Goal: Task Accomplishment & Management: Use online tool/utility

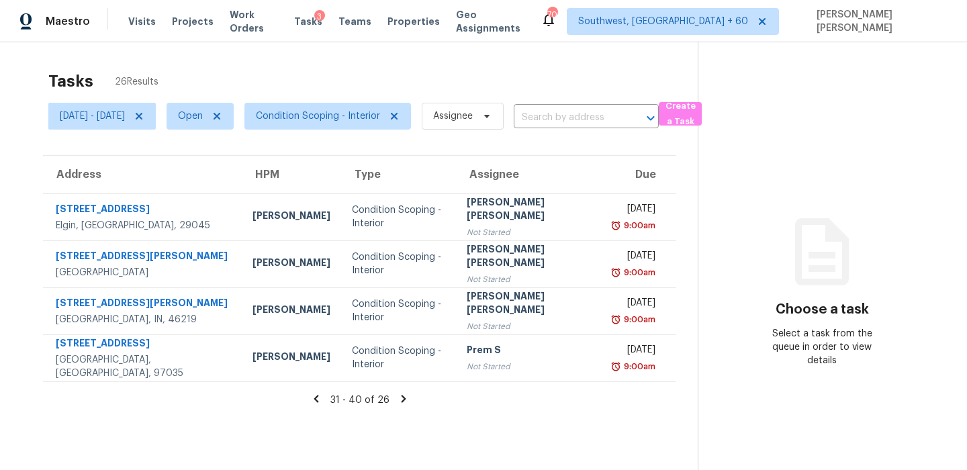
scroll to position [42, 0]
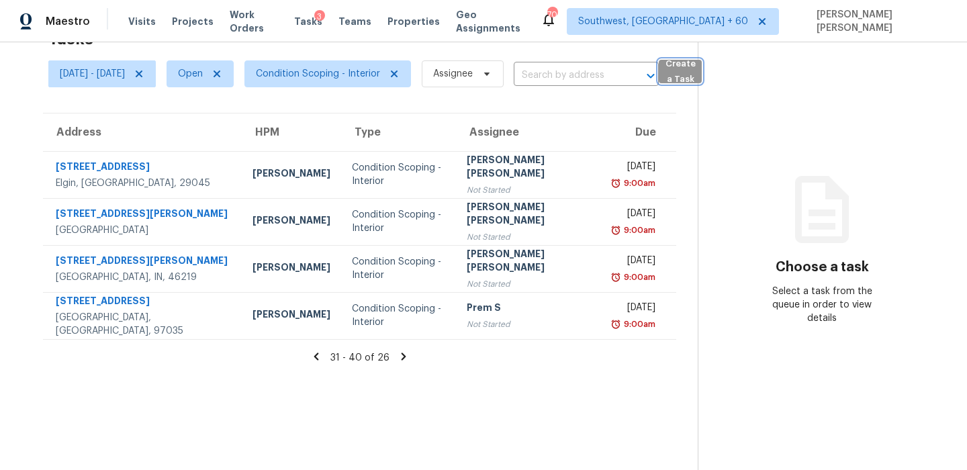
click at [695, 72] on span "Create a Task" at bounding box center [681, 71] width 30 height 31
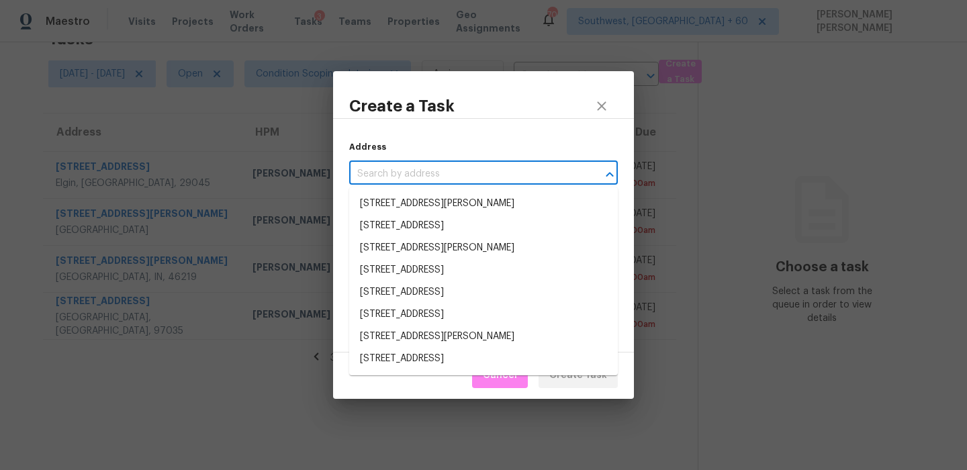
click at [541, 170] on input "text" at bounding box center [464, 174] width 231 height 21
paste input "4014 Kostner Ave, Dallas, TX 75216"
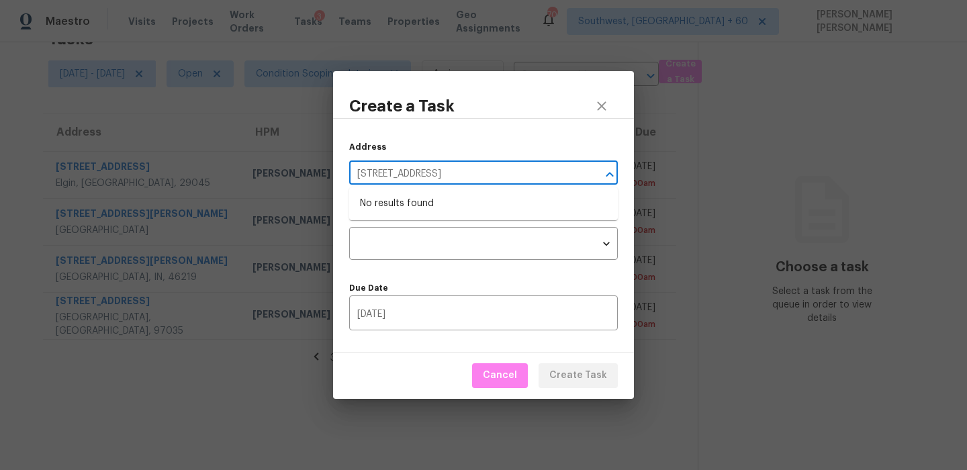
type input "4014 Kostner Ave, Dallas, TX 75216"
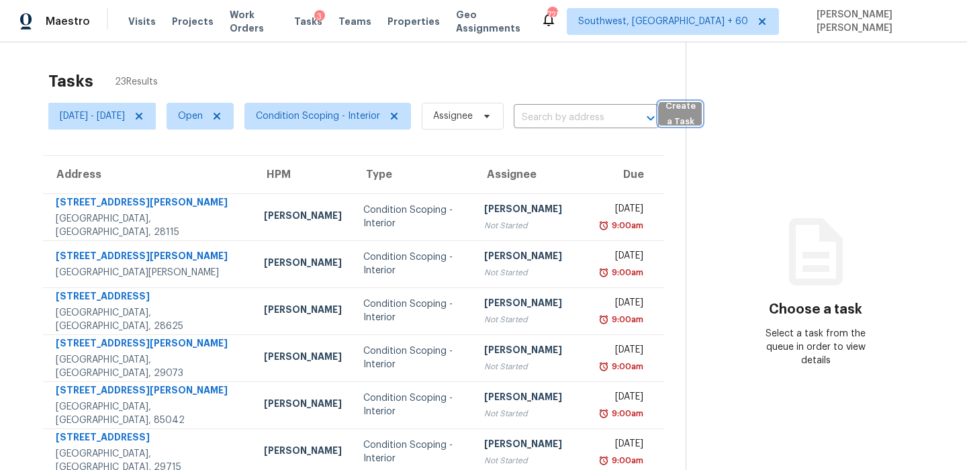
click at [695, 118] on span "Create a Task" at bounding box center [681, 114] width 30 height 31
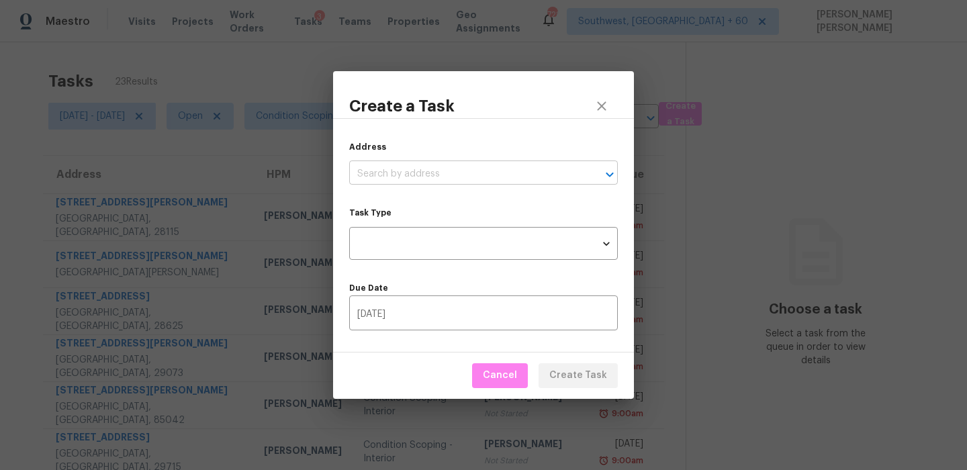
click at [447, 173] on input "text" at bounding box center [464, 174] width 231 height 21
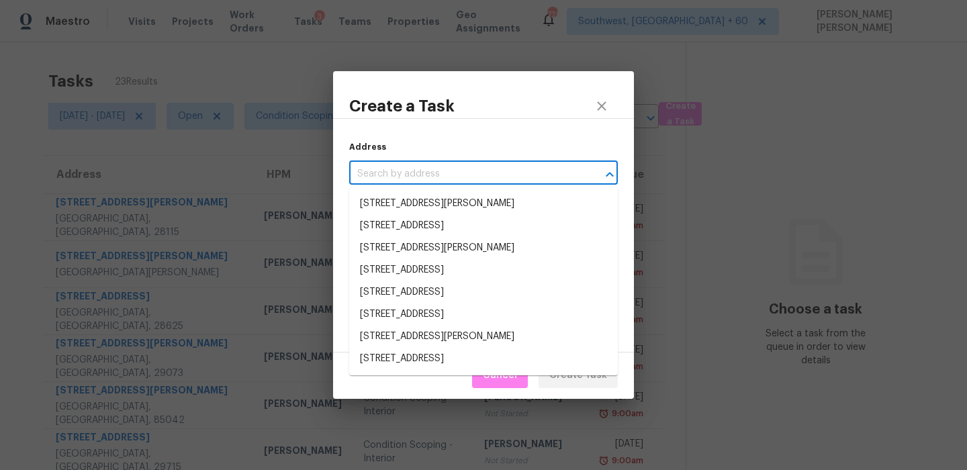
paste input "4014 Kostner Ave, Dallas, TX 75216"
type input "4014 Kostner Ave, Dallas, TX 75216"
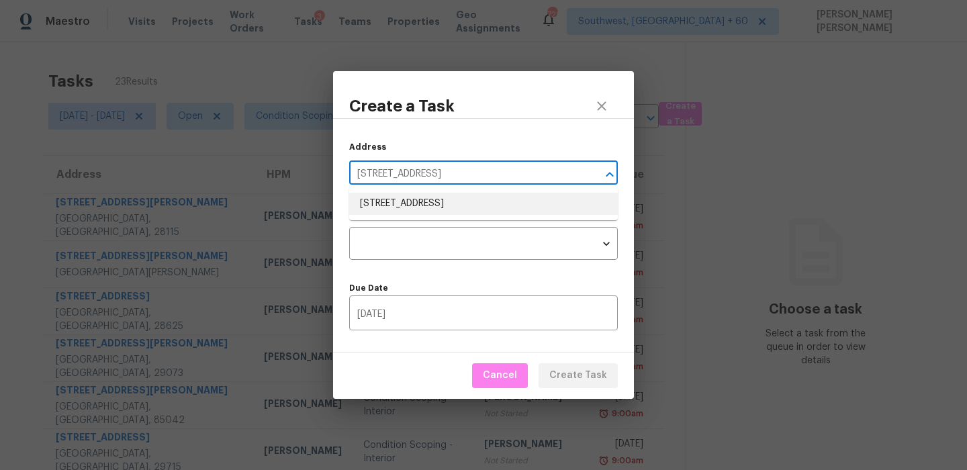
click at [437, 202] on li "4014 Kostner Ave, Dallas, TX 75216" at bounding box center [483, 204] width 269 height 22
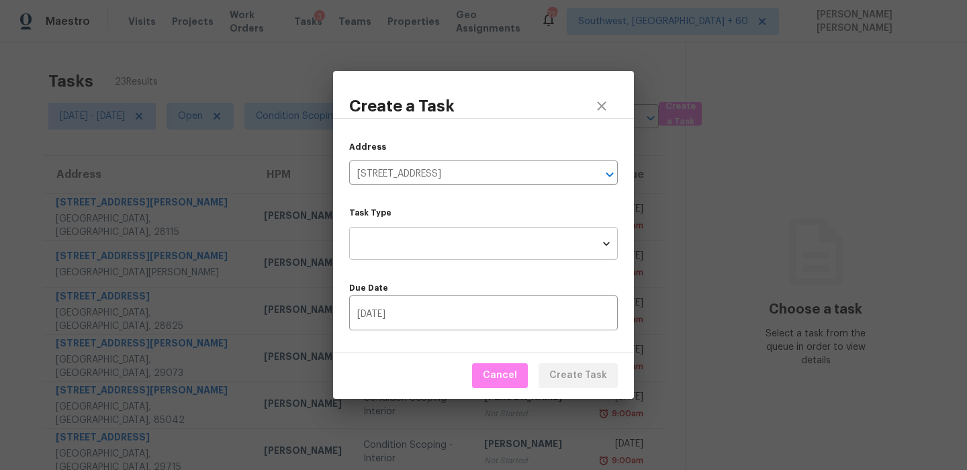
click at [419, 238] on body "Maestro Visits Projects Work Orders Tasks 3 Teams Properties Geo Assignments 72…" at bounding box center [483, 235] width 967 height 470
click at [441, 245] on li "Condition Scoping - Full" at bounding box center [483, 243] width 269 height 22
type input "virtual_full_assessment"
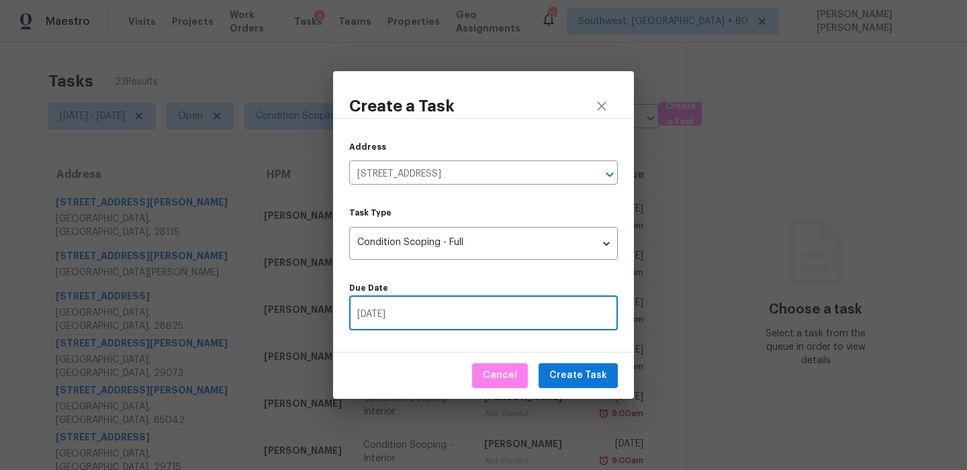
click at [516, 320] on input "09/30/2025" at bounding box center [483, 315] width 269 height 32
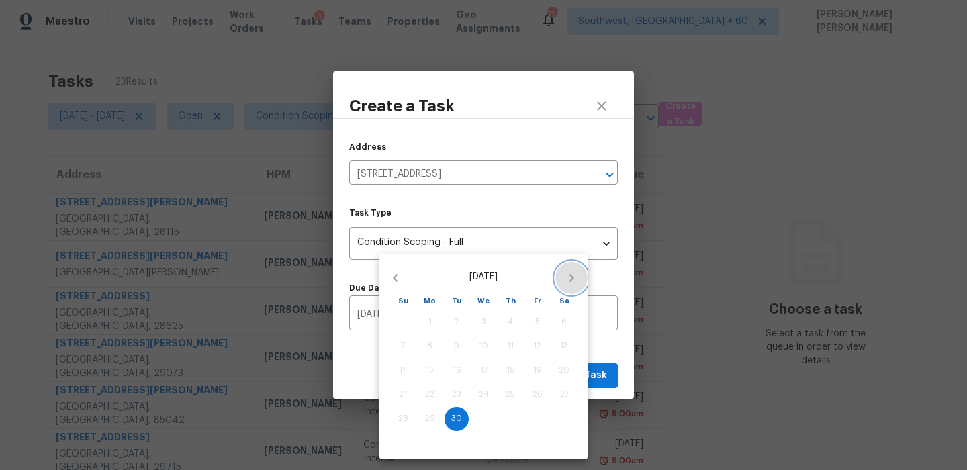
click at [566, 281] on icon "button" at bounding box center [571, 278] width 16 height 16
click at [486, 323] on span "1" at bounding box center [483, 321] width 24 height 11
type input "10/01/2025"
click at [592, 335] on div at bounding box center [483, 235] width 967 height 470
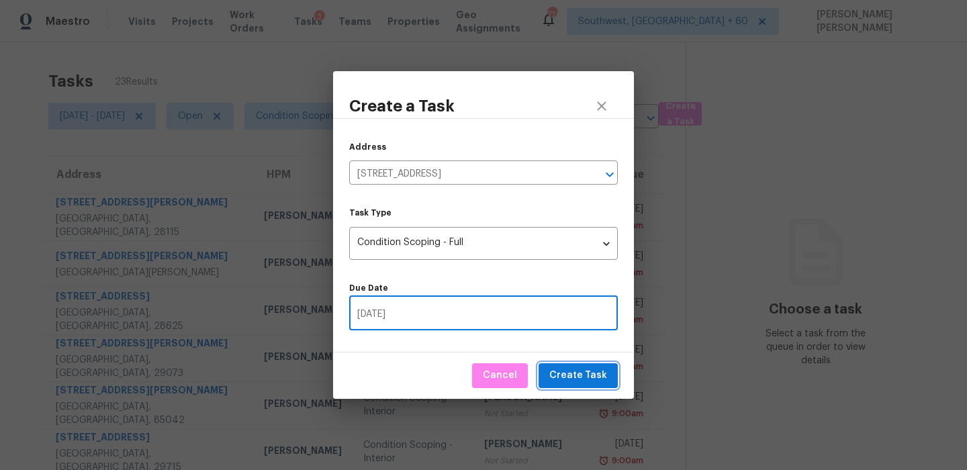
click at [588, 372] on span "Create Task" at bounding box center [578, 375] width 58 height 17
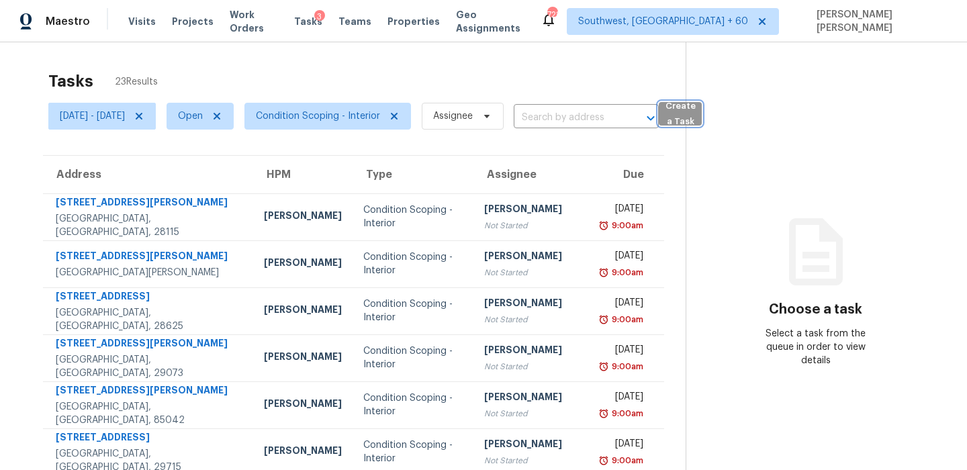
click at [695, 116] on span "Create a Task" at bounding box center [681, 114] width 30 height 31
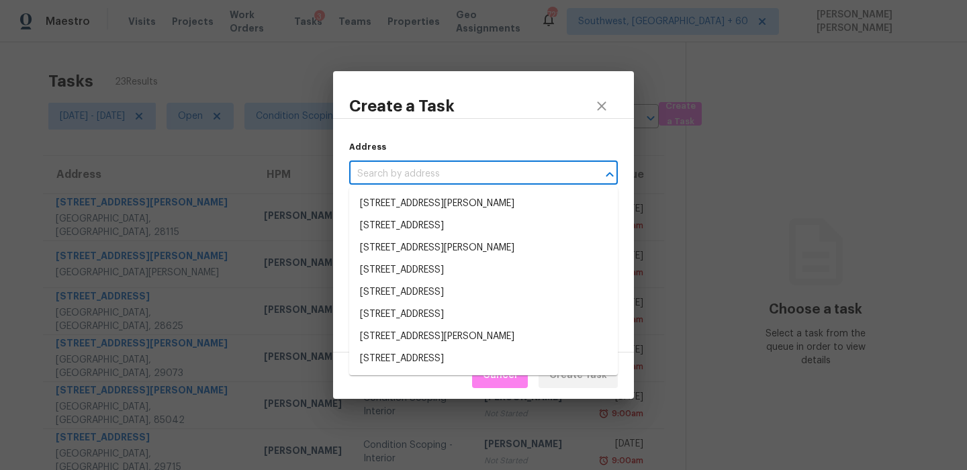
click at [392, 177] on input "text" at bounding box center [464, 174] width 231 height 21
paste input "1278 W Limestone Way, Fortville, IN 46040"
type input "1278 W Limestone Way, Fortville, IN 46040"
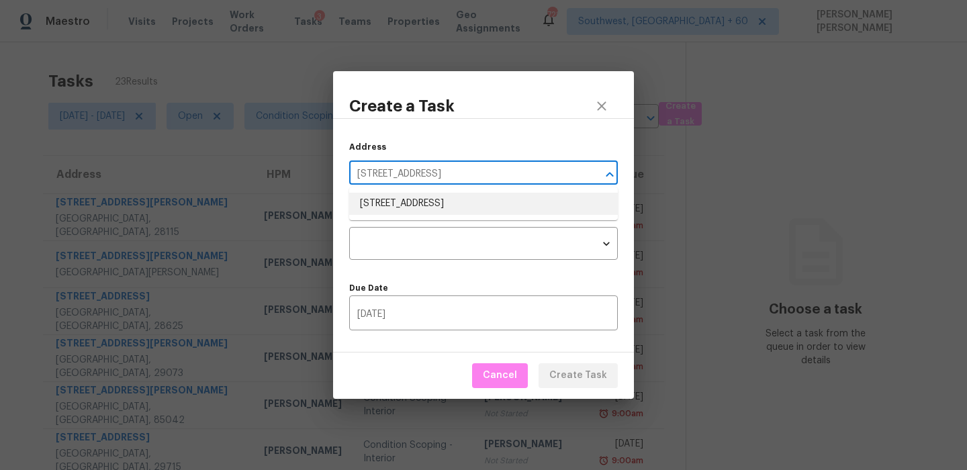
click at [394, 213] on li "1278 W Limestone Way, Fortville, IN 46040" at bounding box center [483, 204] width 269 height 22
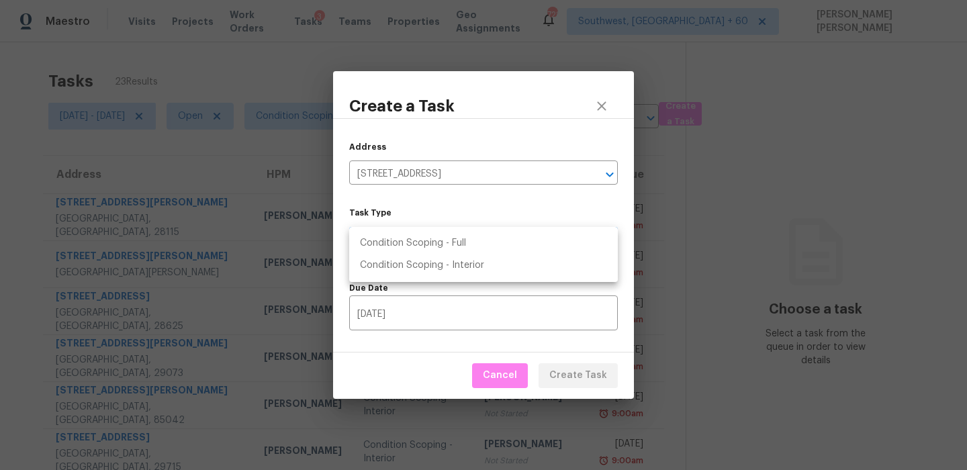
click at [397, 236] on body "Maestro Visits Projects Work Orders Tasks 3 Teams Properties Geo Assignments 72…" at bounding box center [483, 235] width 967 height 470
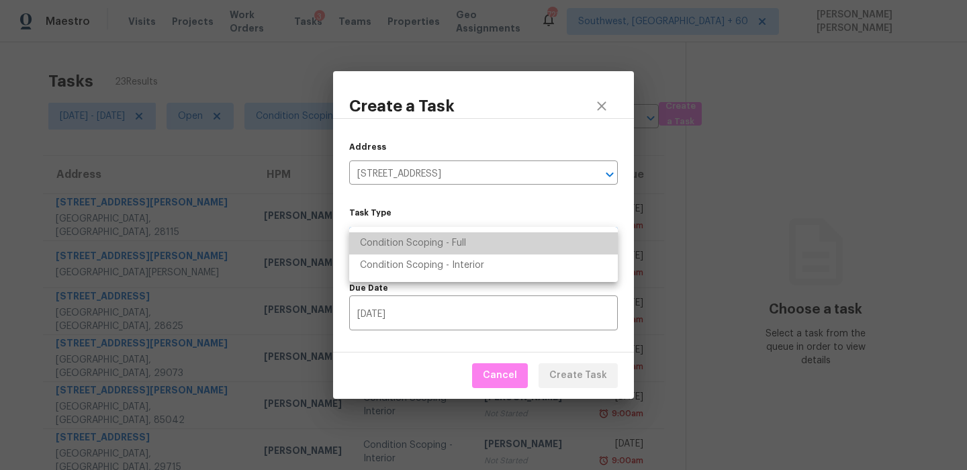
click at [426, 242] on li "Condition Scoping - Full" at bounding box center [483, 243] width 269 height 22
type input "virtual_full_assessment"
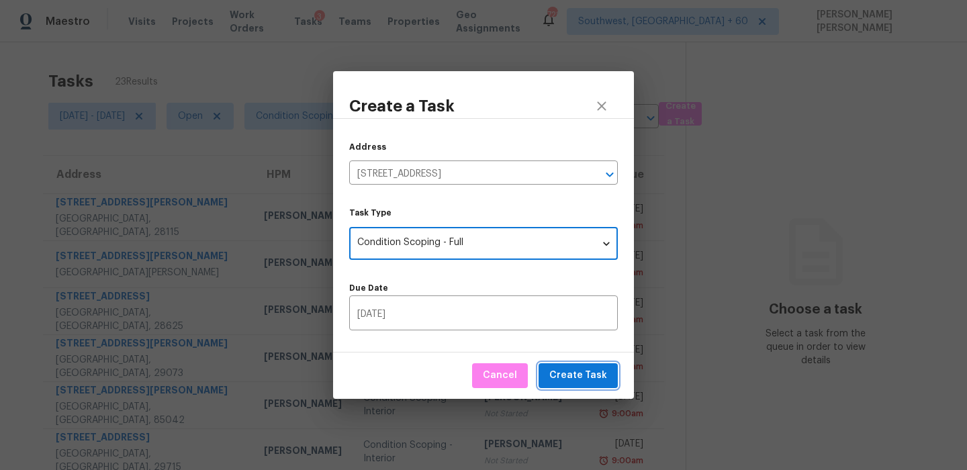
click at [572, 372] on span "Create Task" at bounding box center [578, 375] width 58 height 17
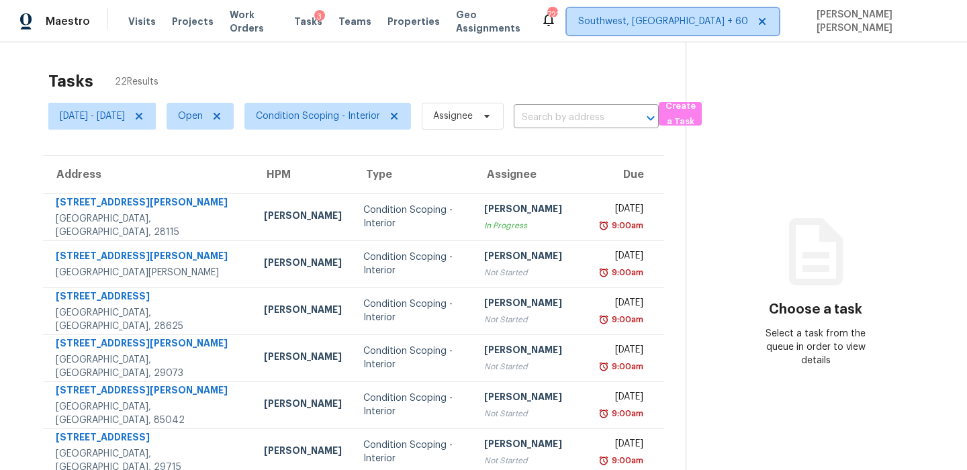
click at [709, 24] on span "Southwest, [GEOGRAPHIC_DATA] + 60" at bounding box center [663, 21] width 170 height 13
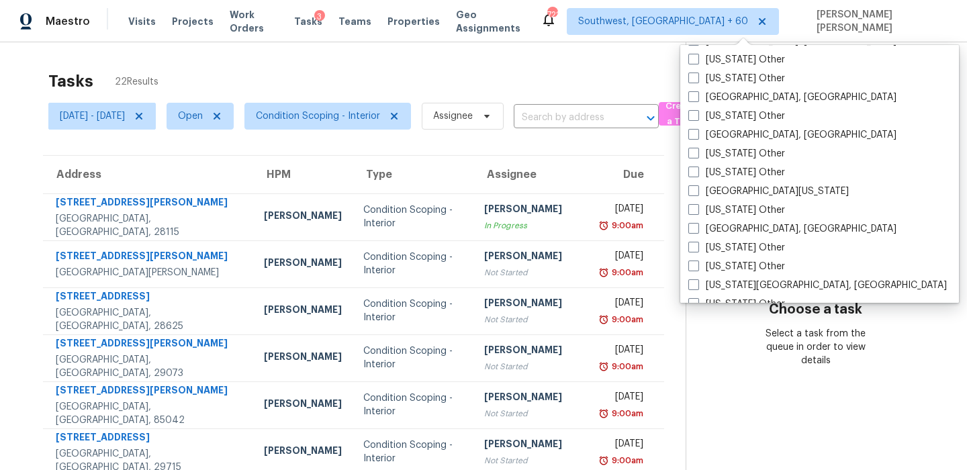
scroll to position [2028, 0]
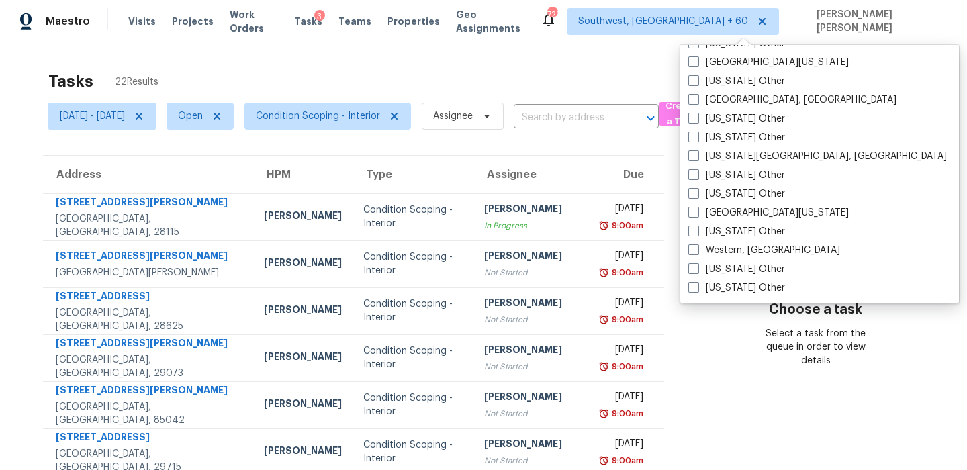
click at [580, 86] on div "Tasks 22 Results" at bounding box center [366, 81] width 637 height 35
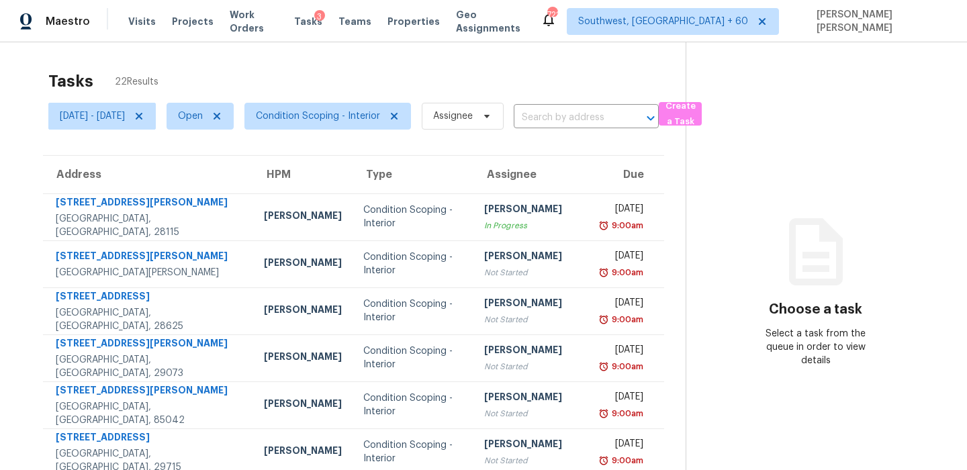
click at [487, 67] on div "Tasks 22 Results" at bounding box center [366, 81] width 637 height 35
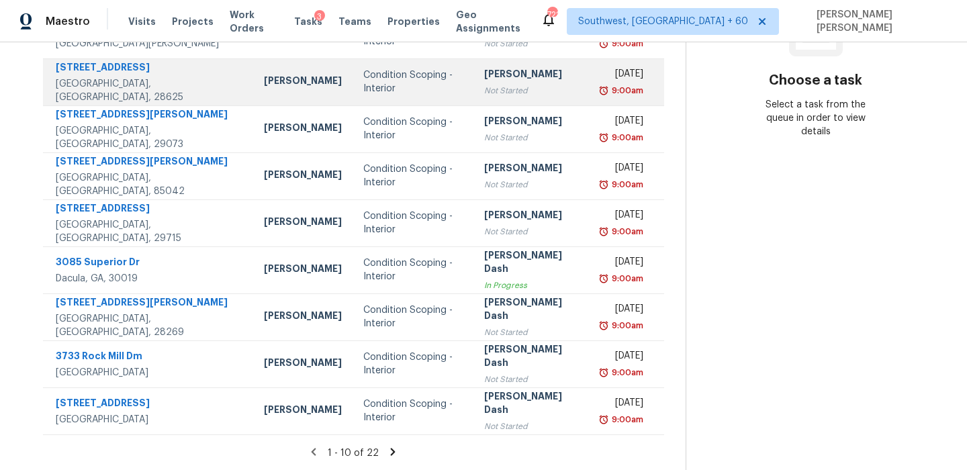
scroll to position [0, 0]
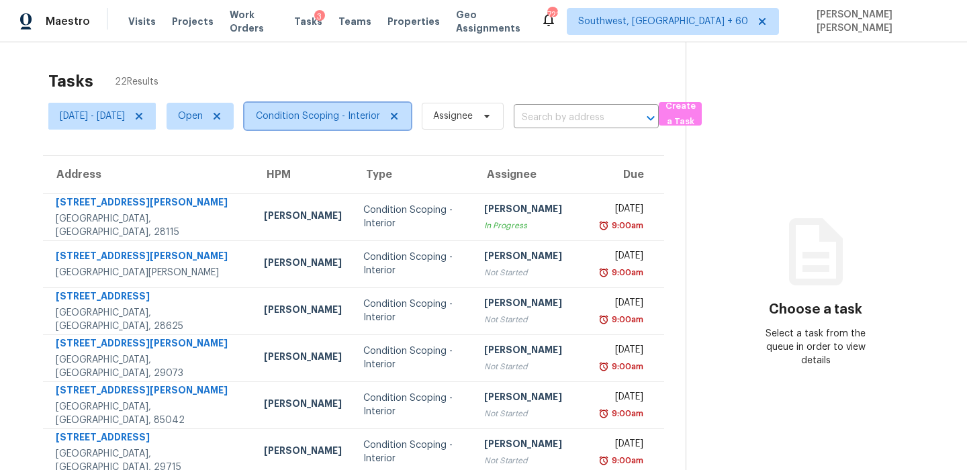
click at [342, 124] on span "Condition Scoping - Interior" at bounding box center [327, 116] width 167 height 27
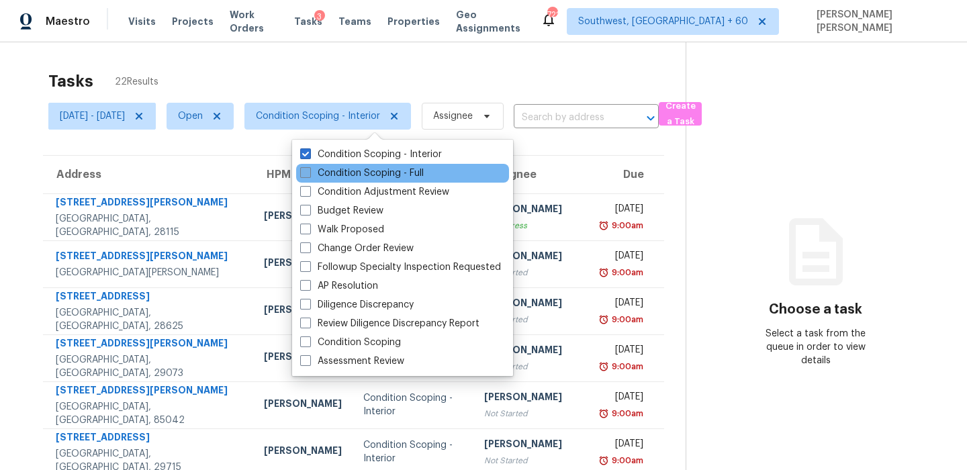
click at [335, 174] on label "Condition Scoping - Full" at bounding box center [362, 173] width 124 height 13
click at [309, 174] on input "Condition Scoping - Full" at bounding box center [304, 171] width 9 height 9
checkbox input "true"
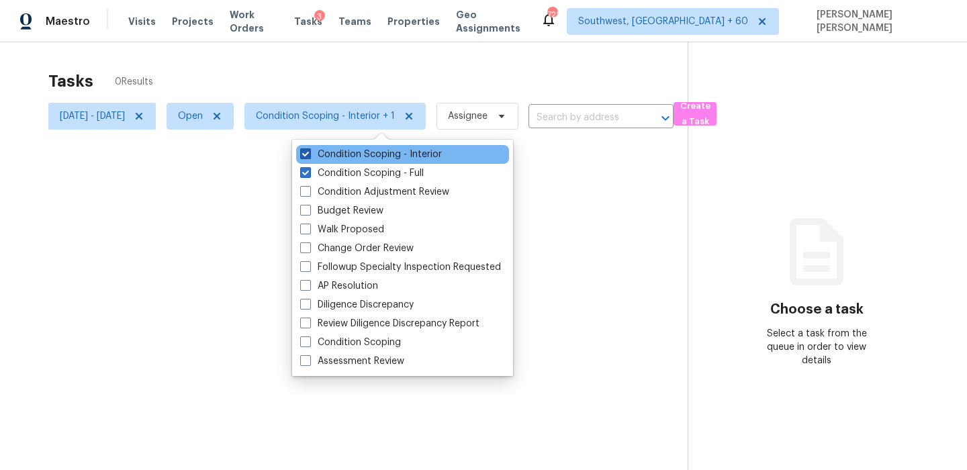
click at [345, 159] on label "Condition Scoping - Interior" at bounding box center [371, 154] width 142 height 13
click at [309, 156] on input "Condition Scoping - Interior" at bounding box center [304, 152] width 9 height 9
checkbox input "false"
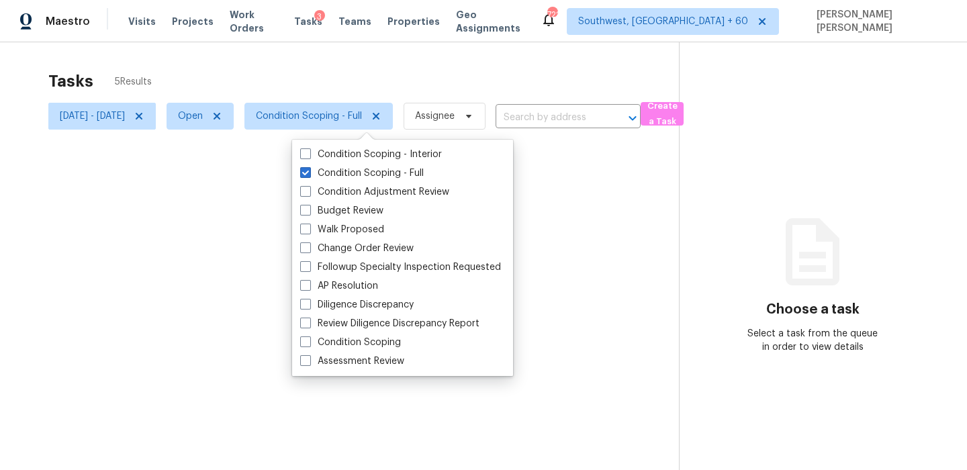
click at [370, 91] on div at bounding box center [483, 235] width 967 height 470
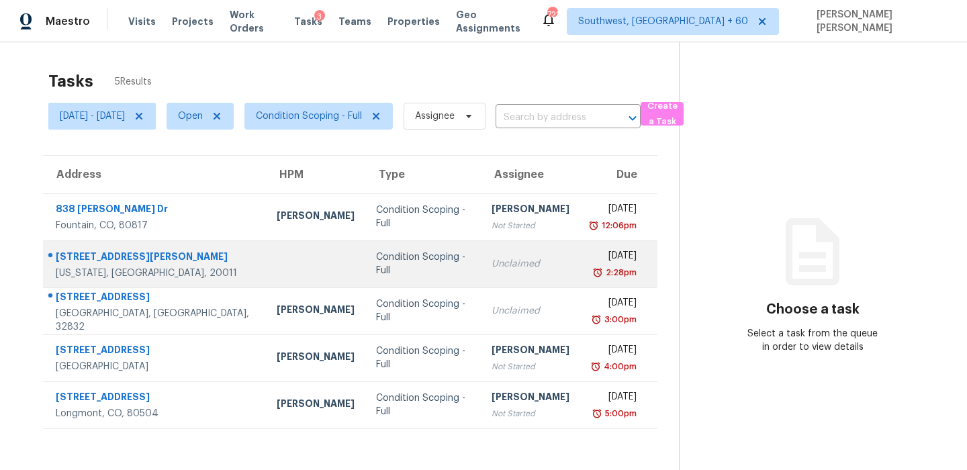
click at [95, 246] on td "1617 Varnum St NW Washington, DC, 20011" at bounding box center [154, 263] width 223 height 47
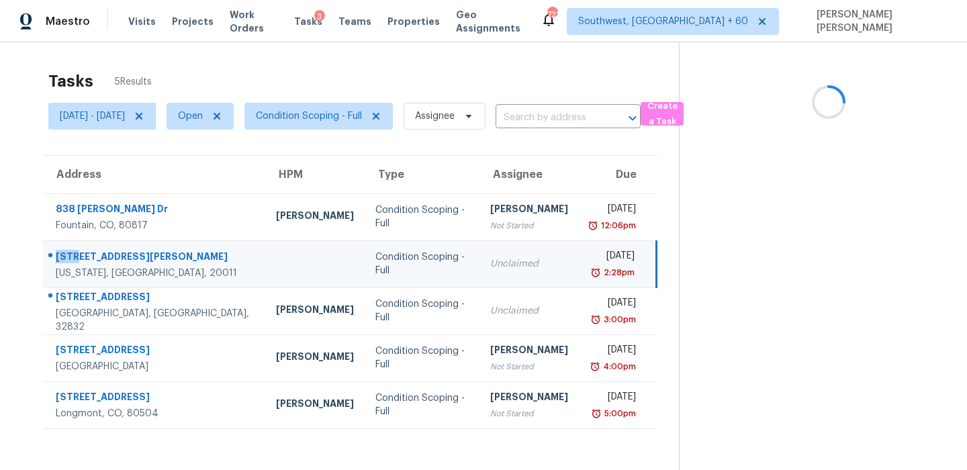
click at [95, 246] on td "1617 Varnum St NW Washington, DC, 20011" at bounding box center [154, 263] width 222 height 47
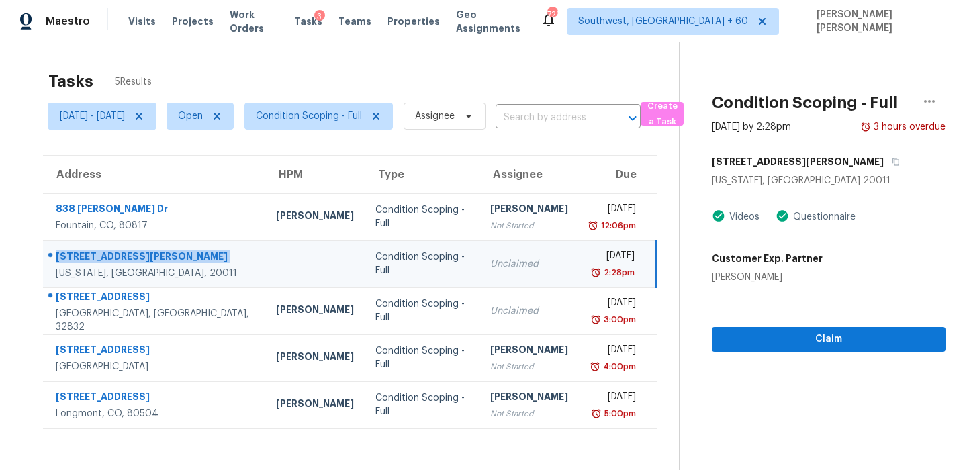
copy div "1617 Varnum St NW"
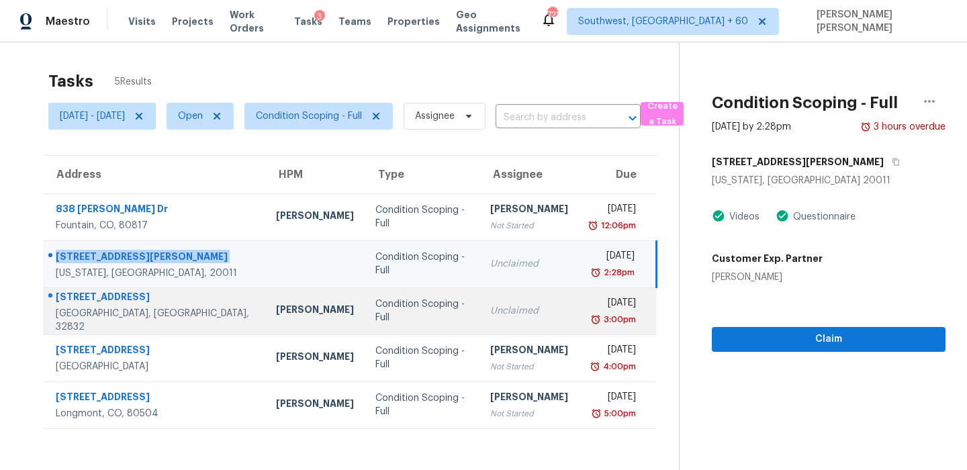
click at [85, 312] on div "Orlando, FL, 32832" at bounding box center [155, 320] width 199 height 27
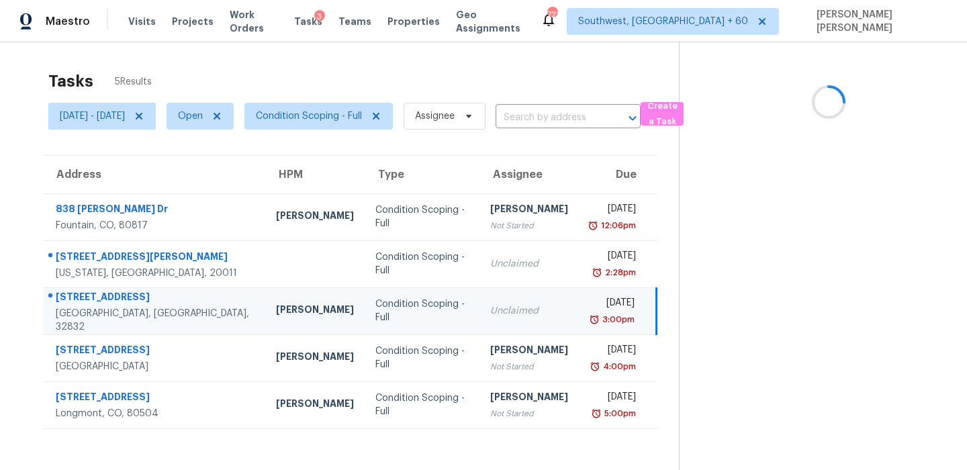
click at [111, 293] on td "11956 Landing Point Loop Orlando, FL, 32832" at bounding box center [154, 310] width 222 height 47
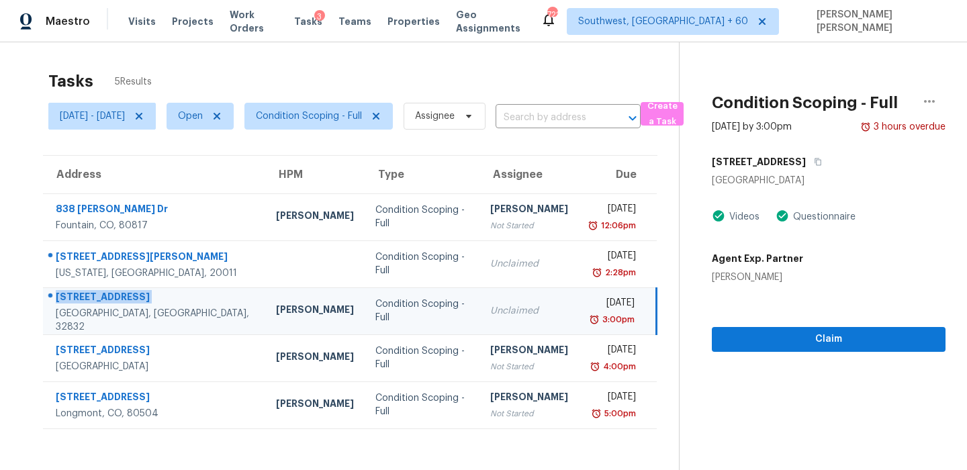
click at [111, 293] on td "11956 Landing Point Loop Orlando, FL, 32832" at bounding box center [154, 310] width 222 height 47
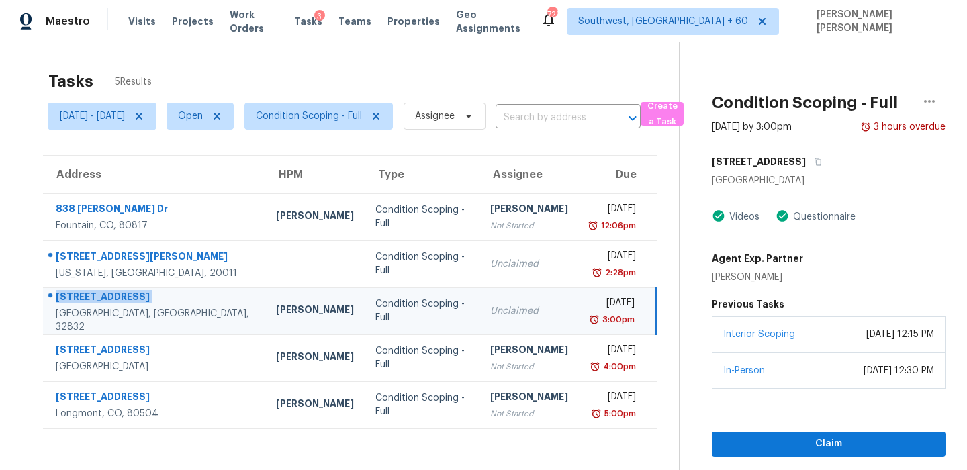
copy div "11956 Landing Point Loop"
click at [351, 124] on span "Condition Scoping - Full" at bounding box center [318, 116] width 148 height 27
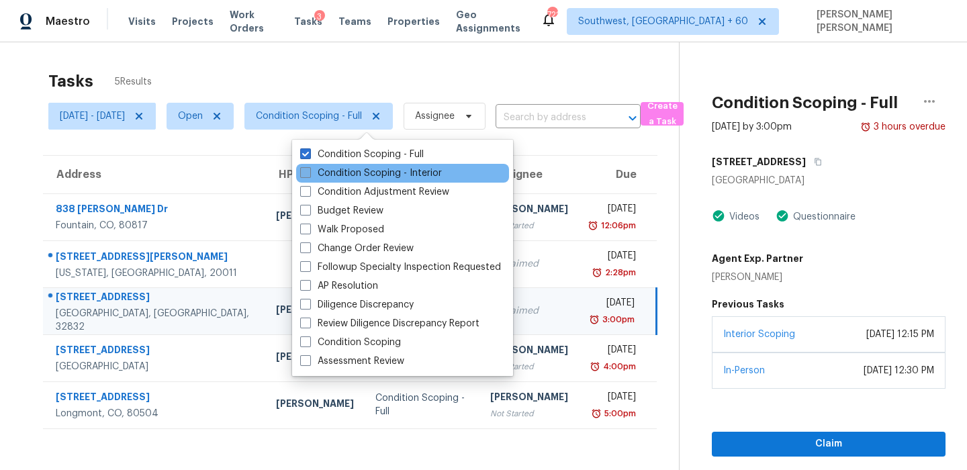
click at [341, 177] on label "Condition Scoping - Interior" at bounding box center [371, 173] width 142 height 13
click at [309, 175] on input "Condition Scoping - Interior" at bounding box center [304, 171] width 9 height 9
checkbox input "true"
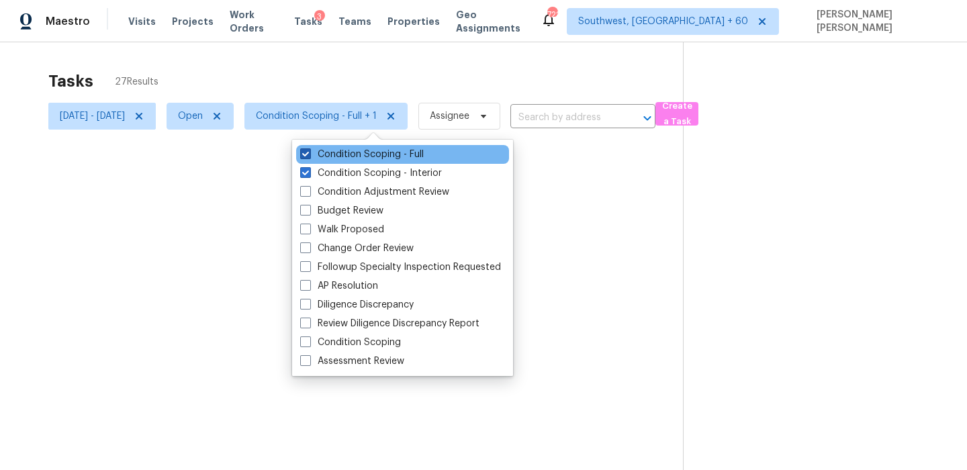
click at [352, 156] on label "Condition Scoping - Full" at bounding box center [362, 154] width 124 height 13
click at [309, 156] on input "Condition Scoping - Full" at bounding box center [304, 152] width 9 height 9
checkbox input "false"
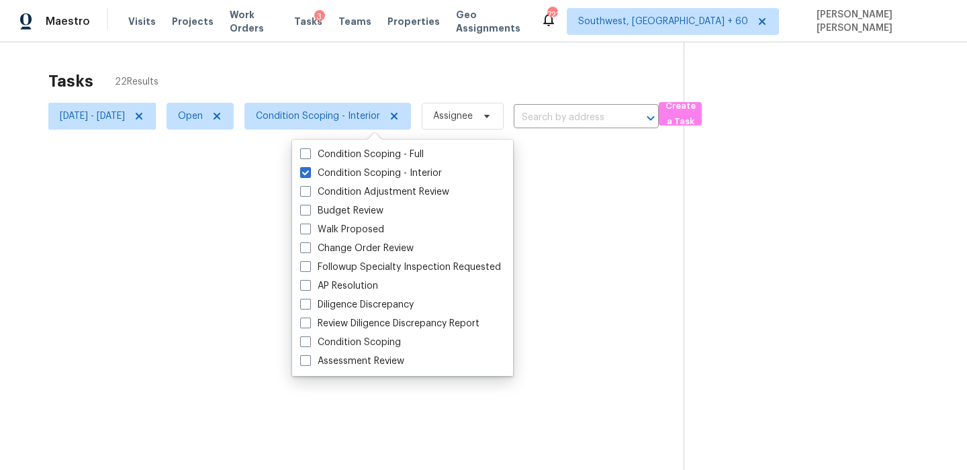
click at [375, 77] on div "Tasks 22 Results" at bounding box center [365, 81] width 635 height 35
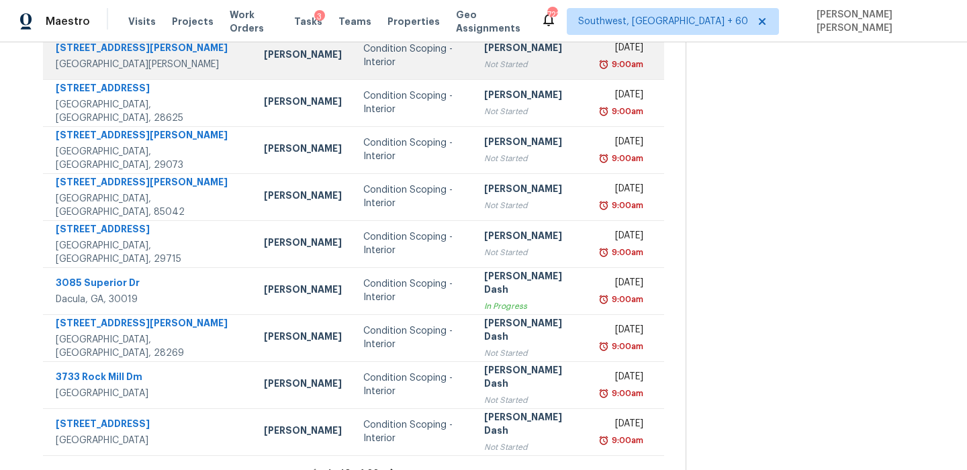
scroll to position [229, 0]
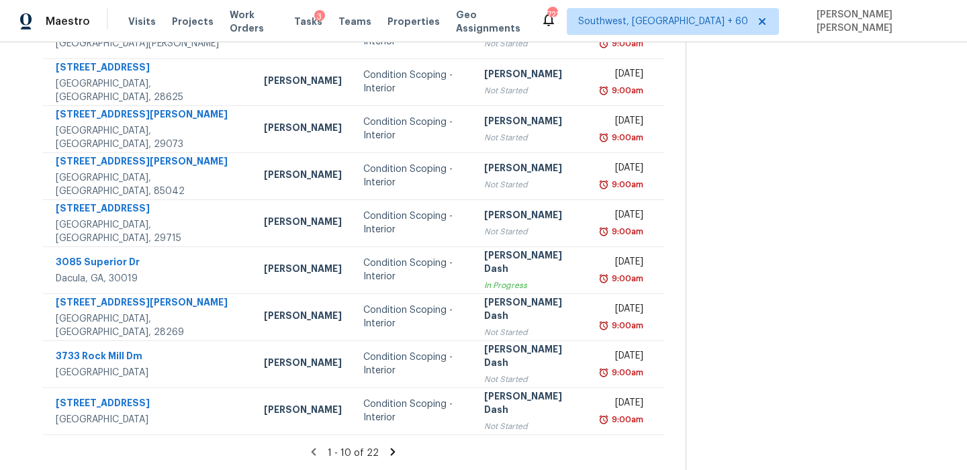
click at [398, 453] on icon at bounding box center [393, 452] width 12 height 12
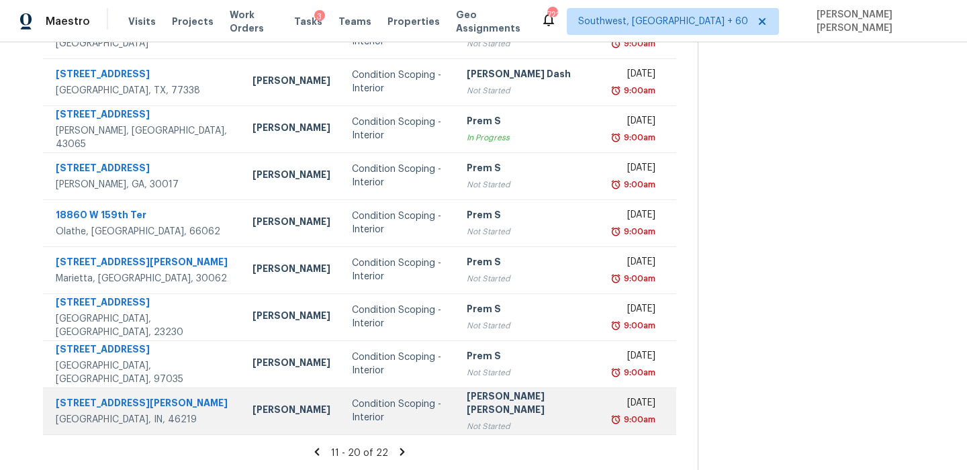
click at [242, 426] on td "Dodd Drayer" at bounding box center [291, 411] width 99 height 47
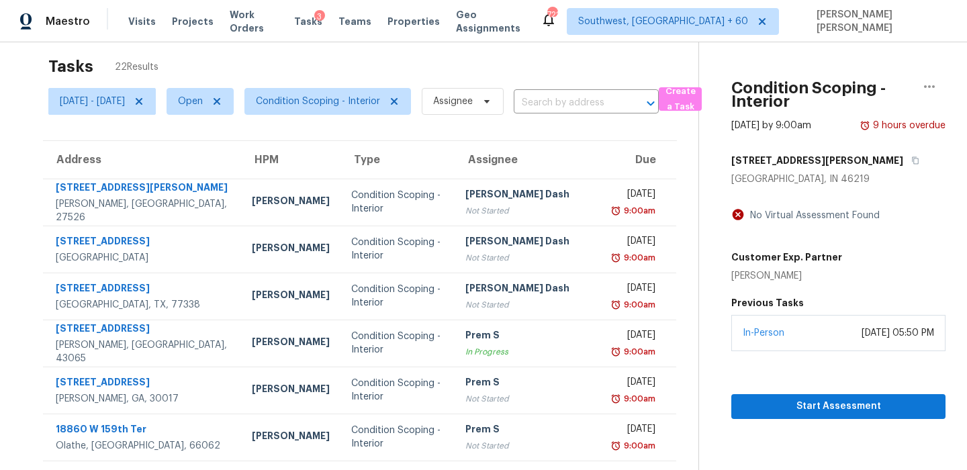
scroll to position [0, 0]
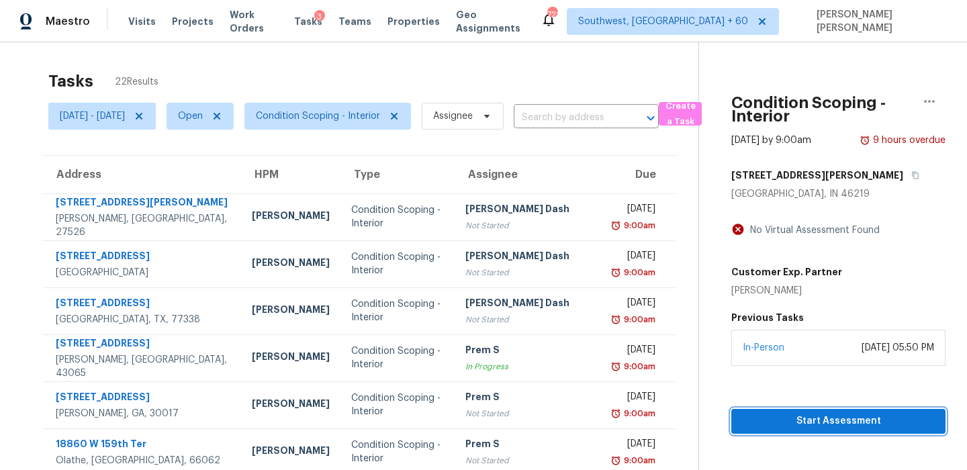
click at [769, 424] on span "Start Assessment" at bounding box center [838, 421] width 193 height 17
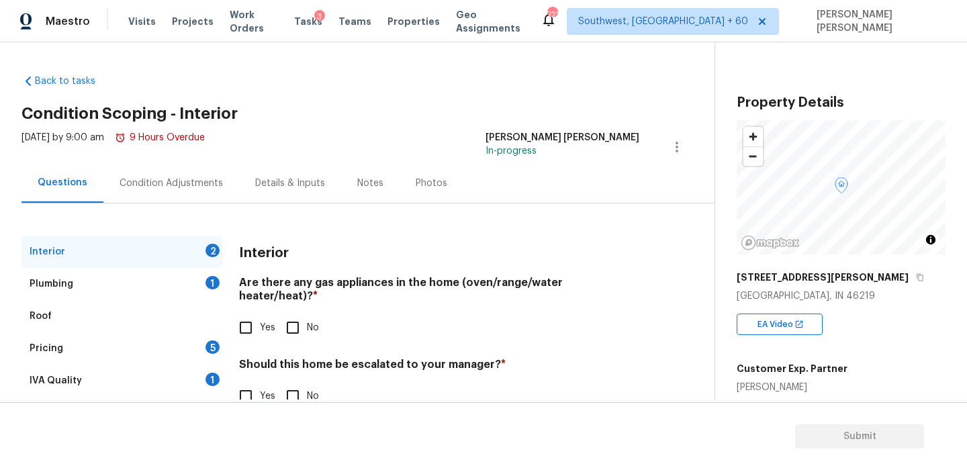
click at [822, 283] on div "912 N Eaton Ave" at bounding box center [841, 277] width 209 height 24
click at [917, 280] on icon "button" at bounding box center [920, 277] width 7 height 7
click at [815, 285] on div "912 N Eaton Ave" at bounding box center [841, 277] width 209 height 24
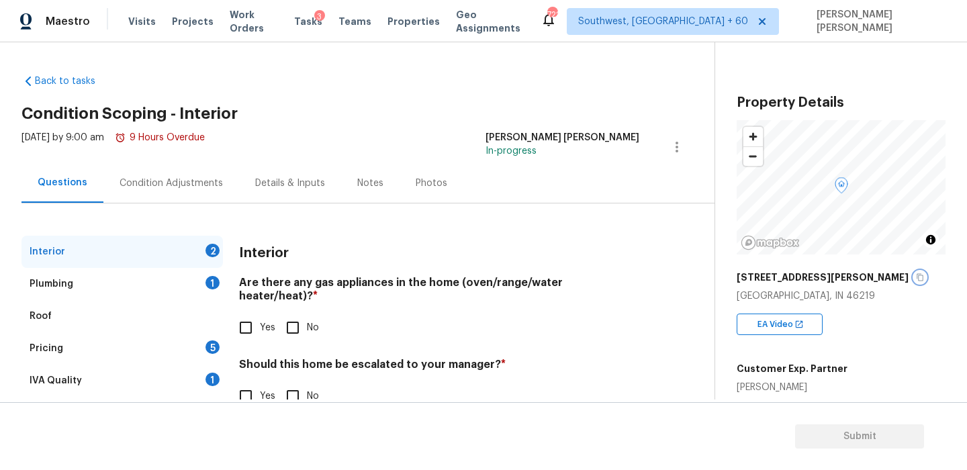
click at [917, 279] on icon "button" at bounding box center [920, 277] width 7 height 7
click at [389, 101] on div "Back to tasks Condition Scoping - Interior Tue, Sep 30 2025 by 9:00 am 9 Hours …" at bounding box center [367, 248] width 693 height 369
click at [169, 173] on div "Condition Adjustments" at bounding box center [171, 183] width 136 height 40
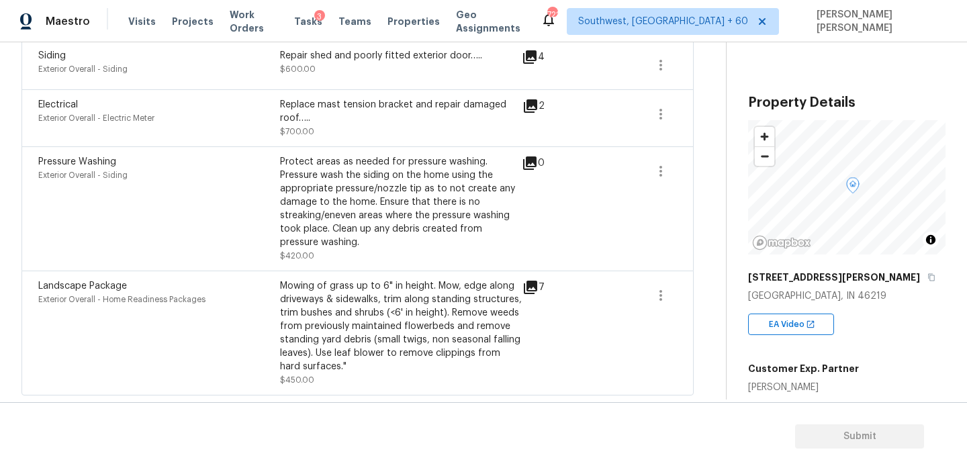
scroll to position [132, 0]
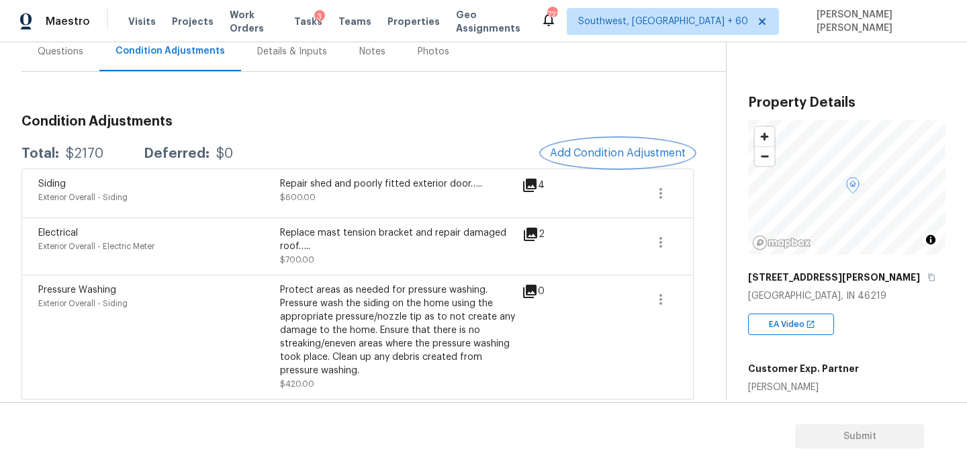
click at [595, 145] on button "Add Condition Adjustment" at bounding box center [618, 153] width 152 height 28
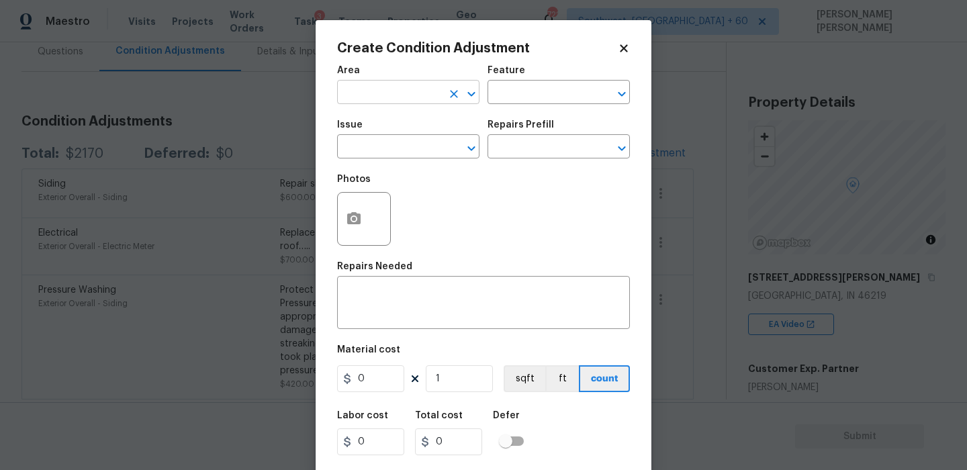
click at [386, 88] on input "text" at bounding box center [389, 93] width 105 height 21
click at [377, 149] on li "Interior Overall" at bounding box center [408, 146] width 142 height 22
type input "Interior Overall"
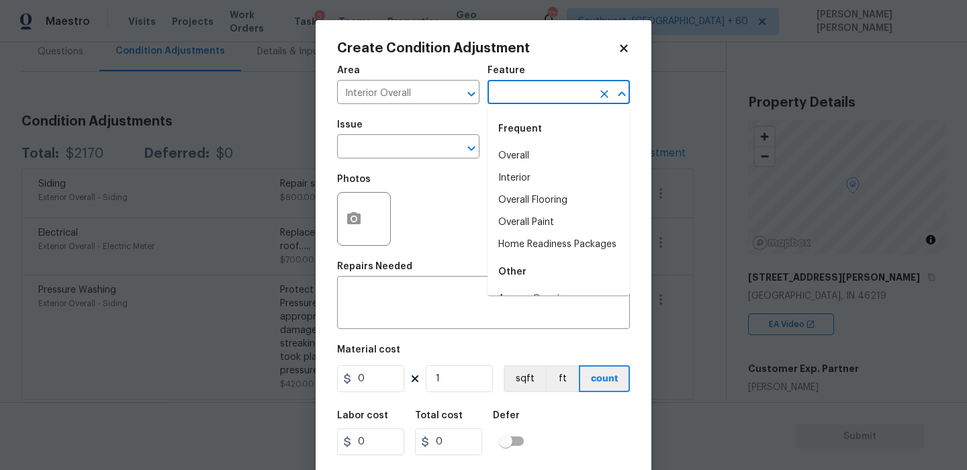
click at [503, 93] on input "text" at bounding box center [540, 93] width 105 height 21
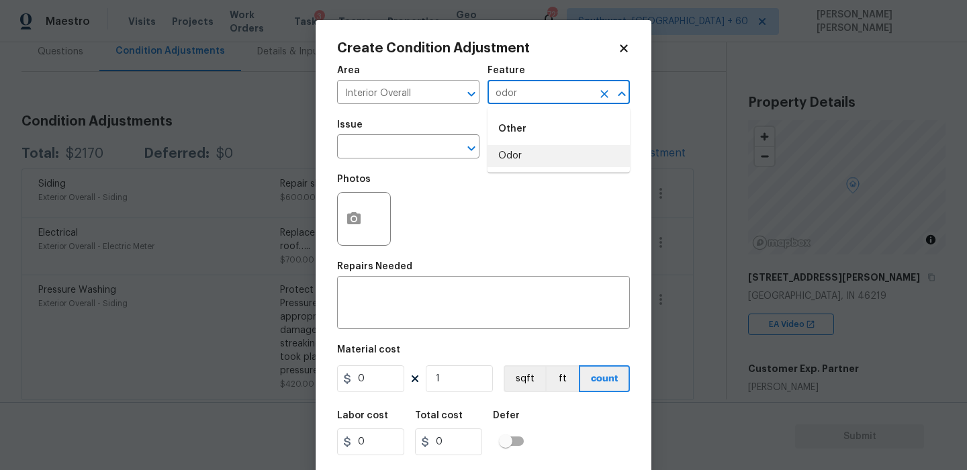
click at [507, 169] on ul "Other Odor" at bounding box center [559, 139] width 142 height 65
click at [522, 158] on li "Odor" at bounding box center [559, 156] width 142 height 22
type input "Odor"
click at [379, 149] on input "text" at bounding box center [389, 148] width 105 height 21
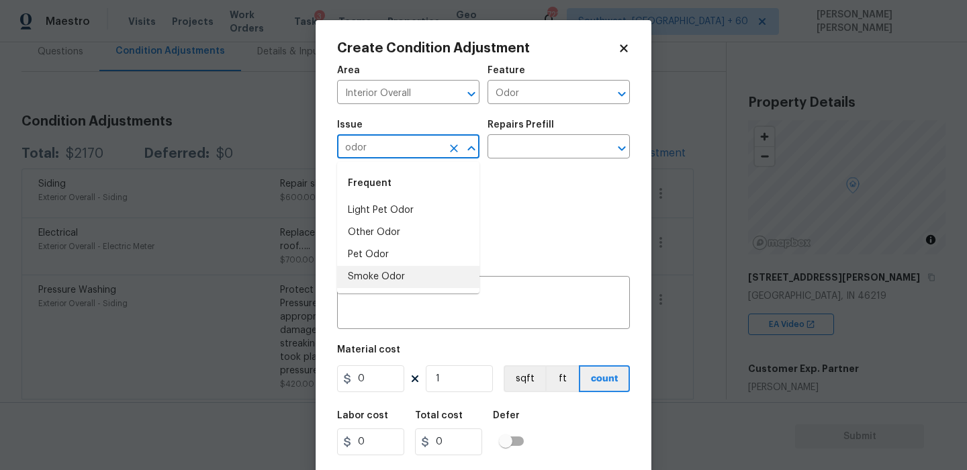
click at [381, 266] on li "Smoke Odor" at bounding box center [408, 277] width 142 height 22
type input "Smoke Odor"
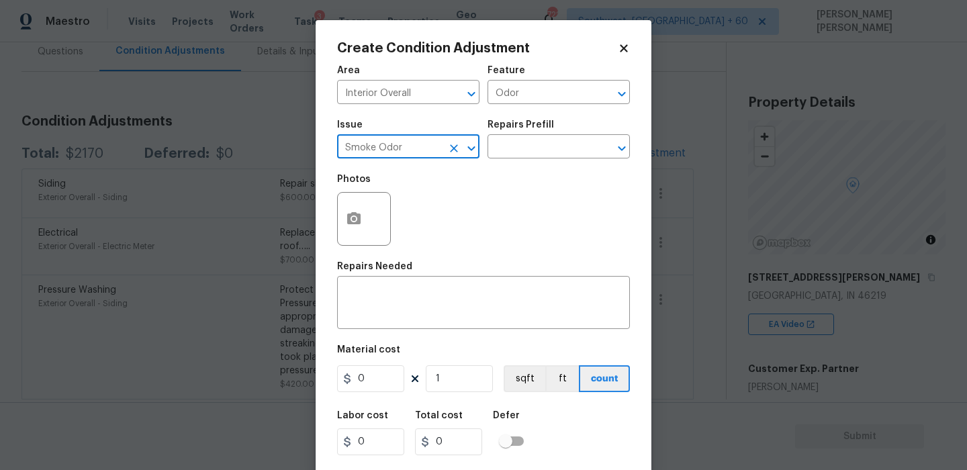
click at [428, 152] on input "Smoke Odor" at bounding box center [389, 148] width 105 height 21
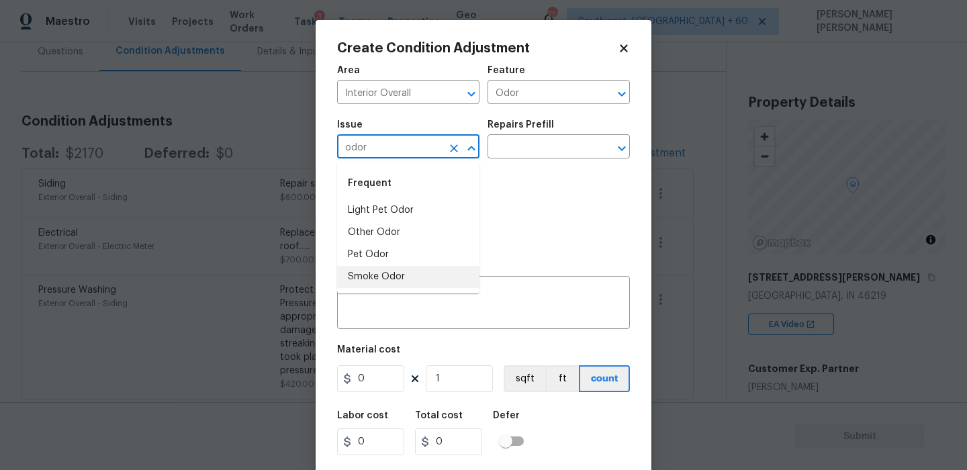
click at [381, 267] on li "Smoke Odor" at bounding box center [408, 277] width 142 height 22
type input "Smoke Odor"
click at [378, 250] on li "Pet Odor" at bounding box center [408, 255] width 142 height 22
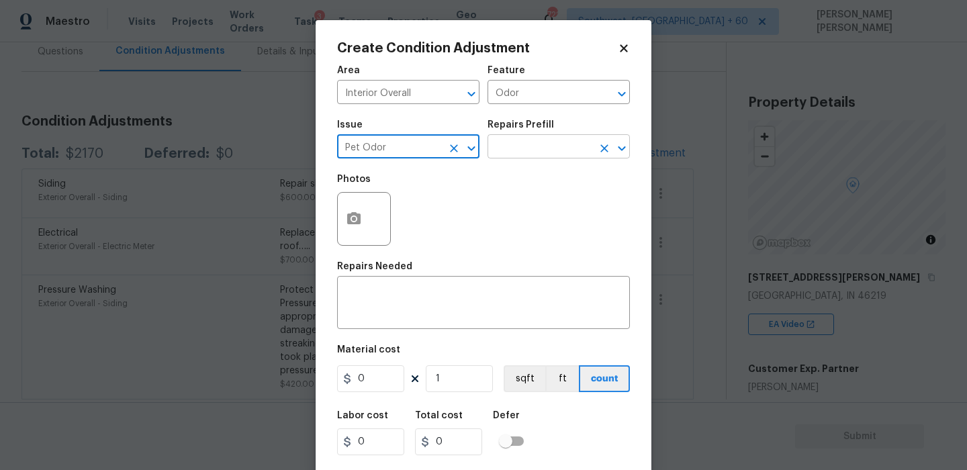
type input "Pet Odor"
click at [500, 152] on input "text" at bounding box center [540, 148] width 105 height 21
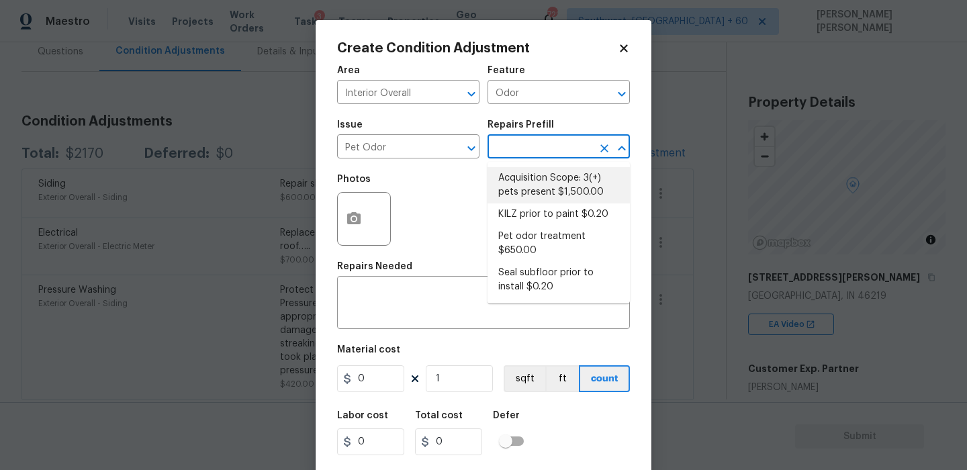
click at [514, 175] on li "Acquisition Scope: 3(+) pets present $1,500.00" at bounding box center [559, 185] width 142 height 36
type textarea "Acquisition Scope: 3(+) pets present"
type input "1500"
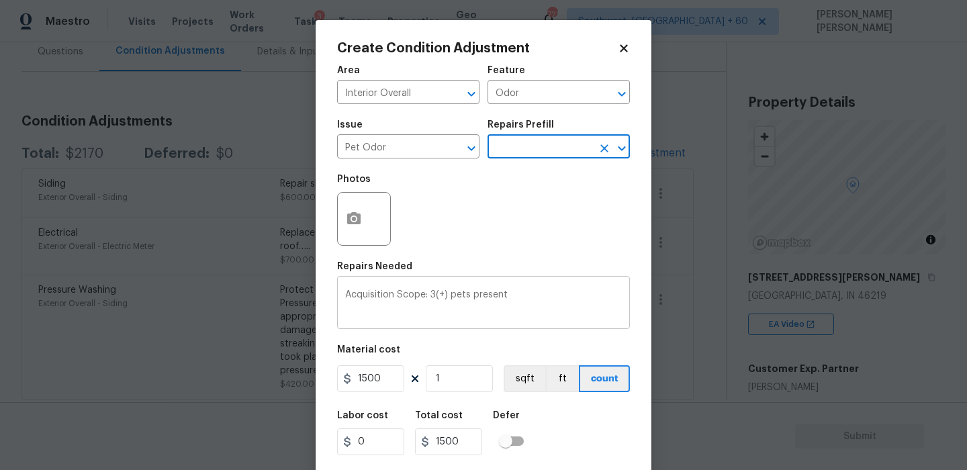
scroll to position [32, 0]
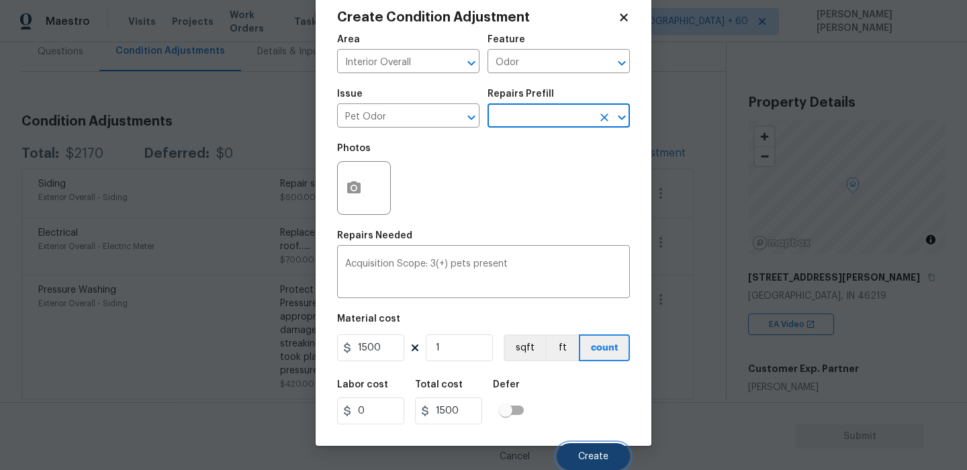
click at [597, 448] on button "Create" at bounding box center [593, 456] width 73 height 27
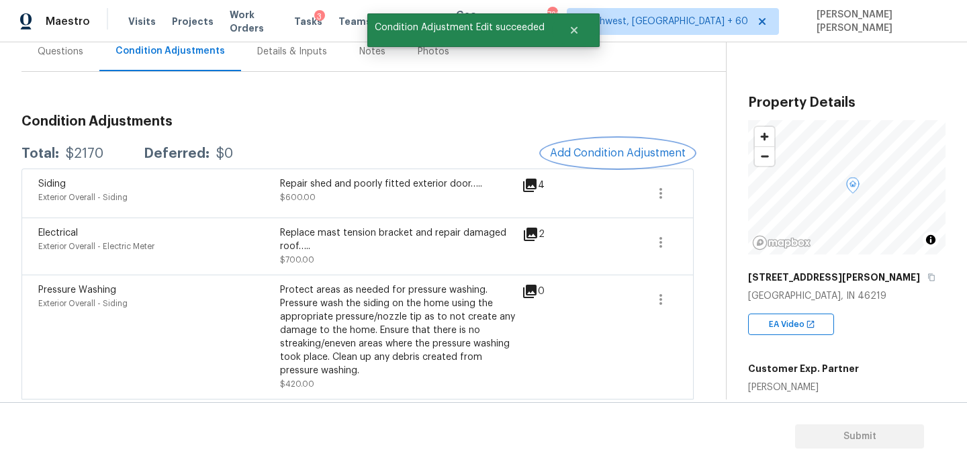
scroll to position [0, 0]
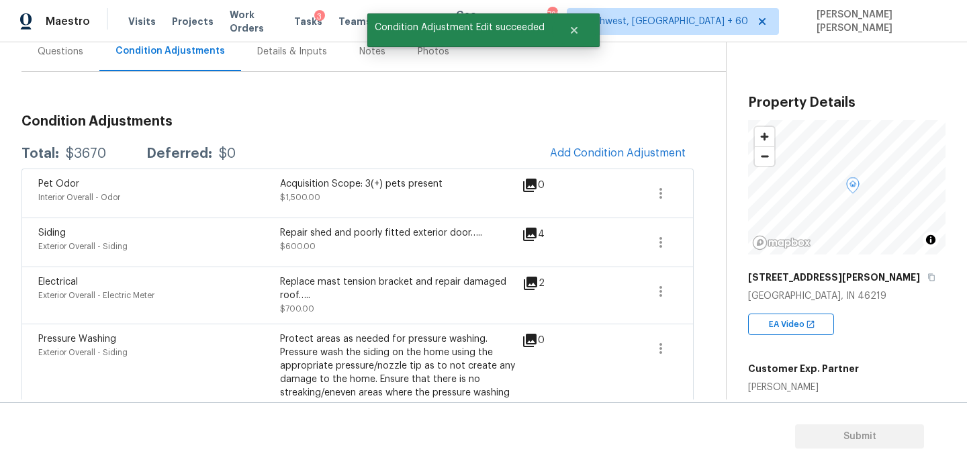
click at [404, 115] on h3 "Condition Adjustments" at bounding box center [357, 121] width 672 height 13
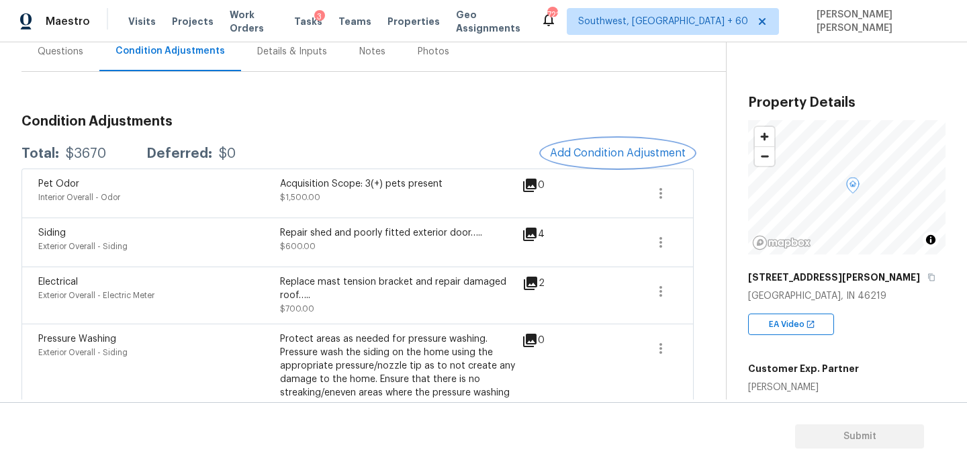
click at [649, 141] on button "Add Condition Adjustment" at bounding box center [618, 153] width 152 height 28
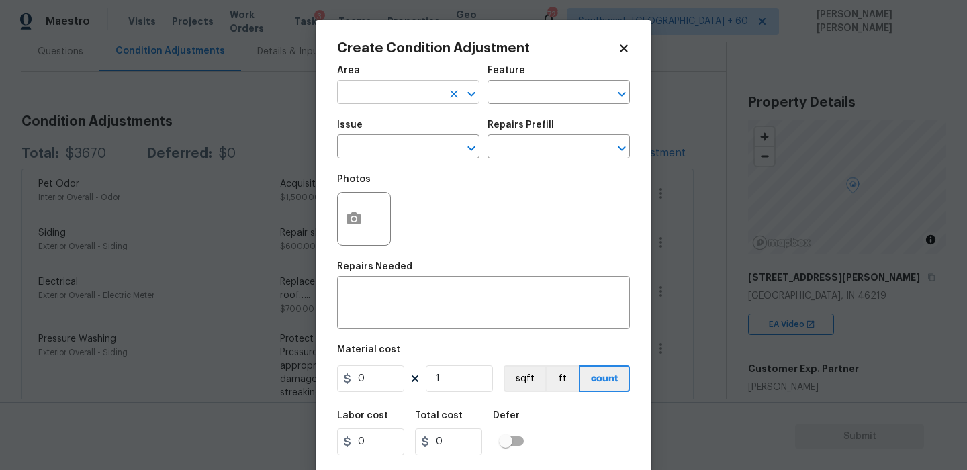
click at [365, 97] on input "text" at bounding box center [389, 93] width 105 height 21
click at [380, 142] on li "Interior Overall" at bounding box center [408, 146] width 142 height 22
type input "Interior Overall"
click at [510, 87] on input "text" at bounding box center [540, 93] width 105 height 21
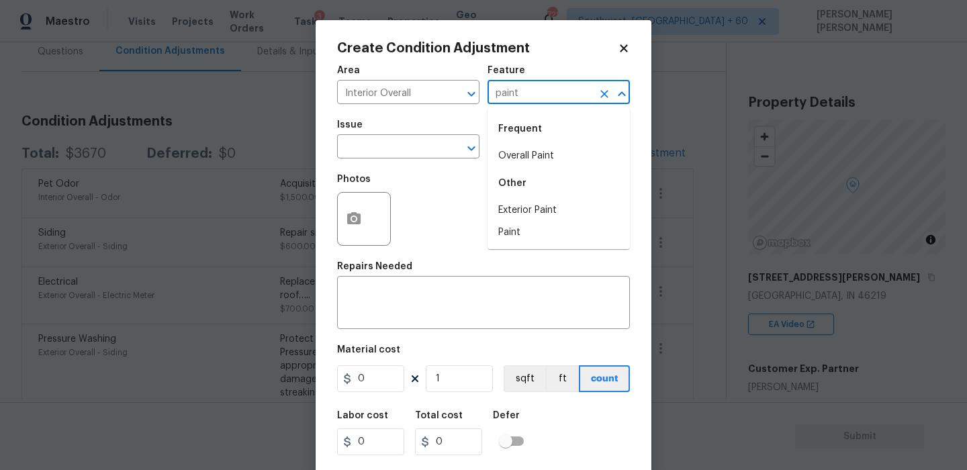
click at [524, 157] on li "Overall Paint" at bounding box center [559, 156] width 142 height 22
type input "Overall Paint"
click at [400, 144] on input "text" at bounding box center [389, 148] width 105 height 21
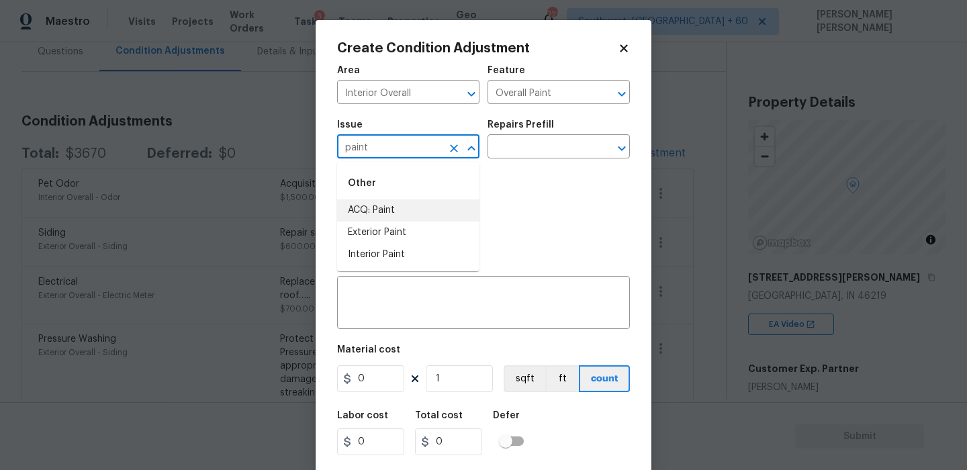
click at [381, 203] on li "ACQ: Paint" at bounding box center [408, 210] width 142 height 22
type input "ACQ: Paint"
click at [523, 144] on input "text" at bounding box center [540, 148] width 105 height 21
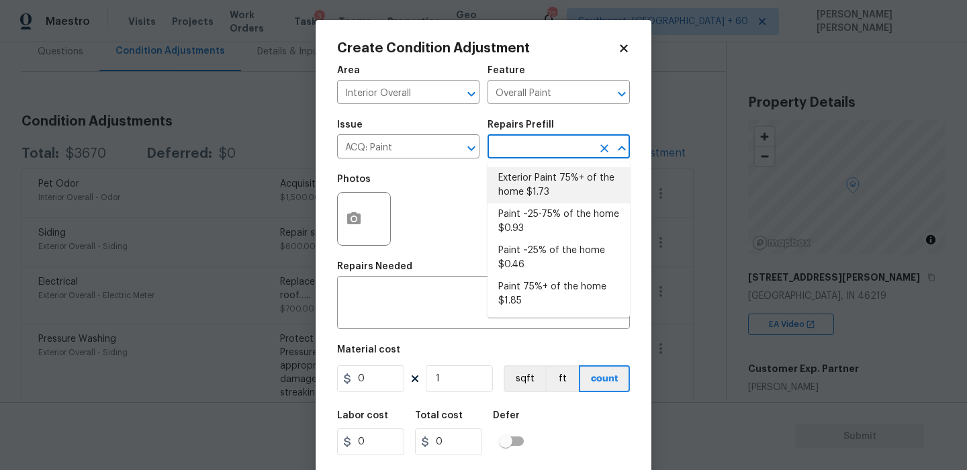
click at [540, 181] on li "Exterior Paint 75%+ of the home $1.73" at bounding box center [559, 185] width 142 height 36
type input "Acquisition"
type textarea "Acquisition Scope: 75%+ of the home exterior will likely require paint"
type input "1.73"
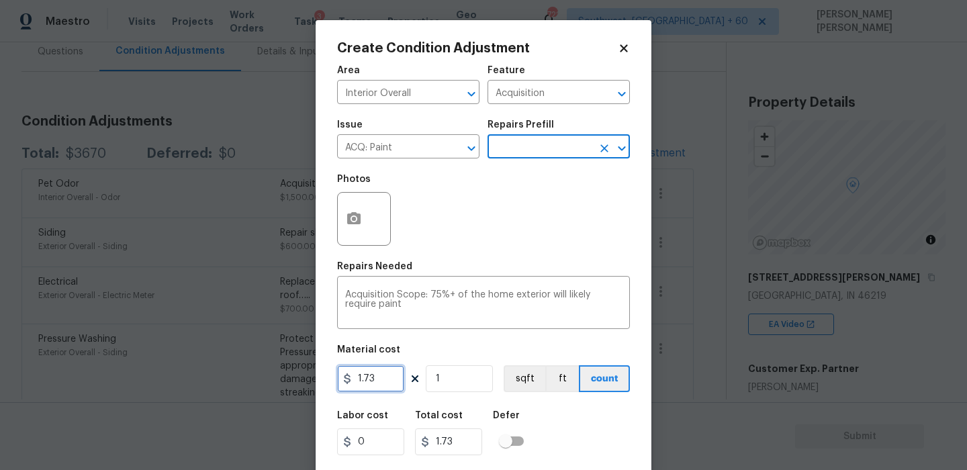
click at [381, 374] on input "1.73" at bounding box center [370, 378] width 67 height 27
type input "0"
type input "1.85"
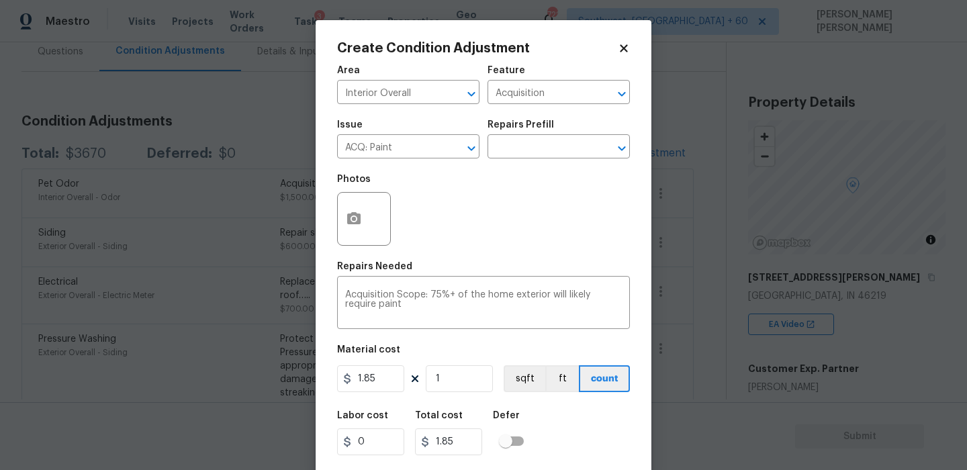
click at [561, 430] on div "Labor cost 0 Total cost 1.85 Defer" at bounding box center [483, 433] width 293 height 60
click at [463, 390] on input "1" at bounding box center [459, 378] width 67 height 27
type input "0"
type input "9"
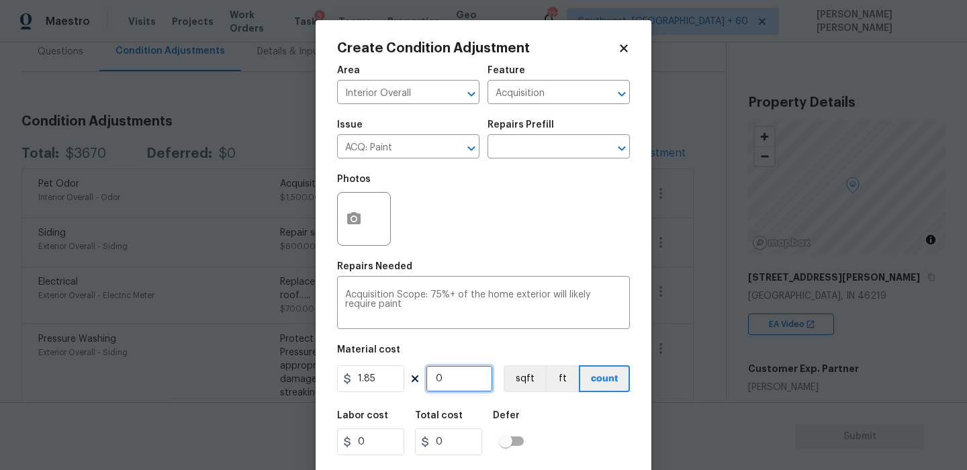
type input "16.65"
type input "92"
type input "170.2"
type input "925"
type input "1711.25"
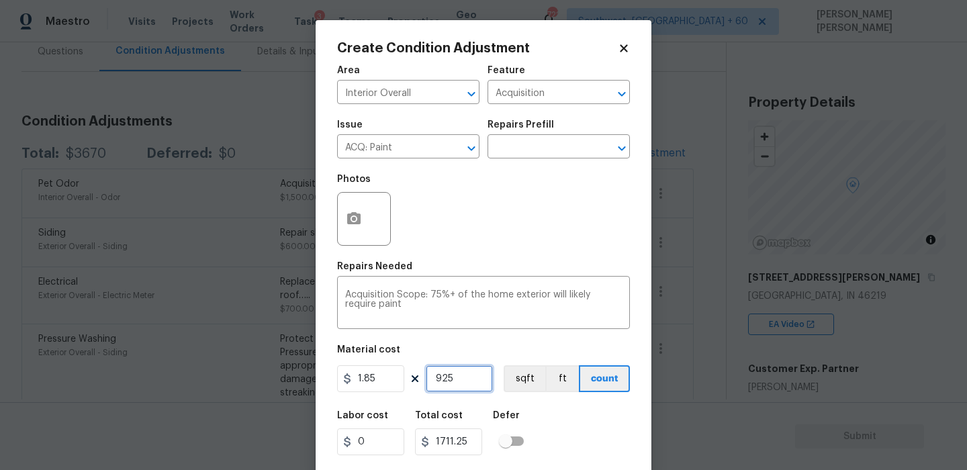
scroll to position [32, 0]
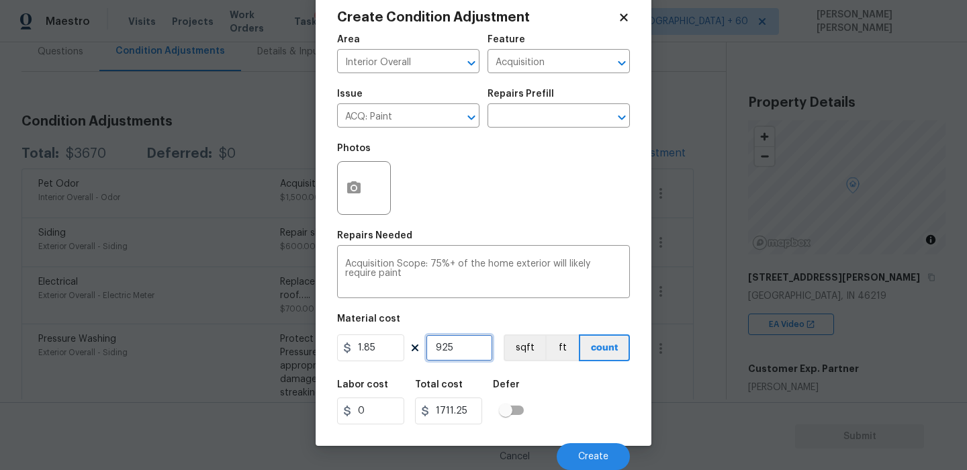
type input "925"
click at [586, 395] on div "Labor cost 0 Total cost 1711.25 Defer" at bounding box center [483, 402] width 293 height 60
click at [588, 445] on button "Create" at bounding box center [593, 456] width 73 height 27
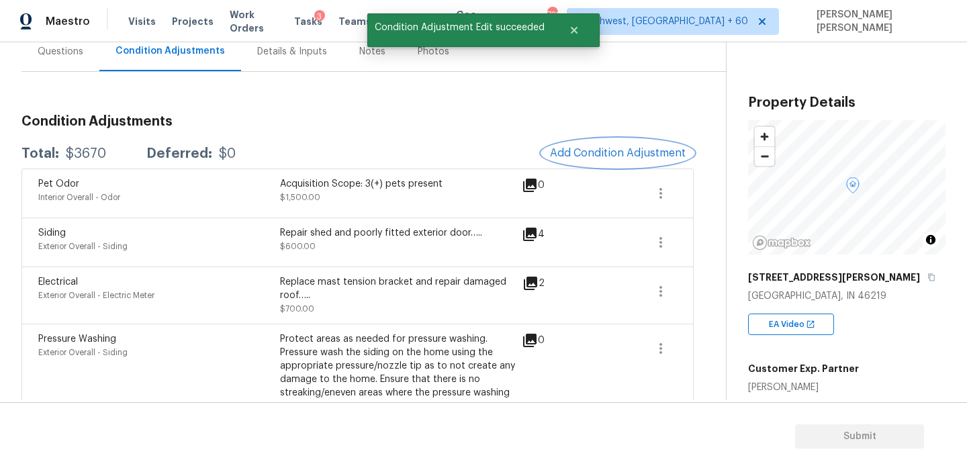
scroll to position [0, 0]
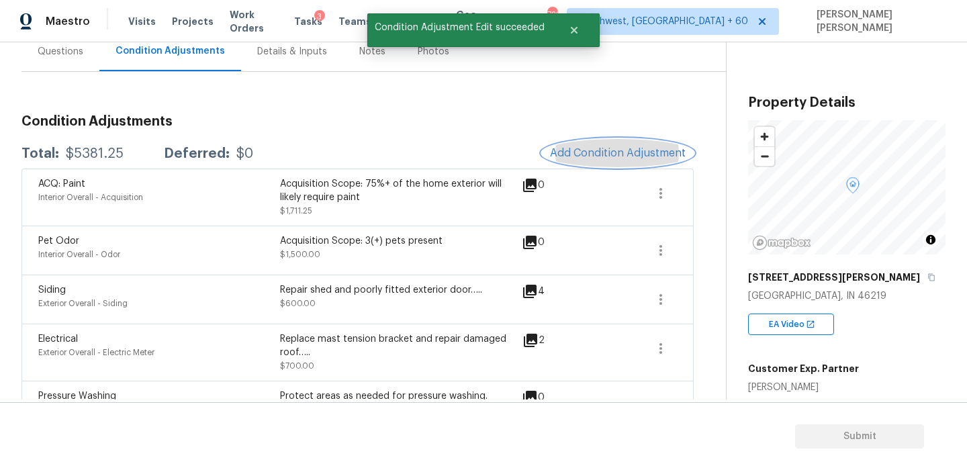
click at [606, 149] on span "Add Condition Adjustment" at bounding box center [618, 153] width 136 height 12
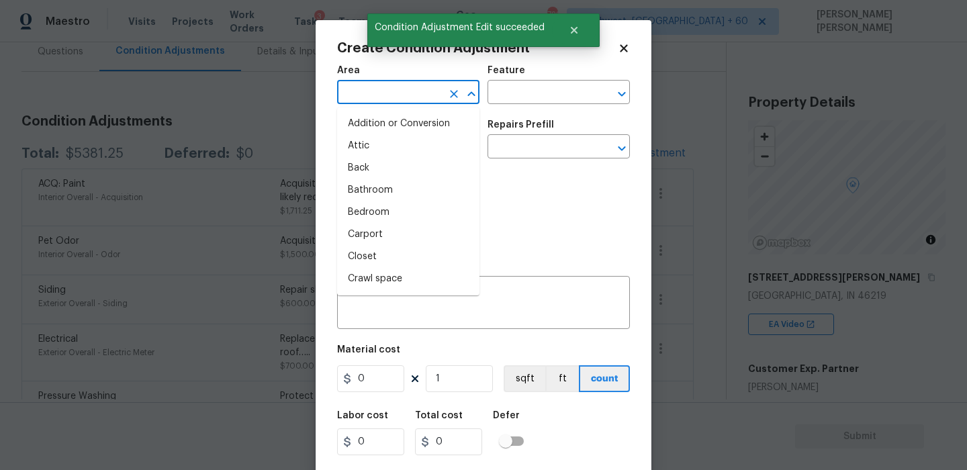
click at [424, 102] on input "text" at bounding box center [389, 93] width 105 height 21
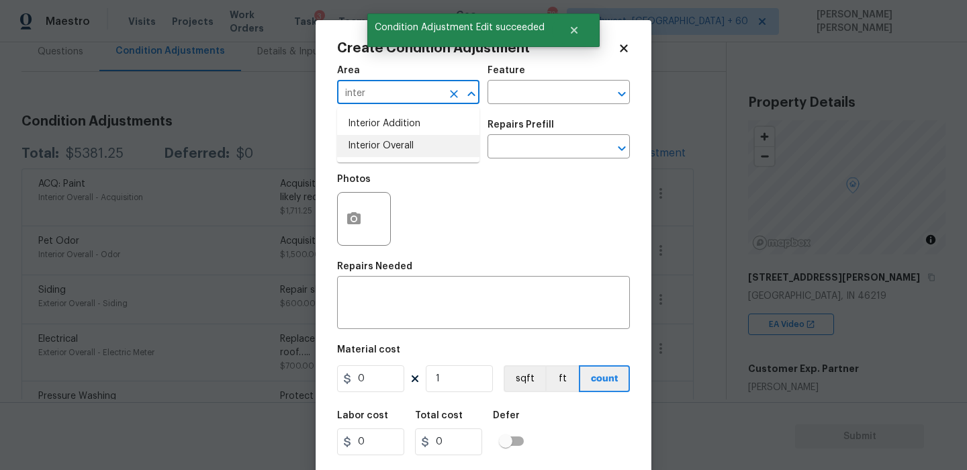
click at [420, 154] on li "Interior Overall" at bounding box center [408, 146] width 142 height 22
type input "Interior Overall"
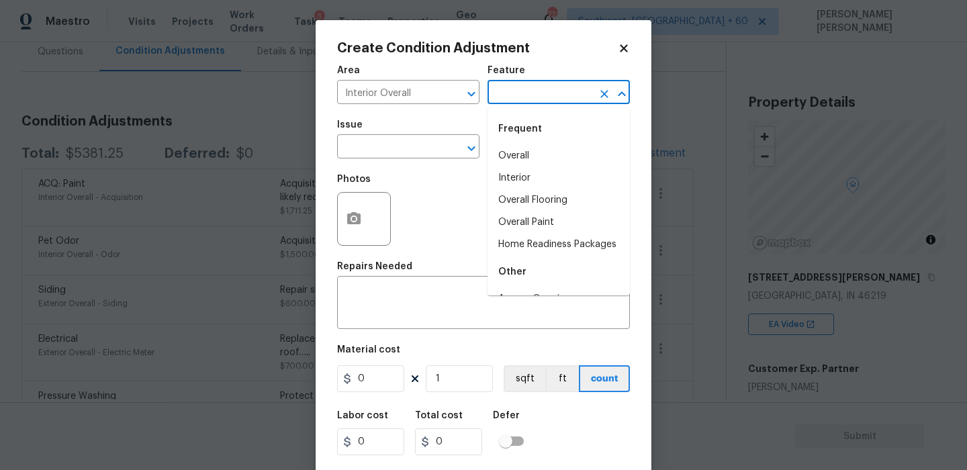
click at [511, 91] on input "text" at bounding box center [540, 93] width 105 height 21
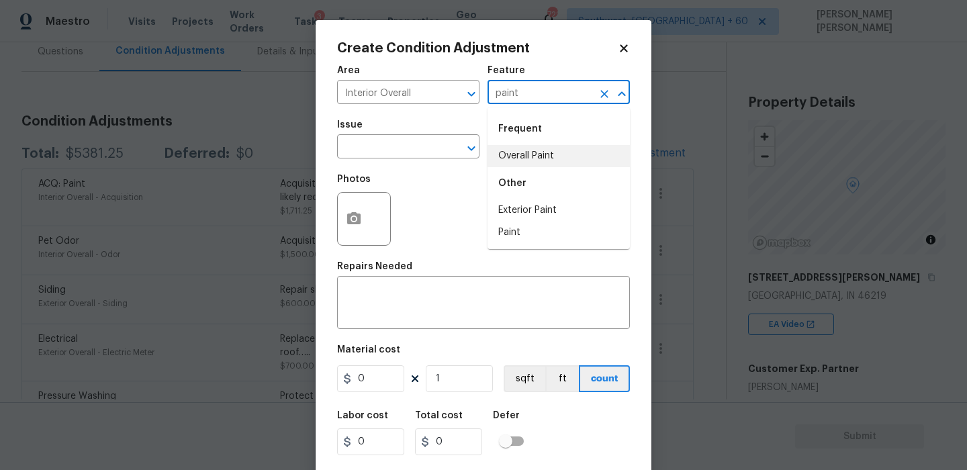
click at [515, 150] on li "Overall Paint" at bounding box center [559, 156] width 142 height 22
type input "Overall Paint"
click at [366, 152] on input "text" at bounding box center [389, 148] width 105 height 21
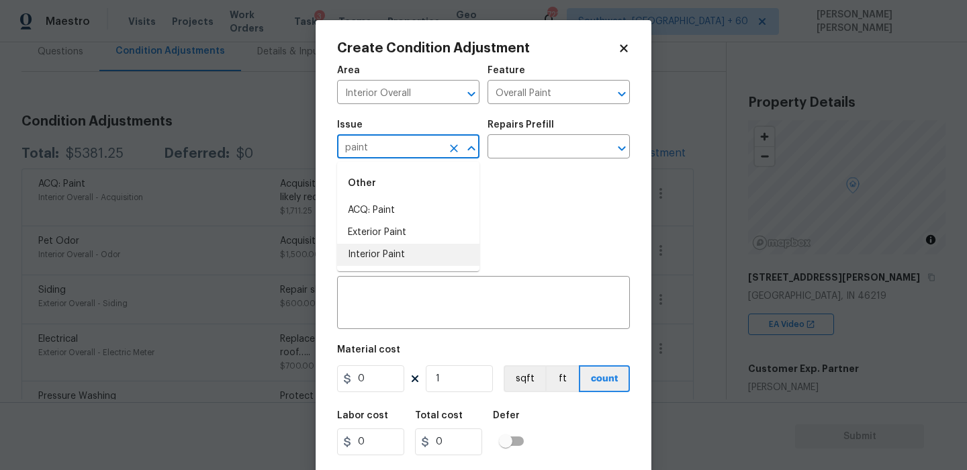
click at [361, 247] on li "Interior Paint" at bounding box center [408, 255] width 142 height 22
type input "Interior Paint"
click at [500, 142] on input "text" at bounding box center [540, 148] width 105 height 21
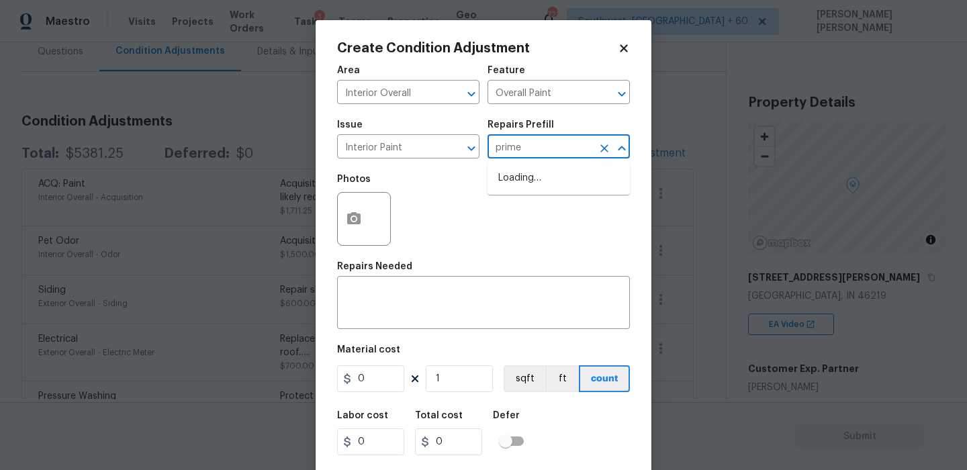
type input "primer"
click at [559, 183] on li "Primer - Labor Only $0.40" at bounding box center [559, 178] width 142 height 22
type textarea "Interior primer - PRIMER PROVIDED BY OPENDOOR - All nails, screws, drywall anch…"
type input "0.4"
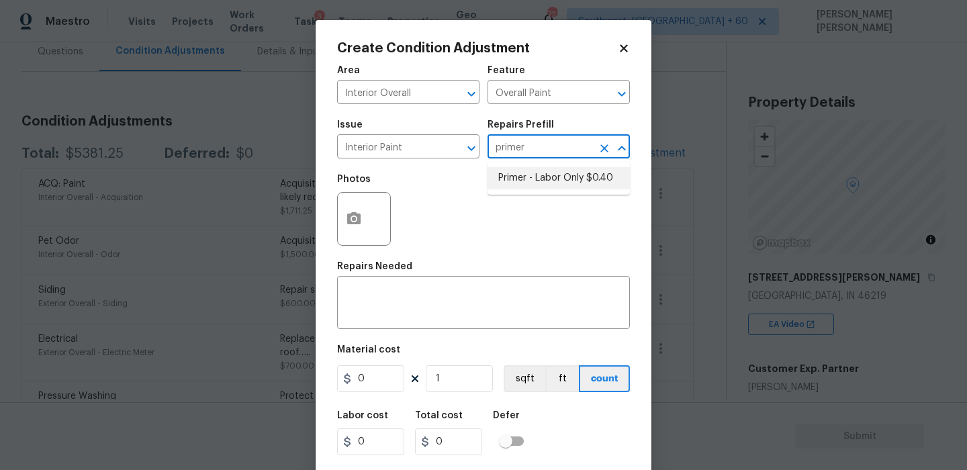
type input "0.4"
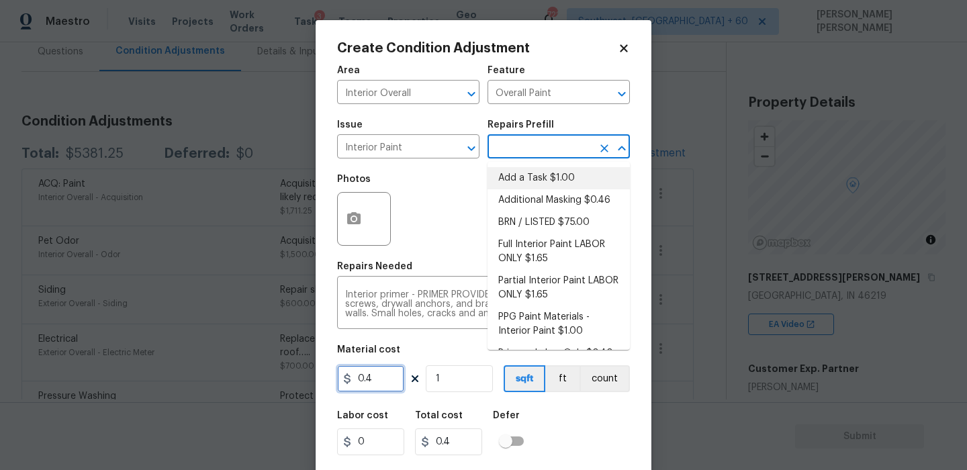
click at [366, 379] on input "0.4" at bounding box center [370, 378] width 67 height 27
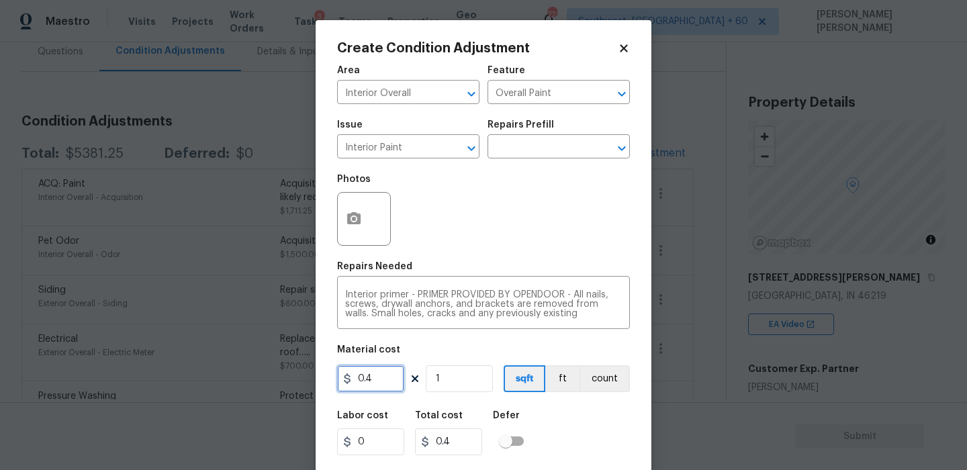
click at [377, 379] on input "0.4" at bounding box center [370, 378] width 67 height 27
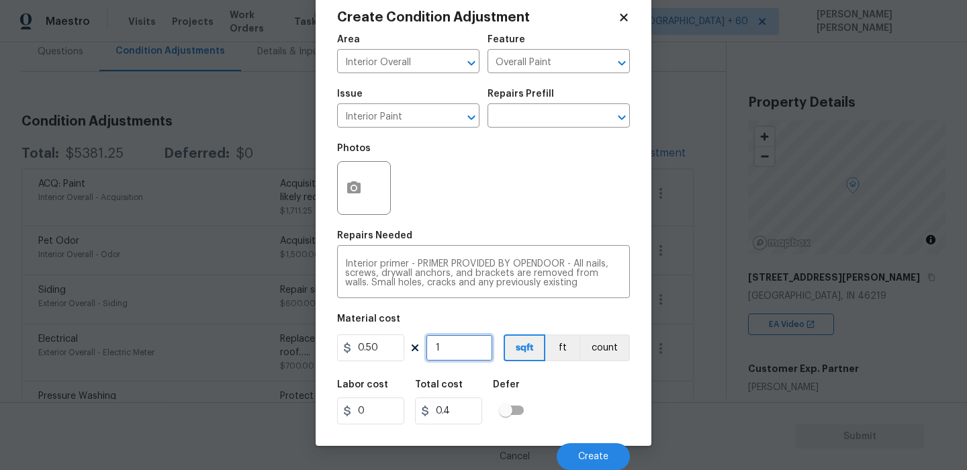
type input "0.5"
click at [470, 346] on input "1" at bounding box center [459, 347] width 67 height 27
type input "0"
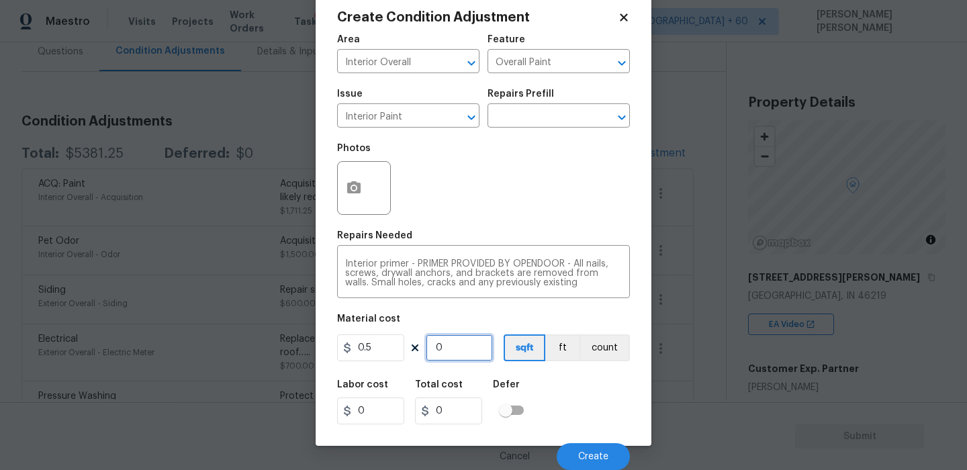
type input "9"
type input "4.5"
type input "92"
type input "46"
type input "925"
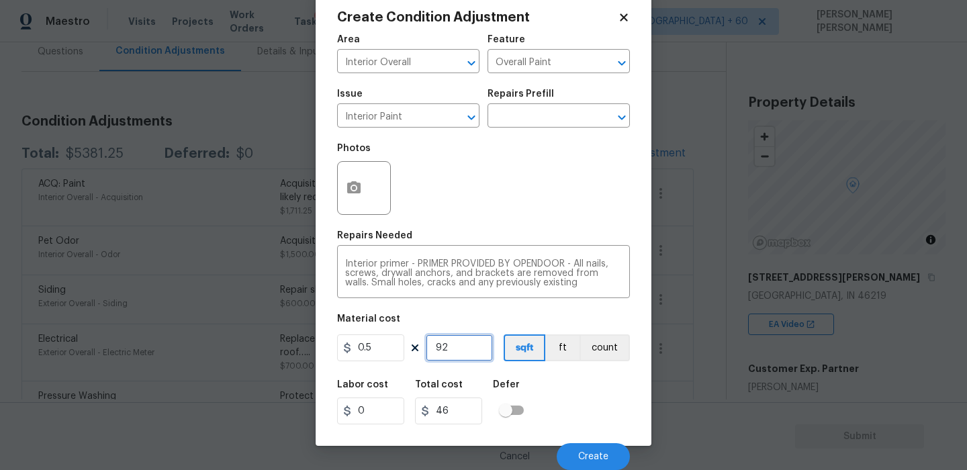
type input "462.5"
type input "925"
click at [562, 409] on div "Labor cost 0 Total cost 462.5 Defer" at bounding box center [483, 402] width 293 height 60
click at [586, 443] on button "Create" at bounding box center [593, 456] width 73 height 27
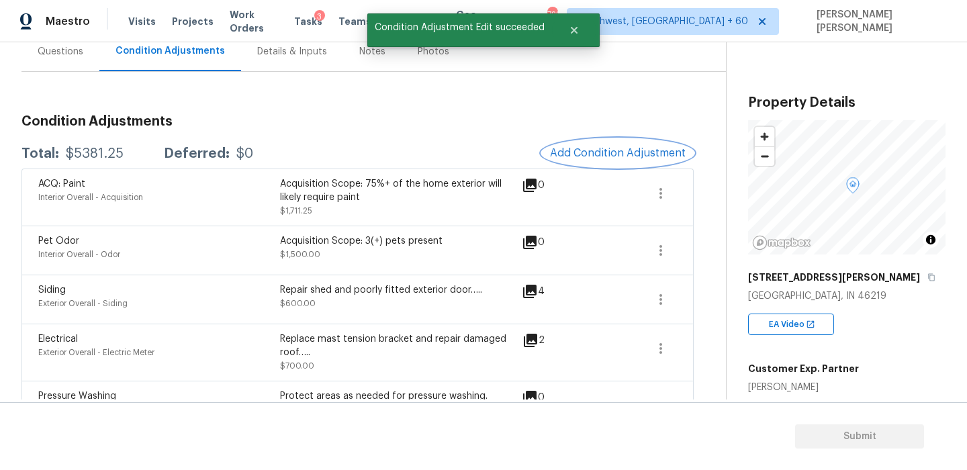
scroll to position [0, 0]
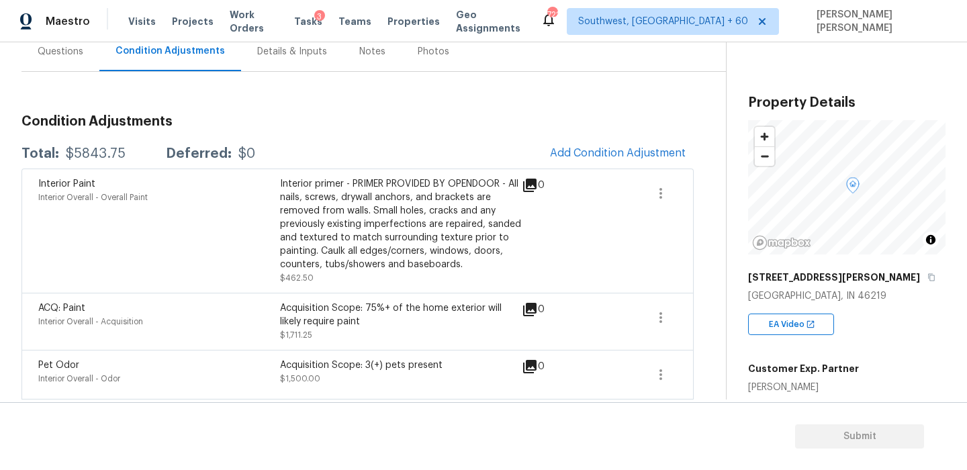
click at [447, 163] on div "Total: $5843.75 Deferred: $0 Add Condition Adjustment" at bounding box center [357, 154] width 672 height 30
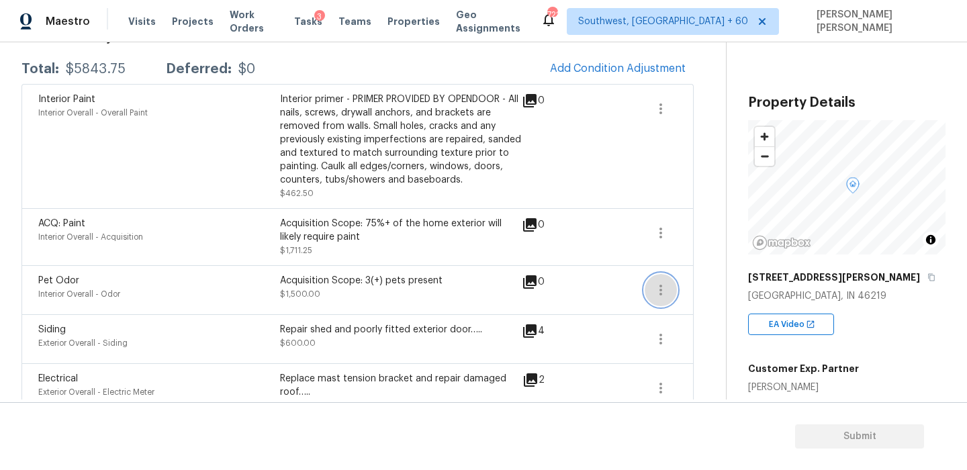
click at [663, 279] on button "button" at bounding box center [661, 290] width 32 height 32
click at [693, 281] on div "Edit" at bounding box center [737, 287] width 105 height 13
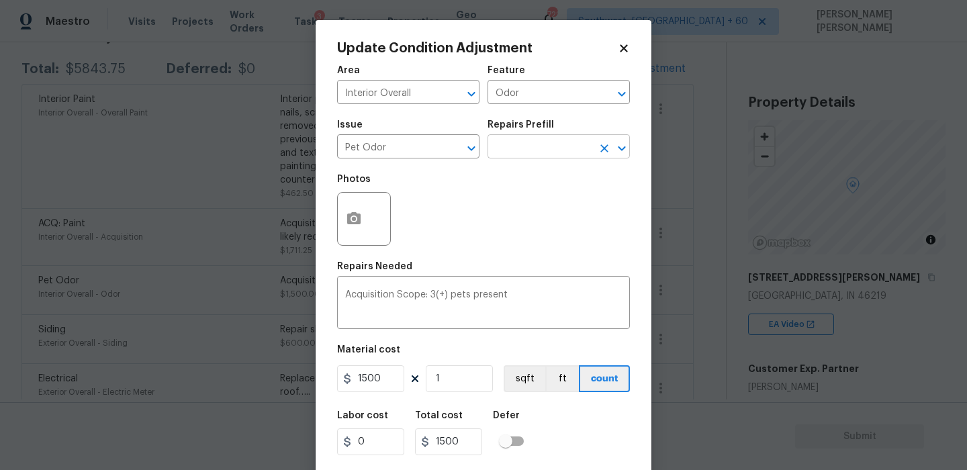
click at [525, 147] on input "text" at bounding box center [540, 148] width 105 height 21
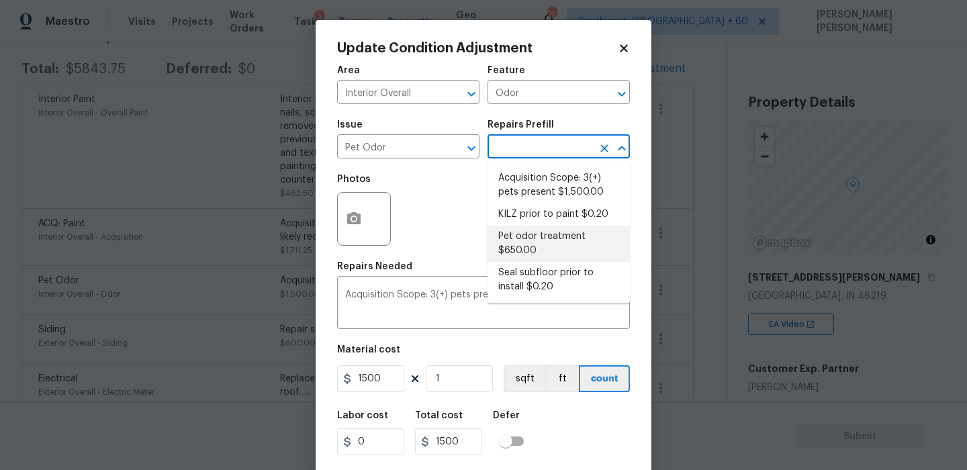
click at [524, 248] on li "Pet odor treatment $650.00" at bounding box center [559, 244] width 142 height 36
type textarea "Complete a chlorine dioxide odor treatment for the home due to heavy odor. This…"
type input "650"
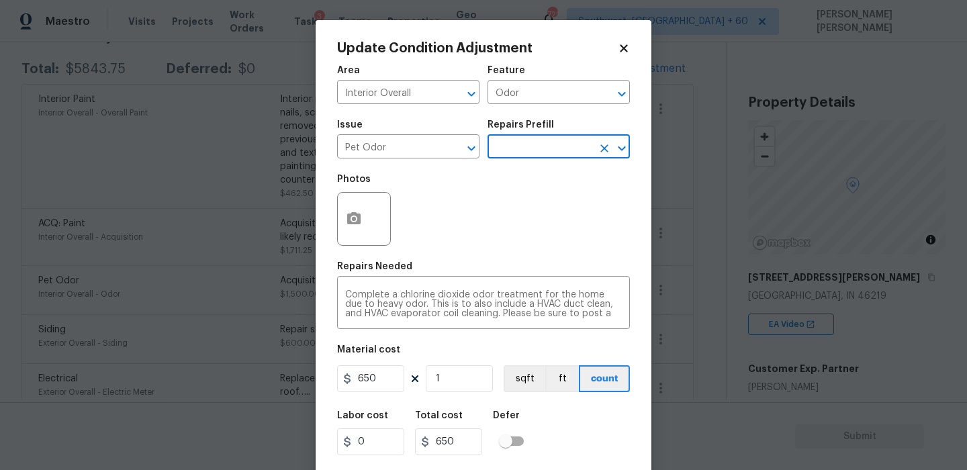
scroll to position [32, 0]
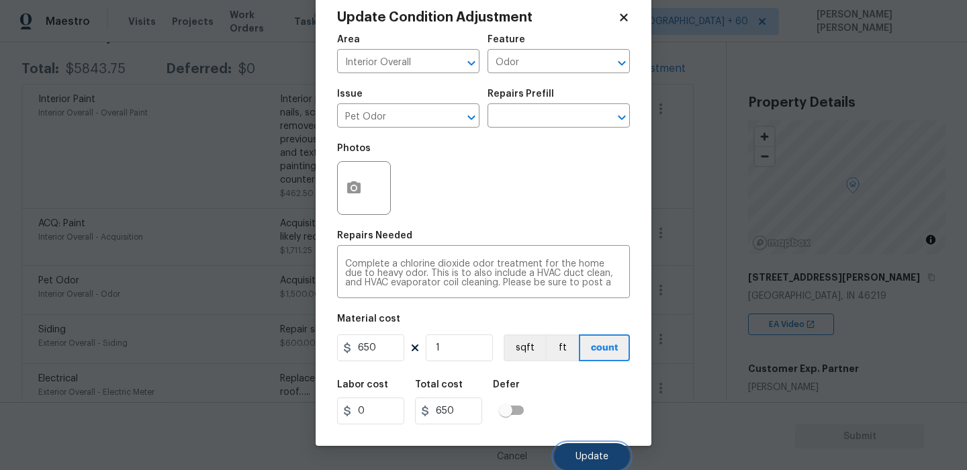
click at [583, 451] on button "Update" at bounding box center [592, 456] width 76 height 27
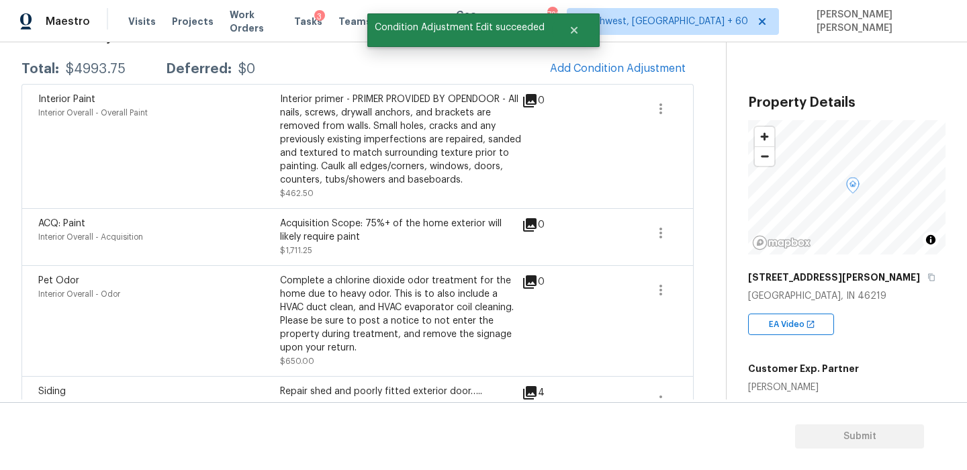
scroll to position [0, 0]
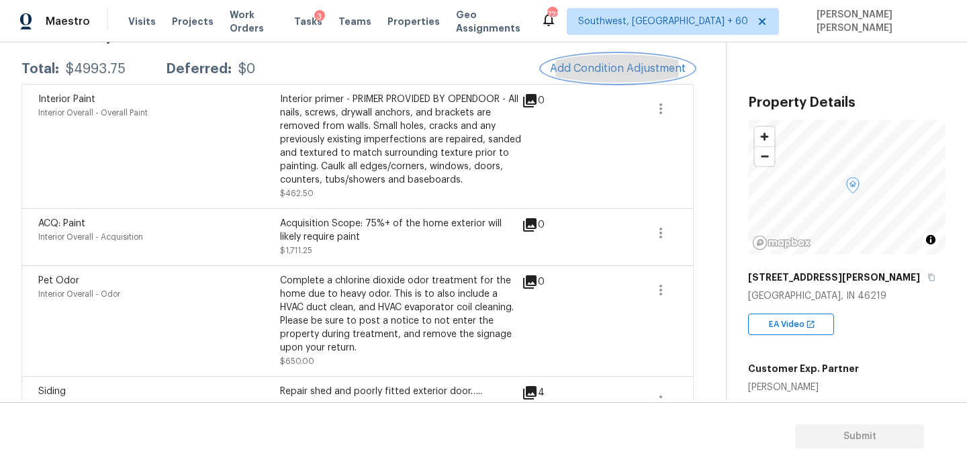
click at [578, 75] on button "Add Condition Adjustment" at bounding box center [618, 68] width 152 height 28
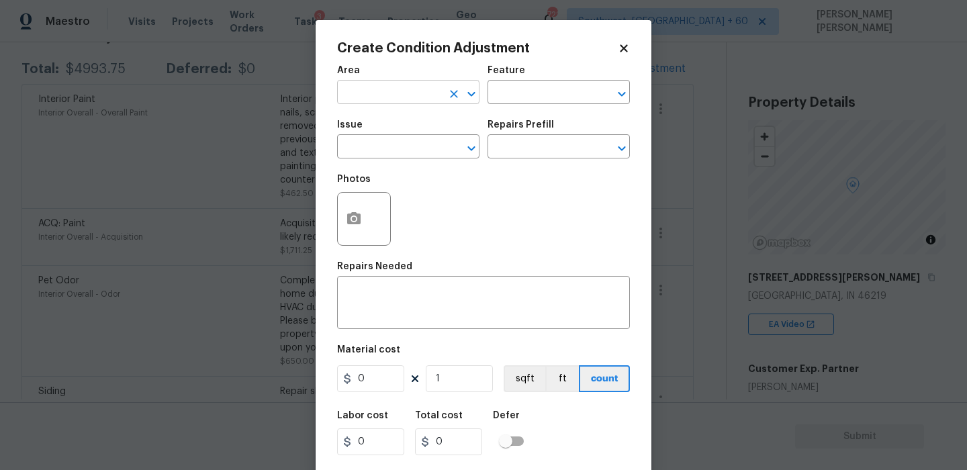
click at [362, 95] on input "text" at bounding box center [389, 93] width 105 height 21
click at [369, 148] on li "Interior Overall" at bounding box center [408, 146] width 142 height 22
type input "Interior Overall"
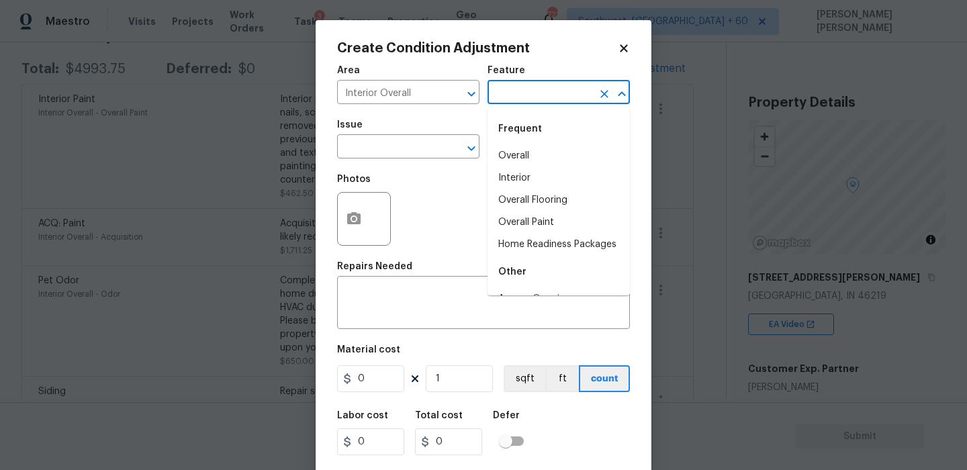
click at [508, 98] on input "text" at bounding box center [540, 93] width 105 height 21
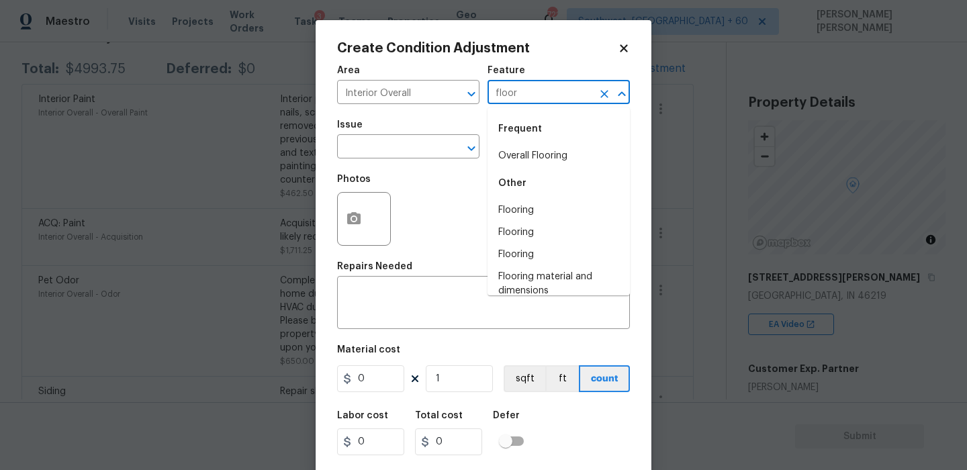
click at [516, 153] on li "Overall Flooring" at bounding box center [559, 156] width 142 height 22
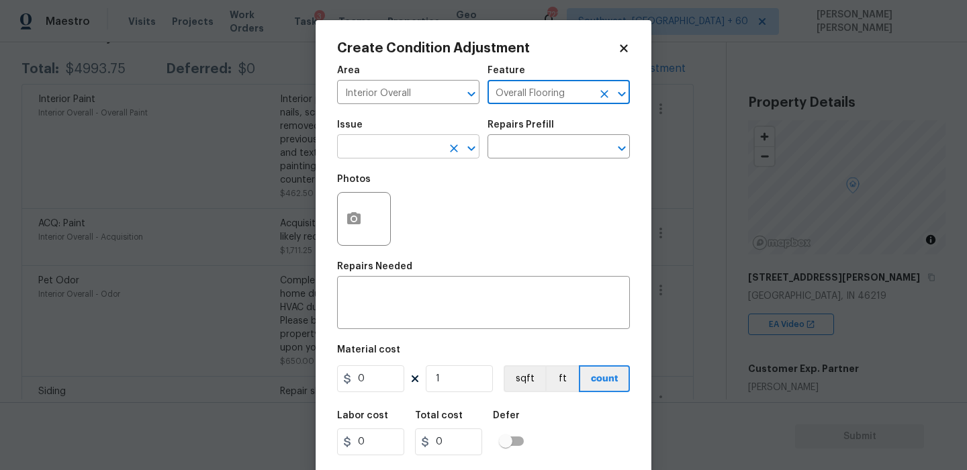
type input "Overall Flooring"
click at [388, 153] on input "text" at bounding box center [389, 148] width 105 height 21
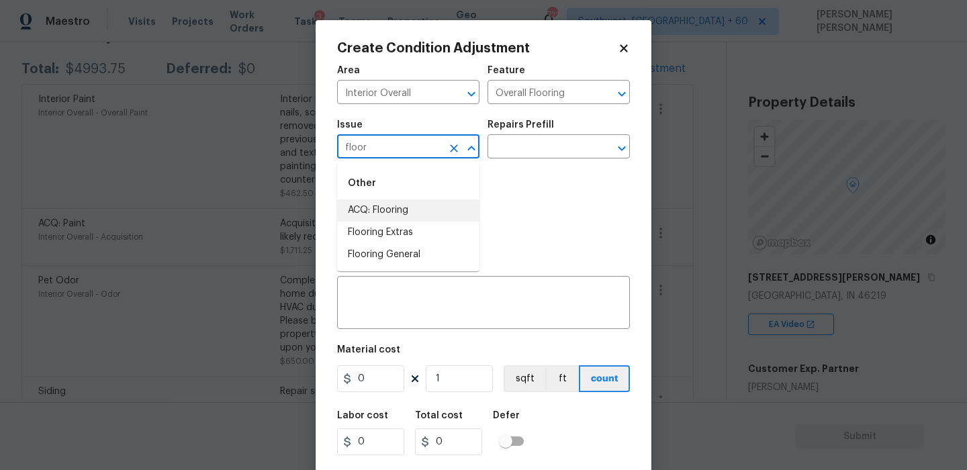
click at [377, 203] on li "ACQ: Flooring" at bounding box center [408, 210] width 142 height 22
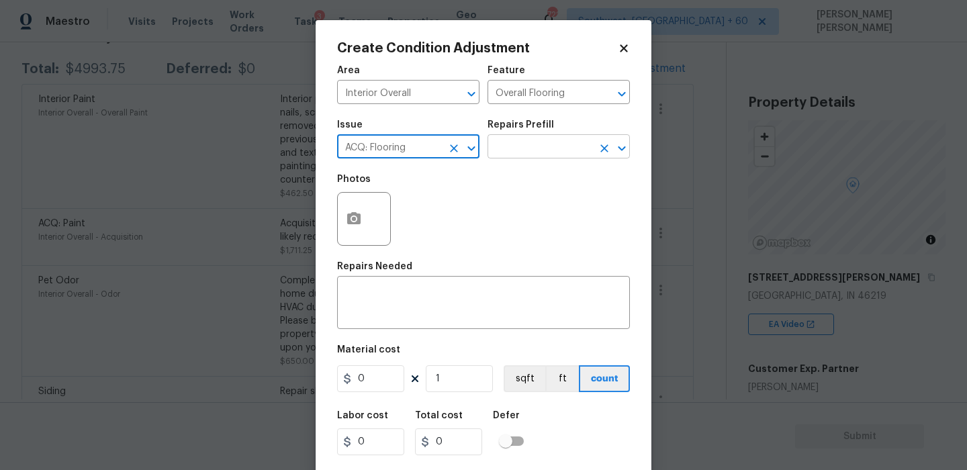
type input "ACQ: Flooring"
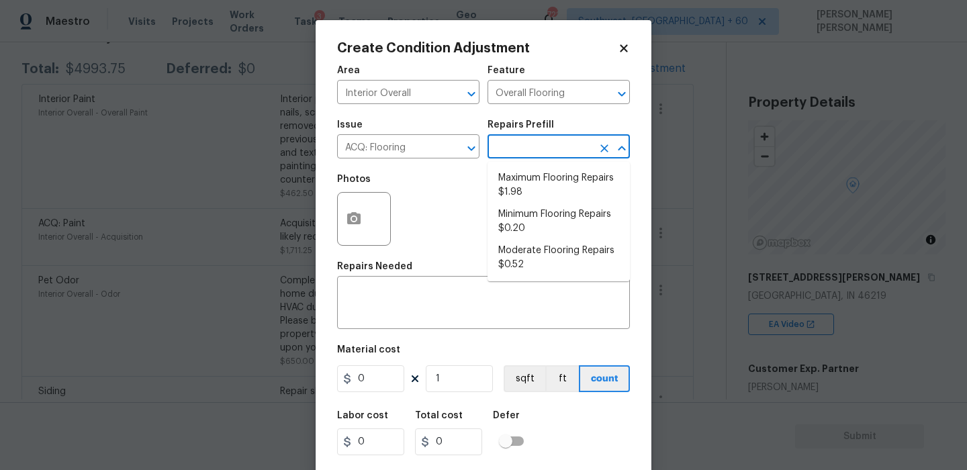
click at [509, 150] on input "text" at bounding box center [540, 148] width 105 height 21
click at [517, 201] on li "Maximum Flooring Repairs $1.98" at bounding box center [559, 185] width 142 height 36
type input "Acquisition"
type textarea "Acquisition Scope: Maximum flooring repairs"
type input "1.98"
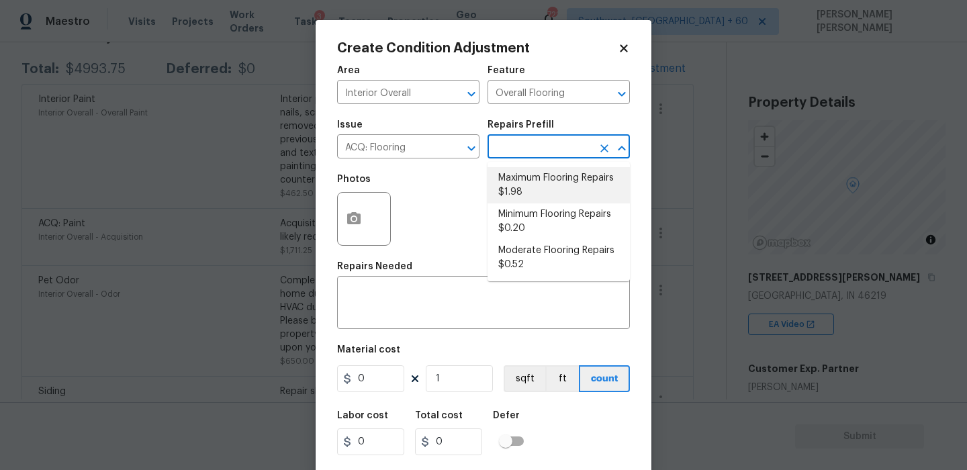
type input "1.98"
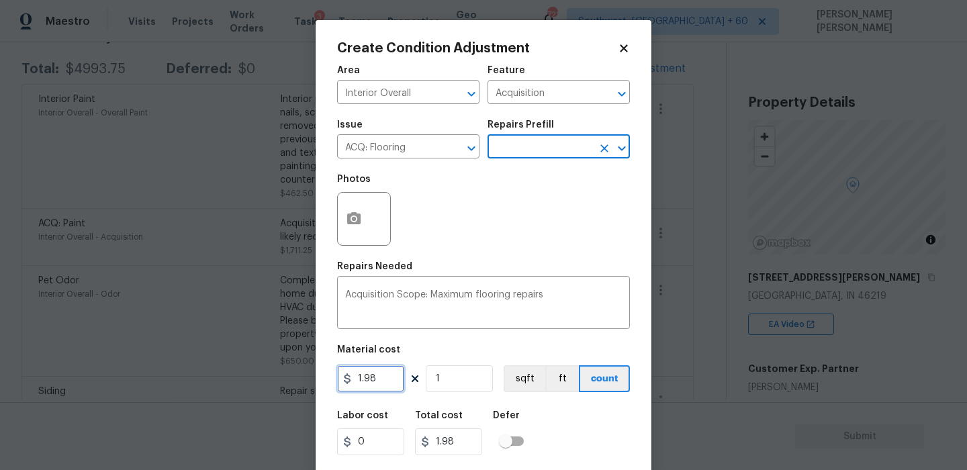
click at [388, 378] on input "1.98" at bounding box center [370, 378] width 67 height 27
type input "0"
type input "4"
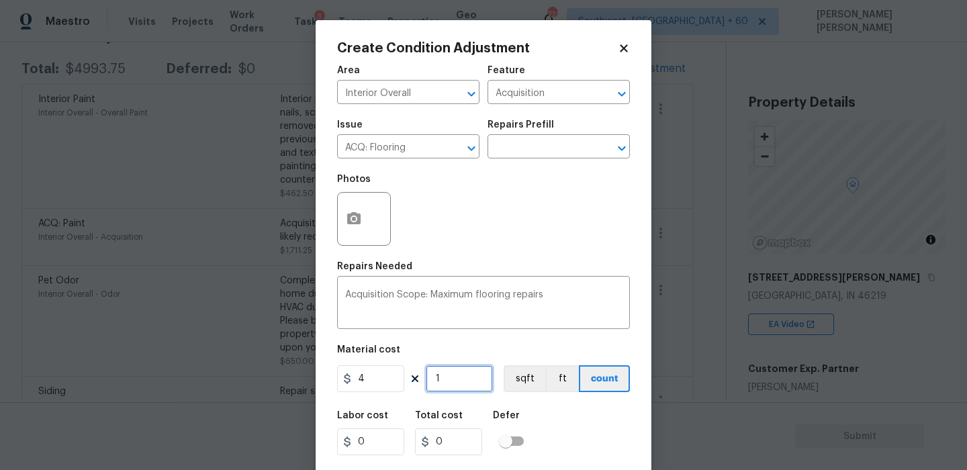
type input "4"
click at [451, 378] on input "1" at bounding box center [459, 378] width 67 height 27
type input "0"
type input "9"
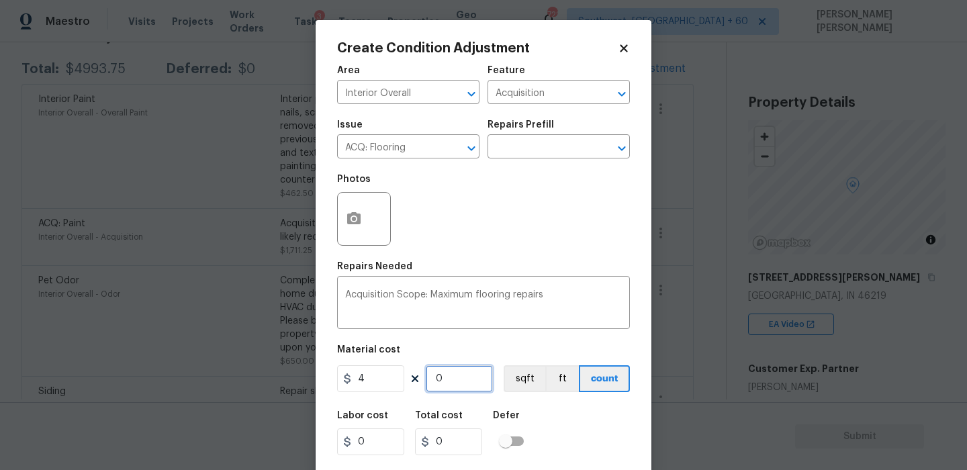
type input "36"
type input "90"
type input "360"
type input "900"
type input "3600"
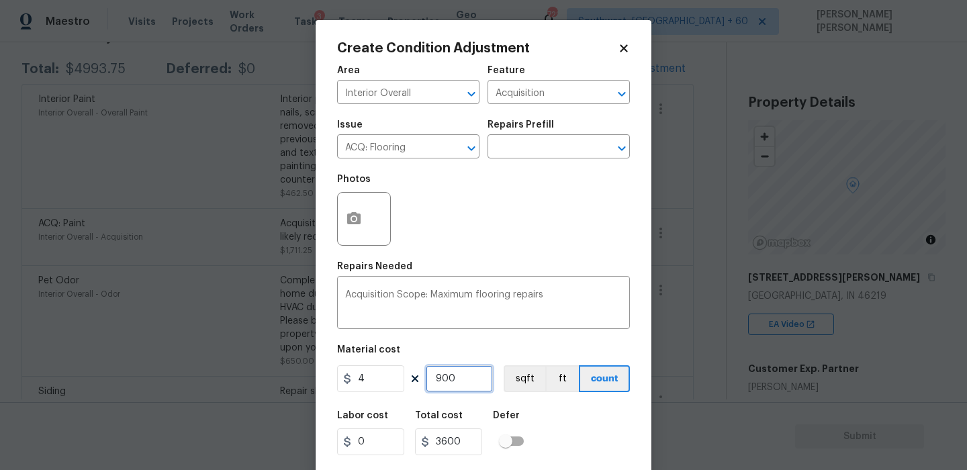
scroll to position [32, 0]
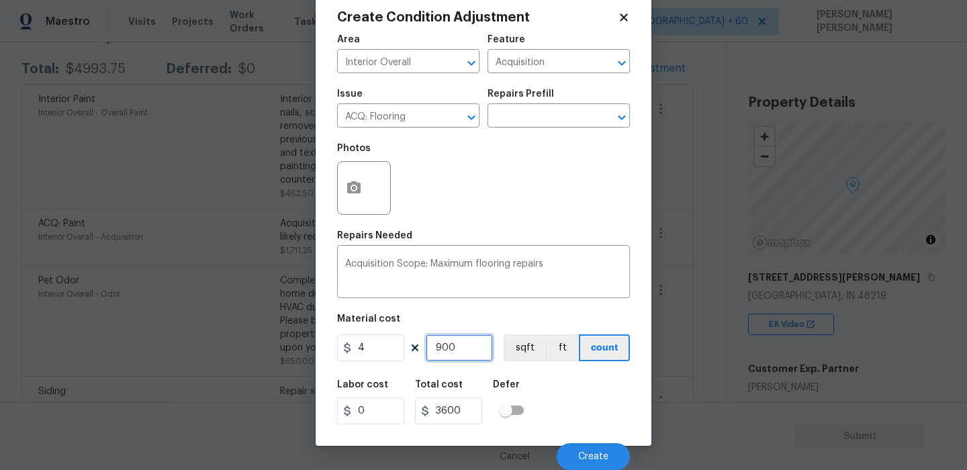
type input "900"
click at [570, 404] on div "Labor cost 0 Total cost 3600 Defer" at bounding box center [483, 402] width 293 height 60
click at [580, 449] on button "Create" at bounding box center [593, 456] width 73 height 27
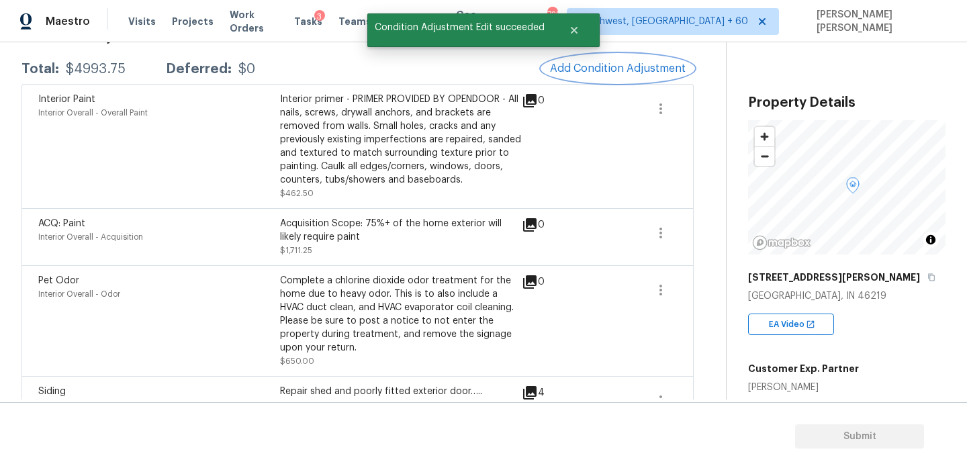
scroll to position [0, 0]
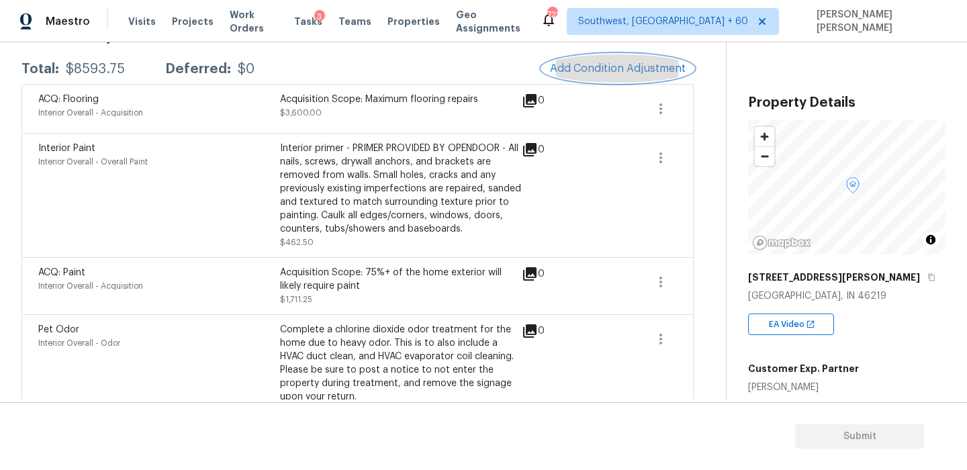
click at [599, 68] on span "Add Condition Adjustment" at bounding box center [618, 68] width 136 height 12
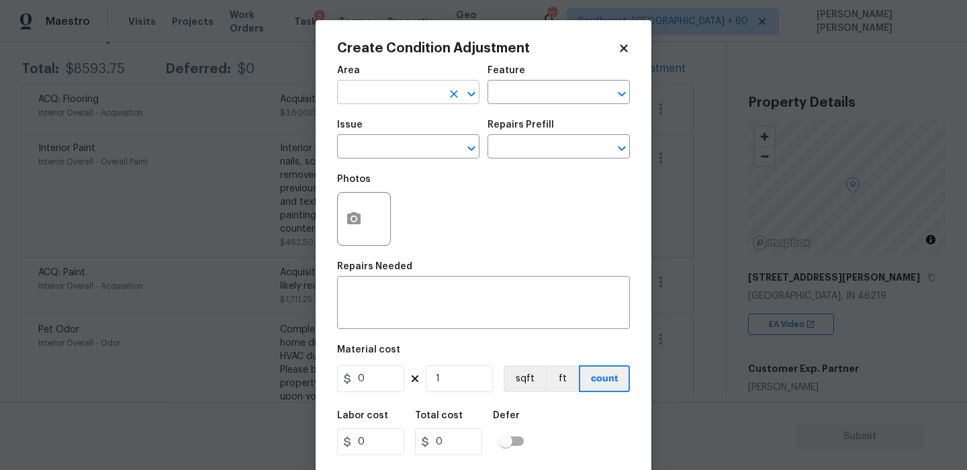
click at [352, 89] on input "text" at bounding box center [389, 93] width 105 height 21
click at [367, 147] on li "Interior Overall" at bounding box center [408, 146] width 142 height 22
type input "Interior Overall"
click at [529, 95] on input "text" at bounding box center [540, 93] width 105 height 21
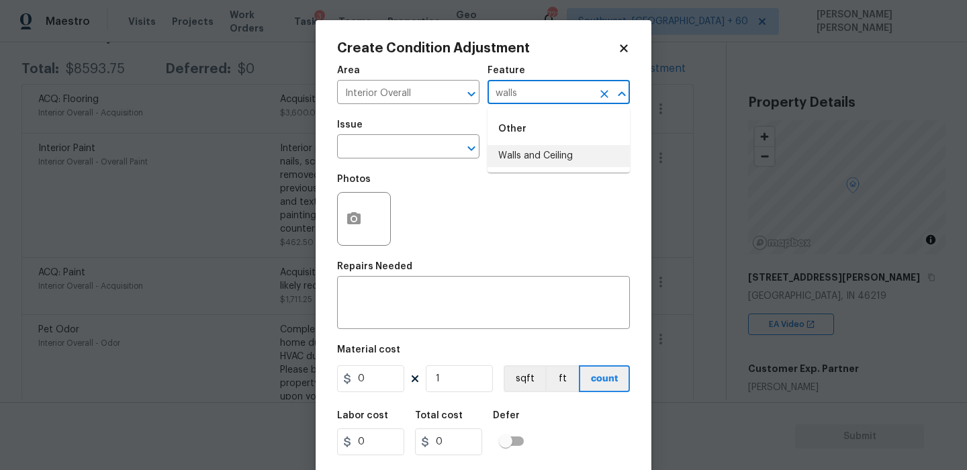
click at [531, 155] on li "Walls and Ceiling" at bounding box center [559, 156] width 142 height 22
type input "Walls and Ceiling"
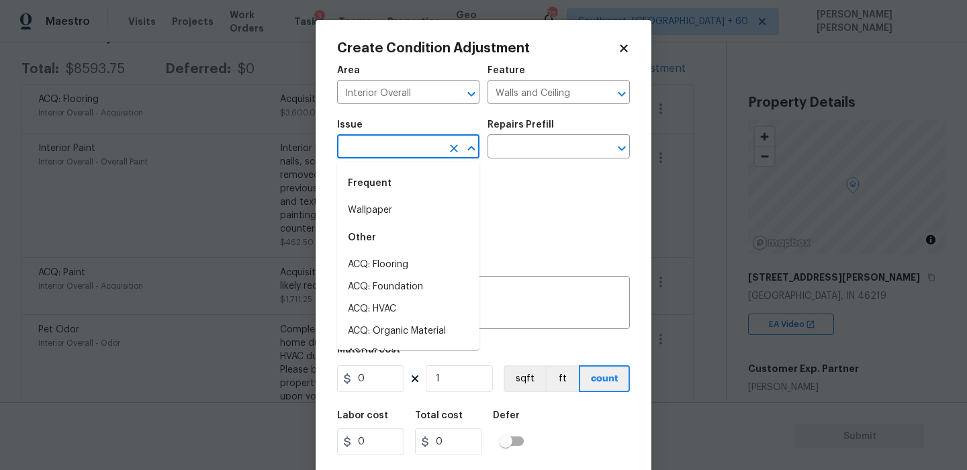
click at [406, 151] on input "text" at bounding box center [389, 148] width 105 height 21
type input "w"
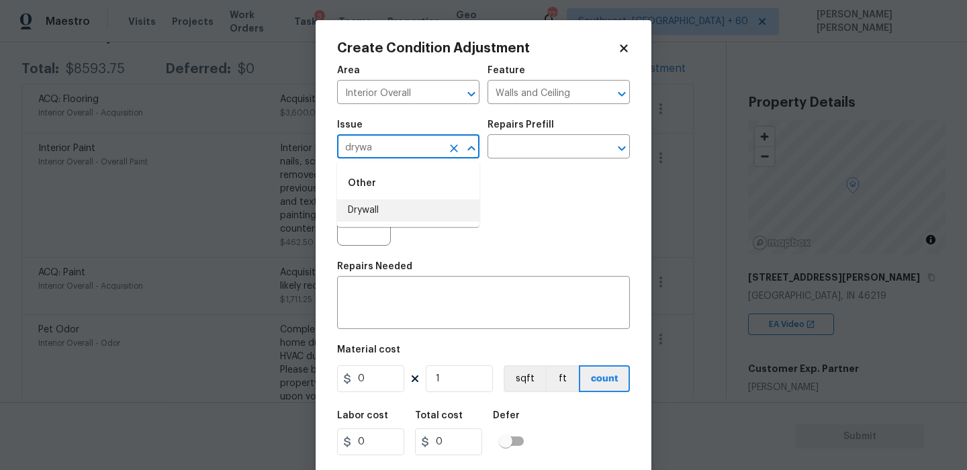
click at [389, 214] on li "Drywall" at bounding box center [408, 210] width 142 height 22
type input "Drywall"
click at [509, 144] on input "text" at bounding box center [540, 148] width 105 height 21
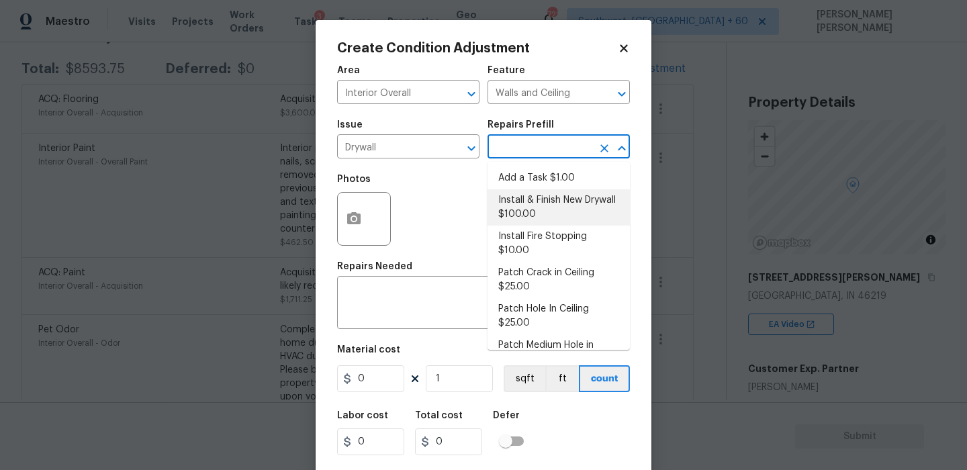
click at [526, 203] on li "Install & Finish New Drywall $100.00" at bounding box center [559, 207] width 142 height 36
type textarea "Remove the existing damaged drywall and replace with new. Ensure that the new d…"
type input "100"
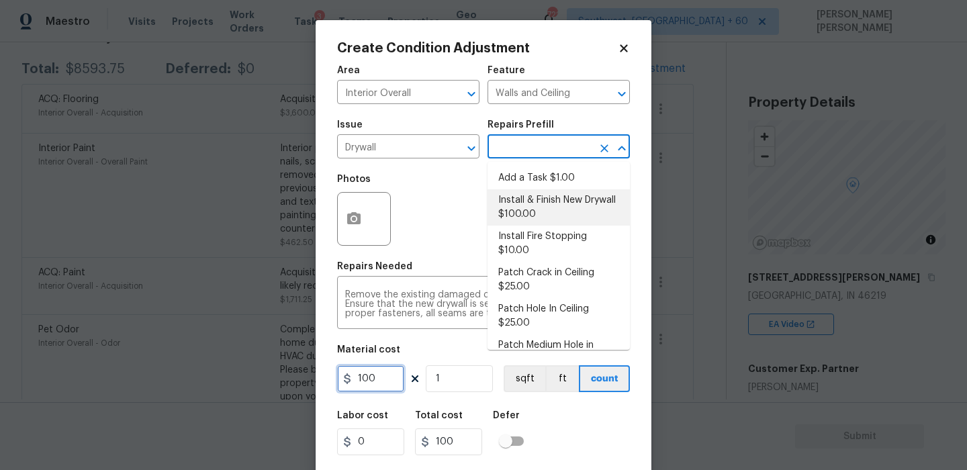
click at [401, 384] on input "100" at bounding box center [370, 378] width 67 height 27
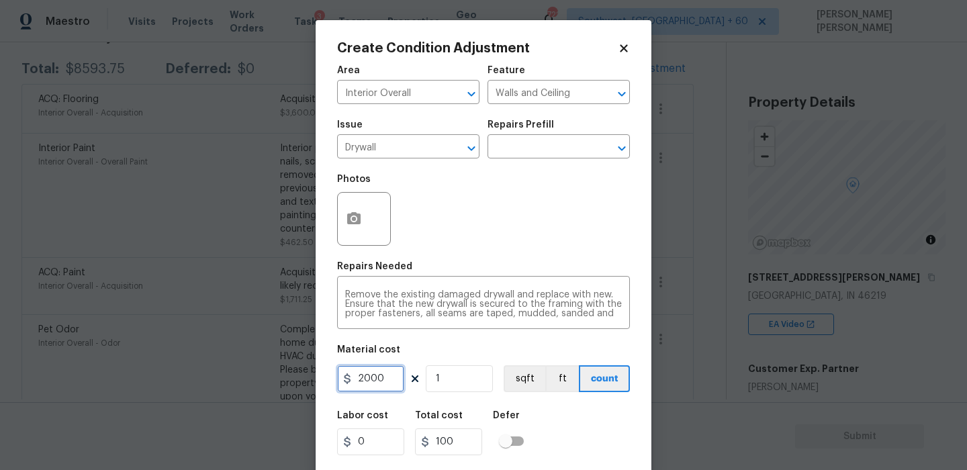
type input "2000"
click at [577, 426] on div "Labor cost 0 Total cost 2000 Defer" at bounding box center [483, 433] width 293 height 60
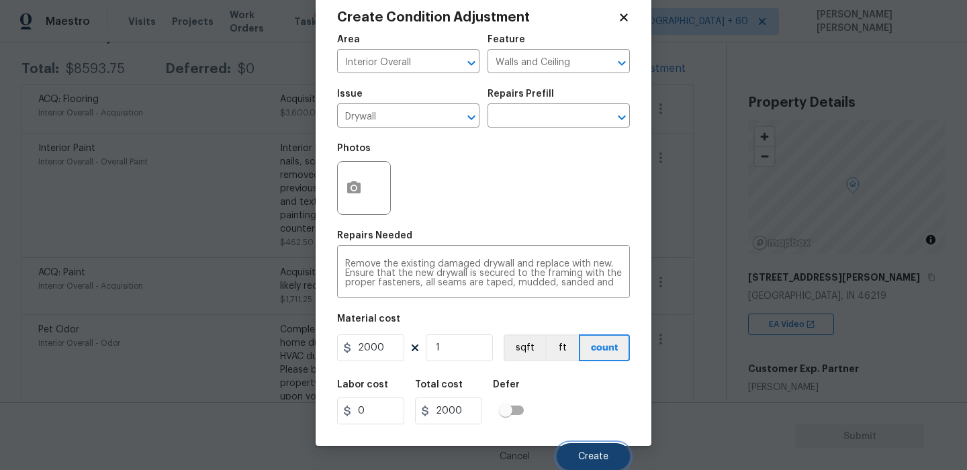
click at [584, 452] on span "Create" at bounding box center [593, 457] width 30 height 10
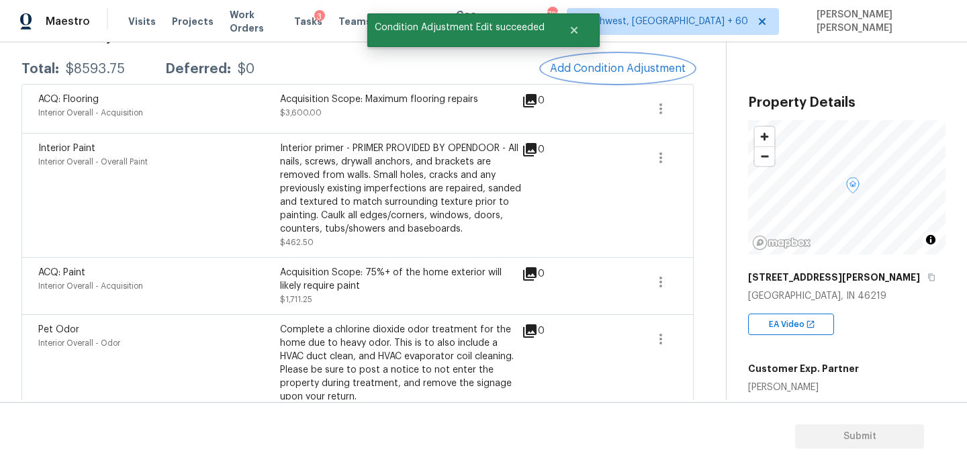
scroll to position [0, 0]
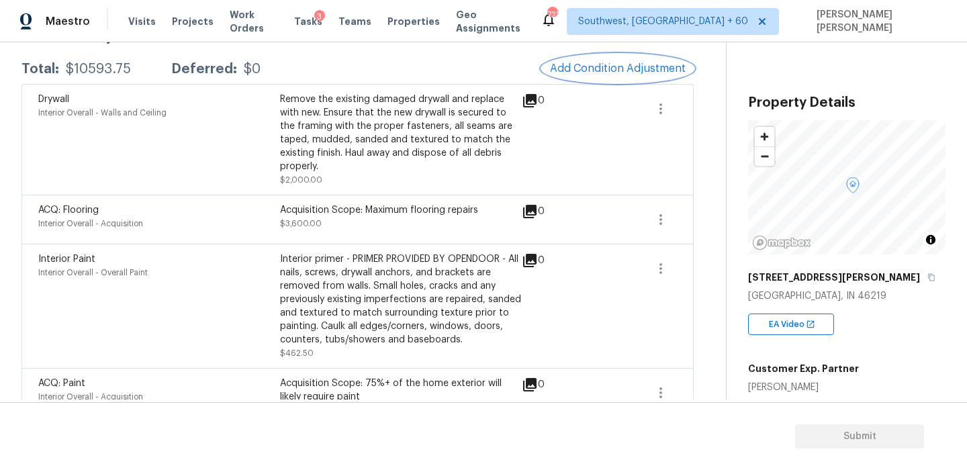
click at [582, 71] on span "Add Condition Adjustment" at bounding box center [618, 68] width 136 height 12
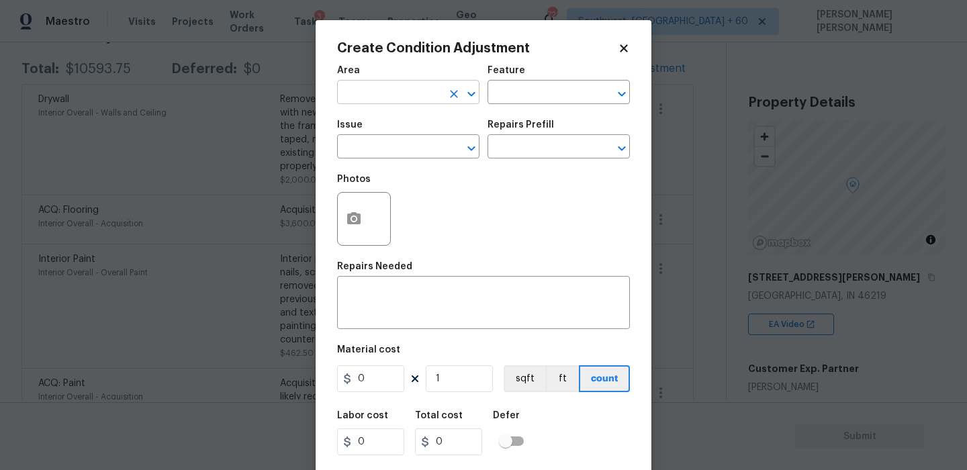
click at [400, 95] on input "text" at bounding box center [389, 93] width 105 height 21
click at [401, 138] on li "Interior Overall" at bounding box center [408, 146] width 142 height 22
type input "Interior Overall"
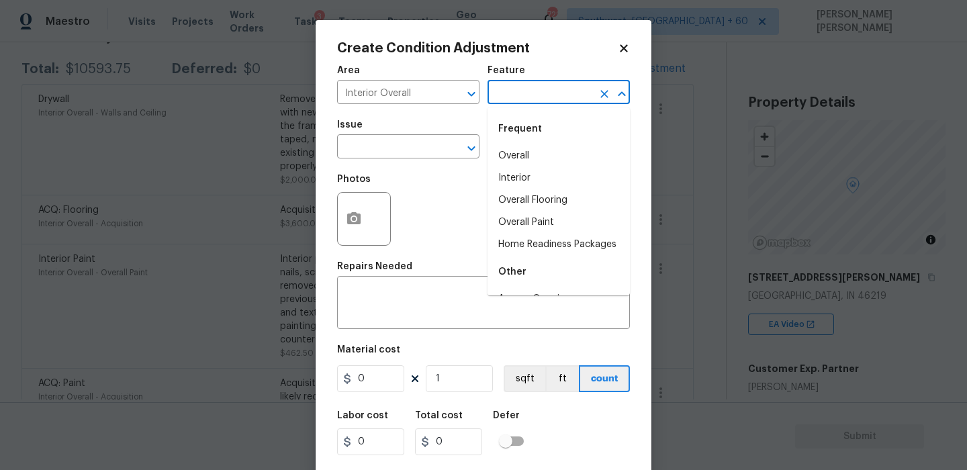
click at [519, 92] on input "text" at bounding box center [540, 93] width 105 height 21
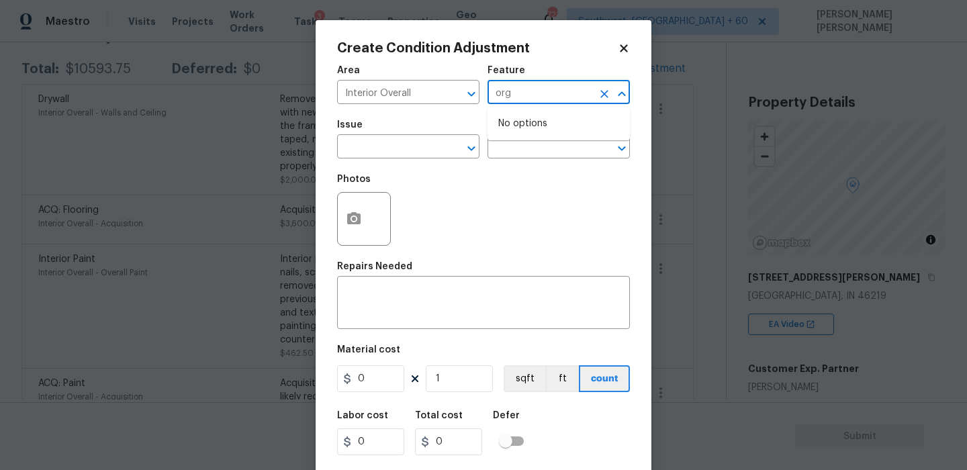
type input "orga"
click at [518, 159] on li "Walls and Ceiling" at bounding box center [559, 156] width 142 height 22
type input "Walls and Ceiling"
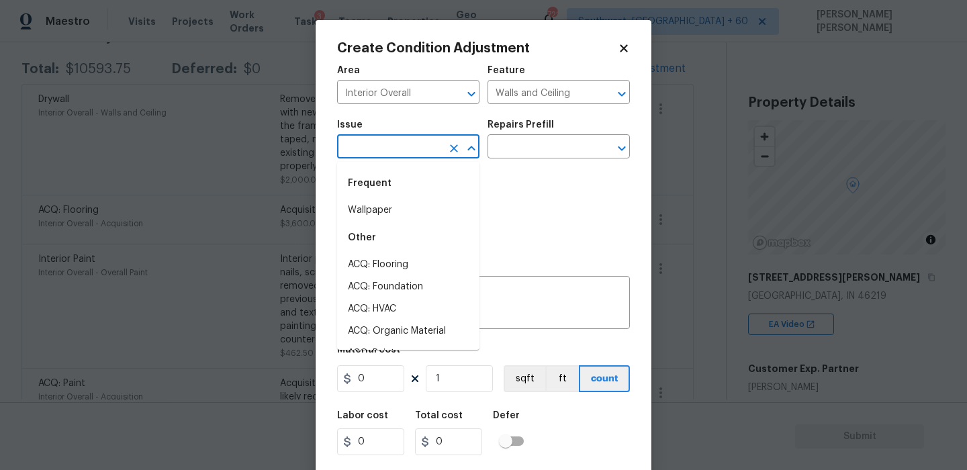
click at [402, 139] on input "text" at bounding box center [389, 148] width 105 height 21
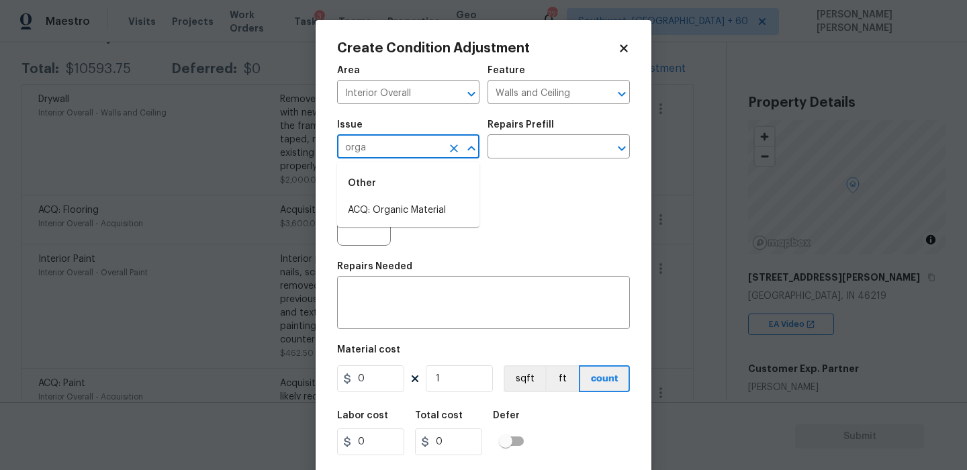
click at [389, 211] on li "ACQ: Organic Material" at bounding box center [408, 210] width 142 height 22
type input "ACQ: Organic Material"
click at [526, 128] on h5 "Repairs Prefill" at bounding box center [521, 124] width 66 height 9
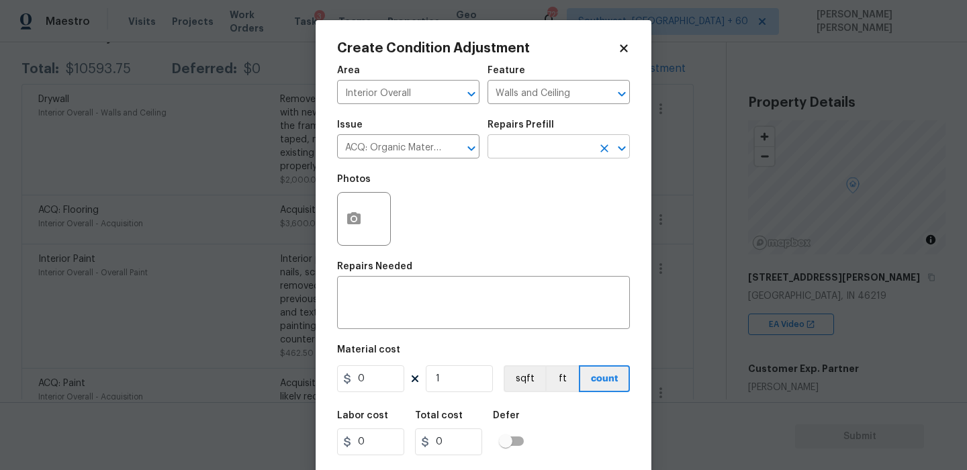
click at [518, 147] on input "text" at bounding box center [540, 148] width 105 height 21
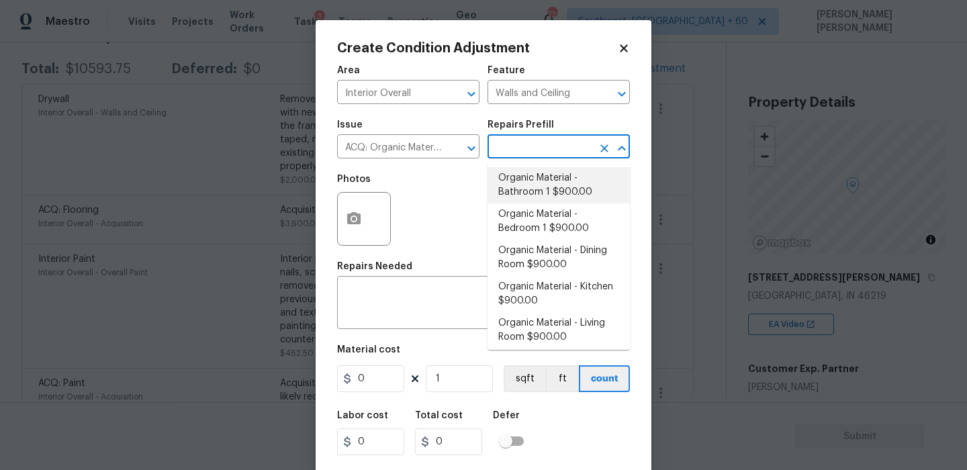
click at [582, 183] on li "Organic Material - Bathroom 1 $900.00" at bounding box center [559, 185] width 142 height 36
type input "Acquisition"
type textarea "Acquisition Scope: Conditions Conducive to Organic Material - Bathroom 1 Discla…"
type input "900"
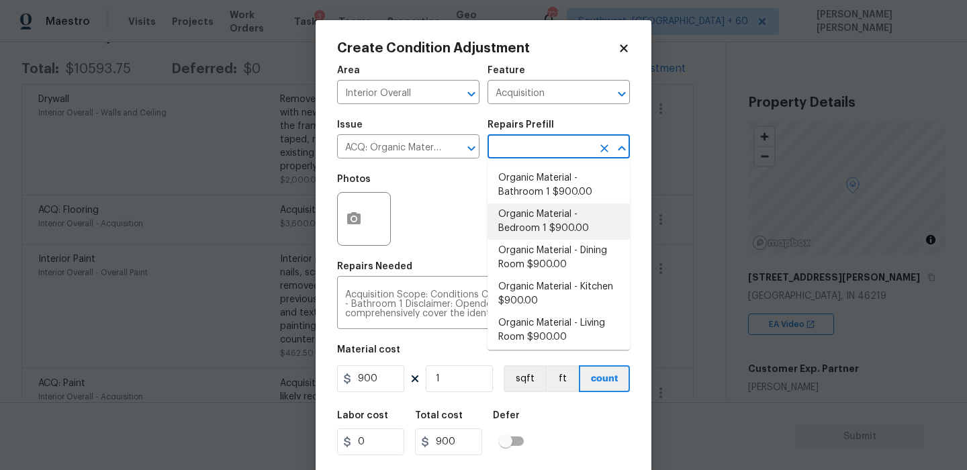
click at [563, 215] on li "Organic Material - Bedroom 1 $900.00" at bounding box center [559, 221] width 142 height 36
type textarea "Acquisition Scope: Conditions Conducive to Organic Material - Bedroom 1 Disclai…"
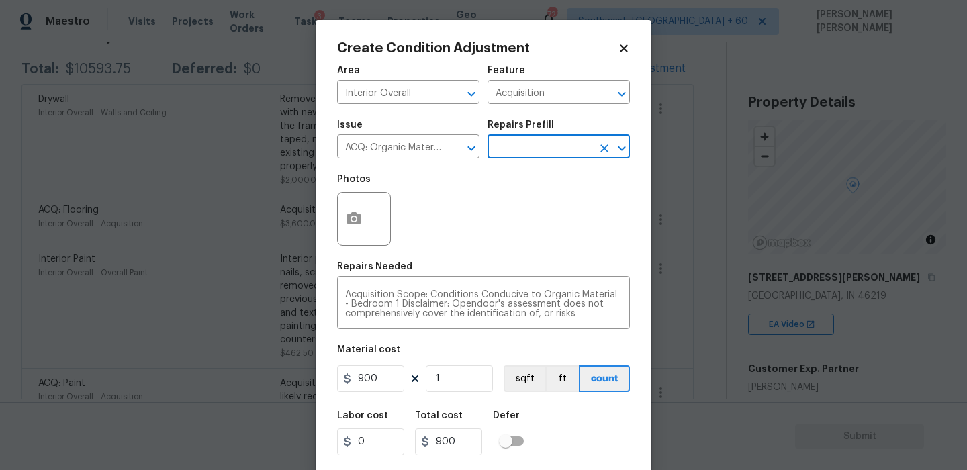
scroll to position [32, 0]
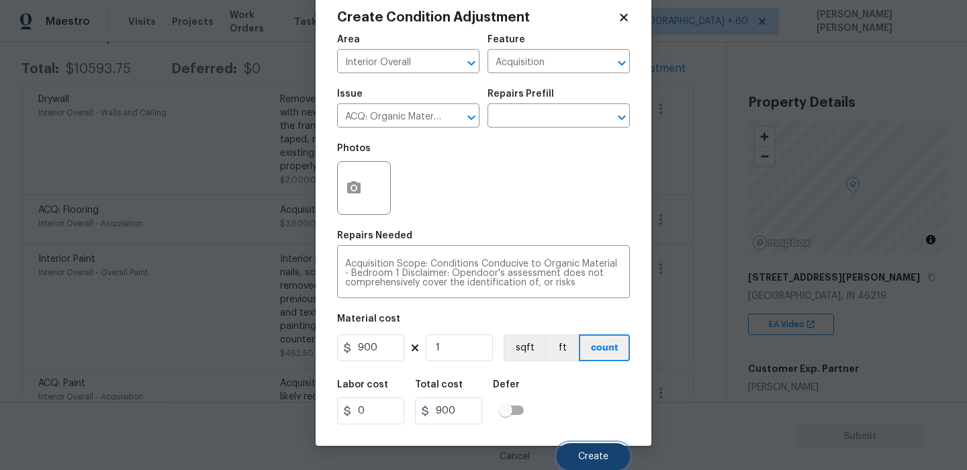
click at [592, 452] on span "Create" at bounding box center [593, 457] width 30 height 10
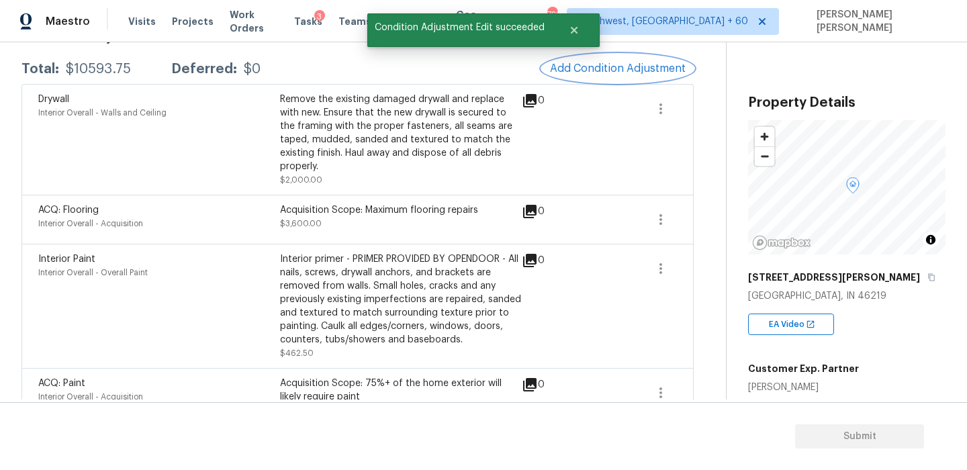
scroll to position [0, 0]
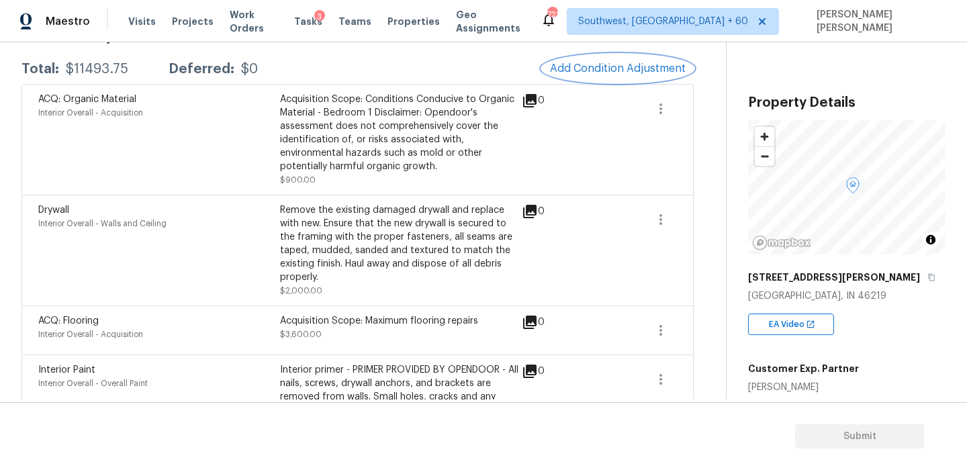
click at [579, 73] on span "Add Condition Adjustment" at bounding box center [618, 68] width 136 height 12
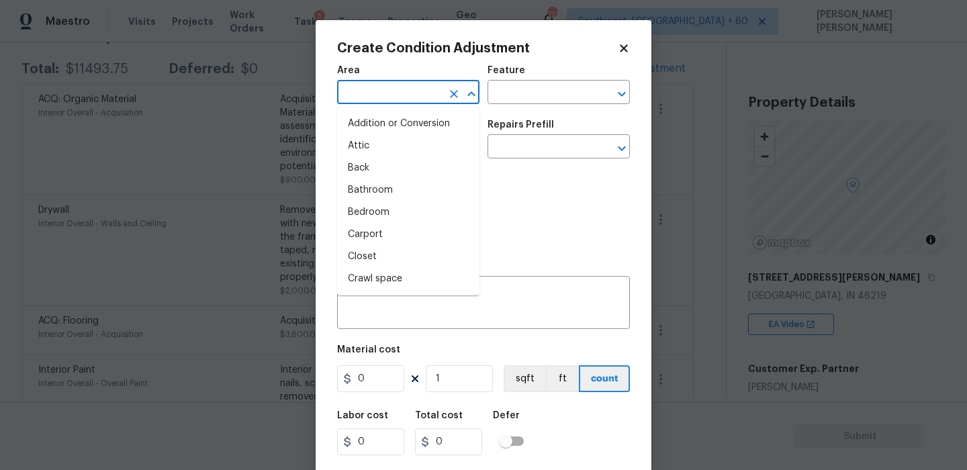
click at [375, 95] on input "text" at bounding box center [389, 93] width 105 height 21
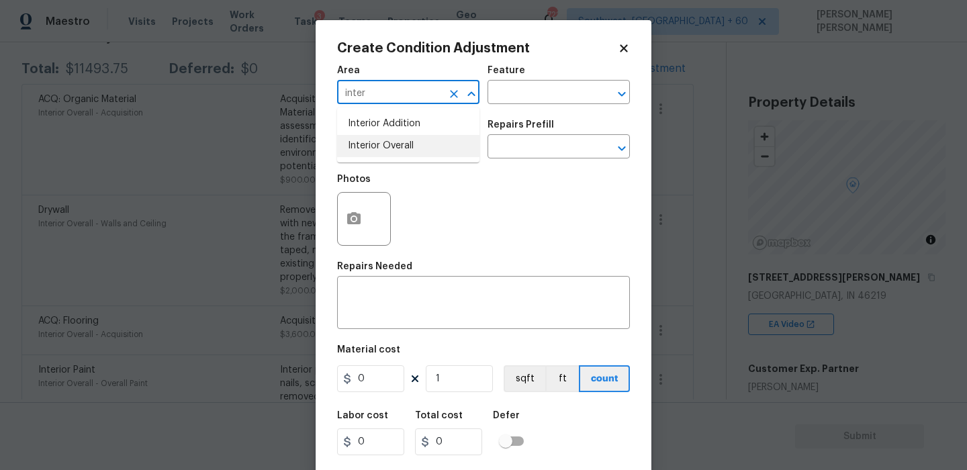
click at [398, 150] on li "Interior Overall" at bounding box center [408, 146] width 142 height 22
type input "Interior Overall"
click at [504, 83] on input "text" at bounding box center [540, 93] width 105 height 21
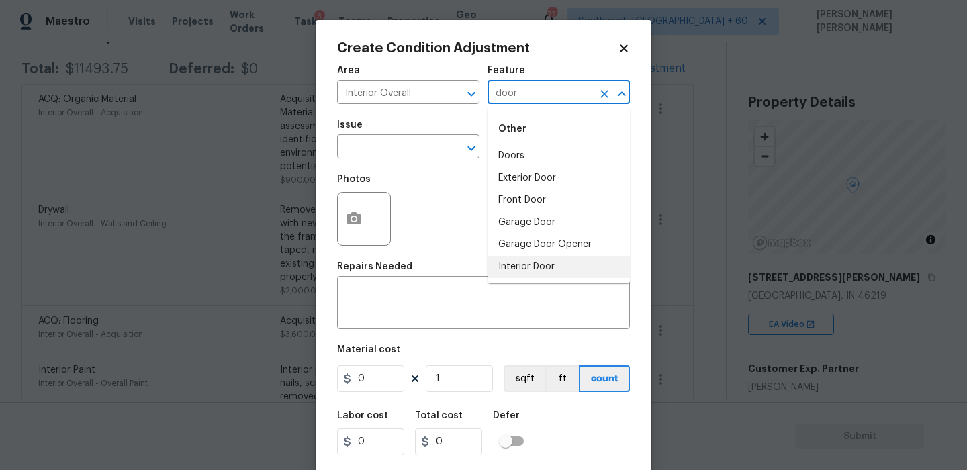
click at [512, 263] on li "Interior Door" at bounding box center [559, 267] width 142 height 22
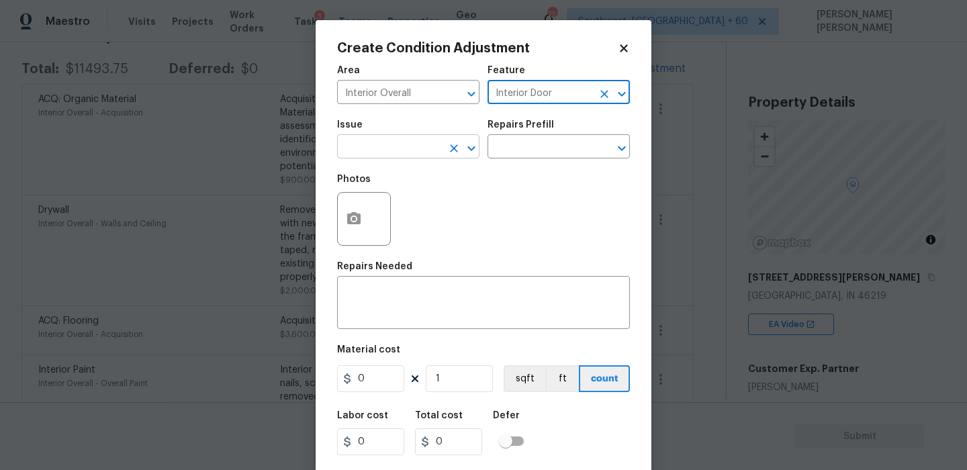
type input "Interior Door"
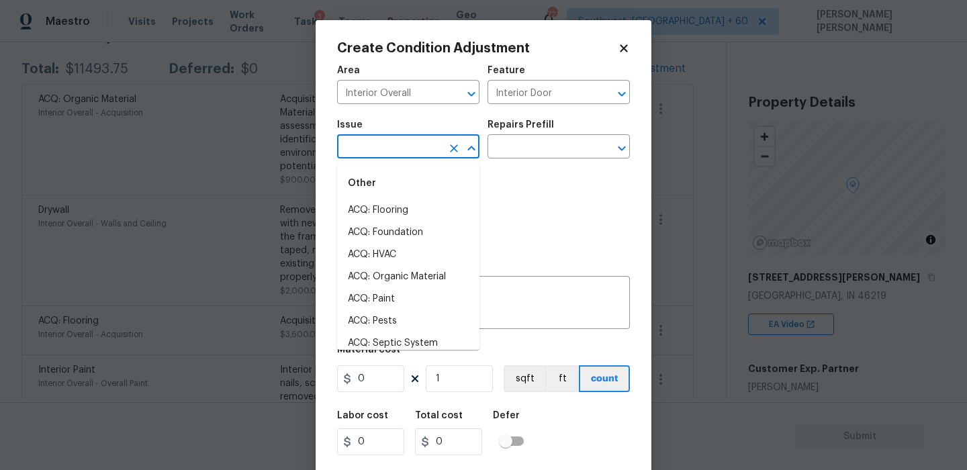
click at [399, 152] on input "text" at bounding box center [389, 148] width 105 height 21
type input "door"
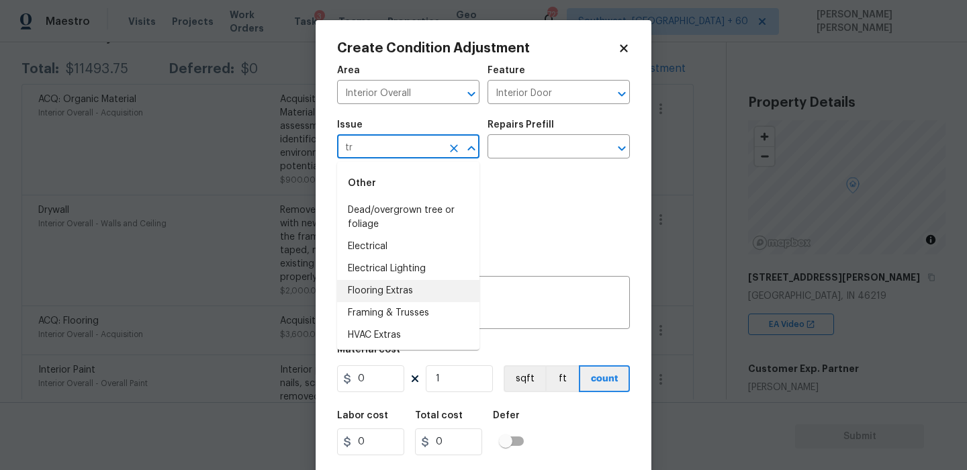
type input "tru"
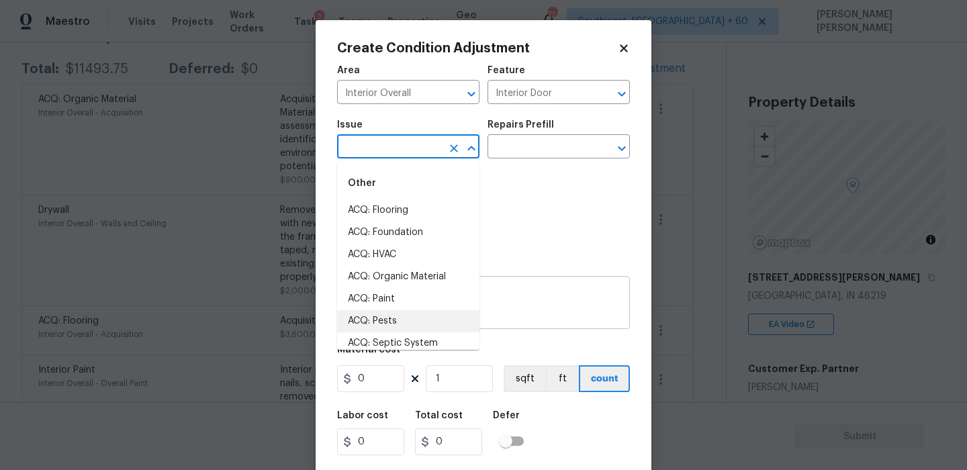
click at [511, 312] on textarea at bounding box center [483, 304] width 277 height 28
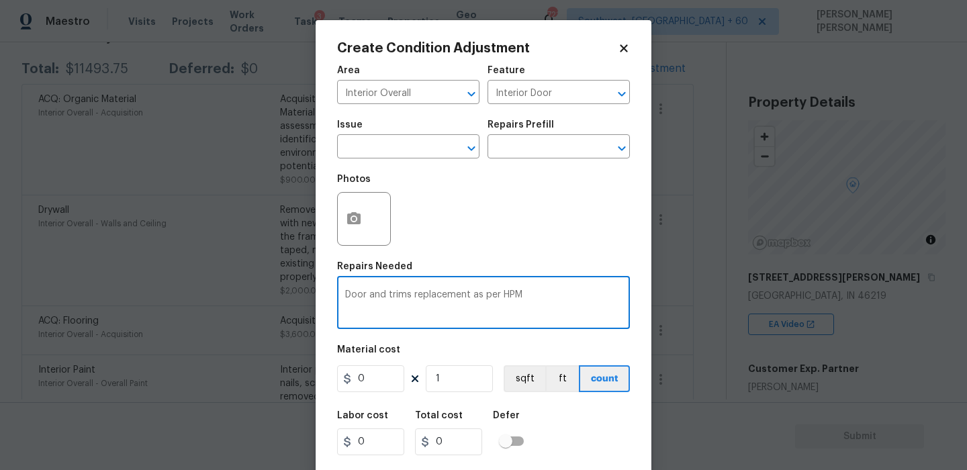
type textarea "Door and trims replacement as per HPM"
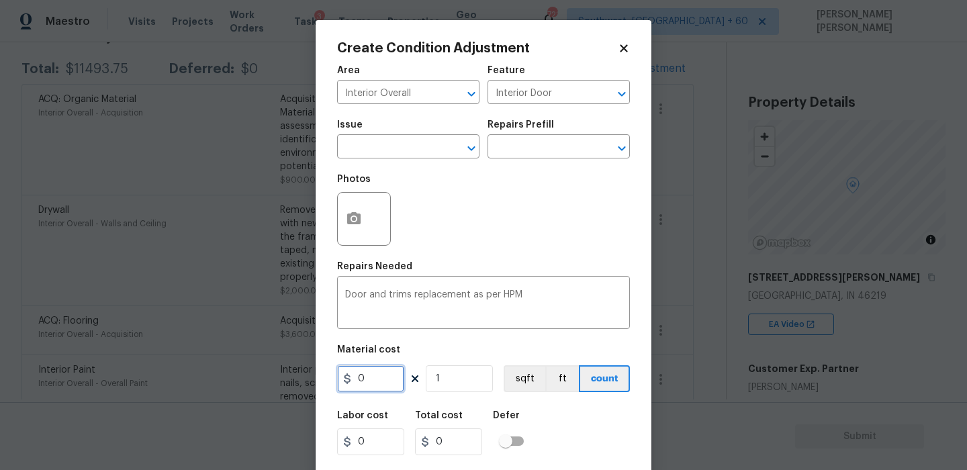
click at [394, 377] on input "0" at bounding box center [370, 378] width 67 height 27
type input "2500"
click at [562, 426] on div "Labor cost 0 Total cost 2500 Defer" at bounding box center [483, 433] width 293 height 60
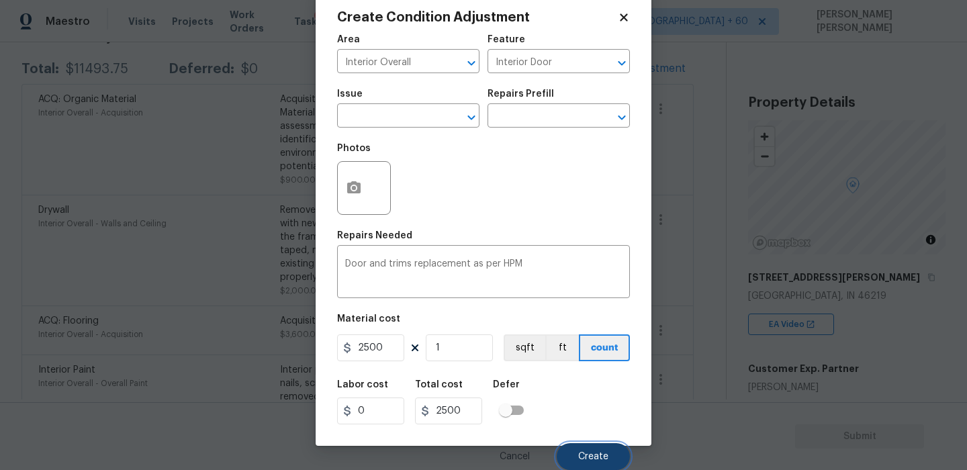
click at [598, 445] on button "Create" at bounding box center [593, 456] width 73 height 27
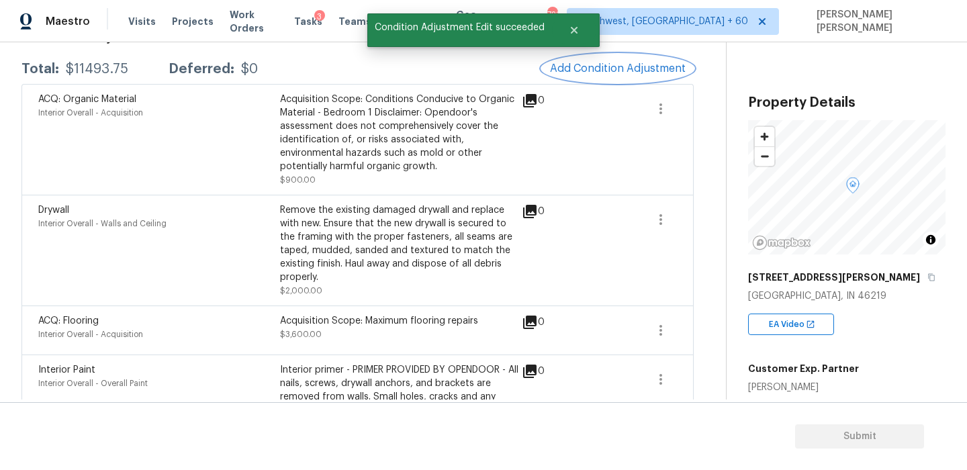
scroll to position [0, 0]
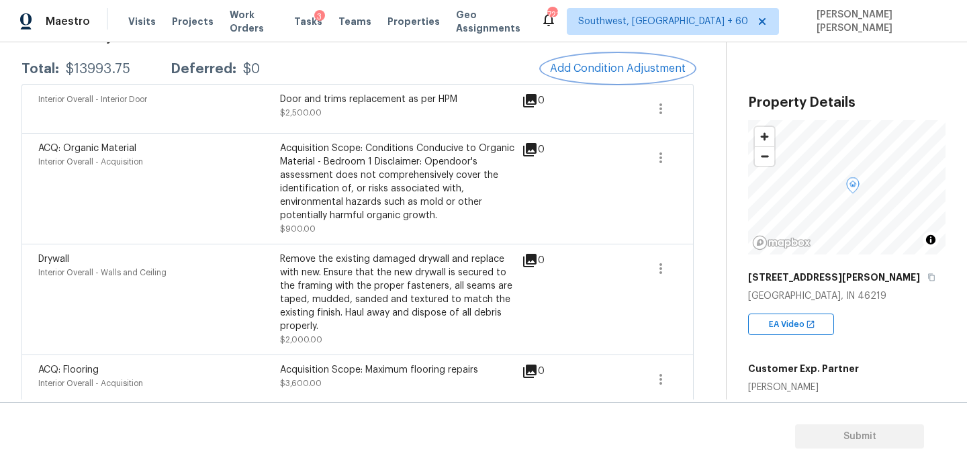
click at [598, 71] on span "Add Condition Adjustment" at bounding box center [618, 68] width 136 height 12
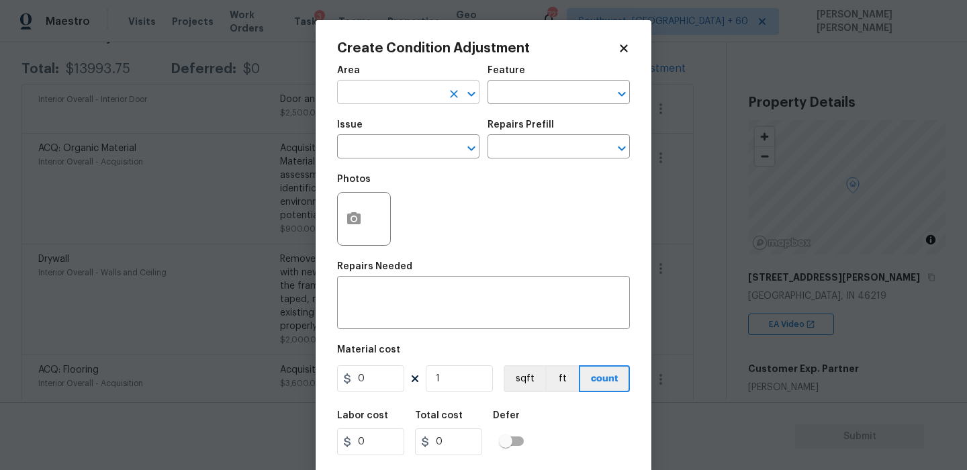
click at [388, 91] on input "text" at bounding box center [389, 93] width 105 height 21
click at [388, 149] on li "Interior Overall" at bounding box center [408, 146] width 142 height 22
type input "Interior Overall"
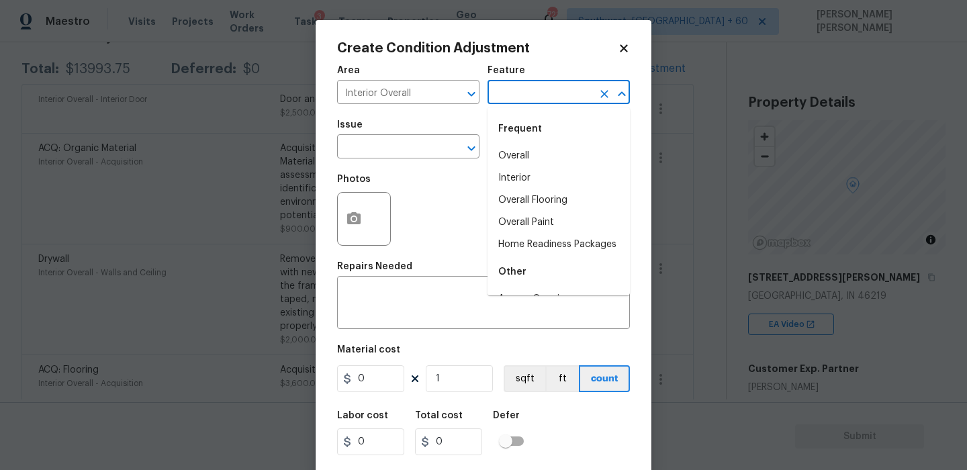
click at [528, 95] on input "text" at bounding box center [540, 93] width 105 height 21
type input "kit"
click at [444, 97] on div "Interior Overall ​" at bounding box center [408, 93] width 142 height 21
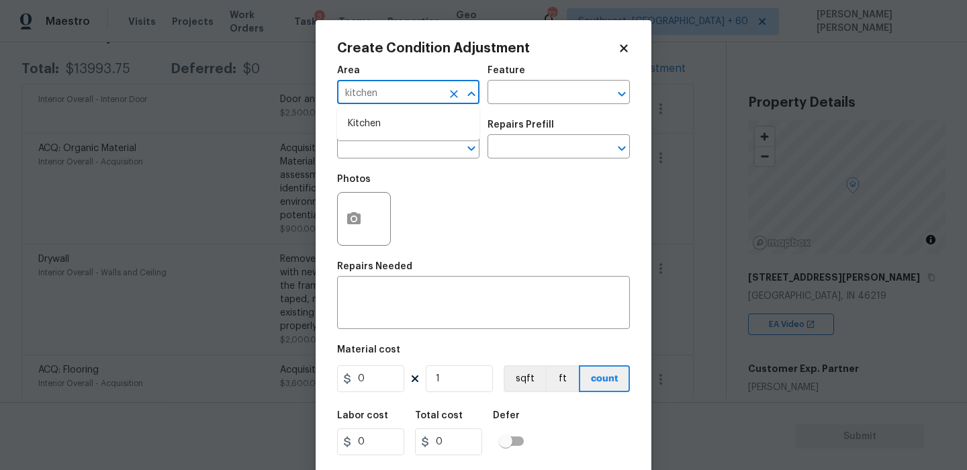
click at [446, 118] on li "Kitchen" at bounding box center [408, 124] width 142 height 22
type input "Kitchen"
click at [516, 93] on input "text" at bounding box center [540, 93] width 105 height 21
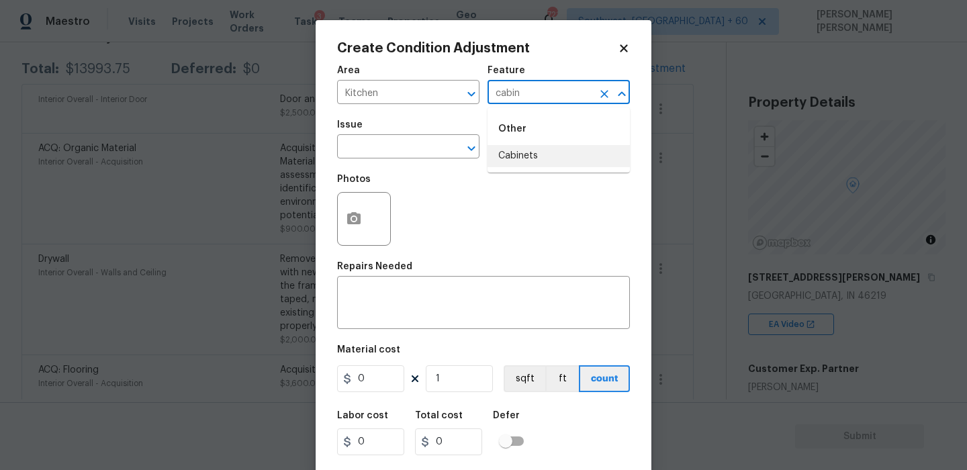
click at [508, 151] on li "Cabinets" at bounding box center [559, 156] width 142 height 22
type input "Cabinets"
click at [411, 144] on input "text" at bounding box center [389, 148] width 105 height 21
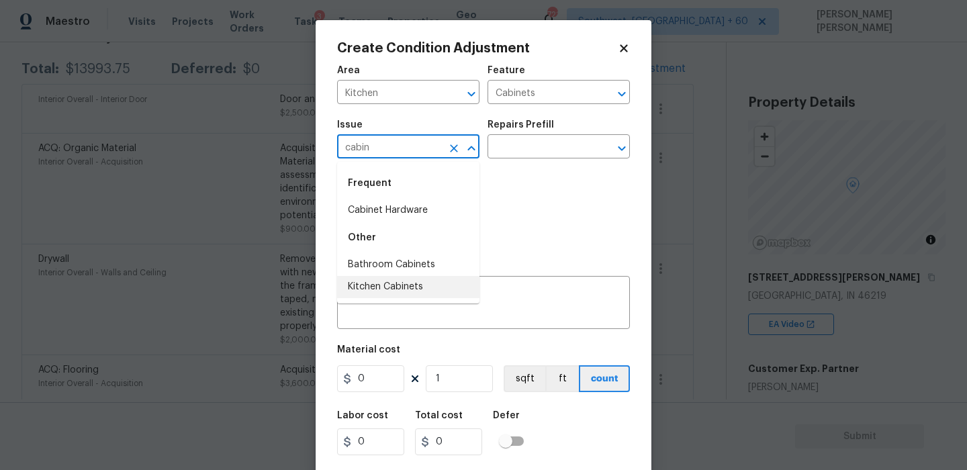
click at [382, 288] on li "Kitchen Cabinets" at bounding box center [408, 287] width 142 height 22
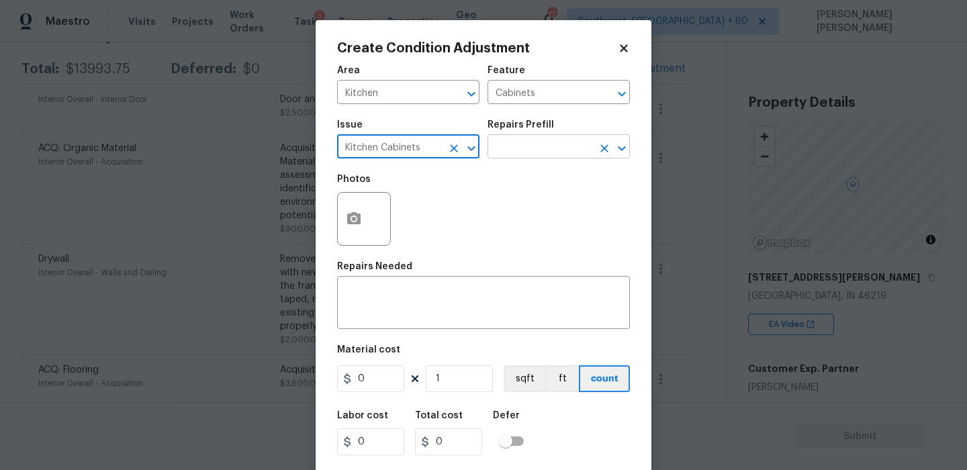
type input "Kitchen Cabinets"
click at [497, 156] on input "text" at bounding box center [540, 148] width 105 height 21
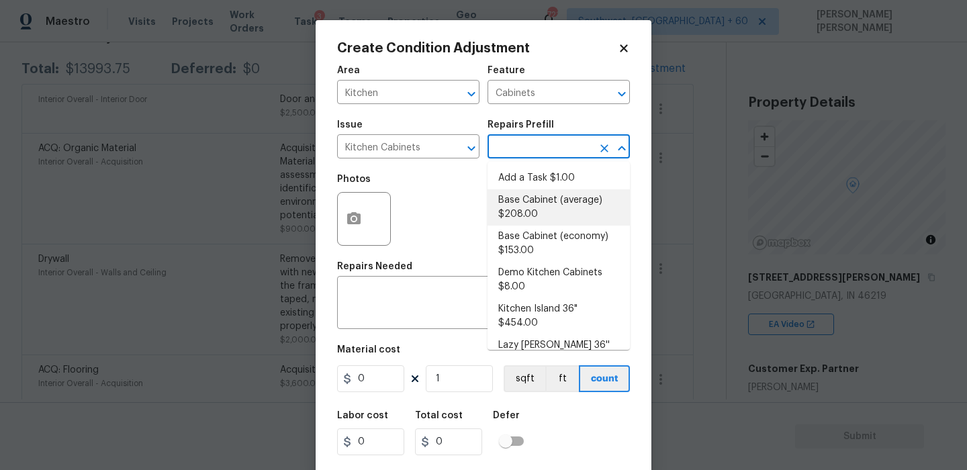
click at [517, 202] on li "Base Cabinet (average) $208.00" at bounding box center [559, 207] width 142 height 36
type textarea "Remove the existing kitchen base cabinets (if present) and install a new kitche…"
type input "208"
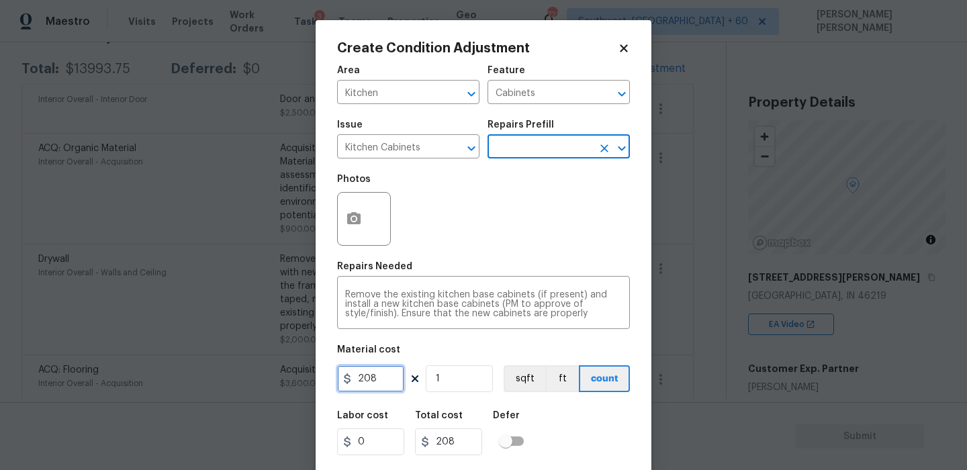
click at [381, 386] on input "208" at bounding box center [370, 378] width 67 height 27
type input "0"
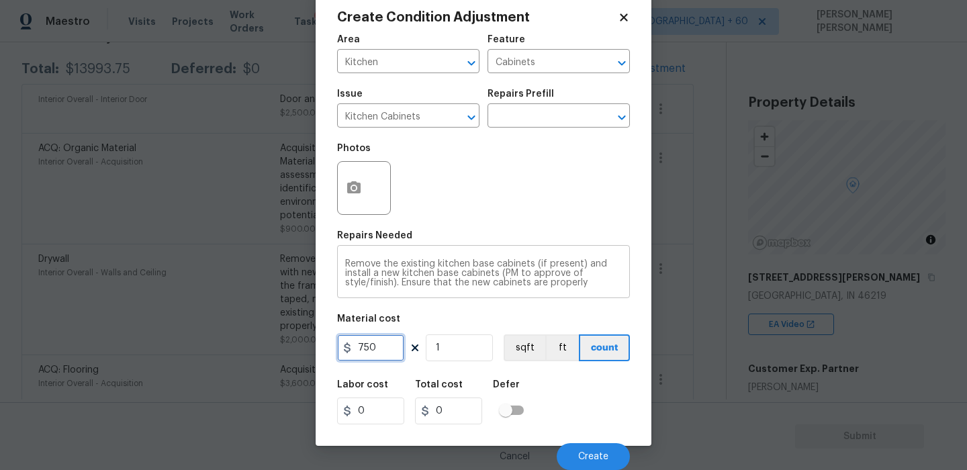
type input "750"
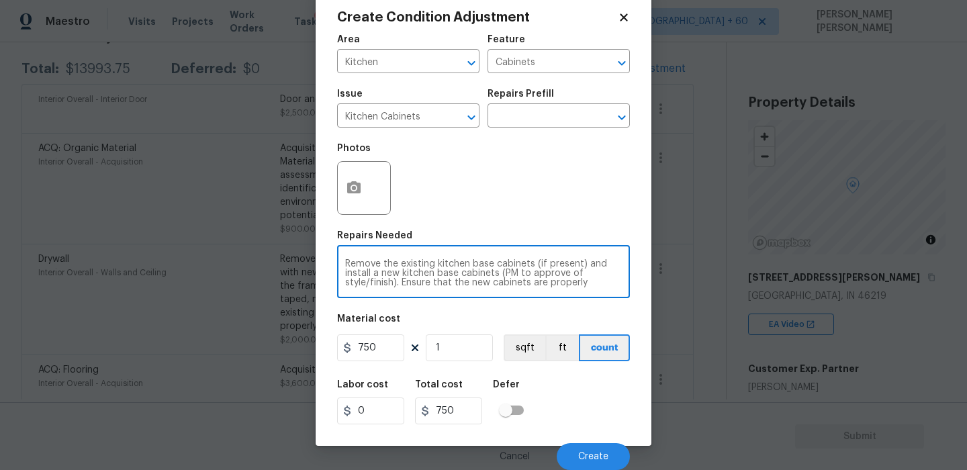
scroll to position [0, 0]
drag, startPoint x: 590, startPoint y: 287, endPoint x: 574, endPoint y: 254, distance: 36.6
click at [574, 254] on div "Remove the existing kitchen base cabinets (if present) and install a new kitche…" at bounding box center [483, 273] width 293 height 50
type textarea "Remove the existing kitchen base cabinets (if present) and install a new kitche…"
click at [597, 392] on div "Labor cost 0 Total cost 750 Defer" at bounding box center [483, 402] width 293 height 60
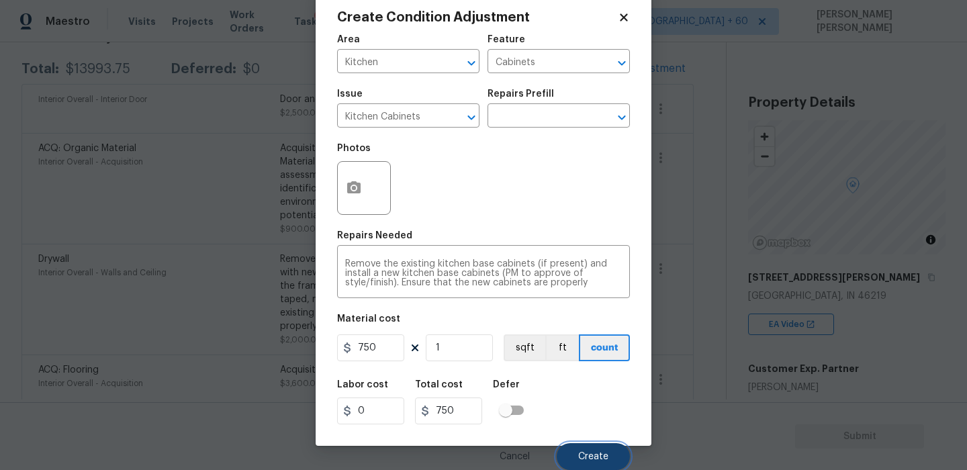
click at [593, 449] on button "Create" at bounding box center [593, 456] width 73 height 27
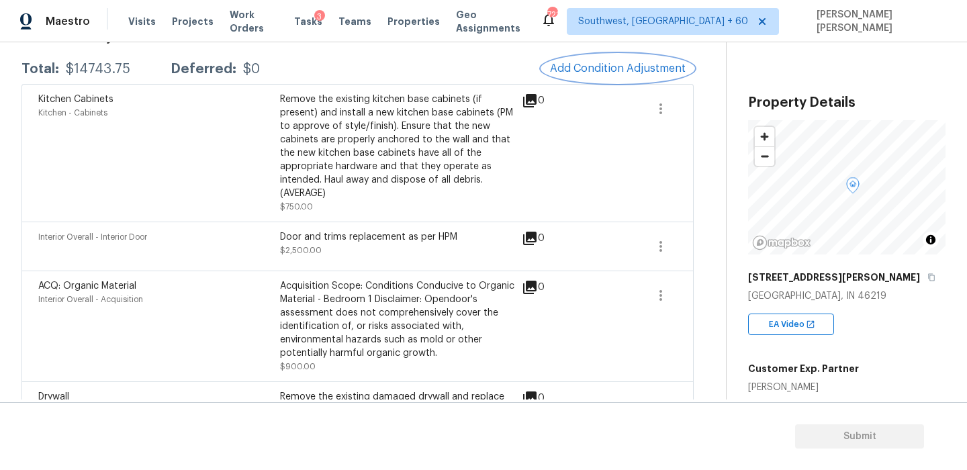
click at [596, 66] on span "Add Condition Adjustment" at bounding box center [618, 68] width 136 height 12
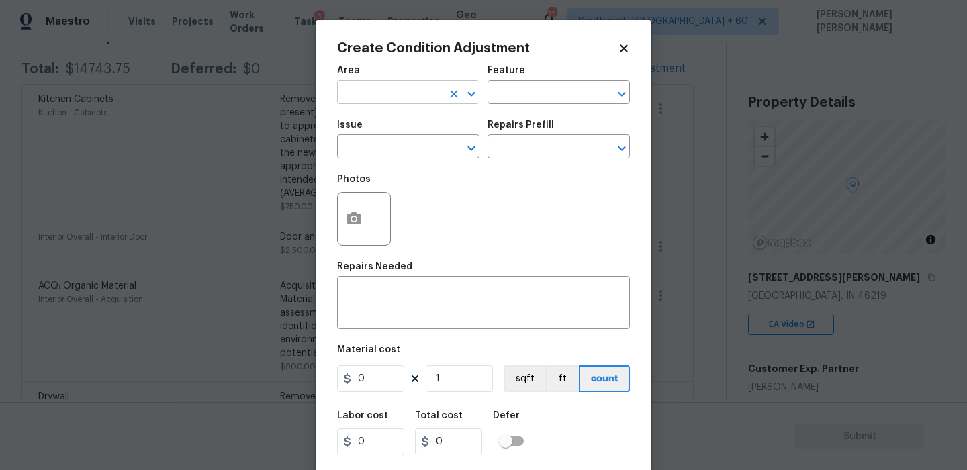
click at [401, 97] on input "text" at bounding box center [389, 93] width 105 height 21
click at [416, 147] on li "Interior Overall" at bounding box center [408, 146] width 142 height 22
type input "Interior Overall"
click at [513, 89] on input "text" at bounding box center [540, 93] width 105 height 21
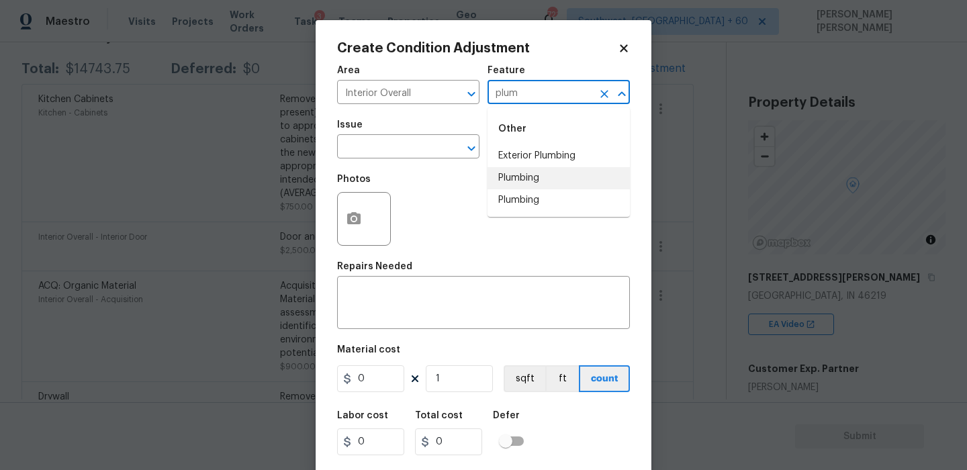
click at [513, 171] on li "Plumbing" at bounding box center [559, 178] width 142 height 22
type input "Plumbing"
click at [412, 154] on input "text" at bounding box center [389, 148] width 105 height 21
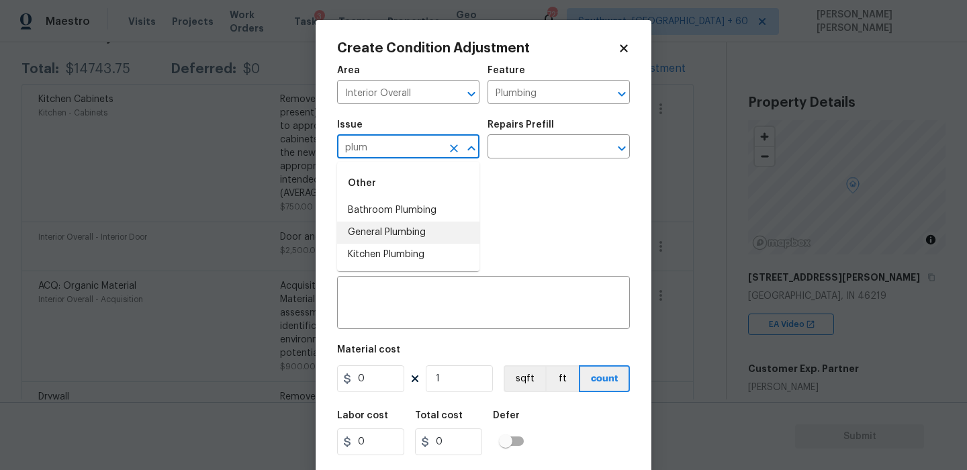
click at [407, 229] on li "General Plumbing" at bounding box center [408, 233] width 142 height 22
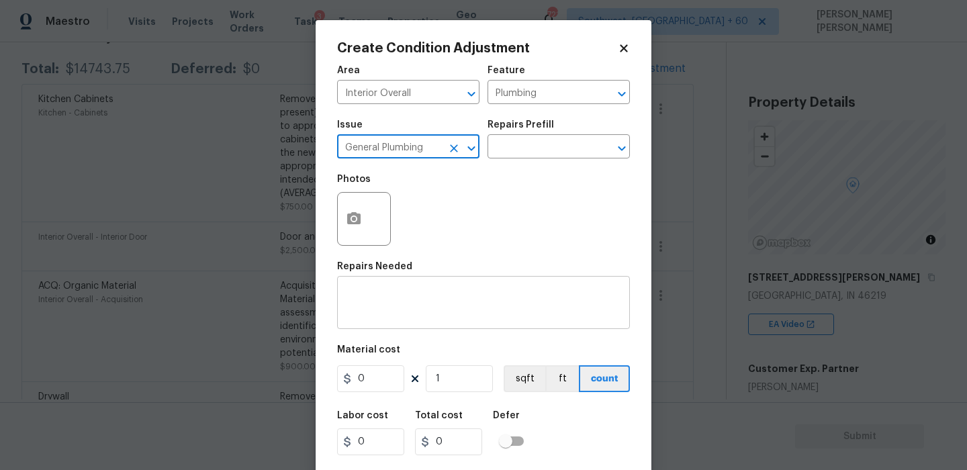
type input "General Plumbing"
click at [452, 289] on div "x ​" at bounding box center [483, 304] width 293 height 50
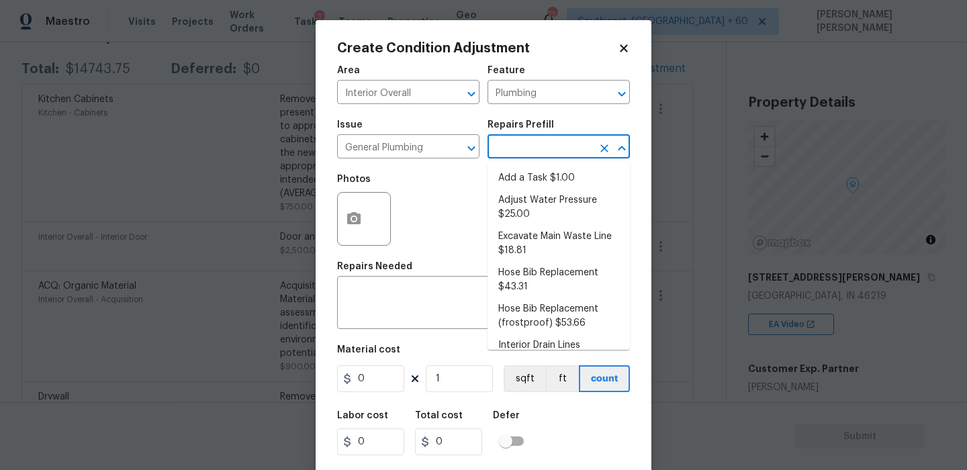
click at [516, 155] on input "text" at bounding box center [540, 148] width 105 height 21
click at [522, 182] on li "Add a Task $1.00" at bounding box center [559, 178] width 142 height 22
type textarea "HPM to detail"
type input "1"
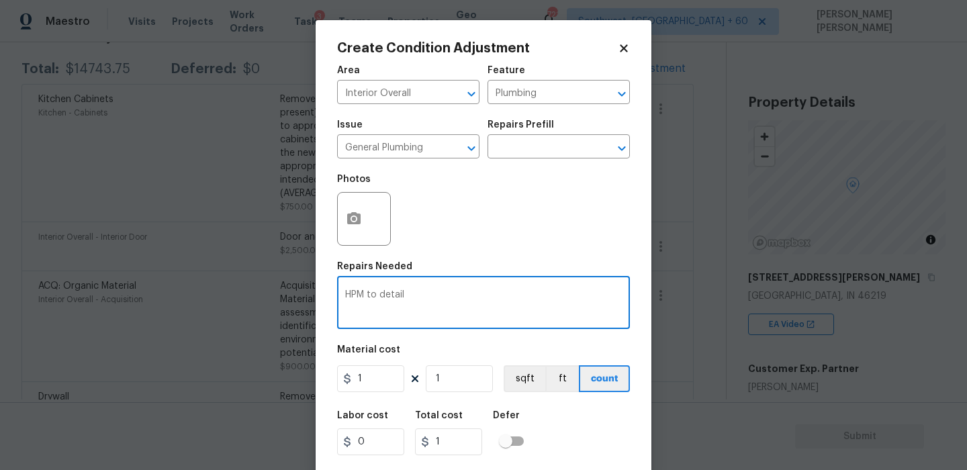
click at [459, 301] on textarea "HPM to detail" at bounding box center [483, 304] width 277 height 28
type textarea "HPM to detail - Plumbing leak"
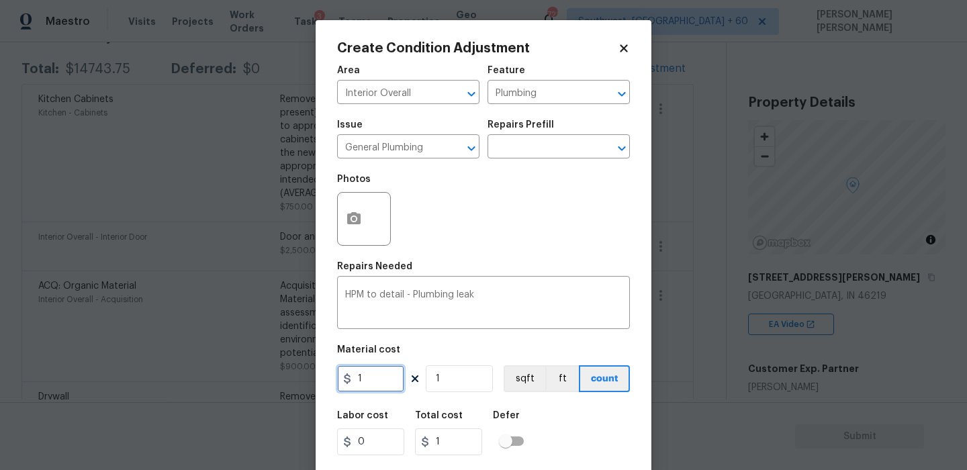
click at [392, 384] on input "1" at bounding box center [370, 378] width 67 height 27
type input "3500"
click at [546, 421] on div "Labor cost 0 Total cost 3500 Defer" at bounding box center [483, 433] width 293 height 60
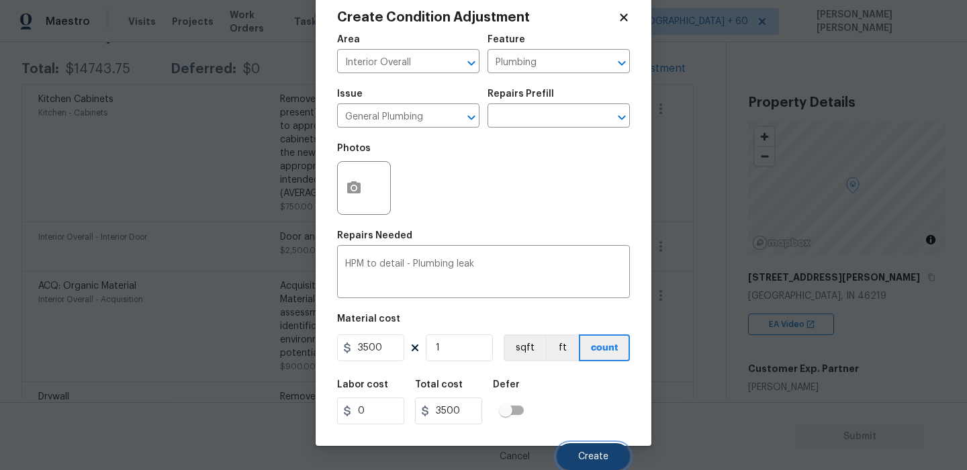
click at [585, 460] on span "Create" at bounding box center [593, 457] width 30 height 10
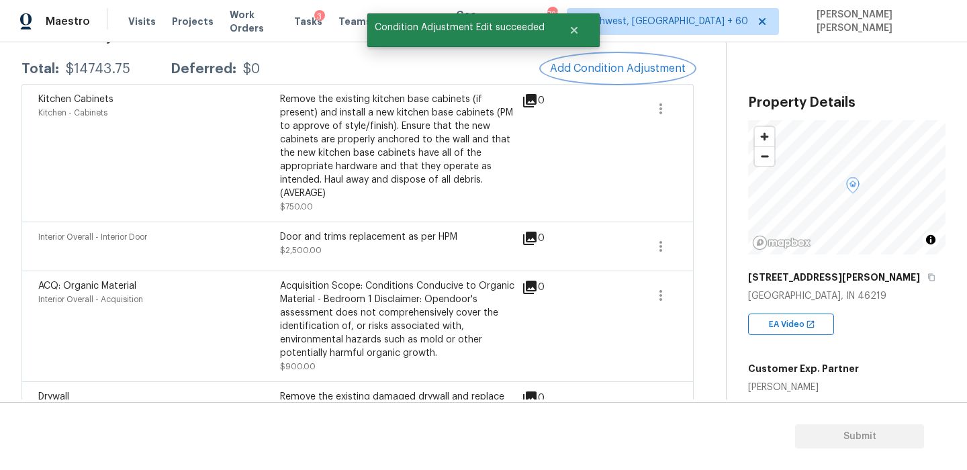
scroll to position [0, 0]
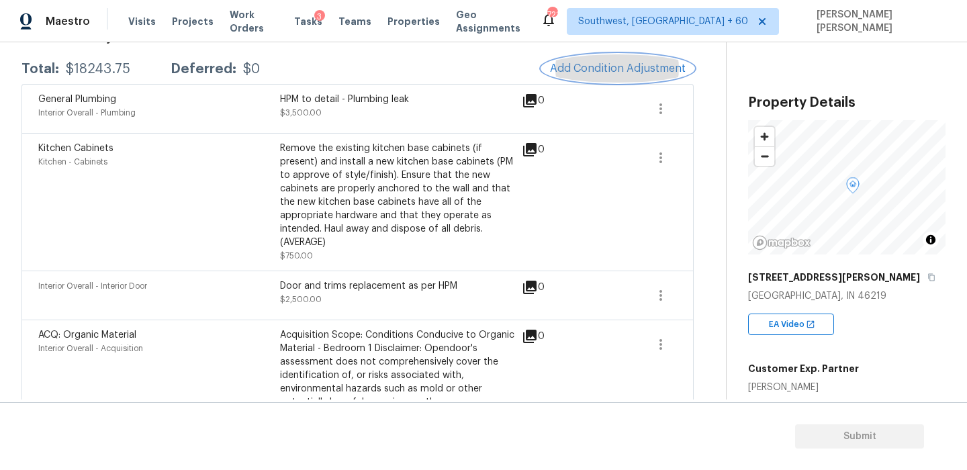
click at [602, 58] on button "Add Condition Adjustment" at bounding box center [618, 68] width 152 height 28
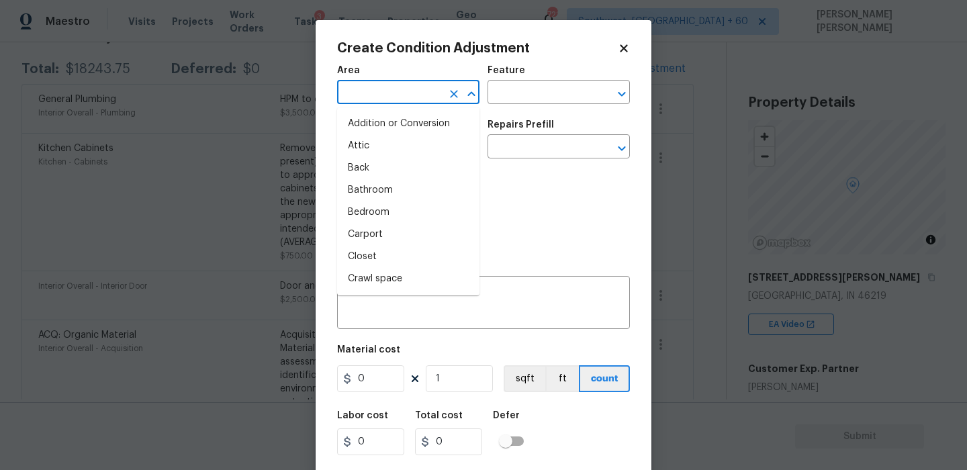
click at [366, 95] on input "text" at bounding box center [389, 93] width 105 height 21
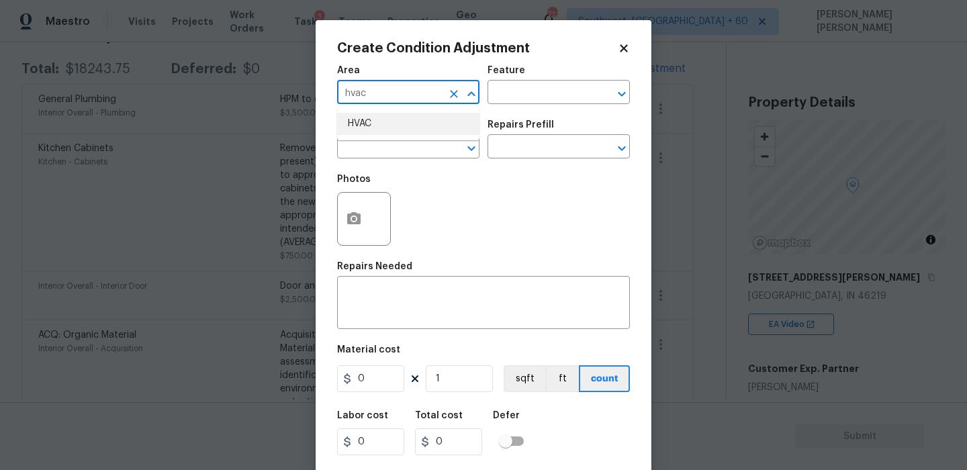
click at [373, 121] on li "HVAC" at bounding box center [408, 124] width 142 height 22
type input "HVAC"
click at [525, 97] on input "text" at bounding box center [540, 93] width 105 height 21
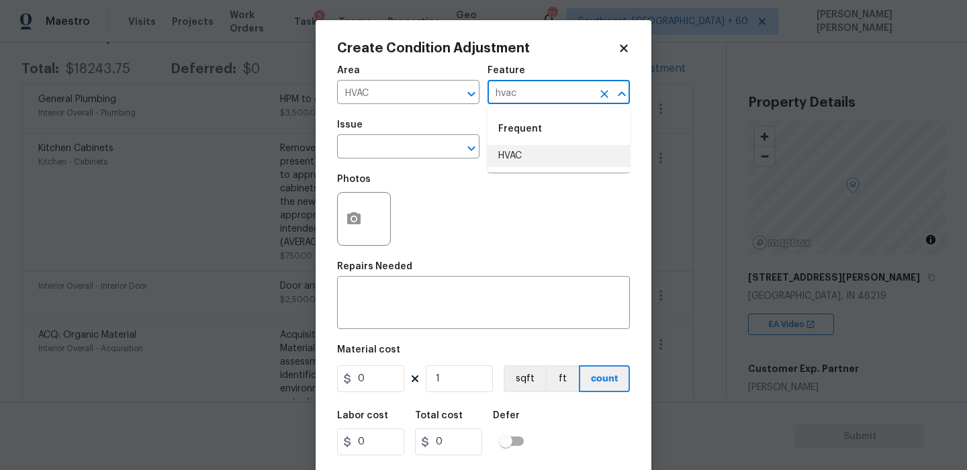
click at [529, 154] on li "HVAC" at bounding box center [559, 156] width 142 height 22
type input "HVAC"
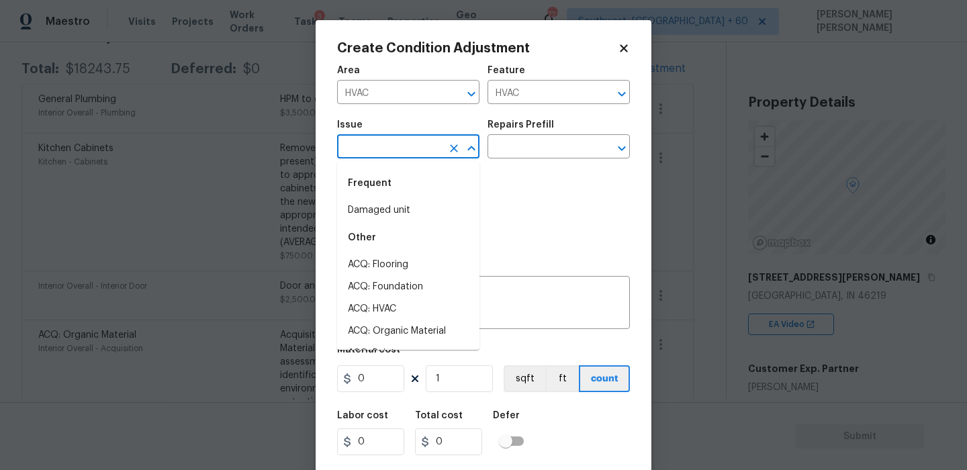
click at [386, 151] on input "text" at bounding box center [389, 148] width 105 height 21
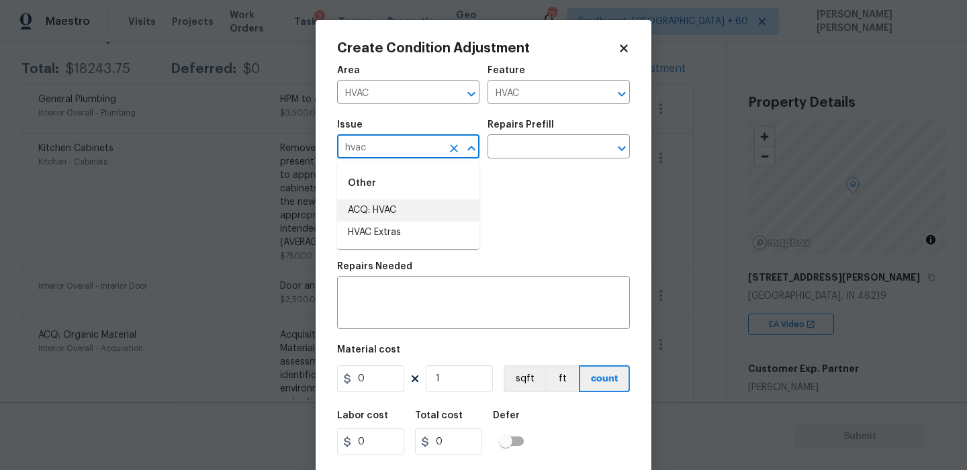
click at [386, 205] on li "ACQ: HVAC" at bounding box center [408, 210] width 142 height 22
type input "ACQ: HVAC"
click at [511, 144] on input "text" at bounding box center [540, 148] width 105 height 21
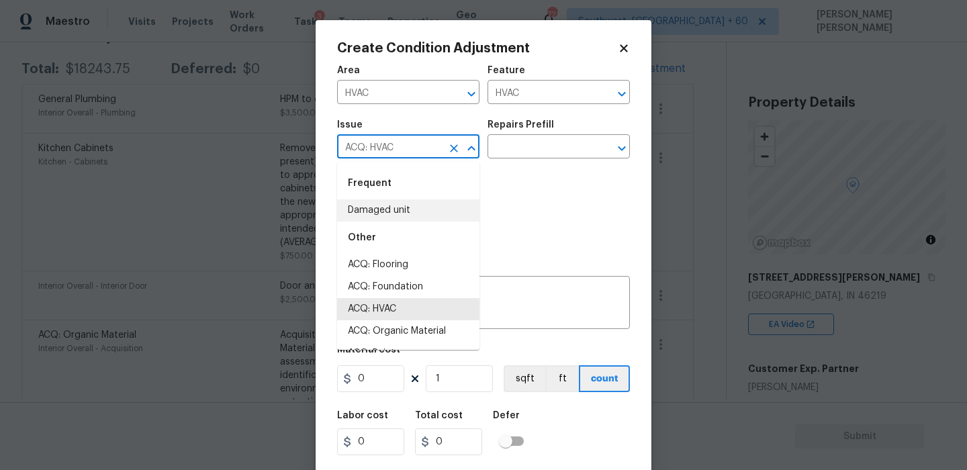
click at [429, 146] on input "ACQ: HVAC" at bounding box center [389, 148] width 105 height 21
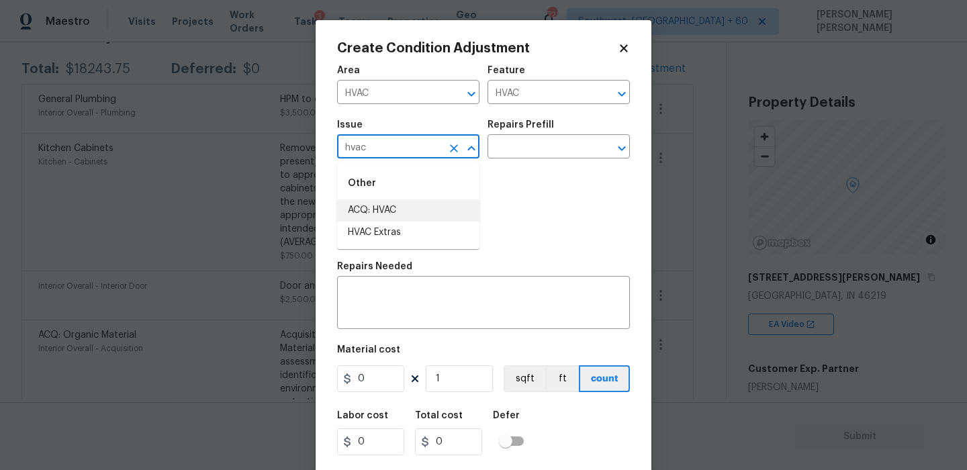
click at [416, 223] on li "HVAC Extras" at bounding box center [408, 233] width 142 height 22
type input "HVAC Extras"
click at [503, 155] on input "text" at bounding box center [540, 148] width 105 height 21
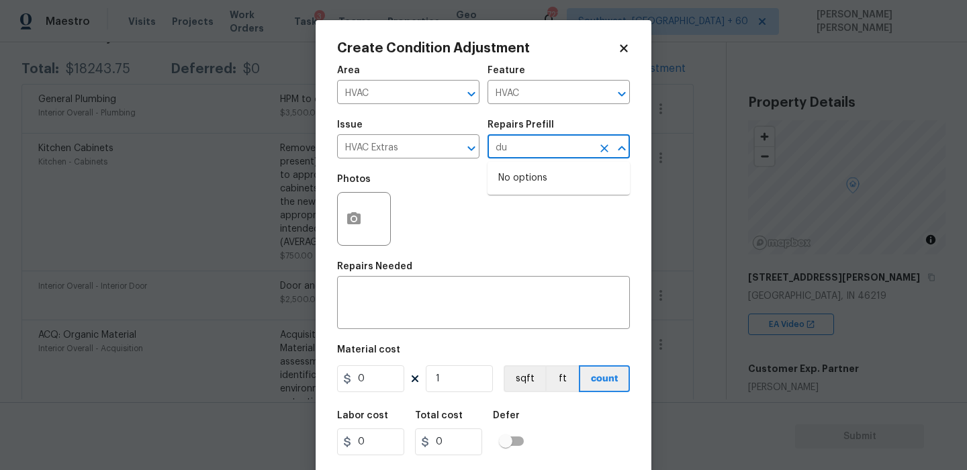
type input "d"
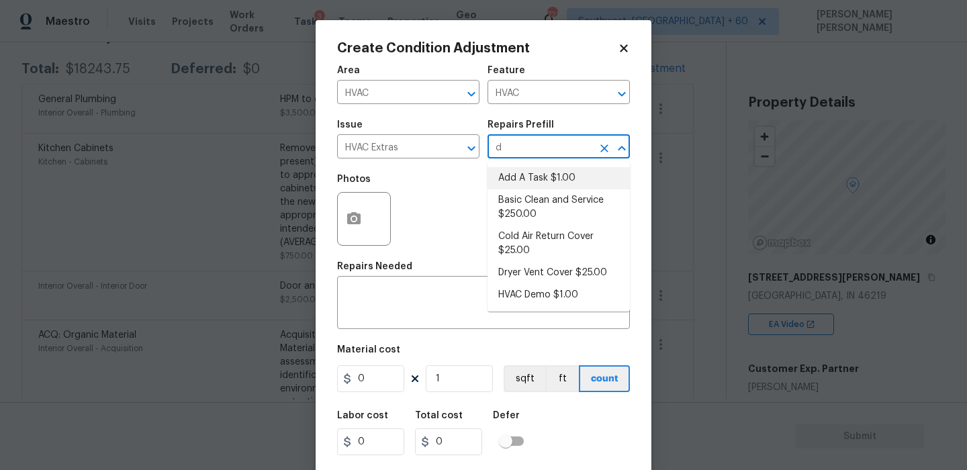
click at [500, 177] on li "Add A Task $1.00" at bounding box center [559, 178] width 142 height 22
type textarea "HPM to detail"
type input "1"
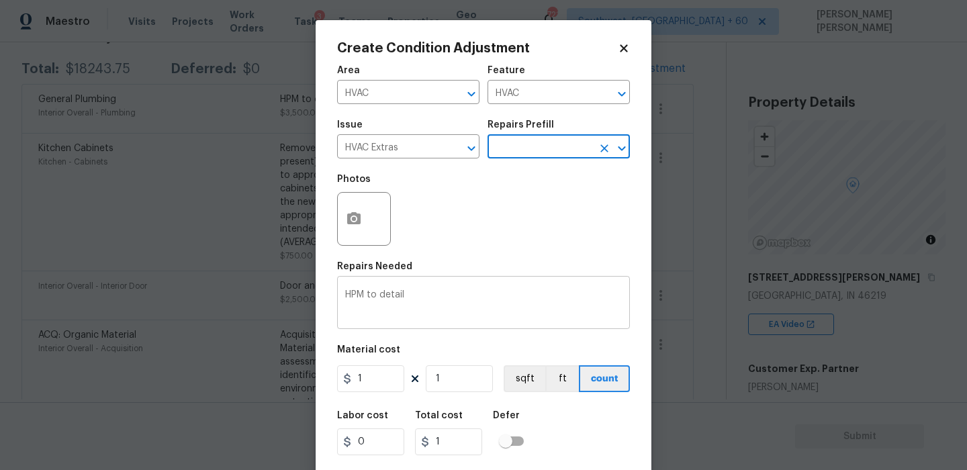
click at [462, 293] on textarea "HPM to detail" at bounding box center [483, 304] width 277 height 28
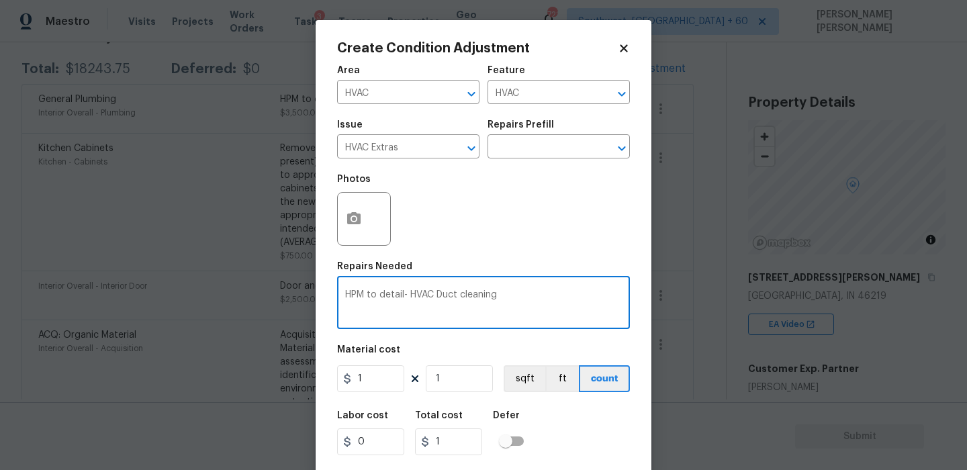
type textarea "HPM to detail- HVAC Duct cleaning"
click at [372, 379] on input "1" at bounding box center [370, 378] width 67 height 27
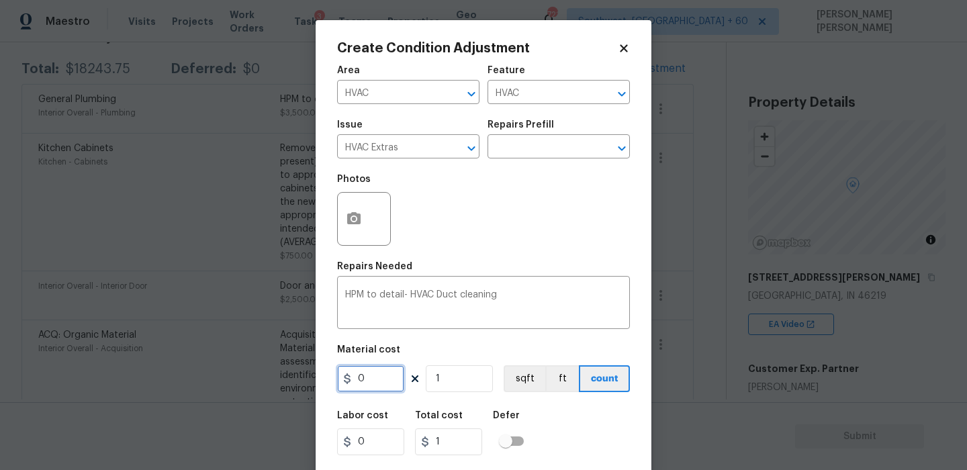
type input "0"
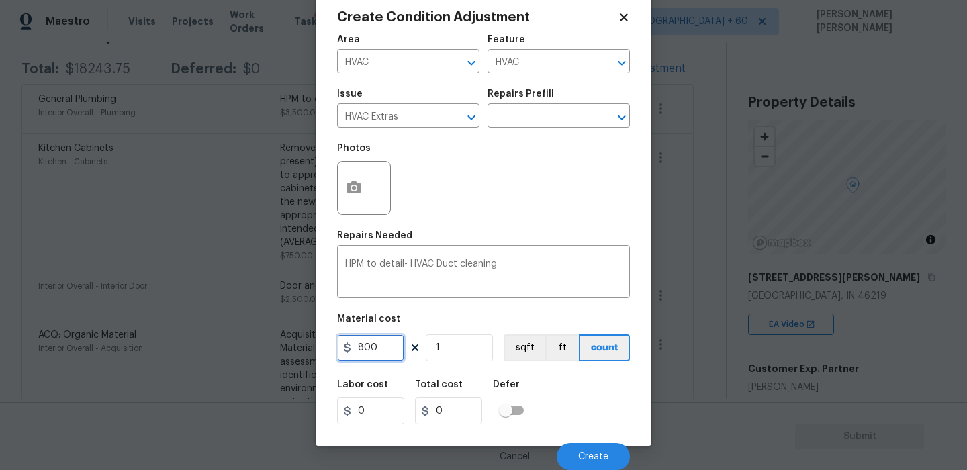
type input "800"
click at [588, 409] on div "Labor cost 0 Total cost 800 Defer" at bounding box center [483, 402] width 293 height 60
click at [600, 454] on span "Create" at bounding box center [593, 457] width 30 height 10
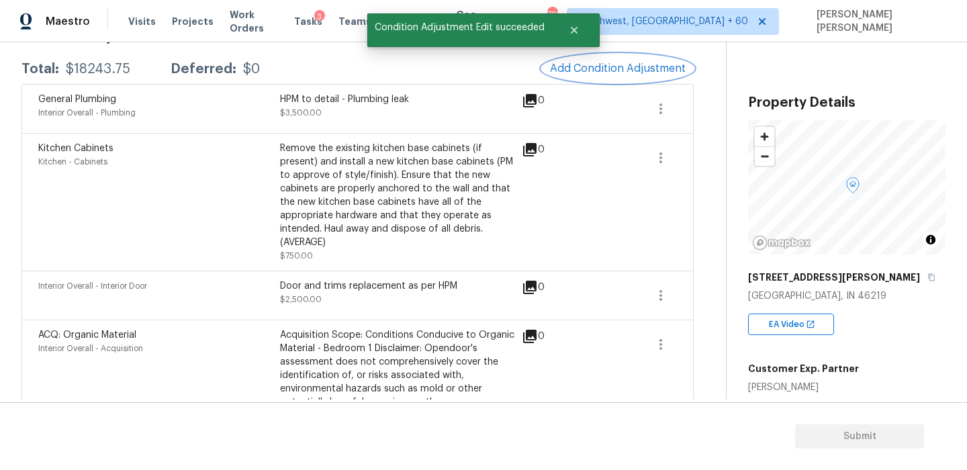
scroll to position [0, 0]
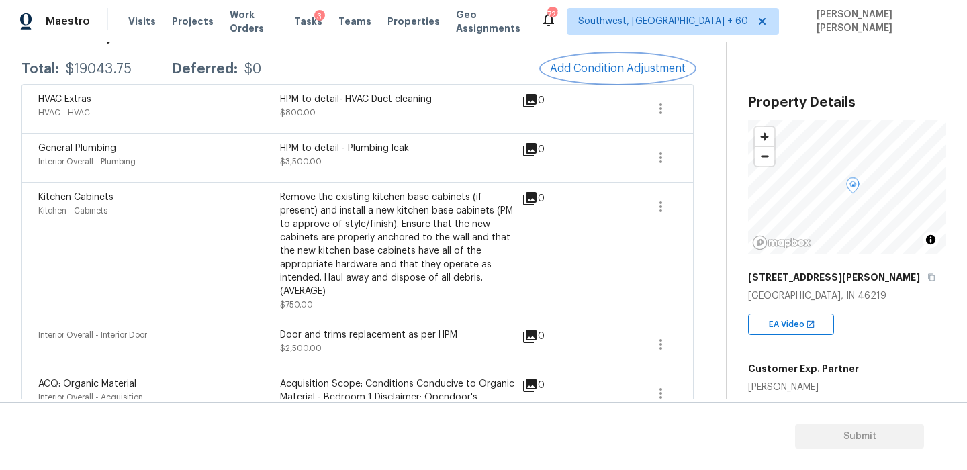
click at [590, 69] on span "Add Condition Adjustment" at bounding box center [618, 68] width 136 height 12
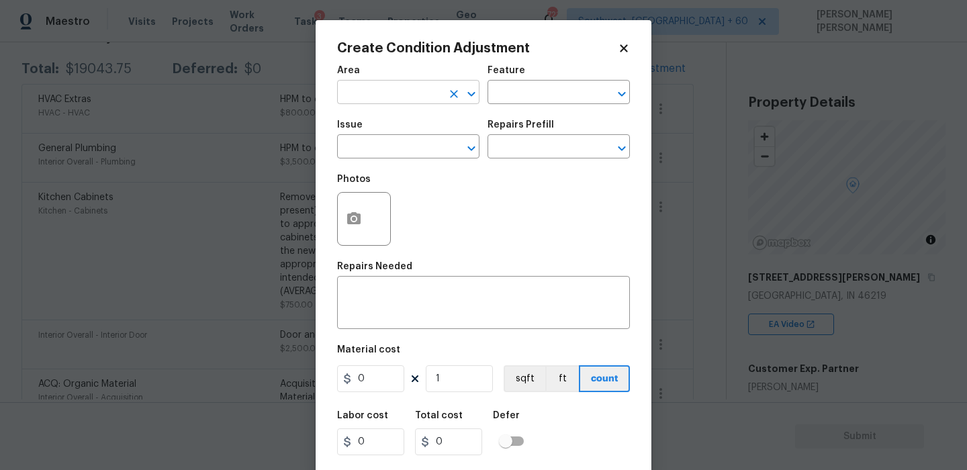
click at [358, 97] on input "text" at bounding box center [389, 93] width 105 height 21
click at [371, 148] on li "Interior Overall" at bounding box center [408, 146] width 142 height 22
type input "Interior Overall"
click at [540, 88] on input "text" at bounding box center [540, 93] width 105 height 21
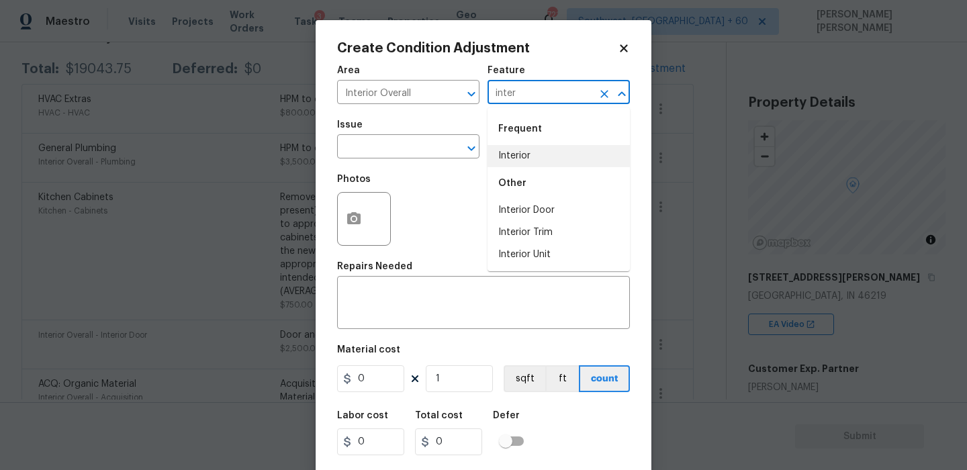
click at [525, 165] on li "Interior" at bounding box center [559, 156] width 142 height 22
type input "Interior"
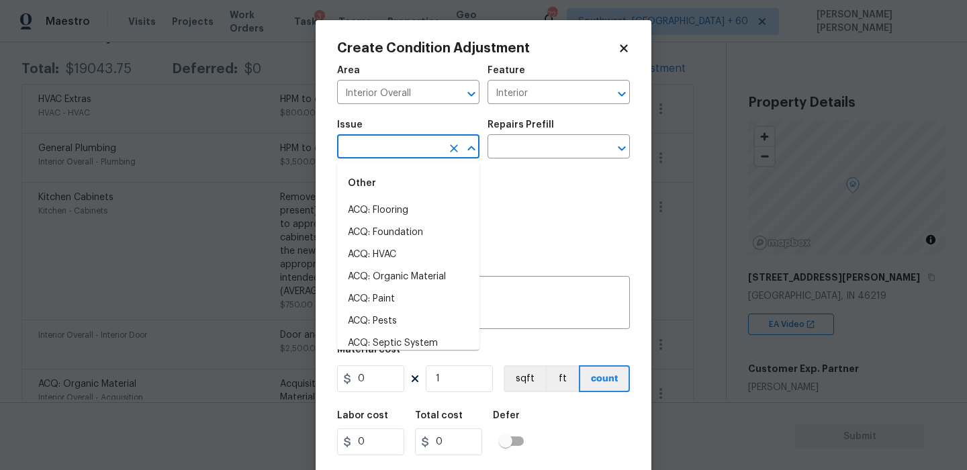
click at [379, 138] on input "text" at bounding box center [389, 148] width 105 height 21
click at [404, 214] on li "Demo Interior" at bounding box center [408, 210] width 142 height 22
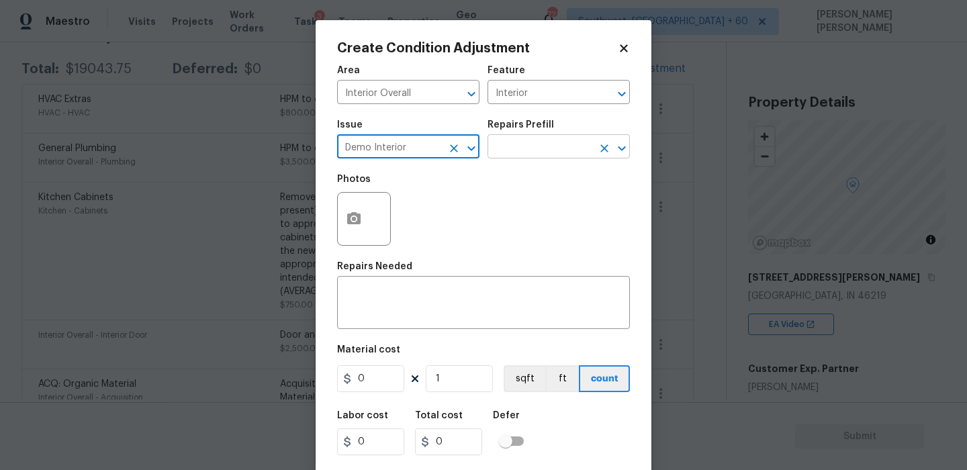
type input "Demo Interior"
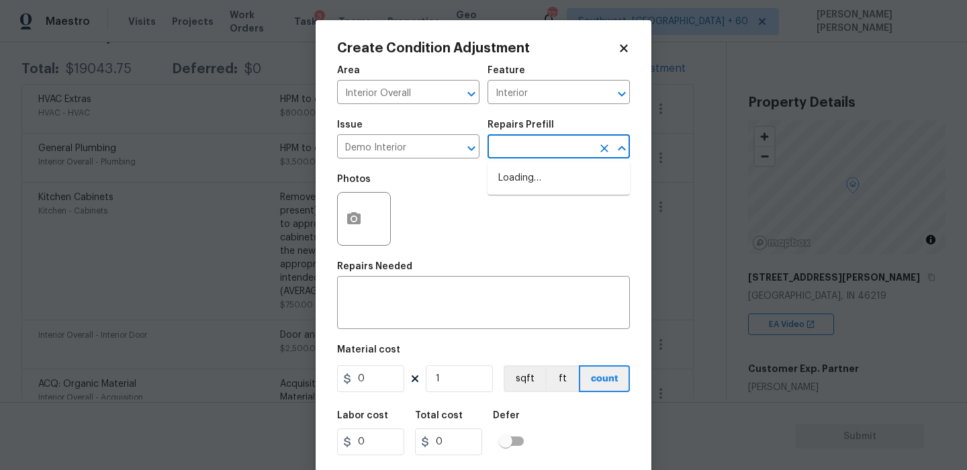
click at [505, 155] on input "text" at bounding box center [540, 148] width 105 height 21
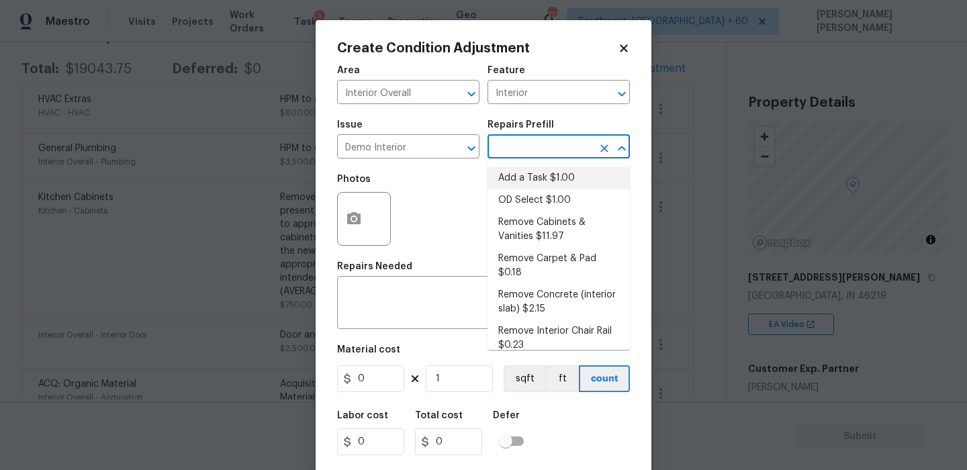
click at [523, 175] on li "Add a Task $1.00" at bounding box center [559, 178] width 142 height 22
type input "Demolition"
type textarea "HPM to detail"
type input "1"
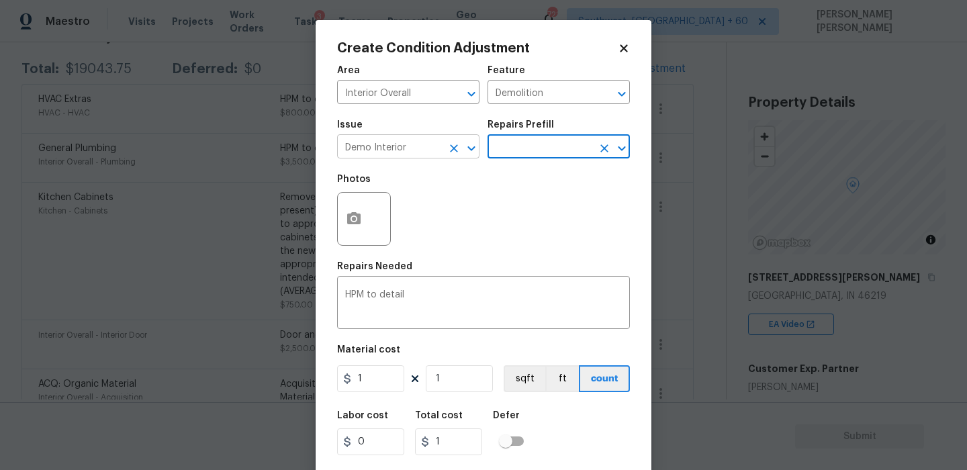
click at [434, 153] on input "Demo Interior" at bounding box center [389, 148] width 105 height 21
click at [496, 146] on input "text" at bounding box center [540, 148] width 105 height 21
click at [435, 297] on textarea "HPM to detail" at bounding box center [483, 304] width 277 height 28
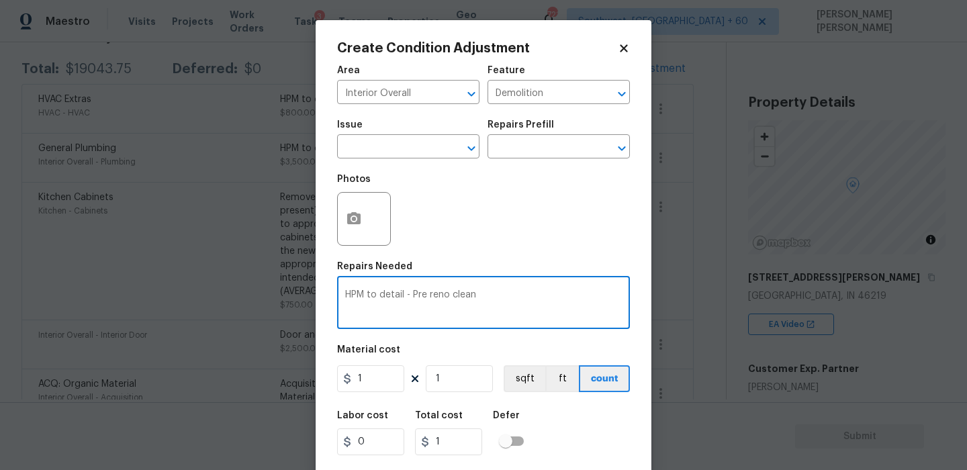
type textarea "HPM to detail - Pre reno clean"
click at [373, 388] on input "1" at bounding box center [370, 378] width 67 height 27
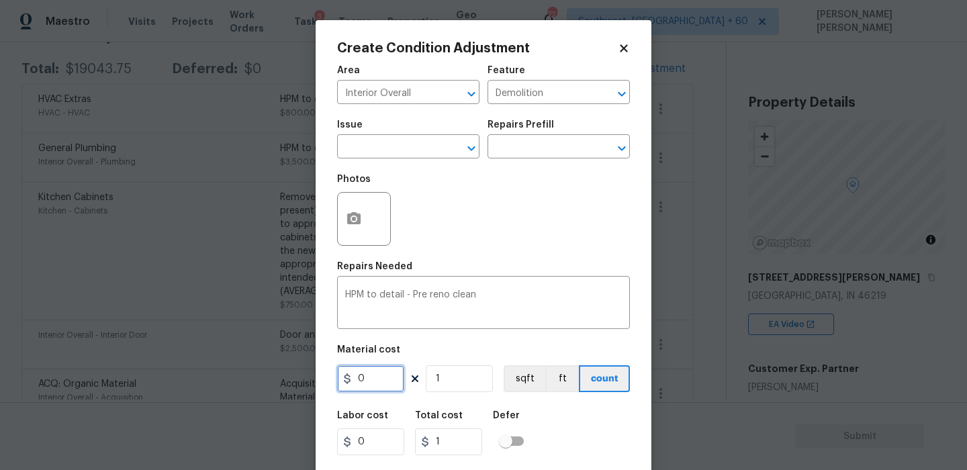
type input "0"
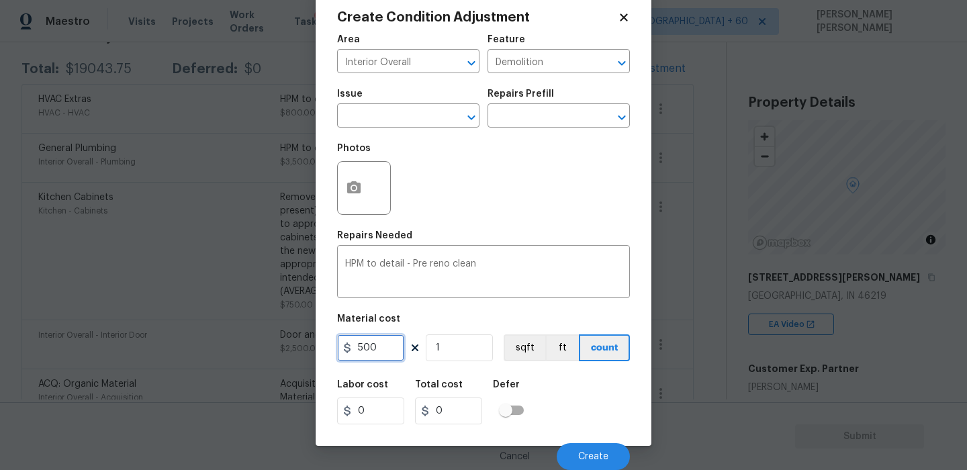
type input "500"
click at [576, 418] on div "Labor cost 0 Total cost 500 Defer" at bounding box center [483, 402] width 293 height 60
click at [584, 463] on button "Create" at bounding box center [593, 456] width 73 height 27
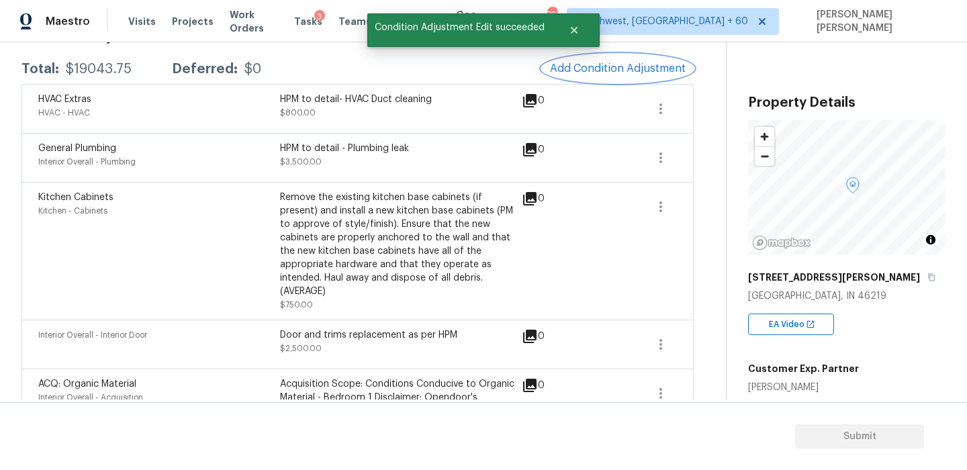
scroll to position [0, 0]
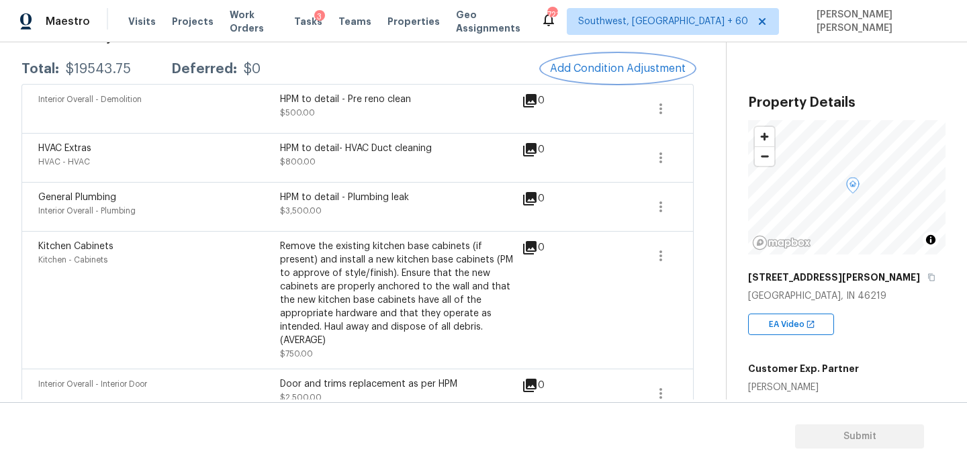
click at [575, 61] on button "Add Condition Adjustment" at bounding box center [618, 68] width 152 height 28
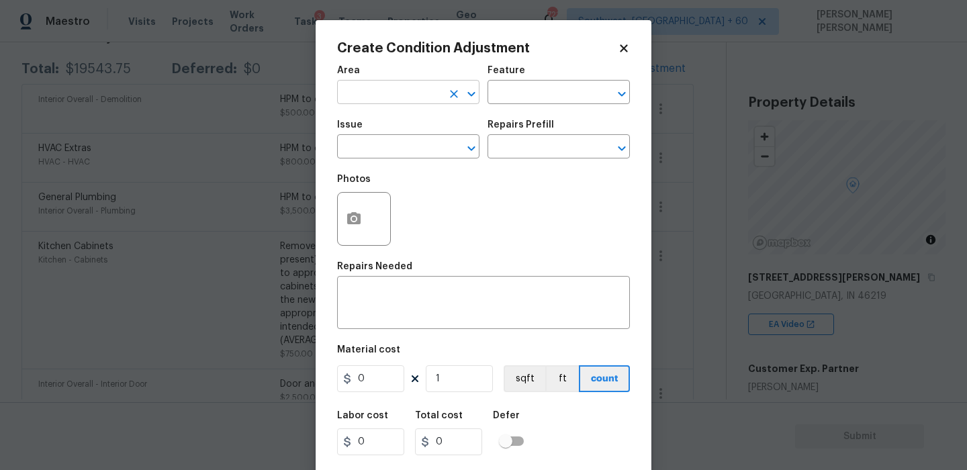
click at [403, 93] on input "text" at bounding box center [389, 93] width 105 height 21
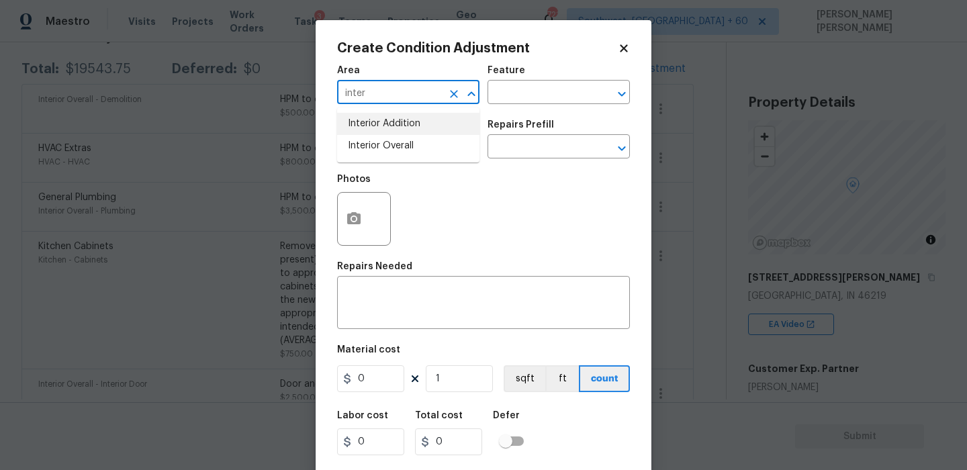
click at [402, 132] on li "Interior Addition" at bounding box center [408, 124] width 142 height 22
type input "Interior Addition"
click at [401, 146] on li "Interior Overall" at bounding box center [408, 146] width 142 height 22
type input "Interior Overall"
click at [494, 104] on div "Area Interior Overall ​ Feature ​" at bounding box center [483, 85] width 293 height 54
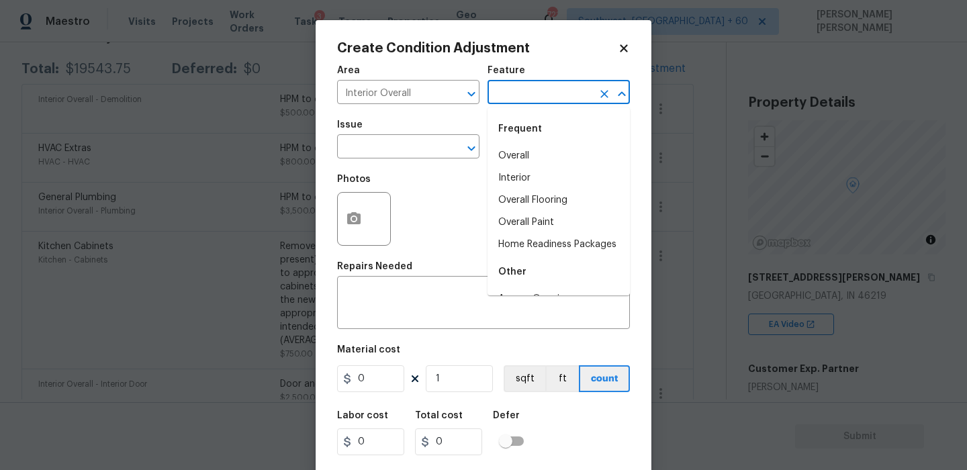
click at [506, 99] on input "text" at bounding box center [540, 93] width 105 height 21
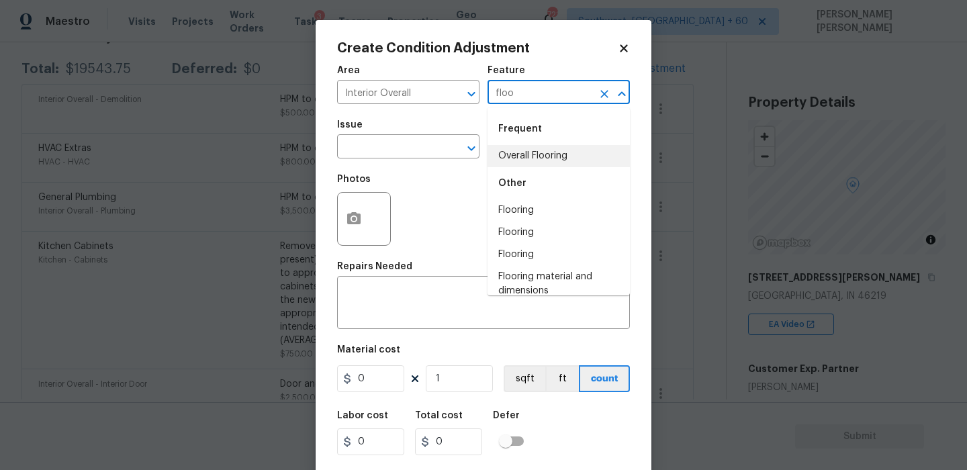
click at [510, 156] on li "Overall Flooring" at bounding box center [559, 156] width 142 height 22
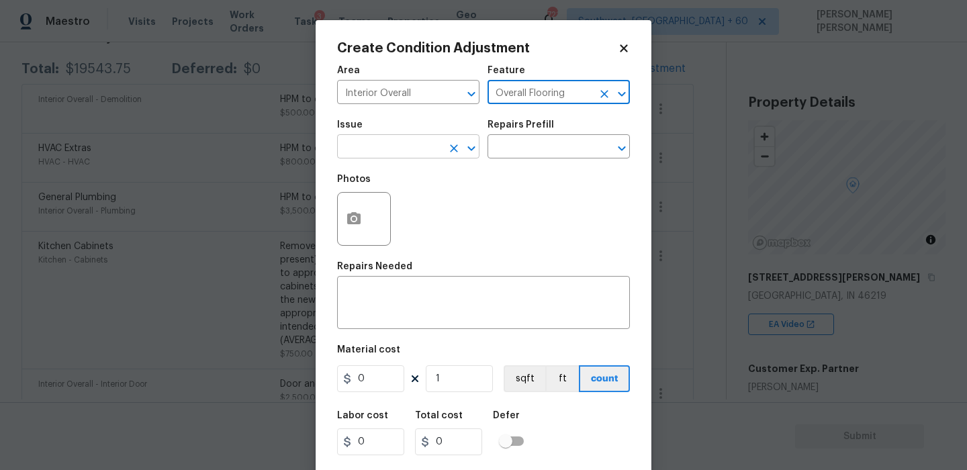
type input "Overall Flooring"
click at [406, 156] on input "text" at bounding box center [389, 148] width 105 height 21
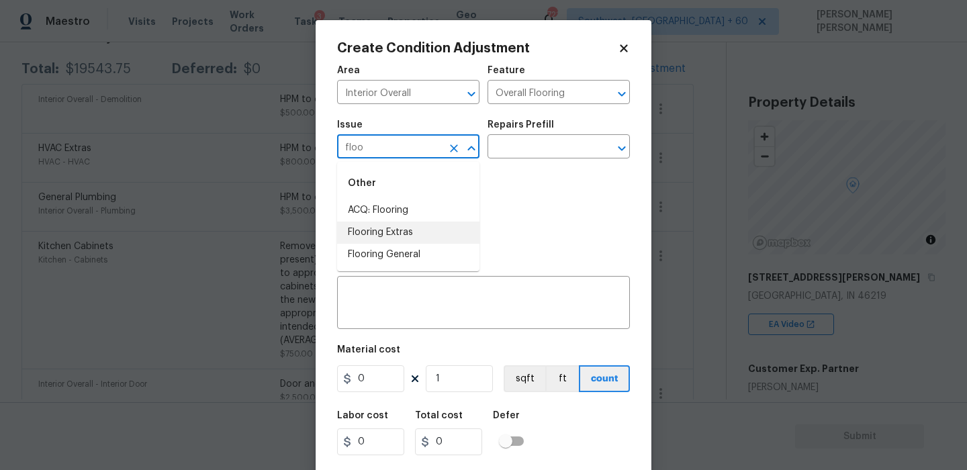
click at [393, 226] on li "Flooring Extras" at bounding box center [408, 233] width 142 height 22
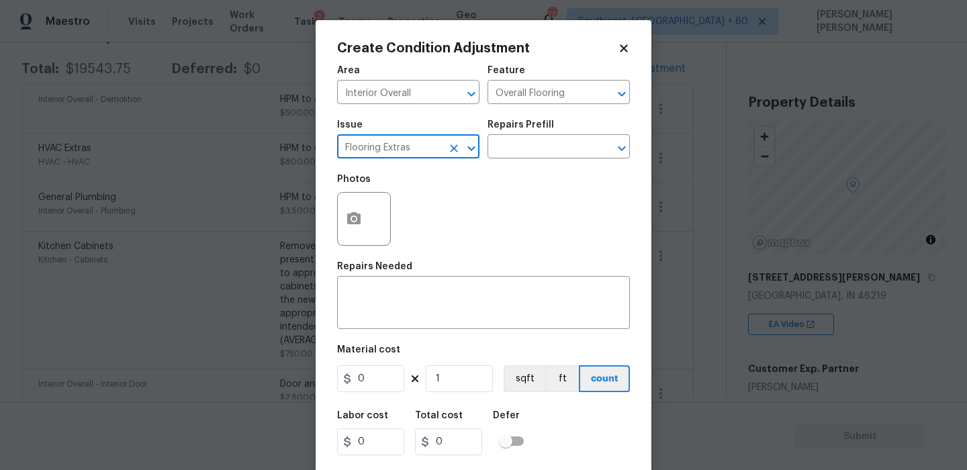
type input "Flooring Extras"
click at [512, 132] on div "Repairs Prefill" at bounding box center [559, 128] width 142 height 17
click at [509, 140] on input "text" at bounding box center [540, 148] width 105 height 21
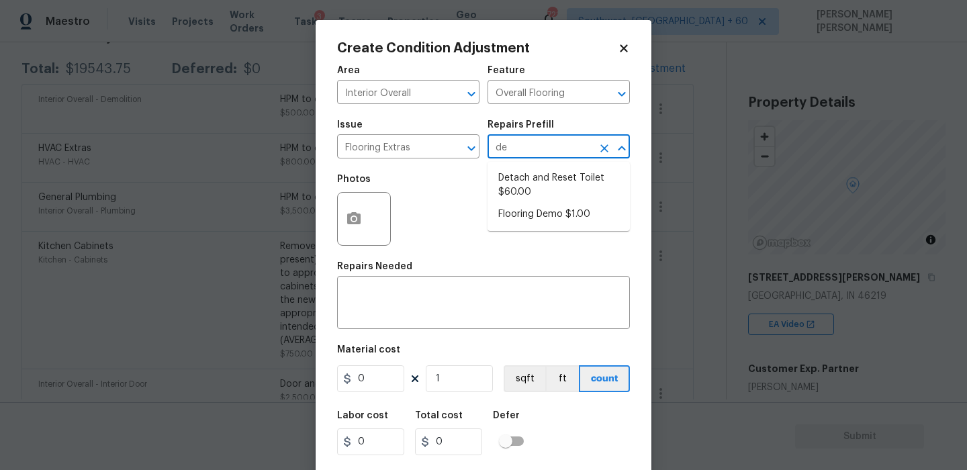
type input "dem"
click at [514, 173] on li "Flooring Demo $1.00" at bounding box center [559, 178] width 142 height 22
type textarea "Demo existing flooring."
type input "1"
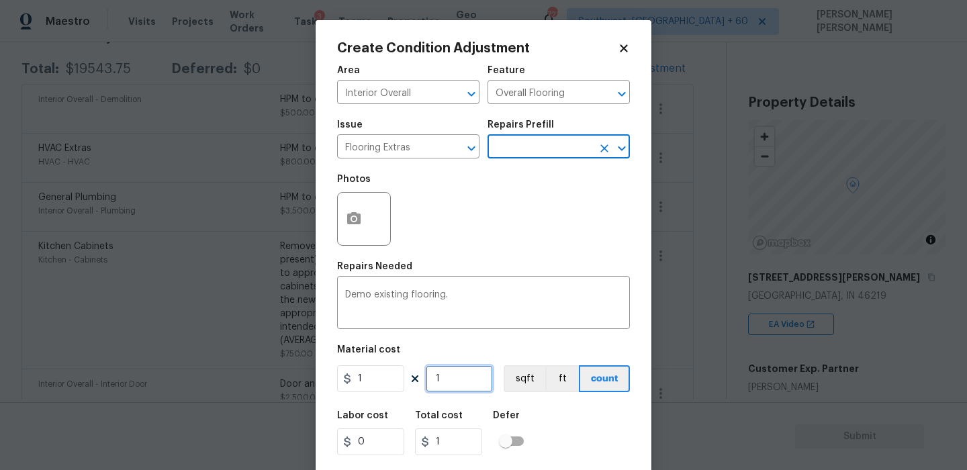
click at [455, 379] on input "1" at bounding box center [459, 378] width 67 height 27
type input "0"
type input "9"
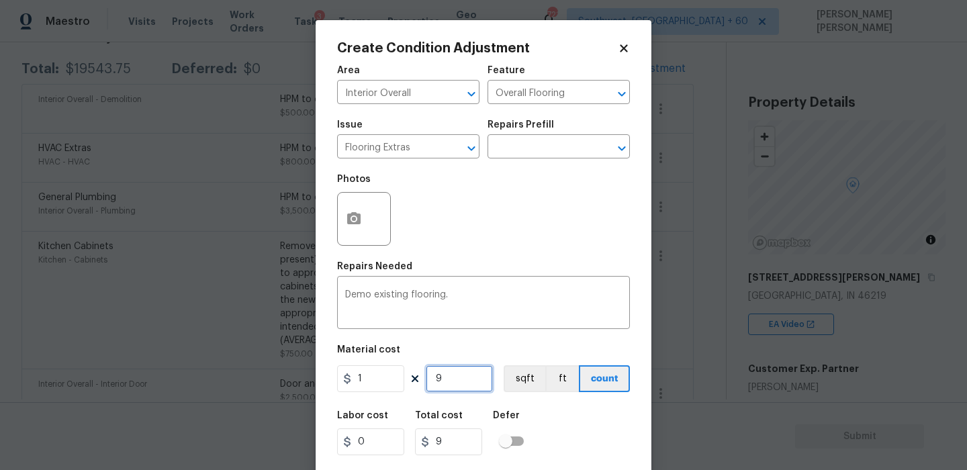
type input "92"
type input "925"
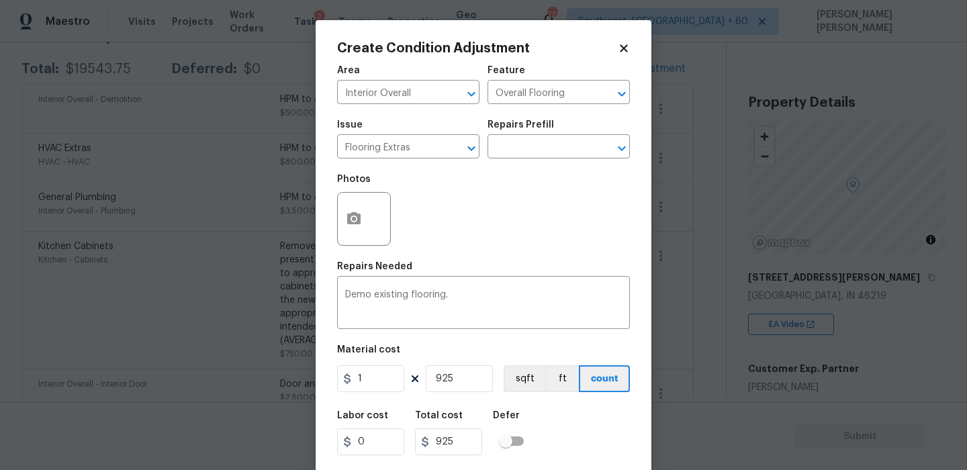
click at [569, 412] on div "Labor cost 0 Total cost 925 Defer" at bounding box center [483, 433] width 293 height 60
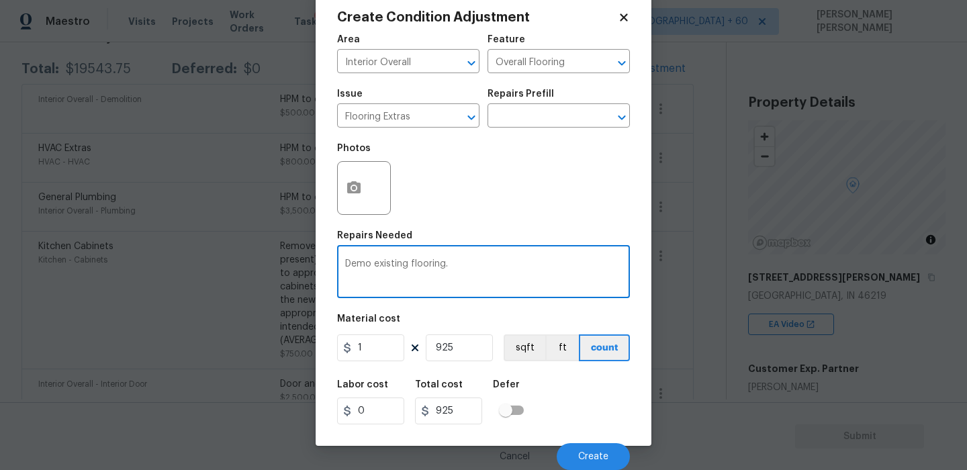
click at [520, 270] on textarea "Demo existing flooring." at bounding box center [483, 273] width 277 height 28
type textarea "Demo existing flooring LVP"
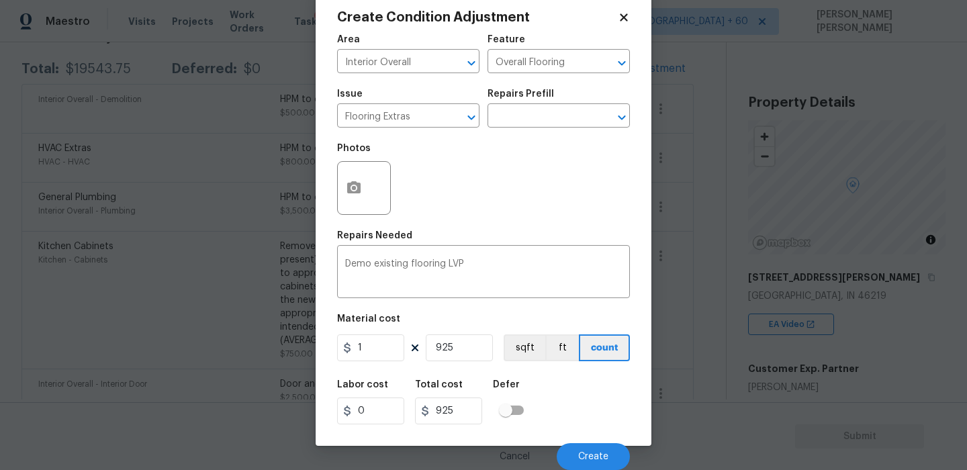
click at [563, 400] on div "Labor cost 0 Total cost 925 Defer" at bounding box center [483, 402] width 293 height 60
click at [578, 454] on button "Create" at bounding box center [593, 456] width 73 height 27
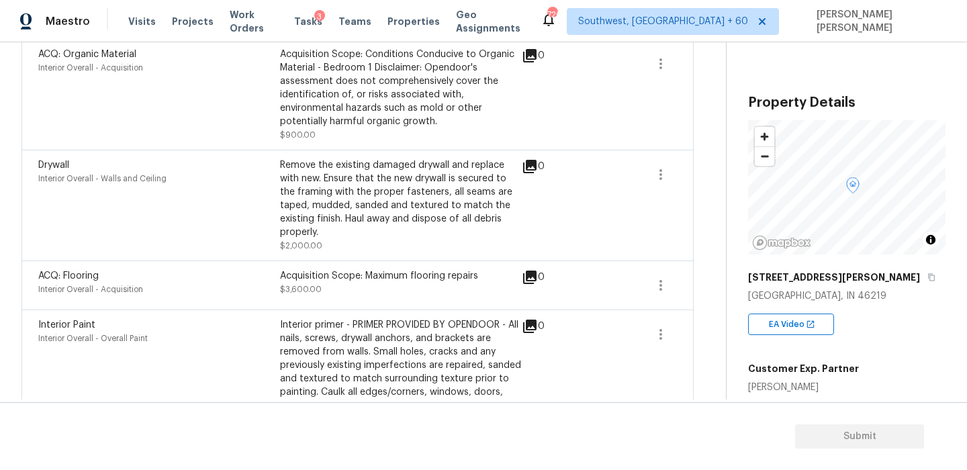
scroll to position [655, 0]
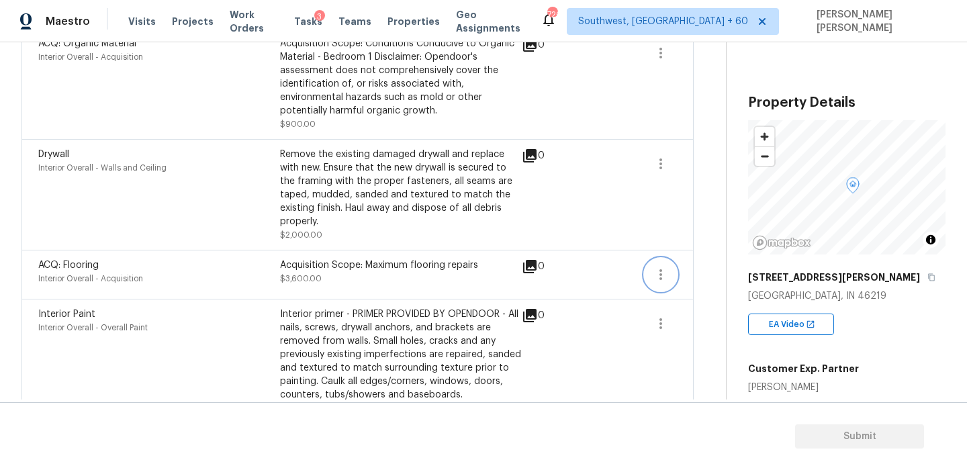
click at [650, 259] on button "button" at bounding box center [661, 275] width 32 height 32
click at [691, 247] on div "Edit" at bounding box center [737, 245] width 105 height 13
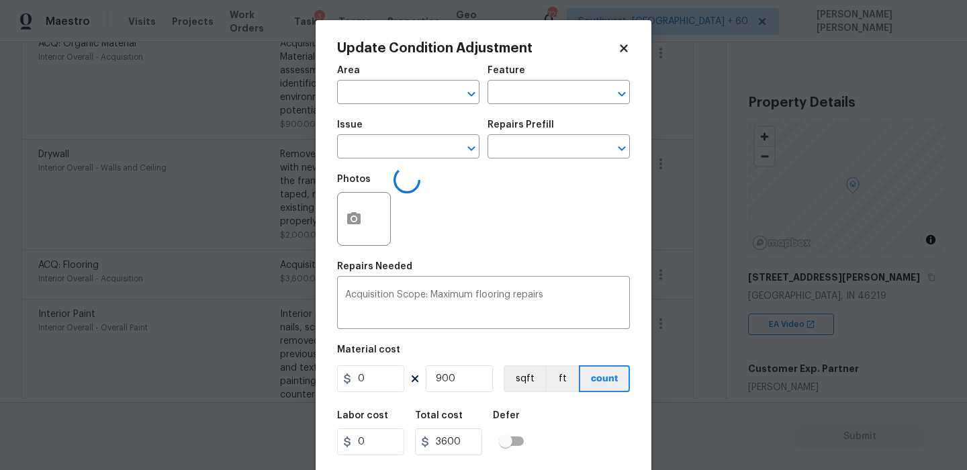
type input "Interior Overall"
type input "Acquisition"
type input "ACQ: Flooring"
type input "4"
click at [527, 386] on button "sqft" at bounding box center [525, 378] width 42 height 27
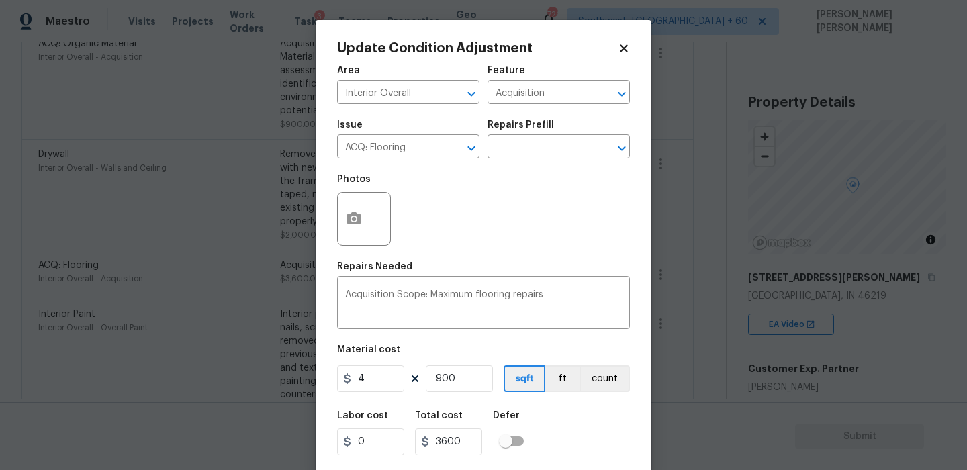
click at [588, 429] on div "Labor cost 0 Total cost 3600 Defer" at bounding box center [483, 433] width 293 height 60
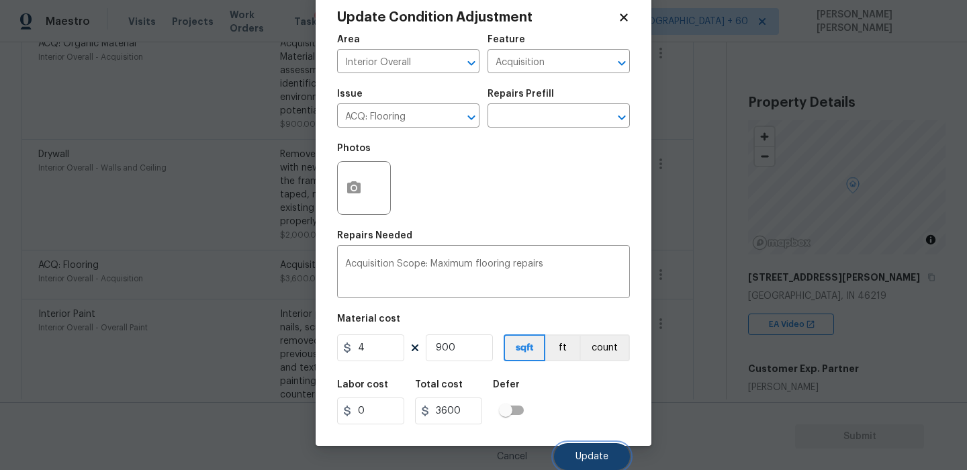
click at [602, 455] on span "Update" at bounding box center [592, 457] width 33 height 10
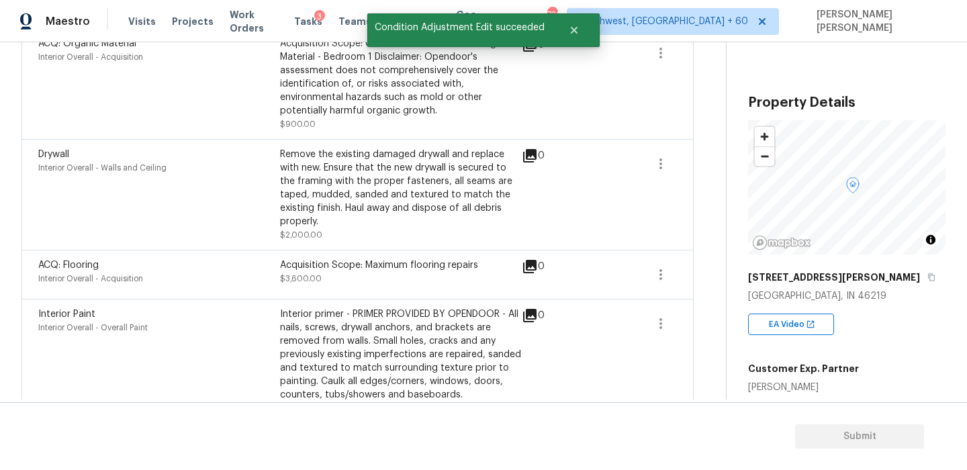
scroll to position [0, 0]
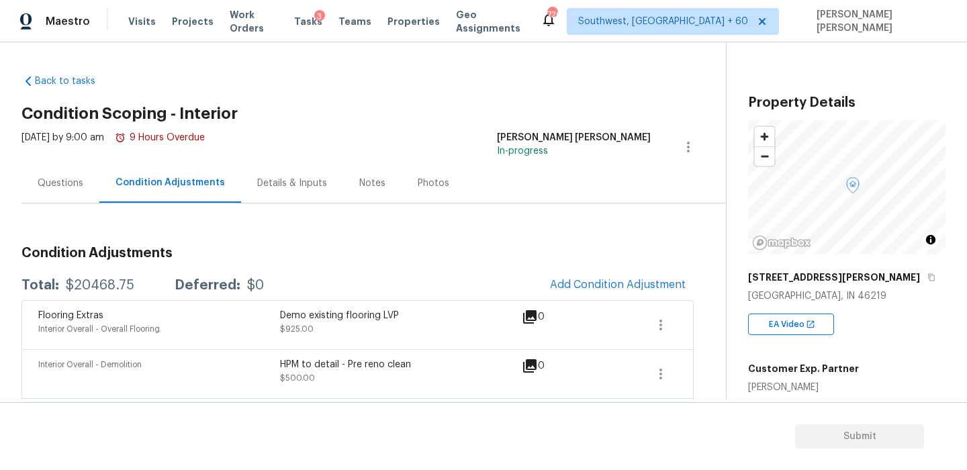
click at [281, 275] on div "Total: $20468.75 Deferred: $0 Add Condition Adjustment" at bounding box center [357, 286] width 672 height 30
click at [65, 178] on div "Questions" at bounding box center [61, 183] width 46 height 13
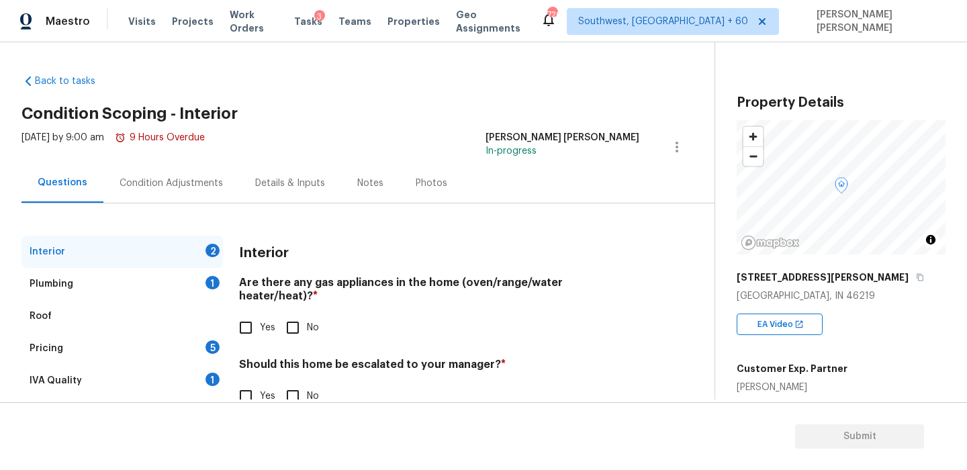
scroll to position [34, 0]
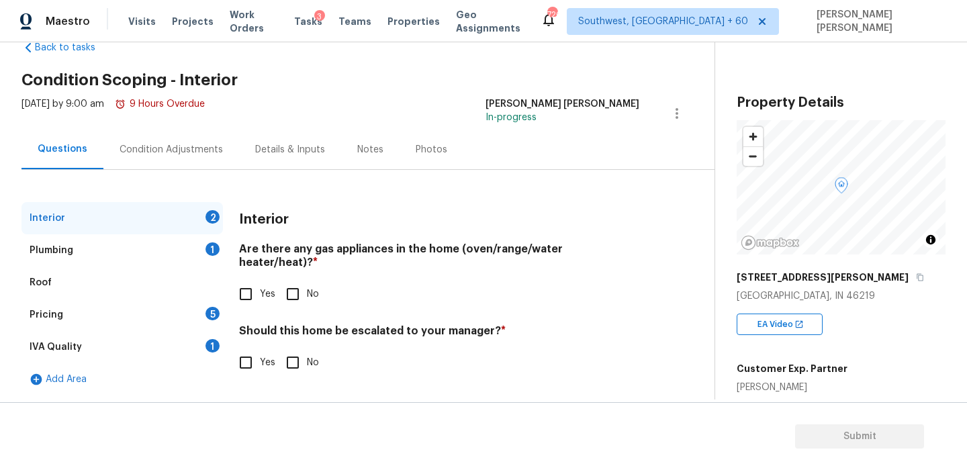
click at [255, 280] on input "Yes" at bounding box center [246, 294] width 28 height 28
checkbox input "true"
click at [255, 357] on input "Yes" at bounding box center [246, 363] width 28 height 28
checkbox input "true"
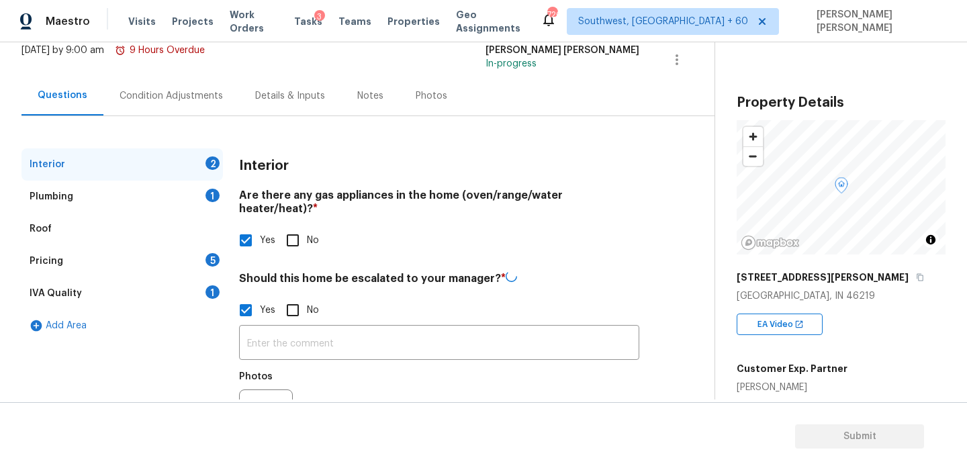
scroll to position [128, 0]
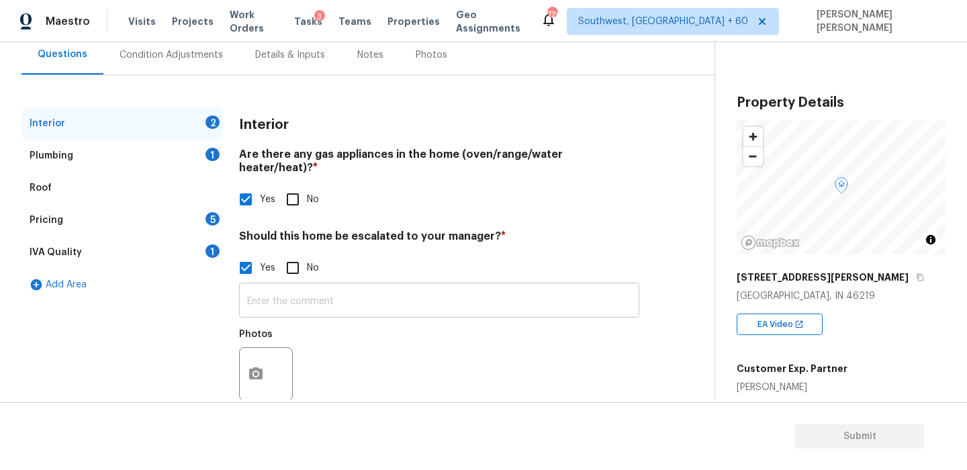
click at [310, 290] on input "text" at bounding box center [439, 302] width 400 height 32
click at [170, 58] on div "Condition Adjustments" at bounding box center [171, 54] width 103 height 13
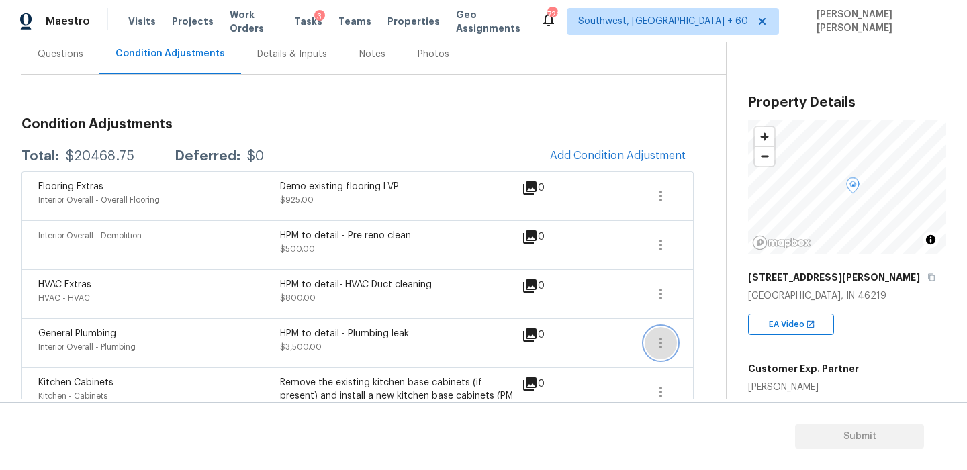
click at [664, 343] on icon "button" at bounding box center [661, 343] width 16 height 16
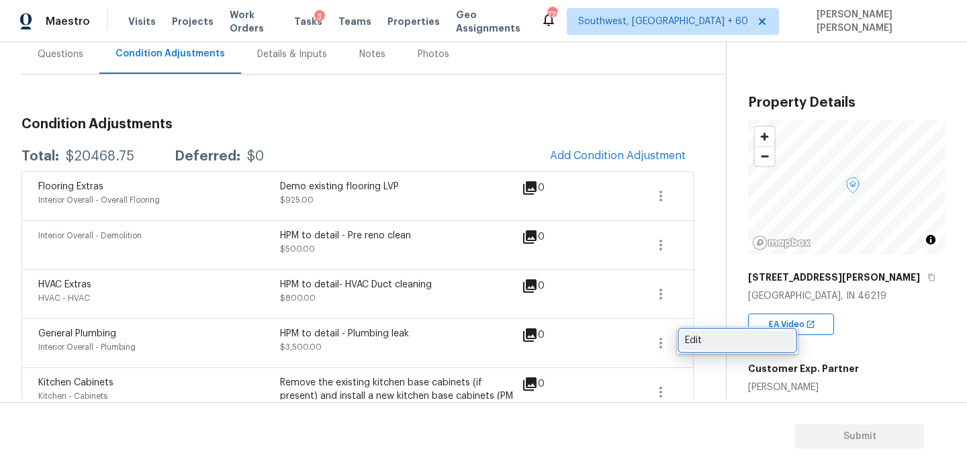
click at [694, 338] on div "Edit" at bounding box center [737, 340] width 105 height 13
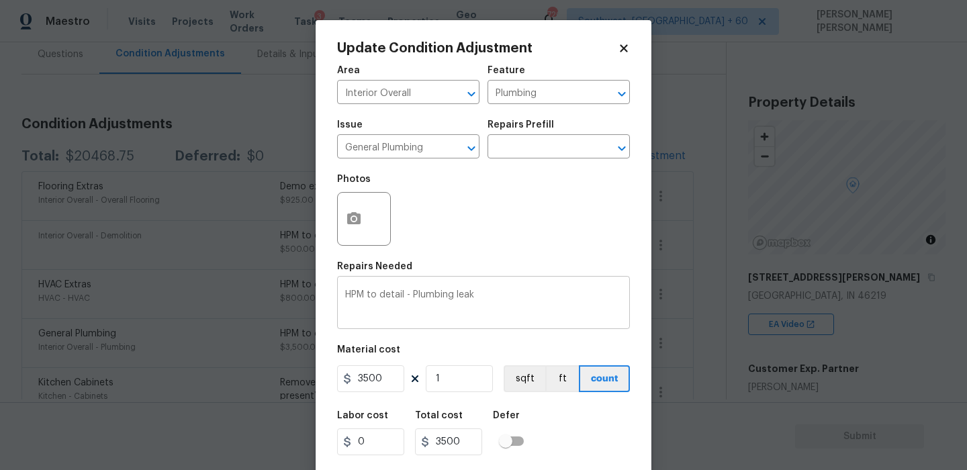
click at [510, 298] on textarea "HPM to detail - Plumbing leak" at bounding box center [483, 304] width 277 height 28
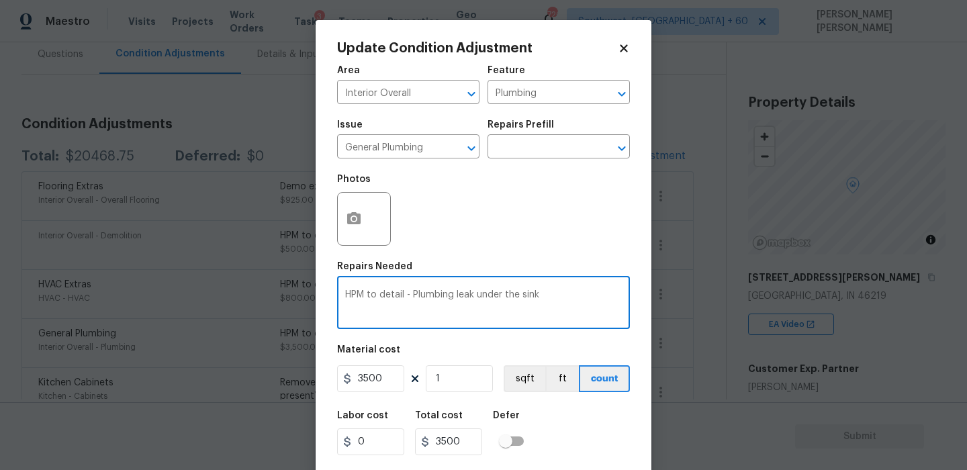
click at [521, 299] on textarea "HPM to detail - Plumbing leak under the sink" at bounding box center [483, 304] width 277 height 28
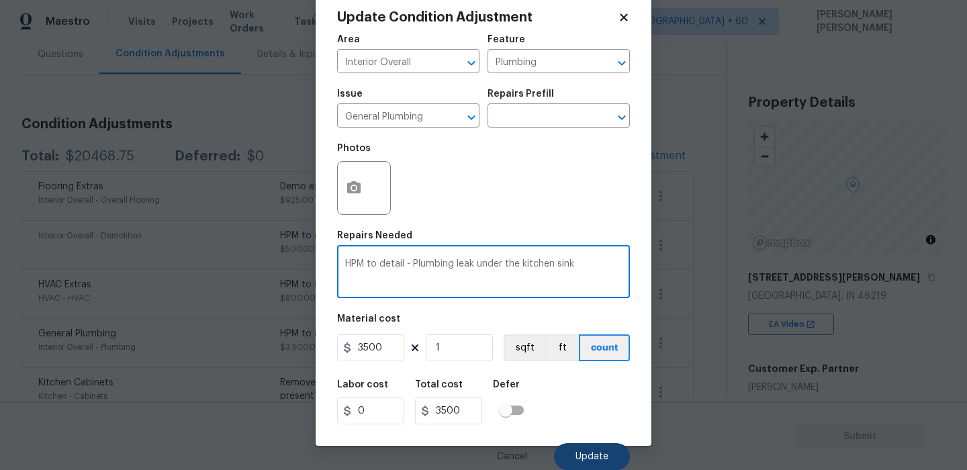
type textarea "HPM to detail - Plumbing leak under the kitchen sink"
click at [580, 443] on button "Update" at bounding box center [592, 456] width 76 height 27
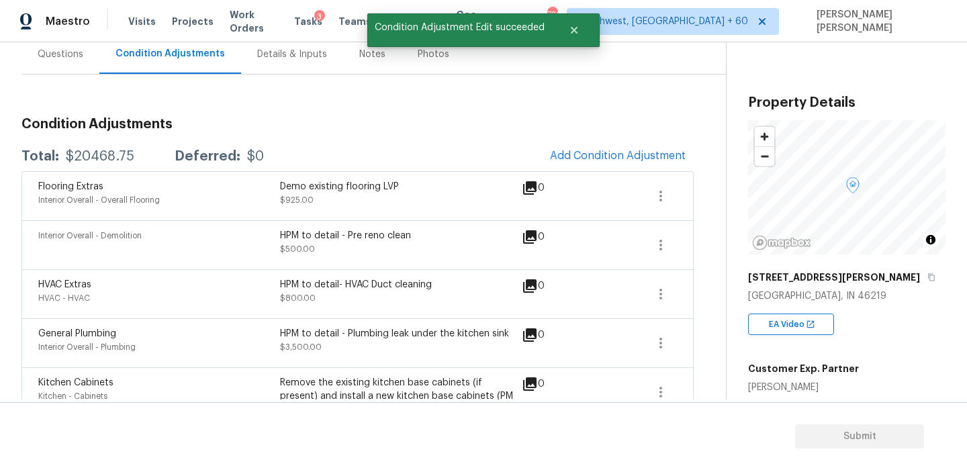
scroll to position [0, 0]
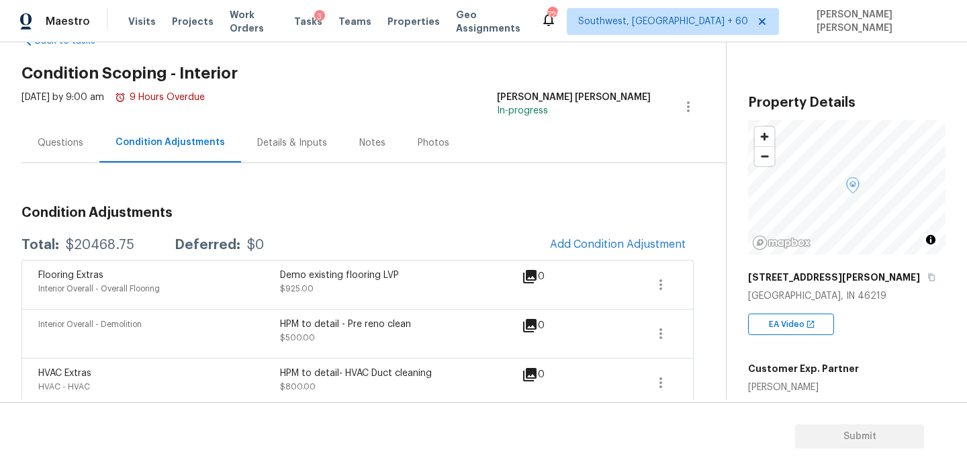
click at [50, 129] on div "Questions" at bounding box center [60, 143] width 78 height 40
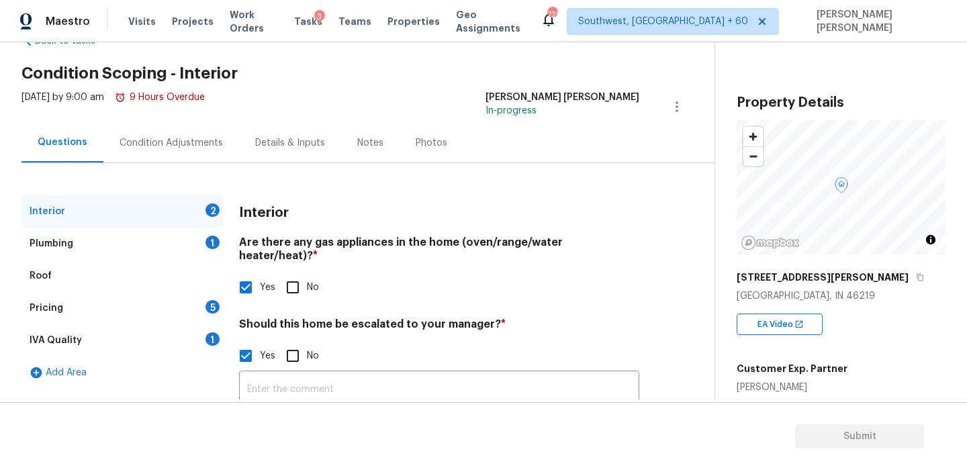
scroll to position [144, 0]
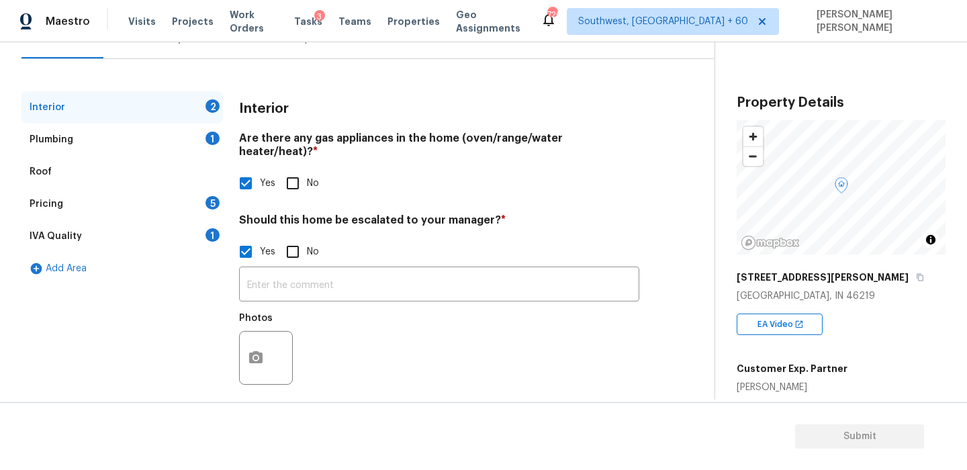
click at [296, 238] on input "No" at bounding box center [293, 252] width 28 height 28
checkbox input "true"
checkbox input "false"
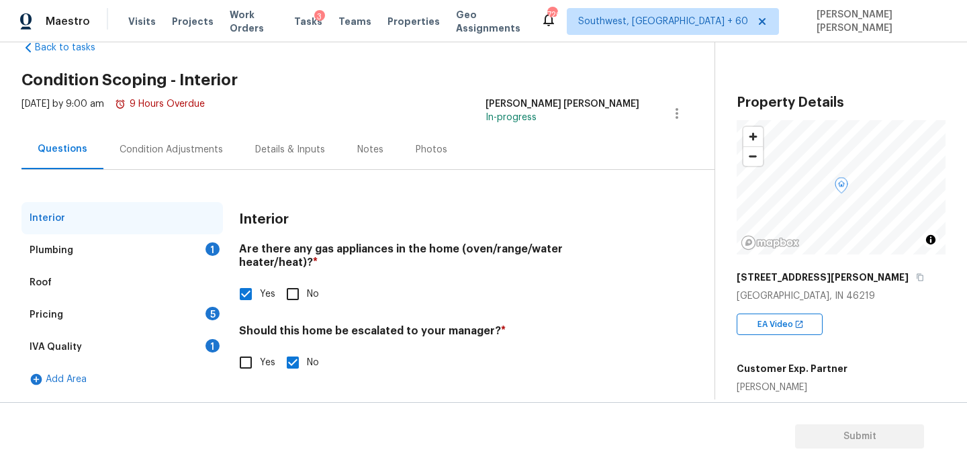
click at [178, 364] on div "Add Area" at bounding box center [121, 379] width 201 height 32
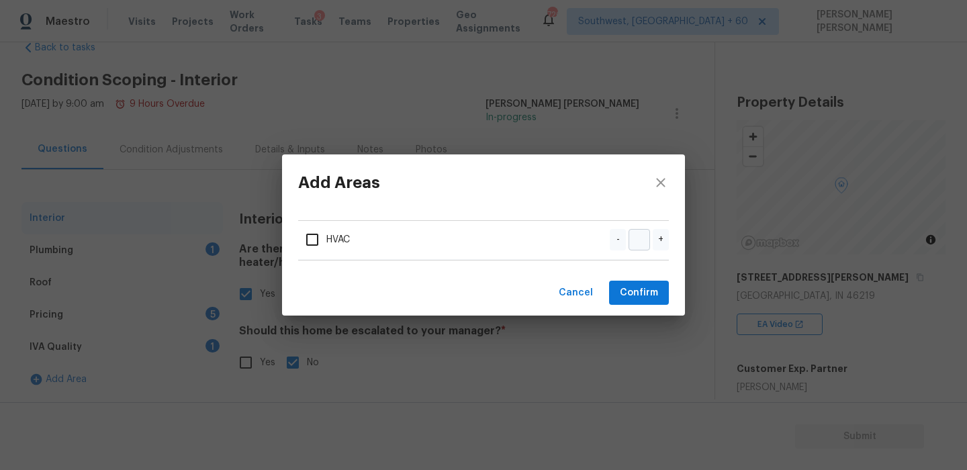
click at [153, 360] on div "Add Areas HVAC - + Cancel Confirm" at bounding box center [483, 235] width 967 height 470
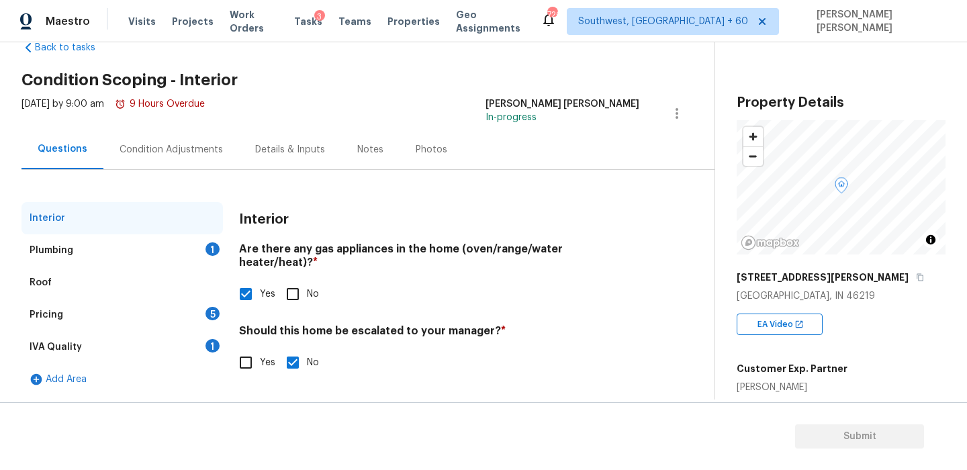
click at [113, 334] on div "IVA Quality 1" at bounding box center [121, 347] width 201 height 32
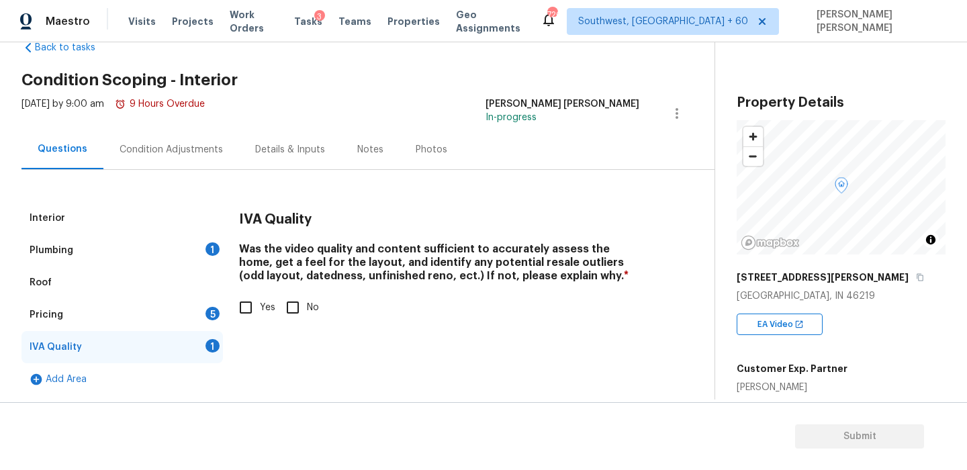
click at [238, 311] on input "Yes" at bounding box center [246, 307] width 28 height 28
checkbox input "true"
click at [190, 318] on div "Pricing 5" at bounding box center [121, 315] width 201 height 32
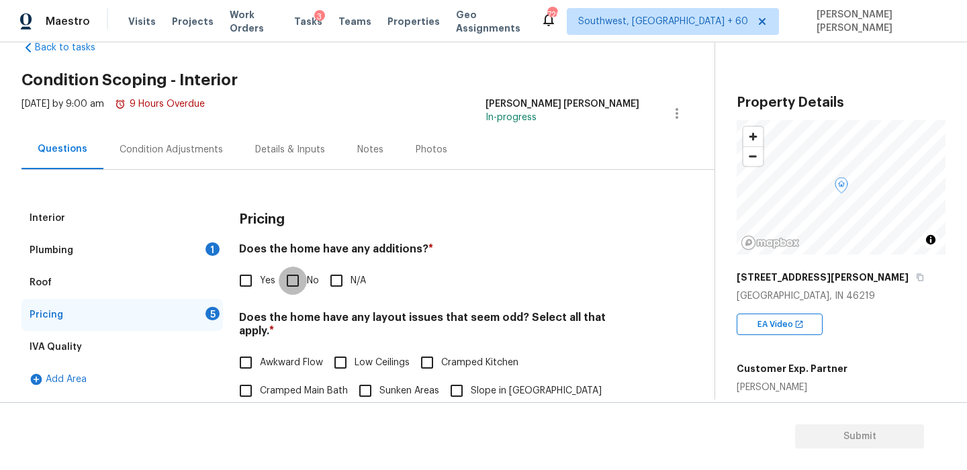
click at [293, 283] on input "No" at bounding box center [293, 281] width 28 height 28
checkbox input "true"
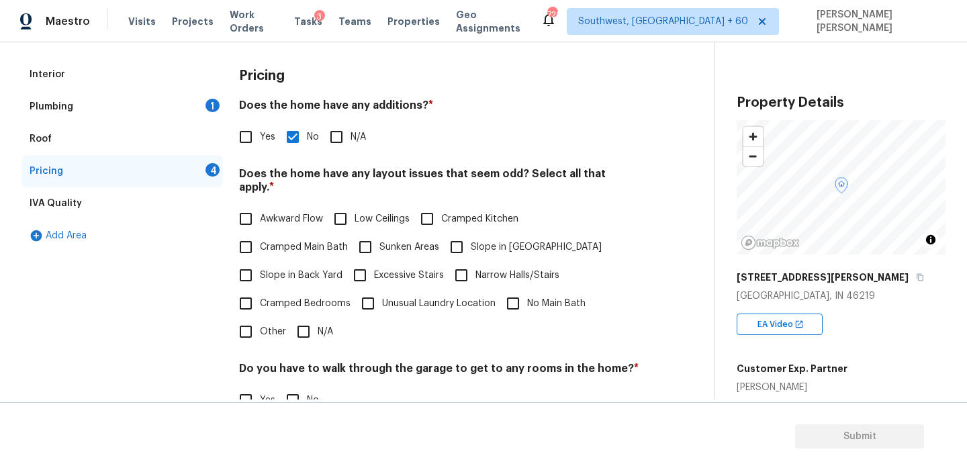
scroll to position [178, 0]
click at [306, 322] on input "N/A" at bounding box center [303, 331] width 28 height 28
checkbox input "true"
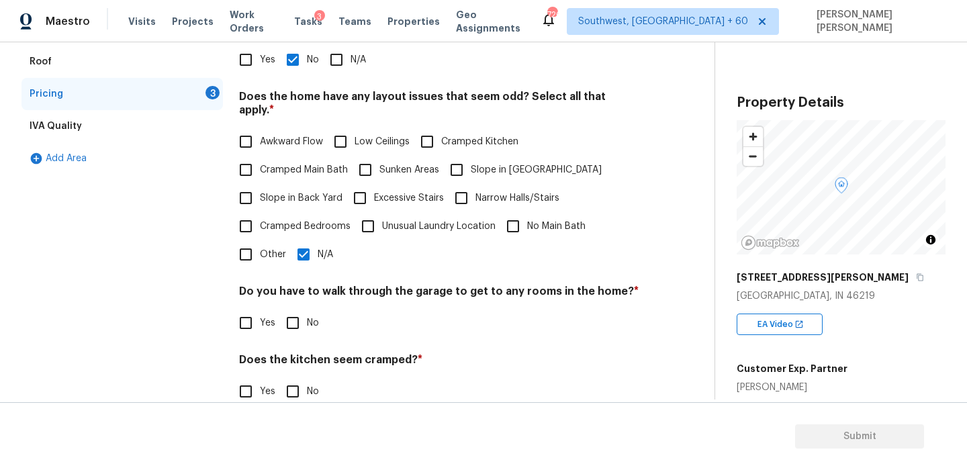
scroll to position [336, 0]
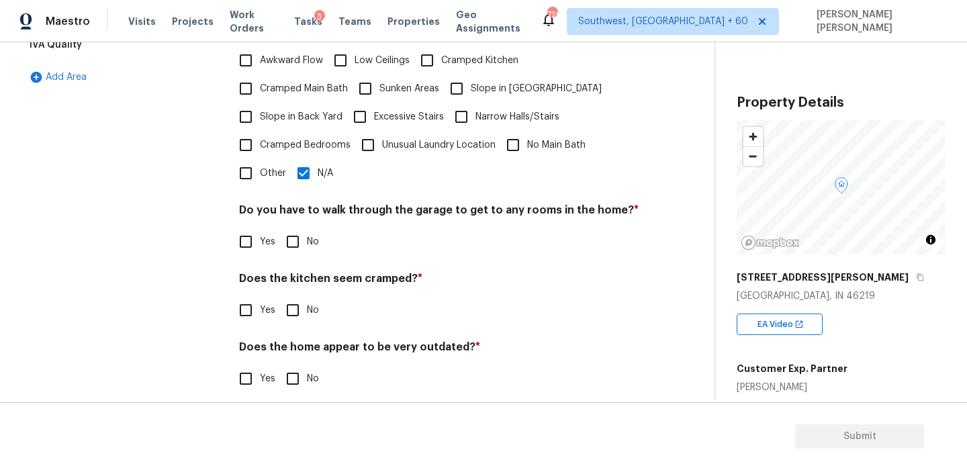
click at [290, 228] on input "No" at bounding box center [293, 242] width 28 height 28
checkbox input "true"
click at [291, 296] on input "No" at bounding box center [293, 310] width 28 height 28
checkbox input "true"
click at [284, 374] on input "No" at bounding box center [293, 379] width 28 height 28
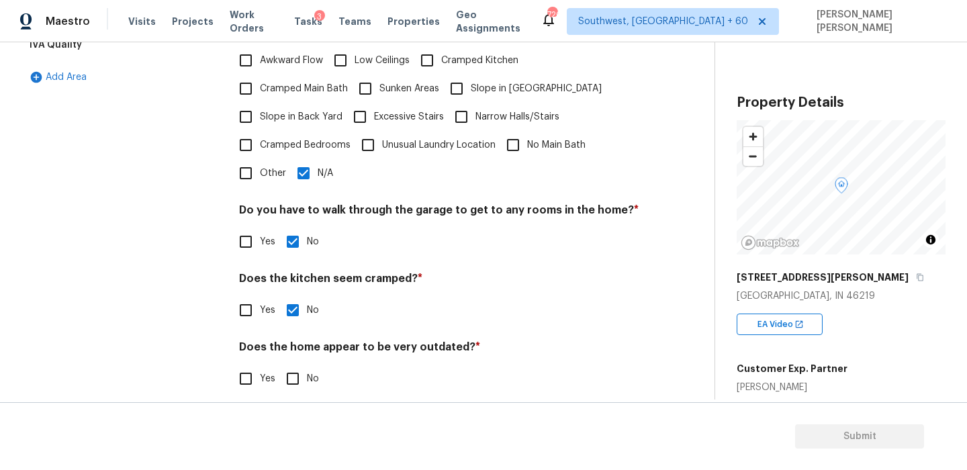
checkbox input "true"
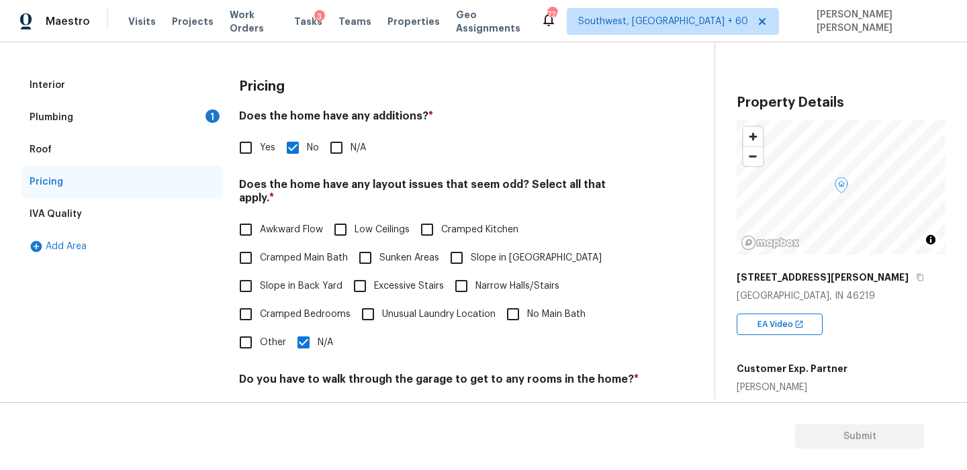
click at [155, 126] on div "Plumbing 1" at bounding box center [121, 117] width 201 height 32
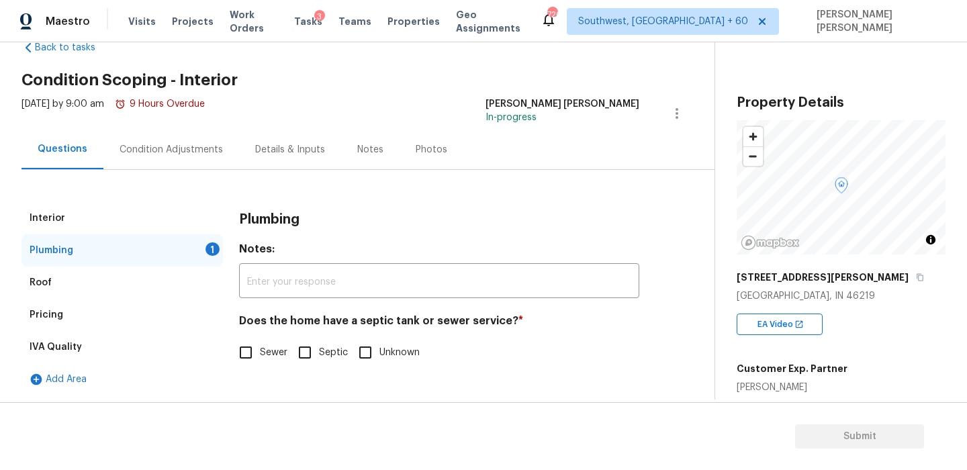
scroll to position [34, 0]
click at [263, 355] on span "Sewer" at bounding box center [274, 353] width 28 height 14
click at [260, 355] on input "Sewer" at bounding box center [246, 352] width 28 height 28
checkbox input "true"
click at [171, 137] on div "Condition Adjustments" at bounding box center [171, 150] width 136 height 40
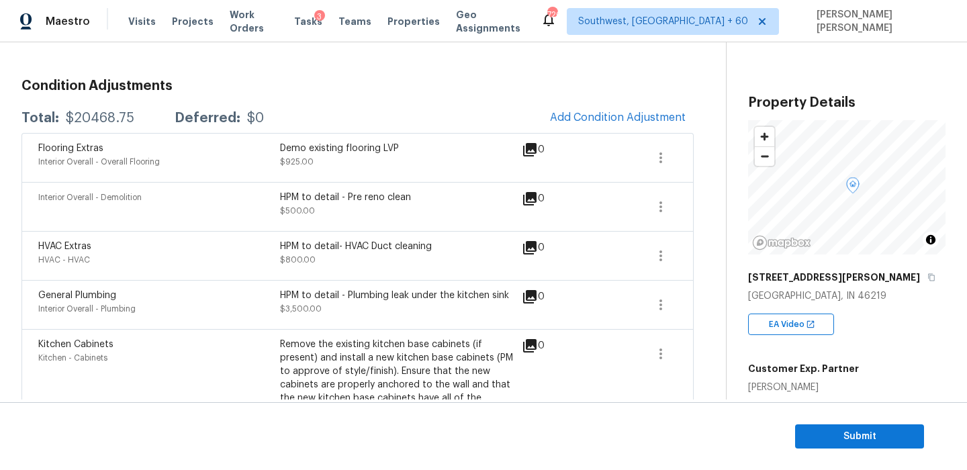
scroll to position [169, 0]
click at [655, 205] on icon "button" at bounding box center [661, 205] width 16 height 16
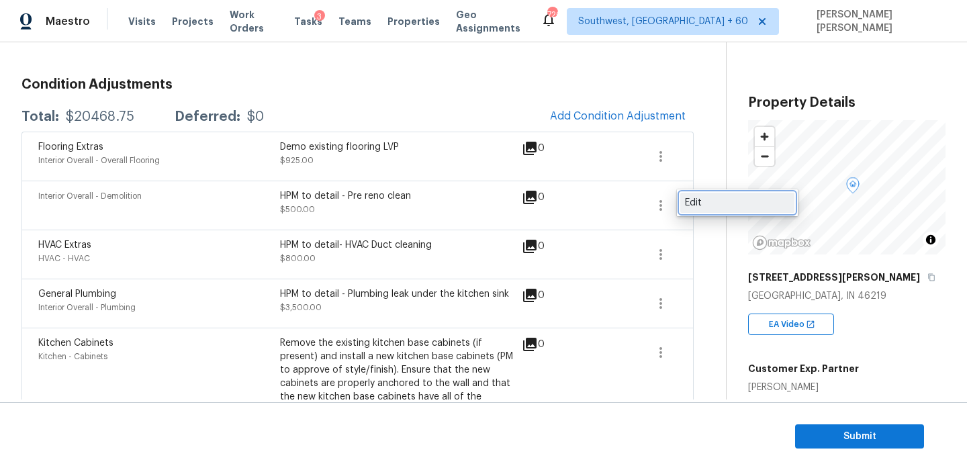
click at [693, 208] on div "Edit" at bounding box center [737, 202] width 105 height 13
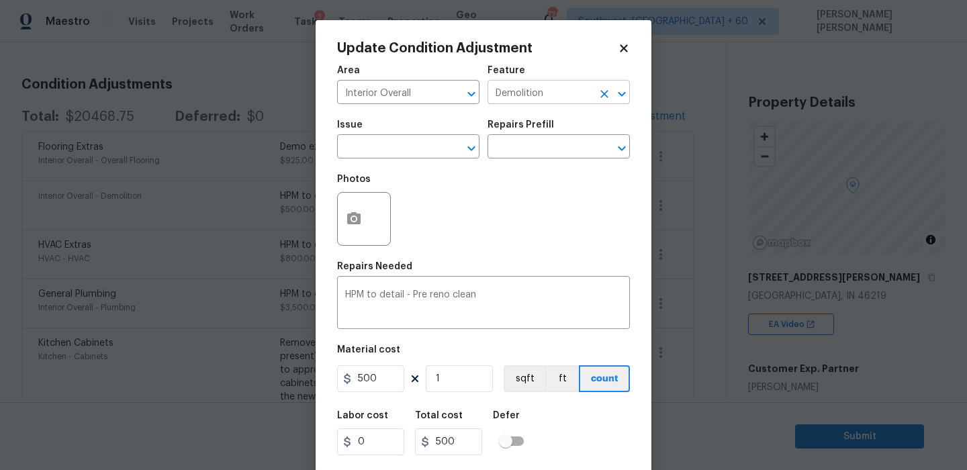
click at [549, 94] on input "Demolition" at bounding box center [540, 93] width 105 height 21
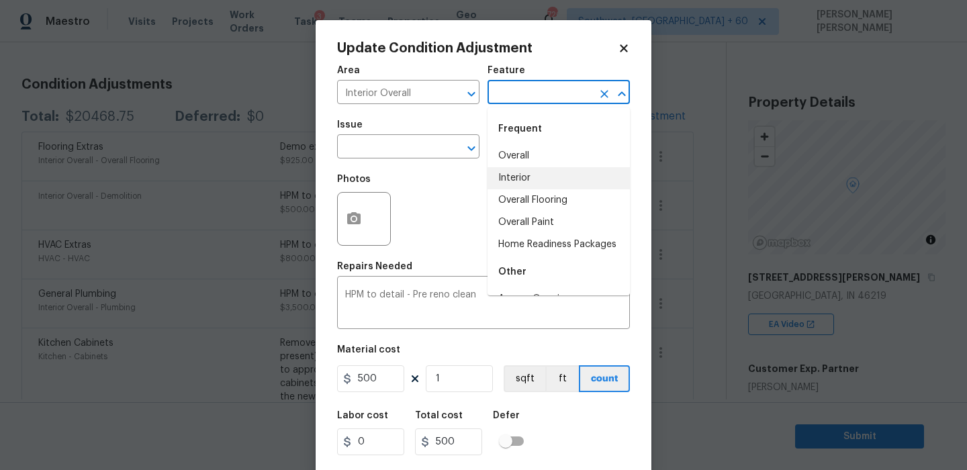
click at [464, 195] on div "Photos" at bounding box center [483, 210] width 293 height 87
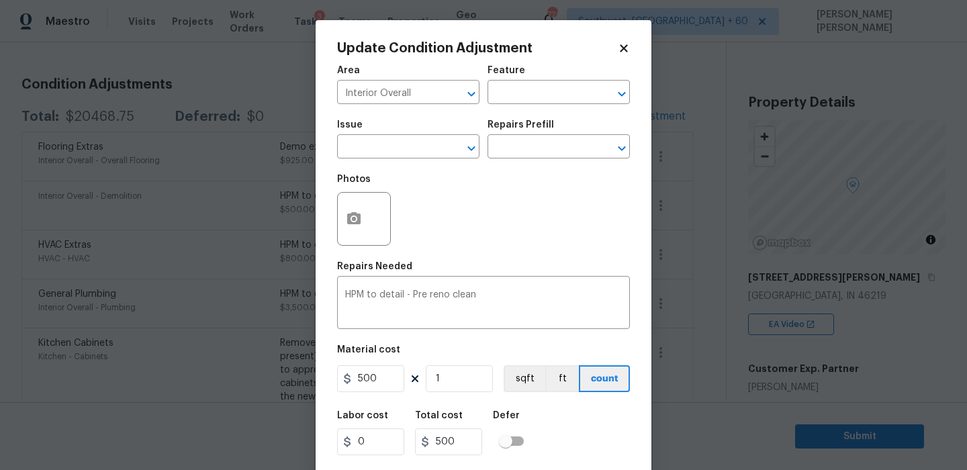
scroll to position [32, 0]
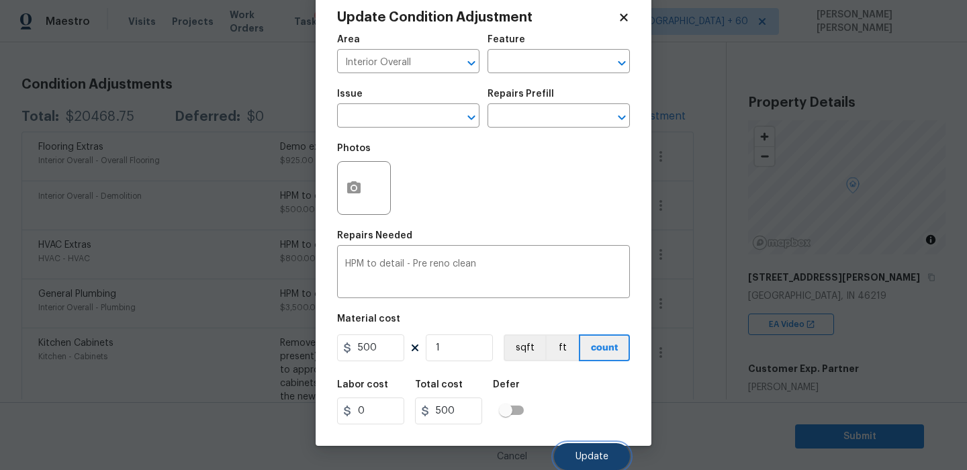
click at [578, 463] on button "Update" at bounding box center [592, 456] width 76 height 27
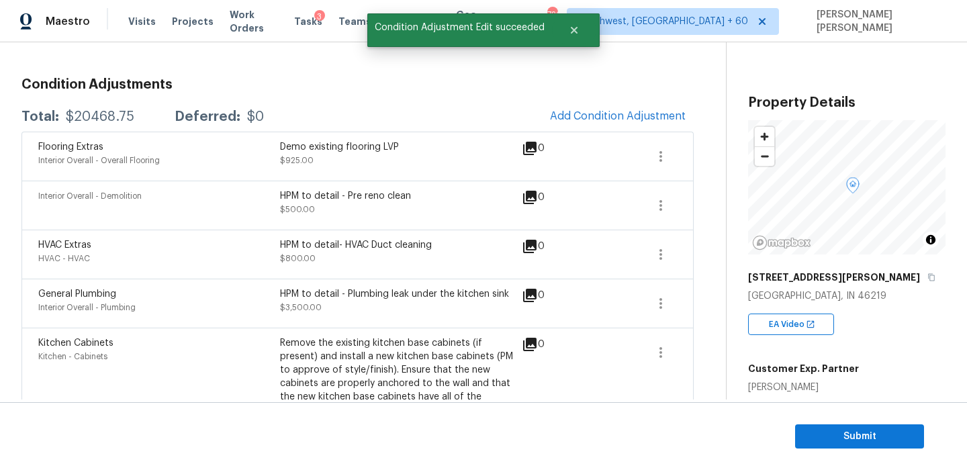
scroll to position [0, 0]
click at [336, 226] on div "Interior Overall - Demolition HPM to detail - Pre reno clean $500.00 0" at bounding box center [357, 205] width 672 height 49
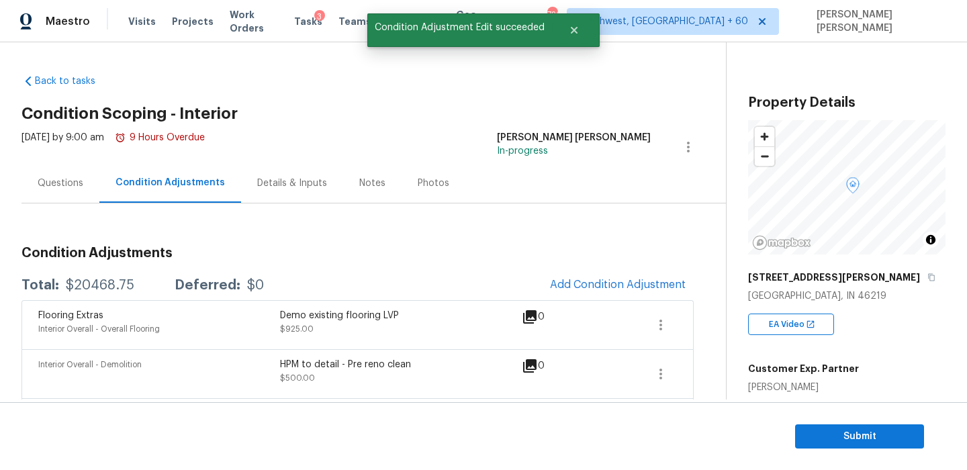
click at [57, 201] on div "Questions" at bounding box center [60, 183] width 78 height 40
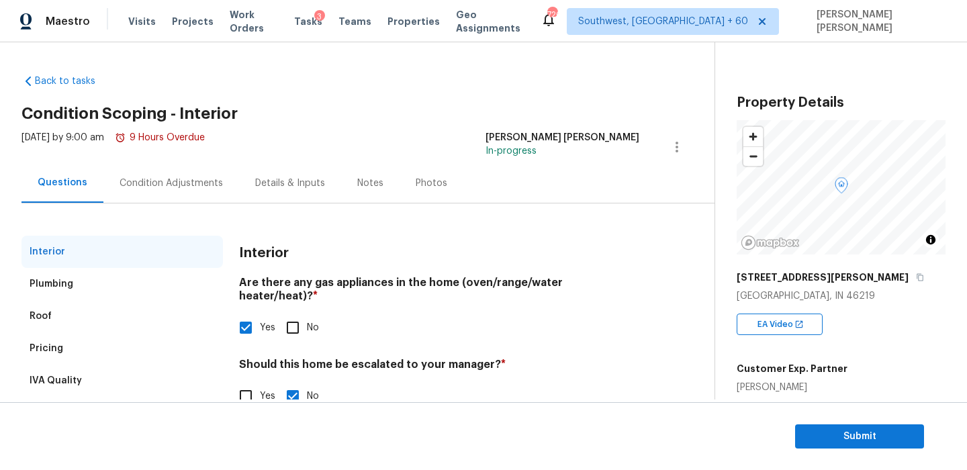
click at [150, 185] on div "Condition Adjustments" at bounding box center [171, 183] width 103 height 13
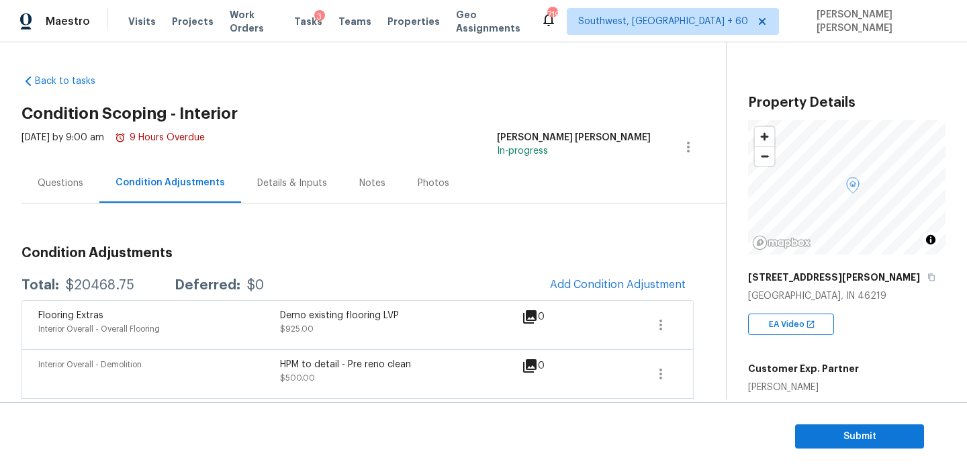
click at [122, 278] on div "Total: $20468.75 Deferred: $0 Add Condition Adjustment" at bounding box center [357, 286] width 672 height 30
copy div "$20468.75"
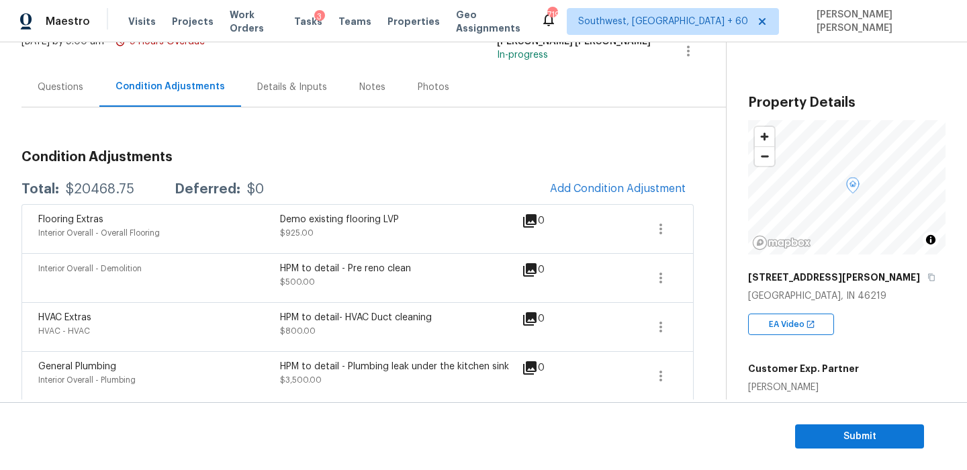
click at [67, 91] on div "Questions" at bounding box center [61, 87] width 46 height 13
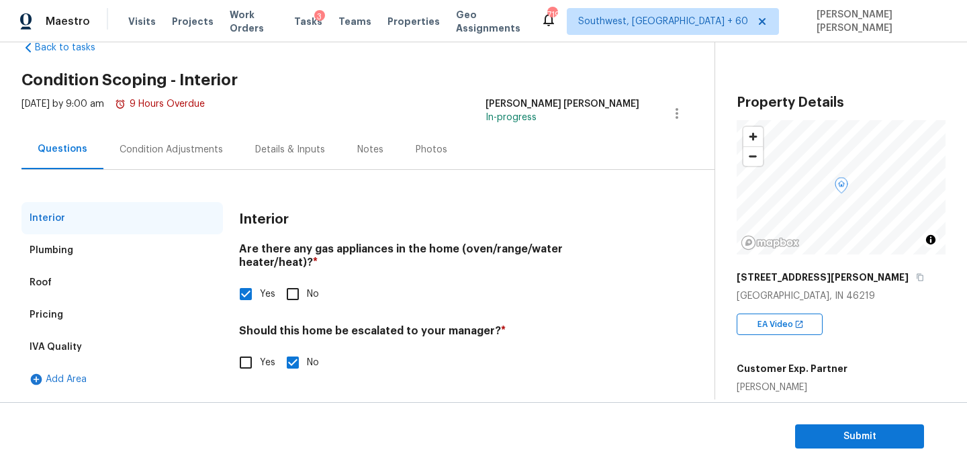
click at [136, 143] on div "Condition Adjustments" at bounding box center [171, 149] width 103 height 13
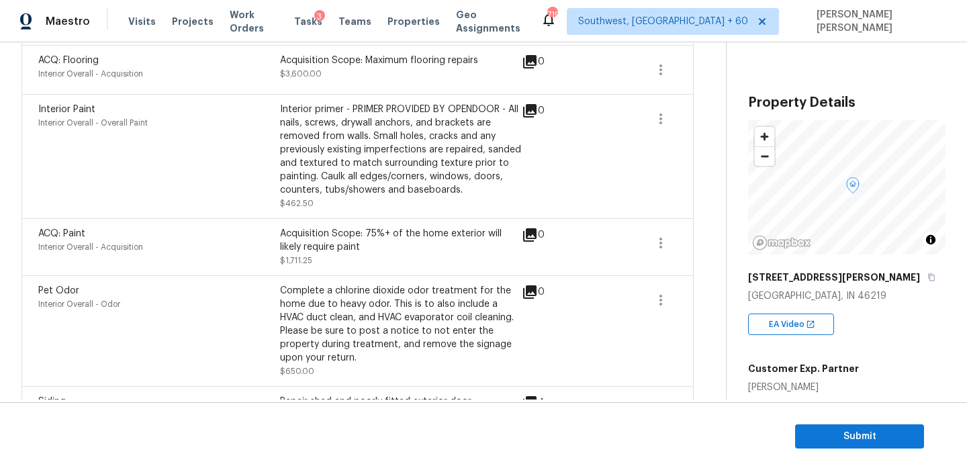
scroll to position [1034, 0]
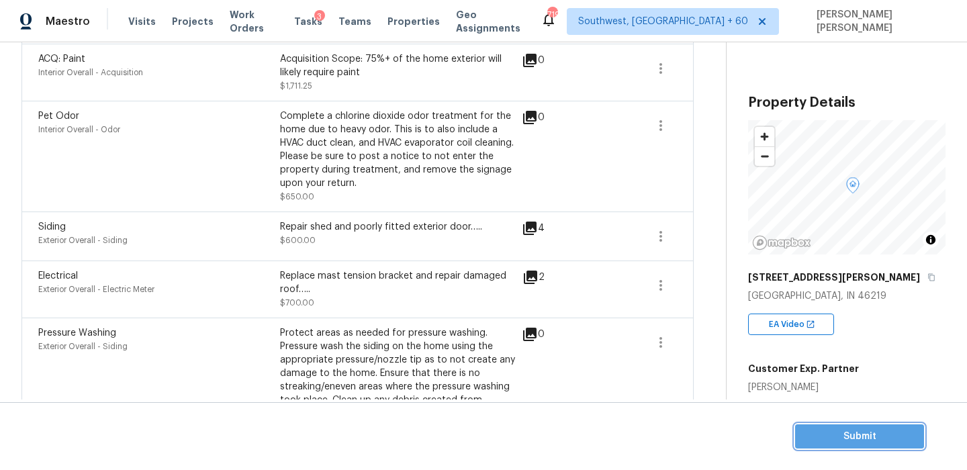
click at [808, 434] on span "Submit" at bounding box center [859, 436] width 107 height 17
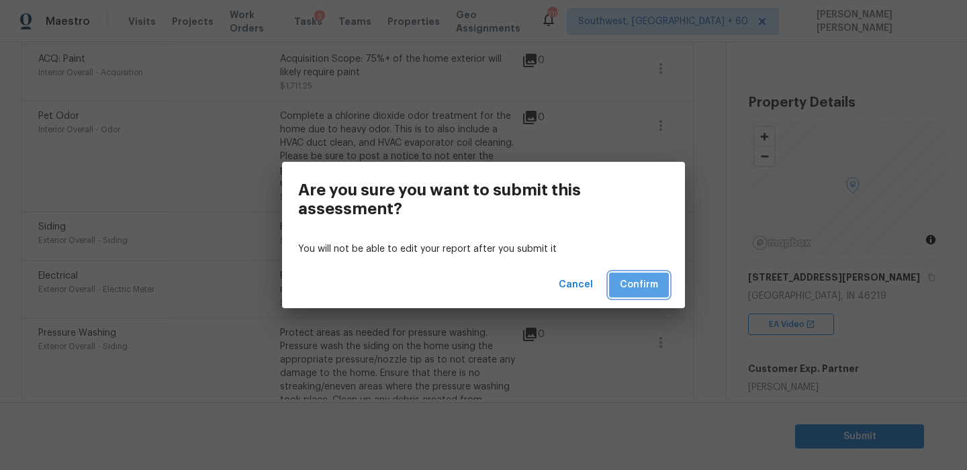
click at [634, 282] on span "Confirm" at bounding box center [639, 285] width 38 height 17
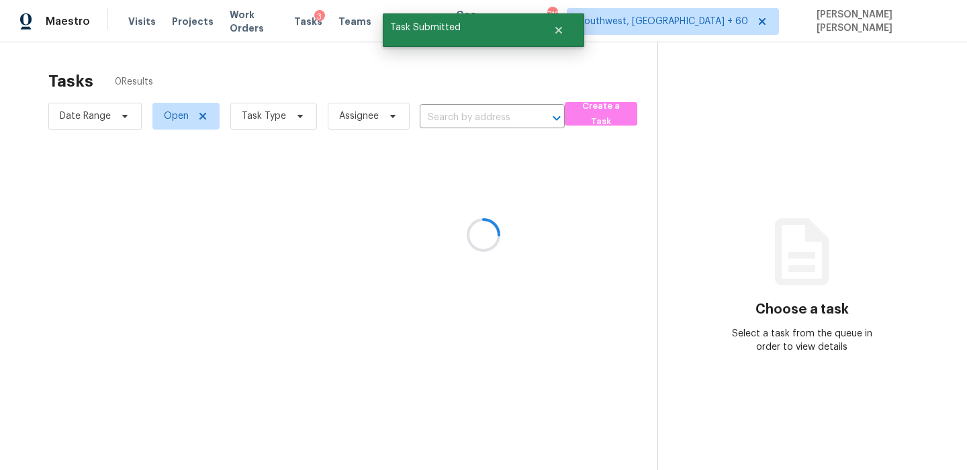
click at [386, 59] on div at bounding box center [483, 235] width 967 height 470
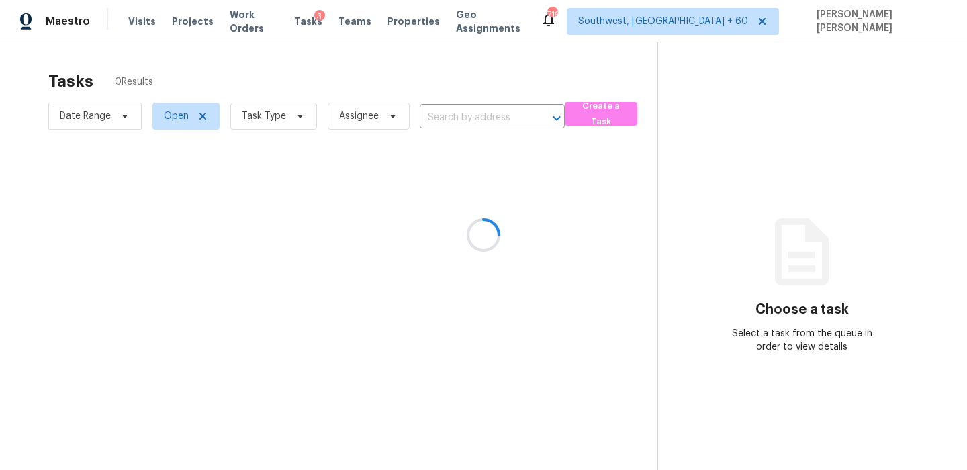
click at [363, 69] on div at bounding box center [483, 235] width 967 height 470
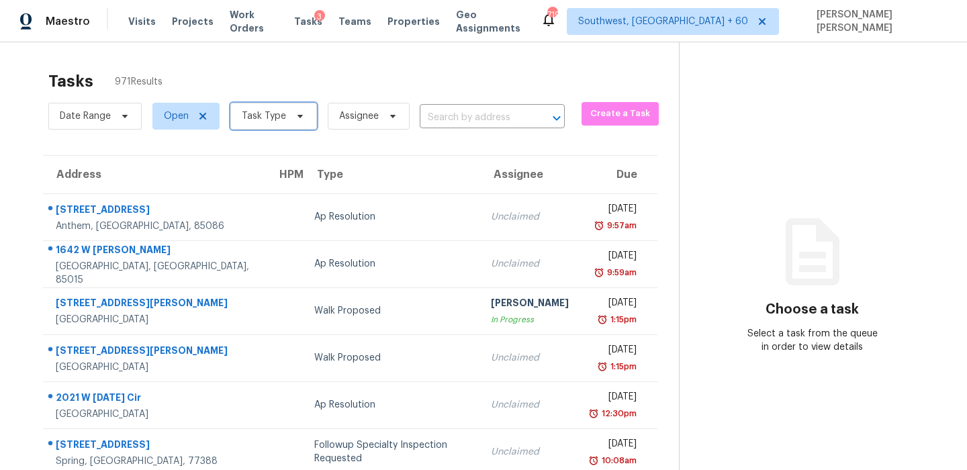
click at [264, 111] on span "Task Type" at bounding box center [264, 115] width 44 height 13
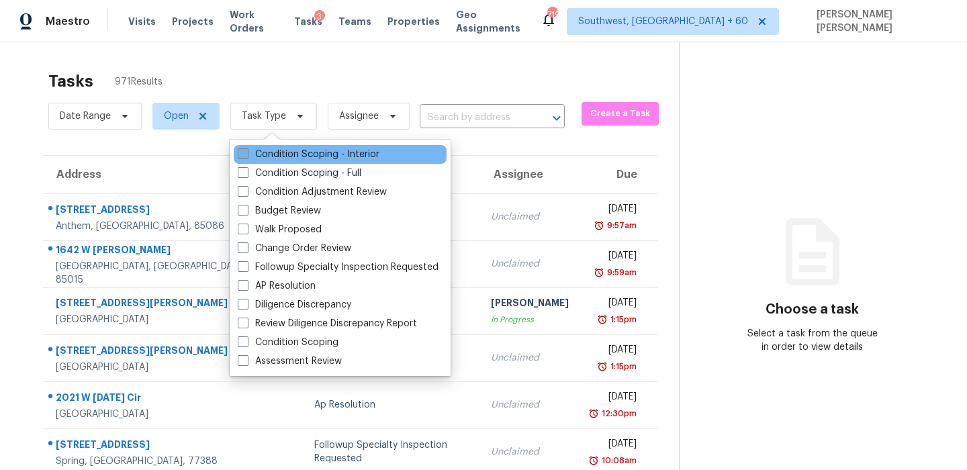
click at [257, 159] on label "Condition Scoping - Interior" at bounding box center [309, 154] width 142 height 13
click at [246, 156] on input "Condition Scoping - Interior" at bounding box center [242, 152] width 9 height 9
checkbox input "true"
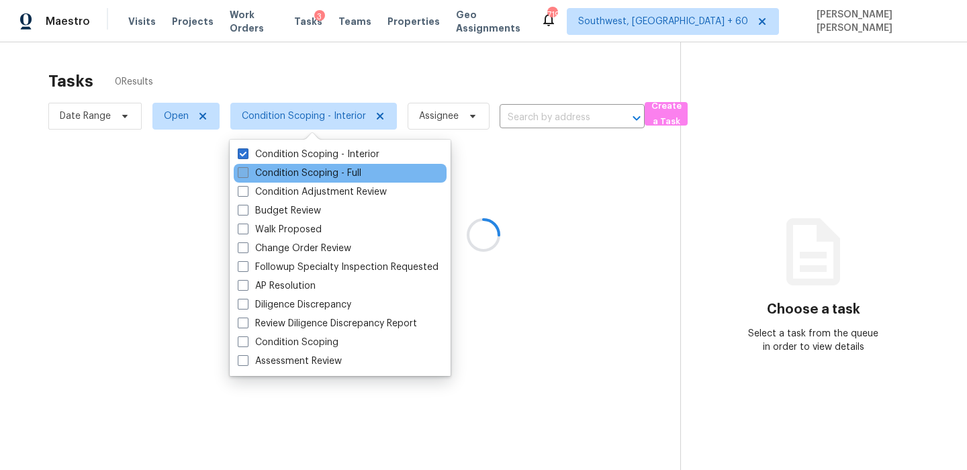
click at [254, 171] on label "Condition Scoping - Full" at bounding box center [300, 173] width 124 height 13
click at [246, 171] on input "Condition Scoping - Full" at bounding box center [242, 171] width 9 height 9
checkbox input "true"
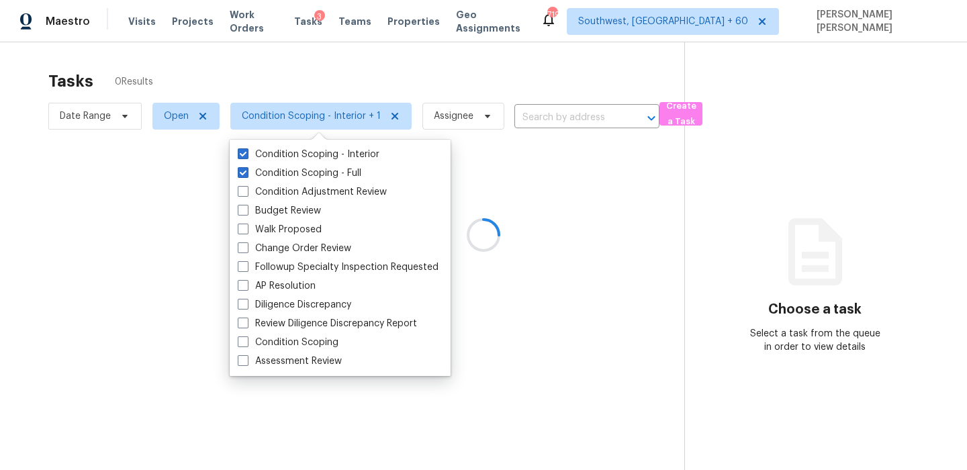
click at [282, 77] on div at bounding box center [483, 235] width 967 height 470
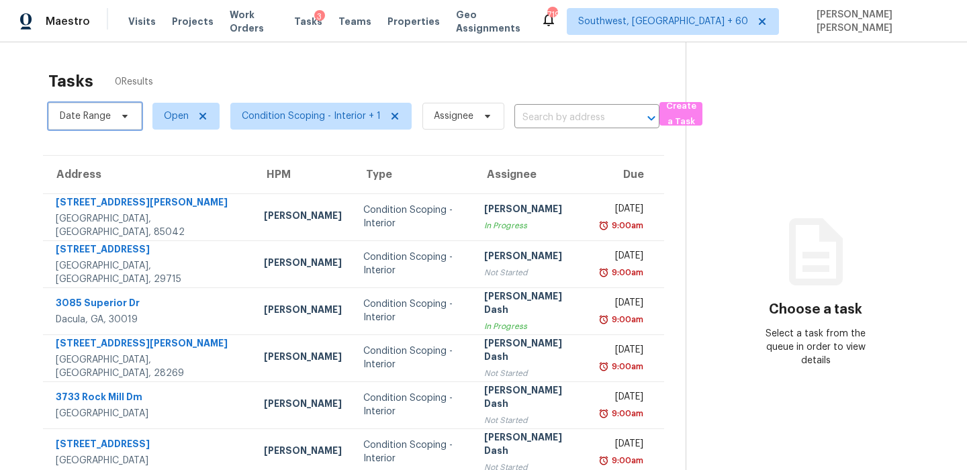
click at [112, 121] on span "Date Range" at bounding box center [94, 116] width 93 height 27
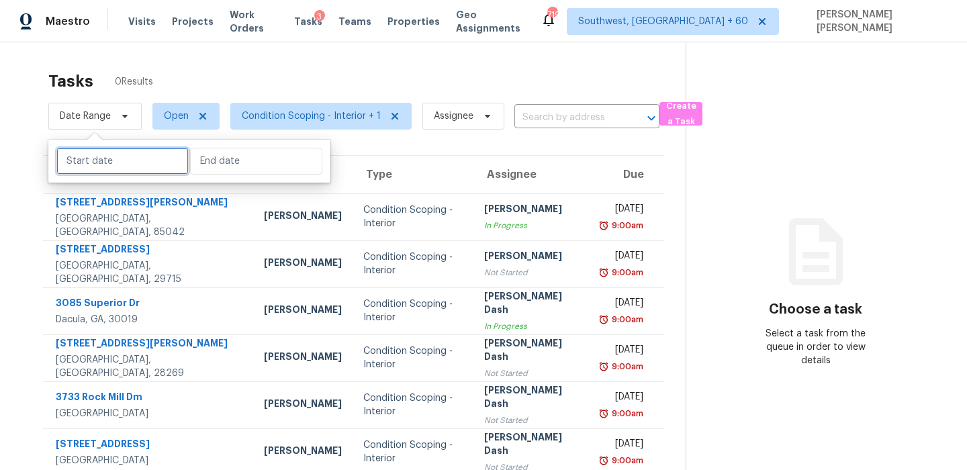
select select "8"
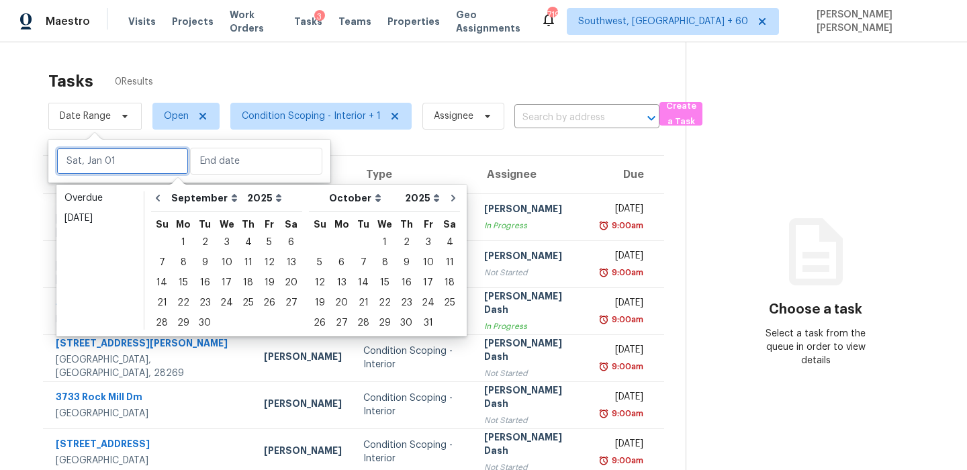
click at [104, 162] on input "text" at bounding box center [122, 161] width 132 height 27
click at [183, 245] on div "1" at bounding box center [183, 242] width 21 height 19
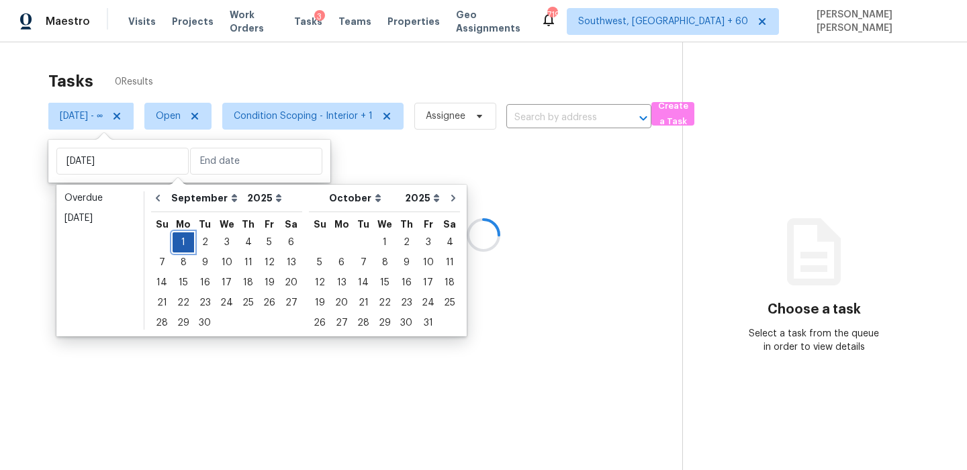
click at [183, 245] on div "1" at bounding box center [183, 242] width 21 height 19
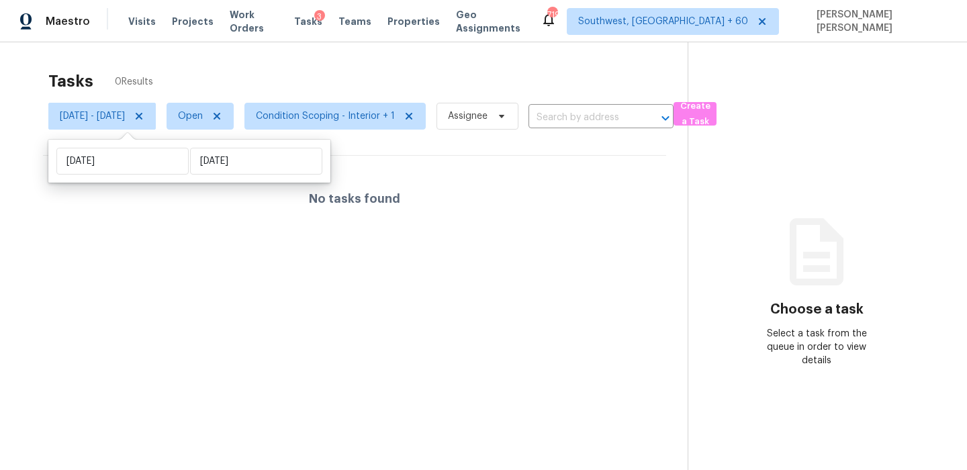
click at [416, 78] on div "Tasks 0 Results" at bounding box center [367, 81] width 639 height 35
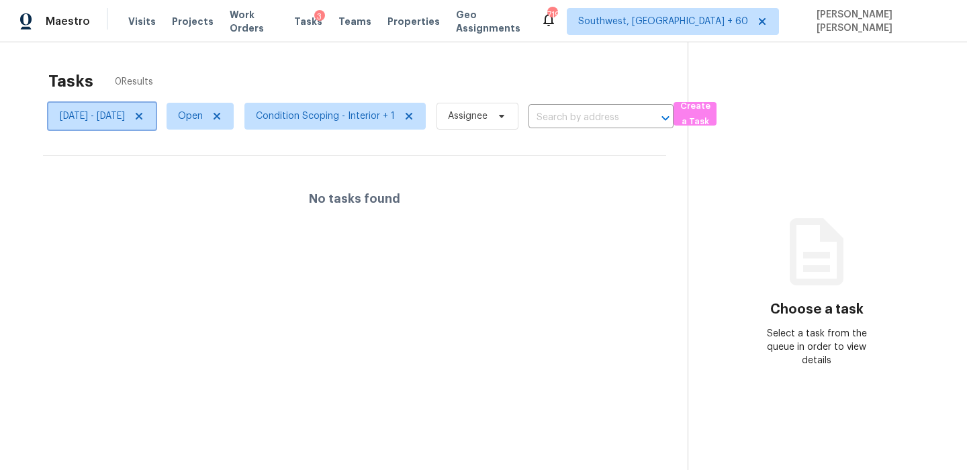
click at [117, 122] on span "Mon, Sep 01 - Mon, Sep 01" at bounding box center [92, 115] width 65 height 13
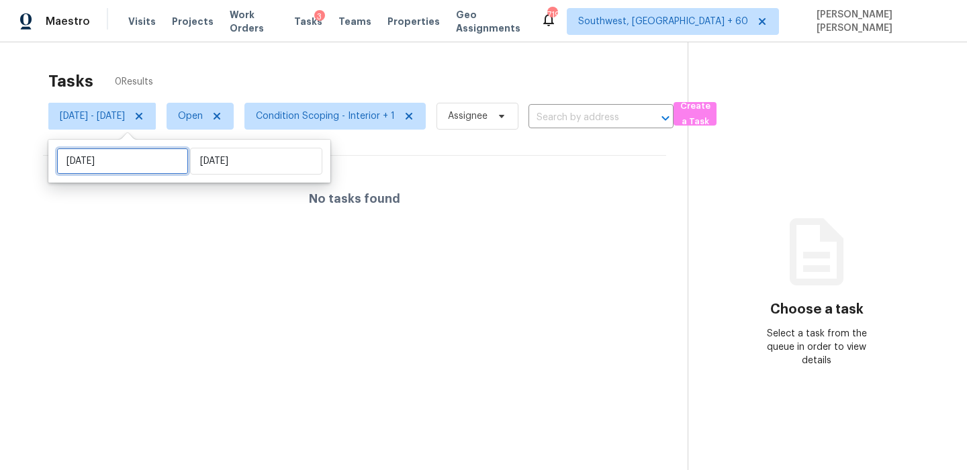
click at [120, 165] on input "Mon, Sep 01" at bounding box center [122, 161] width 132 height 27
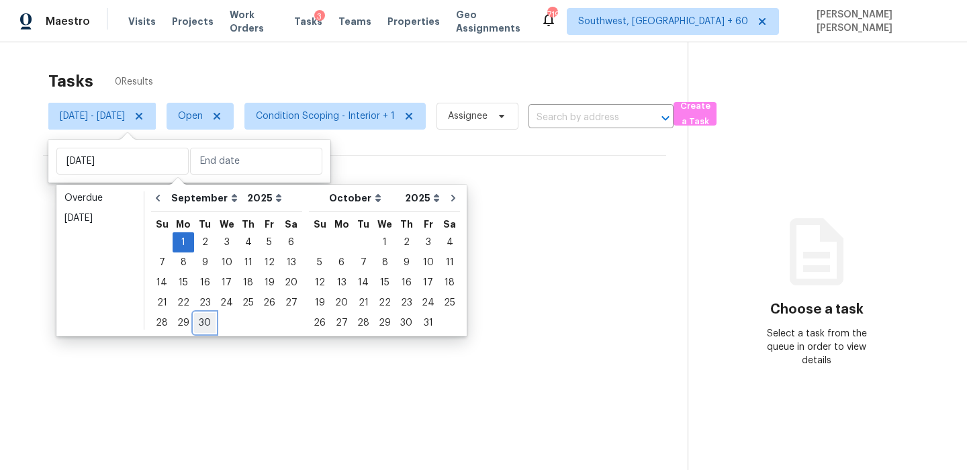
click at [202, 318] on div "30" at bounding box center [204, 323] width 21 height 19
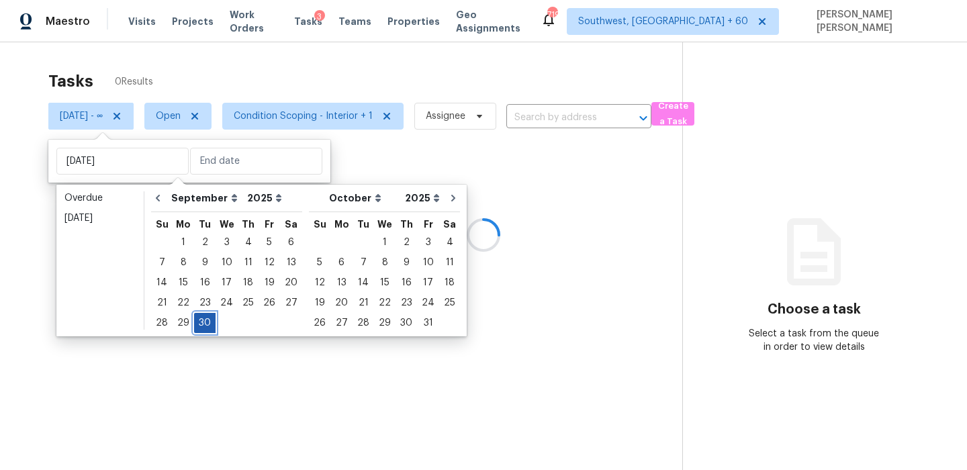
click at [202, 318] on div "30" at bounding box center [204, 323] width 21 height 19
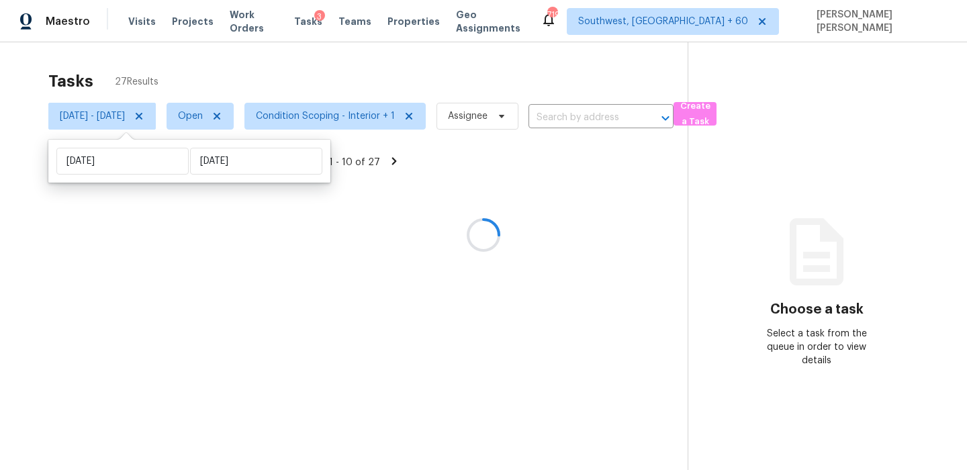
click at [436, 63] on div "Tasks 27 Results Tue, Sep 30 - Tue, Sep 30 Open Condition Scoping - Interior + …" at bounding box center [483, 277] width 967 height 470
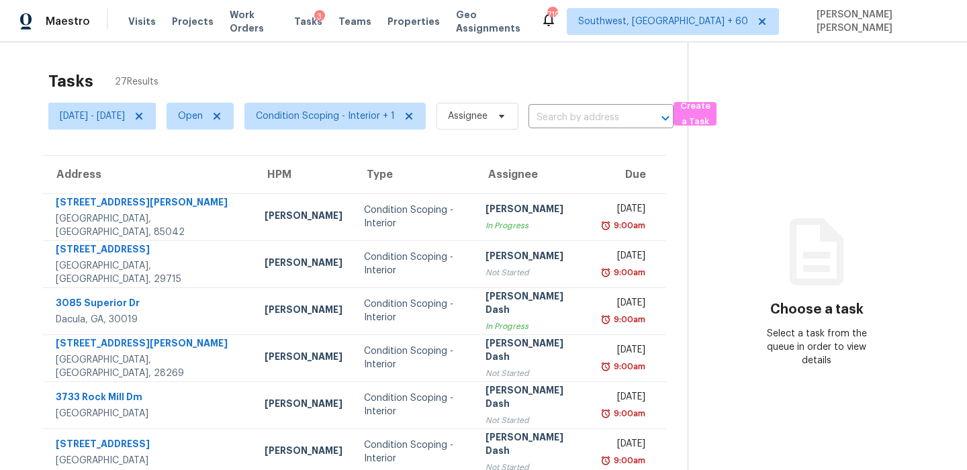
click at [357, 130] on span "Condition Scoping - Interior + 1" at bounding box center [330, 116] width 192 height 35
click at [371, 116] on span "Condition Scoping - Interior + 1" at bounding box center [325, 115] width 139 height 13
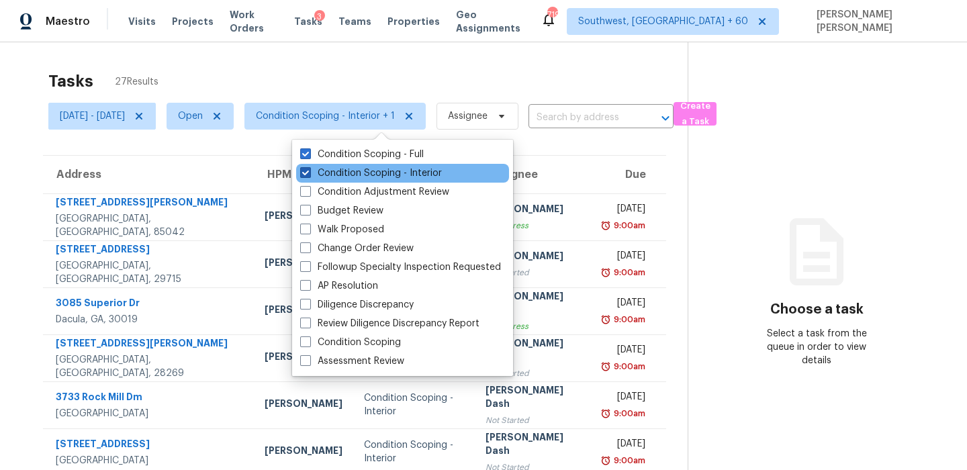
click at [336, 175] on label "Condition Scoping - Interior" at bounding box center [371, 173] width 142 height 13
click at [309, 175] on input "Condition Scoping - Interior" at bounding box center [304, 171] width 9 height 9
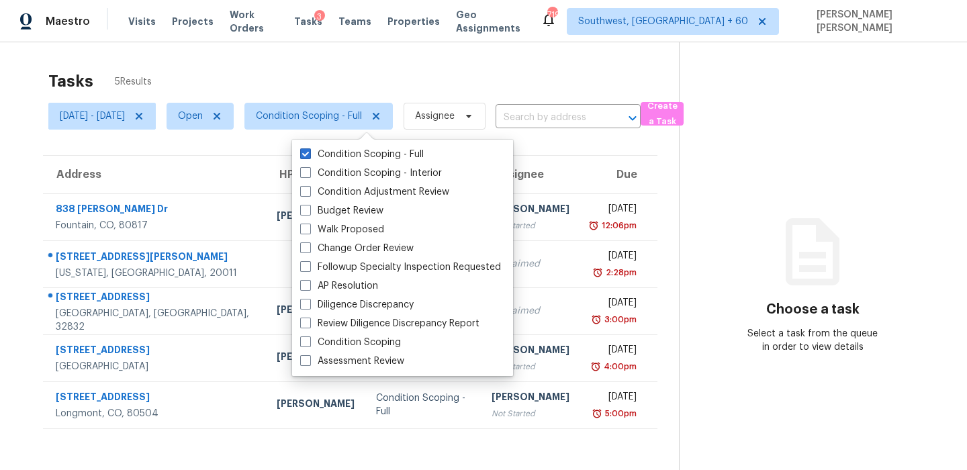
click at [389, 66] on div "Tasks 5 Results" at bounding box center [363, 81] width 631 height 35
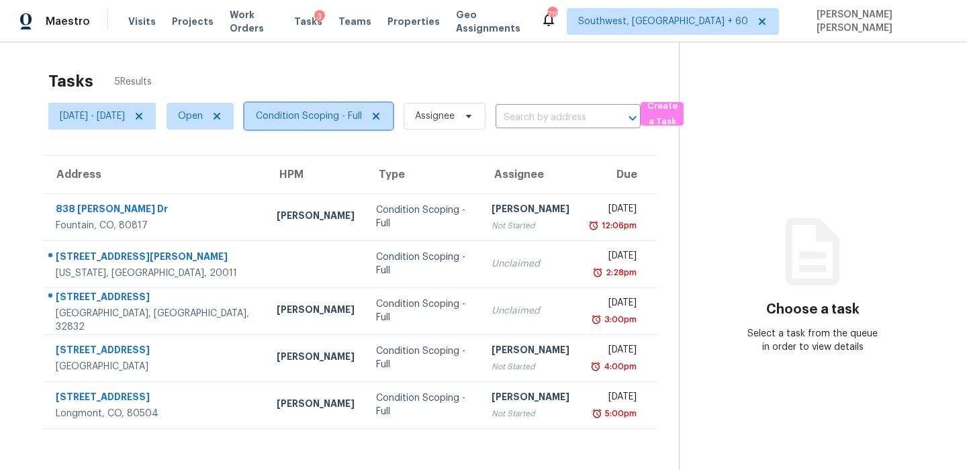
click at [341, 122] on span "Condition Scoping - Full" at bounding box center [309, 115] width 106 height 13
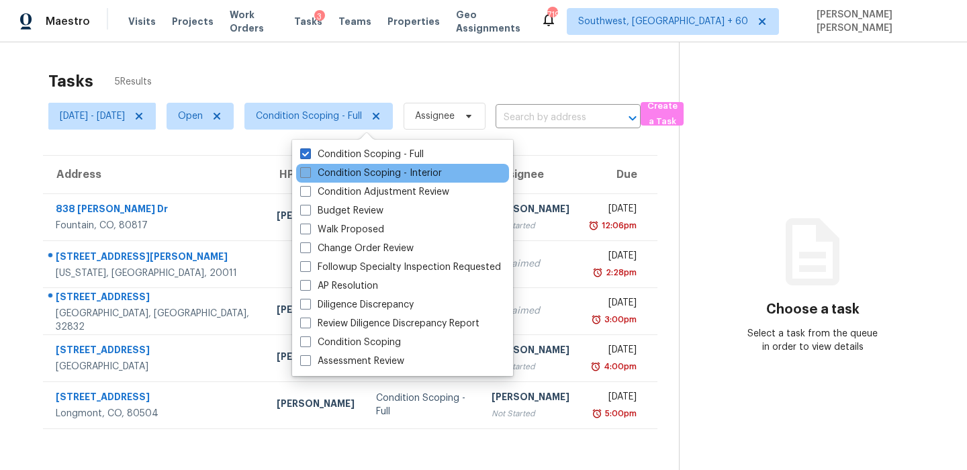
click at [326, 171] on label "Condition Scoping - Interior" at bounding box center [371, 173] width 142 height 13
click at [309, 171] on input "Condition Scoping - Interior" at bounding box center [304, 171] width 9 height 9
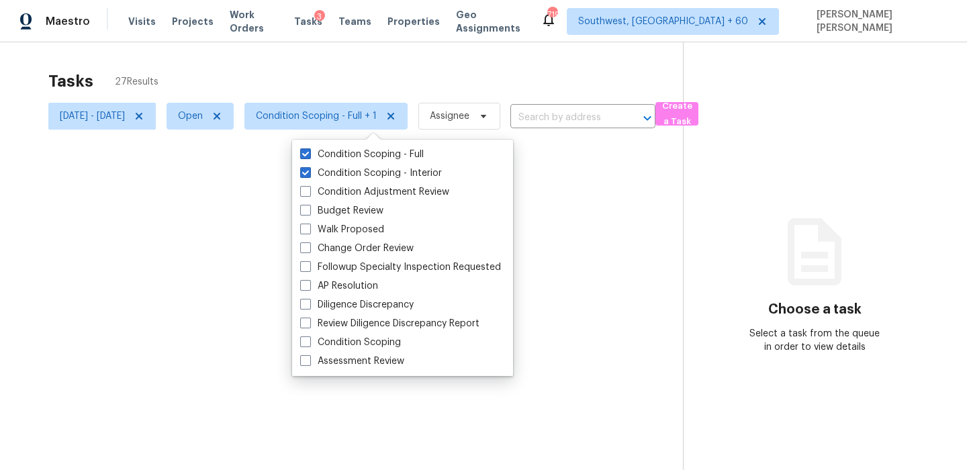
click at [351, 136] on div at bounding box center [483, 235] width 967 height 470
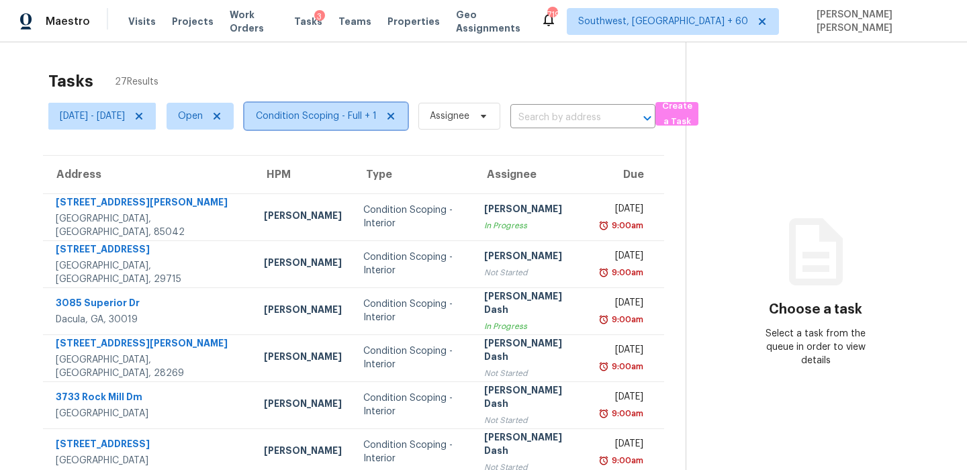
click at [359, 113] on span "Condition Scoping - Full + 1" at bounding box center [316, 115] width 121 height 13
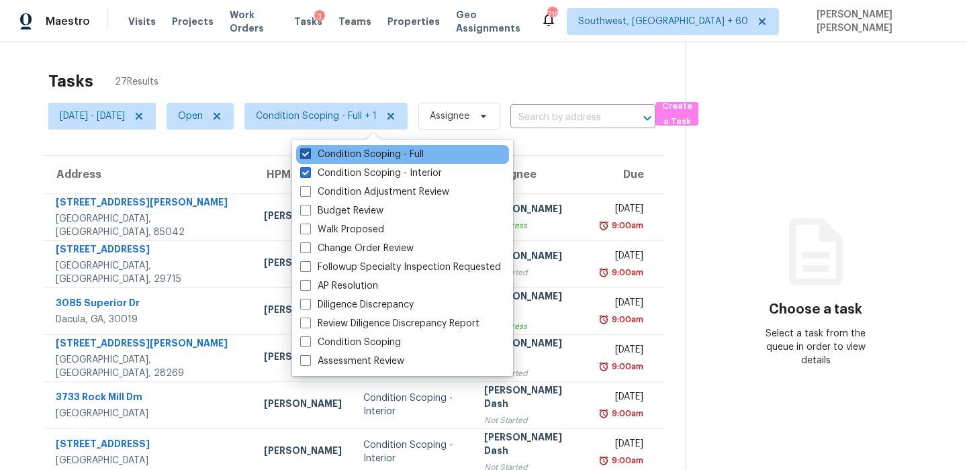
click at [336, 157] on label "Condition Scoping - Full" at bounding box center [362, 154] width 124 height 13
click at [309, 156] on input "Condition Scoping - Full" at bounding box center [304, 152] width 9 height 9
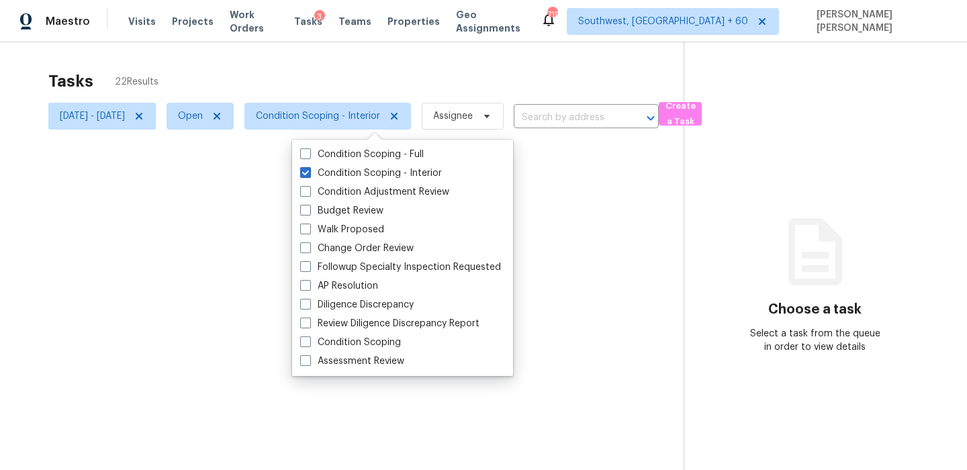
click at [359, 89] on div at bounding box center [483, 235] width 967 height 470
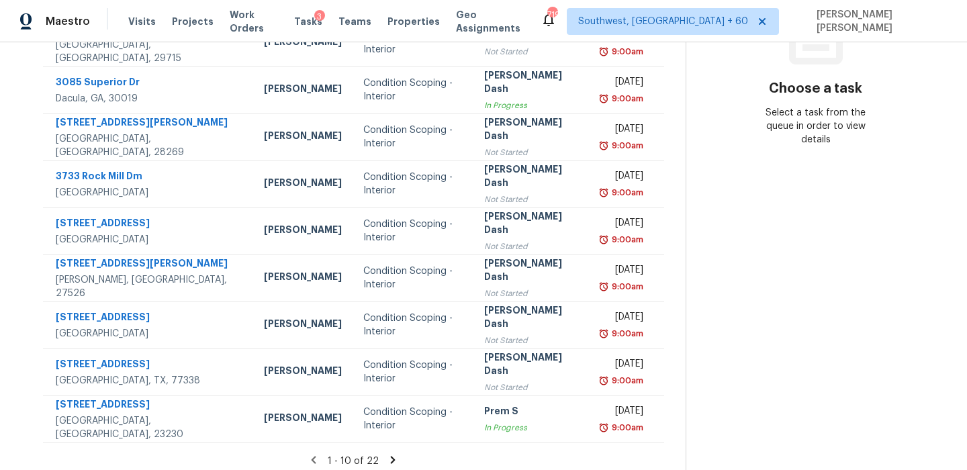
scroll to position [229, 0]
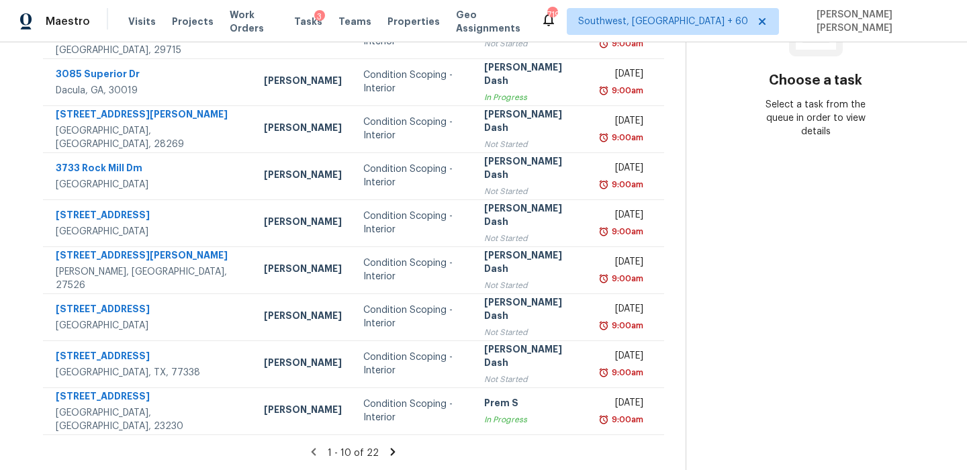
click at [394, 451] on icon at bounding box center [393, 452] width 12 height 12
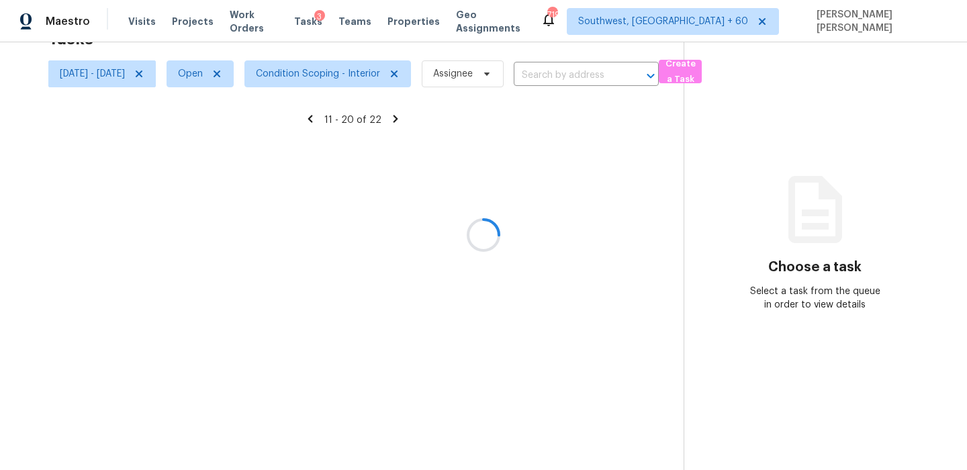
scroll to position [42, 0]
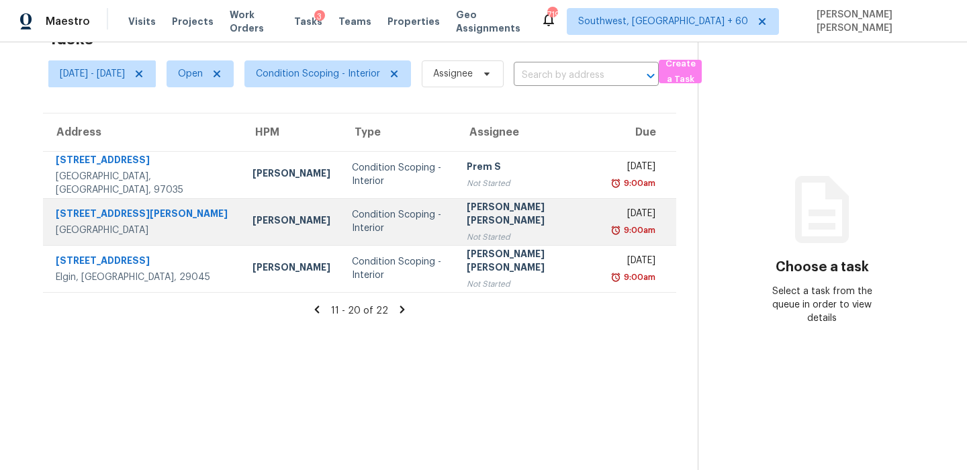
click at [253, 214] on div "Scott Nicol" at bounding box center [292, 222] width 78 height 17
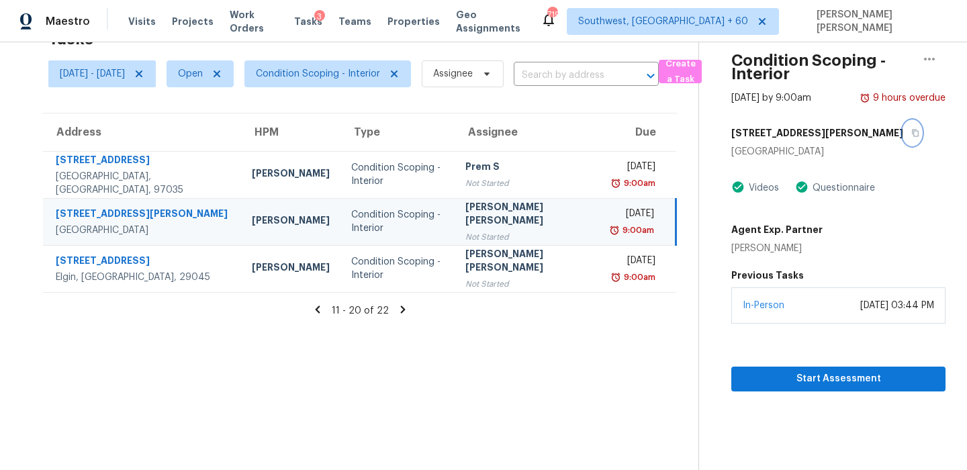
click at [903, 136] on button "button" at bounding box center [912, 133] width 18 height 24
click at [776, 386] on span "Start Assessment" at bounding box center [838, 379] width 193 height 17
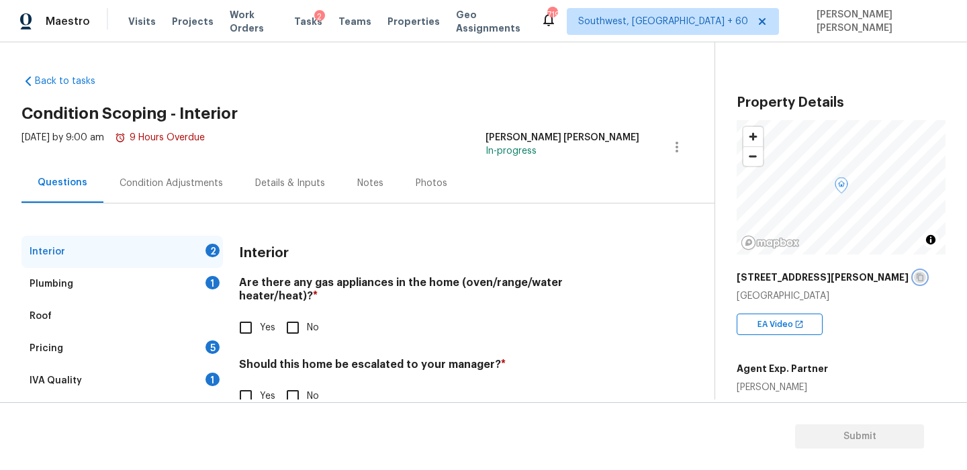
click at [916, 281] on icon "button" at bounding box center [920, 277] width 8 height 8
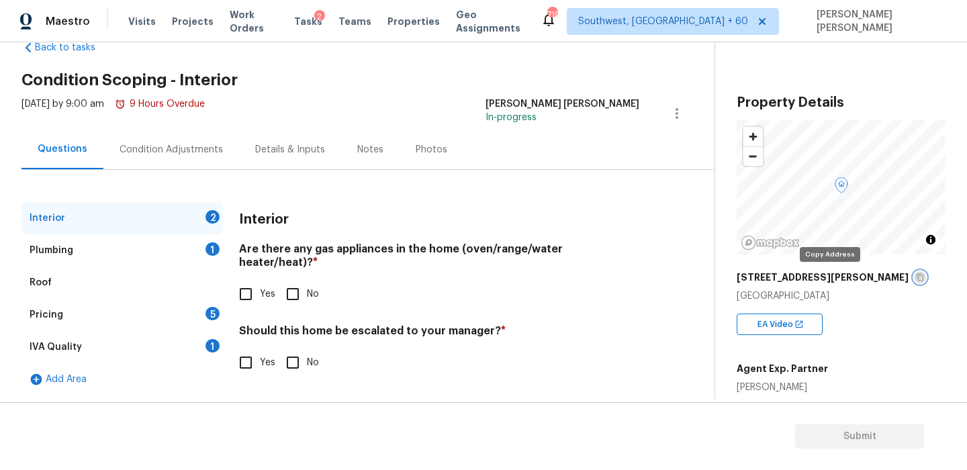
click at [917, 281] on icon "button" at bounding box center [920, 277] width 7 height 7
click at [289, 280] on input "No" at bounding box center [293, 294] width 28 height 28
click at [291, 353] on input "No" at bounding box center [293, 363] width 28 height 28
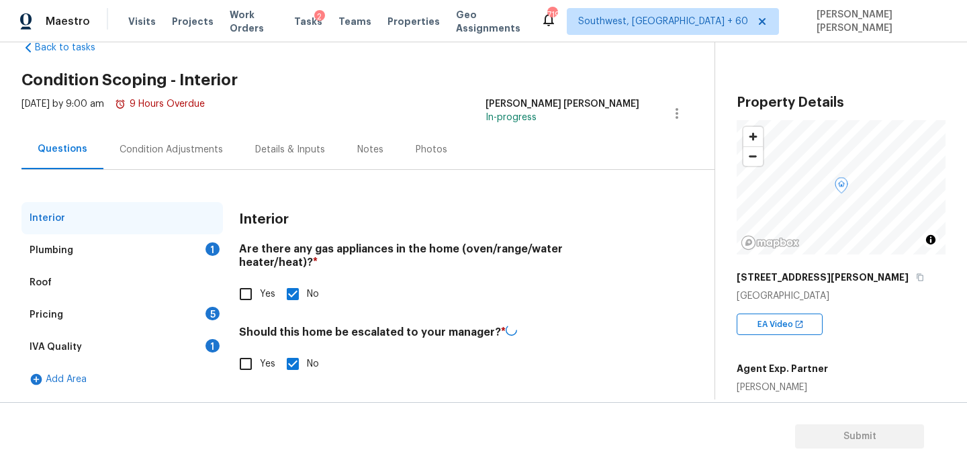
click at [187, 341] on div "IVA Quality 1" at bounding box center [121, 347] width 201 height 32
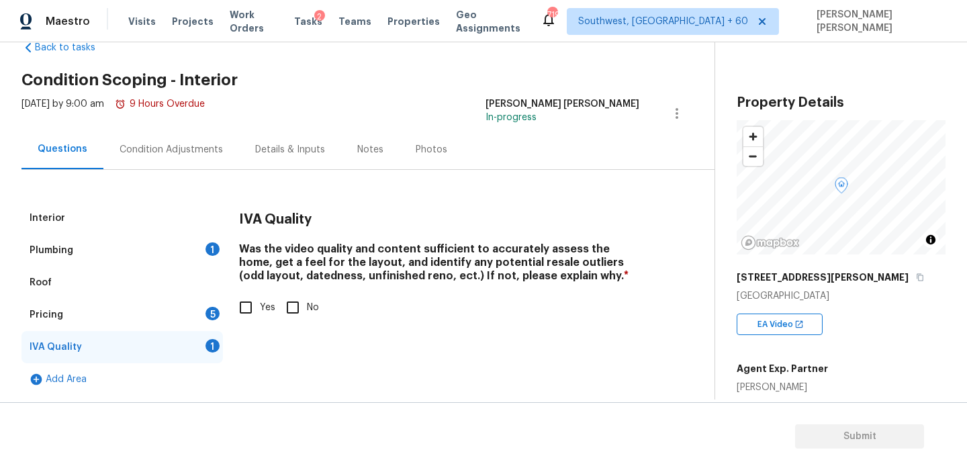
click at [263, 306] on span "Yes" at bounding box center [267, 308] width 15 height 14
click at [260, 306] on input "Yes" at bounding box center [246, 307] width 28 height 28
click at [197, 248] on div "Plumbing 1" at bounding box center [121, 250] width 201 height 32
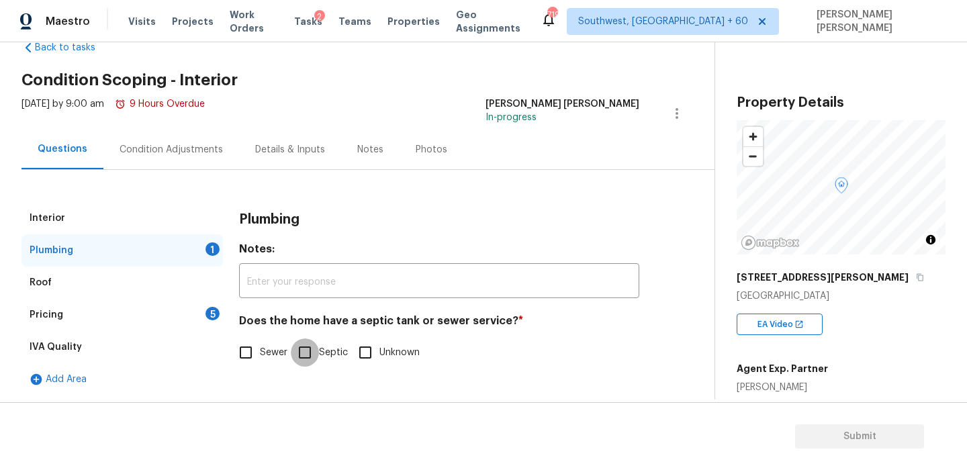
click at [304, 352] on input "Septic" at bounding box center [305, 352] width 28 height 28
click at [187, 316] on div "Pricing 5" at bounding box center [121, 315] width 201 height 32
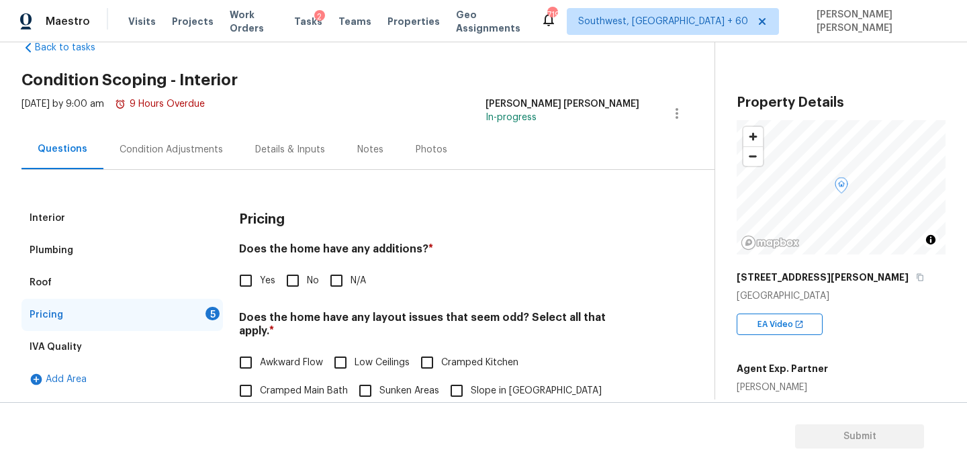
scroll to position [163, 0]
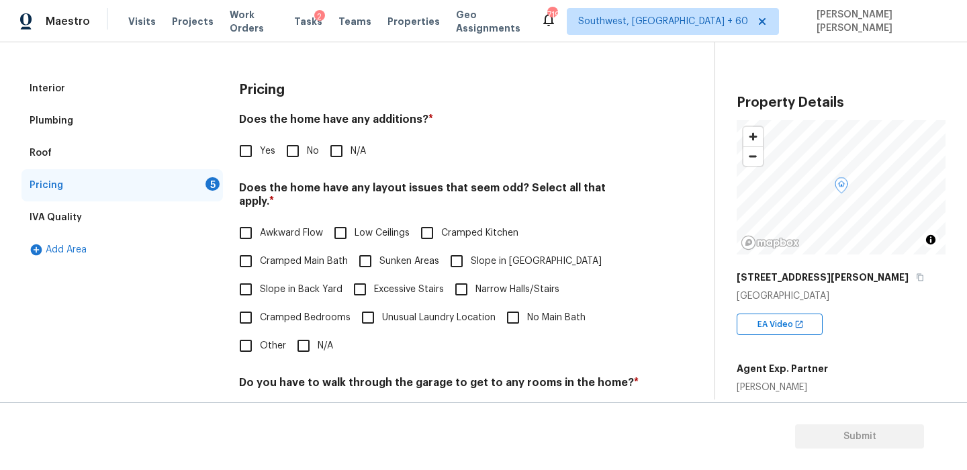
click at [297, 148] on input "No" at bounding box center [293, 151] width 28 height 28
click at [310, 332] on input "N/A" at bounding box center [303, 346] width 28 height 28
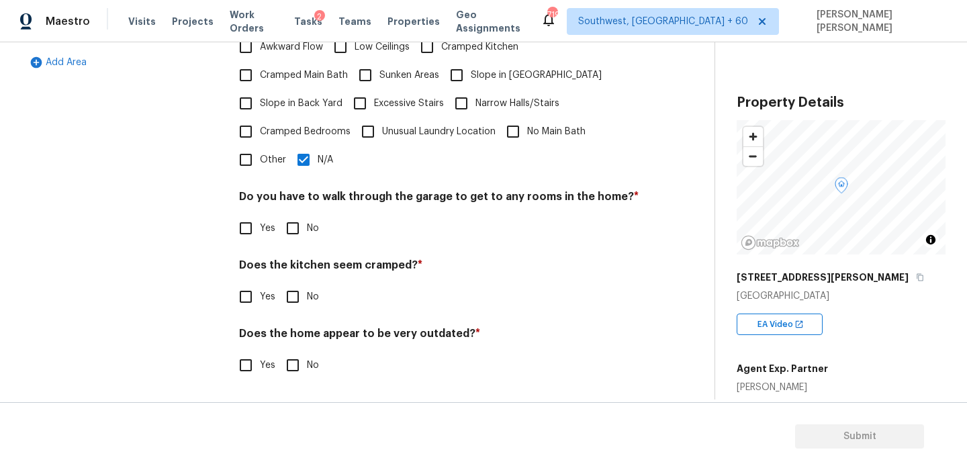
scroll to position [336, 0]
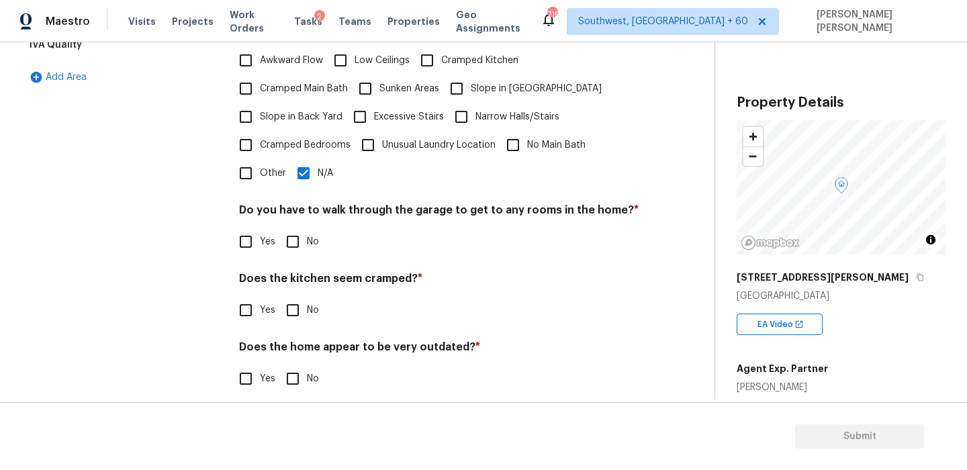
click at [298, 299] on input "No" at bounding box center [293, 310] width 28 height 28
click at [295, 228] on input "No" at bounding box center [293, 242] width 28 height 28
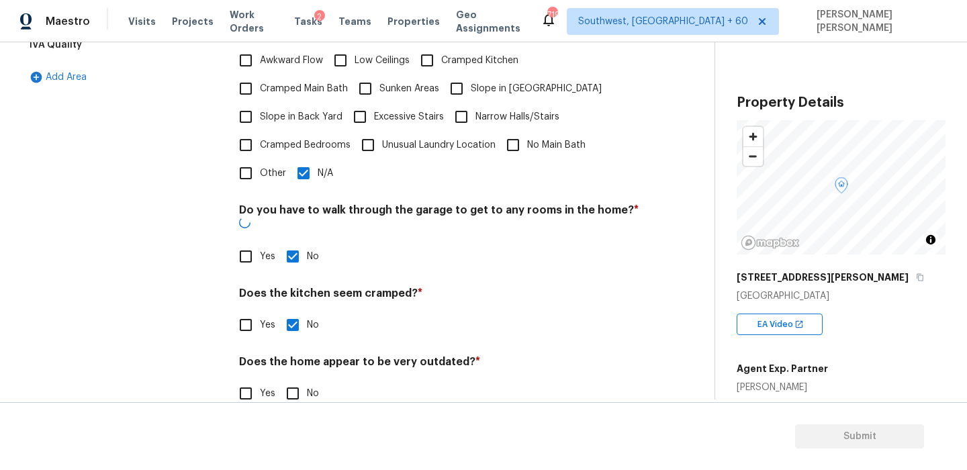
click at [289, 379] on input "No" at bounding box center [293, 393] width 28 height 28
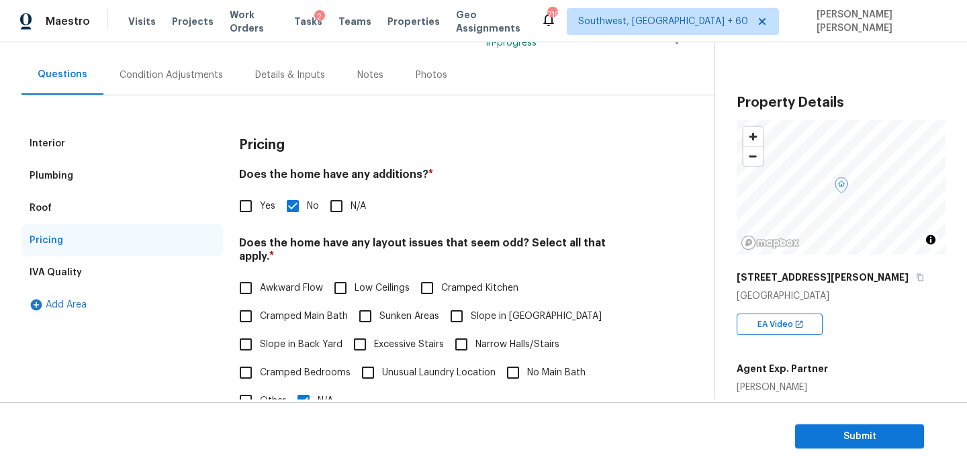
scroll to position [60, 0]
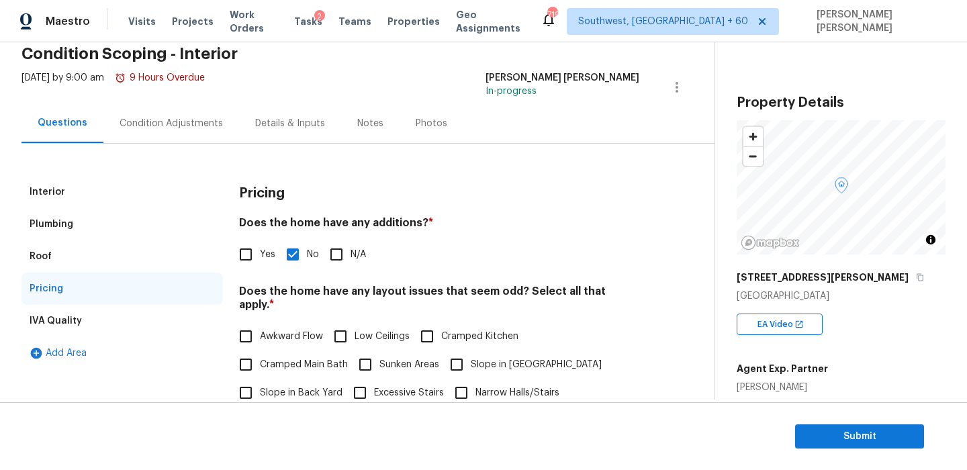
click at [140, 111] on div "Condition Adjustments" at bounding box center [171, 123] width 136 height 40
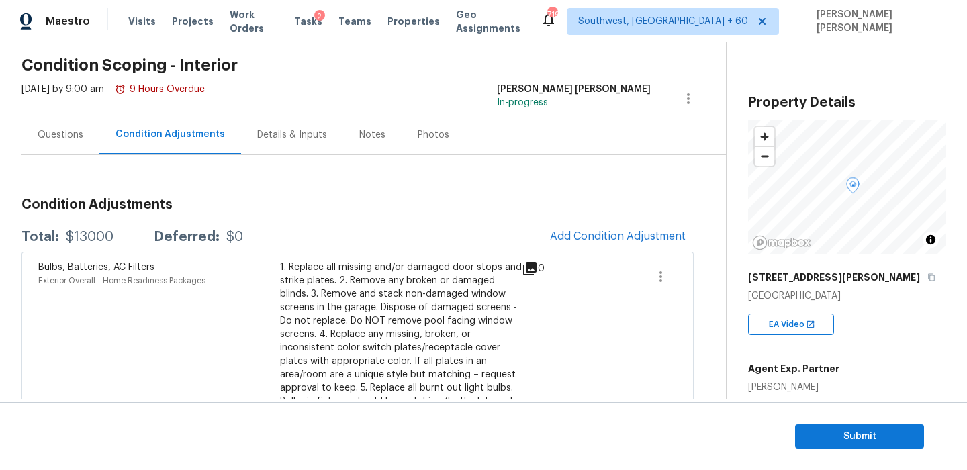
click at [75, 137] on div "Questions" at bounding box center [61, 134] width 46 height 13
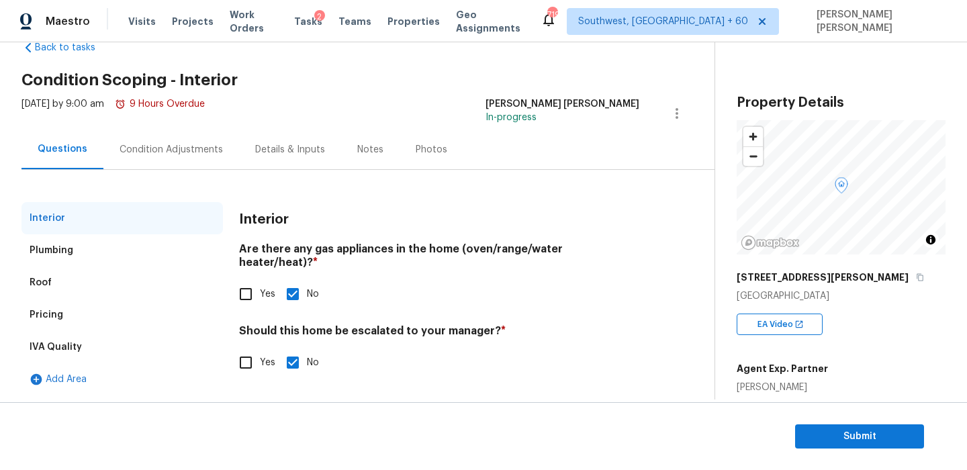
scroll to position [34, 0]
click at [245, 349] on input "Yes" at bounding box center [246, 363] width 28 height 28
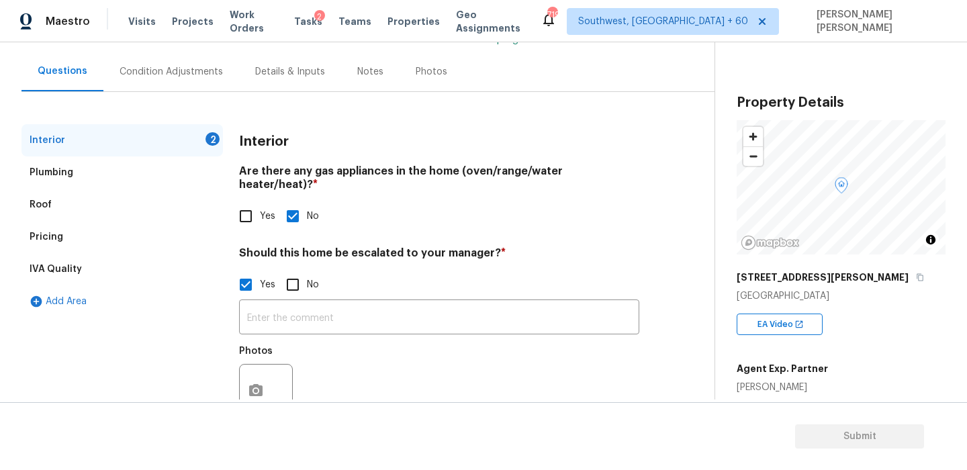
scroll to position [122, 0]
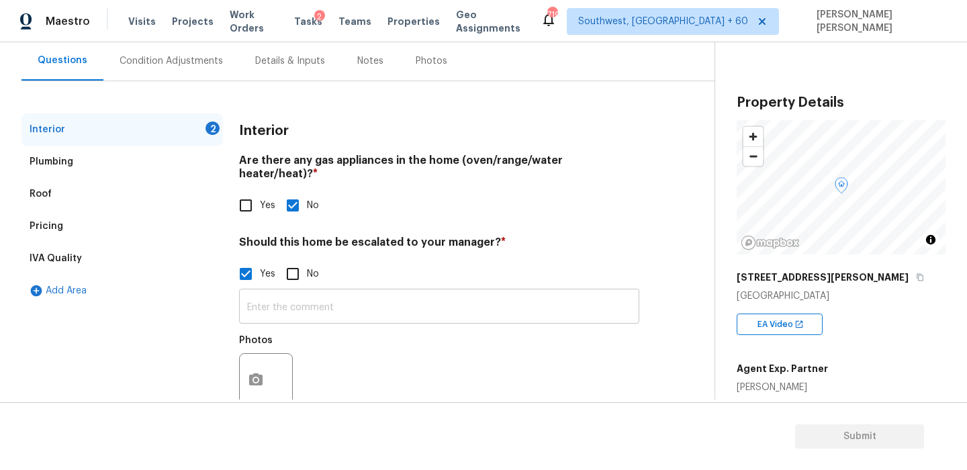
click at [320, 299] on input "text" at bounding box center [439, 308] width 400 height 32
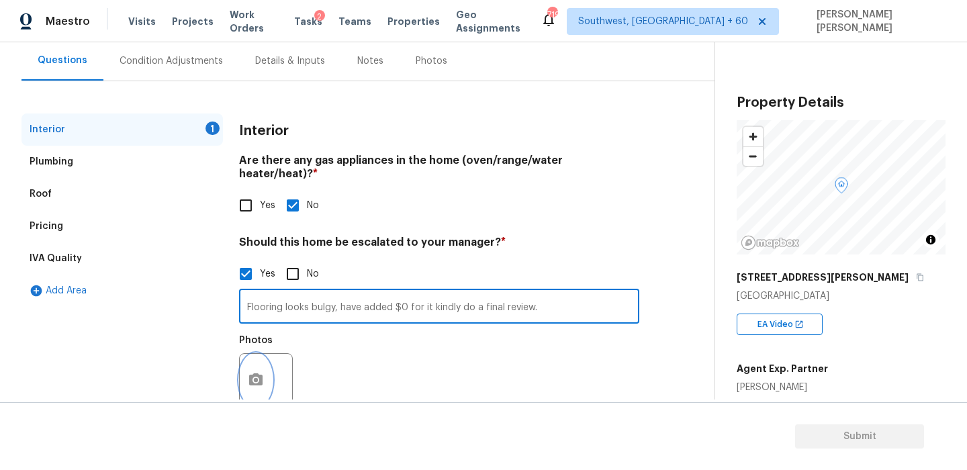
click at [260, 373] on icon "button" at bounding box center [255, 379] width 13 height 12
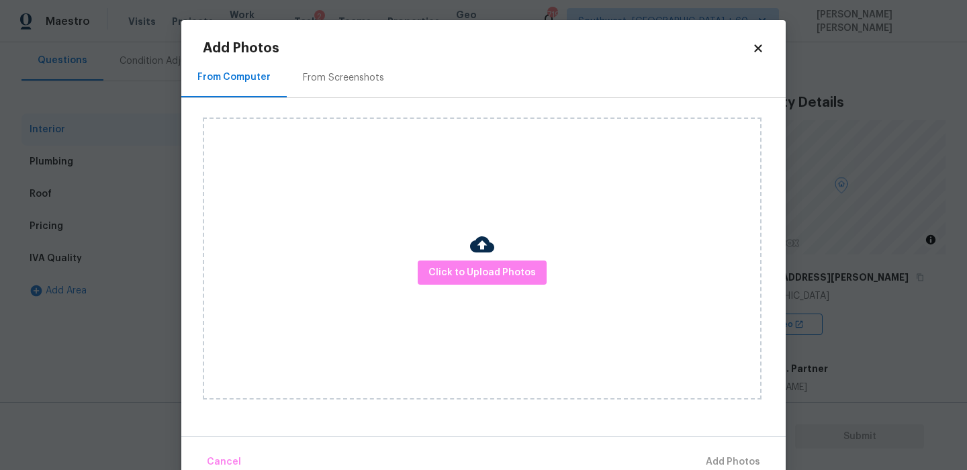
click at [438, 312] on div "Click to Upload Photos" at bounding box center [482, 259] width 559 height 282
click at [463, 277] on span "Click to Upload Photos" at bounding box center [481, 273] width 107 height 17
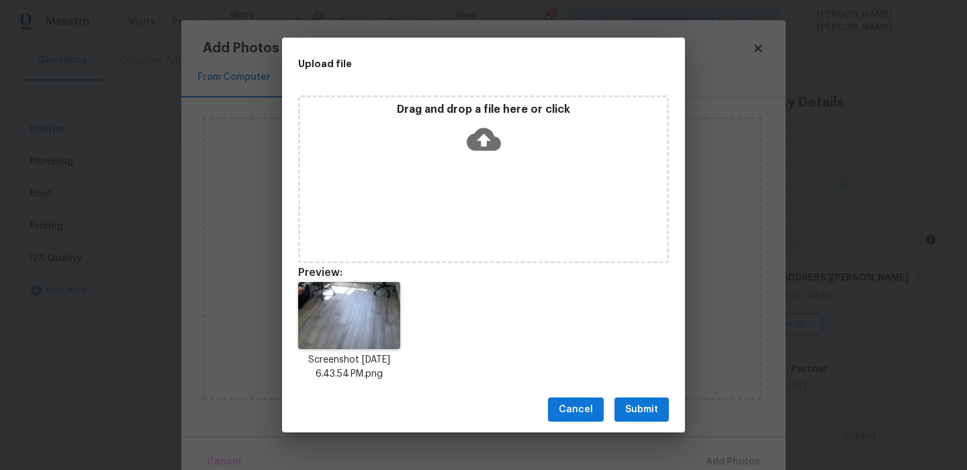
click at [485, 134] on icon at bounding box center [484, 139] width 34 height 23
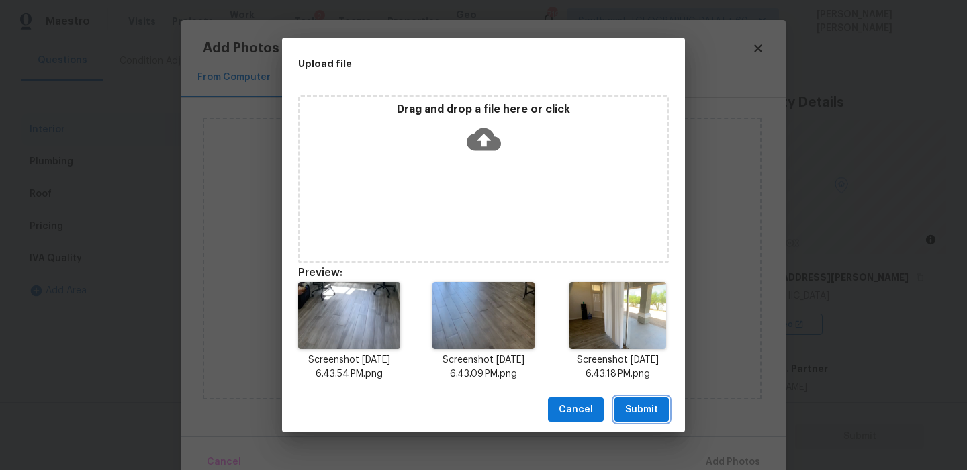
click at [639, 420] on button "Submit" at bounding box center [642, 410] width 54 height 25
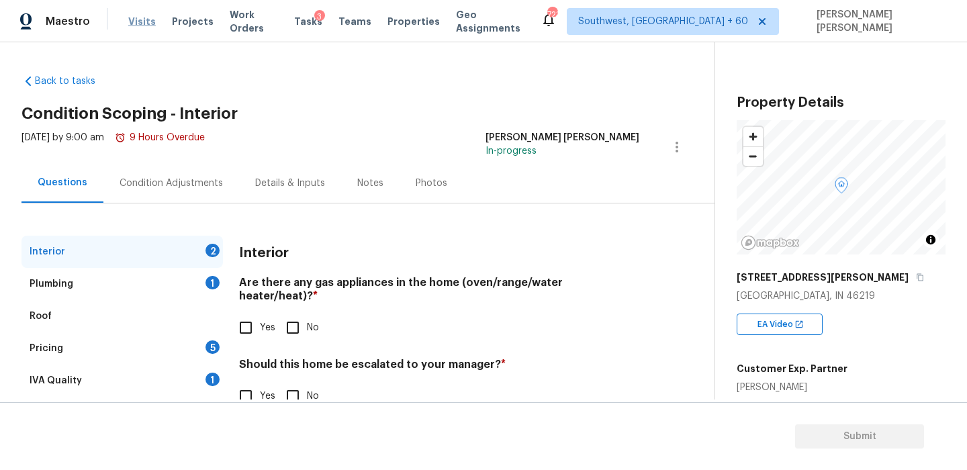
click at [149, 21] on span "Visits" at bounding box center [142, 21] width 28 height 13
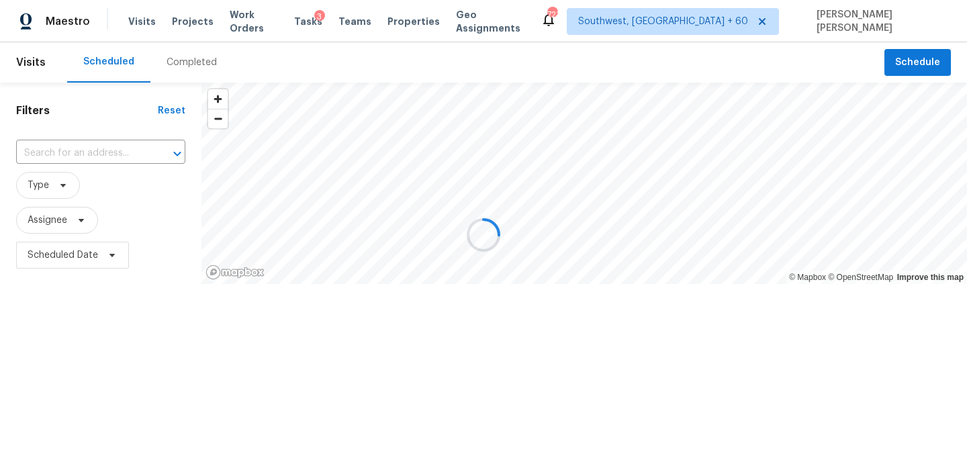
click at [197, 73] on div at bounding box center [483, 235] width 967 height 470
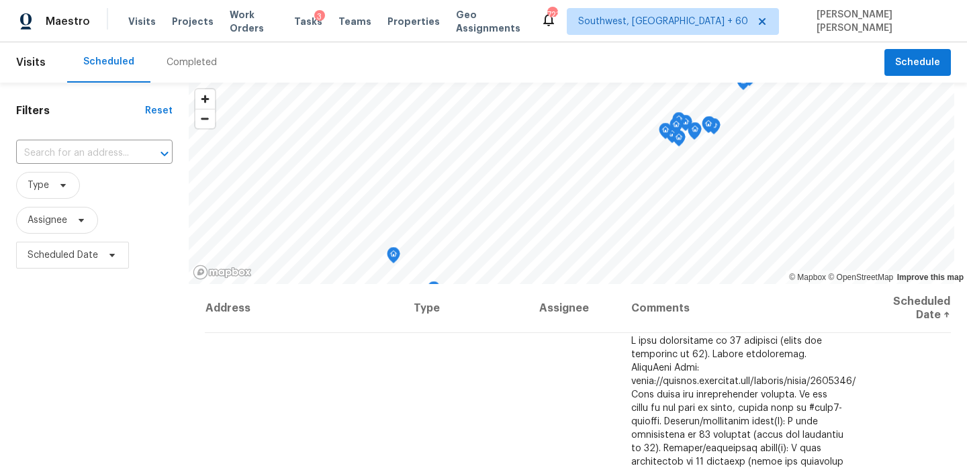
click at [183, 68] on div "Completed" at bounding box center [192, 62] width 50 height 13
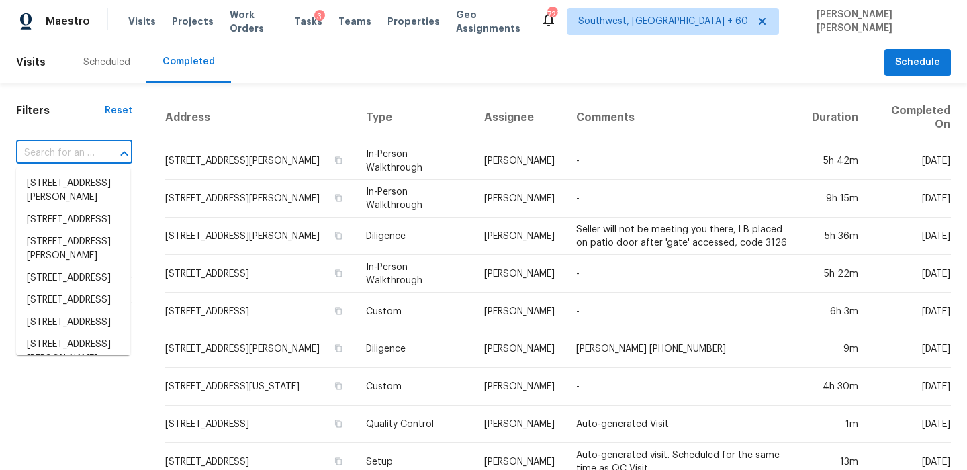
click at [77, 149] on input "text" at bounding box center [55, 153] width 79 height 21
paste input "912 N Eaton Ave, Indianapolis, IN 46219"
type input "912 N Eaton Ave, Indianapolis, IN 46219"
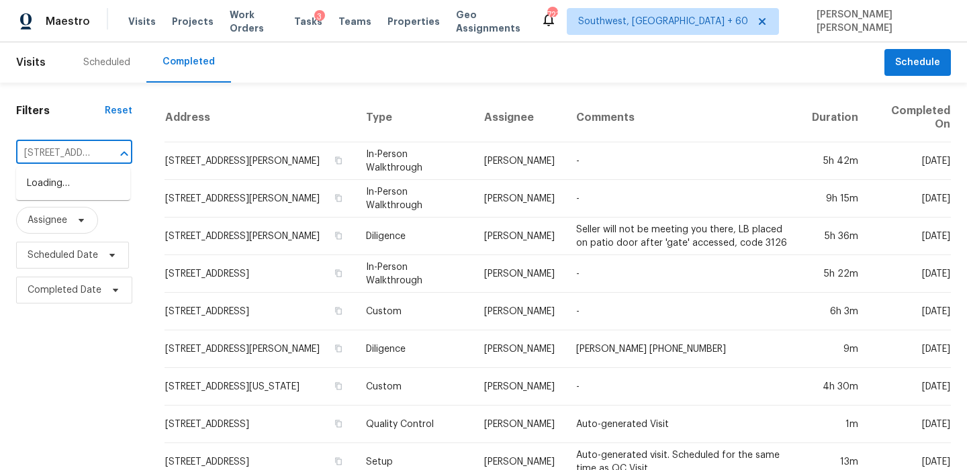
scroll to position [0, 103]
click at [69, 196] on li "912 N Eaton Ave, Indianapolis, IN 46219" at bounding box center [73, 191] width 114 height 36
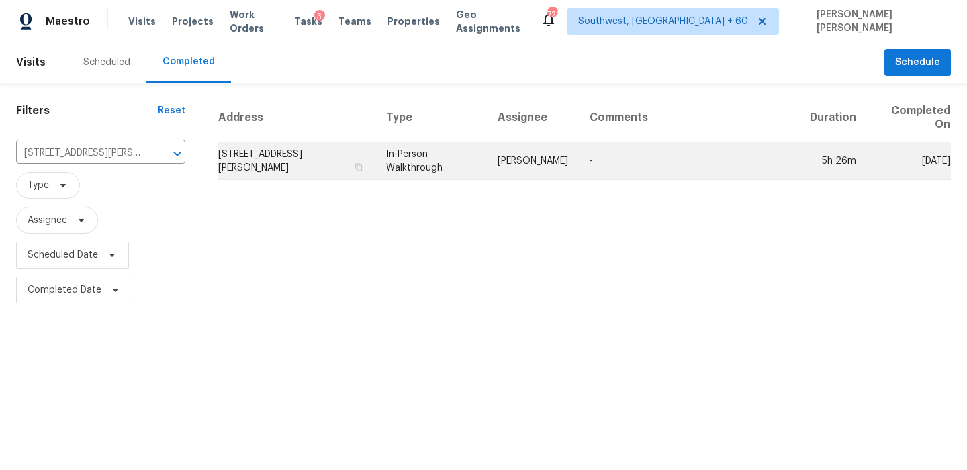
click at [448, 158] on td "In-Person Walkthrough" at bounding box center [430, 161] width 111 height 38
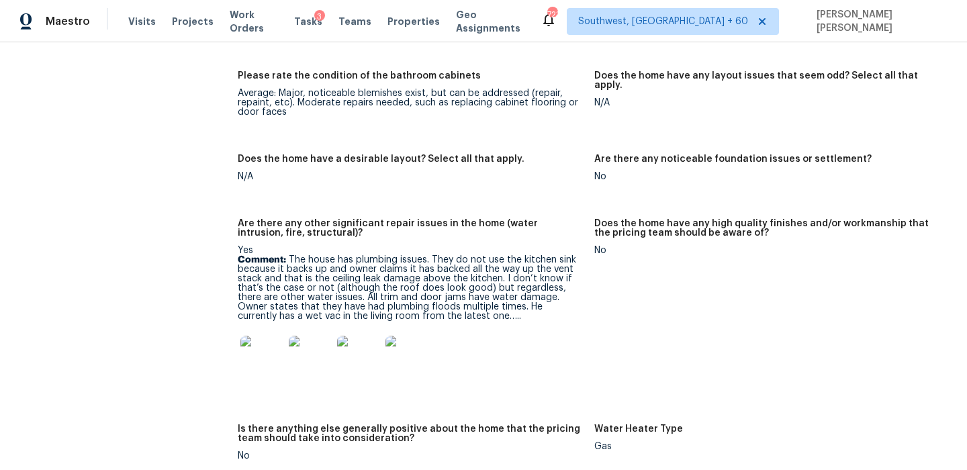
scroll to position [2628, 0]
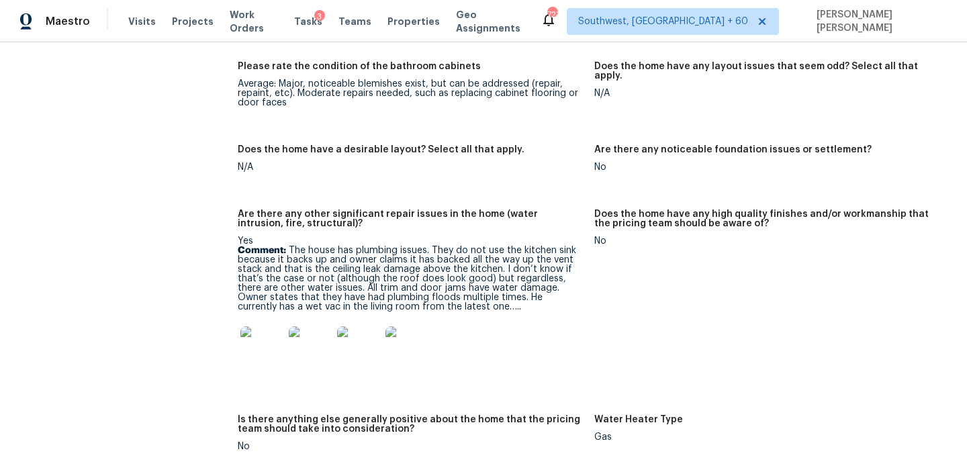
click at [267, 326] on img at bounding box center [261, 347] width 43 height 43
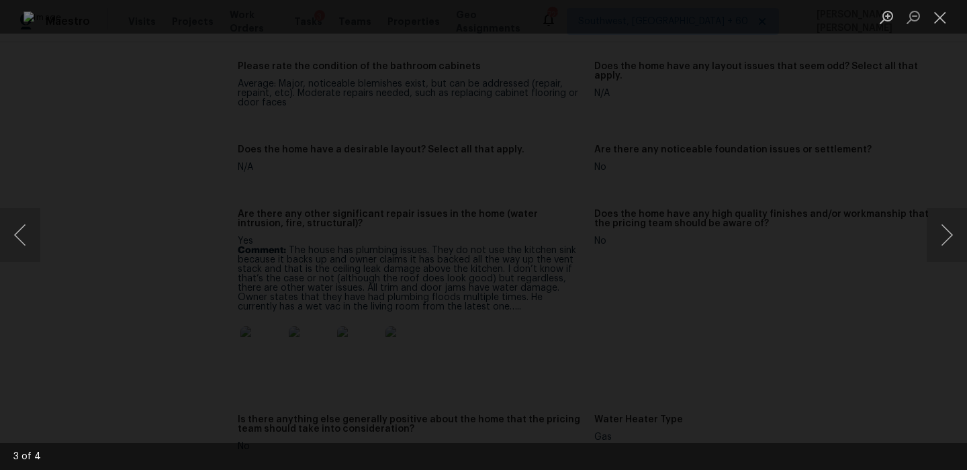
click at [866, 322] on div "Lightbox" at bounding box center [483, 235] width 967 height 470
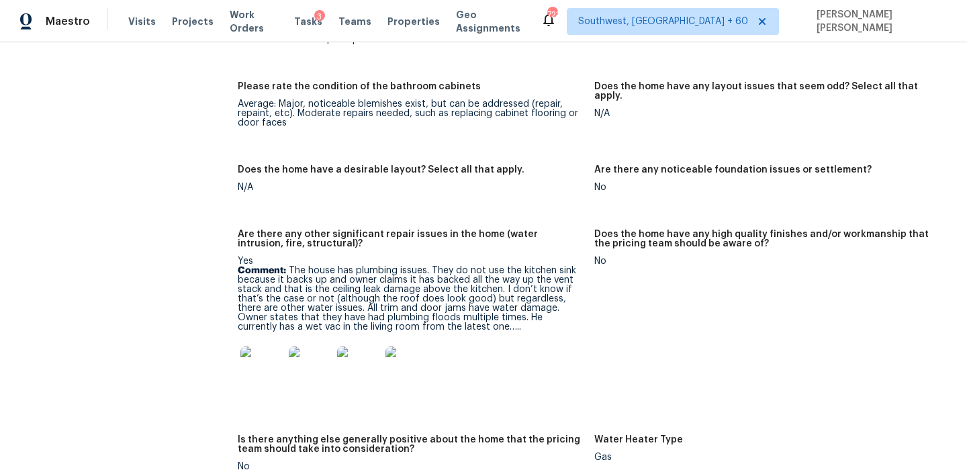
scroll to position [2609, 0]
click at [268, 348] on img at bounding box center [261, 367] width 43 height 43
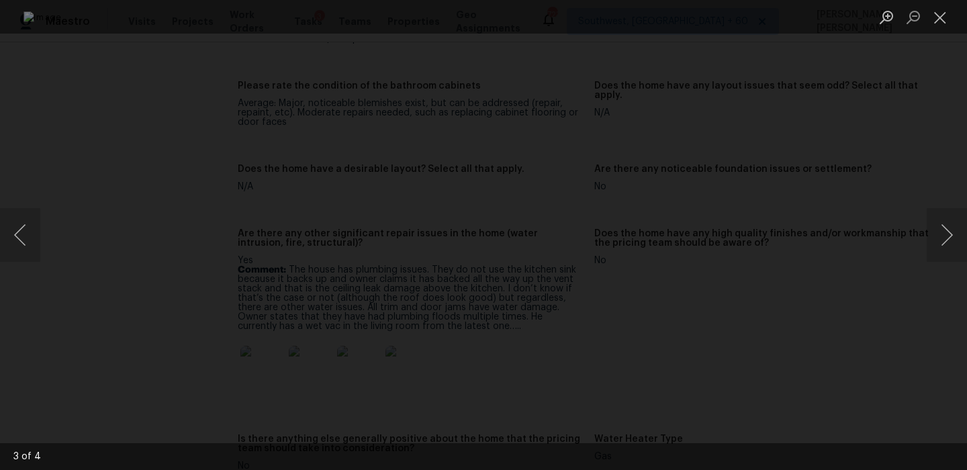
click at [895, 336] on div "Lightbox" at bounding box center [483, 235] width 967 height 470
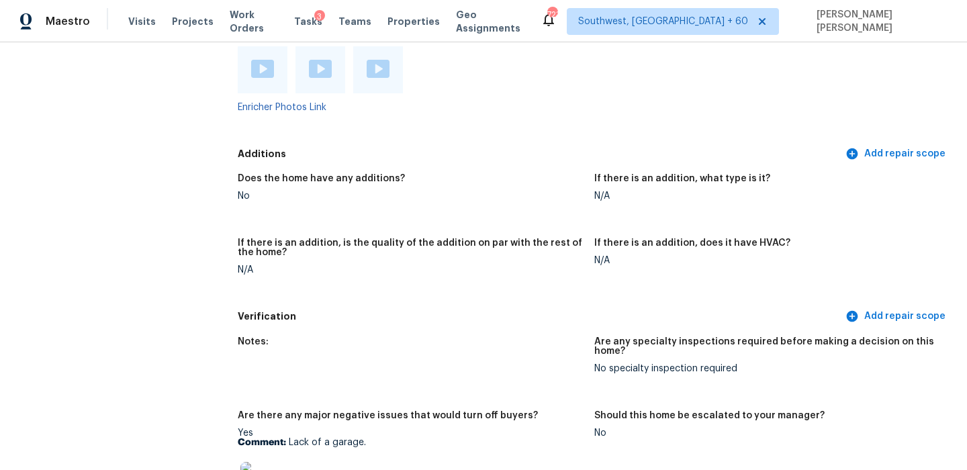
scroll to position [3247, 0]
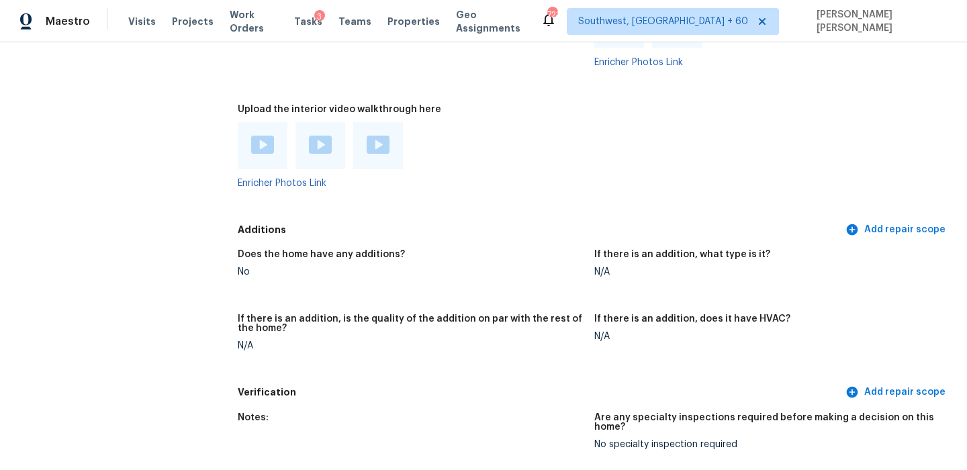
click at [257, 122] on div at bounding box center [263, 145] width 50 height 47
click at [265, 136] on img at bounding box center [262, 145] width 23 height 18
click at [311, 136] on img at bounding box center [320, 145] width 23 height 18
click at [375, 136] on img at bounding box center [378, 145] width 23 height 18
click at [470, 105] on div "Upload the interior video walkthrough here" at bounding box center [411, 113] width 346 height 17
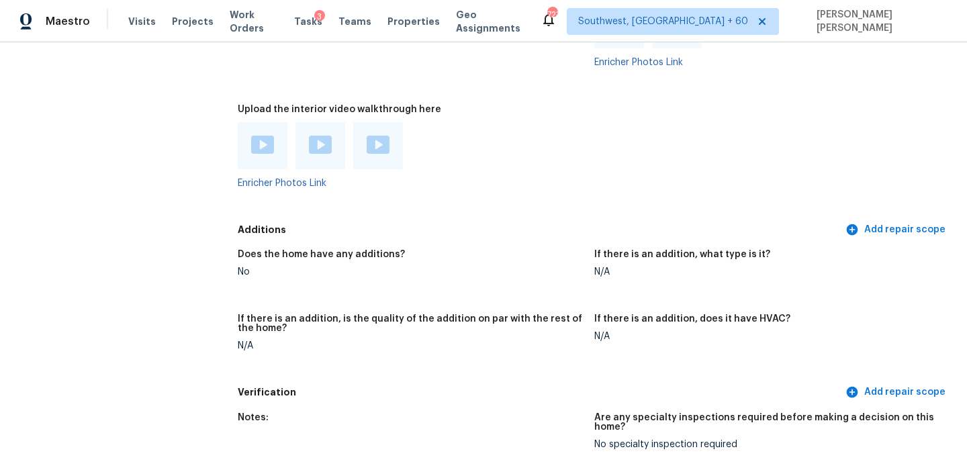
click at [402, 289] on div "Does the home have any additions? No If there is an addition, what type is it? …" at bounding box center [594, 311] width 713 height 138
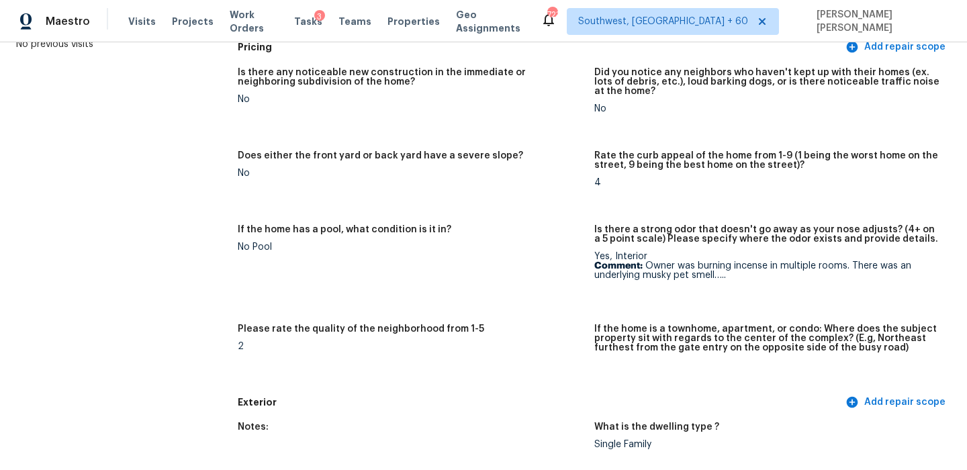
scroll to position [3613, 0]
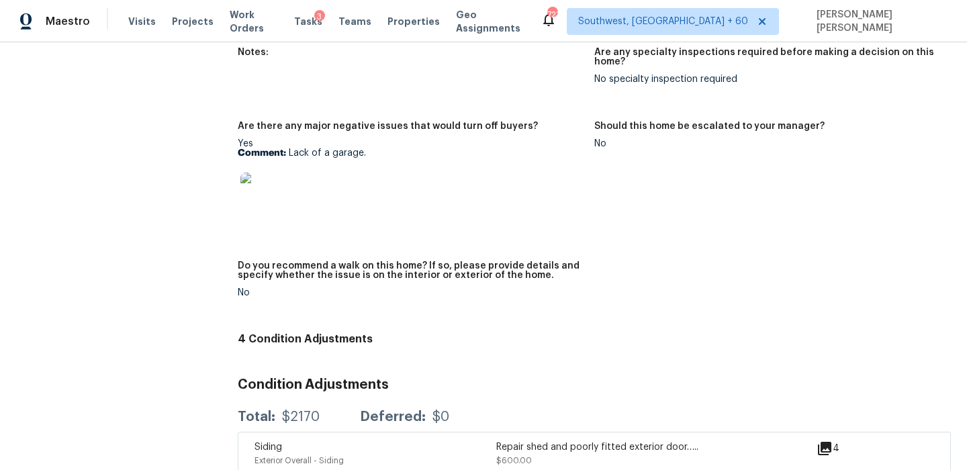
click at [251, 185] on img at bounding box center [261, 194] width 43 height 43
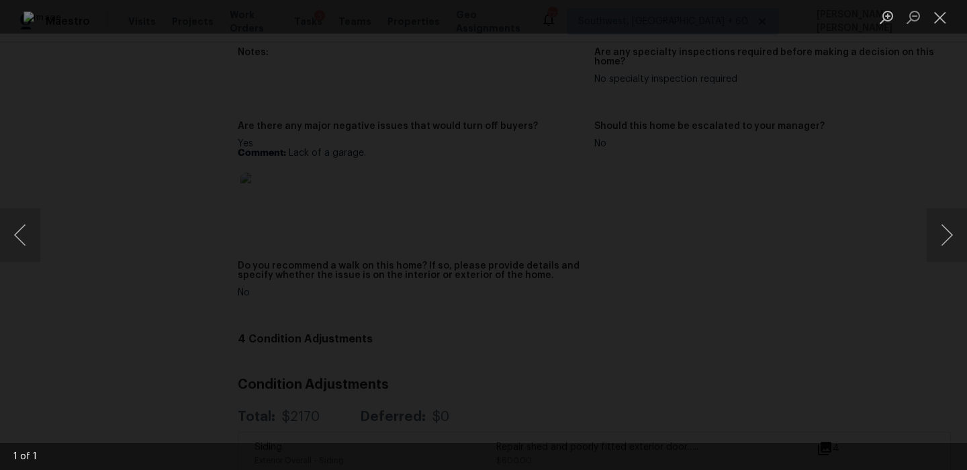
click at [852, 120] on div "Lightbox" at bounding box center [483, 235] width 967 height 470
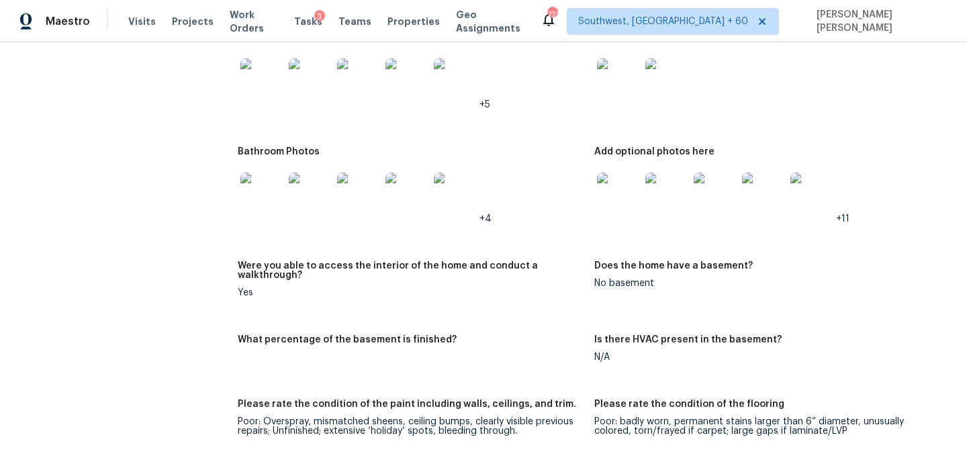
scroll to position [2325, 0]
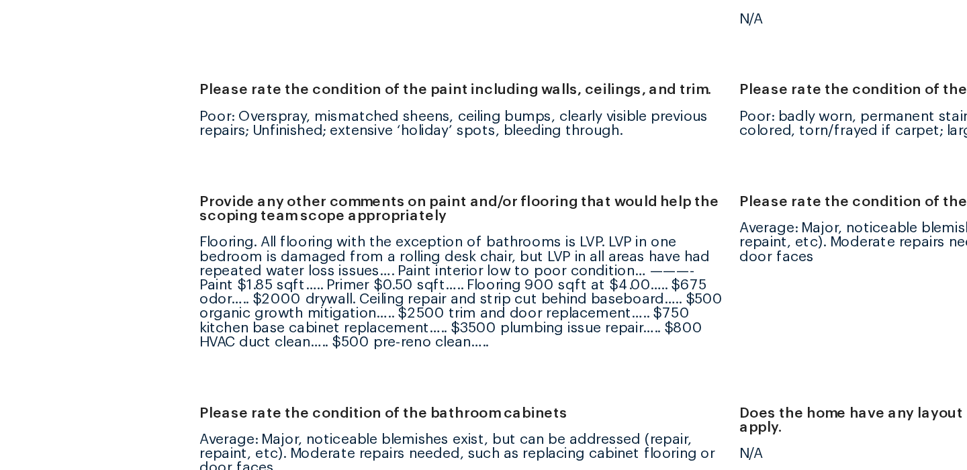
click at [389, 262] on div "Flooring. All flooring with the exception of bathrooms is LVP. LVP in one bedro…" at bounding box center [411, 289] width 346 height 75
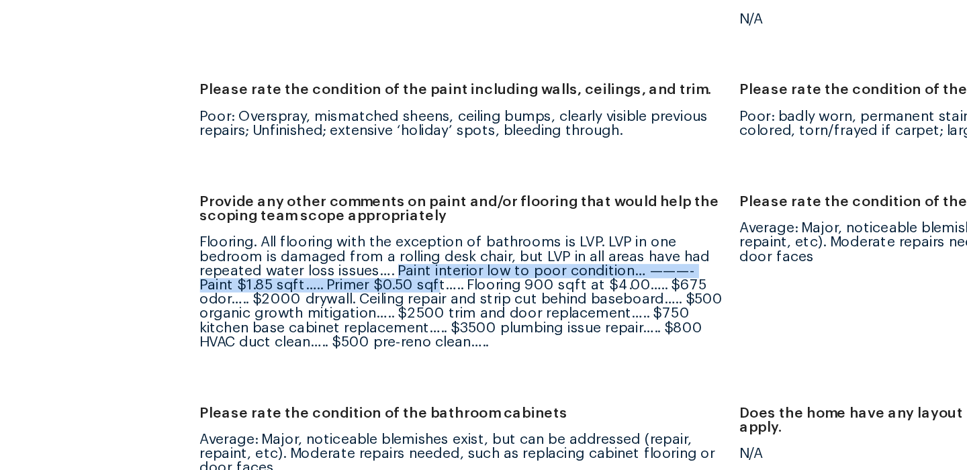
drag, startPoint x: 367, startPoint y: 254, endPoint x: 369, endPoint y: 263, distance: 9.0
click at [369, 263] on div "Flooring. All flooring with the exception of bathrooms is LVP. LVP in one bedro…" at bounding box center [411, 289] width 346 height 75
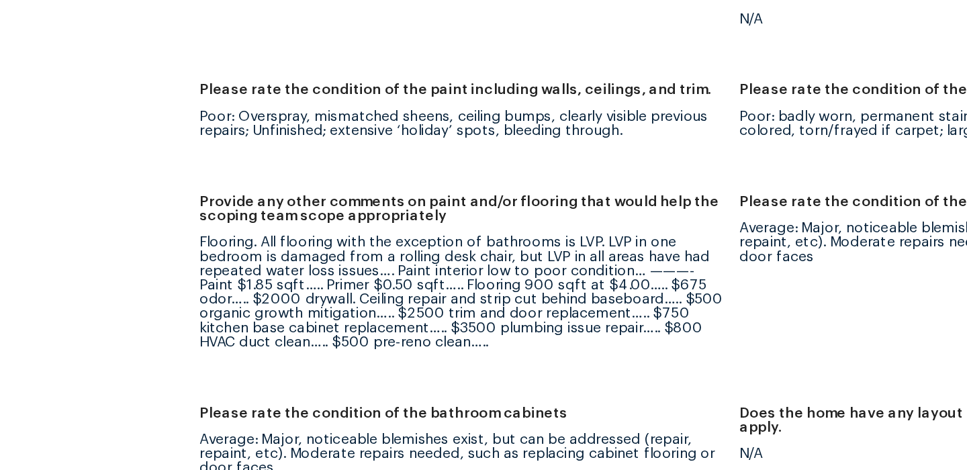
click at [366, 279] on div "Flooring. All flooring with the exception of bathrooms is LVP. LVP in one bedro…" at bounding box center [411, 289] width 346 height 75
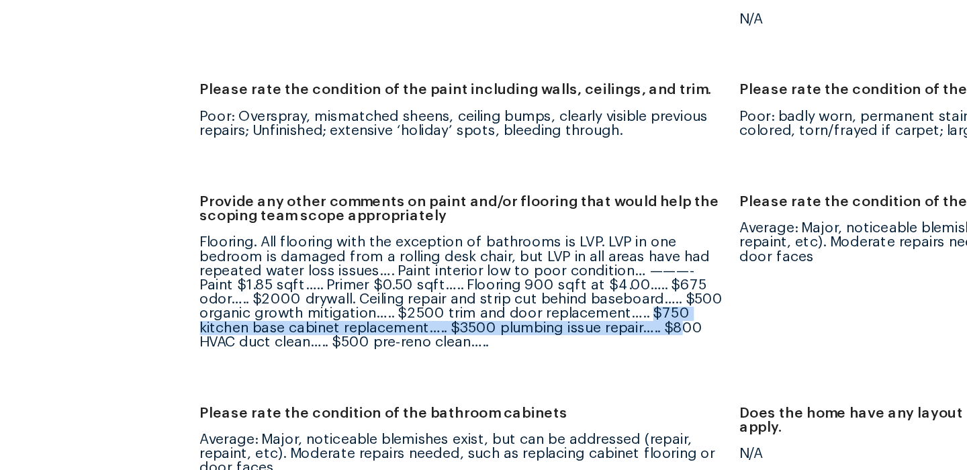
drag, startPoint x: 498, startPoint y: 283, endPoint x: 496, endPoint y: 293, distance: 11.1
click at [496, 293] on div "Flooring. All flooring with the exception of bathrooms is LVP. LVP in one bedro…" at bounding box center [411, 289] width 346 height 75
click at [407, 288] on div "Flooring. All flooring with the exception of bathrooms is LVP. LVP in one bedro…" at bounding box center [411, 289] width 346 height 75
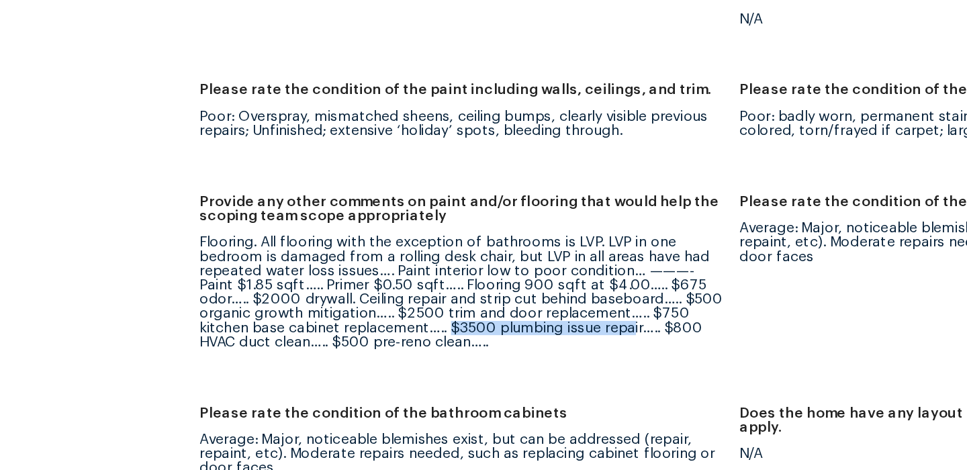
drag, startPoint x: 345, startPoint y: 293, endPoint x: 464, endPoint y: 289, distance: 118.9
click at [464, 289] on div "Flooring. All flooring with the exception of bathrooms is LVP. LVP in one bedro…" at bounding box center [411, 289] width 346 height 75
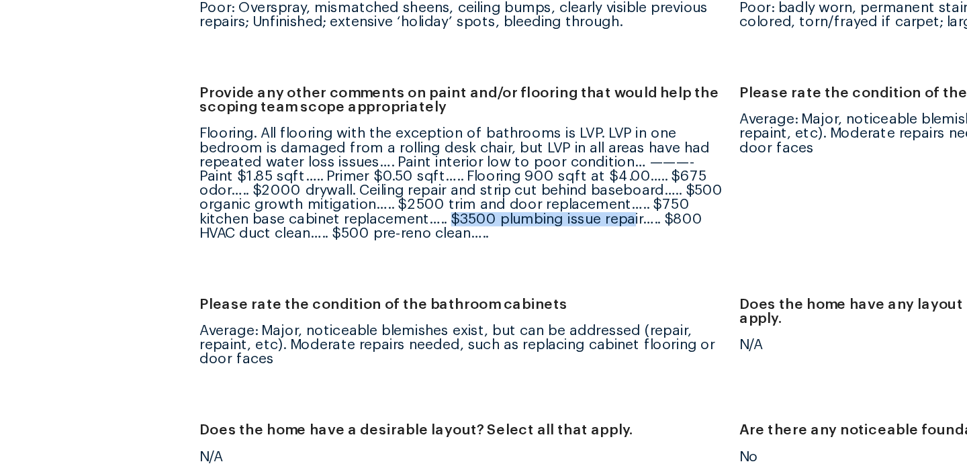
scroll to position [2414, 0]
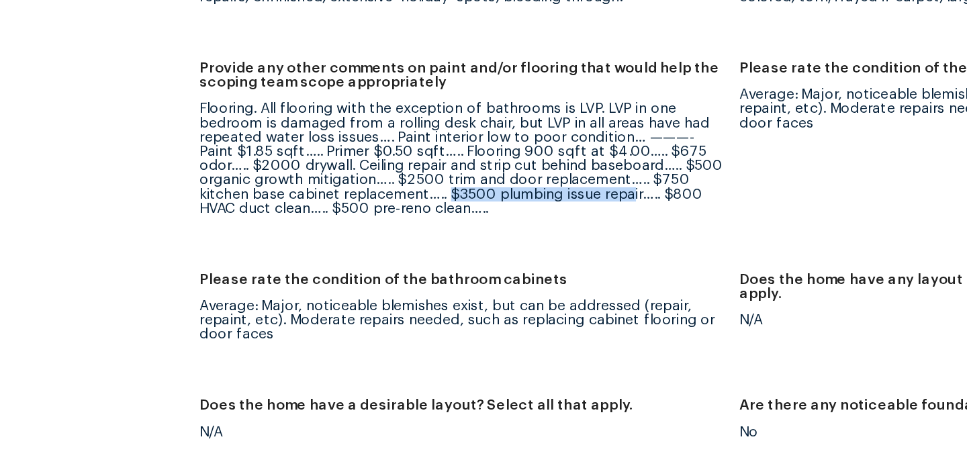
click at [431, 218] on div "Flooring. All flooring with the exception of bathrooms is LVP. LVP in one bedro…" at bounding box center [411, 200] width 346 height 75
click at [408, 225] on figure "Provide any other comments on paint and/or flooring that would help the scoping…" at bounding box center [416, 198] width 357 height 124
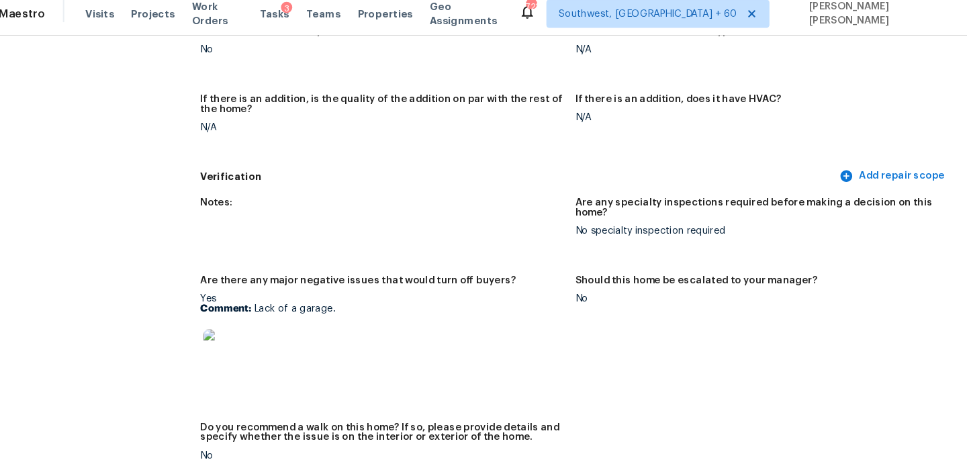
scroll to position [2623, 0]
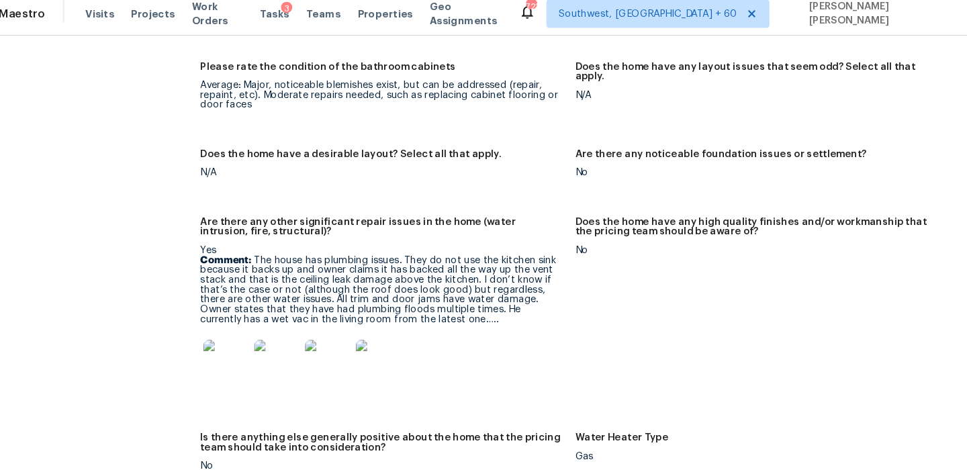
click at [259, 332] on img at bounding box center [261, 353] width 43 height 43
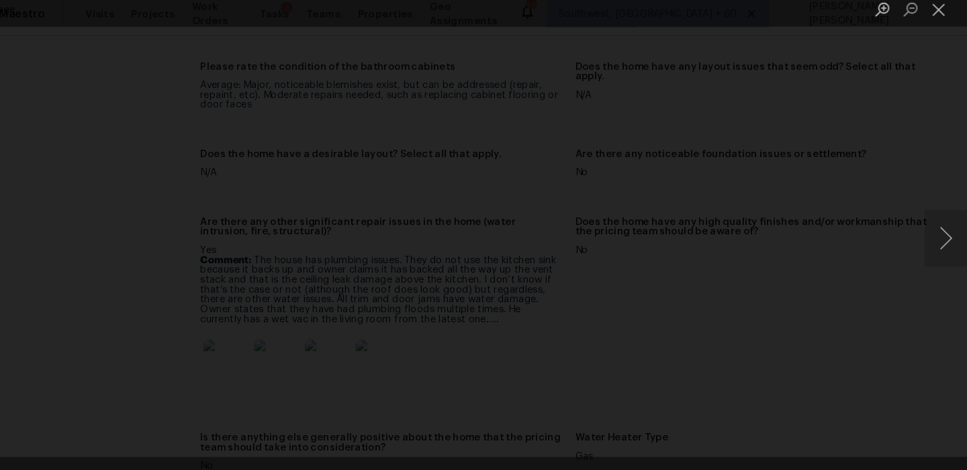
click at [683, 48] on img "Lightbox" at bounding box center [484, 234] width 920 height 447
click at [840, 97] on div "Lightbox" at bounding box center [483, 235] width 967 height 470
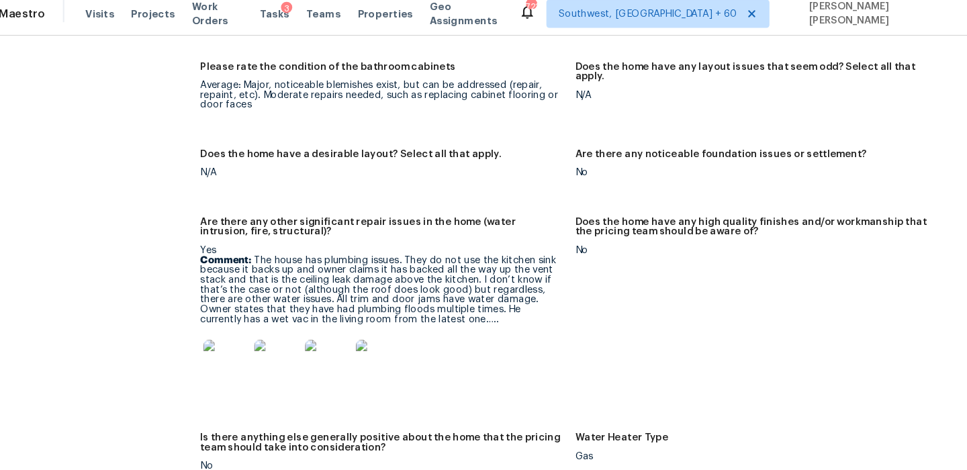
click at [265, 333] on img at bounding box center [261, 353] width 43 height 43
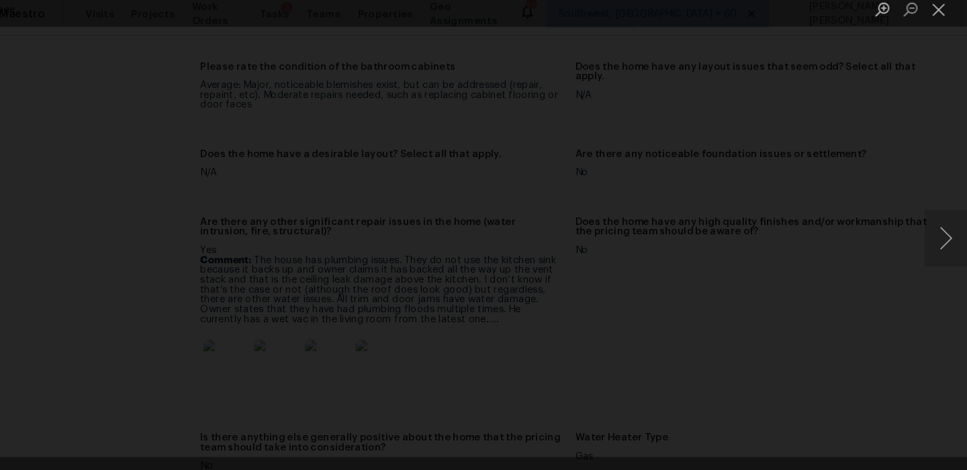
click at [876, 167] on div "Lightbox" at bounding box center [483, 235] width 967 height 470
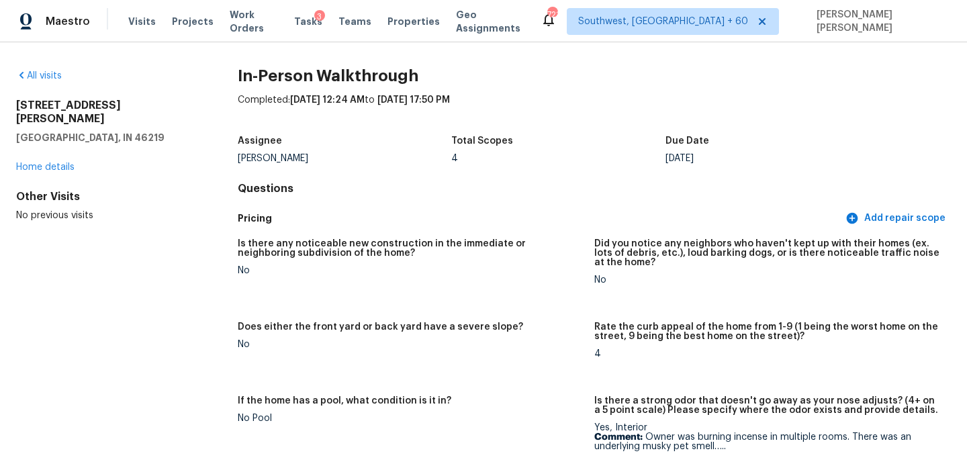
scroll to position [3464, 0]
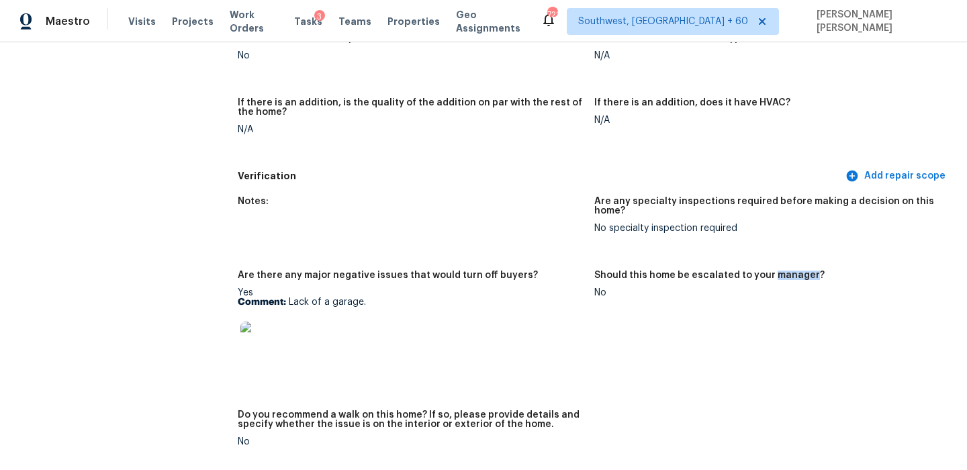
click at [566, 197] on div "Notes:" at bounding box center [411, 205] width 346 height 17
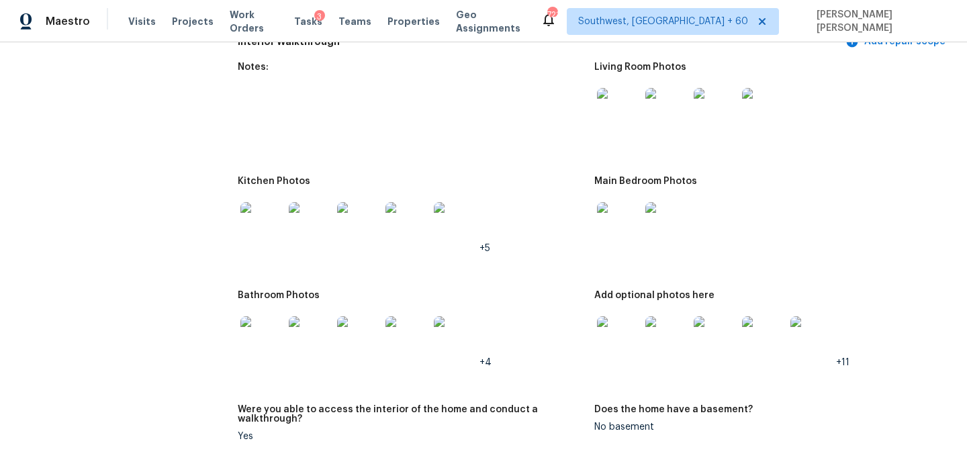
scroll to position [1913, 0]
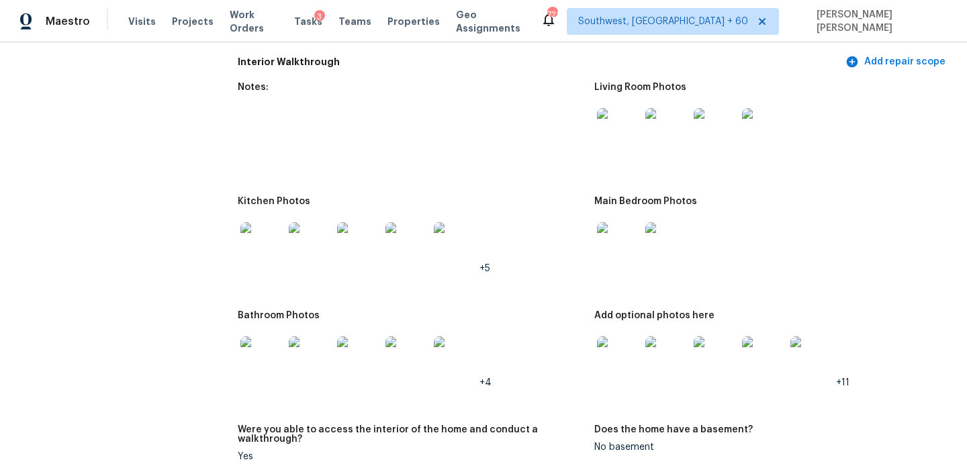
click at [613, 118] on img at bounding box center [618, 129] width 43 height 43
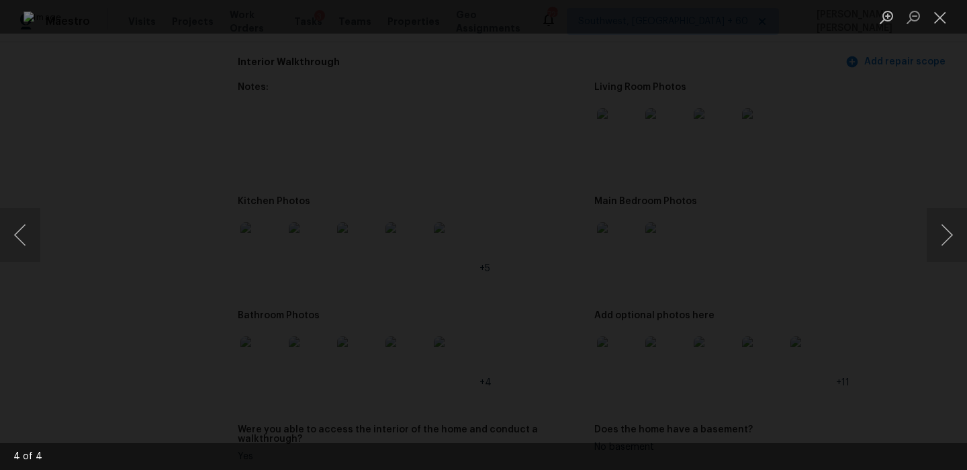
click at [846, 248] on div "Lightbox" at bounding box center [483, 235] width 967 height 470
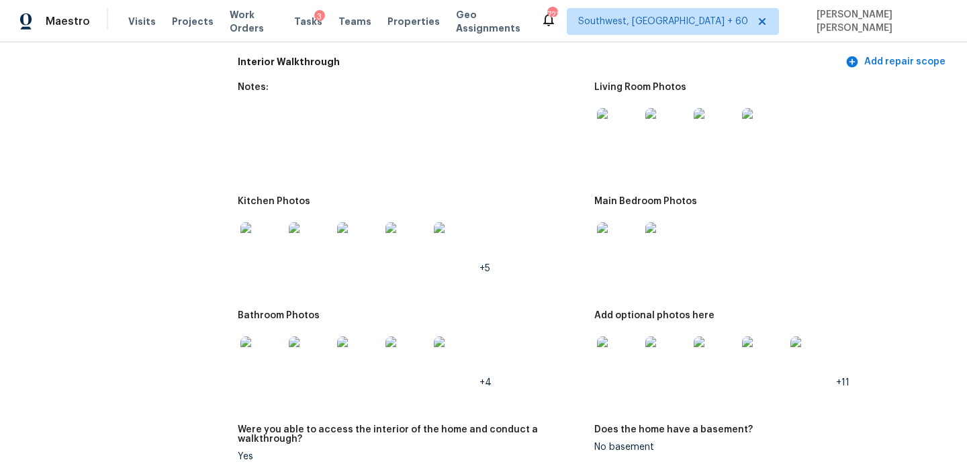
click at [261, 228] on img at bounding box center [261, 243] width 43 height 43
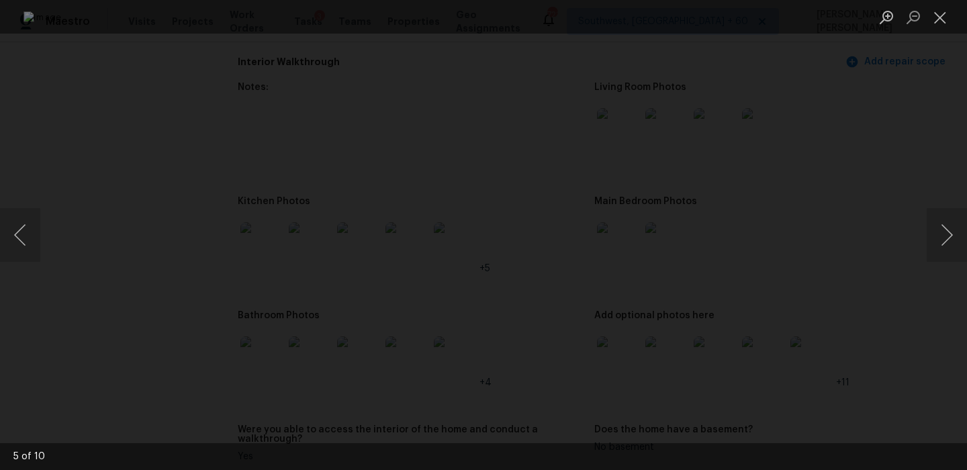
click at [821, 364] on div "Lightbox" at bounding box center [483, 235] width 967 height 470
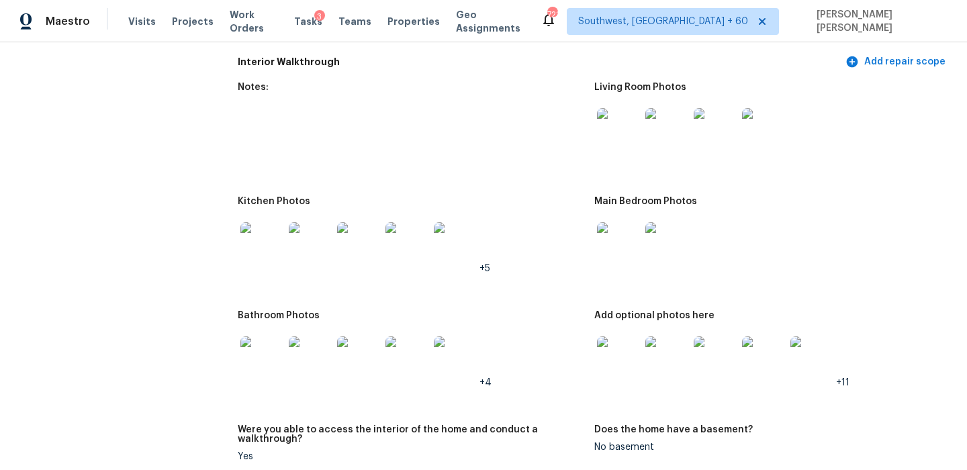
click at [626, 244] on img at bounding box center [618, 243] width 43 height 43
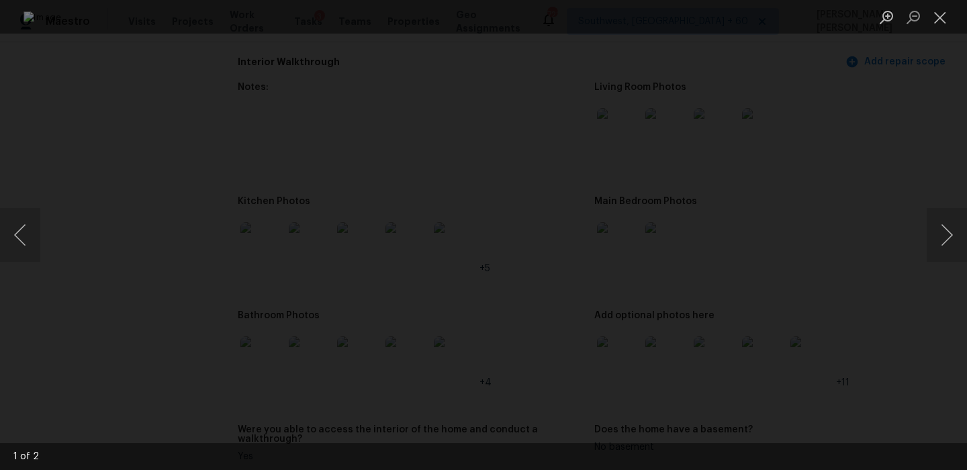
click at [893, 331] on div "Lightbox" at bounding box center [483, 235] width 967 height 470
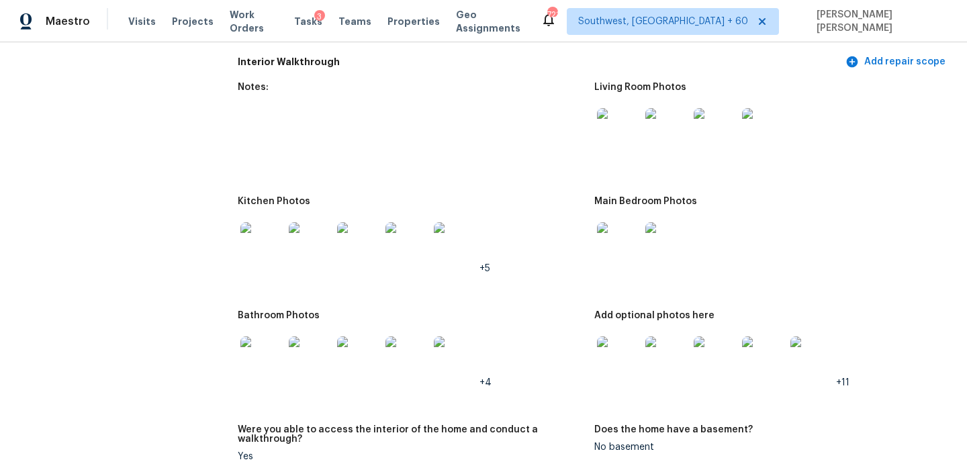
click at [259, 352] on img at bounding box center [261, 357] width 43 height 43
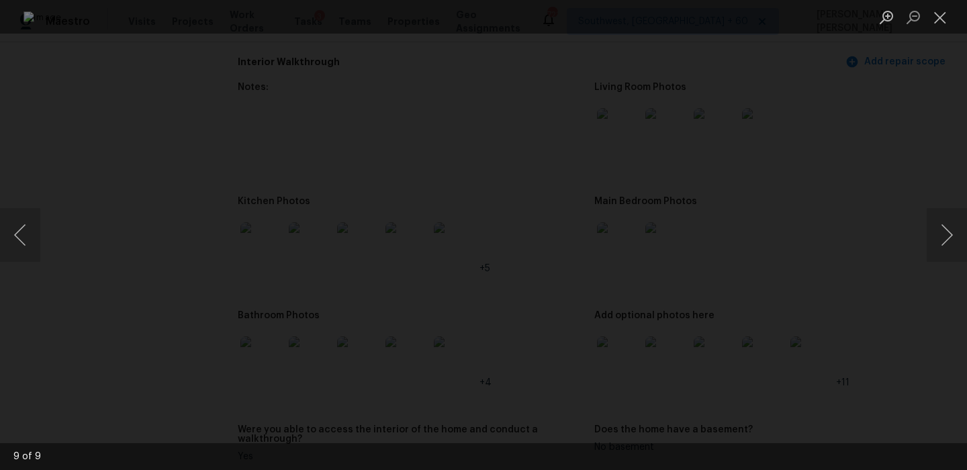
click at [867, 300] on div "Lightbox" at bounding box center [483, 235] width 967 height 470
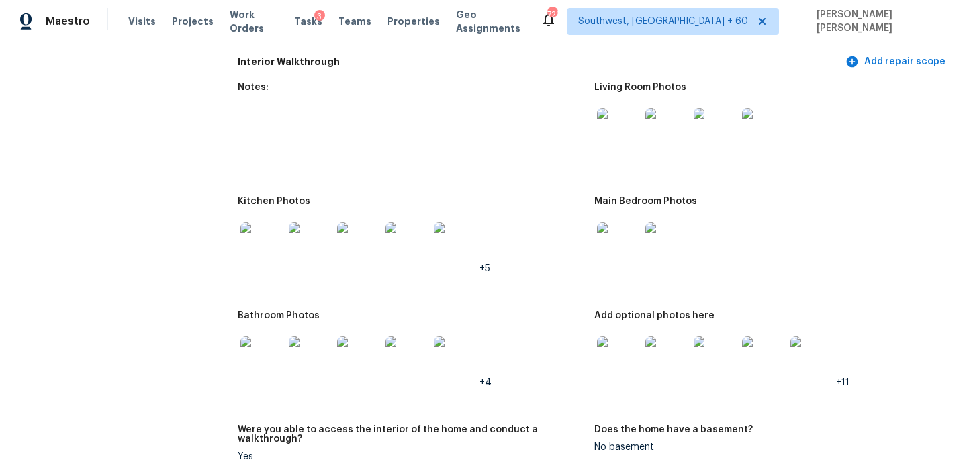
click at [632, 354] on img at bounding box center [618, 357] width 43 height 43
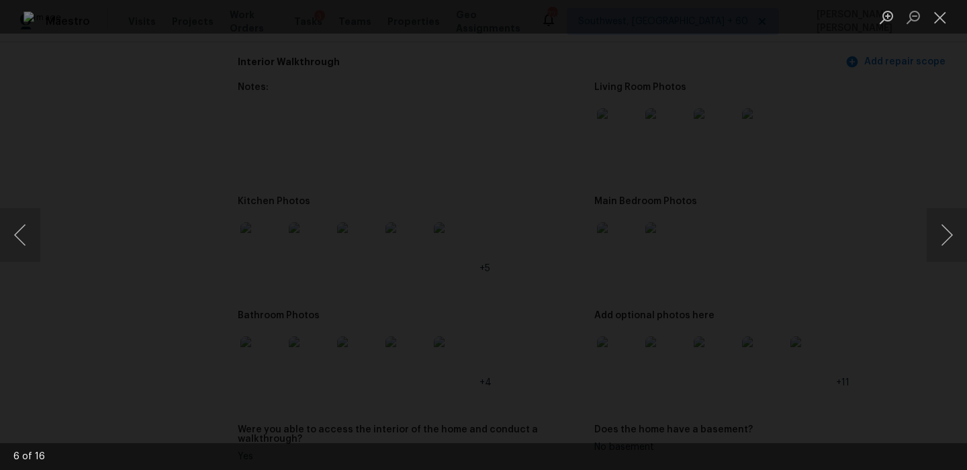
click at [839, 289] on div "Lightbox" at bounding box center [483, 235] width 967 height 470
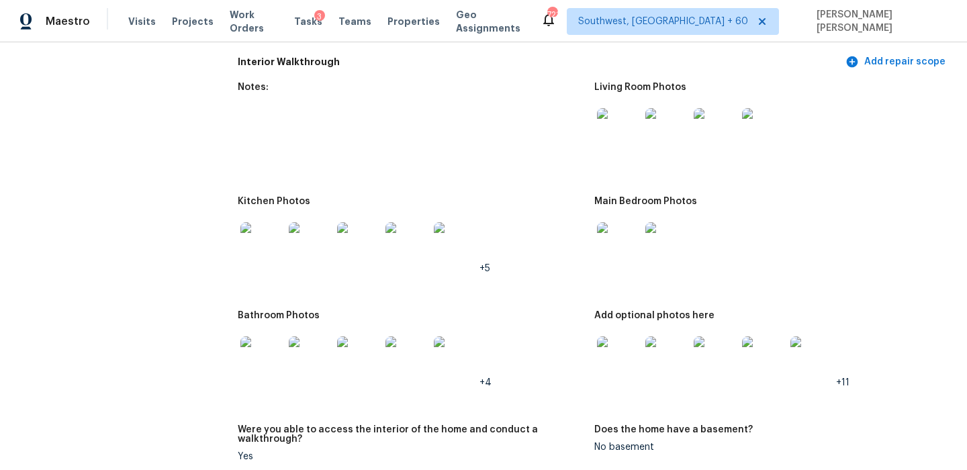
click at [471, 151] on figure "Notes:" at bounding box center [416, 132] width 357 height 98
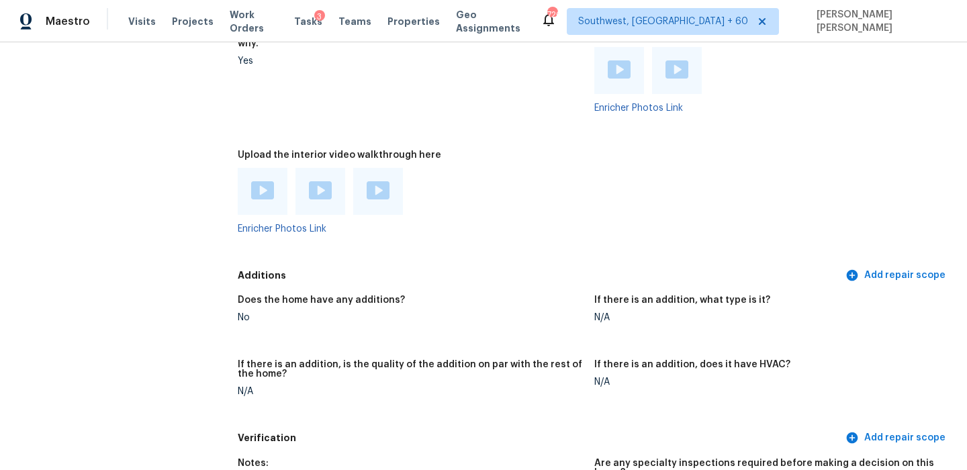
click at [414, 199] on div "Enricher Photos Link" at bounding box center [411, 201] width 346 height 66
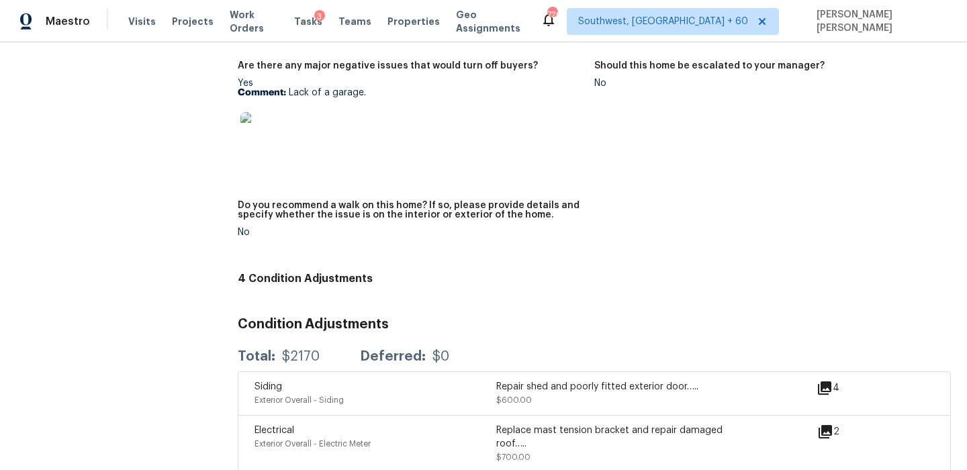
scroll to position [3610, 0]
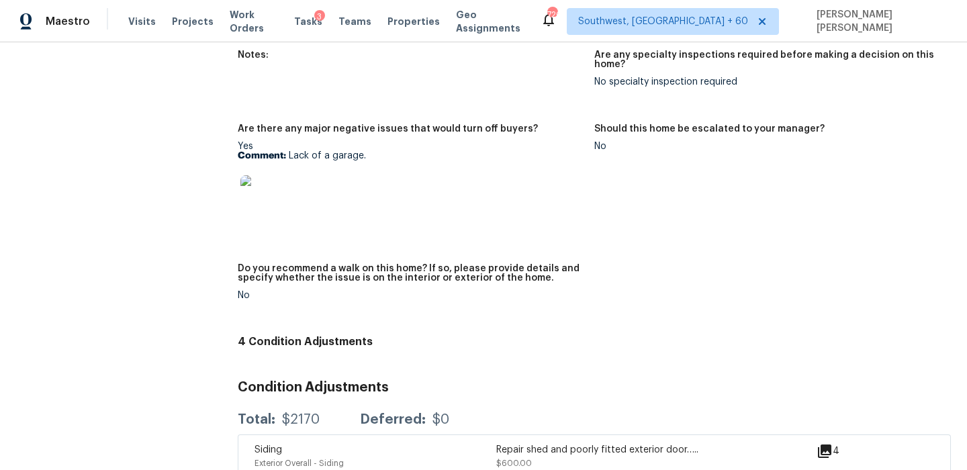
click at [253, 187] on img at bounding box center [261, 196] width 43 height 43
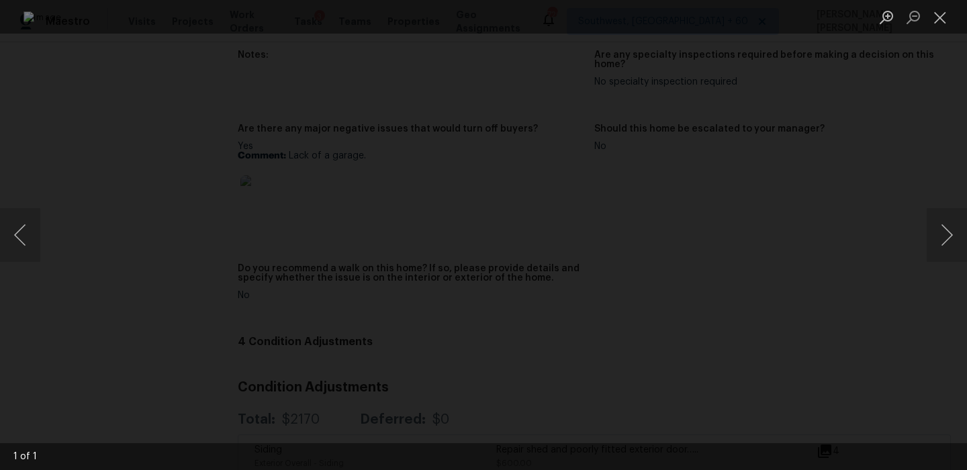
click at [898, 190] on div "Lightbox" at bounding box center [483, 235] width 967 height 470
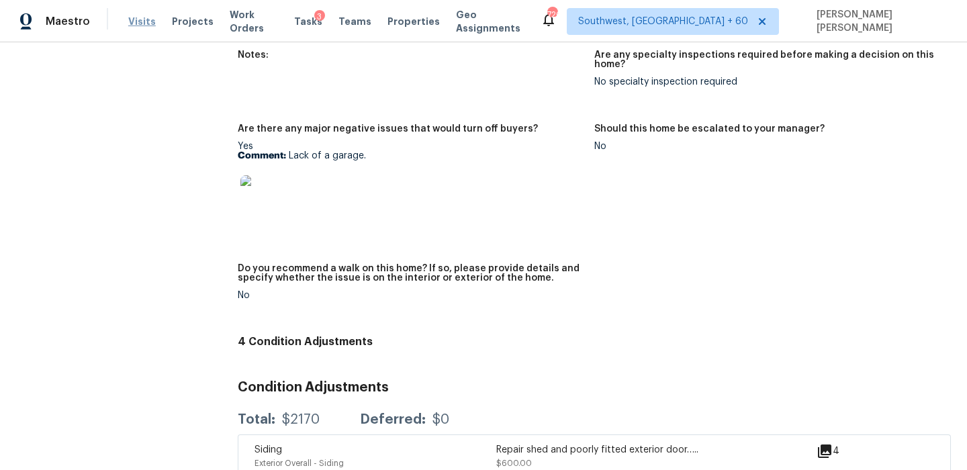
click at [135, 24] on span "Visits" at bounding box center [142, 21] width 28 height 13
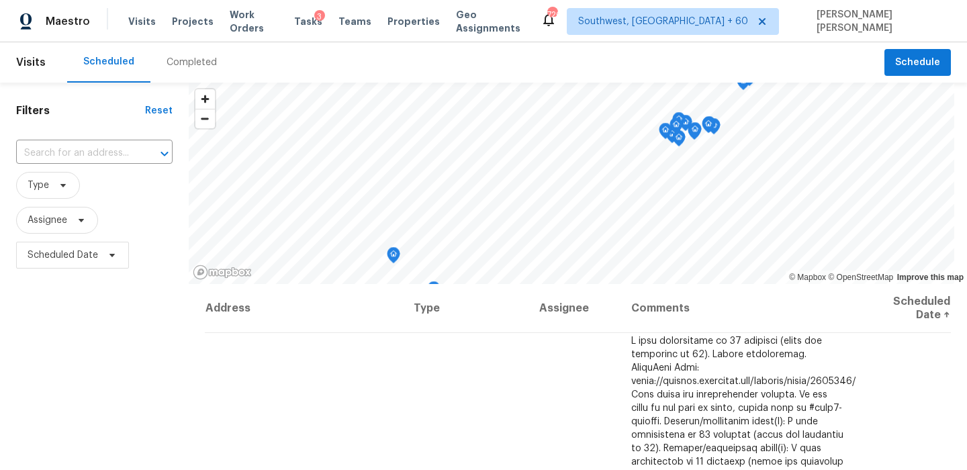
click at [165, 72] on div "Completed" at bounding box center [191, 62] width 83 height 40
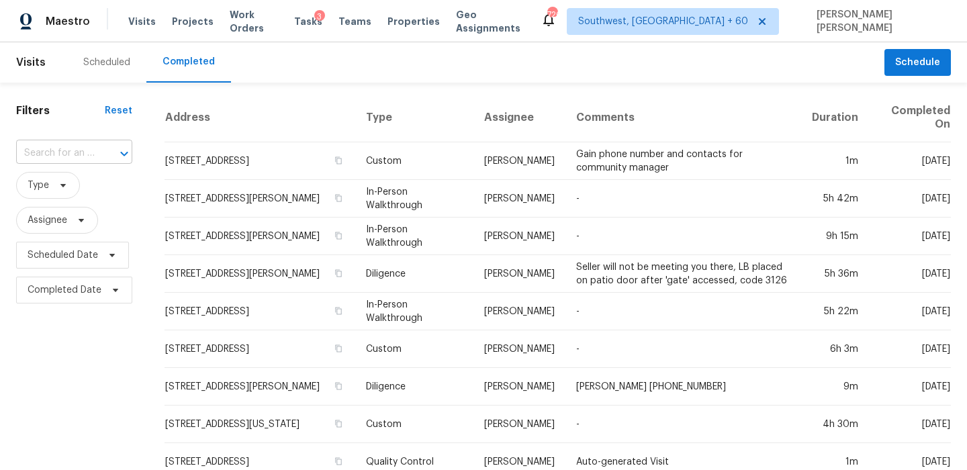
click at [62, 150] on input "text" at bounding box center [55, 153] width 79 height 21
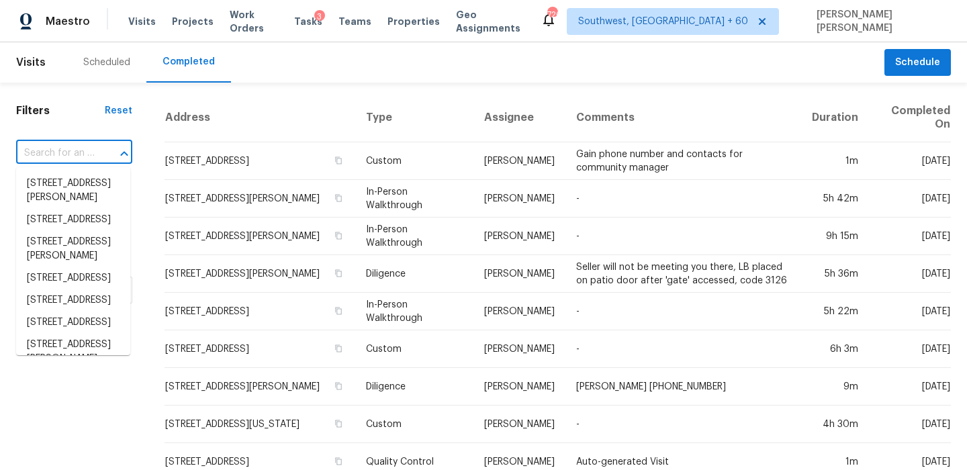
paste input "19218 E Hunt Hwy, Queen Creek, AZ 85142"
type input "19218 E Hunt Hwy, Queen Creek, AZ 85142"
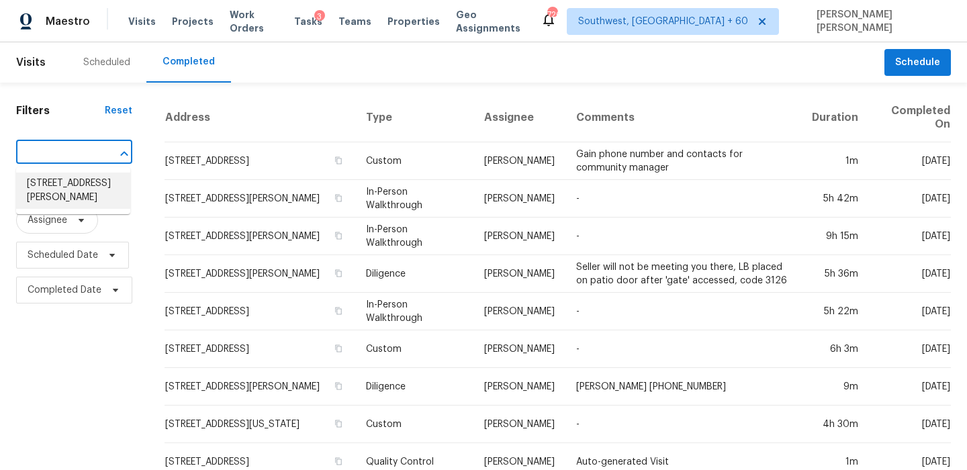
click at [69, 185] on li "19218 E Hunt Hwy, Queen Creek, AZ 85142" at bounding box center [73, 191] width 114 height 36
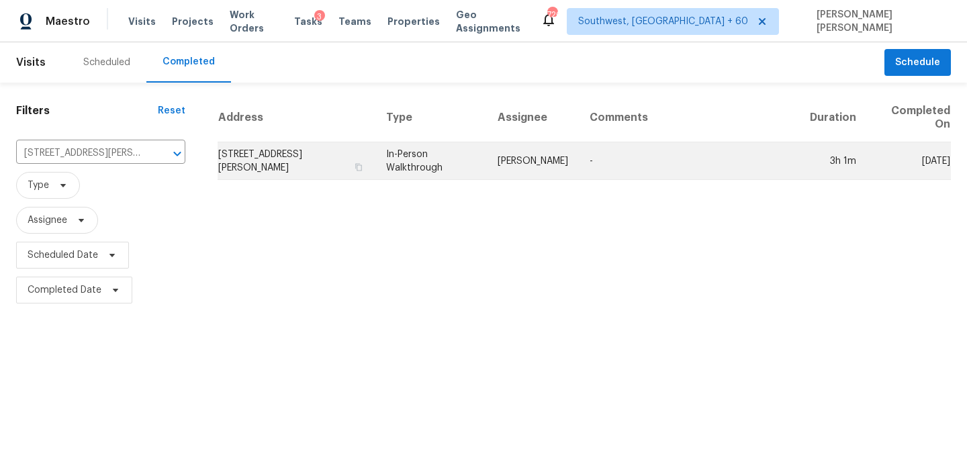
click at [277, 172] on td "19218 E Hunt Hwy, Queen Creek, AZ 85142" at bounding box center [297, 161] width 158 height 38
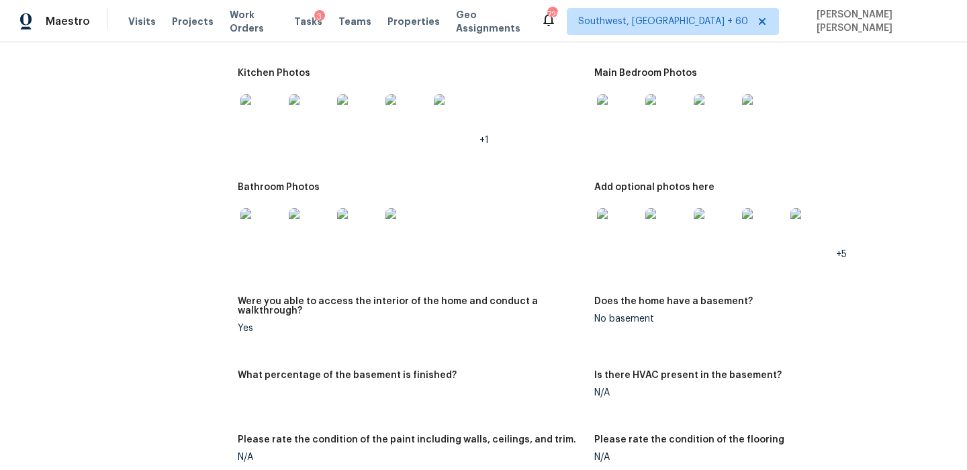
scroll to position [1679, 0]
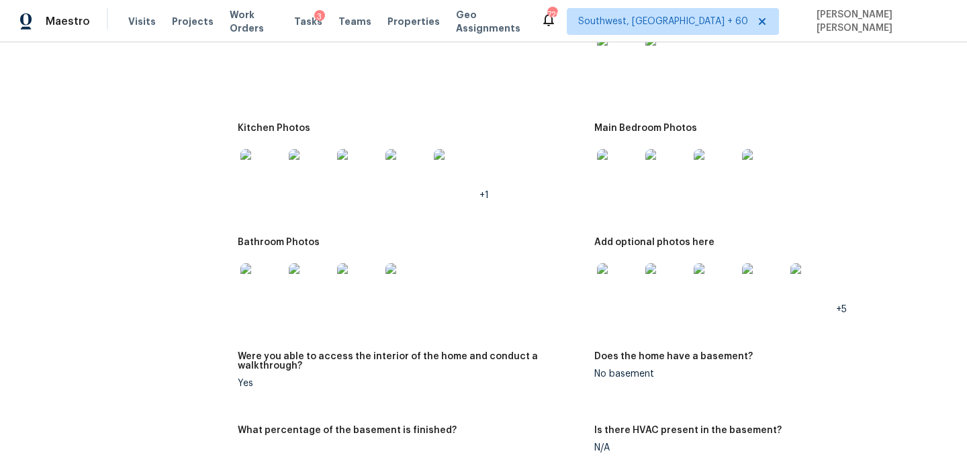
click at [248, 166] on img at bounding box center [261, 170] width 43 height 43
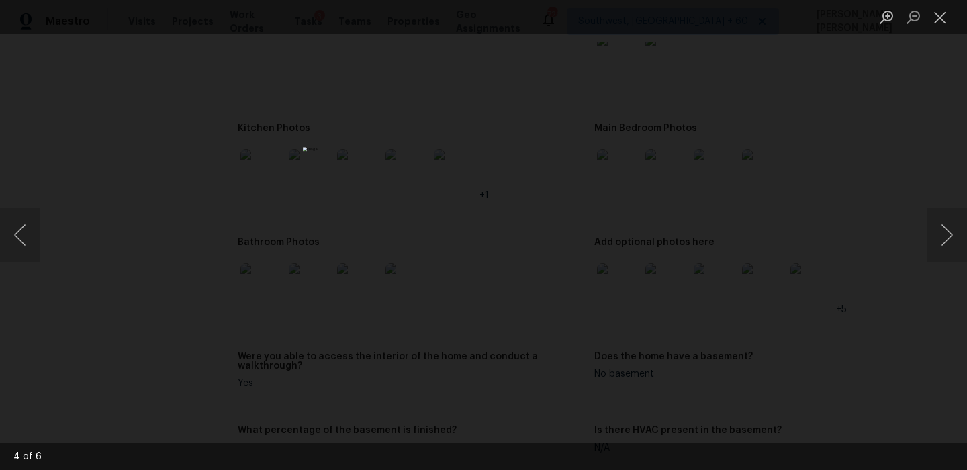
click at [744, 242] on div "Lightbox" at bounding box center [483, 235] width 967 height 470
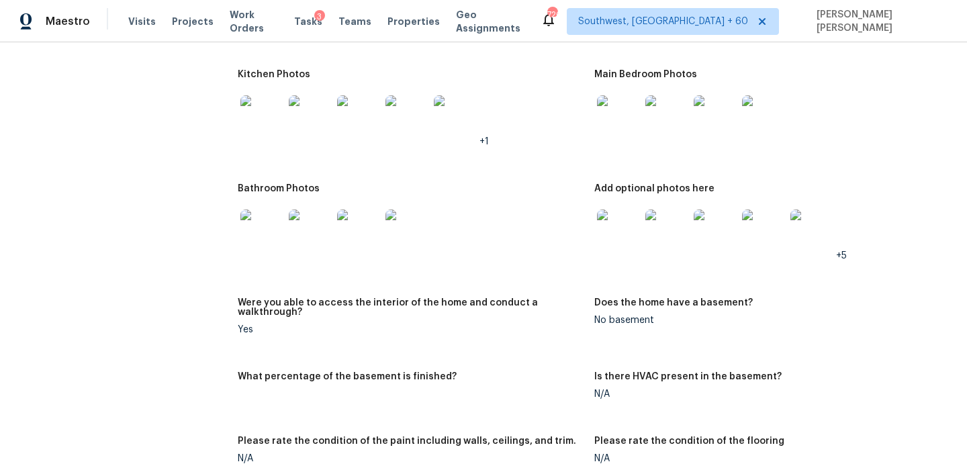
scroll to position [1704, 0]
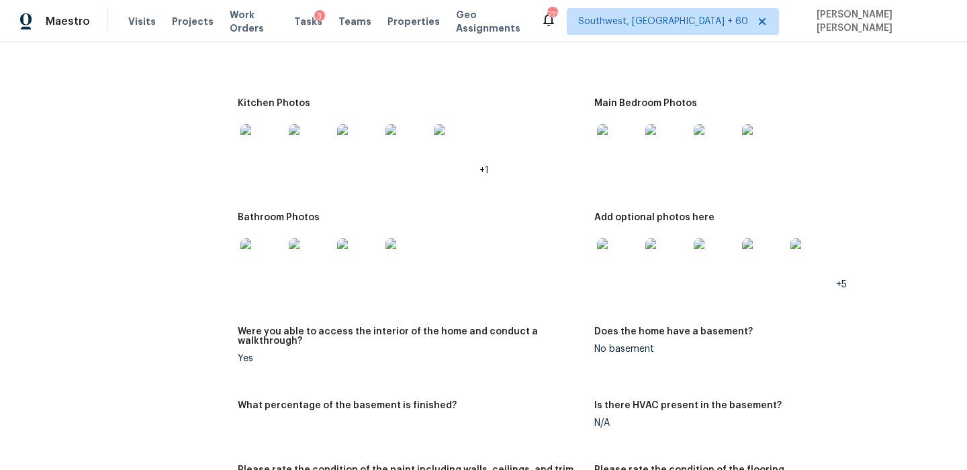
click at [255, 138] on img at bounding box center [261, 145] width 43 height 43
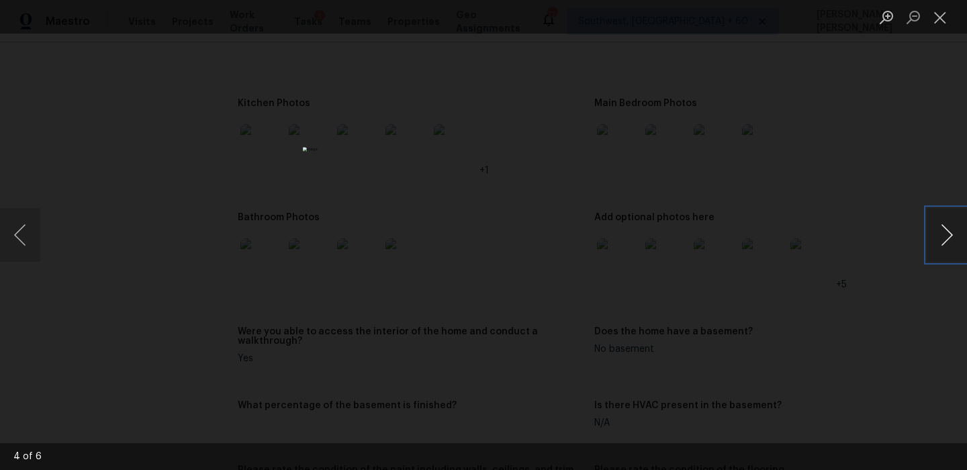
click at [949, 234] on button "Next image" at bounding box center [947, 235] width 40 height 54
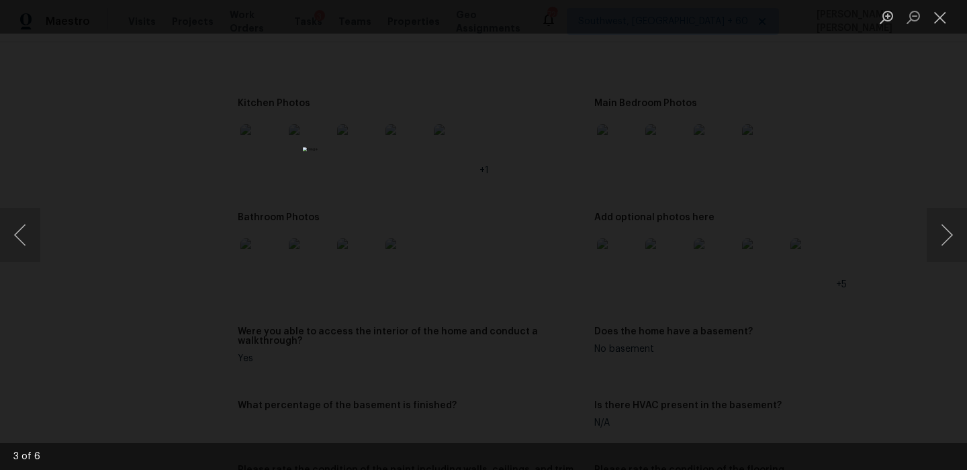
click at [811, 328] on div "Lightbox" at bounding box center [483, 235] width 967 height 470
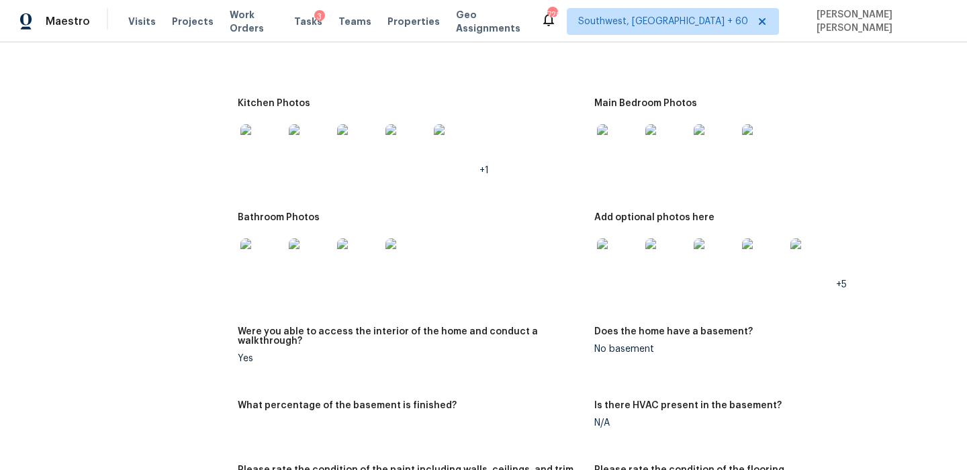
click at [623, 132] on img at bounding box center [618, 145] width 43 height 43
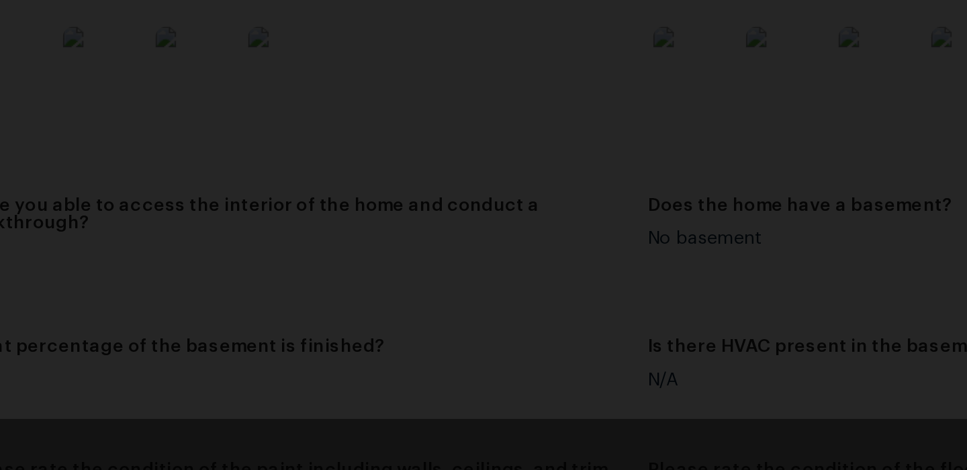
scroll to position [0, 0]
click at [658, 361] on div "Lightbox" at bounding box center [483, 235] width 967 height 470
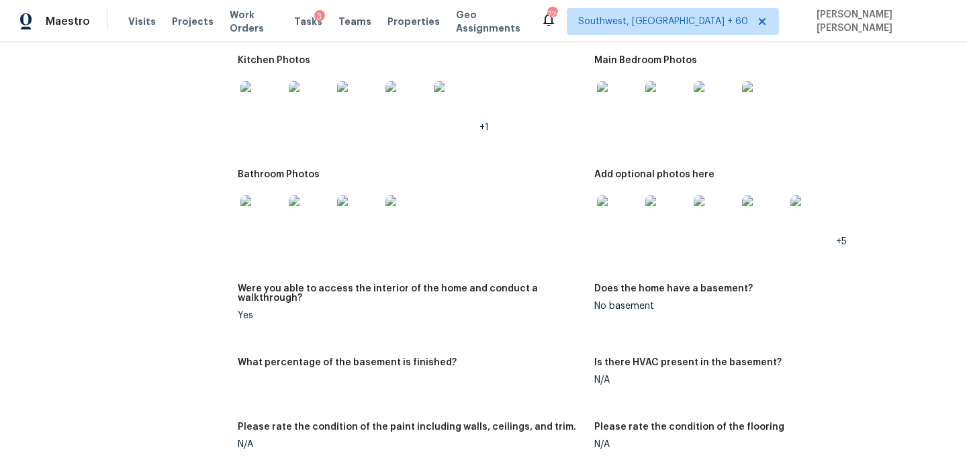
click at [607, 213] on img at bounding box center [618, 216] width 43 height 43
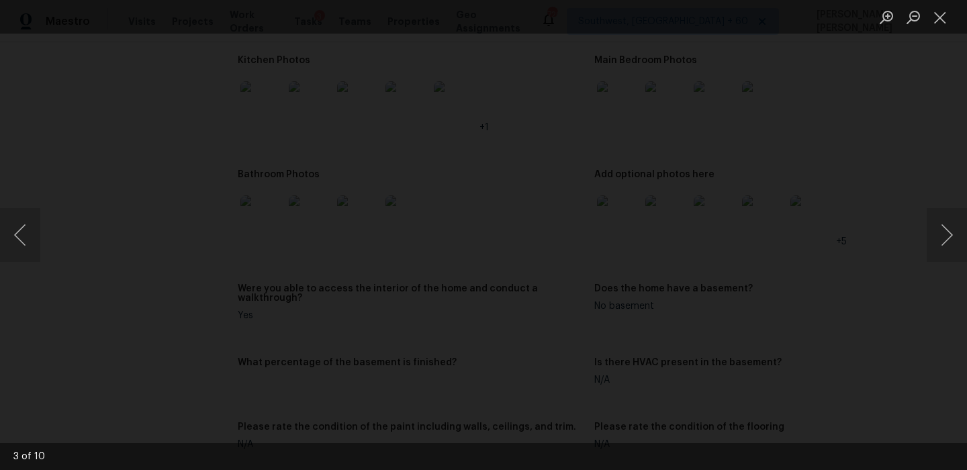
click at [826, 387] on div "Lightbox" at bounding box center [483, 235] width 967 height 470
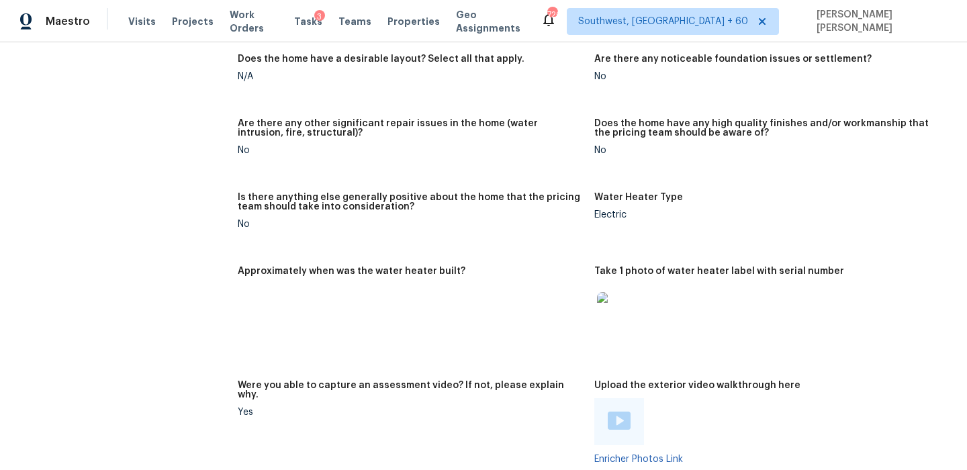
scroll to position [2645, 0]
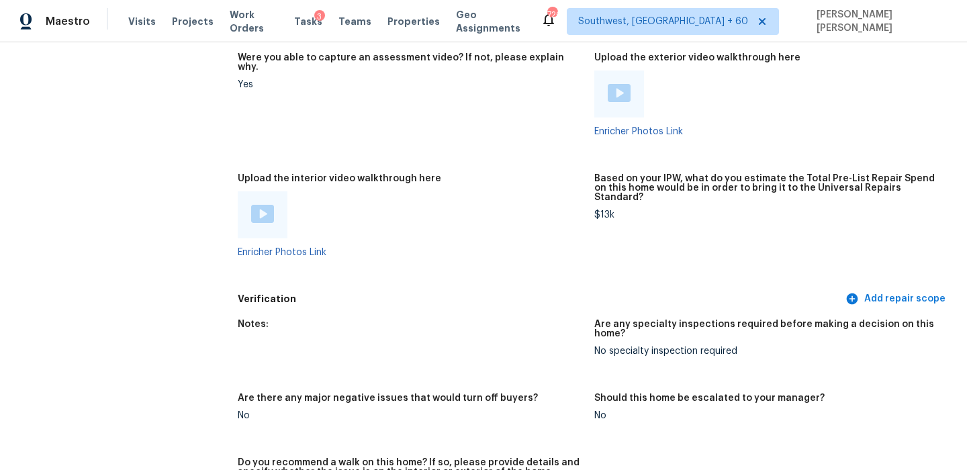
click at [265, 205] on img at bounding box center [262, 214] width 23 height 18
click at [360, 341] on figure "Notes:" at bounding box center [416, 349] width 357 height 58
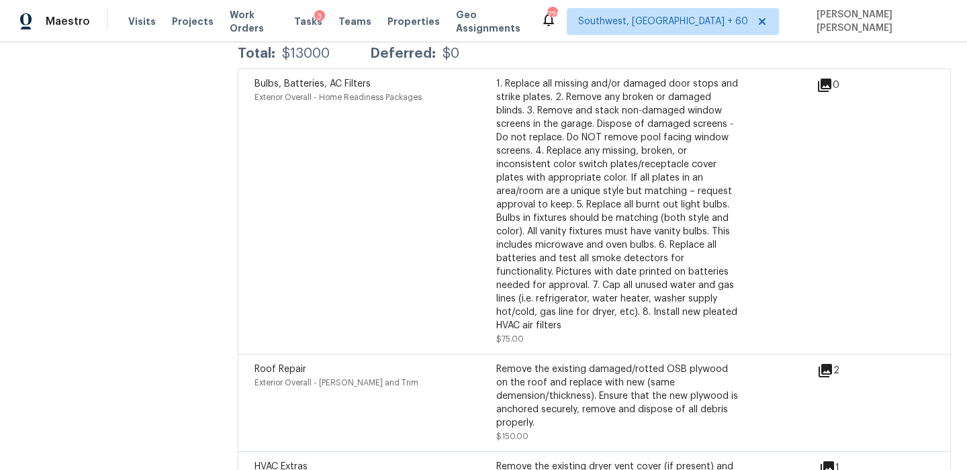
scroll to position [763, 0]
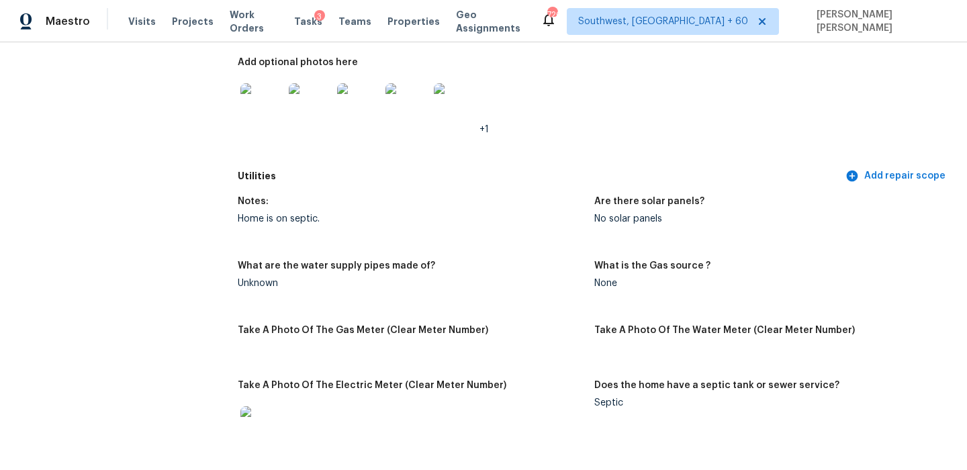
click at [262, 406] on img at bounding box center [261, 427] width 43 height 43
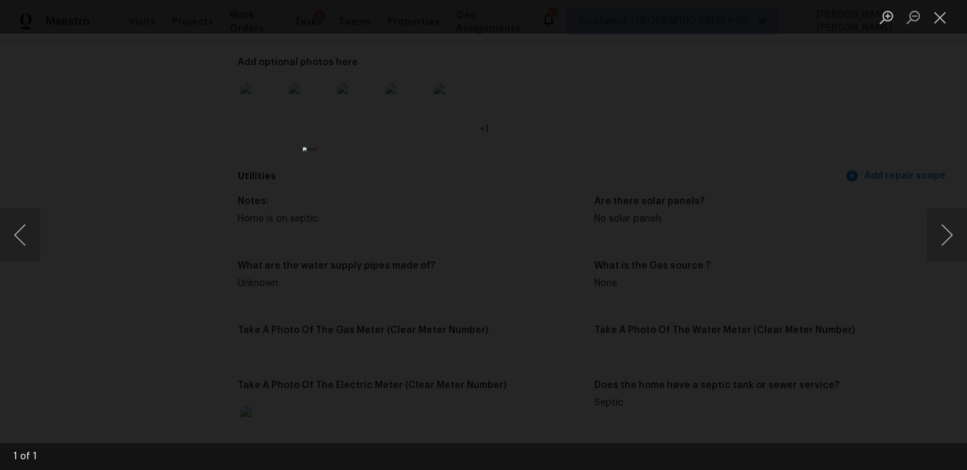
click at [251, 248] on div "Lightbox" at bounding box center [483, 235] width 967 height 470
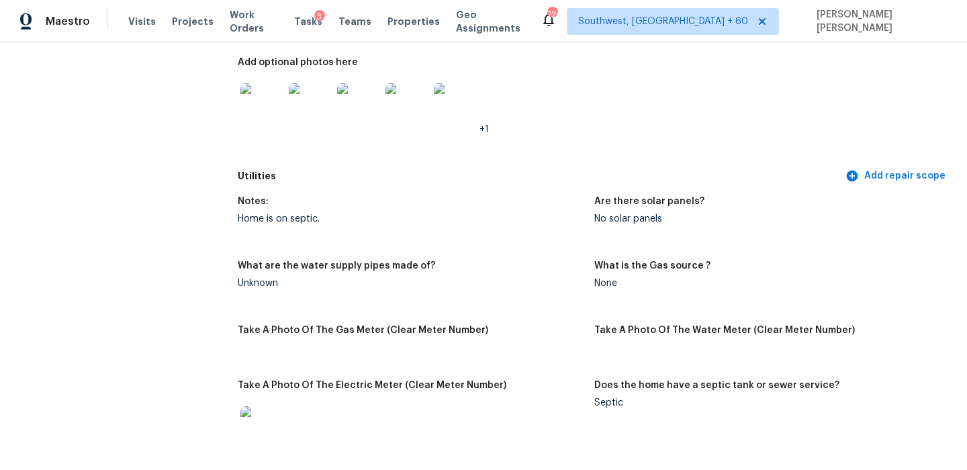
click at [479, 304] on div "Notes: Home is on septic. Are there solar panels? No solar panels What are the …" at bounding box center [594, 338] width 713 height 298
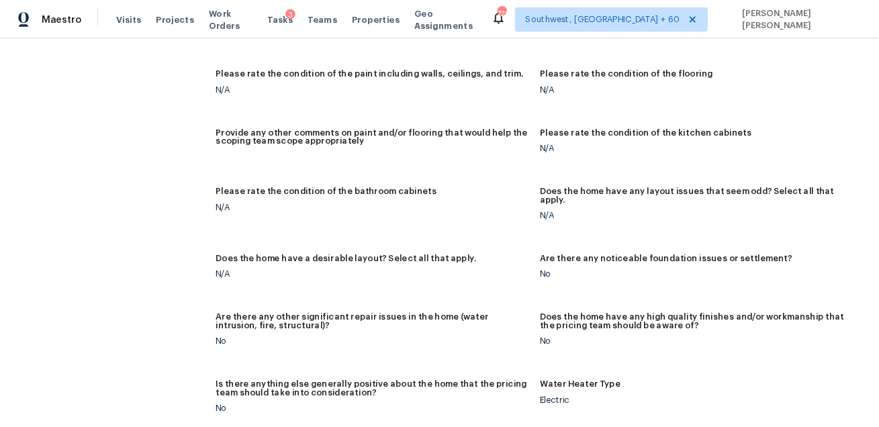
scroll to position [3476, 0]
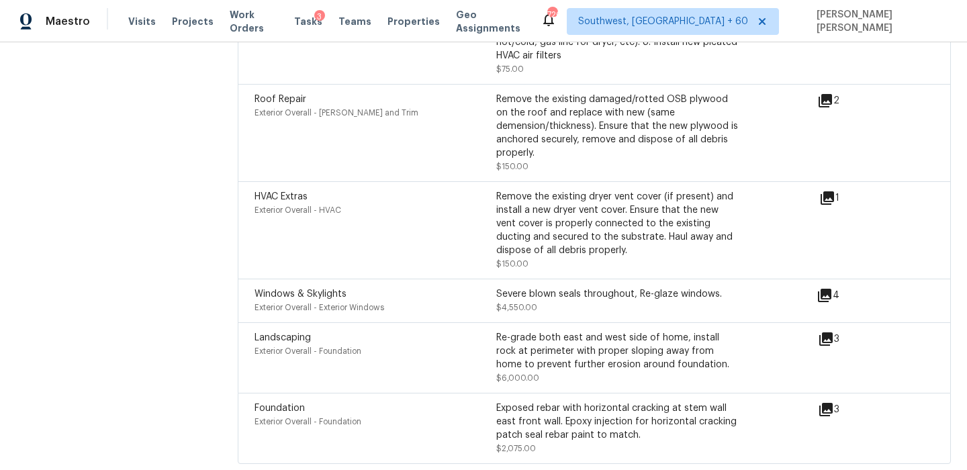
click at [825, 332] on icon at bounding box center [825, 338] width 13 height 13
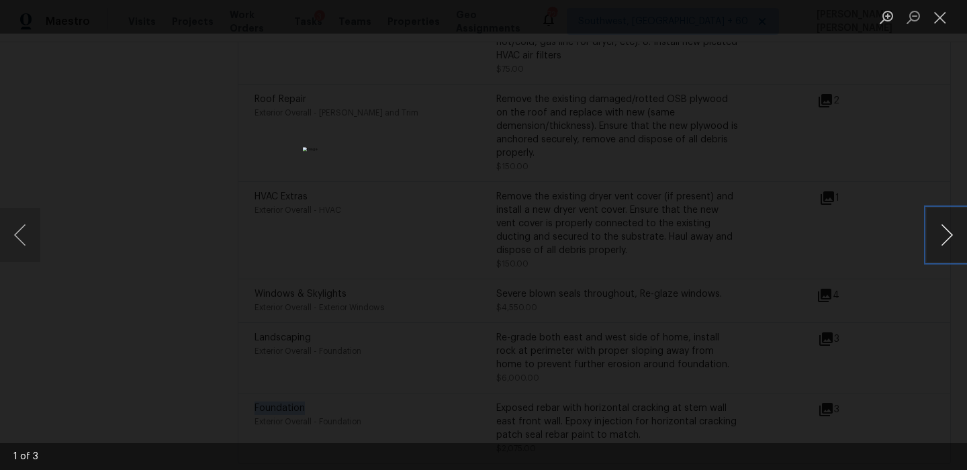
click at [944, 226] on button "Next image" at bounding box center [947, 235] width 40 height 54
click at [515, 132] on img "Lightbox" at bounding box center [634, 266] width 1259 height 613
click at [741, 195] on div "Lightbox" at bounding box center [483, 235] width 967 height 470
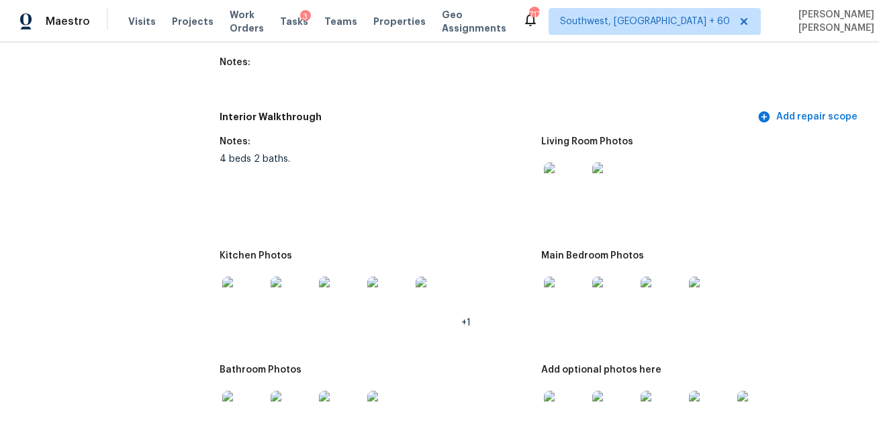
scroll to position [1557, 0]
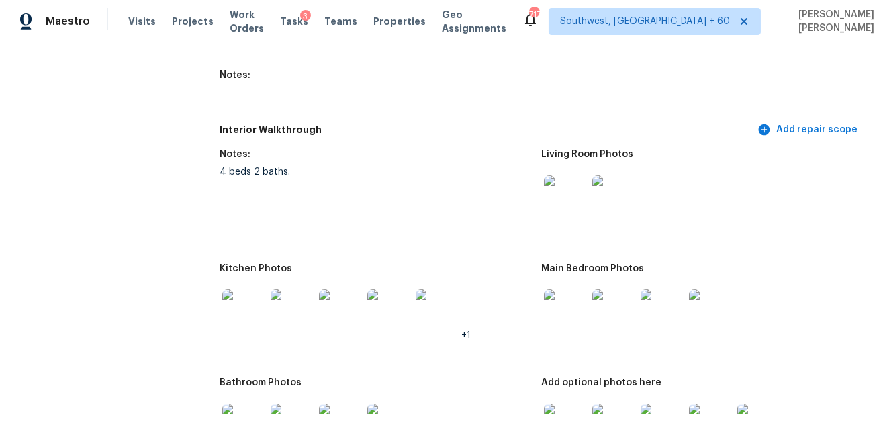
click at [567, 198] on img at bounding box center [565, 196] width 43 height 43
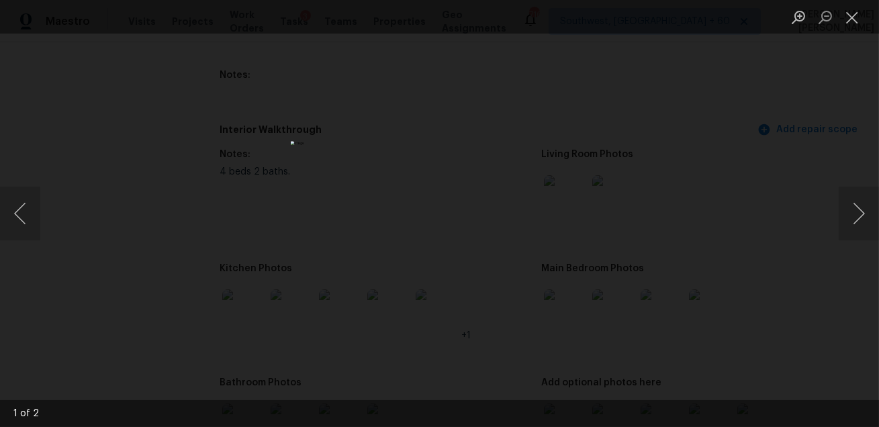
click at [604, 210] on div "Lightbox" at bounding box center [439, 213] width 879 height 427
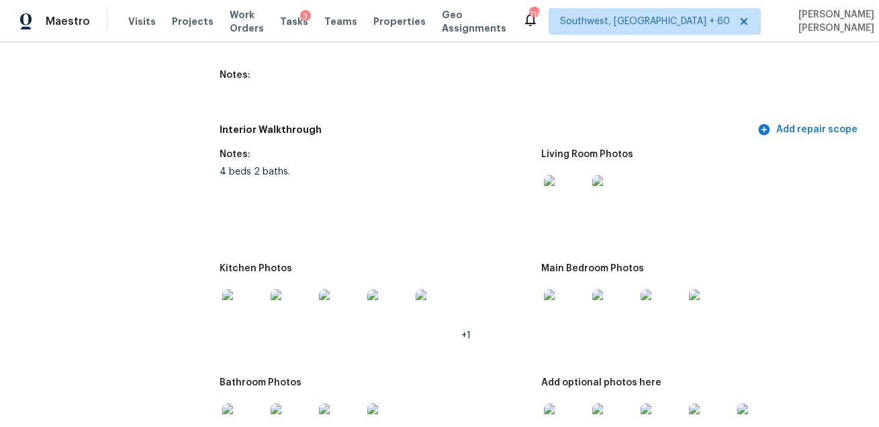
click at [547, 200] on img at bounding box center [565, 196] width 43 height 43
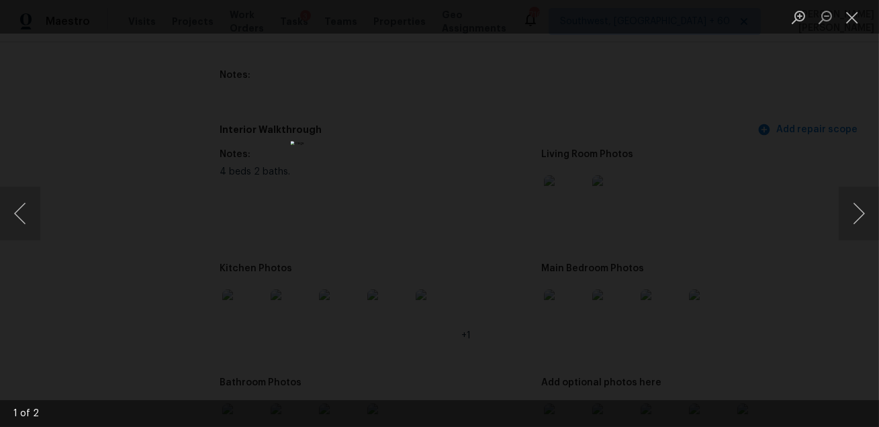
click at [619, 252] on div "Lightbox" at bounding box center [439, 213] width 879 height 427
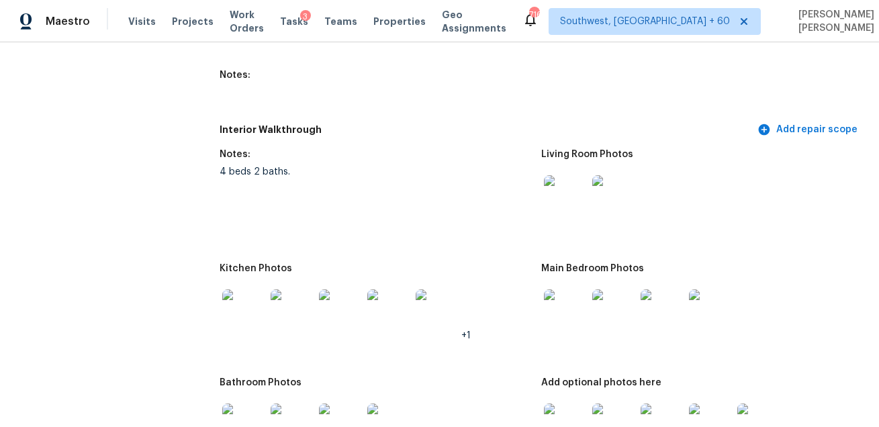
click at [238, 314] on img at bounding box center [243, 310] width 43 height 43
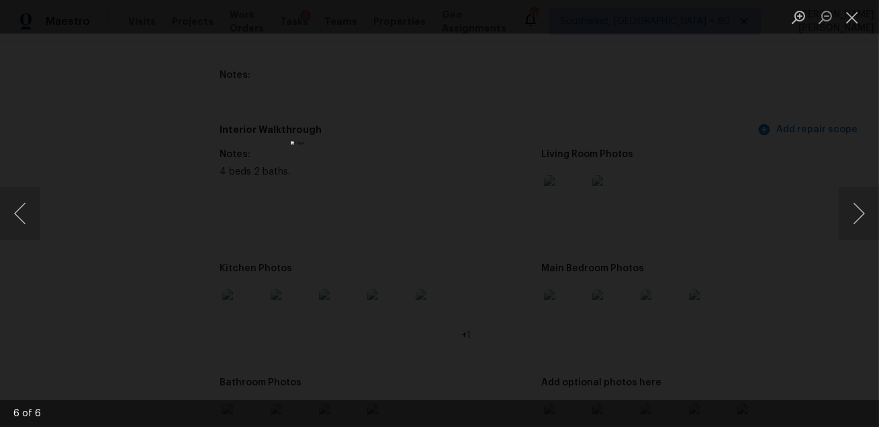
click at [643, 291] on div "Lightbox" at bounding box center [439, 213] width 879 height 427
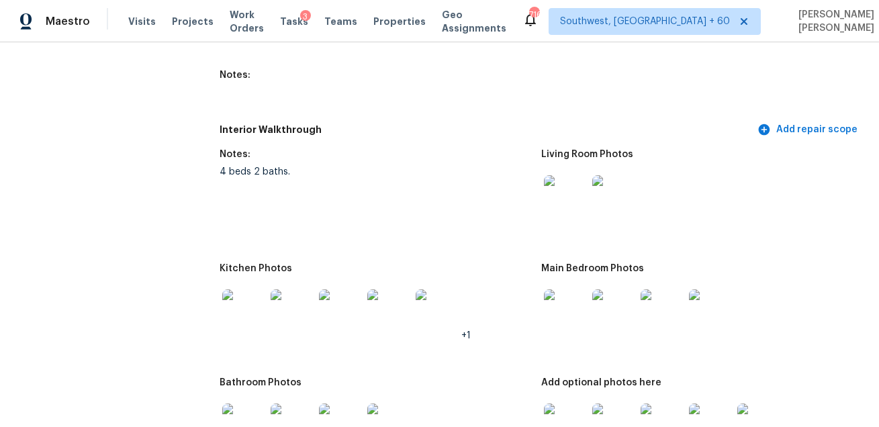
click at [572, 308] on img at bounding box center [565, 310] width 43 height 43
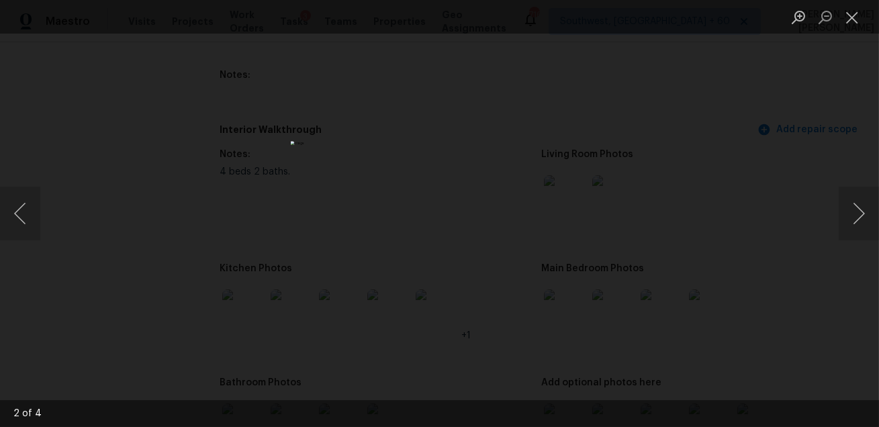
click at [628, 317] on div "Lightbox" at bounding box center [439, 213] width 879 height 427
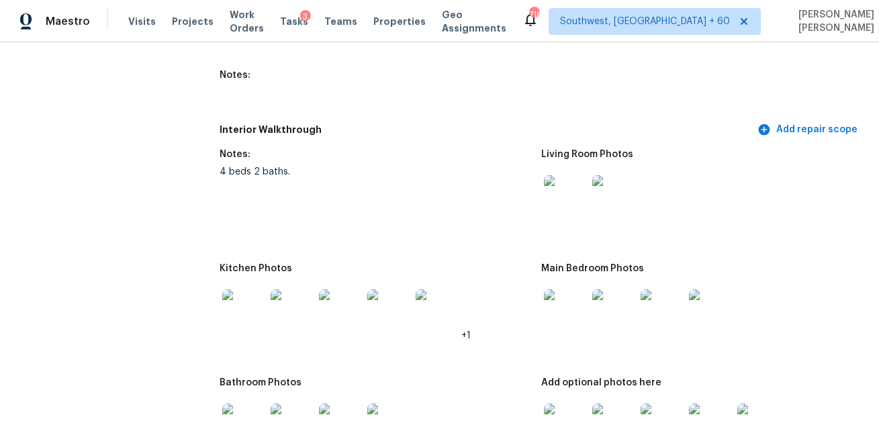
click at [539, 320] on figure "Kitchen Photos +1" at bounding box center [381, 313] width 322 height 98
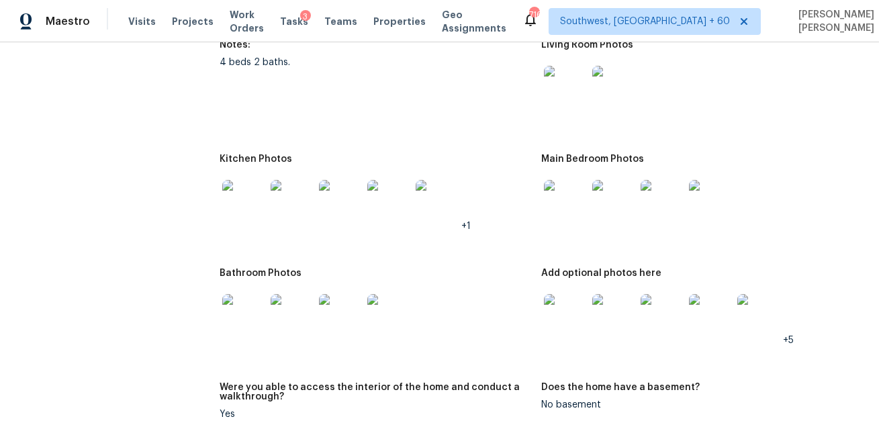
click at [259, 306] on img at bounding box center [243, 315] width 43 height 43
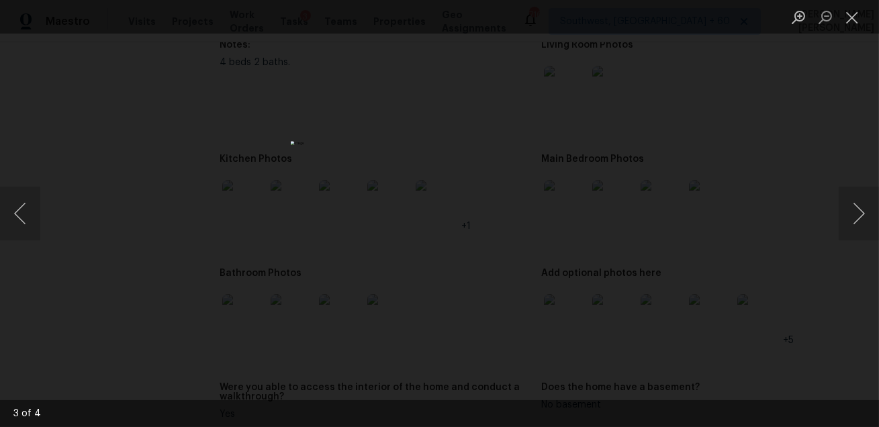
click at [722, 324] on div "Lightbox" at bounding box center [439, 213] width 879 height 427
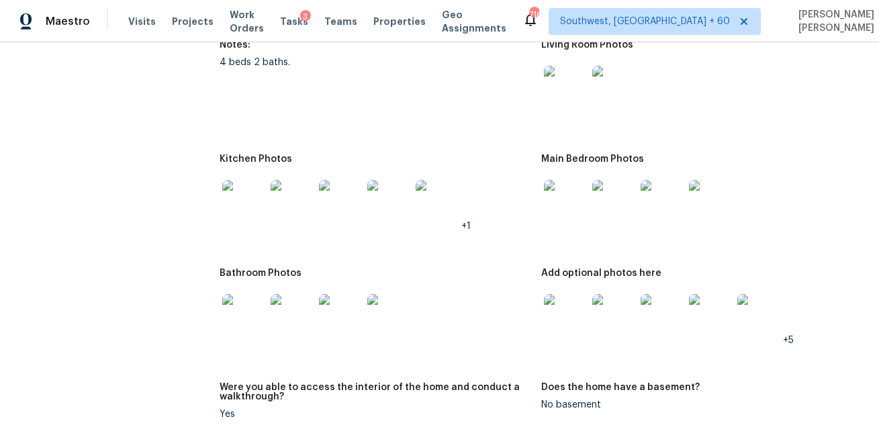
click at [346, 322] on img at bounding box center [340, 315] width 43 height 43
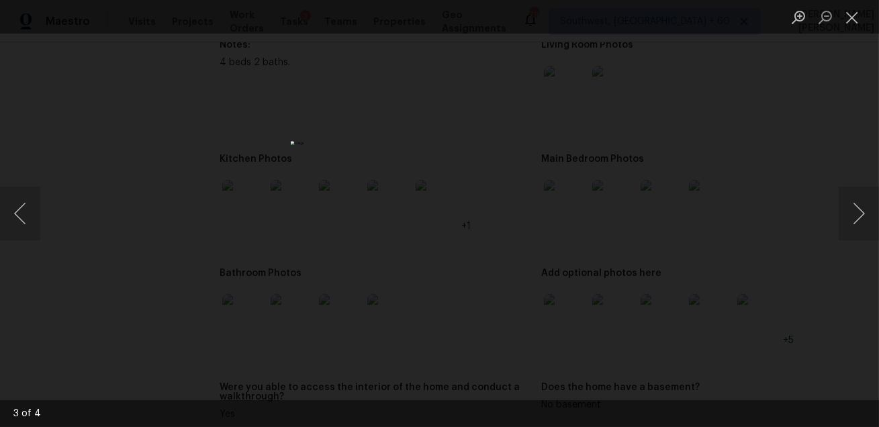
click at [676, 272] on div "Lightbox" at bounding box center [439, 213] width 879 height 427
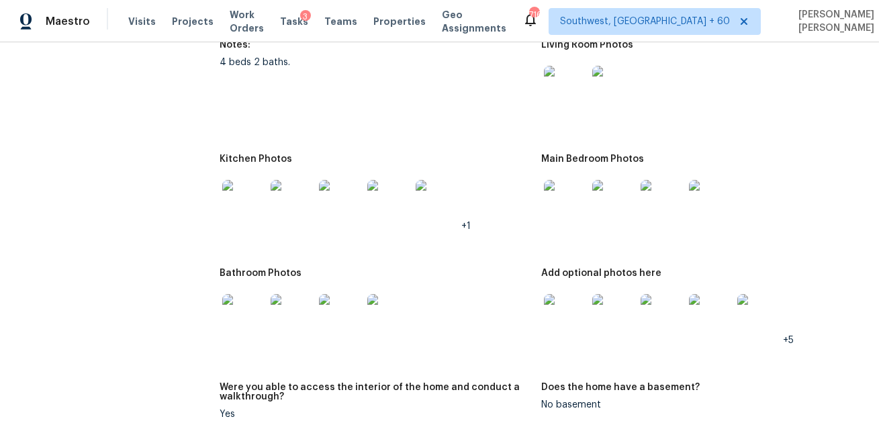
click at [558, 318] on img at bounding box center [565, 315] width 43 height 43
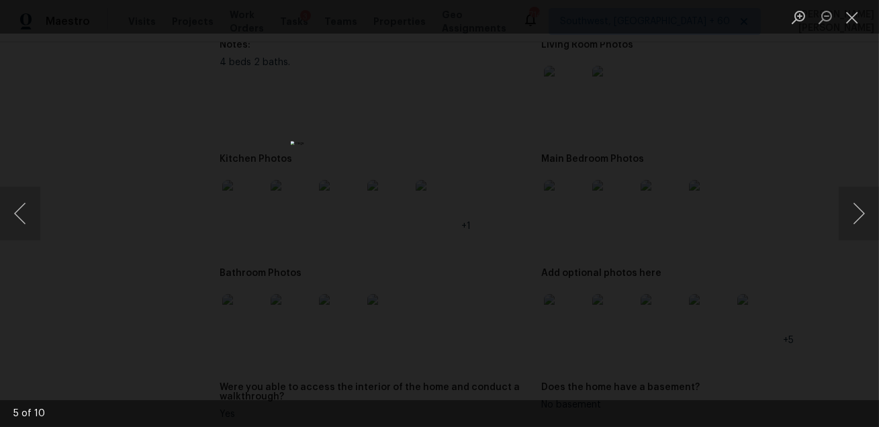
click at [531, 218] on img "Lightbox" at bounding box center [440, 213] width 298 height 144
click at [596, 152] on div "Lightbox" at bounding box center [439, 213] width 879 height 427
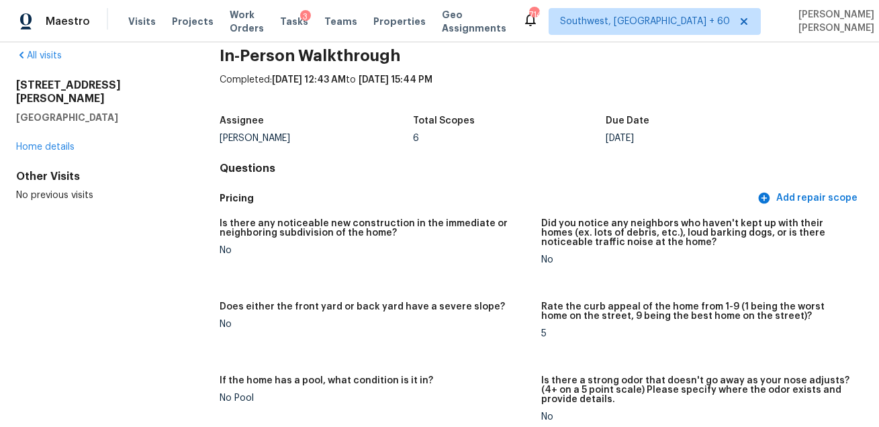
scroll to position [0, 0]
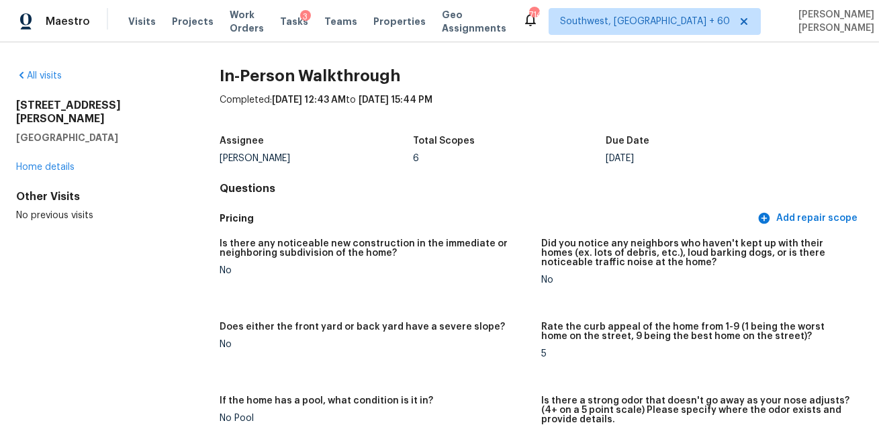
click at [433, 95] on span "9/29/2025, 15:44 PM" at bounding box center [396, 99] width 74 height 9
click at [128, 22] on span "Visits" at bounding box center [142, 21] width 28 height 13
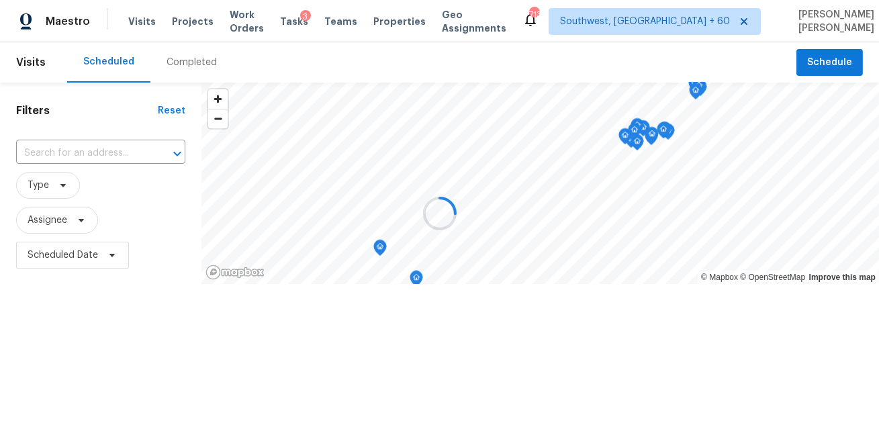
click at [154, 56] on div at bounding box center [439, 213] width 879 height 427
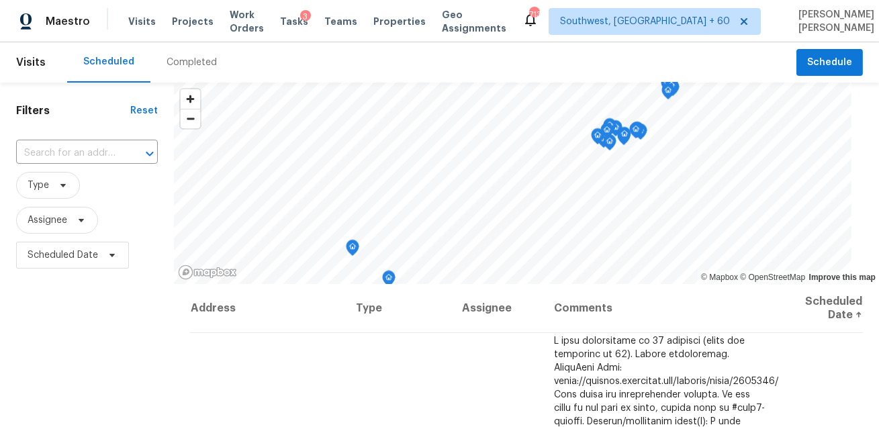
click at [161, 60] on div "Completed" at bounding box center [191, 62] width 83 height 40
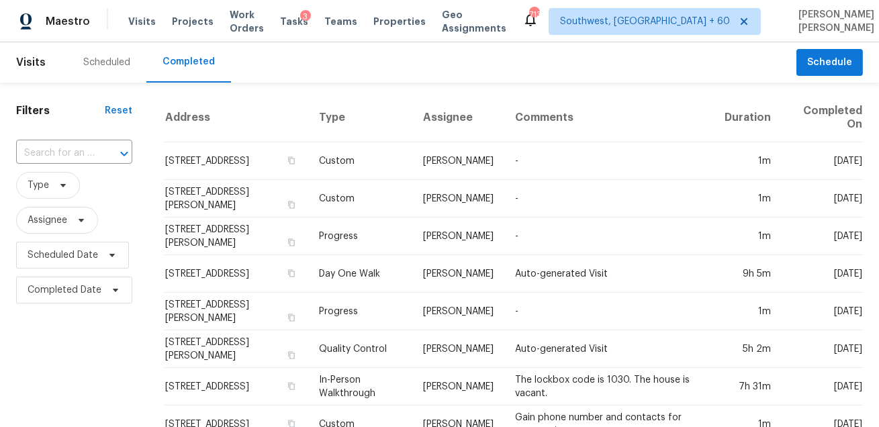
click at [79, 142] on div "​" at bounding box center [74, 153] width 116 height 29
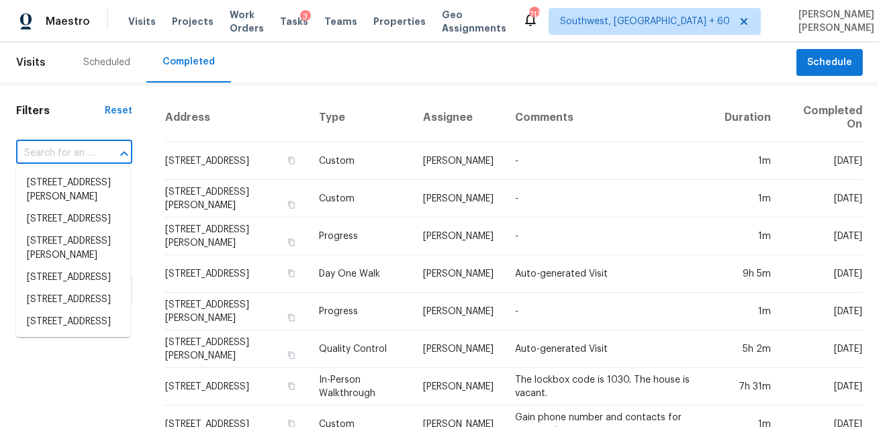
paste input "104 Tallwood St, Elgin, SC 29045"
type input "104 Tallwood St, Elgin, SC 29045"
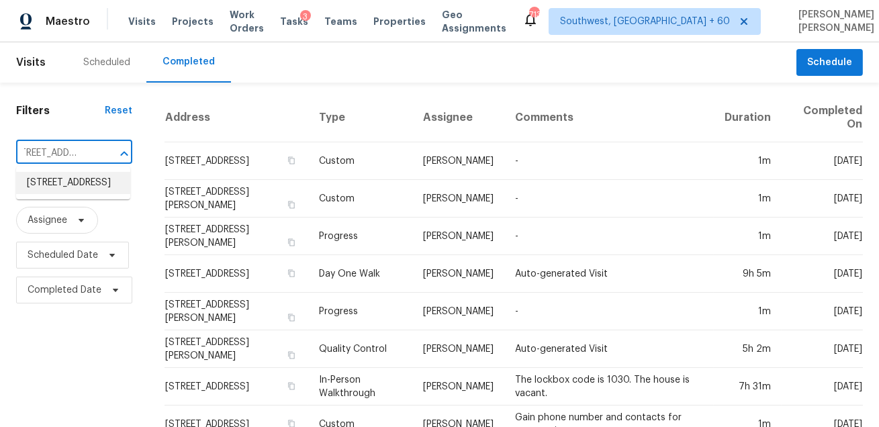
click at [58, 189] on li "104 Tallwood St, Elgin, SC 29045" at bounding box center [73, 183] width 114 height 22
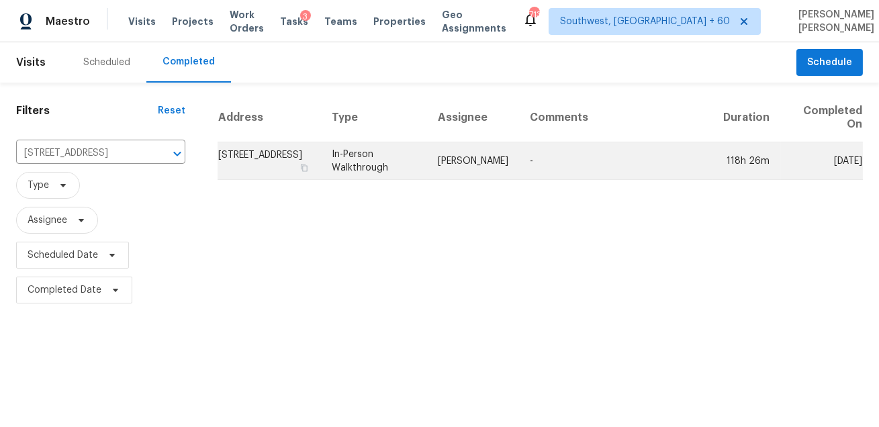
click at [441, 157] on td "[PERSON_NAME]" at bounding box center [473, 161] width 92 height 38
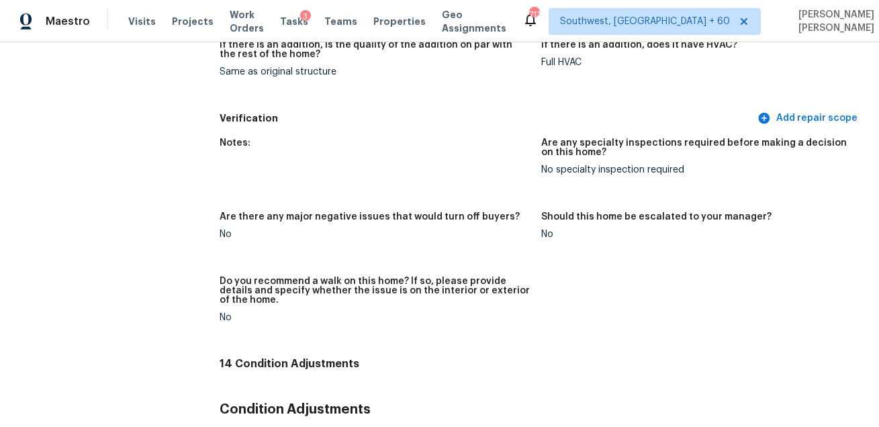
scroll to position [1508, 0]
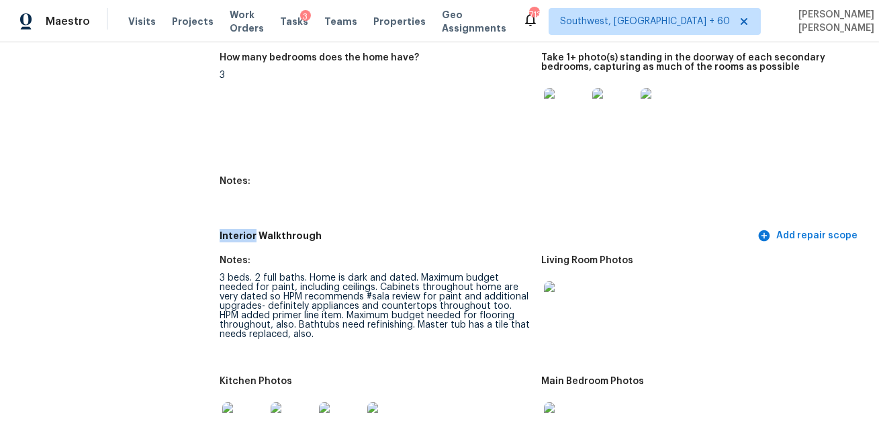
click at [373, 124] on figure "How many bedrooms does the home have? 3" at bounding box center [381, 106] width 322 height 107
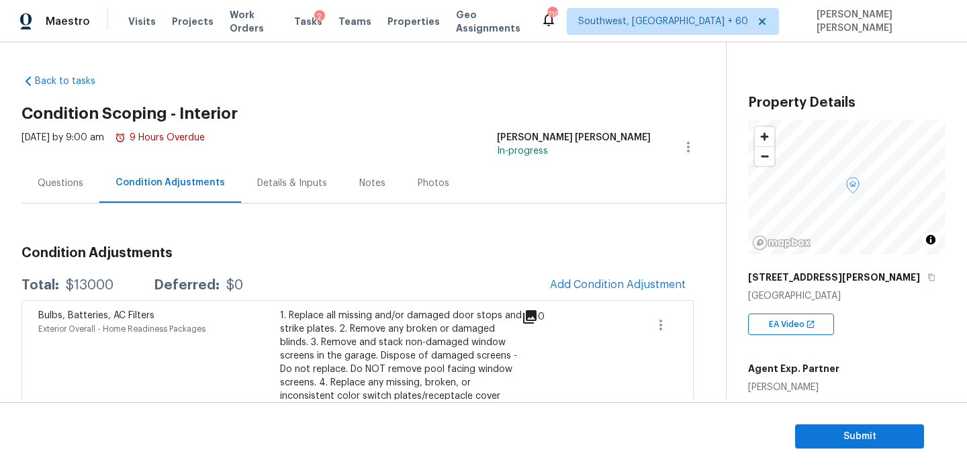
scroll to position [577, 0]
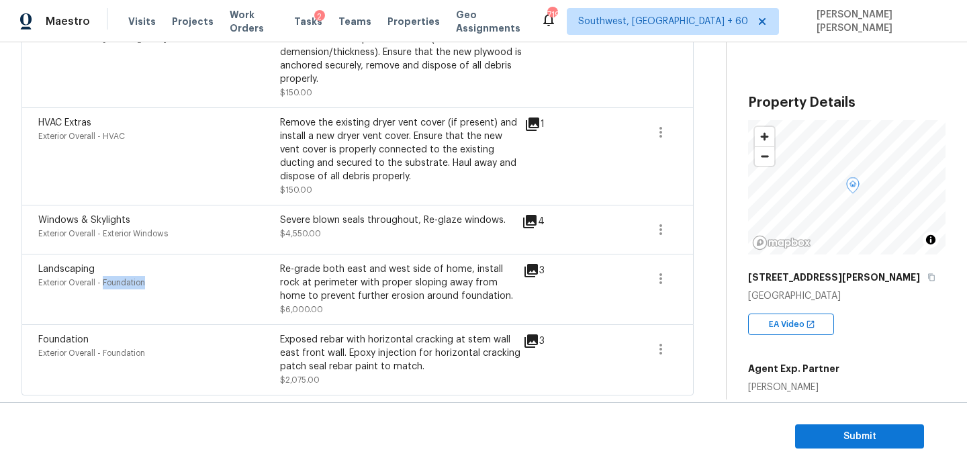
click at [457, 244] on div "Severe blown seals throughout, Re-glaze windows. $4,550.00" at bounding box center [401, 230] width 242 height 32
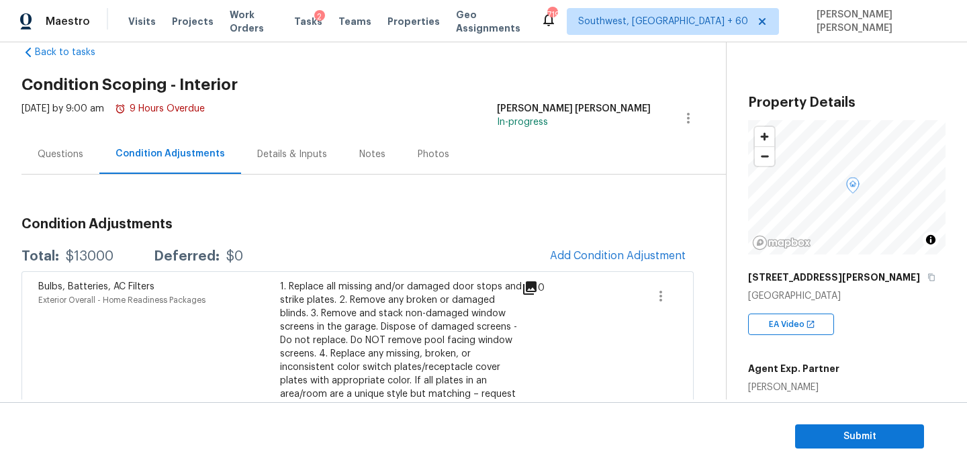
scroll to position [0, 0]
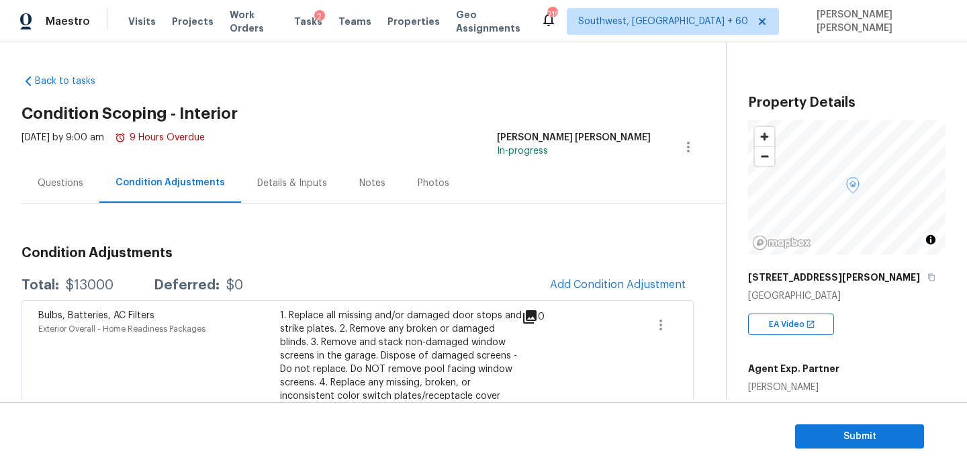
click at [82, 171] on div "Questions" at bounding box center [60, 183] width 78 height 40
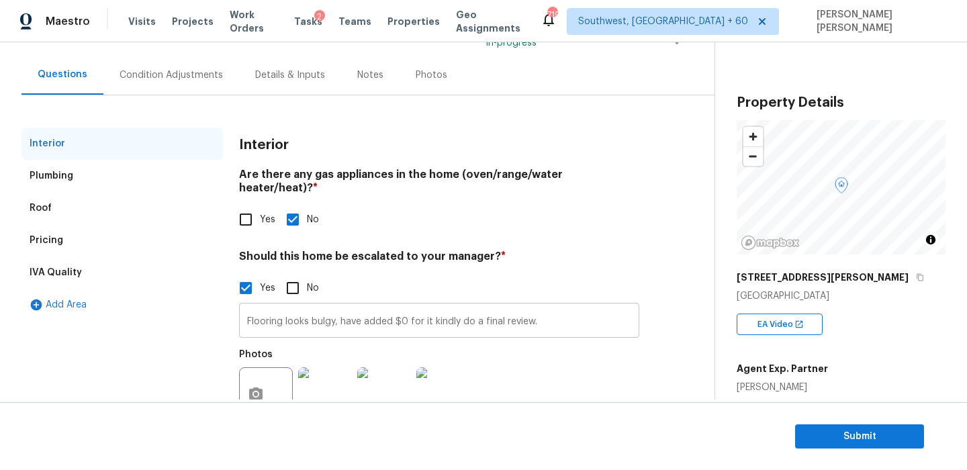
scroll to position [144, 0]
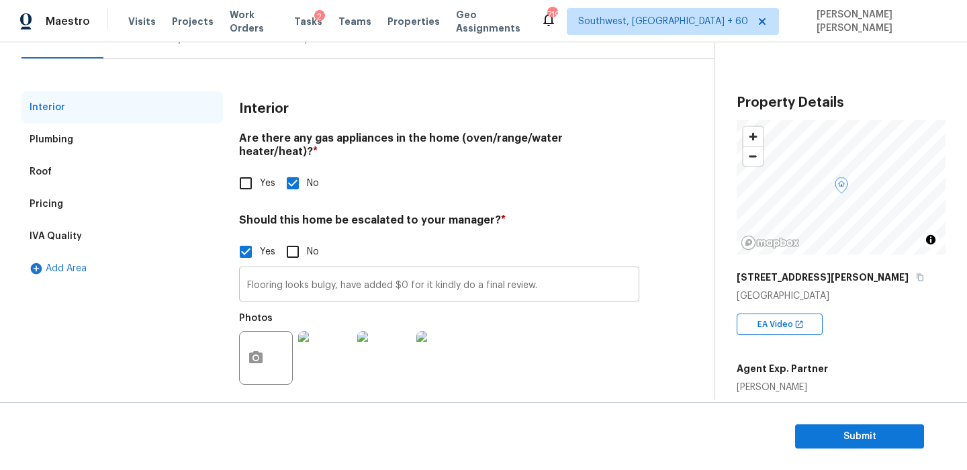
click at [375, 271] on input "Flooring looks bulgy, have added $0 for it kindly do a final review." at bounding box center [439, 286] width 400 height 32
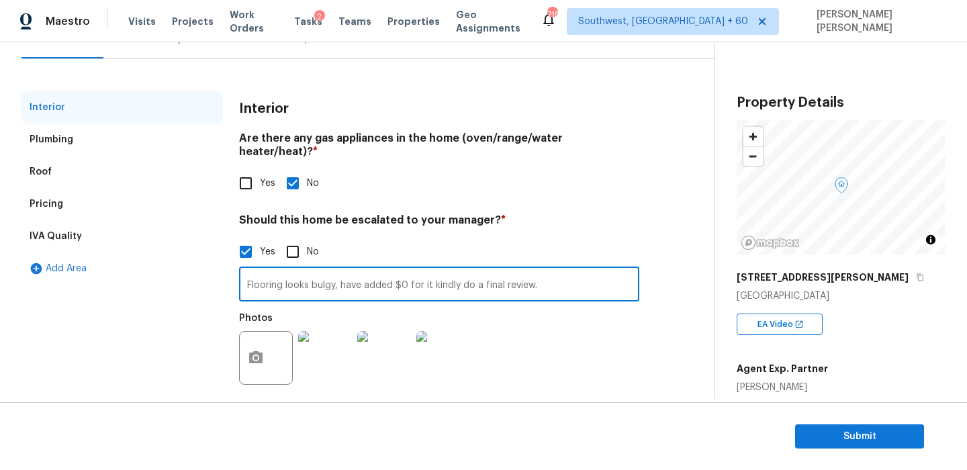
click at [375, 271] on input "Flooring looks bulgy, have added $0 for it kindly do a final review." at bounding box center [439, 286] width 400 height 32
click at [328, 331] on img at bounding box center [325, 358] width 54 height 54
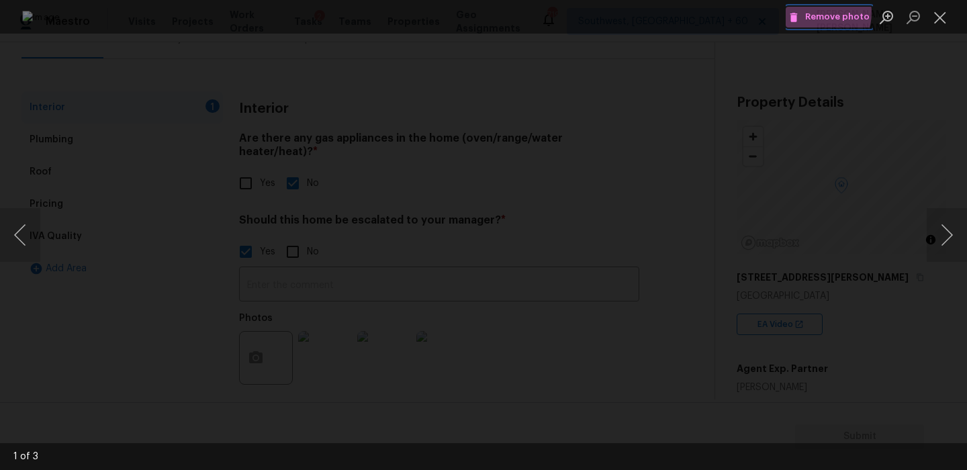
click at [819, 13] on span "Remove photo" at bounding box center [829, 16] width 81 height 15
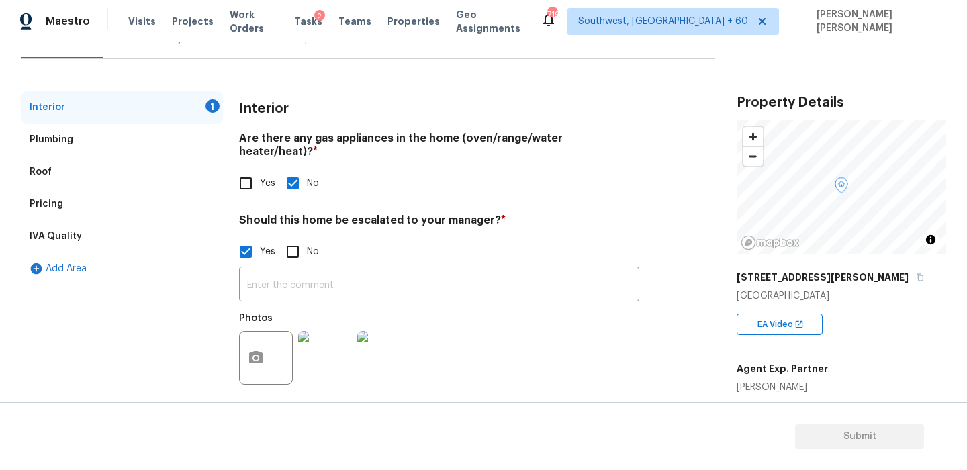
click at [312, 337] on img at bounding box center [325, 358] width 54 height 54
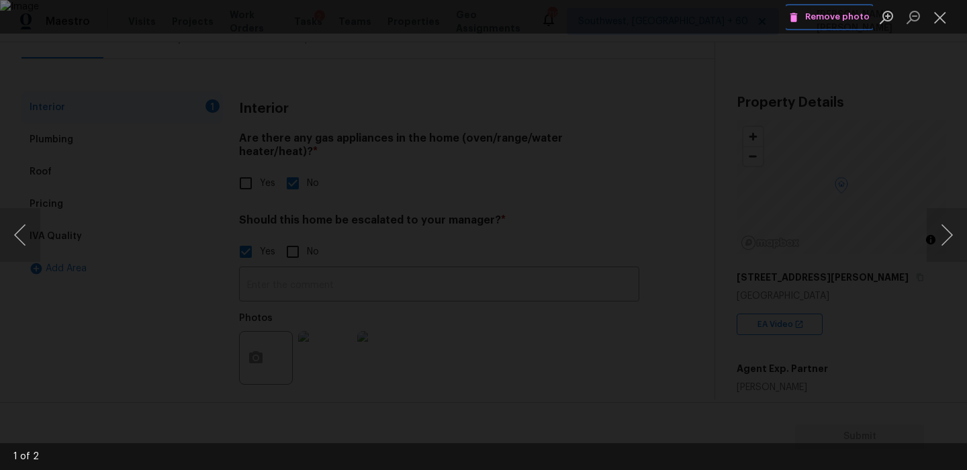
click at [814, 7] on button "Remove photo" at bounding box center [829, 17] width 87 height 21
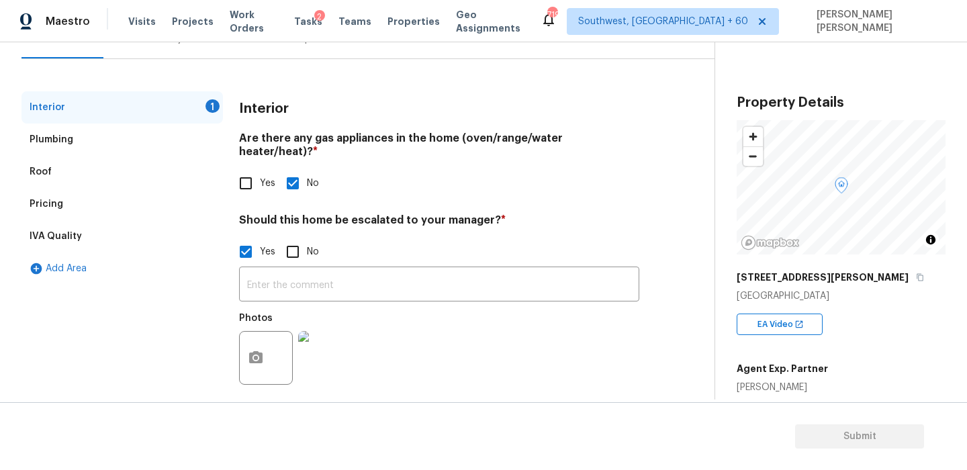
click at [312, 331] on img at bounding box center [325, 358] width 54 height 54
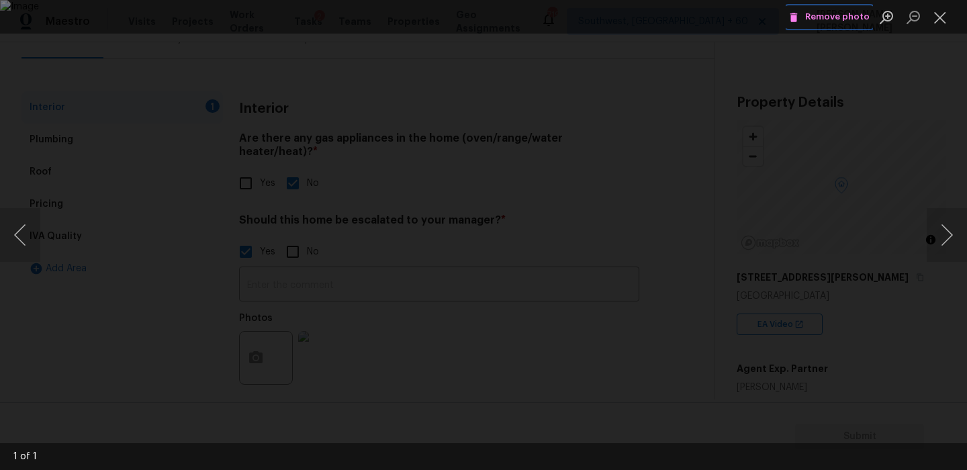
click at [809, 21] on span "Remove photo" at bounding box center [829, 16] width 81 height 15
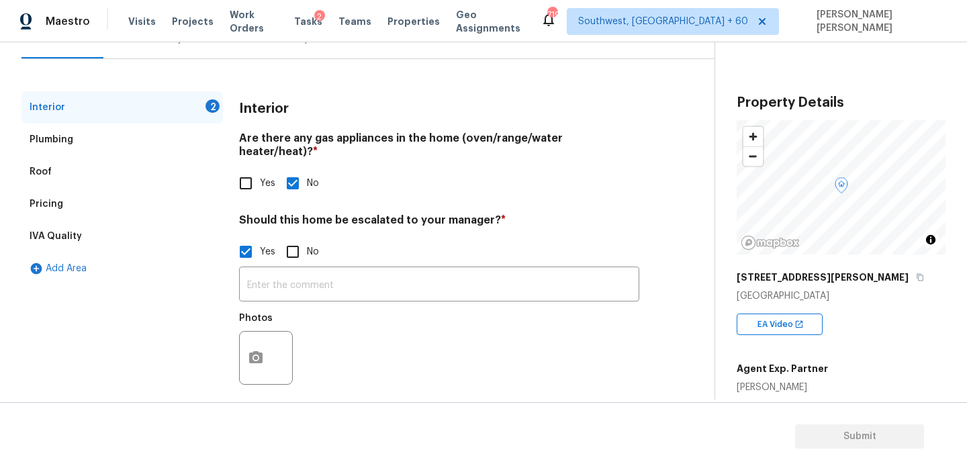
click at [251, 243] on input "Yes" at bounding box center [246, 252] width 28 height 28
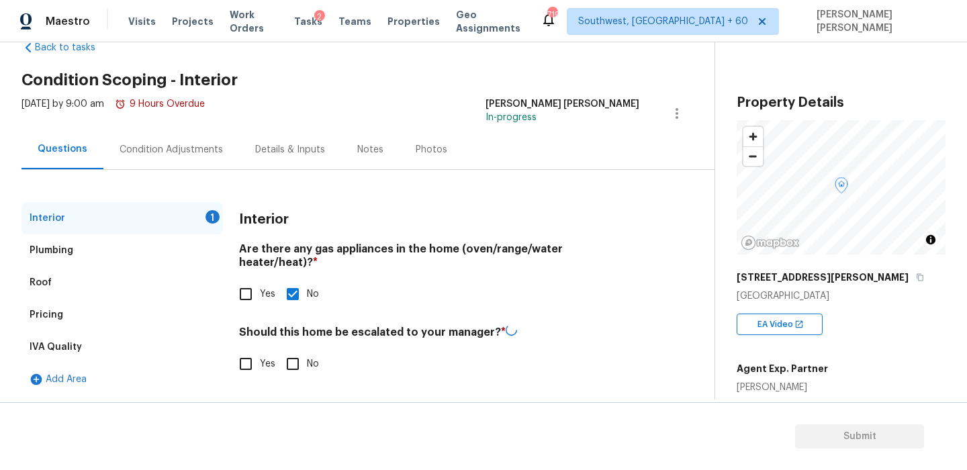
scroll to position [34, 0]
click at [261, 356] on span "Yes" at bounding box center [267, 363] width 15 height 14
click at [260, 351] on input "Yes" at bounding box center [246, 363] width 28 height 28
checkbox input "true"
click at [289, 395] on input "text" at bounding box center [439, 397] width 400 height 32
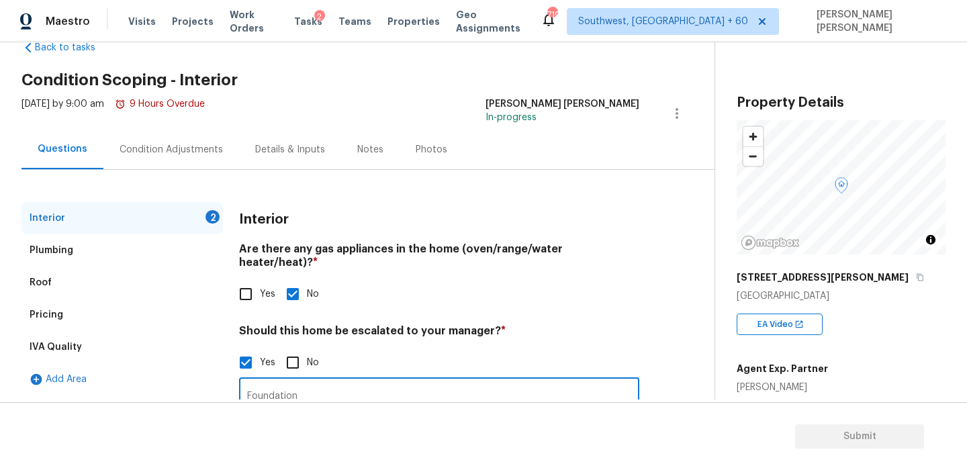
scroll to position [144, 0]
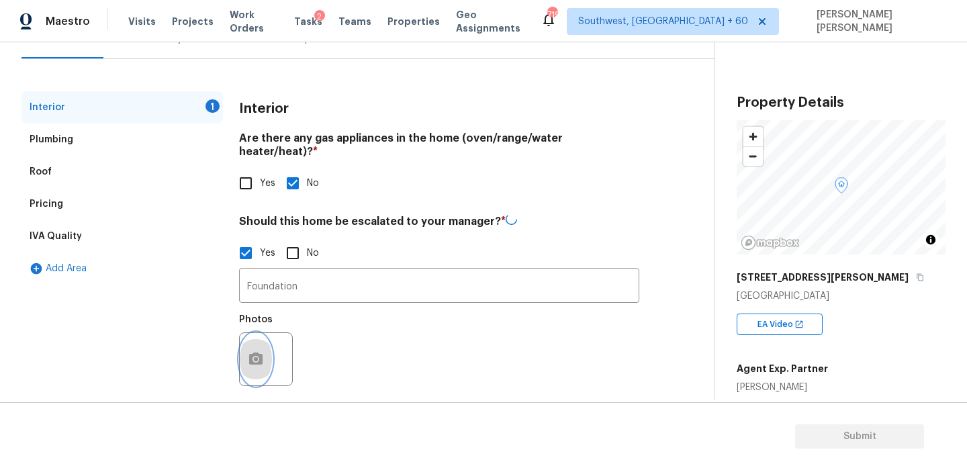
click at [256, 351] on icon "button" at bounding box center [256, 359] width 16 height 16
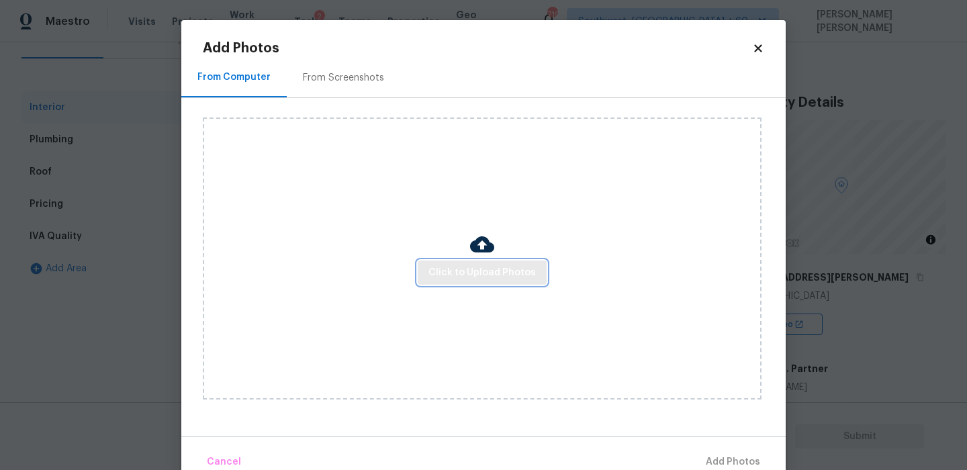
click at [449, 272] on span "Click to Upload Photos" at bounding box center [481, 273] width 107 height 17
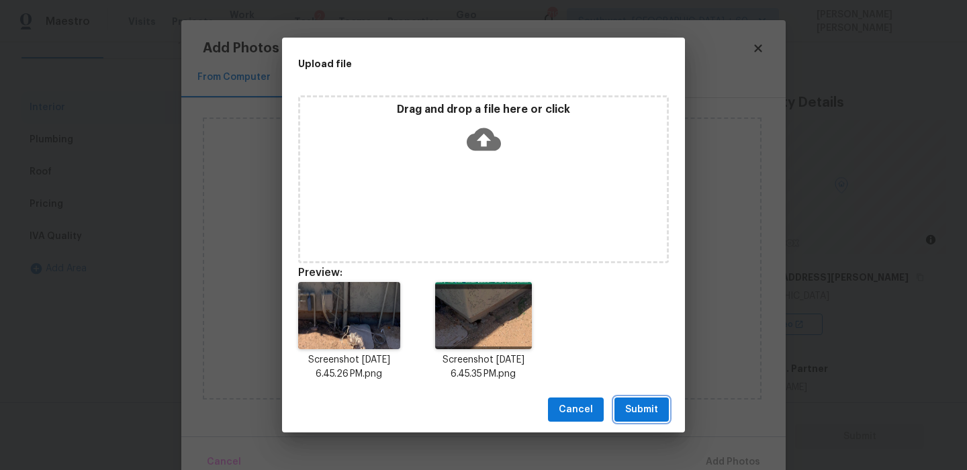
click at [631, 415] on span "Submit" at bounding box center [641, 410] width 33 height 17
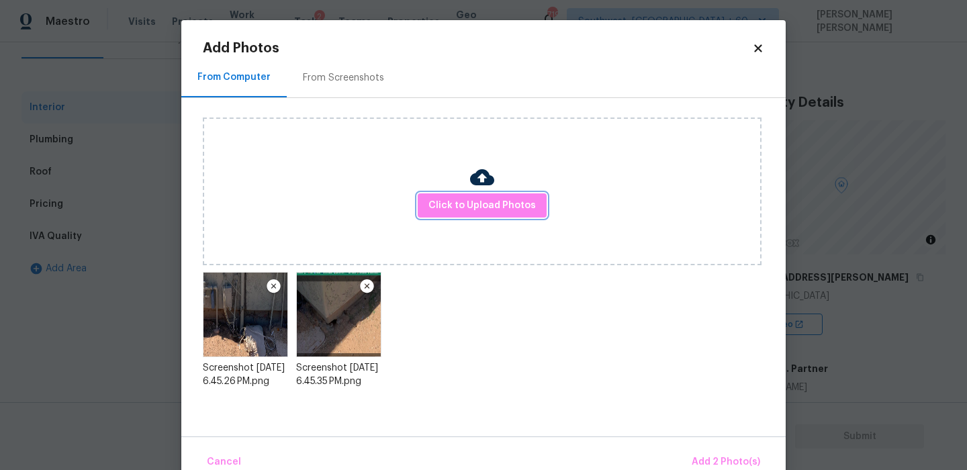
scroll to position [27, 0]
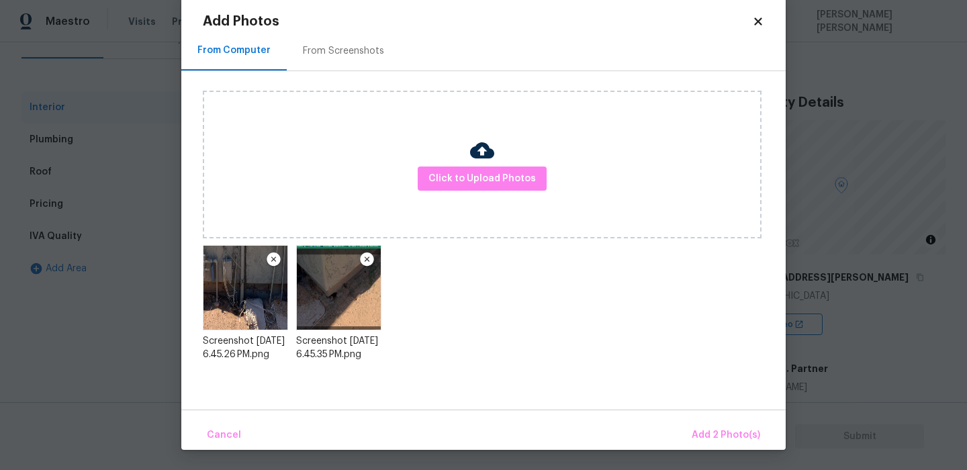
click at [711, 416] on div "Cancel Add 2 Photo(s)" at bounding box center [483, 430] width 604 height 40
click at [710, 438] on span "Add 2 Photo(s)" at bounding box center [726, 435] width 69 height 17
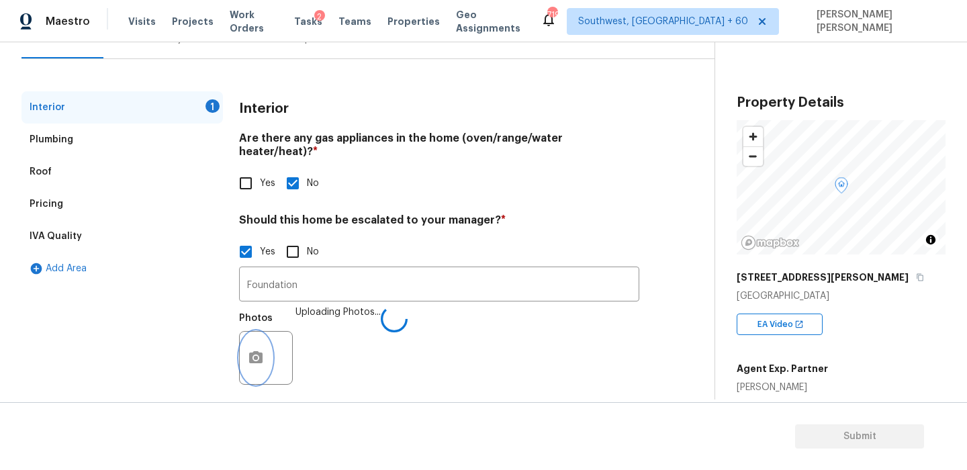
scroll to position [0, 0]
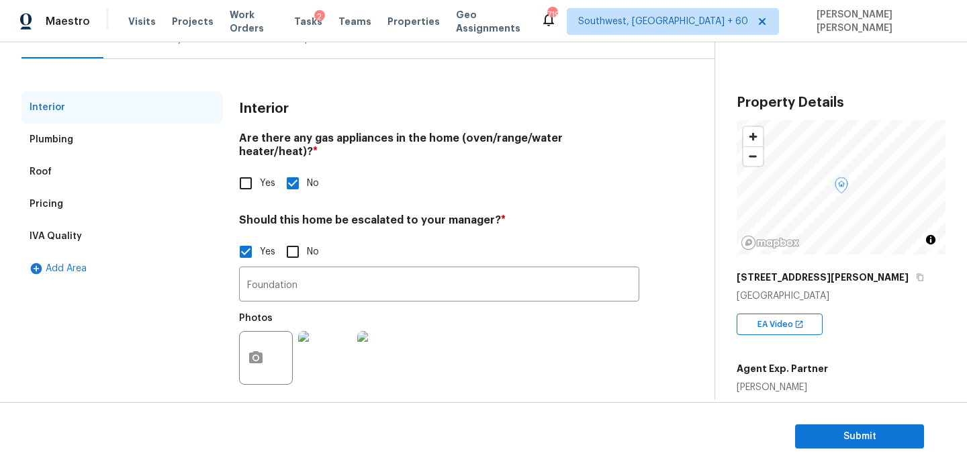
click at [527, 352] on div "Photos" at bounding box center [439, 349] width 400 height 87
click at [404, 270] on input "Foundation" at bounding box center [439, 286] width 400 height 32
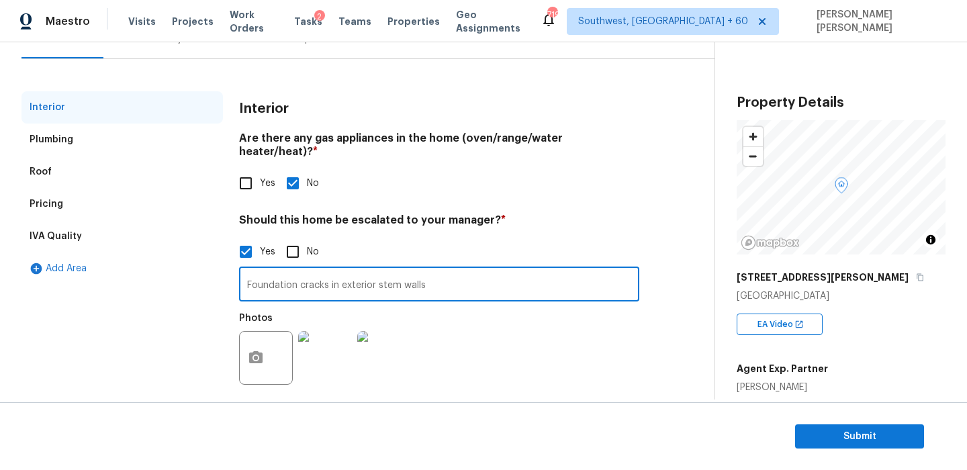
type input "Foundation cracks in exterior stem walls"
click at [580, 357] on div "Photos" at bounding box center [439, 349] width 400 height 87
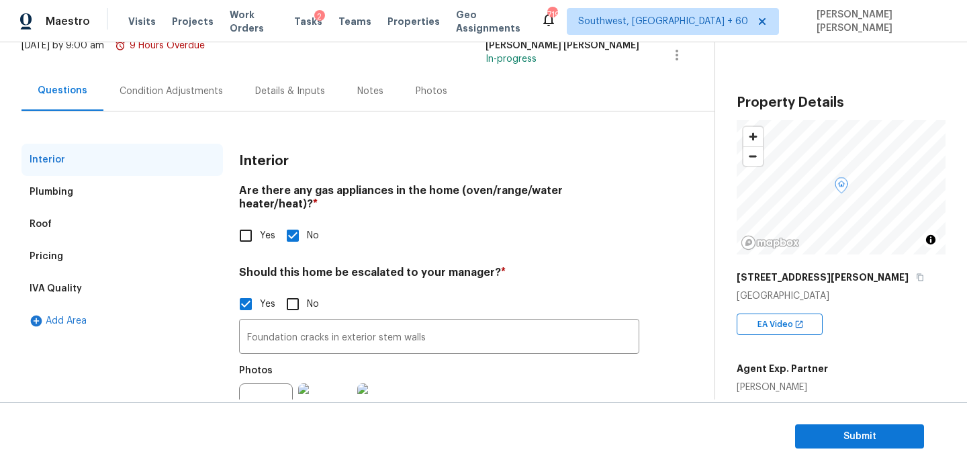
scroll to position [66, 0]
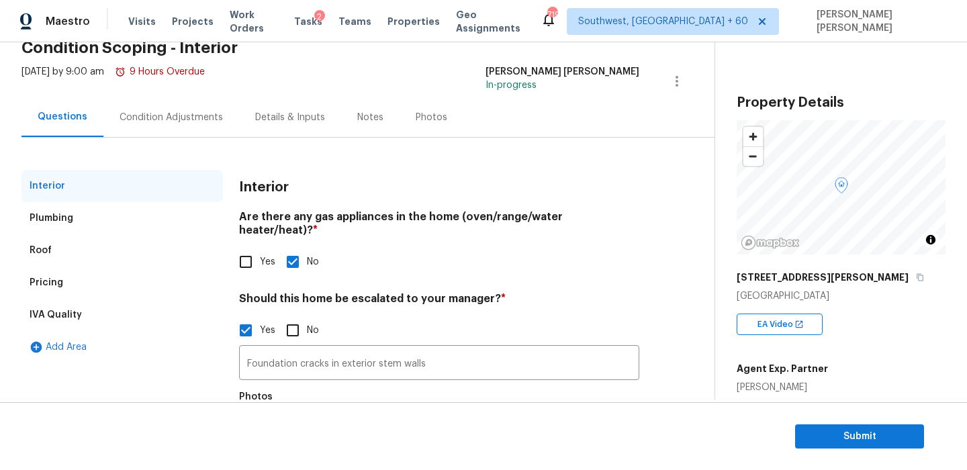
click at [141, 117] on div "Condition Adjustments" at bounding box center [171, 117] width 103 height 13
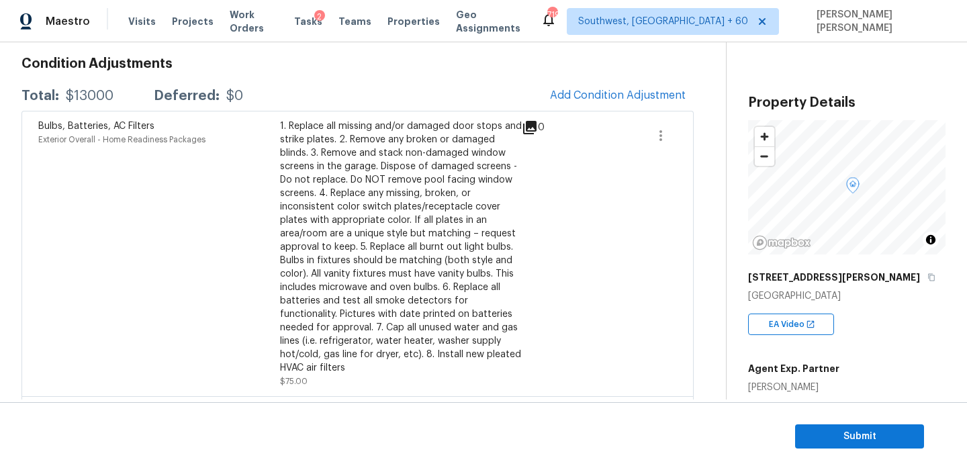
scroll to position [216, 0]
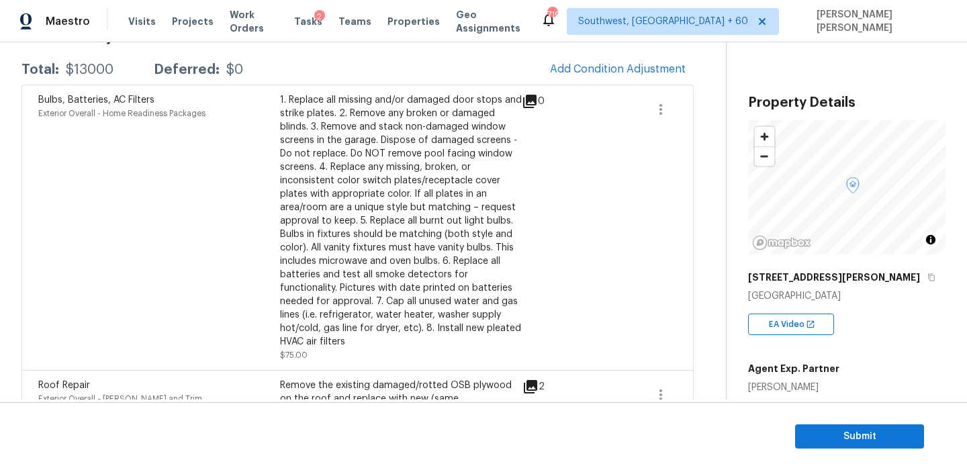
click at [575, 56] on span "Add Condition Adjustment" at bounding box center [618, 70] width 152 height 30
click at [575, 64] on span "Add Condition Adjustment" at bounding box center [618, 69] width 136 height 12
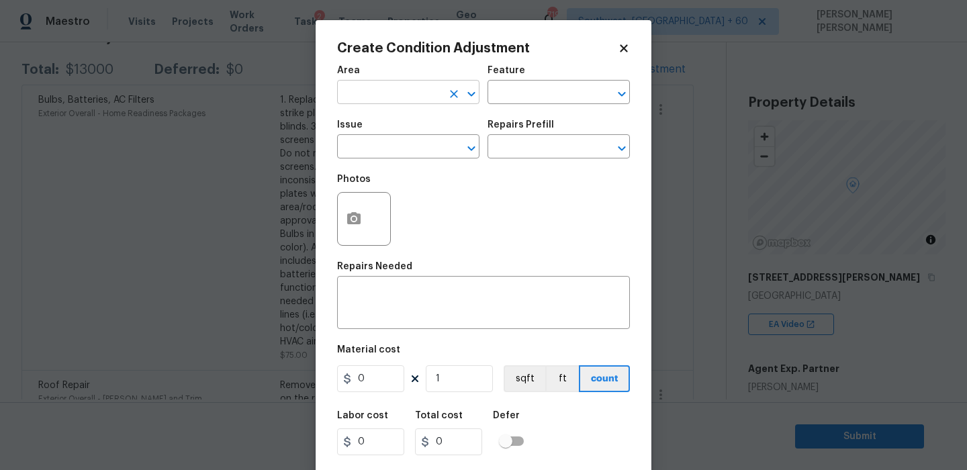
click at [374, 93] on input "text" at bounding box center [389, 93] width 105 height 21
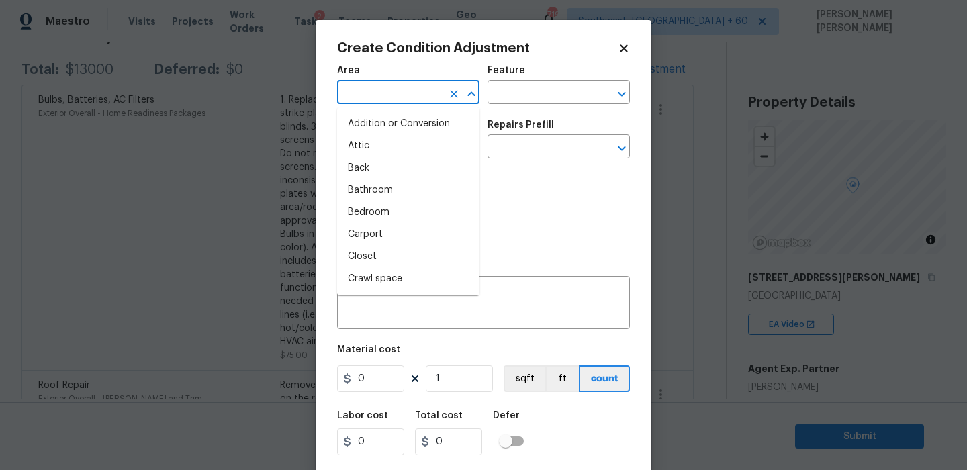
type input "i"
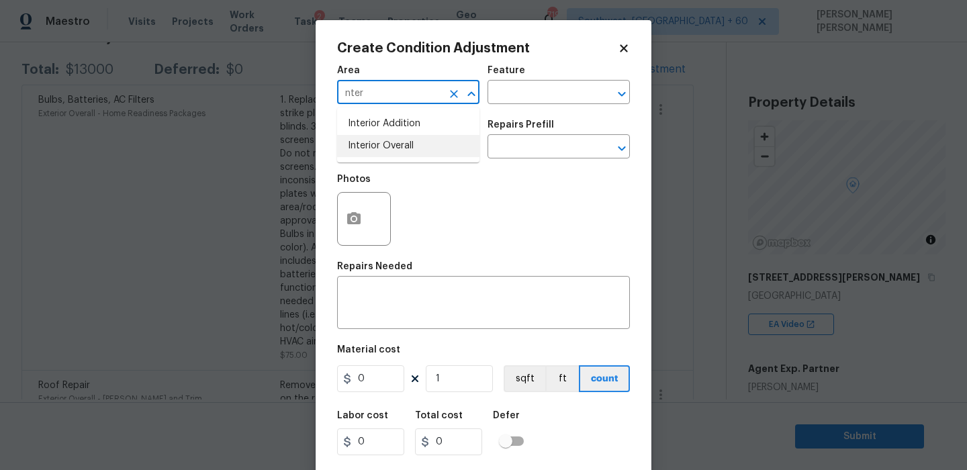
click at [397, 138] on li "Interior Overall" at bounding box center [408, 146] width 142 height 22
type input "Interior Overall"
click at [535, 90] on input "text" at bounding box center [540, 93] width 105 height 21
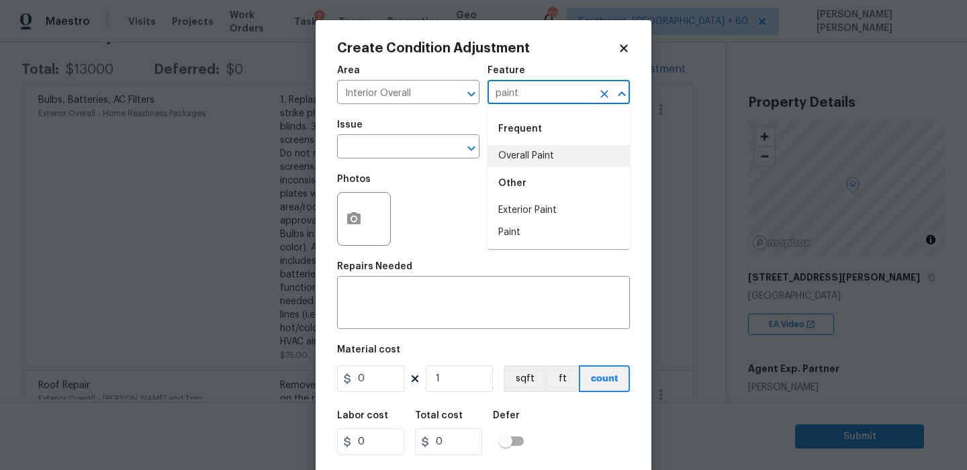
click at [545, 156] on li "Overall Paint" at bounding box center [559, 156] width 142 height 22
type input "Overall Paint"
click at [384, 150] on input "text" at bounding box center [389, 148] width 105 height 21
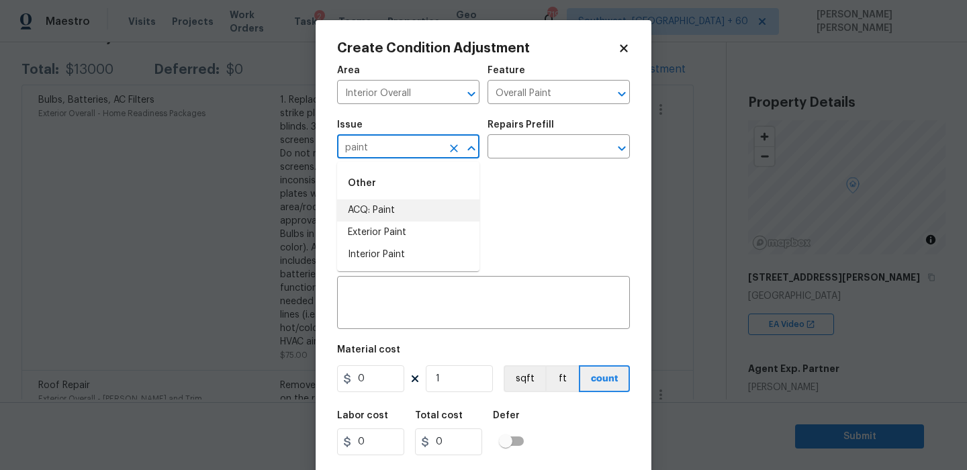
click at [383, 201] on li "ACQ: Paint" at bounding box center [408, 210] width 142 height 22
type input "ACQ: Paint"
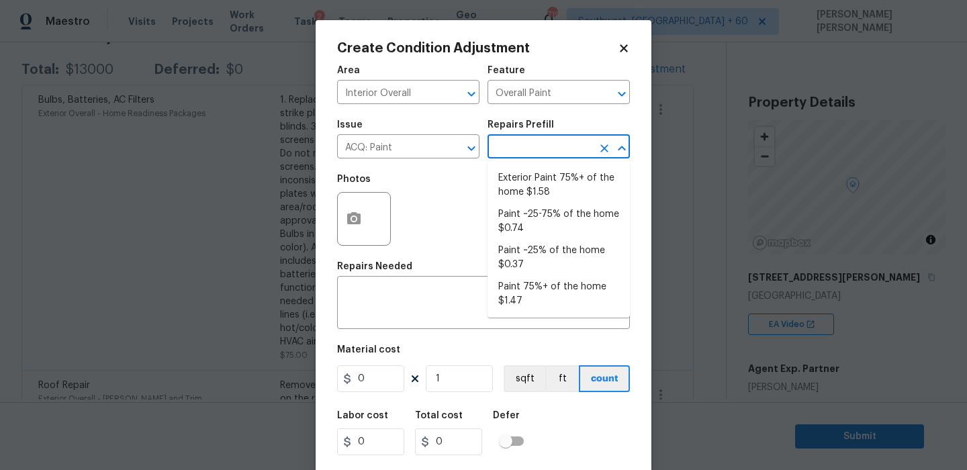
click at [502, 154] on input "text" at bounding box center [540, 148] width 105 height 21
click at [544, 259] on li "Paint ~25% of the home $0.37" at bounding box center [559, 258] width 142 height 36
type input "Acquisition"
type textarea "Acquisition Scope: ~25% of the home needs interior paint"
type input "0.37"
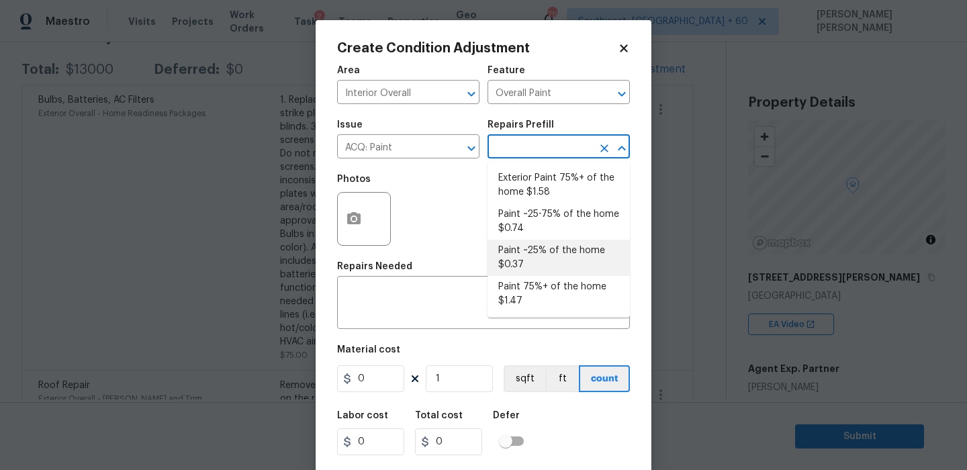
type input "0.37"
click at [529, 268] on li "Paint ~25% of the home $0.37" at bounding box center [559, 258] width 142 height 36
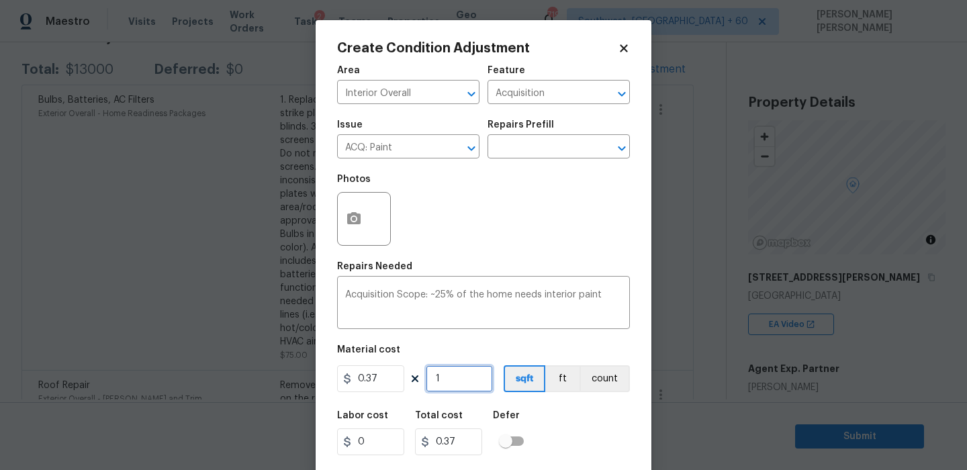
click at [469, 369] on input "1" at bounding box center [459, 378] width 67 height 27
type input "0"
type input "1"
type input "0.37"
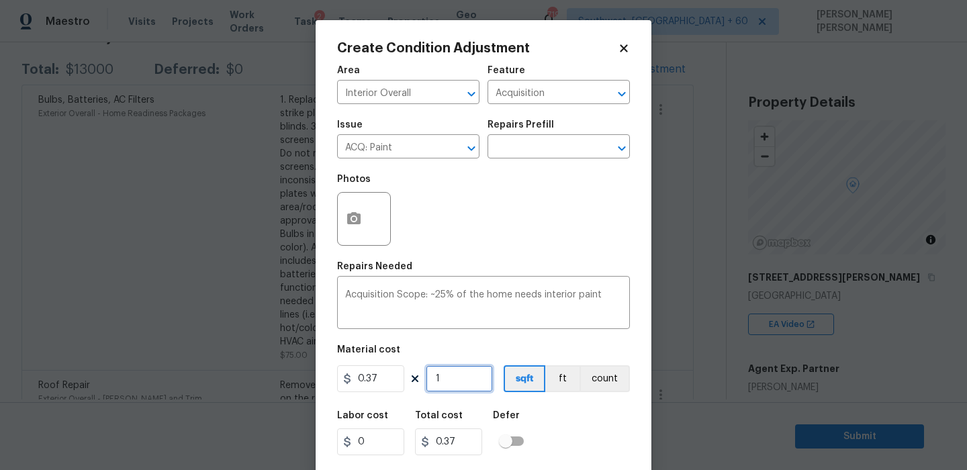
type input "19"
type input "7.03"
type input "190"
type input "70.3"
type input "1907"
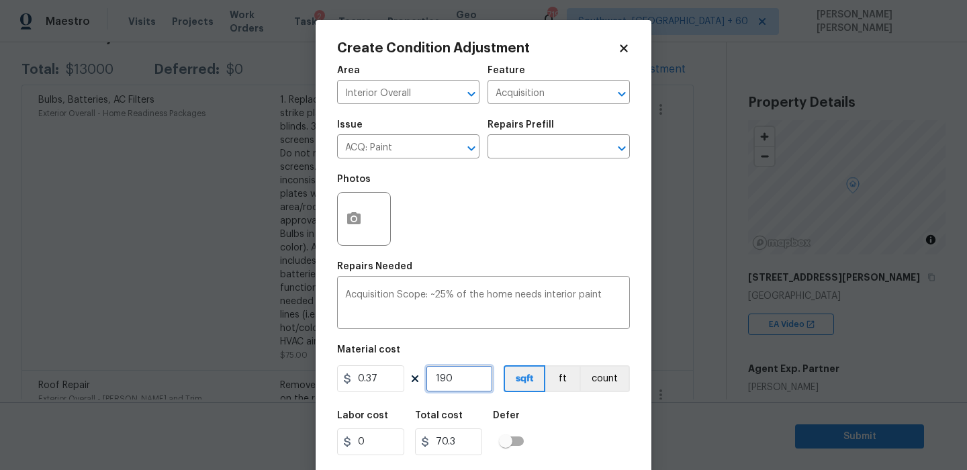
type input "705.59"
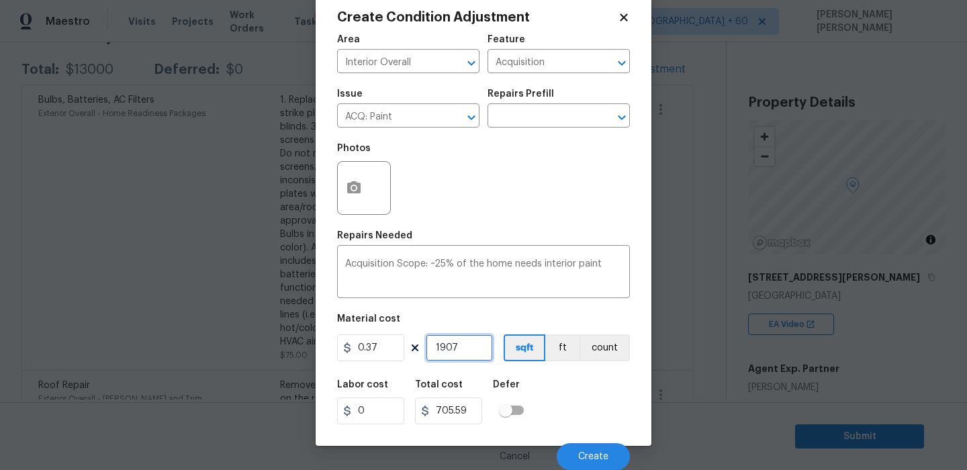
type input "1907"
click at [601, 401] on div "Labor cost 0 Total cost 705.59 Defer" at bounding box center [483, 402] width 293 height 60
click at [600, 455] on span "Create" at bounding box center [593, 457] width 30 height 10
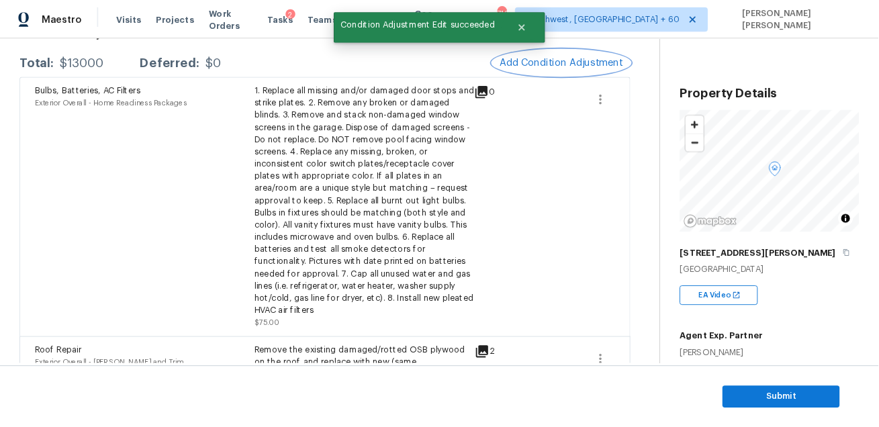
scroll to position [0, 0]
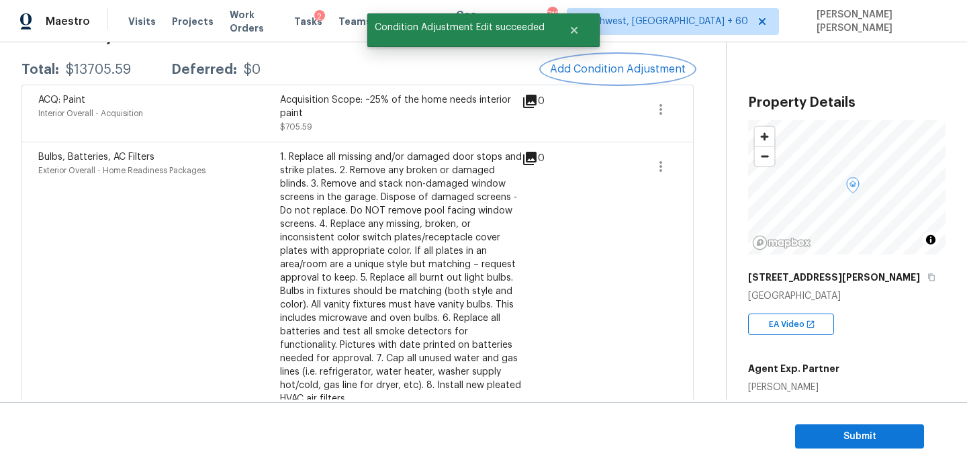
click at [601, 56] on button "Add Condition Adjustment" at bounding box center [618, 69] width 152 height 28
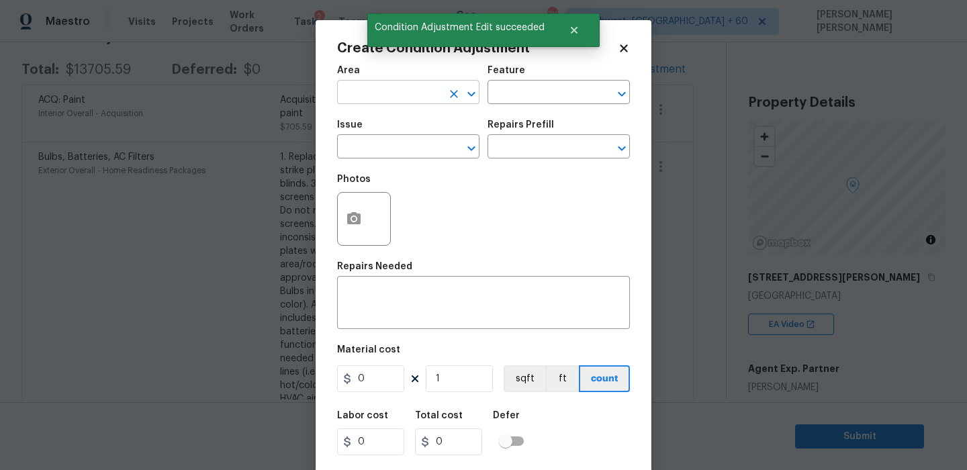
click at [387, 104] on input "text" at bounding box center [389, 93] width 105 height 21
click at [394, 142] on li "Interior Overall" at bounding box center [408, 146] width 142 height 22
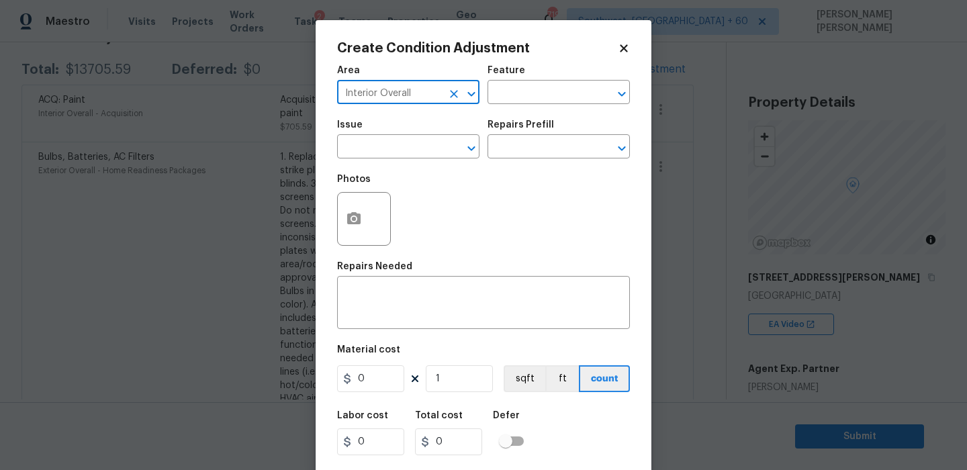
type input "Interior Overall"
click at [531, 118] on div "Issue ​ Repairs Prefill ​" at bounding box center [483, 139] width 293 height 54
click at [531, 103] on input "text" at bounding box center [540, 93] width 105 height 21
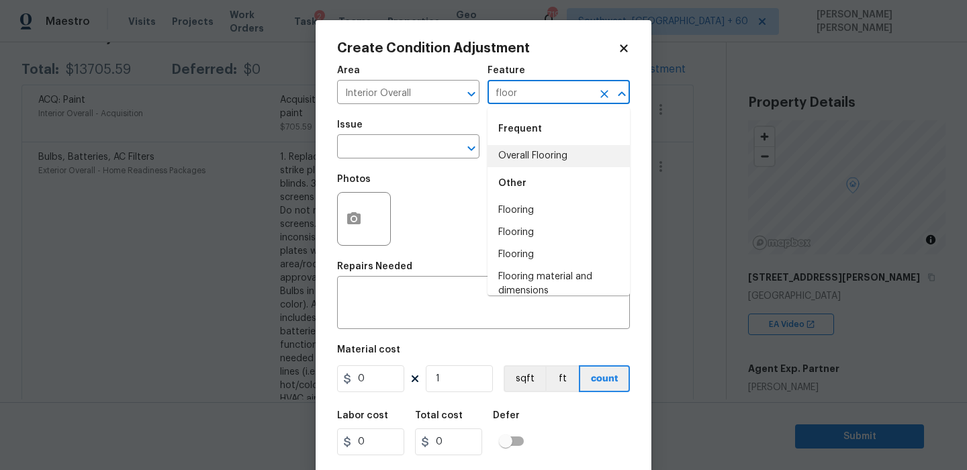
click at [514, 156] on li "Overall Flooring" at bounding box center [559, 156] width 142 height 22
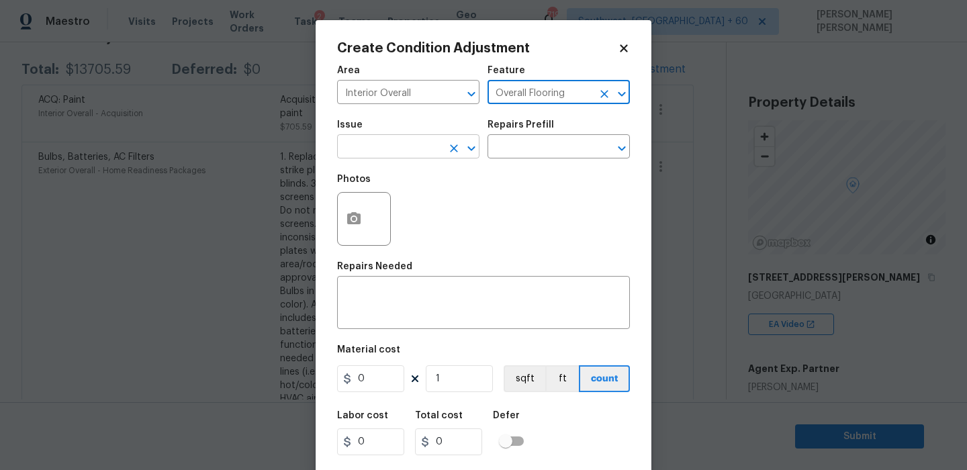
type input "Overall Flooring"
click at [389, 146] on input "text" at bounding box center [389, 148] width 105 height 21
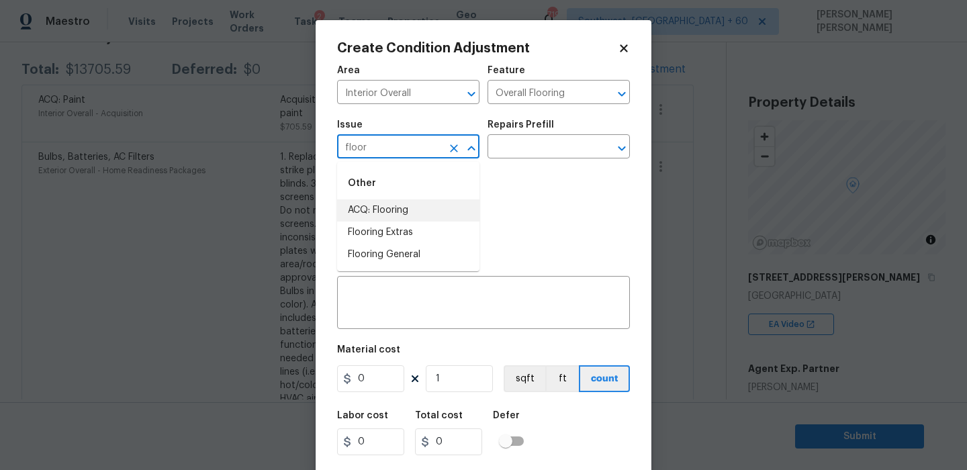
click at [359, 206] on li "ACQ: Flooring" at bounding box center [408, 210] width 142 height 22
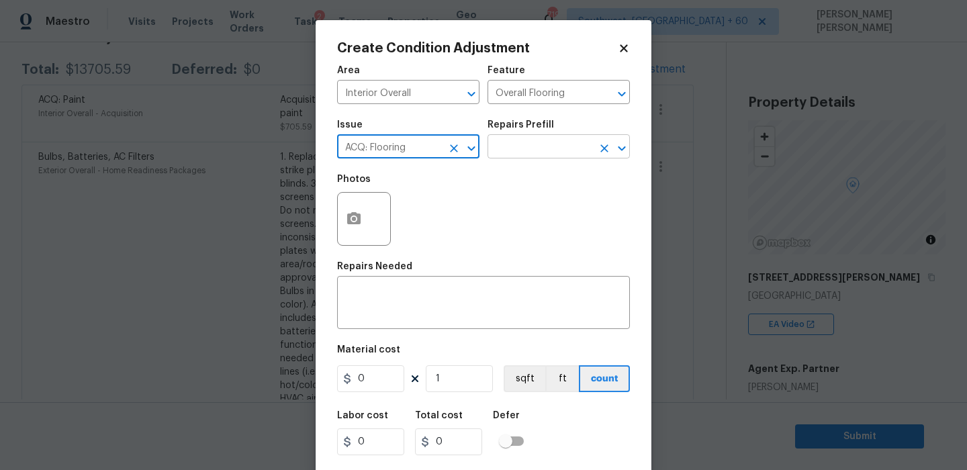
type input "ACQ: Flooring"
click at [525, 142] on input "text" at bounding box center [540, 148] width 105 height 21
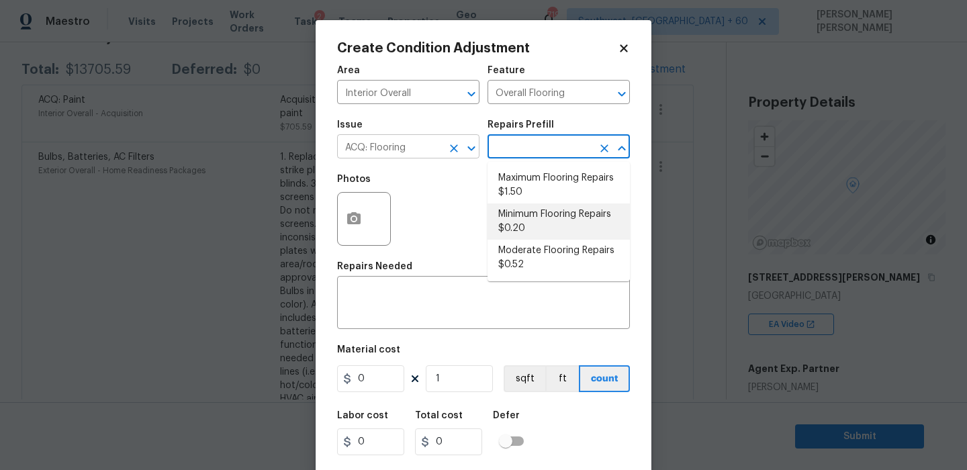
click at [420, 151] on input "ACQ: Flooring" at bounding box center [389, 148] width 105 height 21
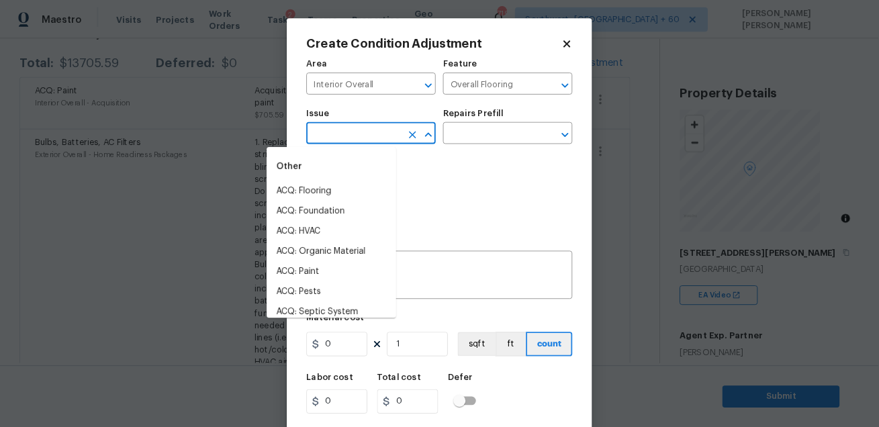
scroll to position [216, 0]
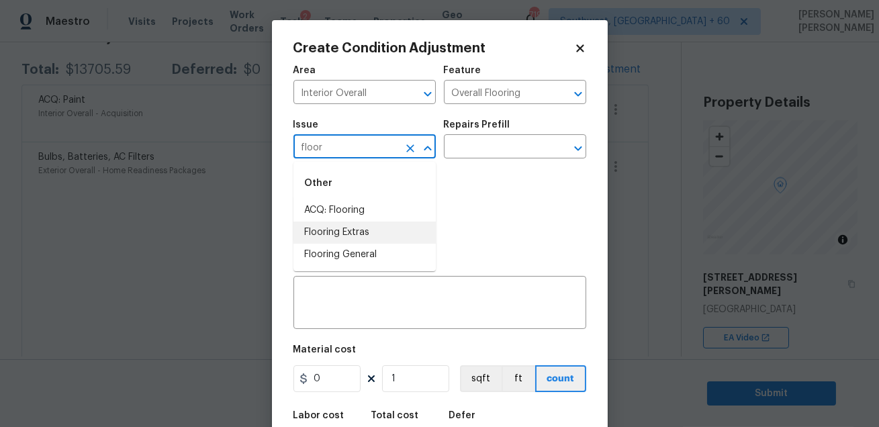
click at [362, 230] on li "Flooring Extras" at bounding box center [364, 233] width 142 height 22
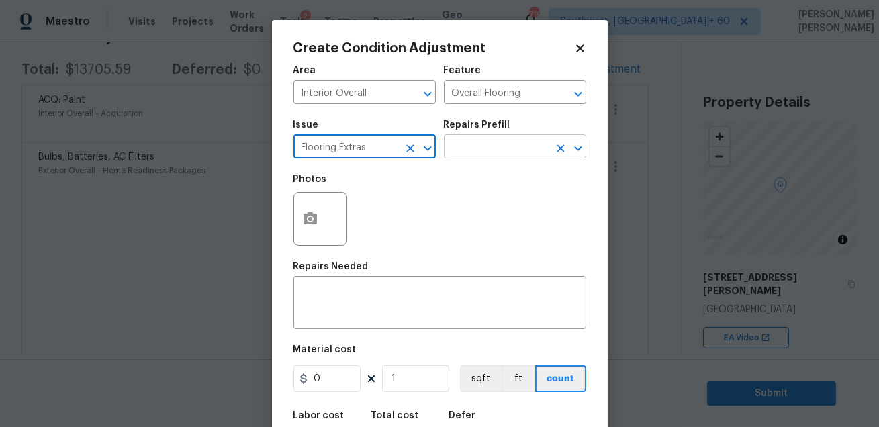
type input "Flooring Extras"
click at [469, 146] on input "text" at bounding box center [496, 148] width 105 height 21
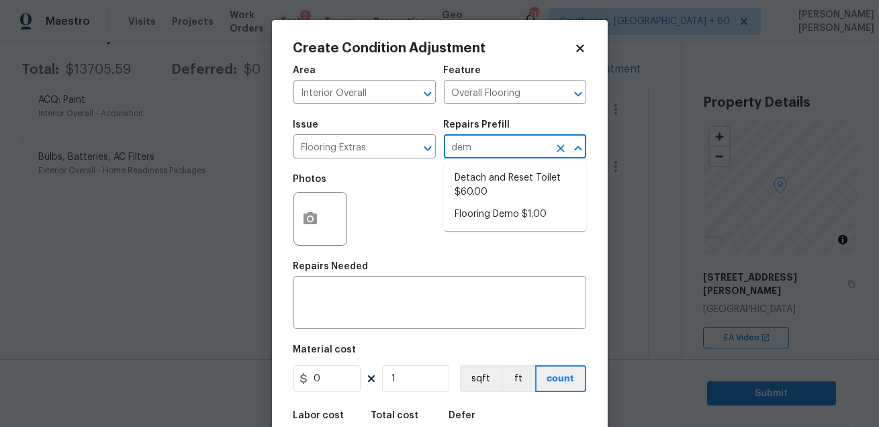
type input "demo"
click at [475, 181] on li "Flooring Demo $1.00" at bounding box center [515, 178] width 142 height 22
type textarea "Demo existing flooring."
type input "1"
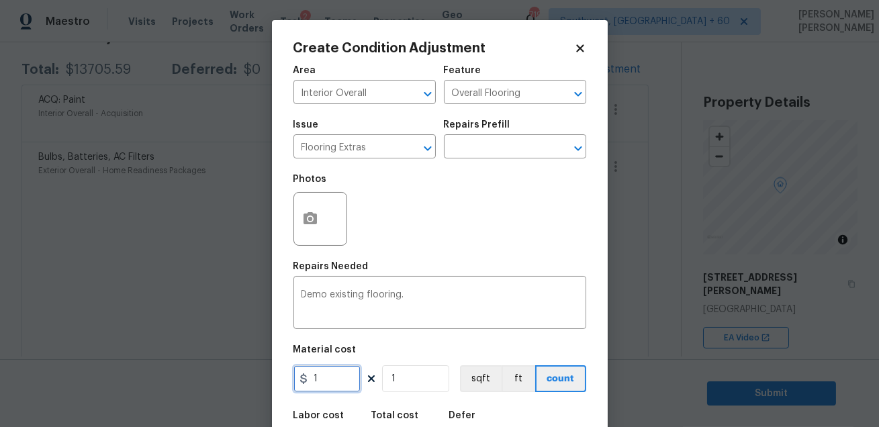
click at [338, 373] on input "1" at bounding box center [326, 378] width 67 height 27
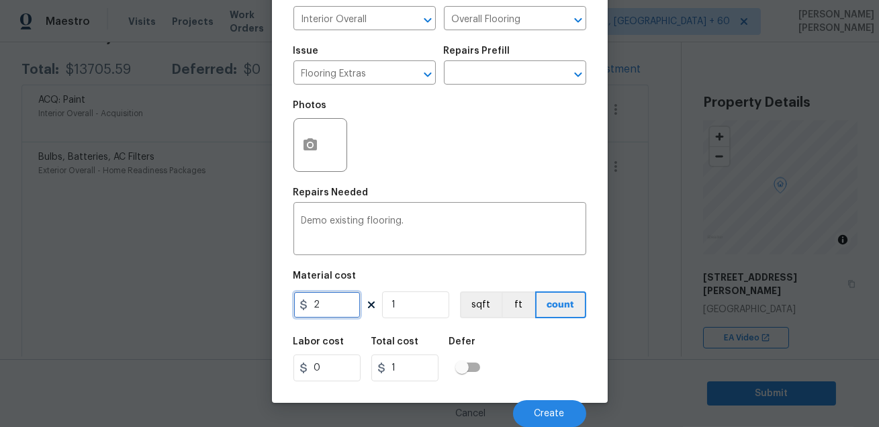
type input "2"
click at [428, 312] on input "1" at bounding box center [415, 304] width 67 height 27
type input "0"
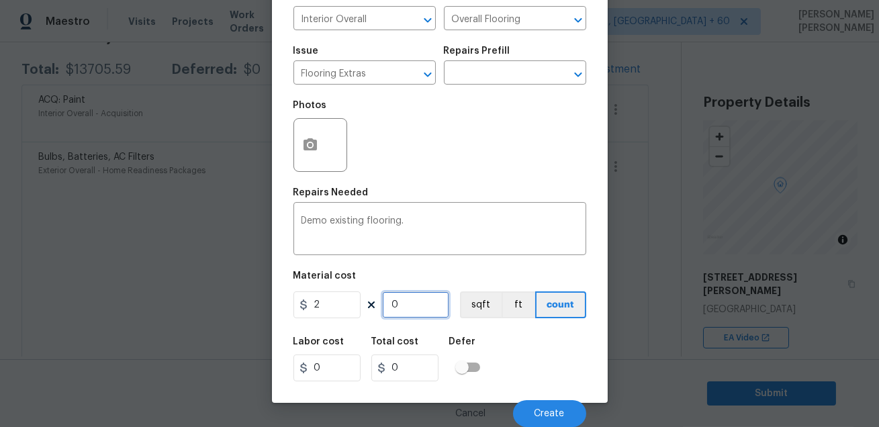
type input "1"
type input "2"
type input "19"
type input "38"
type input "190"
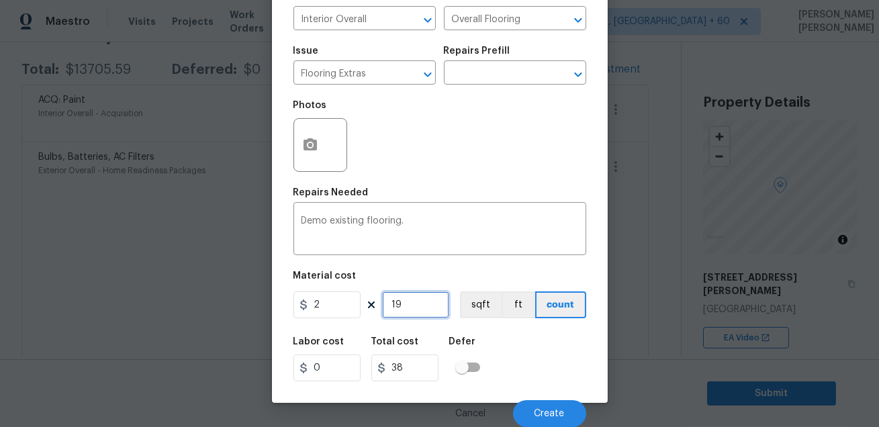
type input "380"
type input "1907"
type input "3814"
type input "1907"
click at [533, 379] on div "Labor cost 0 Total cost 3814 Defer" at bounding box center [439, 359] width 293 height 60
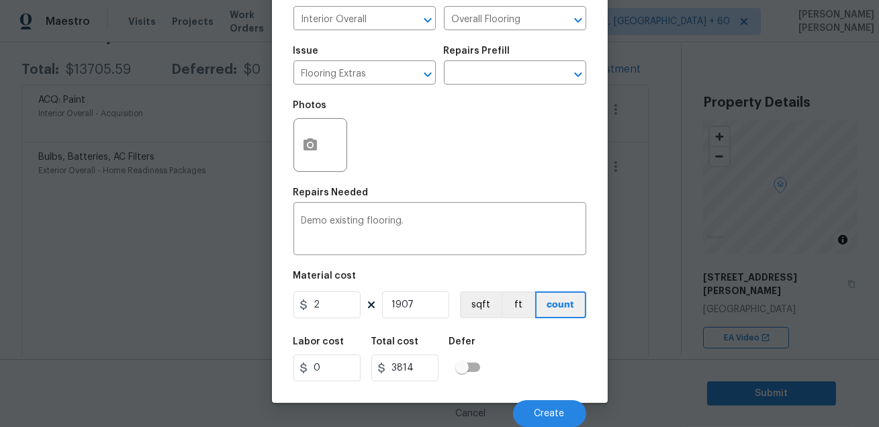
click at [526, 355] on div "Labor cost 0 Total cost 3814 Defer" at bounding box center [439, 359] width 293 height 60
click at [546, 418] on span "Create" at bounding box center [550, 414] width 30 height 10
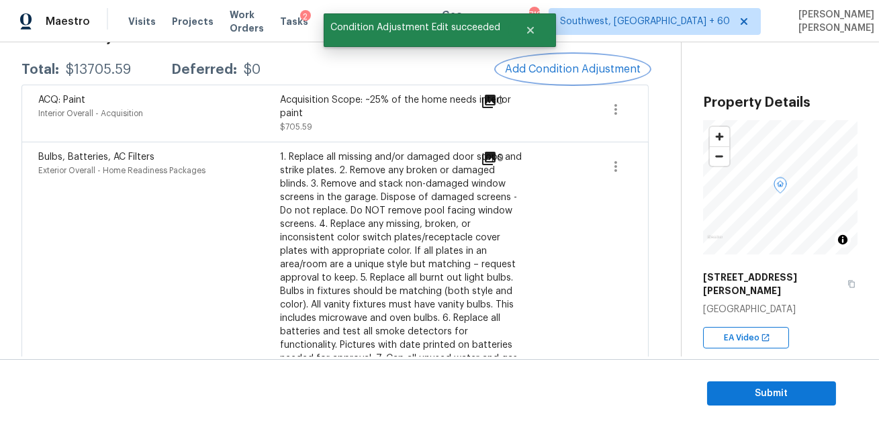
scroll to position [0, 0]
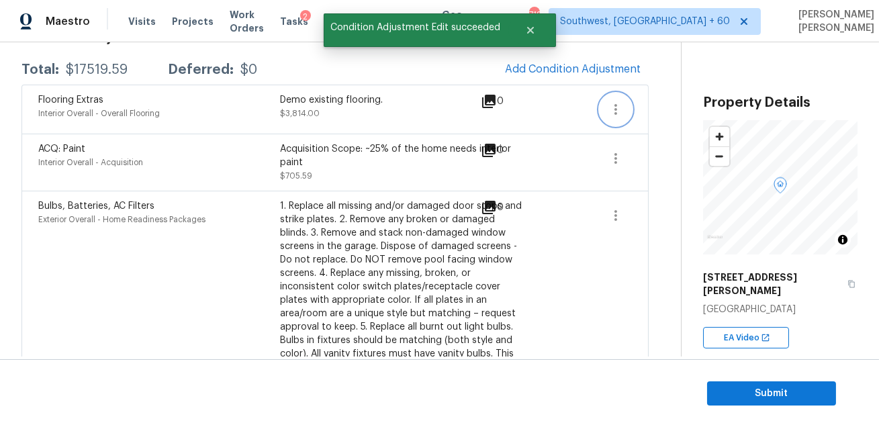
click at [623, 113] on icon "button" at bounding box center [616, 109] width 16 height 16
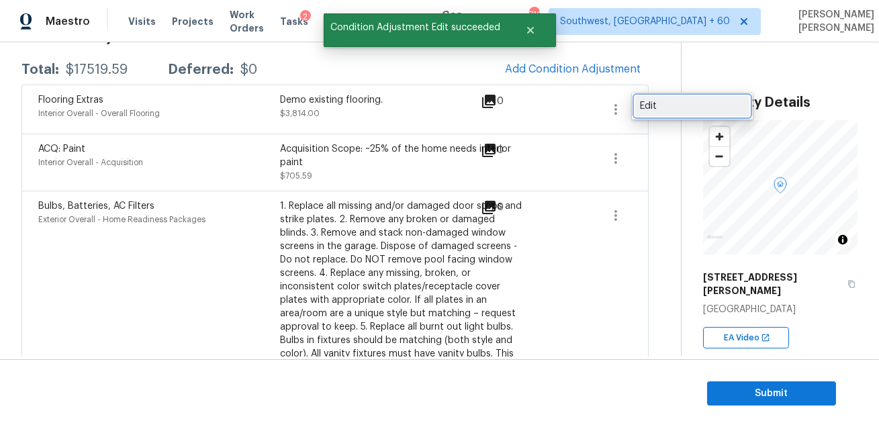
click at [639, 112] on link "Edit" at bounding box center [692, 106] width 114 height 20
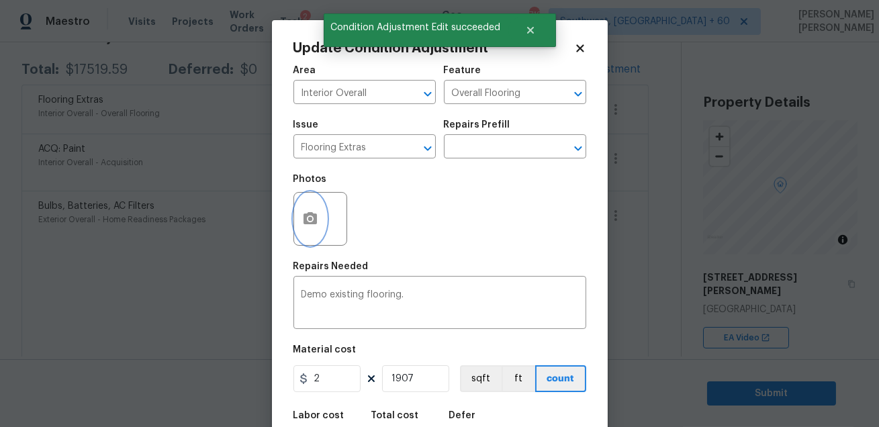
click at [320, 210] on button "button" at bounding box center [310, 219] width 32 height 52
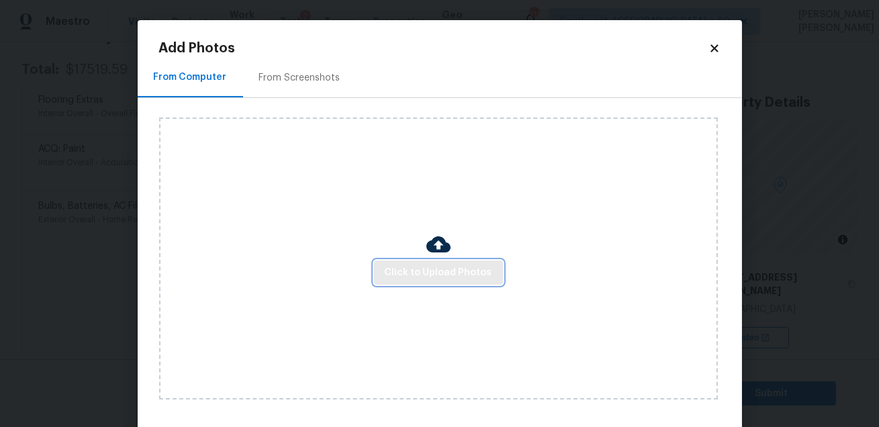
click at [391, 273] on span "Click to Upload Photos" at bounding box center [438, 273] width 107 height 17
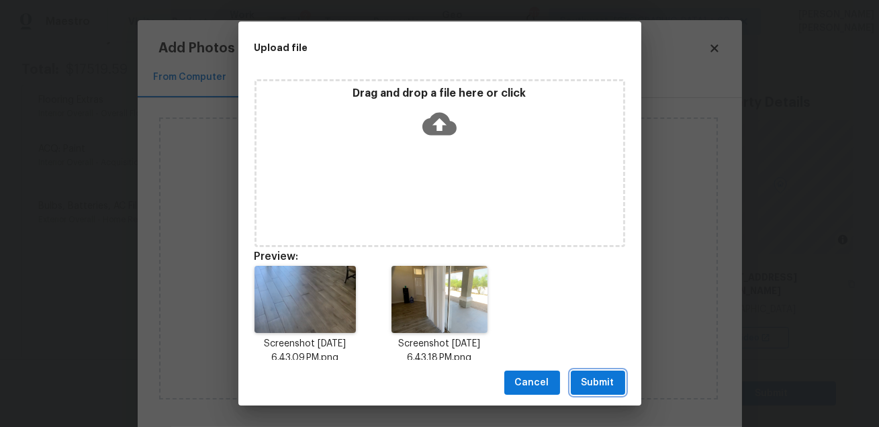
click at [596, 376] on span "Submit" at bounding box center [598, 383] width 33 height 17
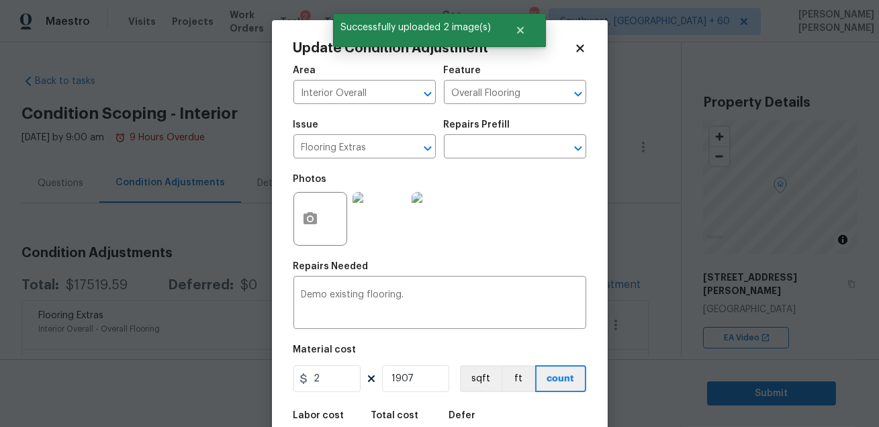
scroll to position [74, 0]
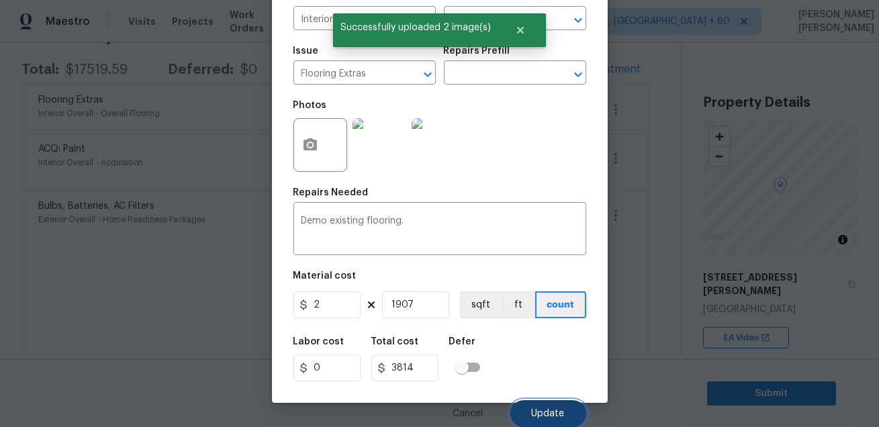
click at [543, 416] on span "Update" at bounding box center [548, 414] width 33 height 10
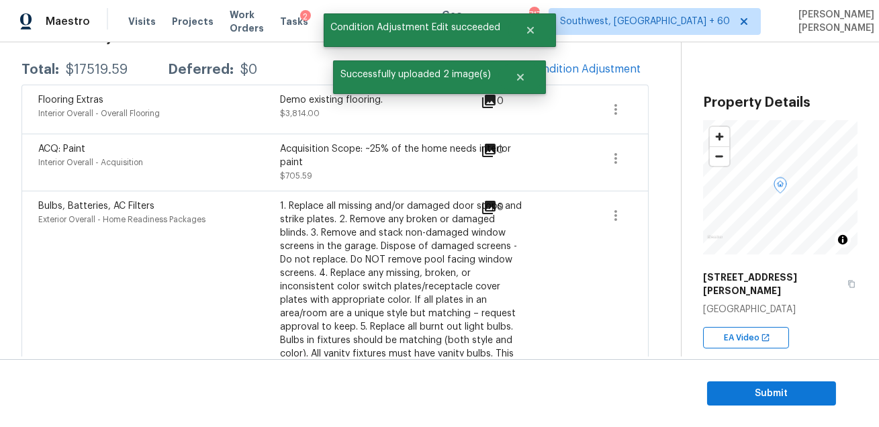
scroll to position [0, 0]
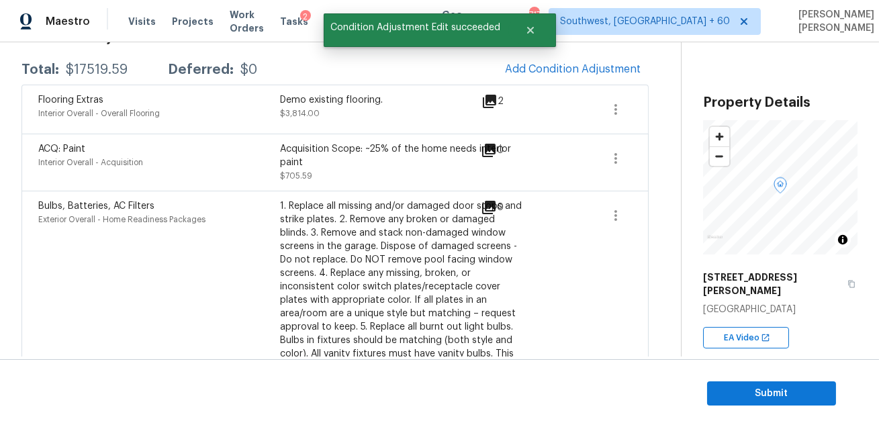
click at [521, 224] on div "0" at bounding box center [514, 333] width 66 height 269
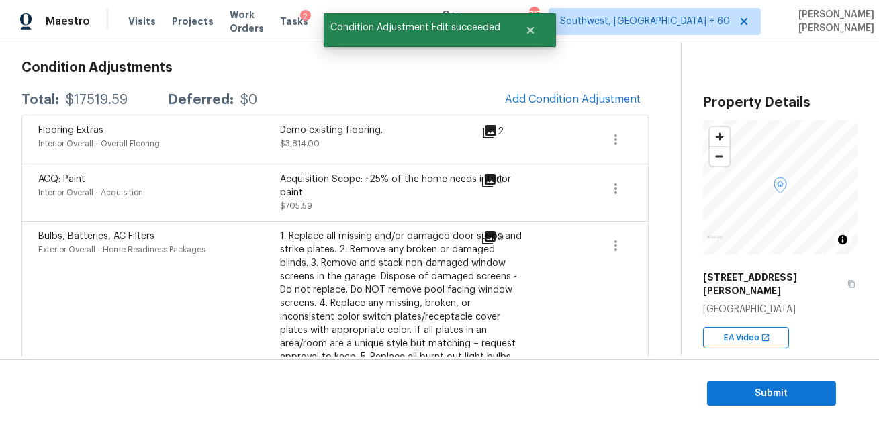
scroll to position [160, 0]
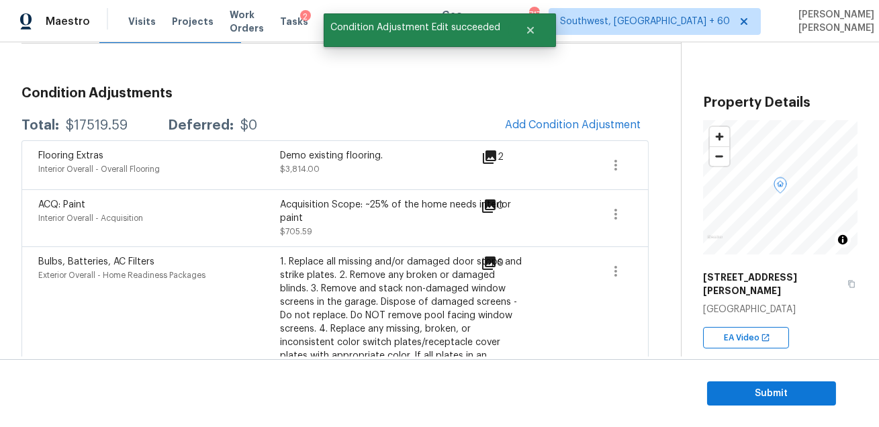
click at [566, 119] on span "Add Condition Adjustment" at bounding box center [573, 125] width 136 height 12
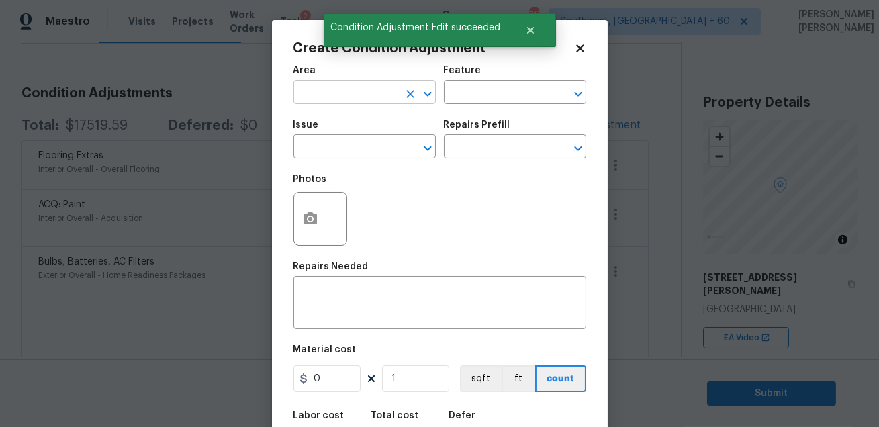
click at [365, 89] on input "text" at bounding box center [345, 93] width 105 height 21
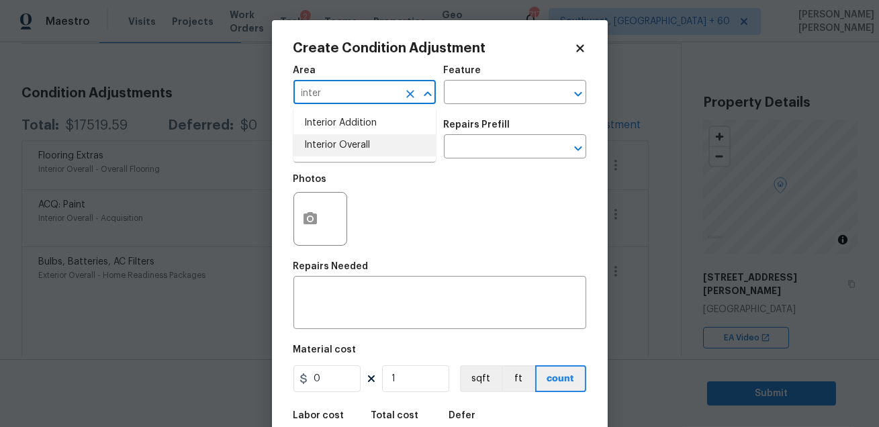
click at [364, 145] on li "Interior Overall" at bounding box center [364, 145] width 142 height 22
type input "Interior Overall"
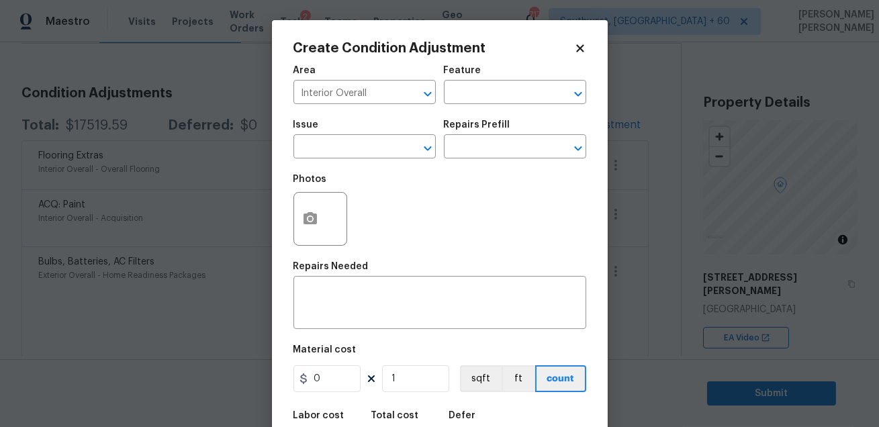
click at [469, 107] on div "Area Interior Overall ​ Feature ​" at bounding box center [439, 85] width 293 height 54
click at [473, 99] on input "text" at bounding box center [496, 93] width 105 height 21
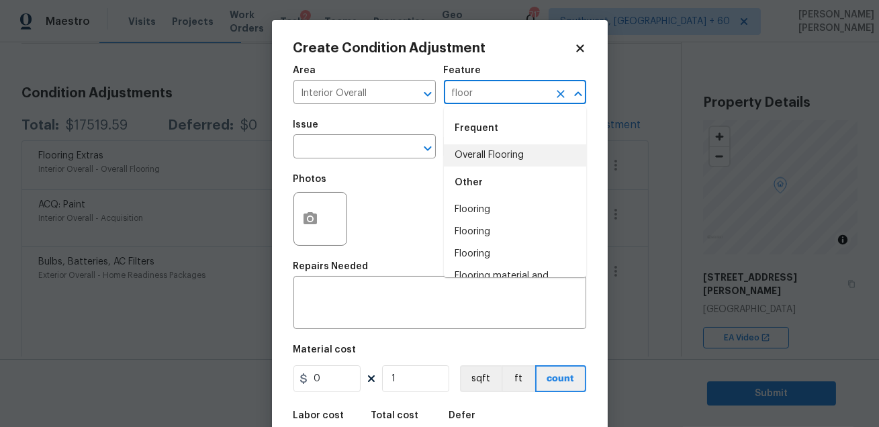
click at [478, 154] on li "Overall Flooring" at bounding box center [515, 155] width 142 height 22
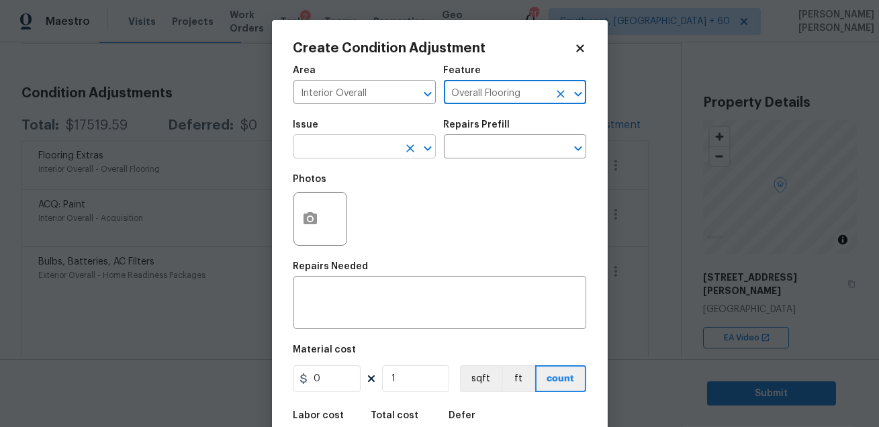
type input "Overall Flooring"
click at [377, 150] on input "text" at bounding box center [345, 148] width 105 height 21
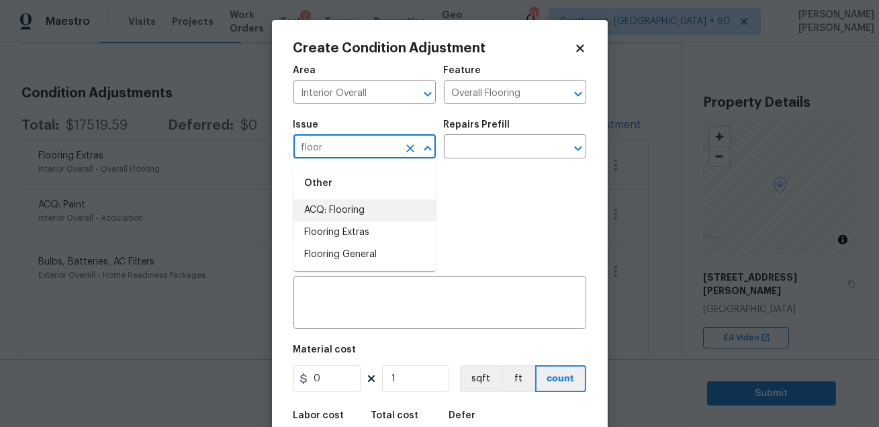
click at [359, 217] on li "ACQ: Flooring" at bounding box center [364, 210] width 142 height 22
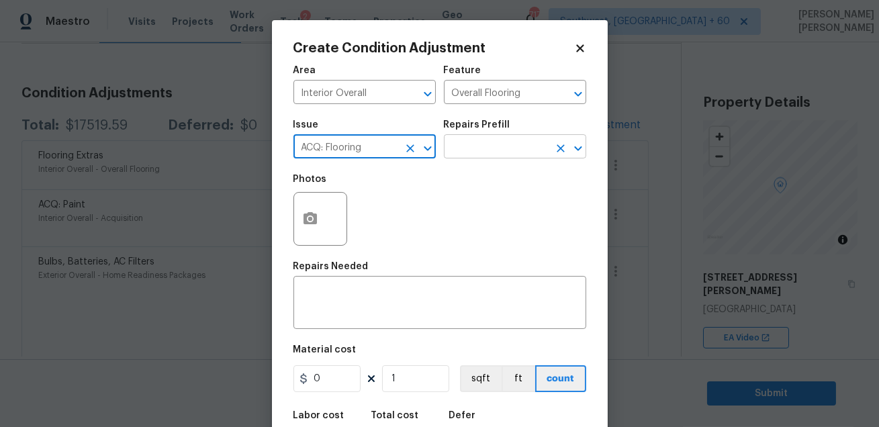
type input "ACQ: Flooring"
click at [480, 148] on input "text" at bounding box center [496, 148] width 105 height 21
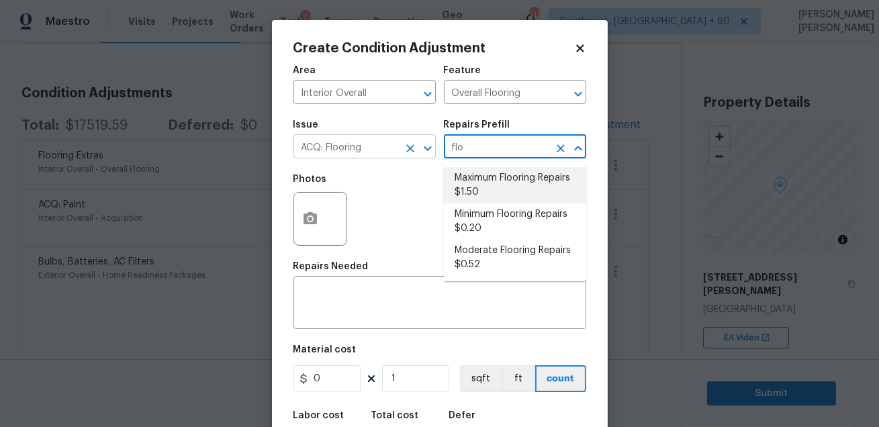
type input "flo"
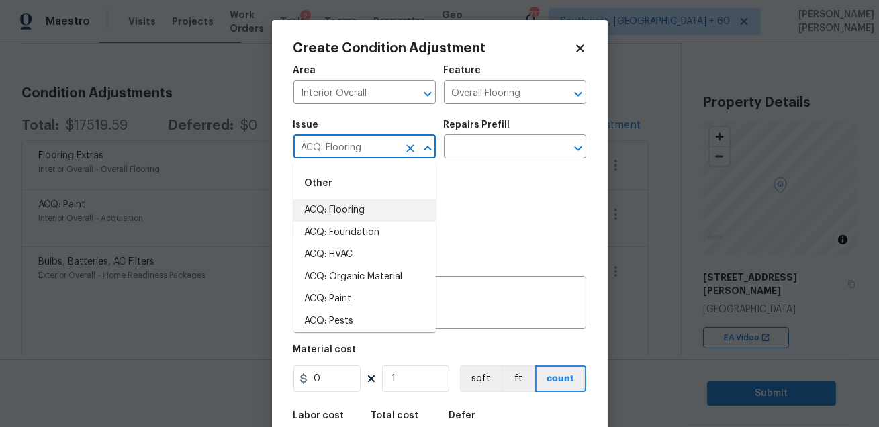
click at [396, 138] on input "ACQ: Flooring" at bounding box center [345, 148] width 105 height 21
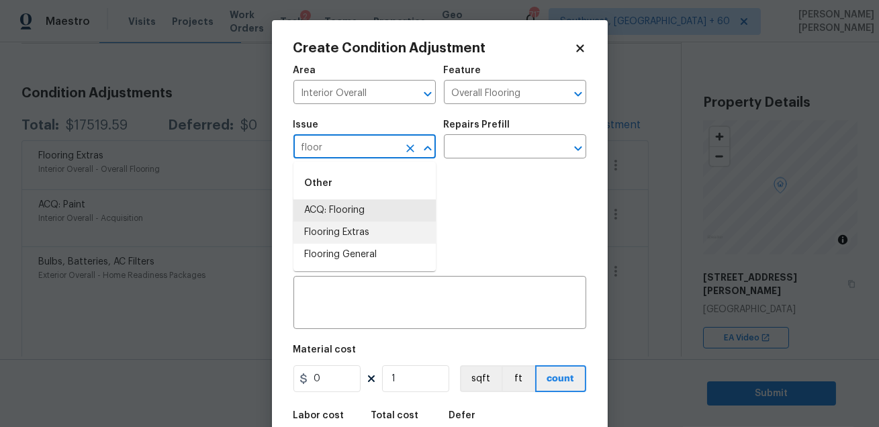
click at [361, 234] on li "Flooring Extras" at bounding box center [364, 233] width 142 height 22
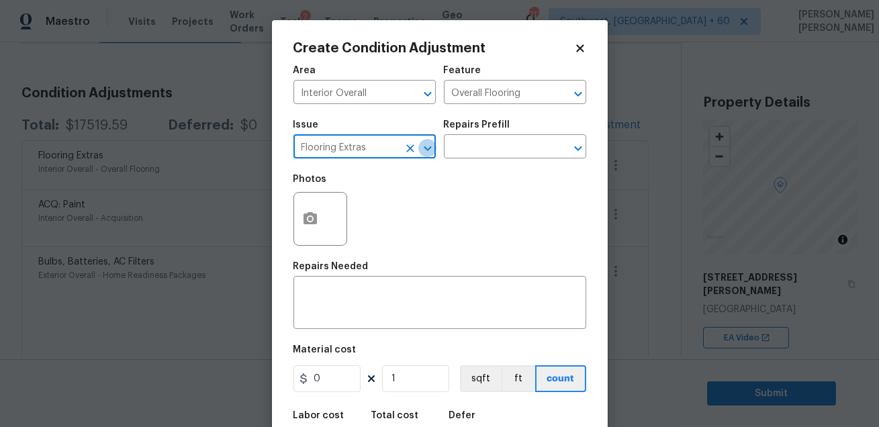
click at [432, 152] on icon "Open" at bounding box center [428, 148] width 16 height 16
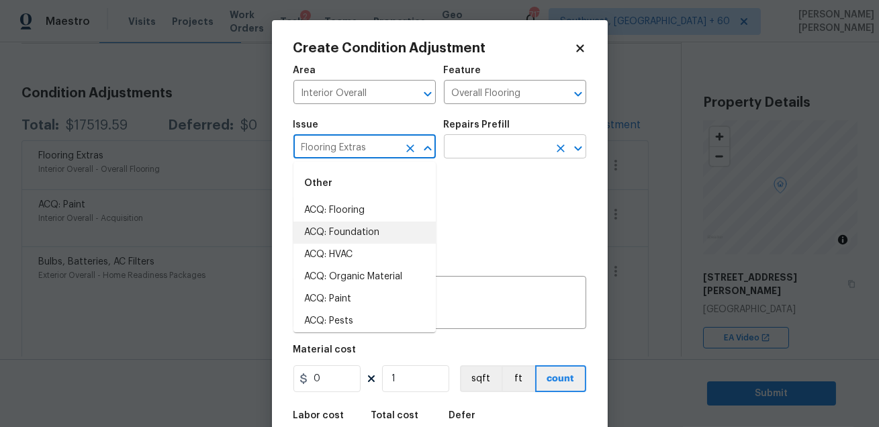
type input "Flooring Extras"
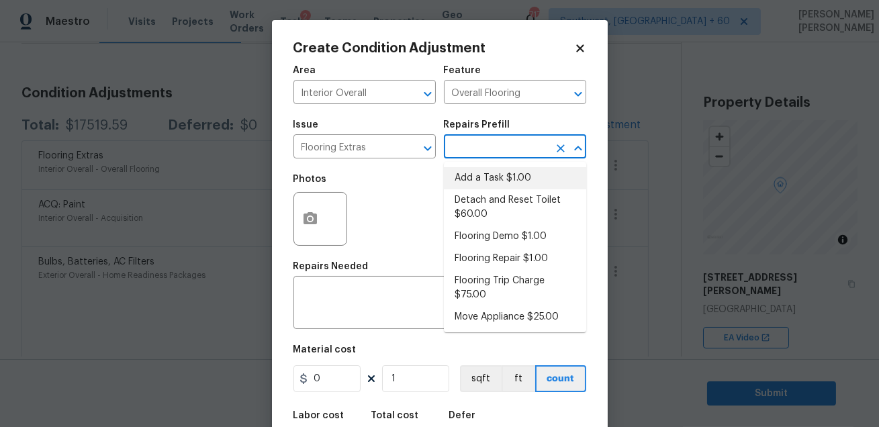
click at [467, 142] on input "text" at bounding box center [496, 148] width 105 height 21
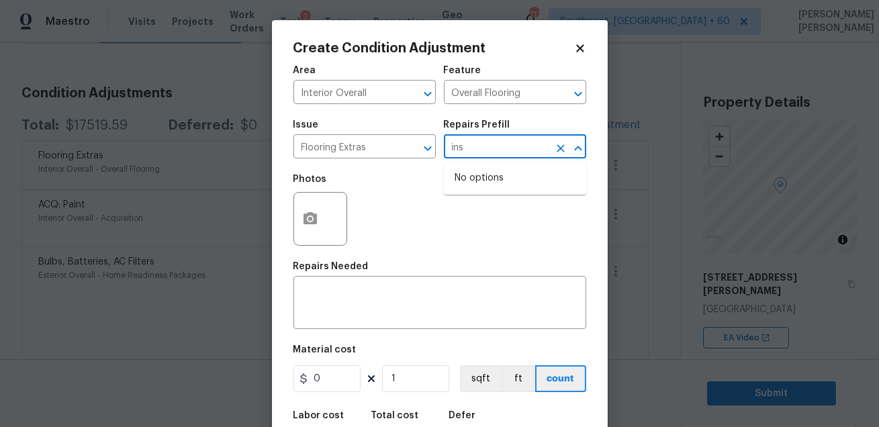
type input "inst"
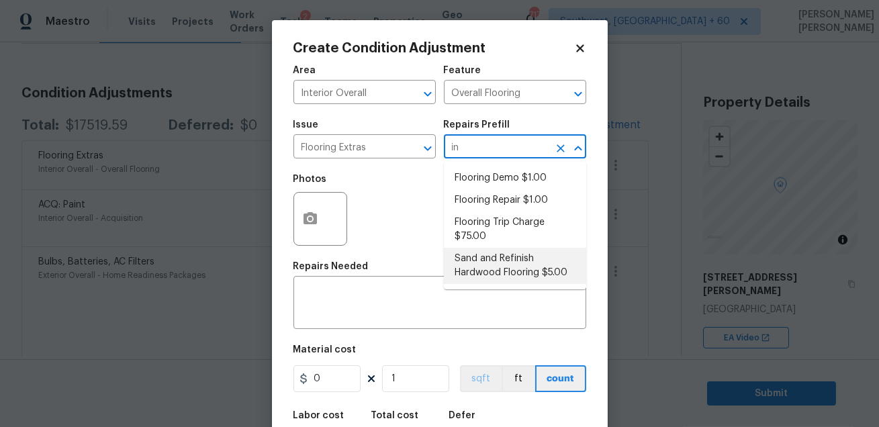
type input "in"
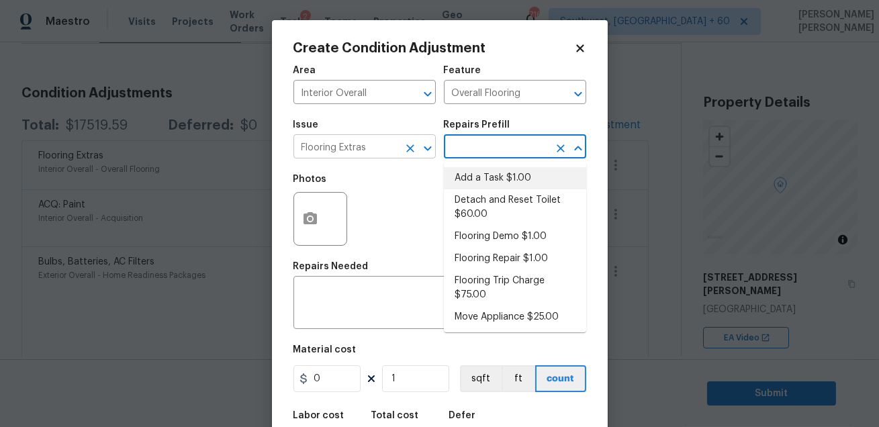
click at [382, 155] on input "Flooring Extras" at bounding box center [345, 148] width 105 height 21
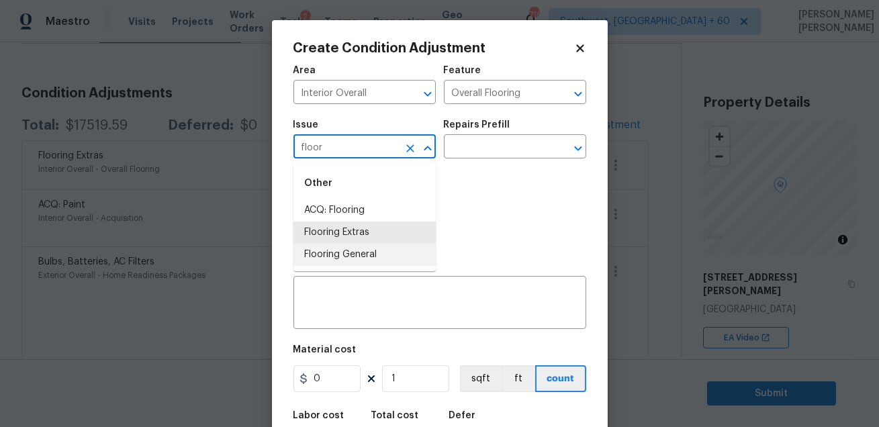
click at [345, 259] on li "Flooring General" at bounding box center [364, 255] width 142 height 22
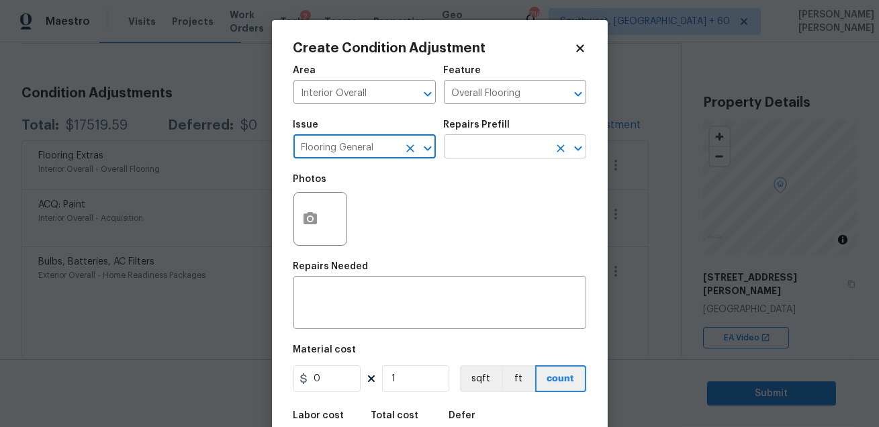
type input "Flooring General"
click at [462, 148] on input "text" at bounding box center [496, 148] width 105 height 21
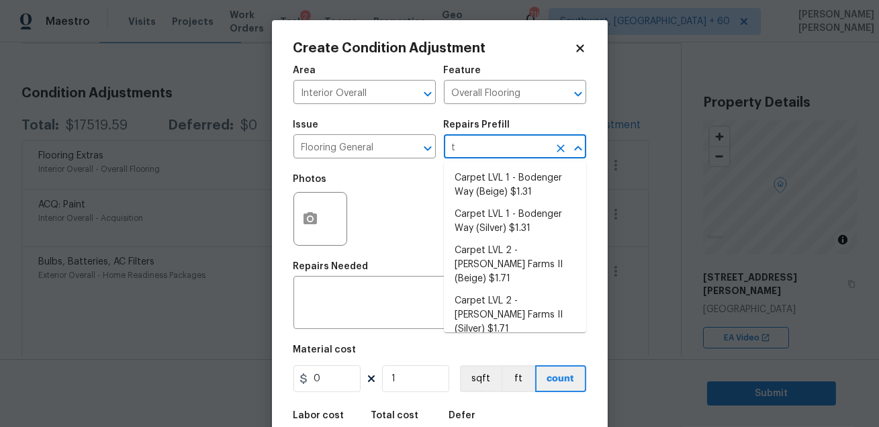
type input "ti"
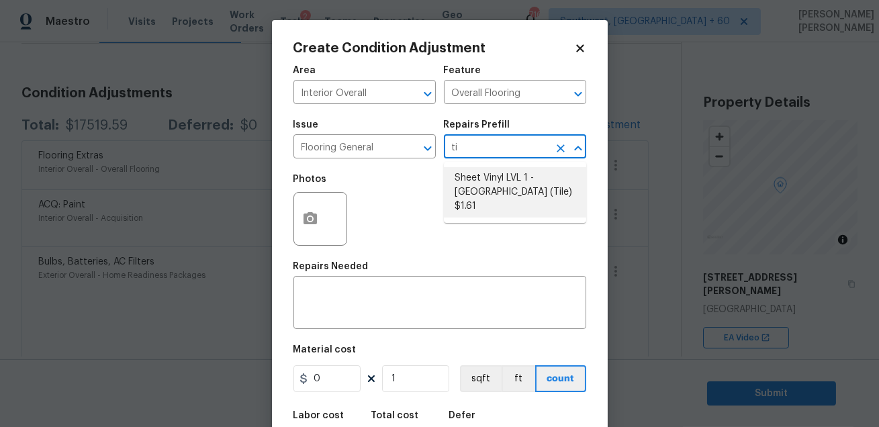
click at [479, 181] on li "Sheet Vinyl LVL 1 - [GEOGRAPHIC_DATA] (Tile) $1.61" at bounding box center [515, 192] width 142 height 50
type textarea "Install sheet vinyl flooring (Sugar Valley - Tile "Look", 592 Cool Sands) inclu…"
type input "1.61"
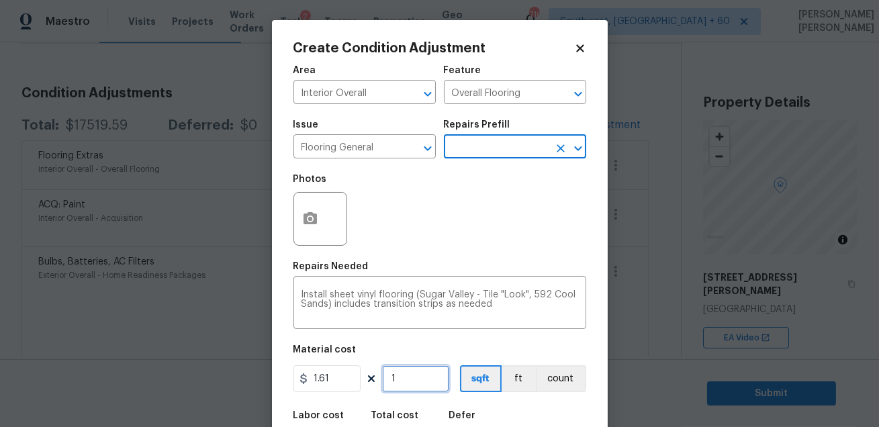
click at [406, 388] on input "1" at bounding box center [415, 378] width 67 height 27
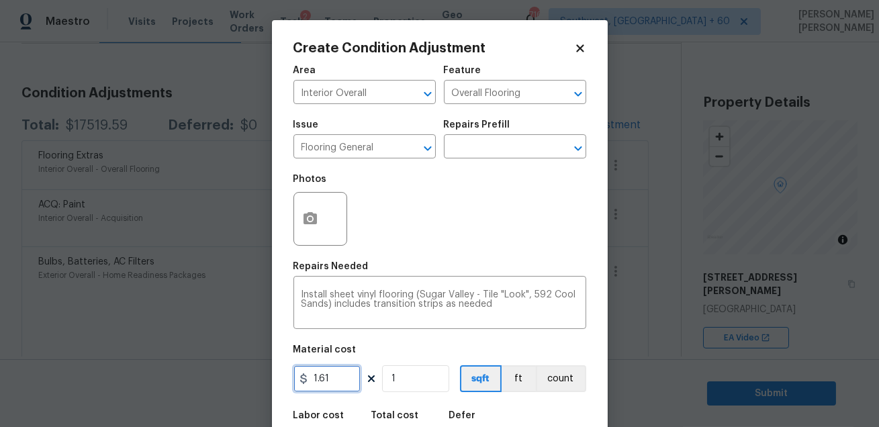
click at [342, 377] on input "1.61" at bounding box center [326, 378] width 67 height 27
type input "4"
click at [415, 377] on input "1" at bounding box center [415, 378] width 67 height 27
type input "0"
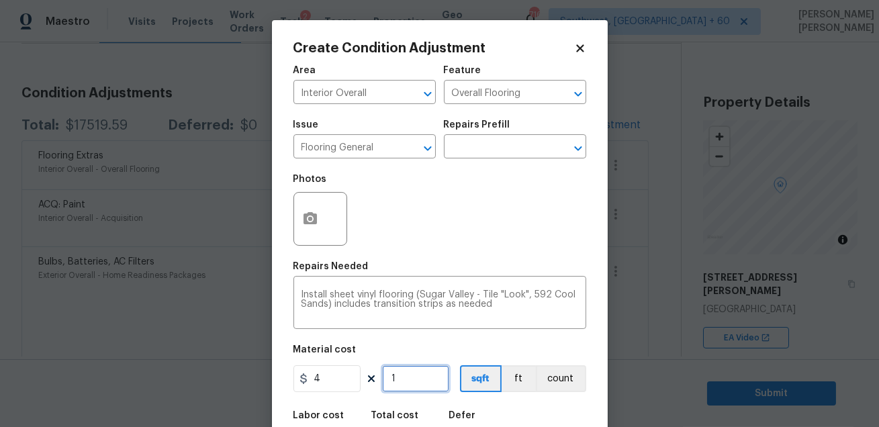
type input "0"
type input "1"
type input "4"
type input "19"
type input "76"
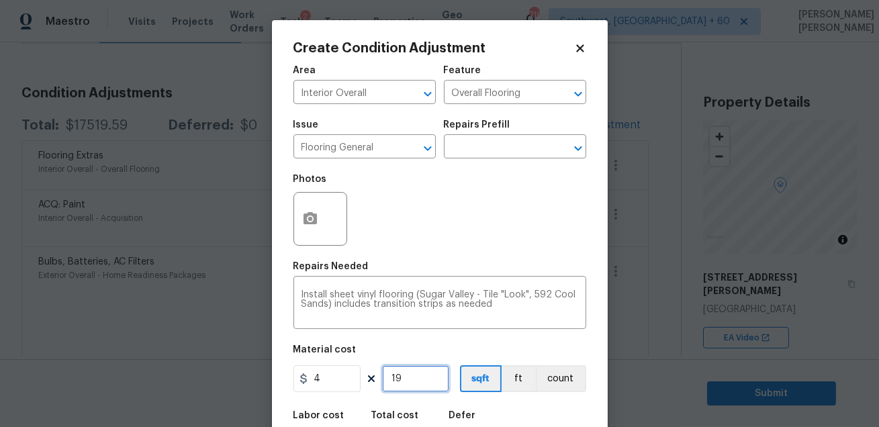
type input "190"
type input "760"
type input "1907"
type input "7628"
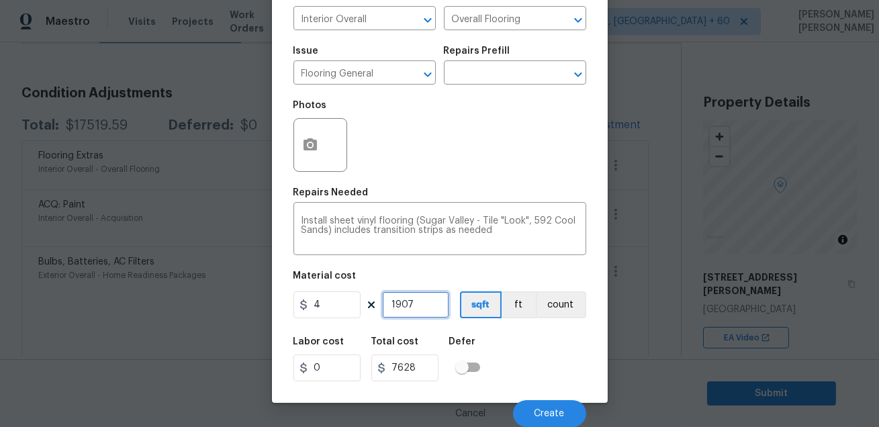
type input "1907"
click at [566, 359] on div "Labor cost 0 Total cost 7628 Defer" at bounding box center [439, 359] width 293 height 60
click at [310, 144] on circle "button" at bounding box center [310, 145] width 4 height 4
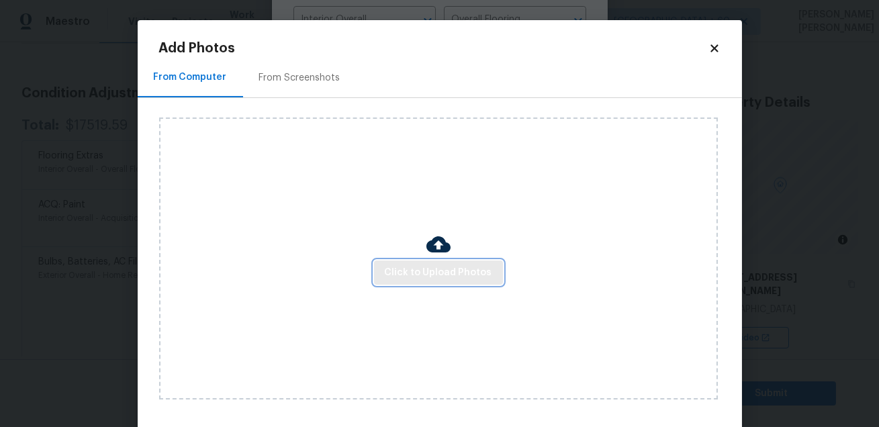
click at [419, 283] on button "Click to Upload Photos" at bounding box center [438, 273] width 129 height 25
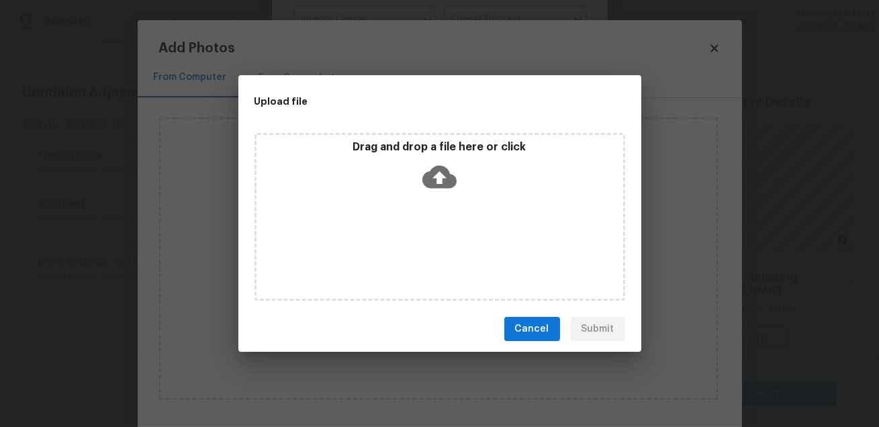
click at [419, 283] on div "Drag and drop a file here or click" at bounding box center [440, 217] width 371 height 168
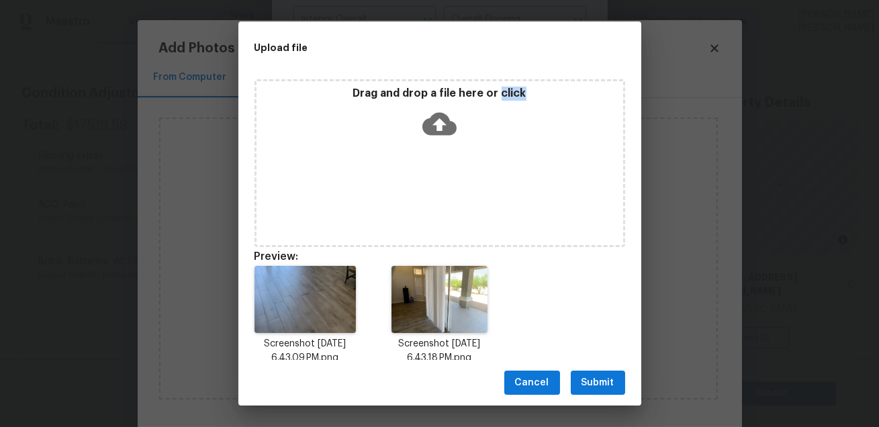
scroll to position [21, 0]
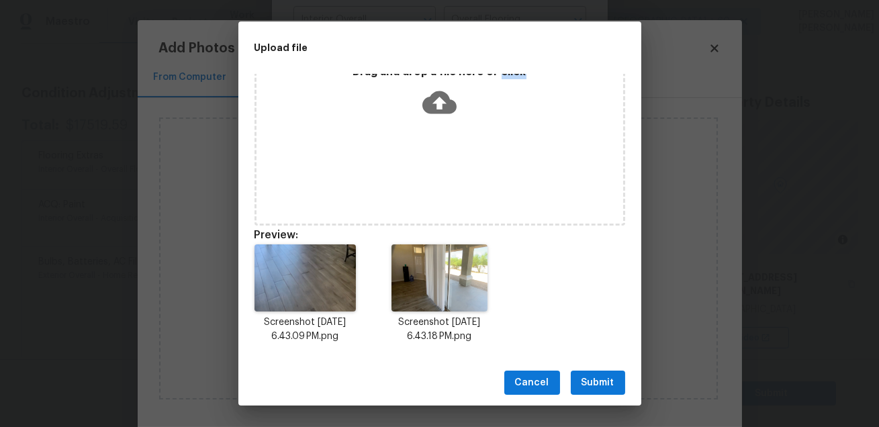
click at [598, 389] on span "Submit" at bounding box center [598, 383] width 33 height 17
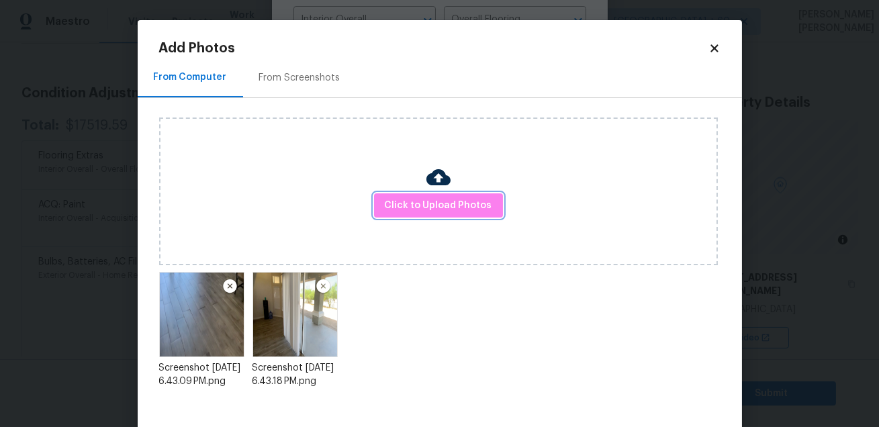
scroll to position [69, 0]
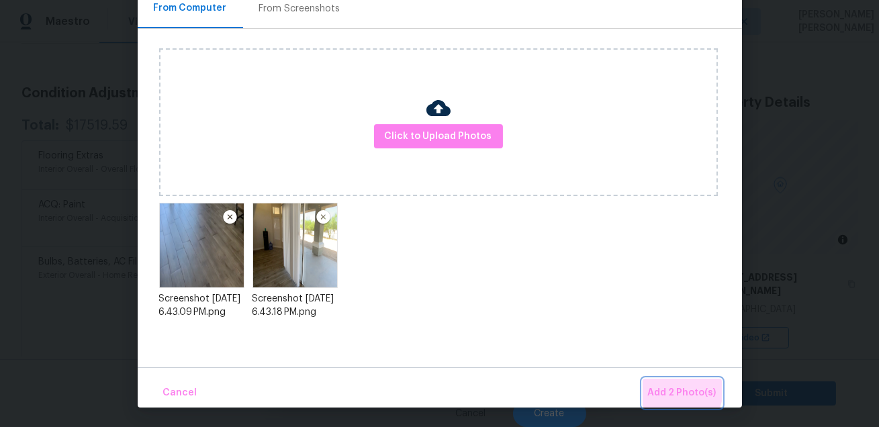
click at [660, 385] on span "Add 2 Photo(s)" at bounding box center [682, 393] width 69 height 17
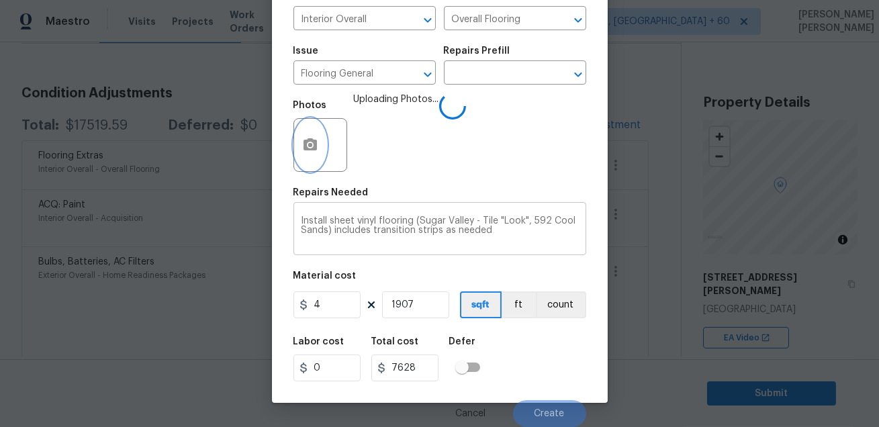
scroll to position [0, 0]
click at [335, 305] on input "4" at bounding box center [326, 304] width 67 height 27
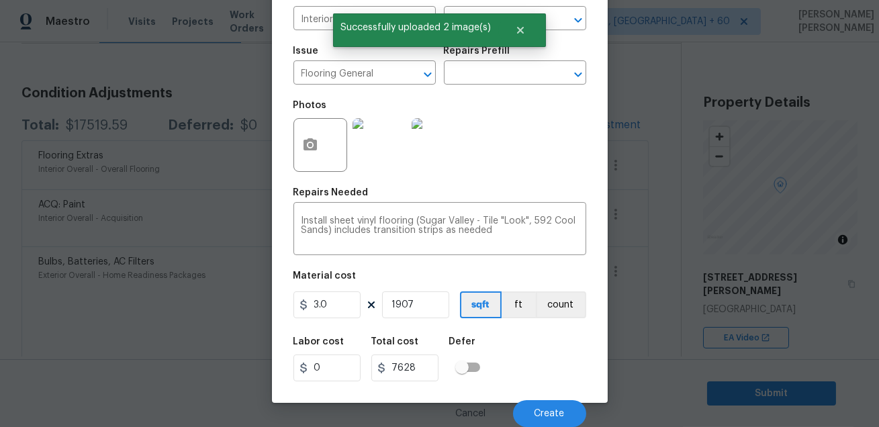
type input "3"
type input "5721"
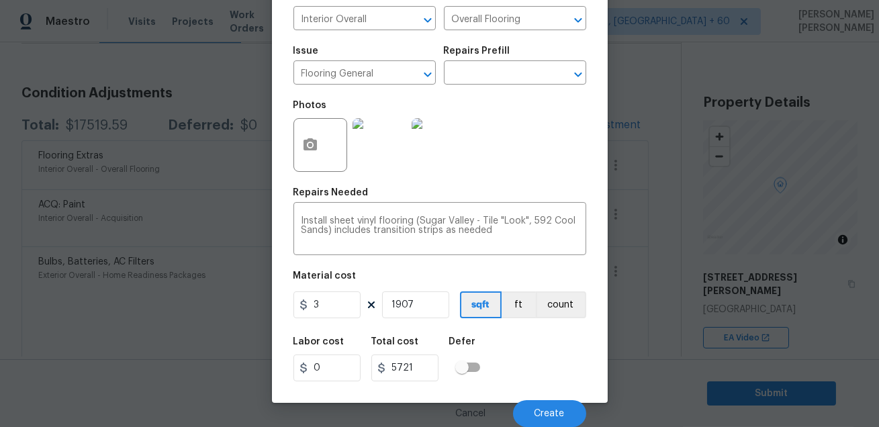
click at [373, 134] on img at bounding box center [380, 145] width 54 height 54
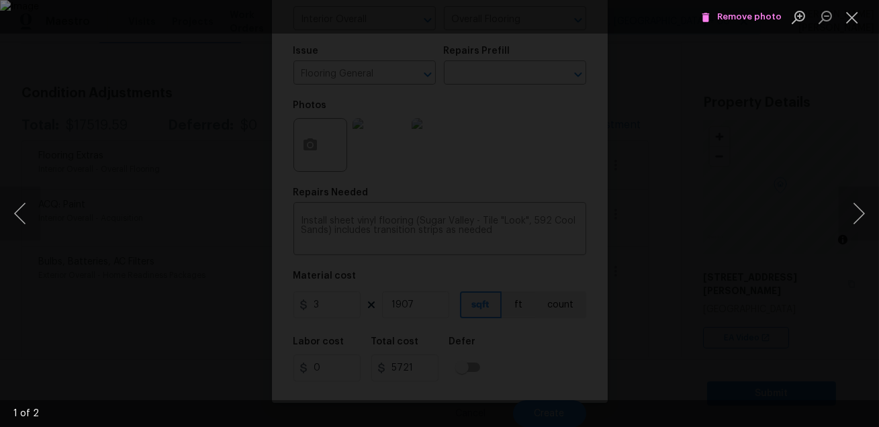
click at [815, 240] on div "Lightbox" at bounding box center [439, 213] width 879 height 427
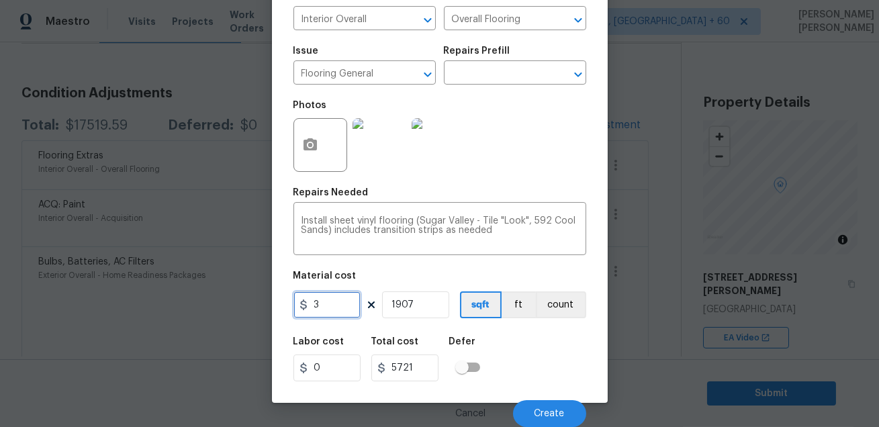
click at [351, 313] on input "3" at bounding box center [326, 304] width 67 height 27
type input "4"
type input "7628"
click at [517, 359] on div "Labor cost 0 Total cost 7628 Defer" at bounding box center [439, 359] width 293 height 60
click at [550, 416] on span "Create" at bounding box center [550, 414] width 30 height 10
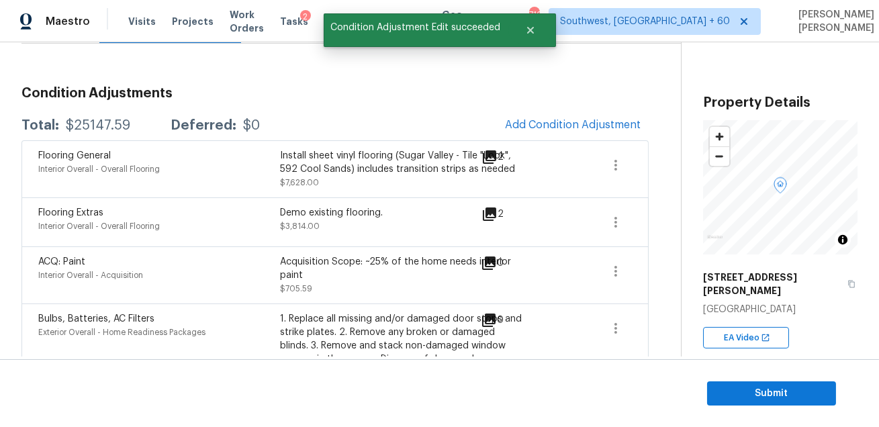
click at [435, 140] on div "Flooring General Interior Overall - Overall Flooring Install sheet vinyl floori…" at bounding box center [334, 168] width 627 height 57
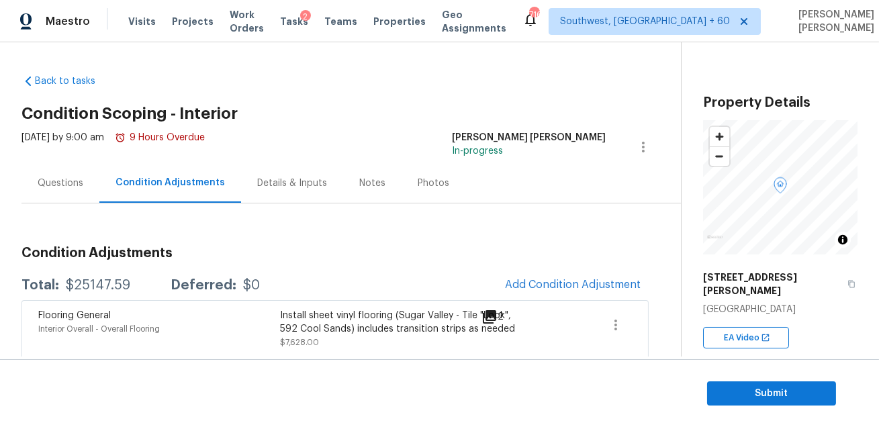
click at [75, 175] on div "Questions" at bounding box center [60, 183] width 78 height 40
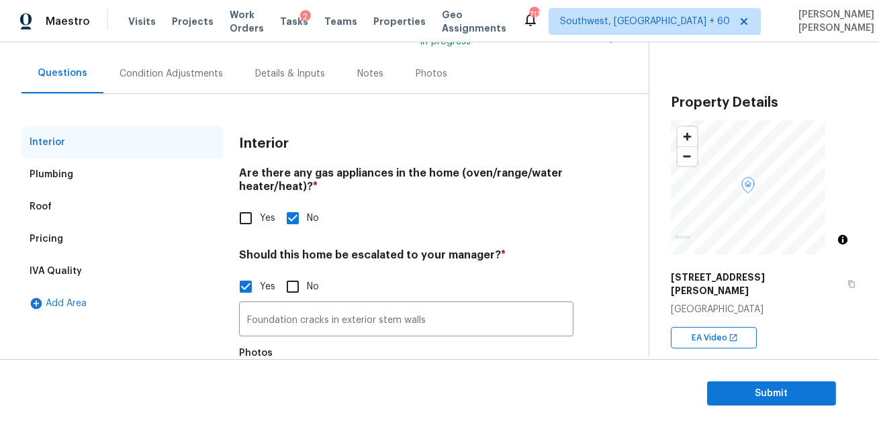
scroll to position [200, 0]
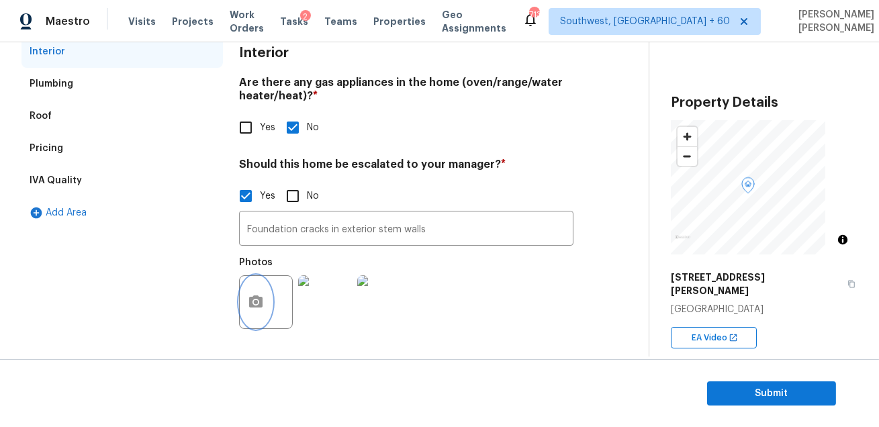
click at [251, 291] on button "button" at bounding box center [256, 302] width 32 height 52
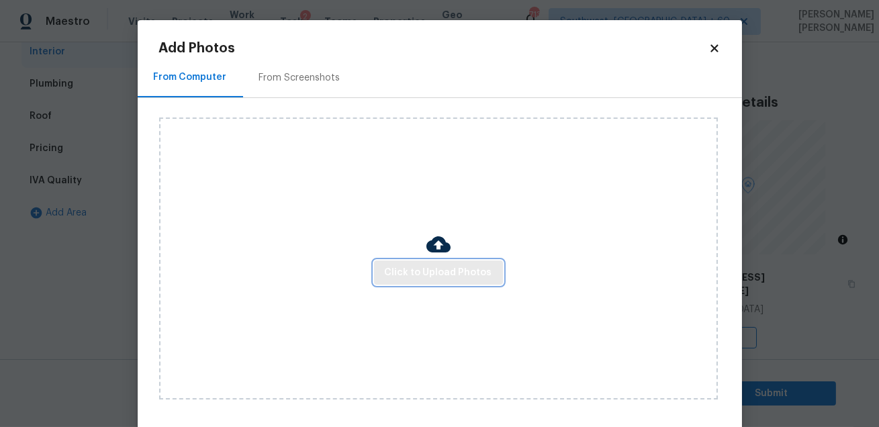
click at [424, 275] on span "Click to Upload Photos" at bounding box center [438, 273] width 107 height 17
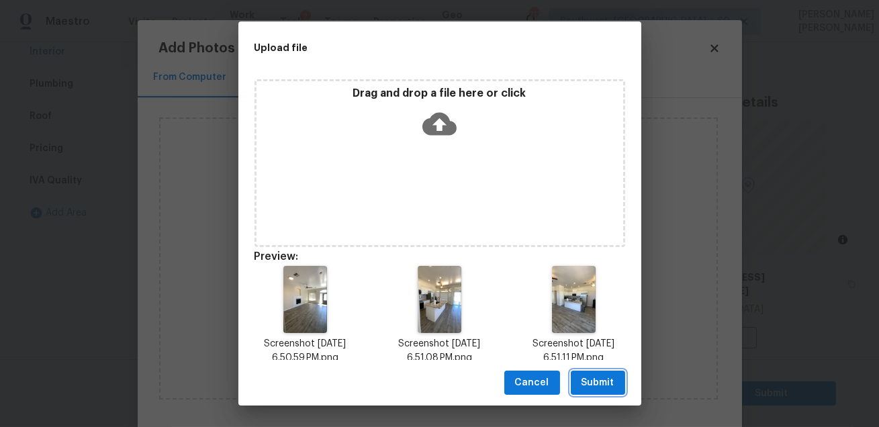
click at [590, 383] on span "Submit" at bounding box center [598, 383] width 33 height 17
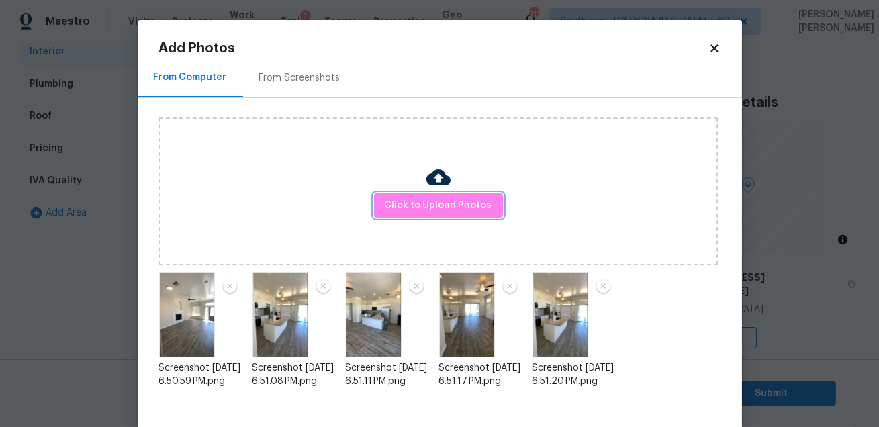
scroll to position [69, 0]
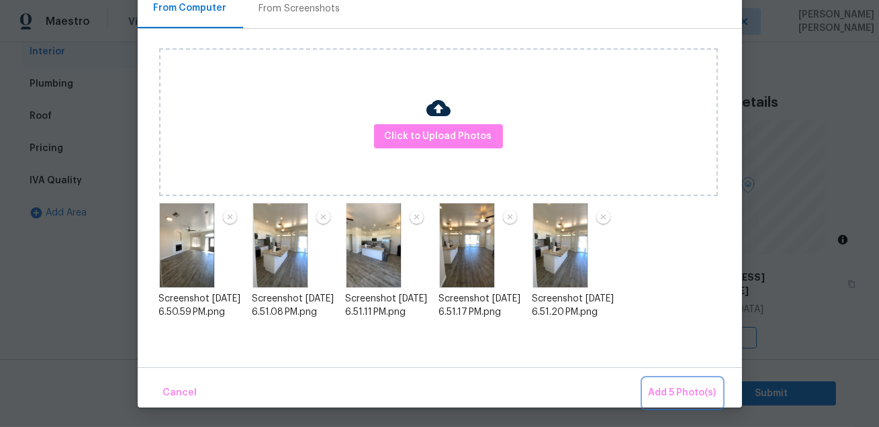
click at [688, 404] on button "Add 5 Photo(s)" at bounding box center [682, 393] width 79 height 29
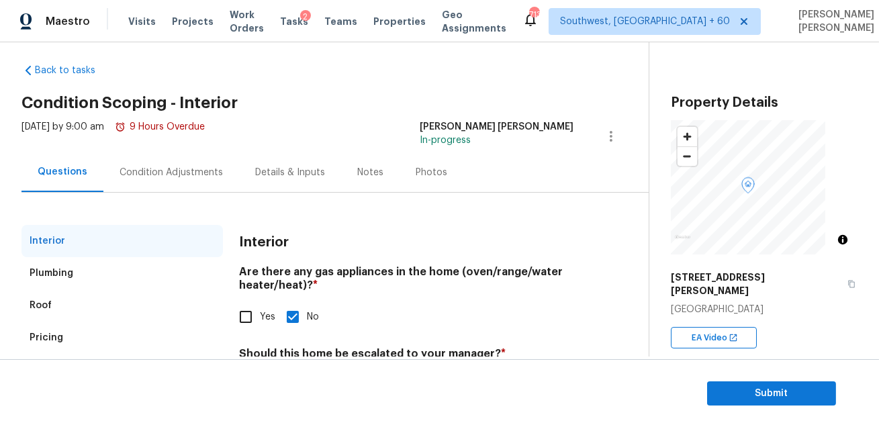
scroll to position [0, 0]
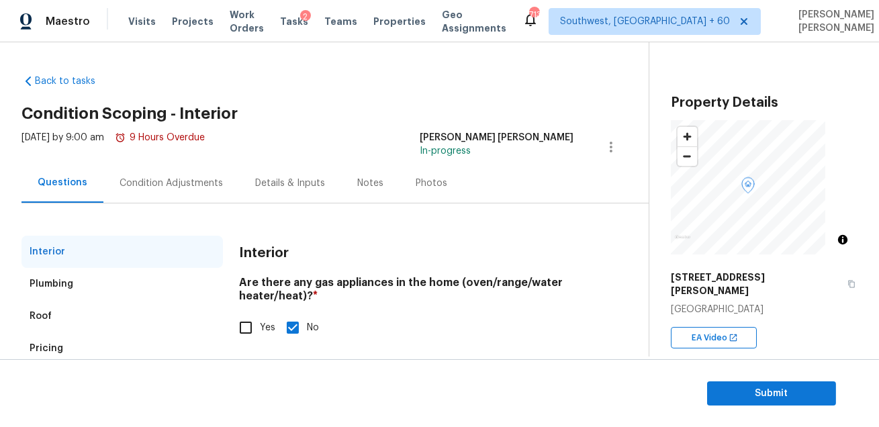
click at [136, 192] on div "Condition Adjustments" at bounding box center [171, 183] width 136 height 40
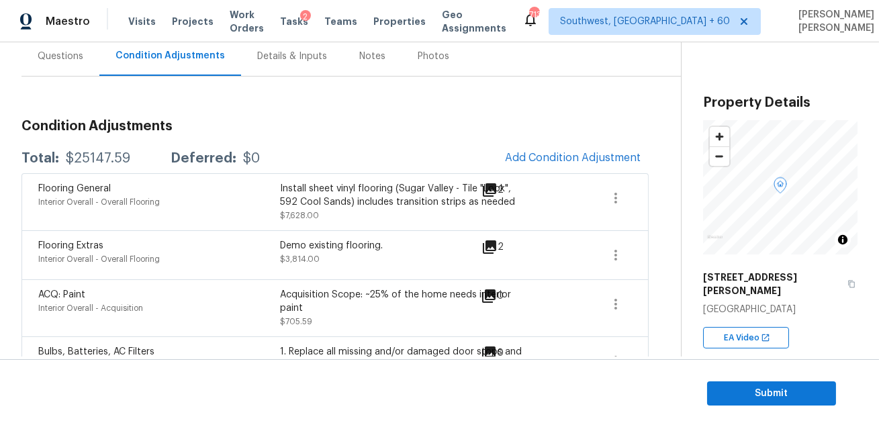
scroll to position [143, 0]
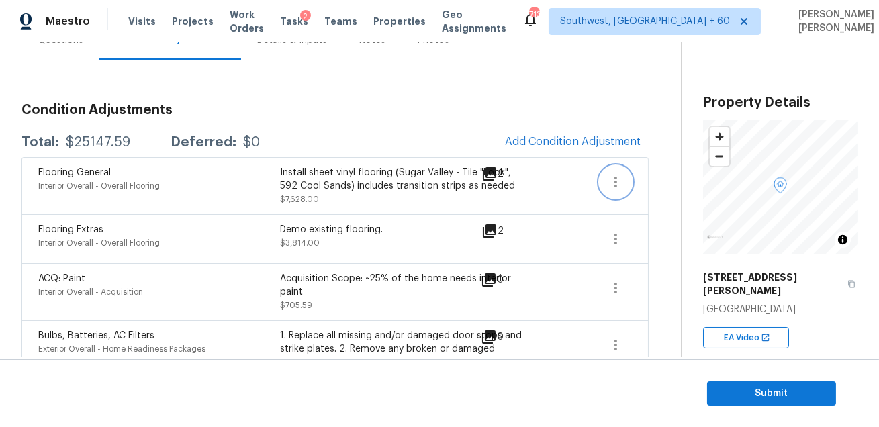
click at [613, 181] on icon "button" at bounding box center [616, 182] width 16 height 16
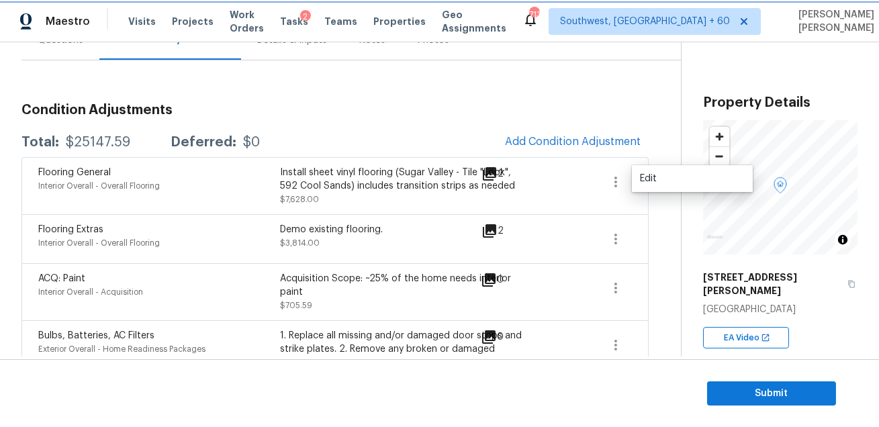
click at [624, 180] on button "button" at bounding box center [616, 182] width 32 height 32
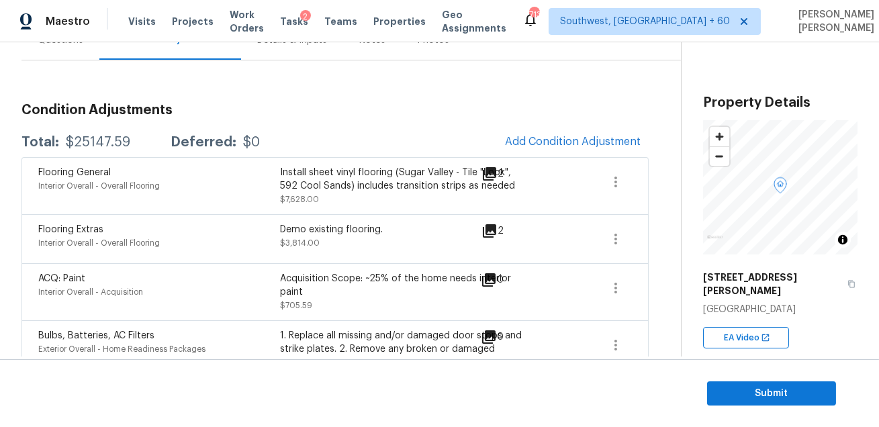
click at [645, 178] on div "Flooring General Interior Overall - Overall Flooring Install sheet vinyl floori…" at bounding box center [334, 185] width 627 height 57
click at [618, 182] on icon "button" at bounding box center [616, 182] width 16 height 16
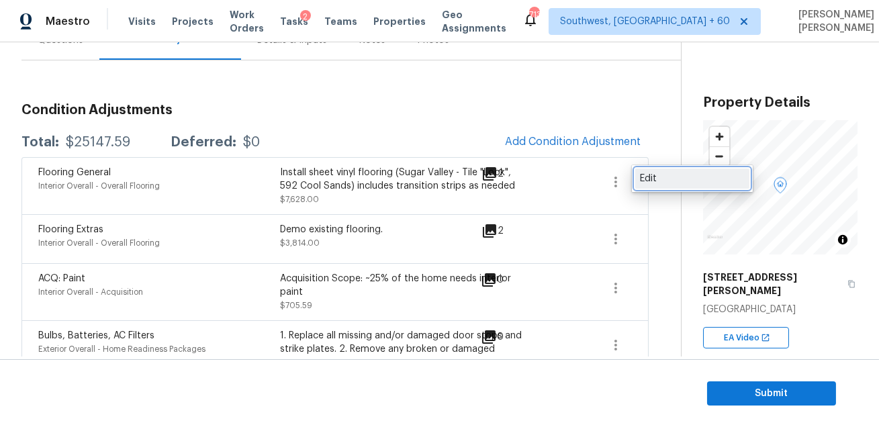
click at [664, 175] on div "Edit" at bounding box center [692, 178] width 105 height 13
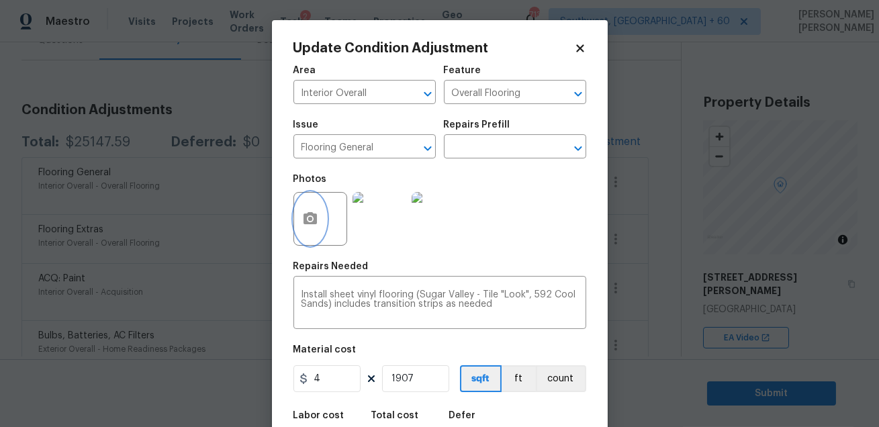
click at [302, 221] on icon "button" at bounding box center [310, 219] width 16 height 16
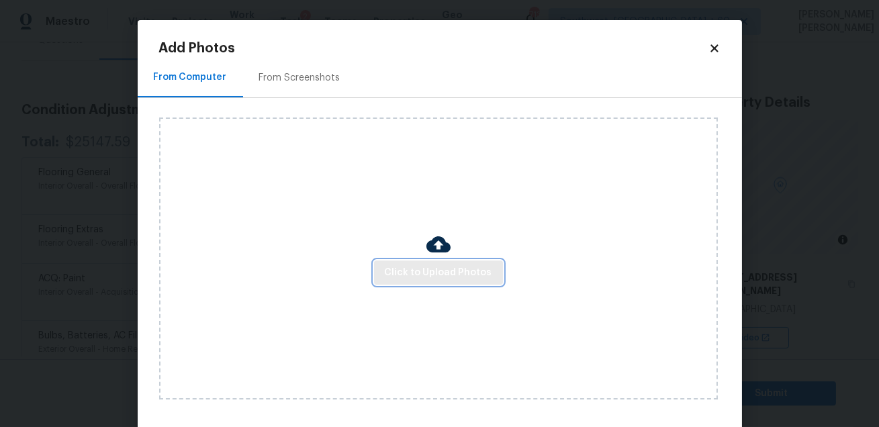
click at [386, 263] on button "Click to Upload Photos" at bounding box center [438, 273] width 129 height 25
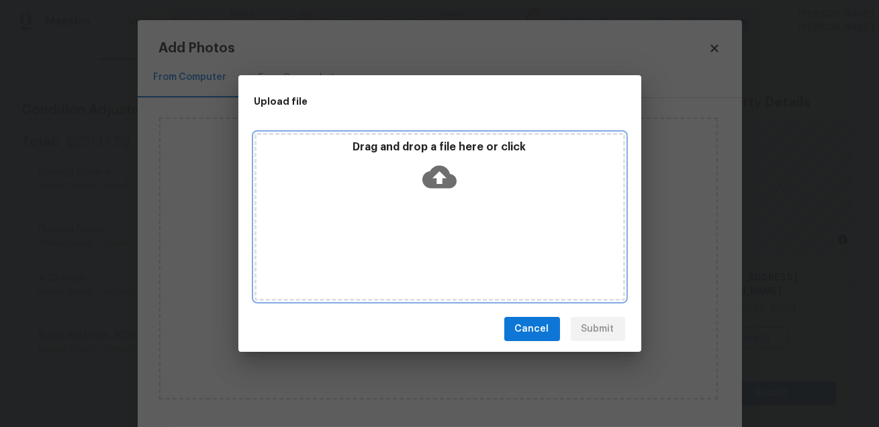
click at [386, 263] on div "Drag and drop a file here or click" at bounding box center [440, 217] width 371 height 168
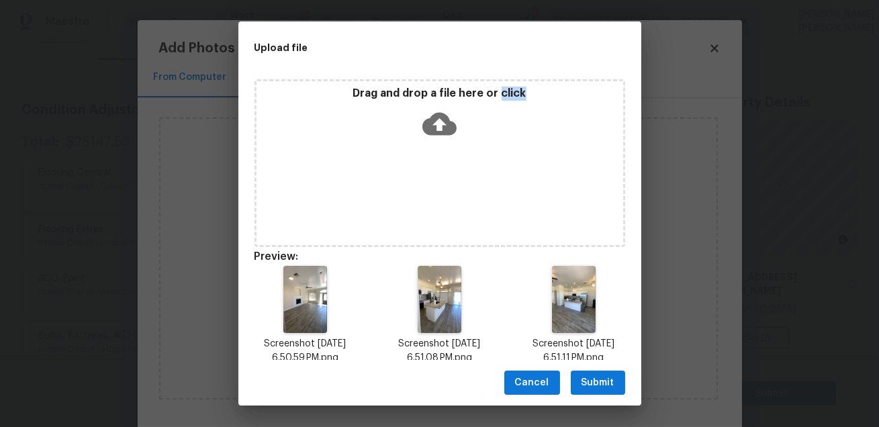
click at [582, 385] on span "Submit" at bounding box center [598, 383] width 33 height 17
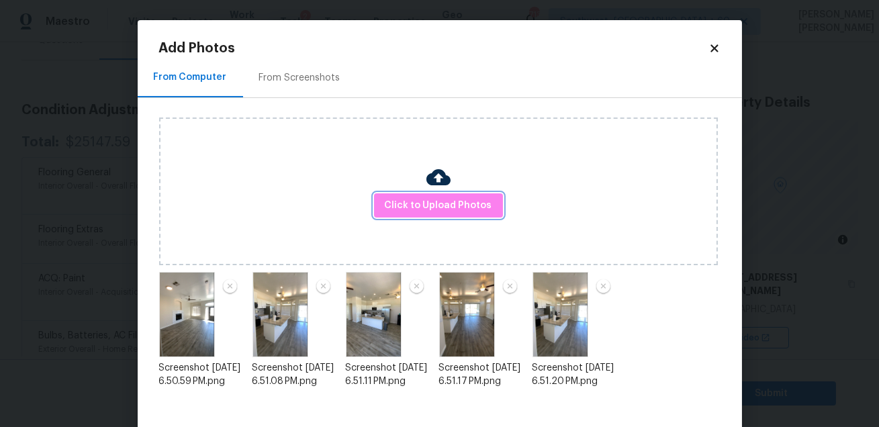
scroll to position [69, 0]
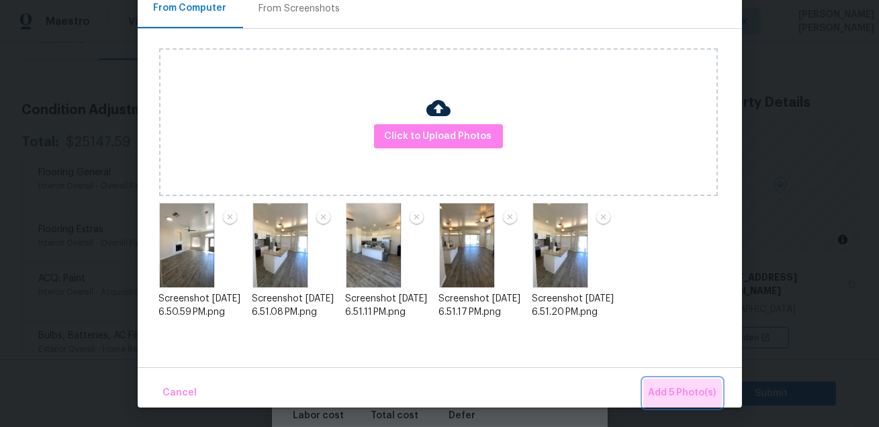
click at [661, 397] on span "Add 5 Photo(s)" at bounding box center [683, 393] width 68 height 17
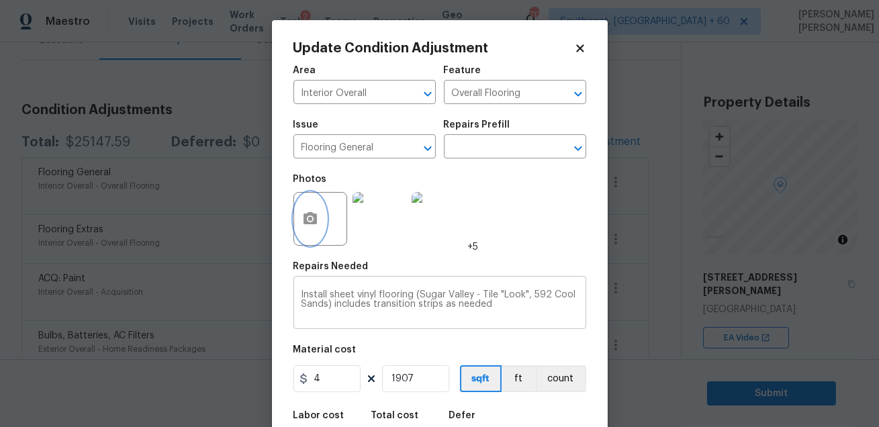
scroll to position [74, 0]
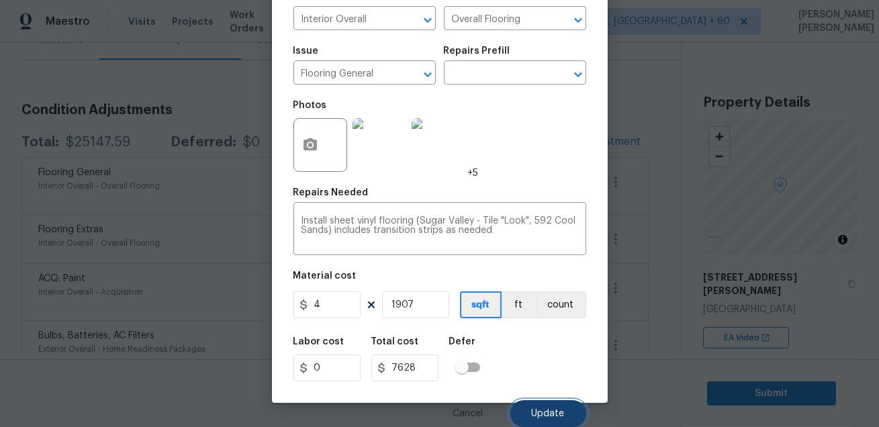
click at [535, 403] on button "Update" at bounding box center [548, 413] width 76 height 27
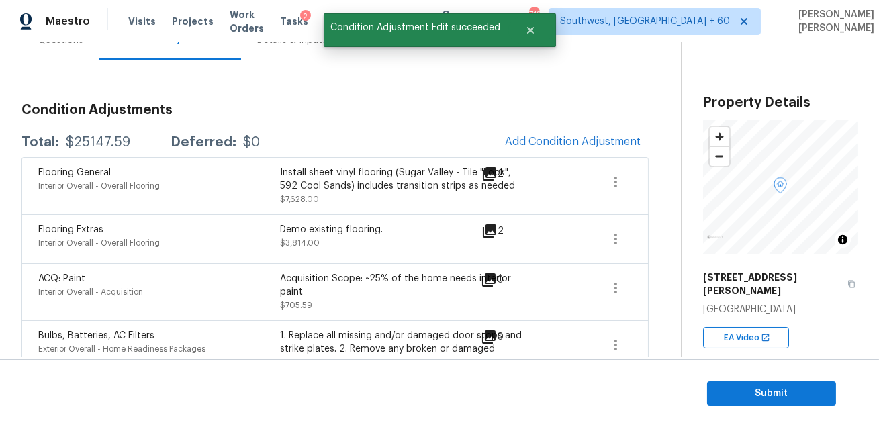
scroll to position [0, 0]
click at [761, 386] on span "Submit" at bounding box center [771, 394] width 107 height 17
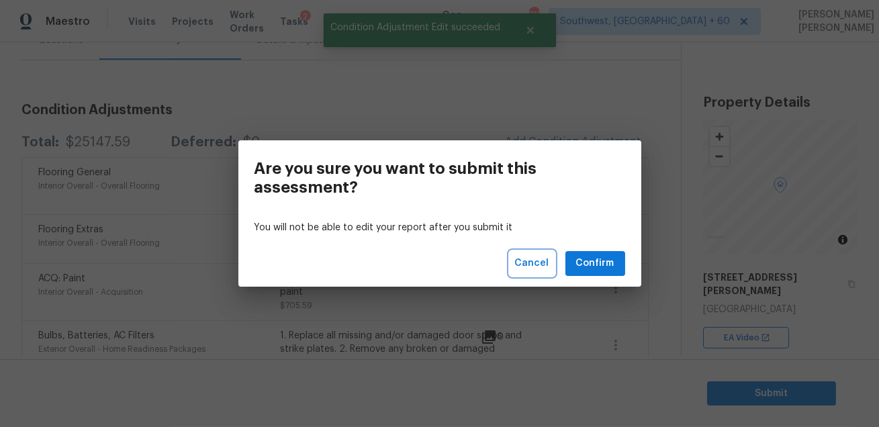
click at [539, 251] on button "Cancel" at bounding box center [532, 263] width 45 height 25
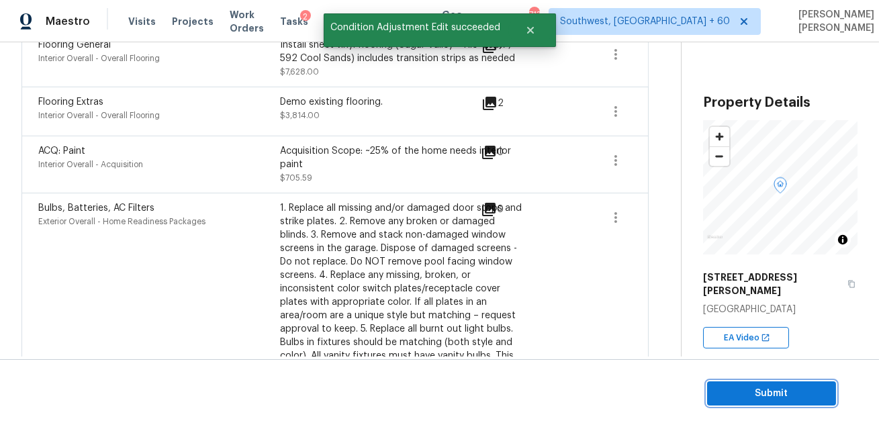
scroll to position [287, 0]
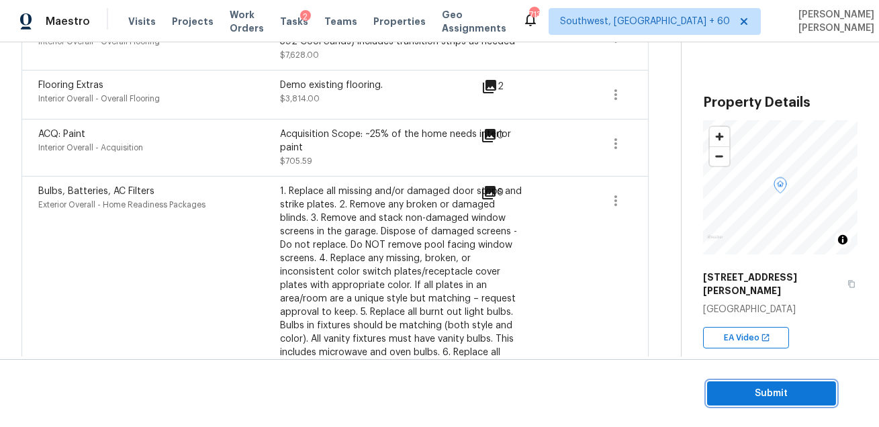
click at [756, 398] on span "Submit" at bounding box center [771, 394] width 107 height 17
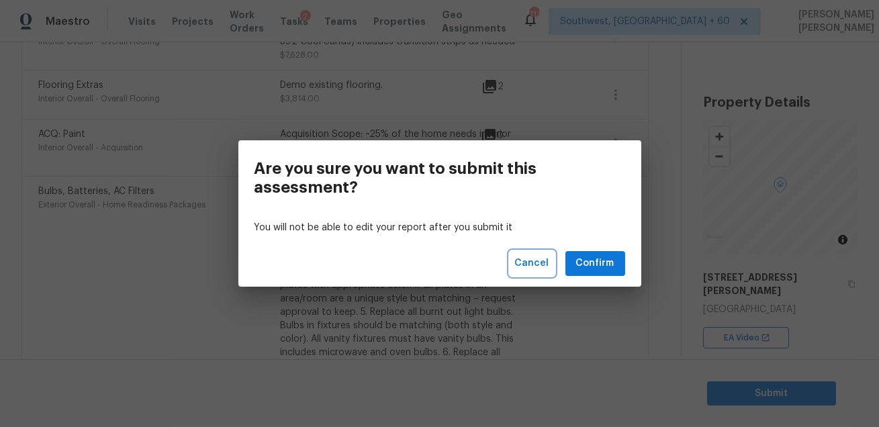
click at [539, 259] on span "Cancel" at bounding box center [532, 263] width 34 height 17
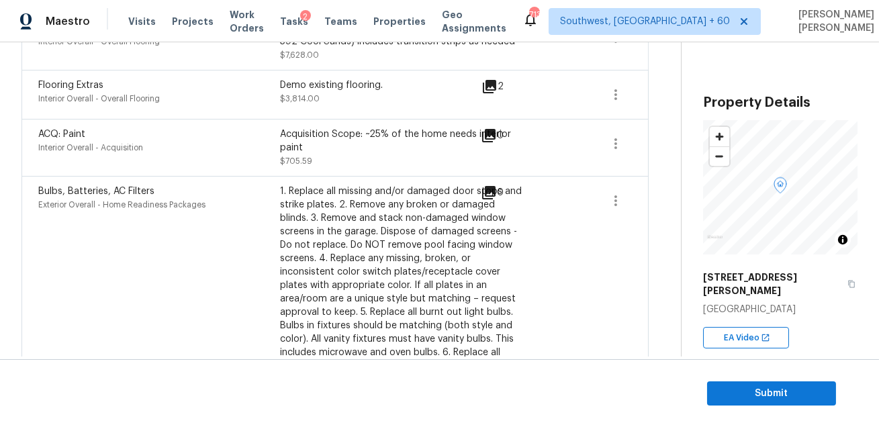
scroll to position [760, 0]
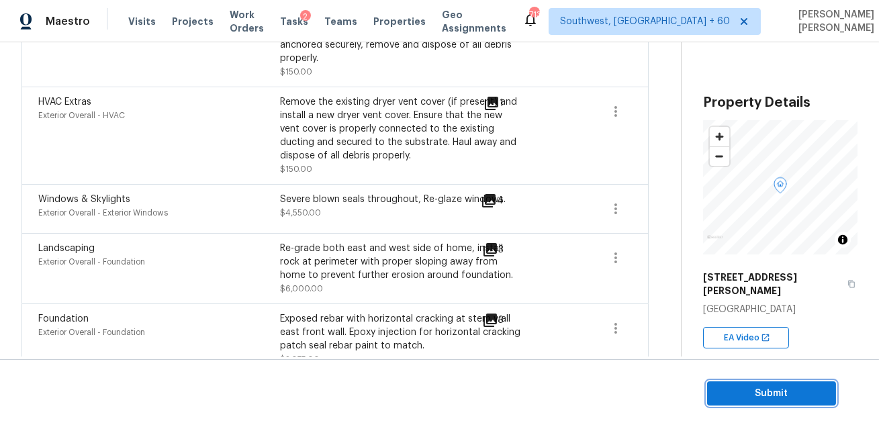
click at [748, 384] on button "Submit" at bounding box center [771, 393] width 129 height 25
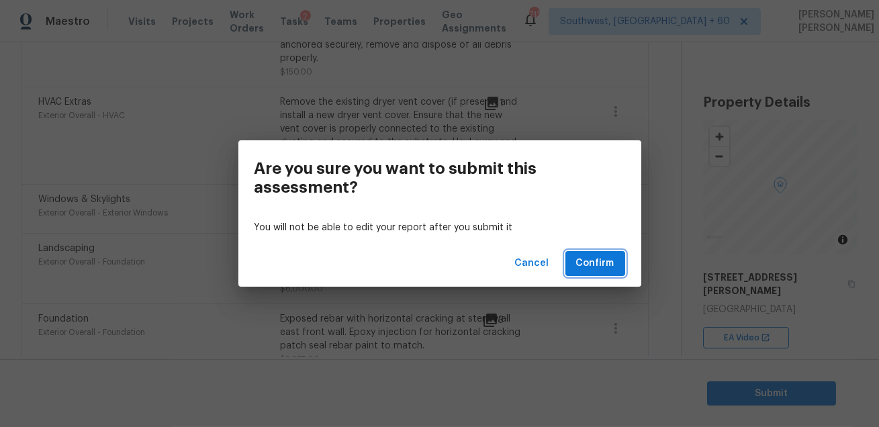
click at [608, 263] on span "Confirm" at bounding box center [595, 263] width 38 height 17
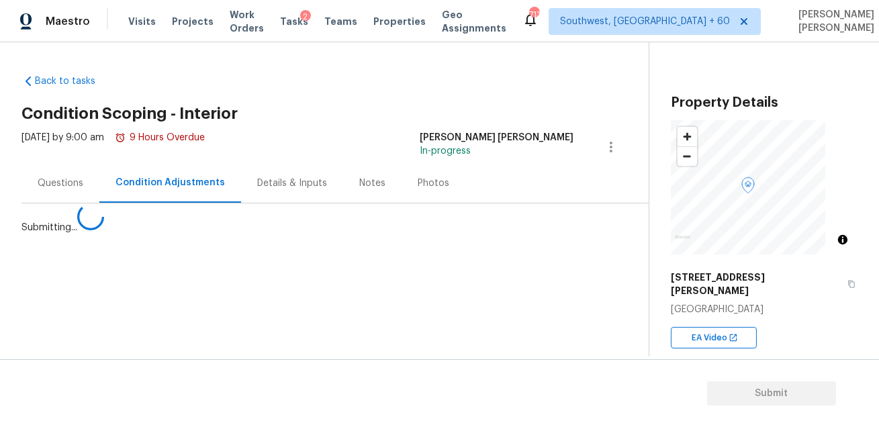
scroll to position [0, 0]
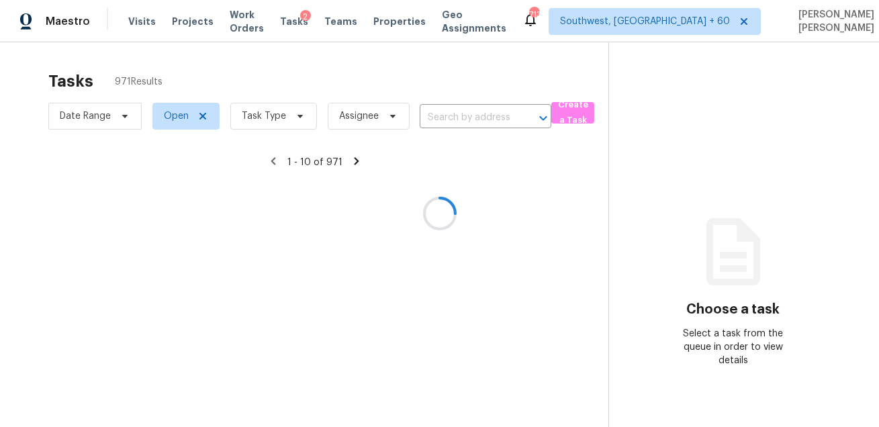
click at [336, 84] on div at bounding box center [439, 213] width 879 height 427
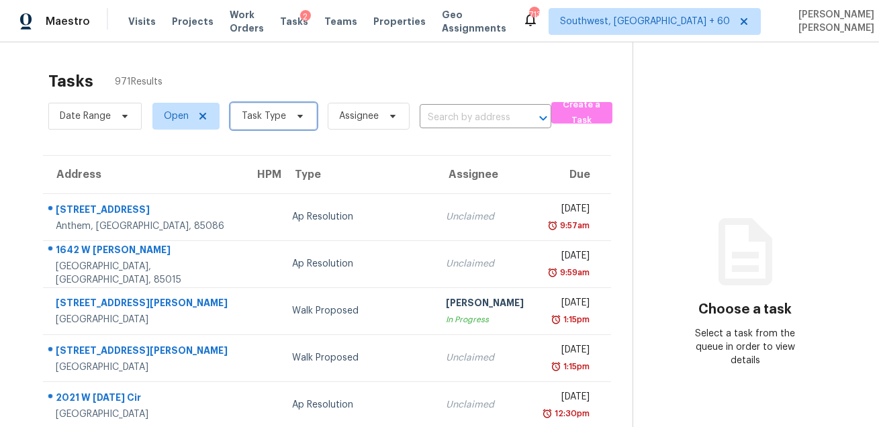
click at [242, 121] on span "Task Type" at bounding box center [264, 115] width 44 height 13
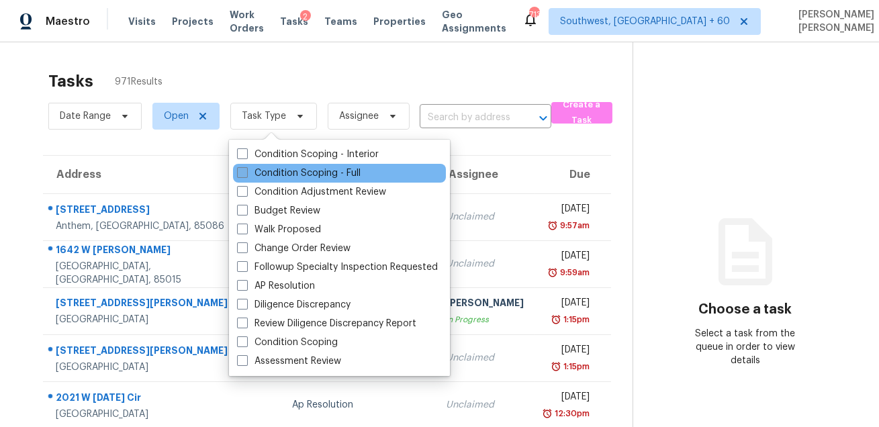
click at [269, 167] on label "Condition Scoping - Full" at bounding box center [299, 173] width 124 height 13
click at [246, 167] on input "Condition Scoping - Full" at bounding box center [241, 171] width 9 height 9
checkbox input "true"
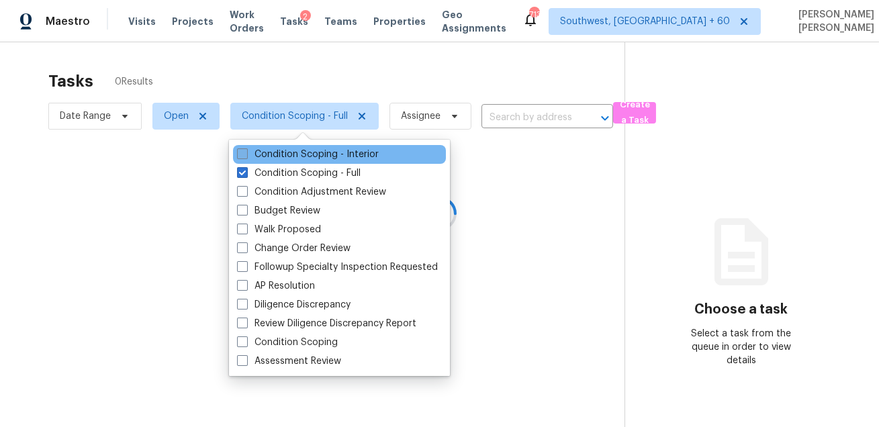
click at [276, 156] on label "Condition Scoping - Interior" at bounding box center [308, 154] width 142 height 13
click at [246, 156] on input "Condition Scoping - Interior" at bounding box center [241, 152] width 9 height 9
checkbox input "true"
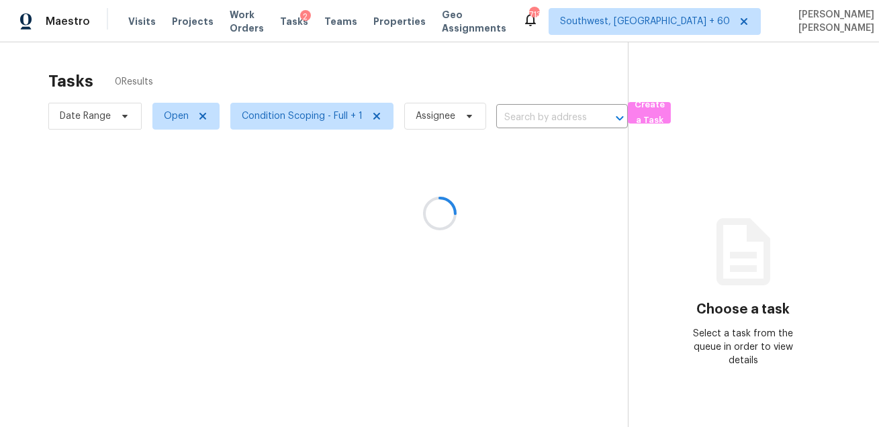
click at [93, 107] on div at bounding box center [439, 213] width 879 height 427
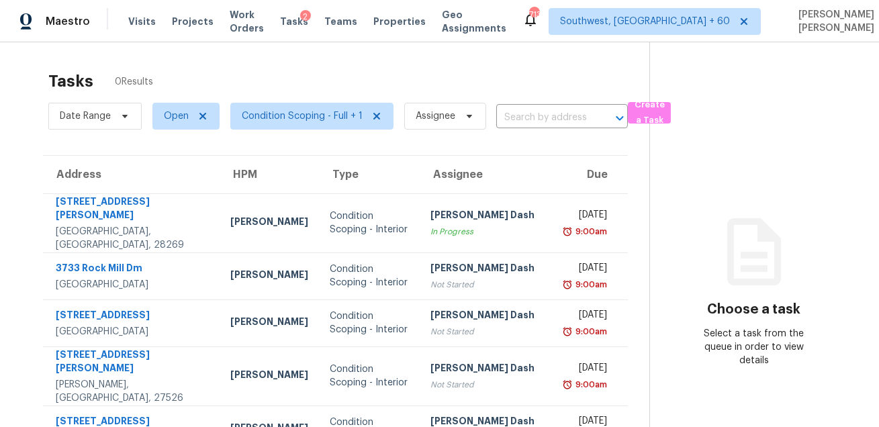
click at [255, 92] on div "Tasks 0 Results" at bounding box center [348, 81] width 601 height 35
click at [83, 124] on span "Date Range" at bounding box center [94, 116] width 93 height 27
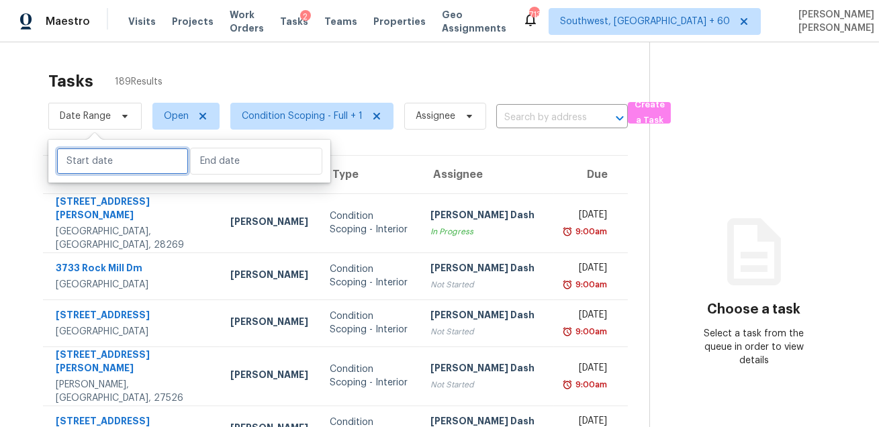
select select "8"
select select "2025"
select select "9"
select select "2025"
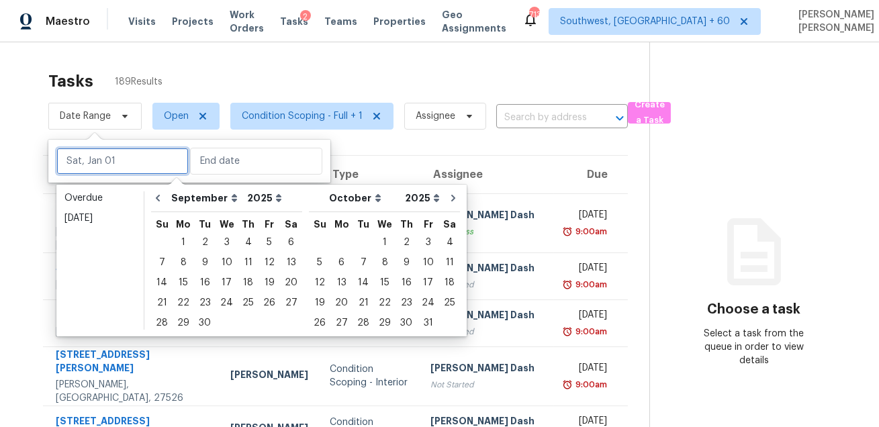
click at [89, 161] on input "text" at bounding box center [122, 161] width 132 height 27
type input "[DATE]"
click at [374, 236] on div "1" at bounding box center [384, 242] width 21 height 19
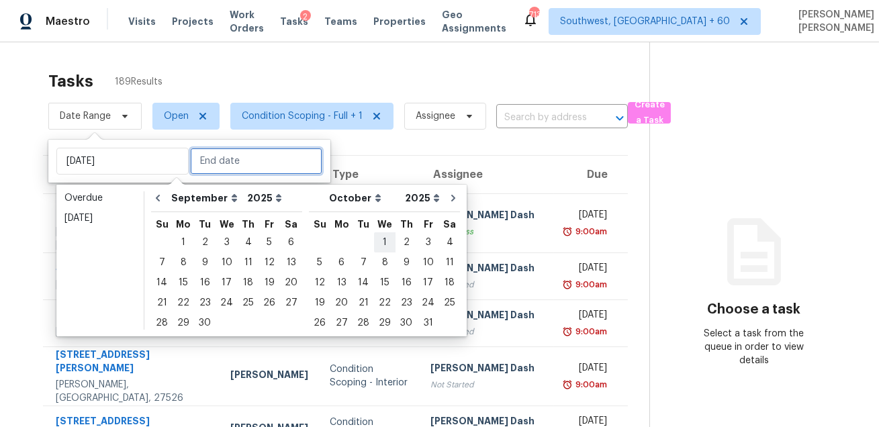
type input "[DATE]"
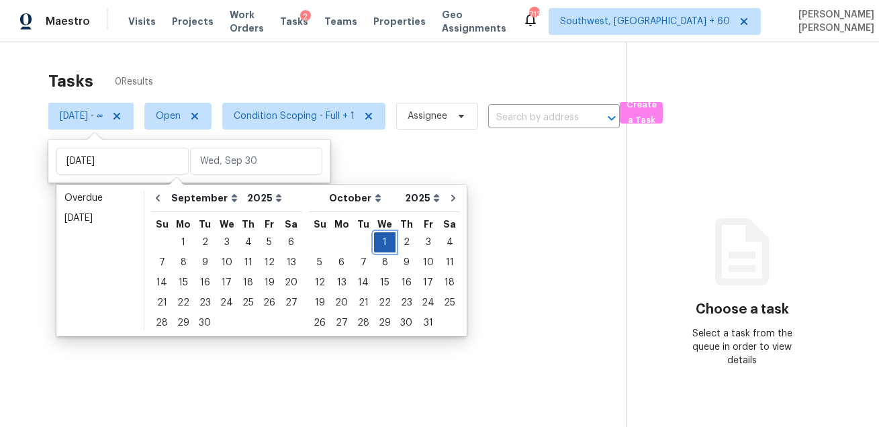
click at [374, 236] on div "1" at bounding box center [384, 242] width 21 height 19
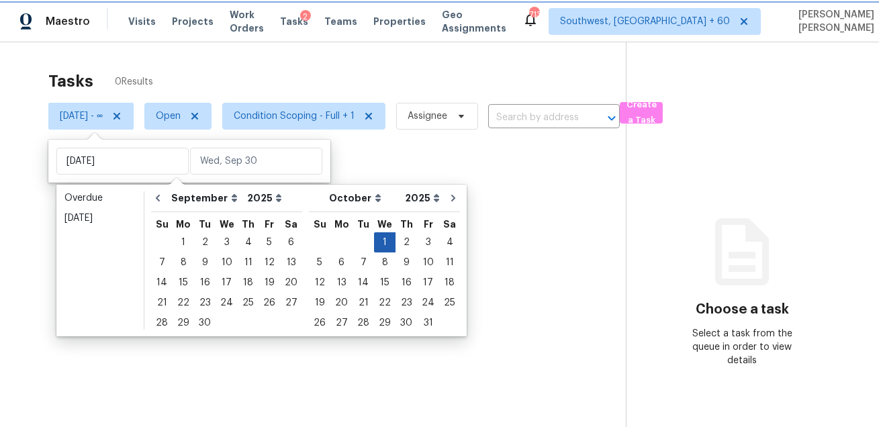
type input "[DATE]"
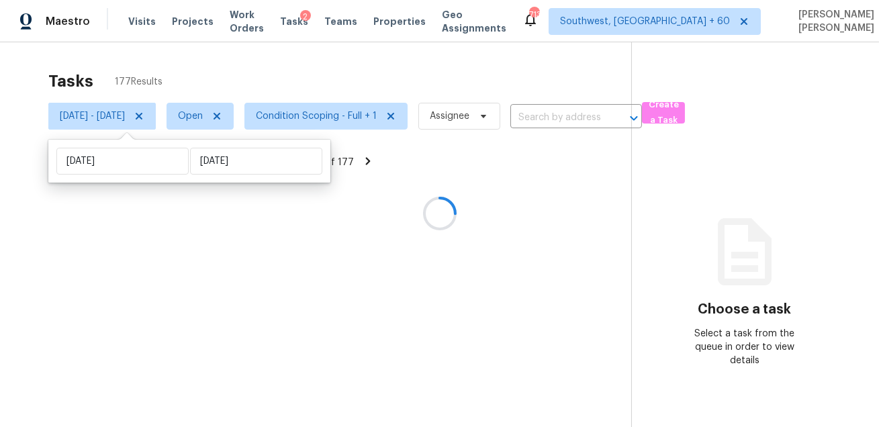
click at [431, 71] on div "Tasks 177 Results" at bounding box center [339, 81] width 583 height 35
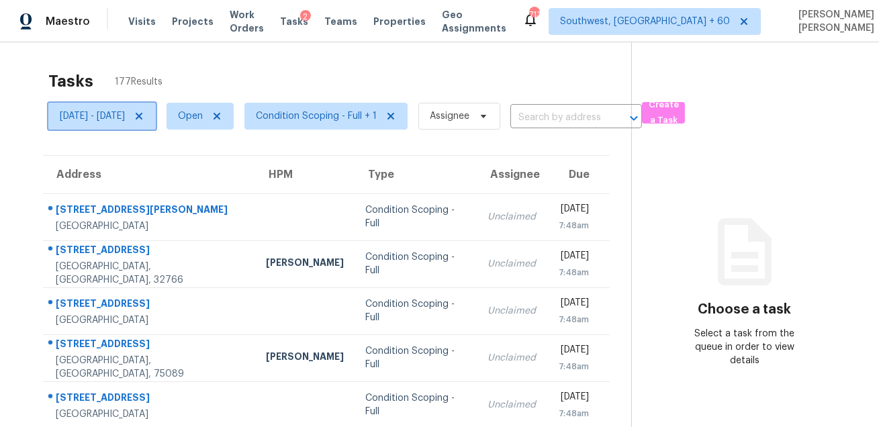
click at [141, 126] on span "[DATE] - [DATE]" at bounding box center [101, 116] width 107 height 27
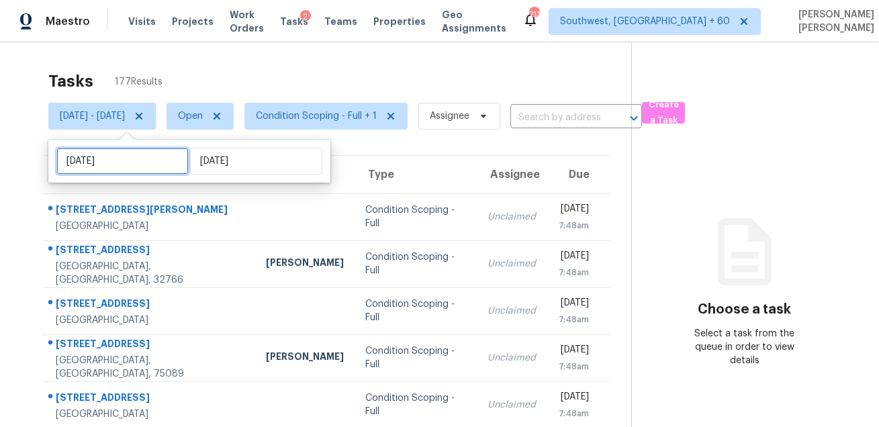
click at [138, 173] on input "[DATE]" at bounding box center [122, 161] width 132 height 27
select select "9"
select select "2025"
select select "10"
select select "2025"
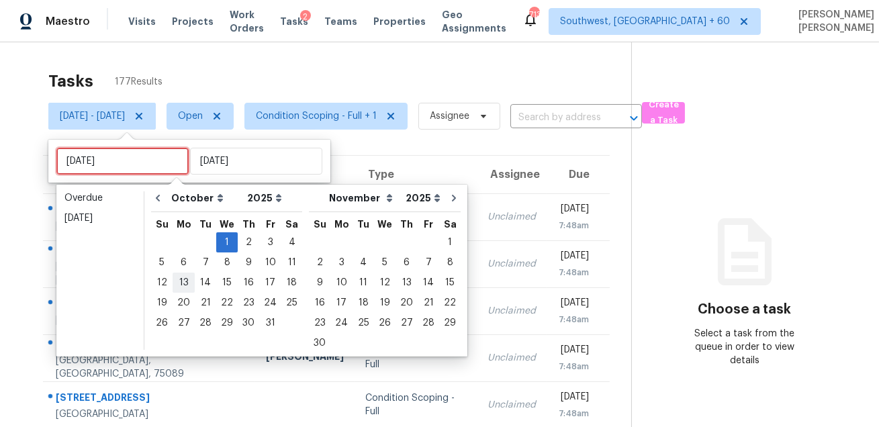
type input "[DATE]"
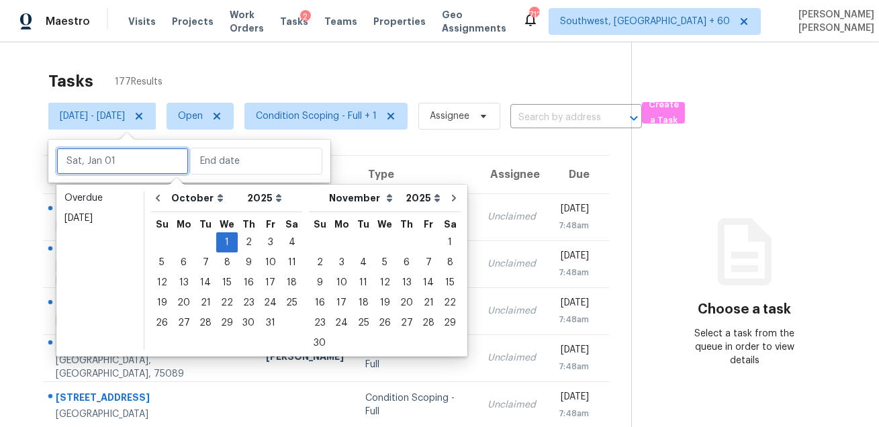
type input "[DATE]"
click at [149, 197] on button "Go to previous month" at bounding box center [158, 198] width 20 height 27
select select "8"
select select "9"
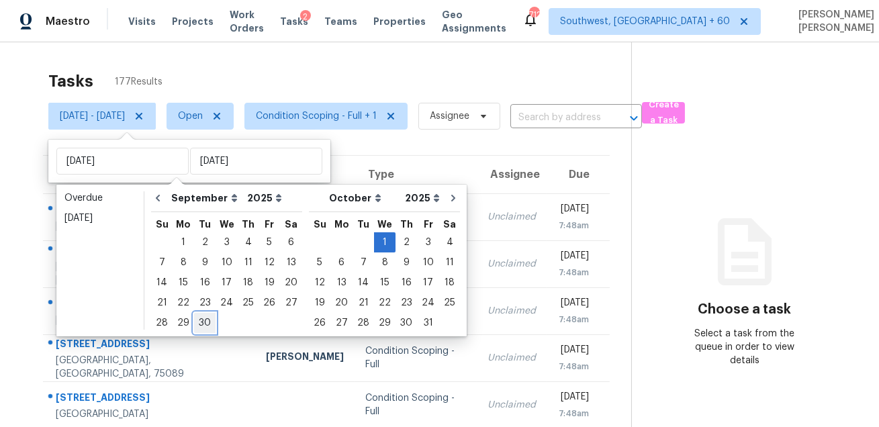
click at [206, 319] on div "30" at bounding box center [204, 323] width 21 height 19
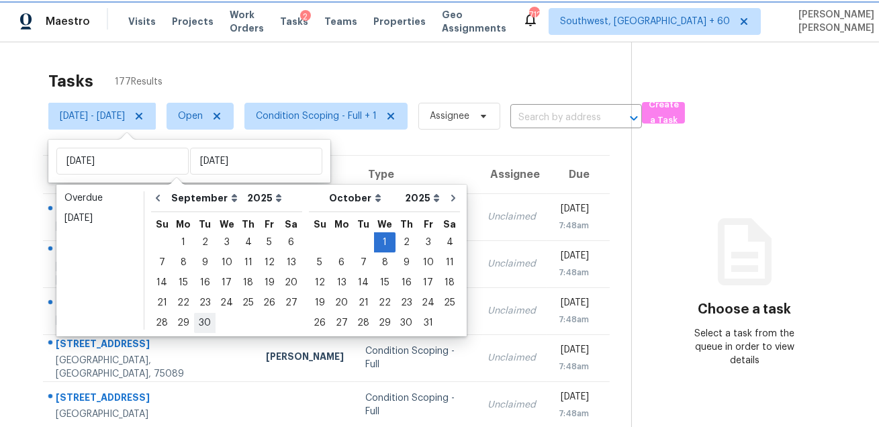
type input "[DATE]"
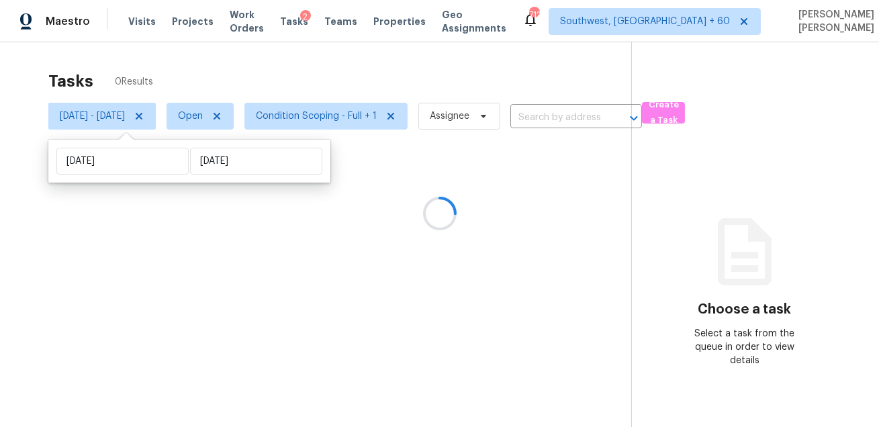
click at [206, 319] on div at bounding box center [439, 213] width 879 height 427
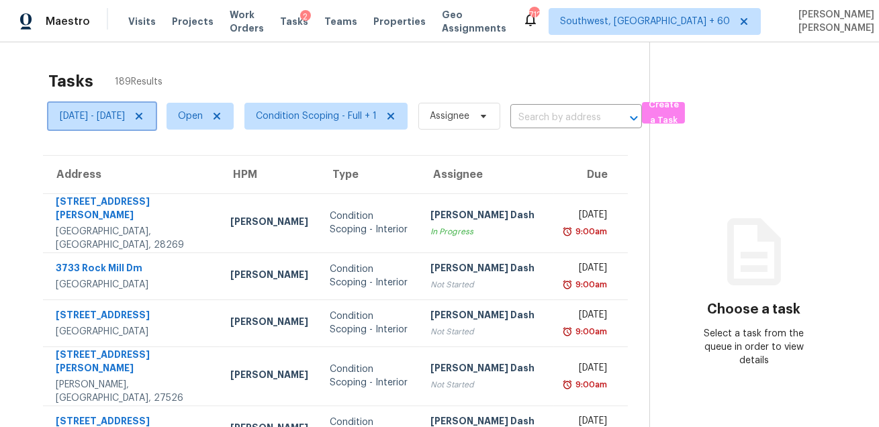
click at [125, 117] on span "[DATE] - [DATE]" at bounding box center [92, 115] width 65 height 13
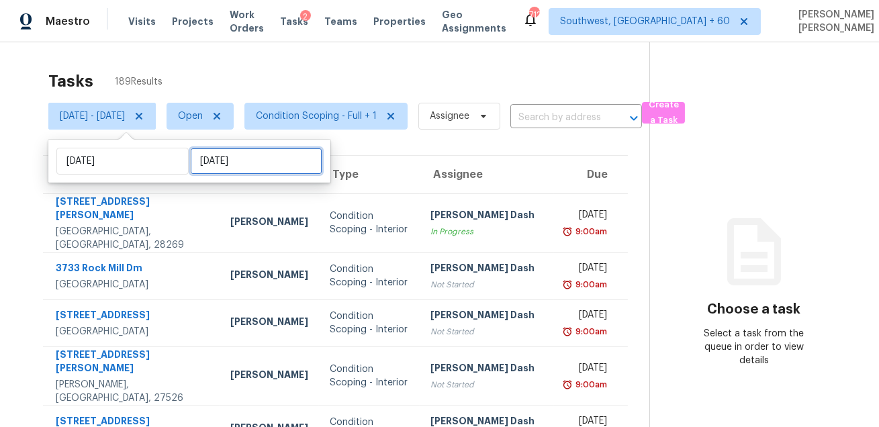
click at [233, 170] on input "[DATE]" at bounding box center [256, 161] width 132 height 27
select select "8"
select select "2025"
select select "9"
select select "2025"
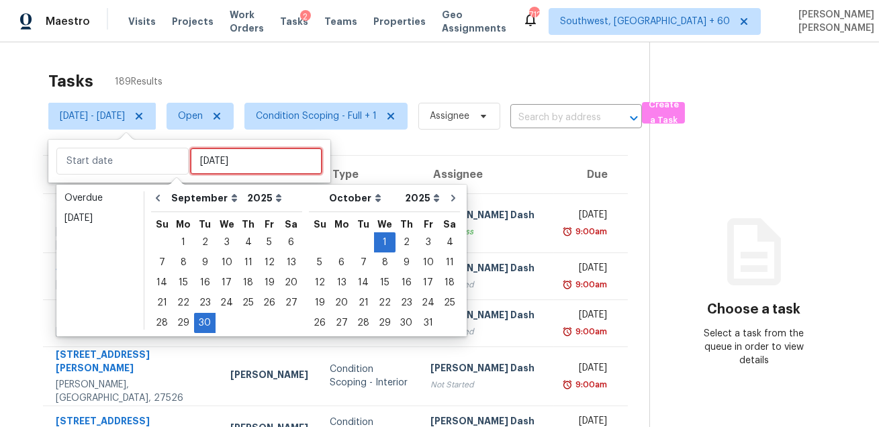
type input "[DATE]"
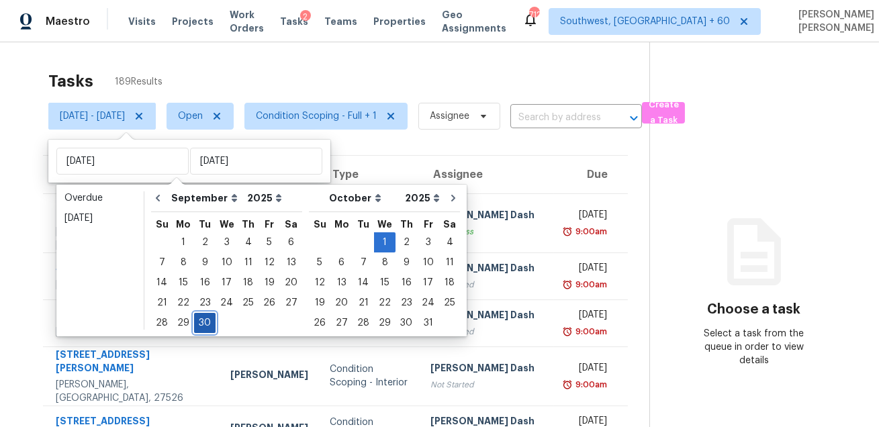
click at [203, 320] on div "30" at bounding box center [204, 323] width 21 height 19
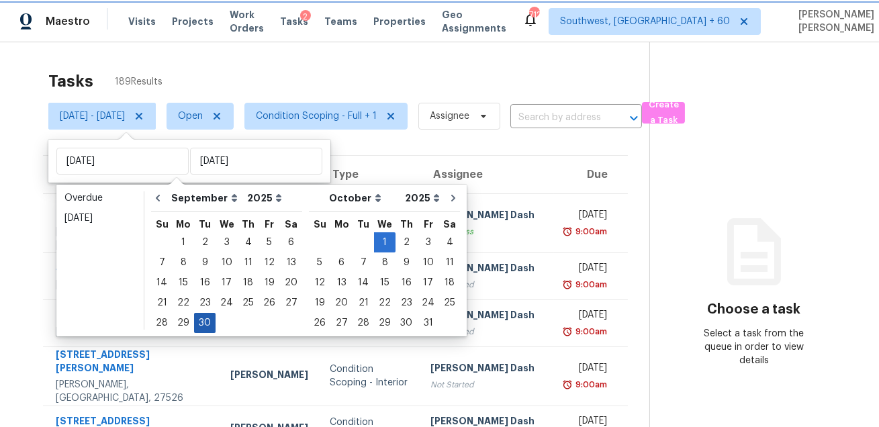
type input "[DATE]"
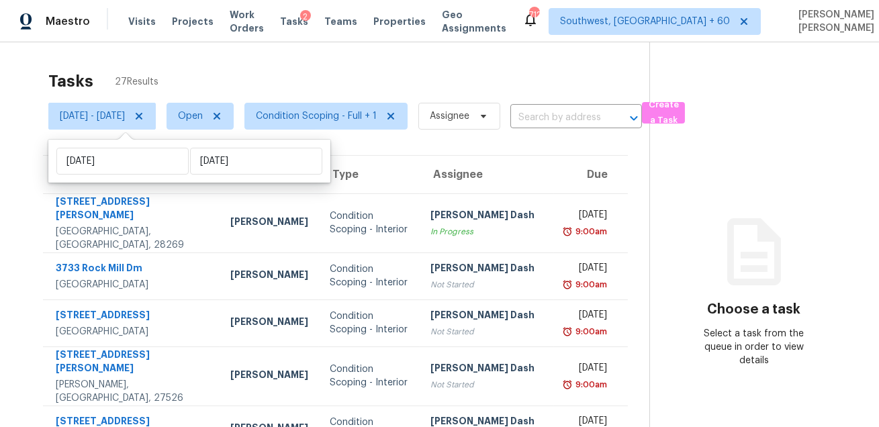
click at [335, 87] on div "Tasks 27 Results" at bounding box center [348, 81] width 601 height 35
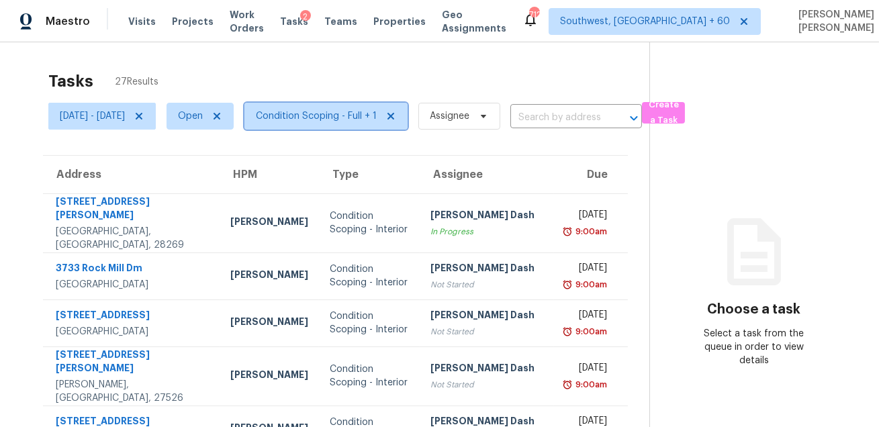
click at [320, 112] on span "Condition Scoping - Full + 1" at bounding box center [316, 115] width 121 height 13
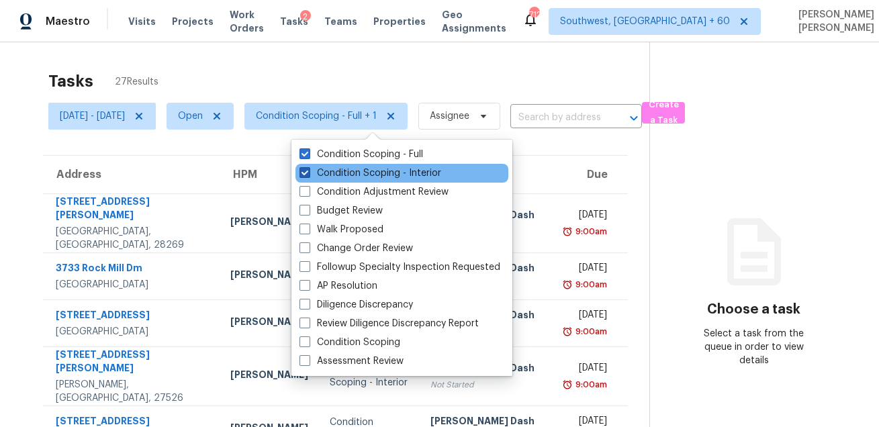
click at [318, 170] on label "Condition Scoping - Interior" at bounding box center [371, 173] width 142 height 13
click at [308, 170] on input "Condition Scoping - Interior" at bounding box center [304, 171] width 9 height 9
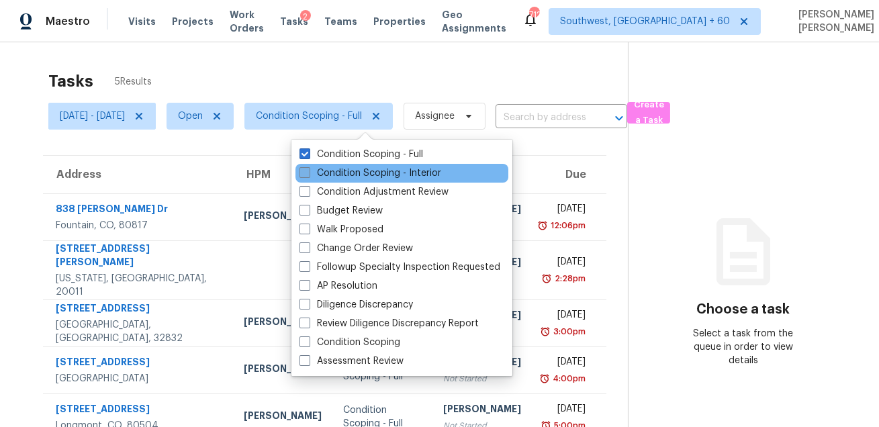
click at [324, 169] on label "Condition Scoping - Interior" at bounding box center [371, 173] width 142 height 13
click at [308, 169] on input "Condition Scoping - Interior" at bounding box center [304, 171] width 9 height 9
checkbox input "true"
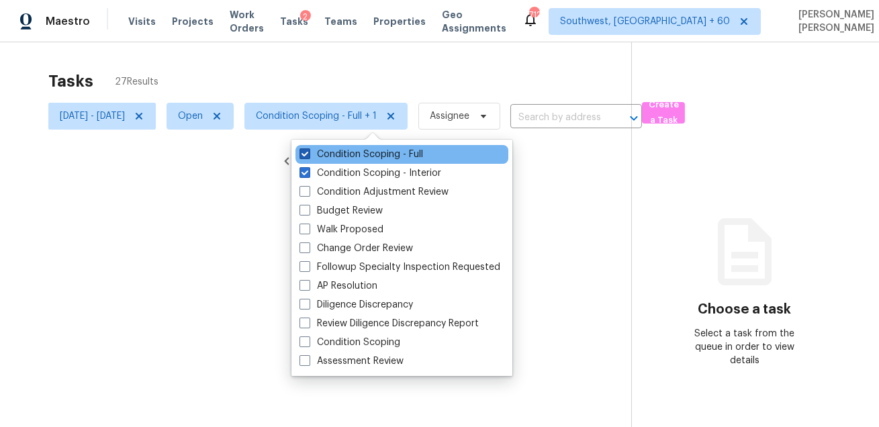
click at [336, 155] on label "Condition Scoping - Full" at bounding box center [362, 154] width 124 height 13
click at [308, 155] on input "Condition Scoping - Full" at bounding box center [304, 152] width 9 height 9
checkbox input "false"
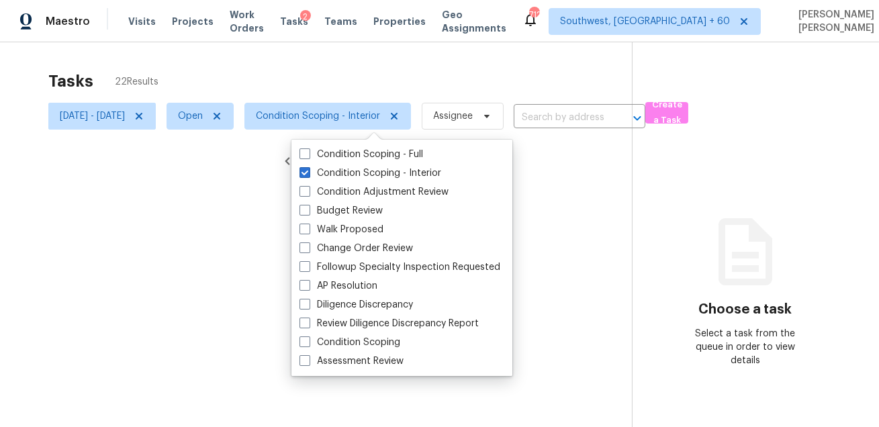
click at [361, 98] on div at bounding box center [439, 213] width 879 height 427
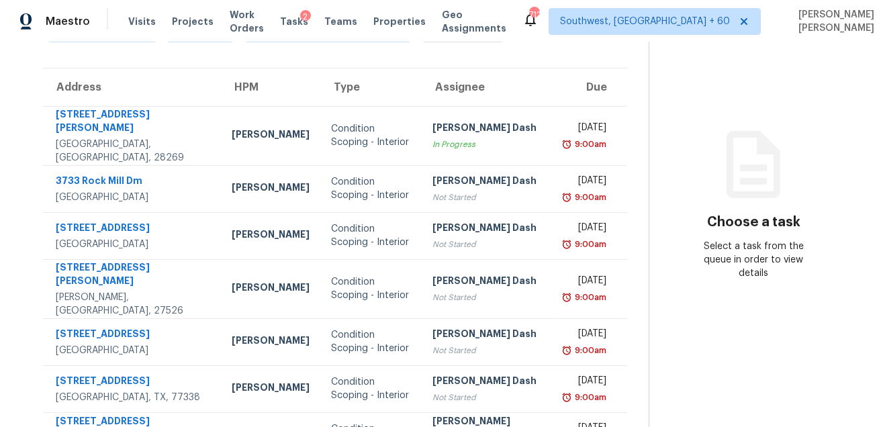
scroll to position [142, 0]
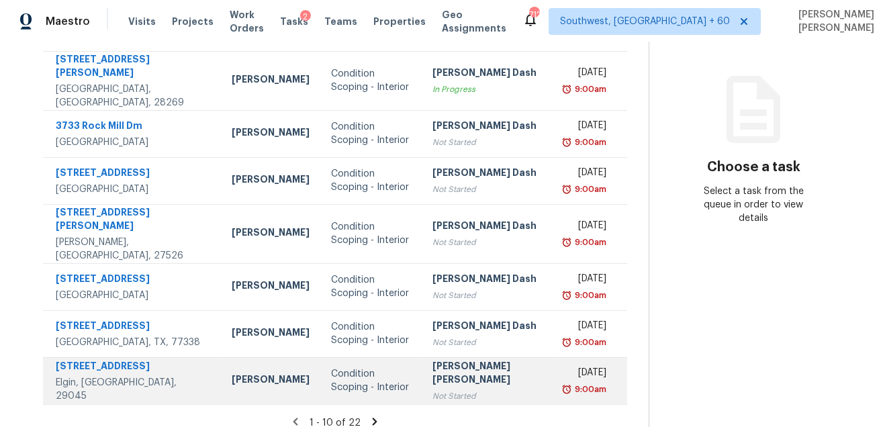
click at [355, 357] on td "Condition Scoping - Interior" at bounding box center [370, 380] width 101 height 47
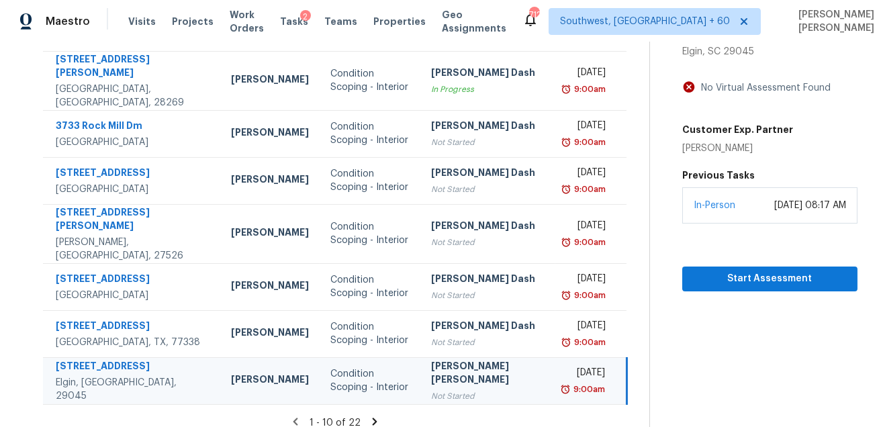
click at [370, 416] on div "1 - 10 of 22" at bounding box center [335, 423] width 628 height 14
click at [371, 416] on icon at bounding box center [375, 422] width 12 height 12
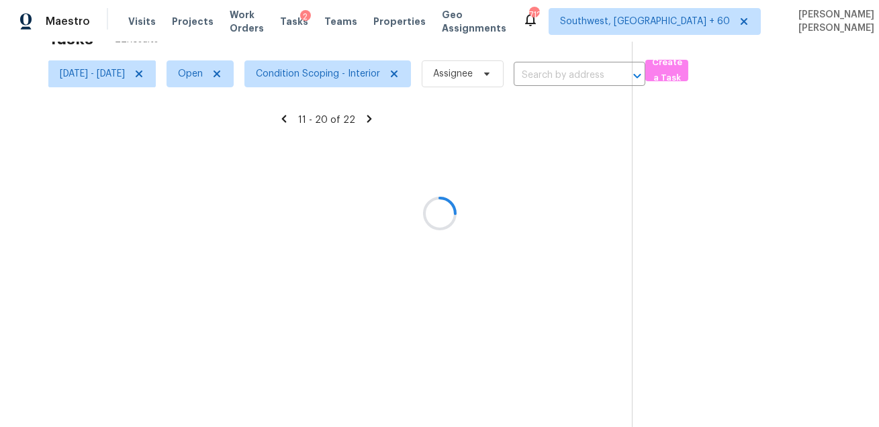
scroll to position [42, 0]
click at [287, 218] on icon at bounding box center [284, 216] width 5 height 7
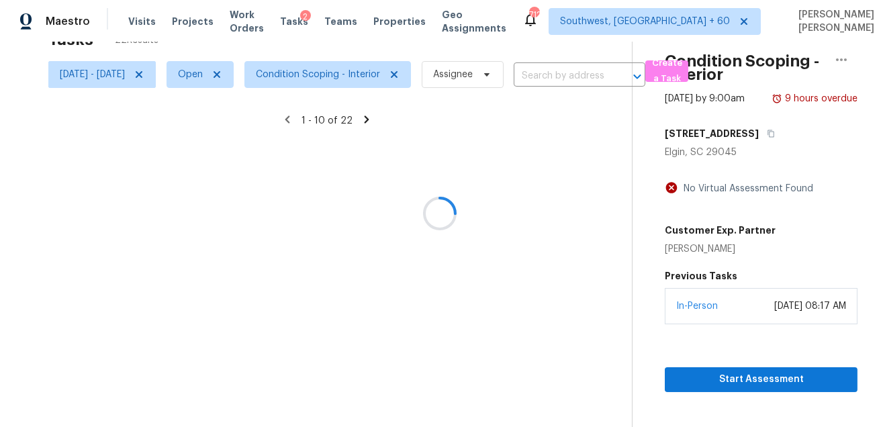
scroll to position [142, 0]
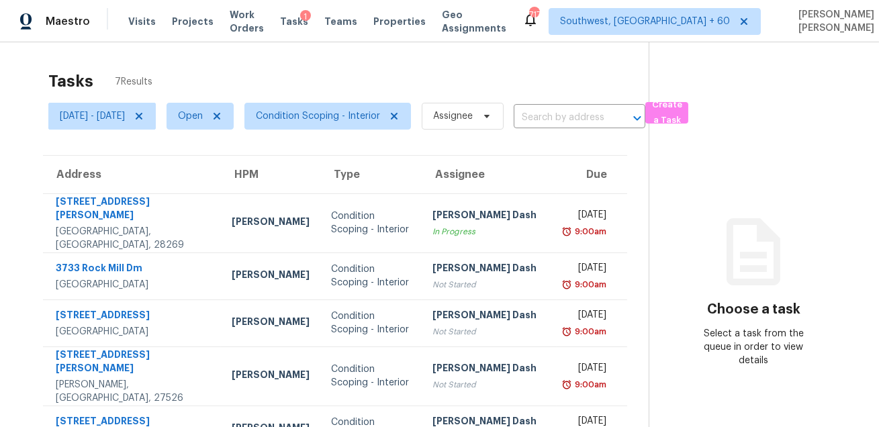
click at [388, 47] on div "Tasks 7 Results [DATE] - [DATE] Open Condition Scoping - Interior Assignee ​ Cr…" at bounding box center [439, 300] width 879 height 516
click at [351, 118] on span "Condition Scoping - Interior" at bounding box center [318, 115] width 124 height 13
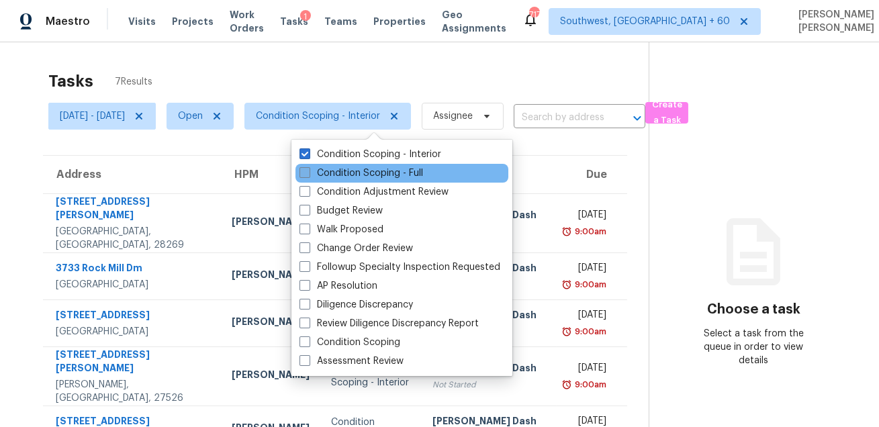
click at [328, 171] on label "Condition Scoping - Full" at bounding box center [362, 173] width 124 height 13
click at [308, 171] on input "Condition Scoping - Full" at bounding box center [304, 171] width 9 height 9
checkbox input "true"
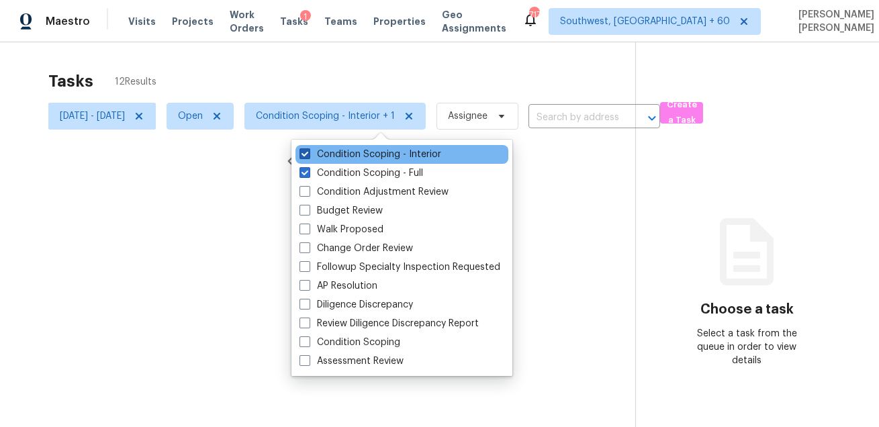
click at [340, 152] on label "Condition Scoping - Interior" at bounding box center [371, 154] width 142 height 13
click at [308, 152] on input "Condition Scoping - Interior" at bounding box center [304, 152] width 9 height 9
checkbox input "false"
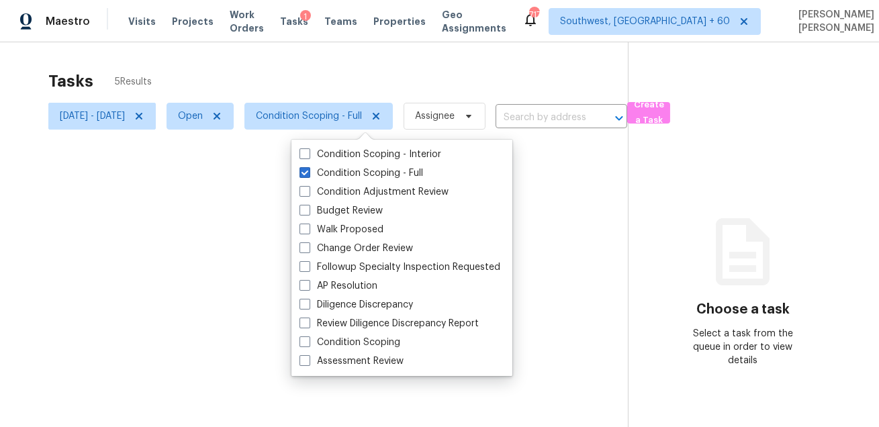
click at [366, 86] on div at bounding box center [439, 213] width 879 height 427
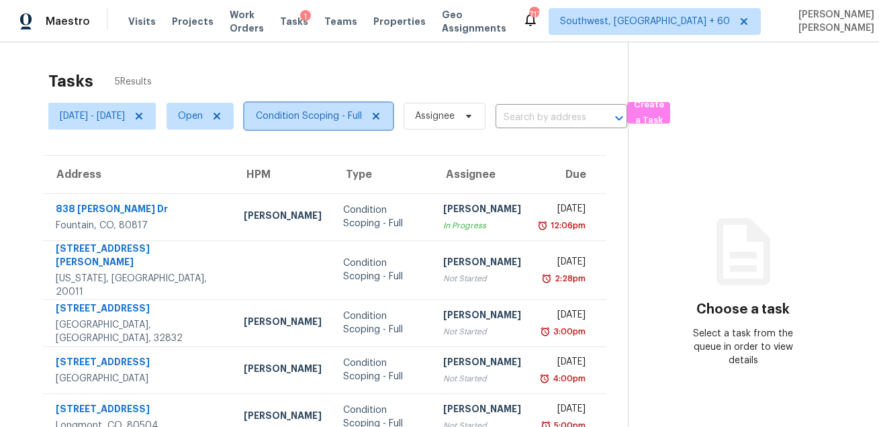
click at [306, 116] on span "Condition Scoping - Full" at bounding box center [309, 115] width 106 height 13
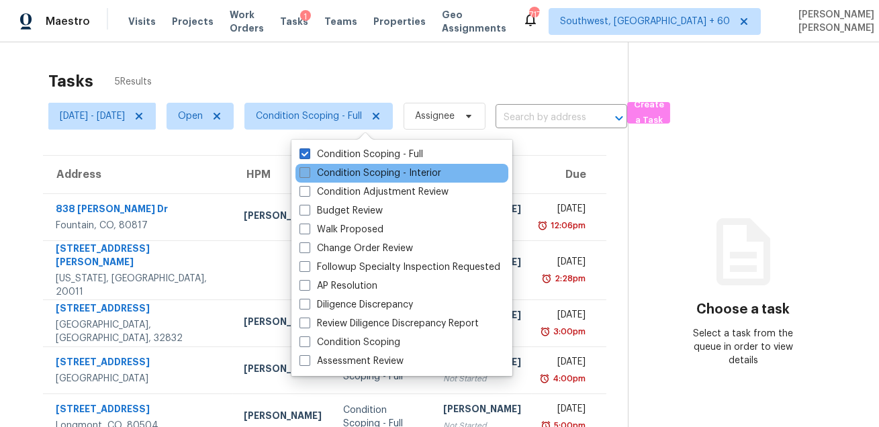
click at [312, 167] on label "Condition Scoping - Interior" at bounding box center [371, 173] width 142 height 13
click at [308, 167] on input "Condition Scoping - Interior" at bounding box center [304, 171] width 9 height 9
checkbox input "true"
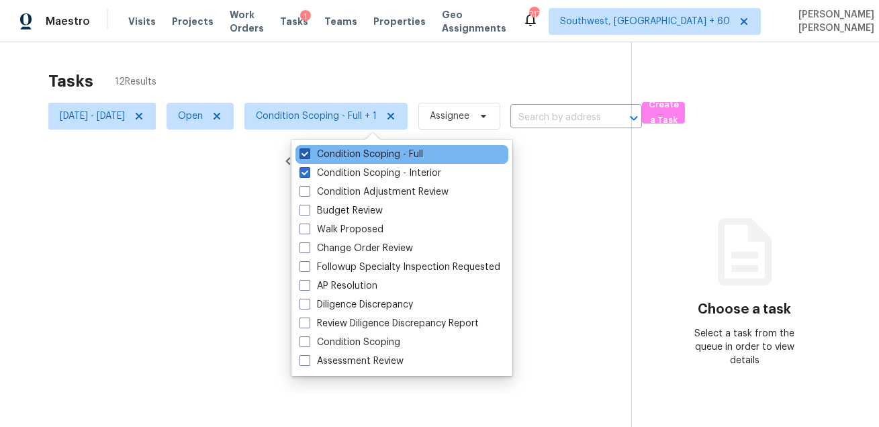
click at [324, 154] on label "Condition Scoping - Full" at bounding box center [362, 154] width 124 height 13
click at [308, 154] on input "Condition Scoping - Full" at bounding box center [304, 152] width 9 height 9
checkbox input "false"
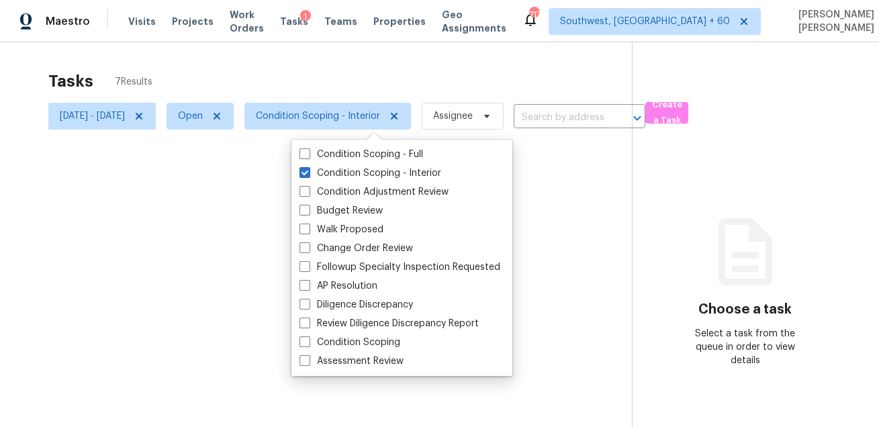
click at [351, 93] on div "Tasks 7 Results" at bounding box center [340, 81] width 584 height 35
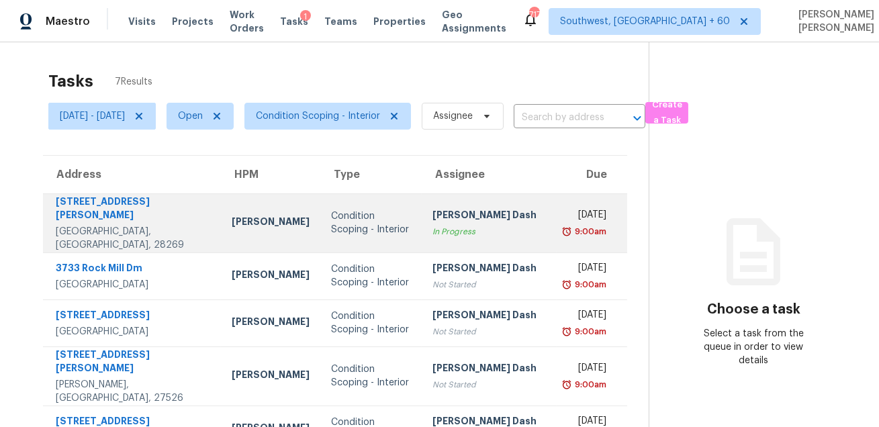
scroll to position [118, 0]
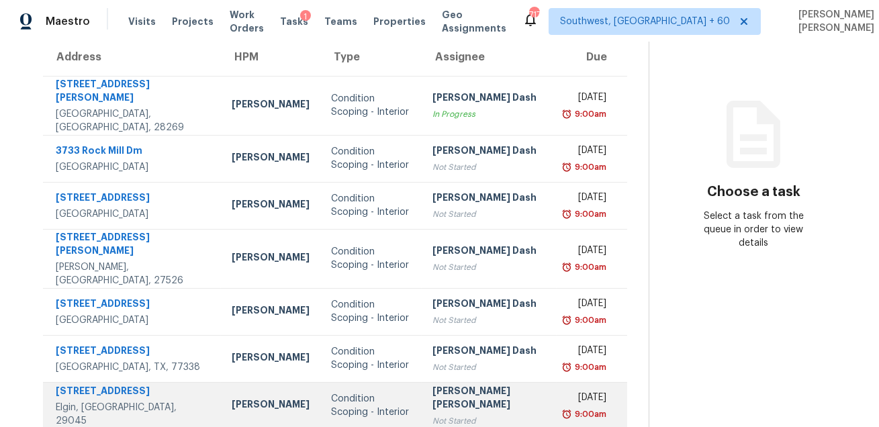
click at [253, 382] on td "Ryan Middleton" at bounding box center [270, 405] width 99 height 47
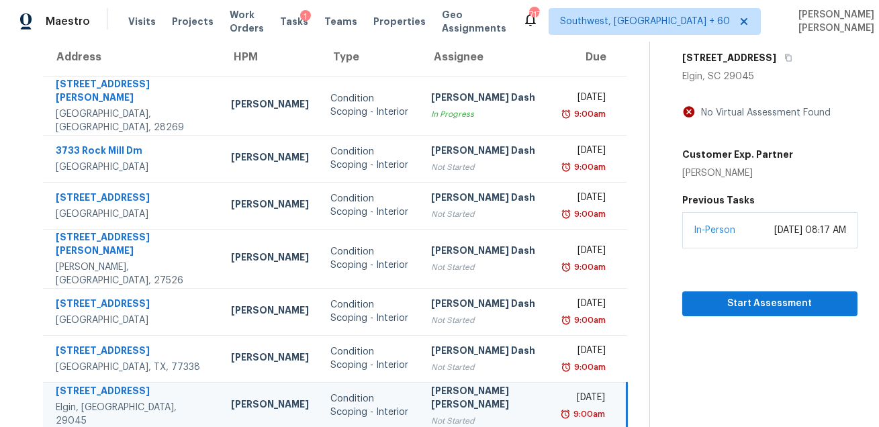
scroll to position [0, 0]
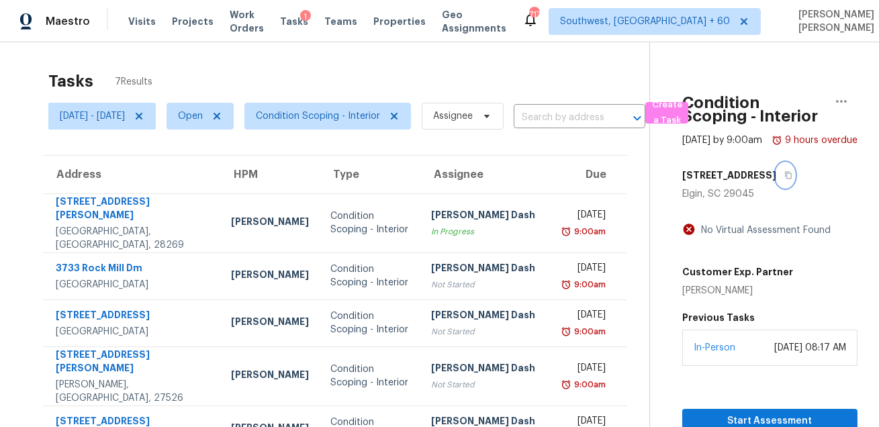
click at [784, 179] on icon "button" at bounding box center [788, 175] width 8 height 8
click at [776, 187] on button "button" at bounding box center [785, 175] width 18 height 24
click at [682, 111] on span "Create a Task" at bounding box center [667, 112] width 30 height 31
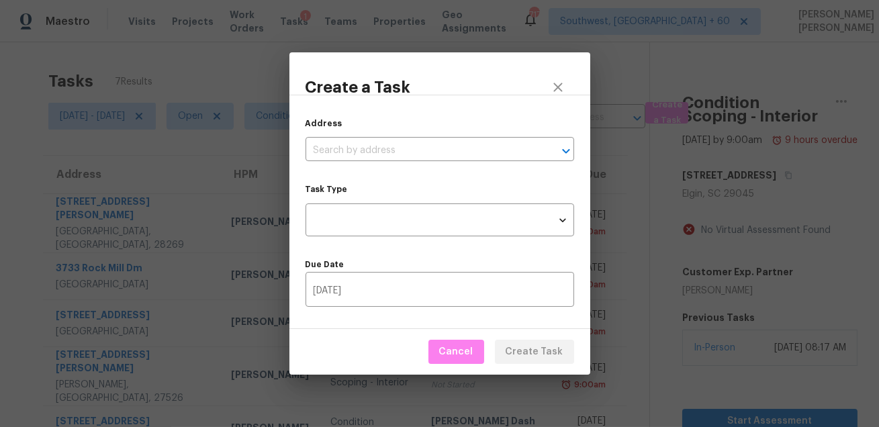
click at [375, 166] on div "Address ​ Task Type ​ Task Type Due Date 09/30/2025 ​" at bounding box center [439, 212] width 301 height 234
click at [391, 146] on input "text" at bounding box center [421, 150] width 231 height 21
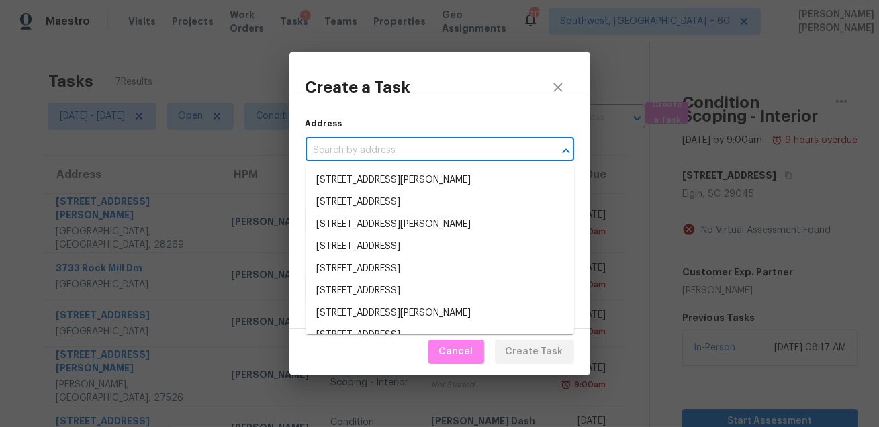
paste input "104 Tallwood St, Elgin, SC 29045"
type input "104 Tallwood St, Elgin, SC 29045"
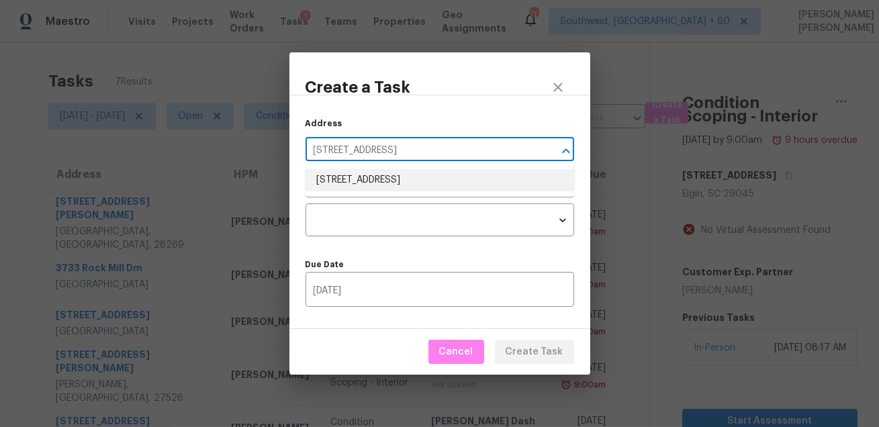
click at [396, 184] on li "104 Tallwood St, Elgin, SC 29045" at bounding box center [440, 180] width 269 height 22
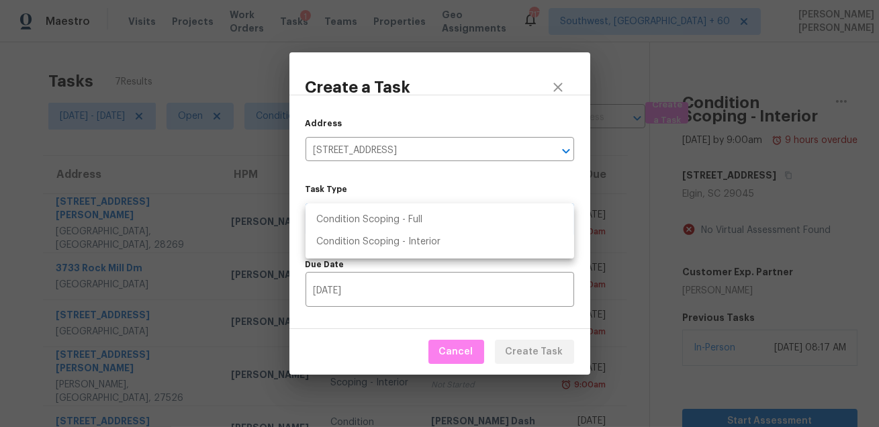
click at [379, 224] on body "Maestro Visits Projects Work Orders Tasks 1 Teams Properties Geo Assignments 71…" at bounding box center [439, 213] width 879 height 427
click at [420, 240] on li "Condition Scoping - Interior" at bounding box center [440, 242] width 269 height 22
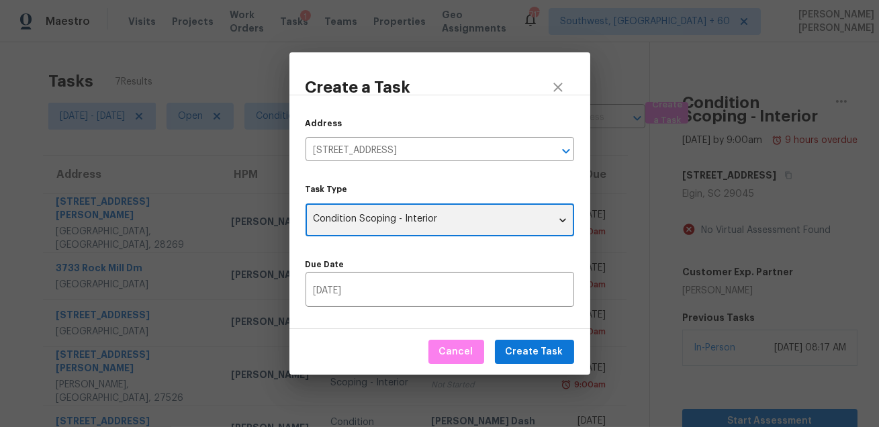
type input "virtual_interior_assessment"
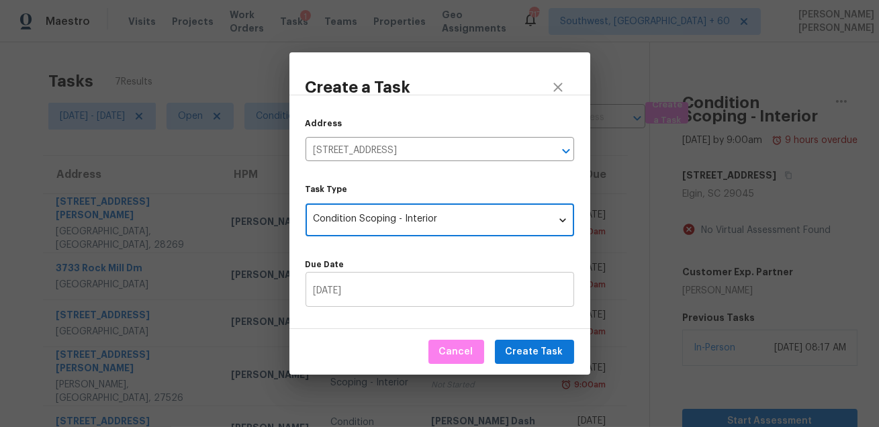
click at [413, 287] on input "09/30/2025" at bounding box center [440, 291] width 269 height 32
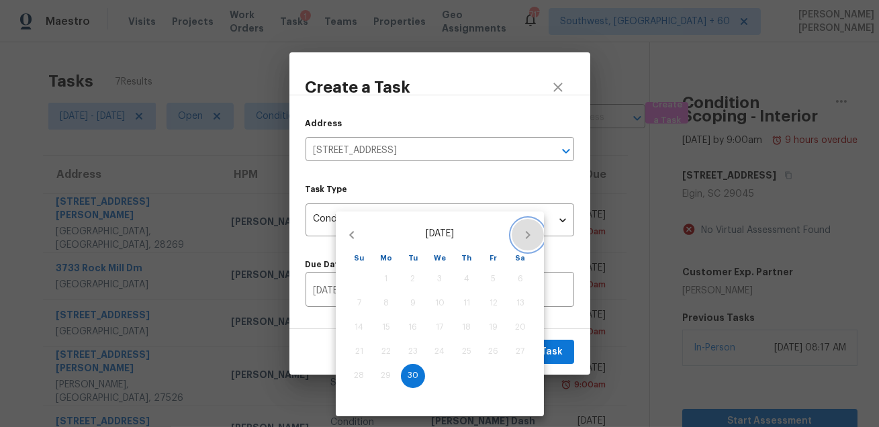
click at [526, 236] on icon "button" at bounding box center [528, 235] width 16 height 16
click at [437, 281] on span "1" at bounding box center [440, 278] width 24 height 11
type input "10/01/2025"
click at [563, 341] on div at bounding box center [439, 213] width 879 height 427
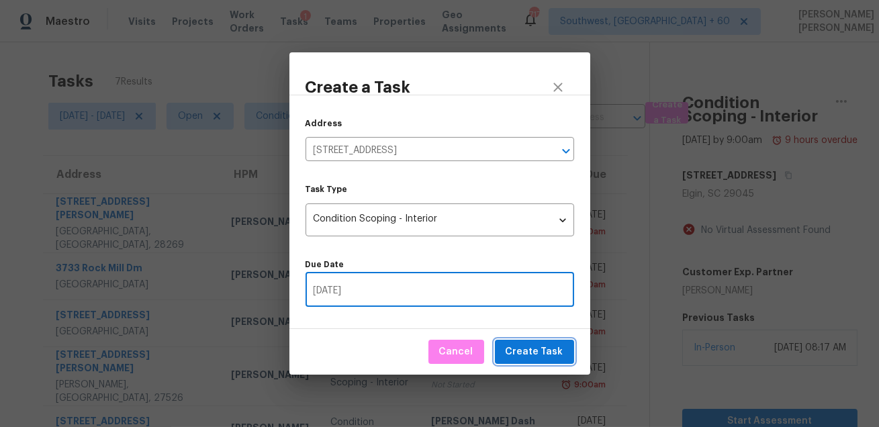
click at [537, 355] on span "Create Task" at bounding box center [535, 352] width 58 height 17
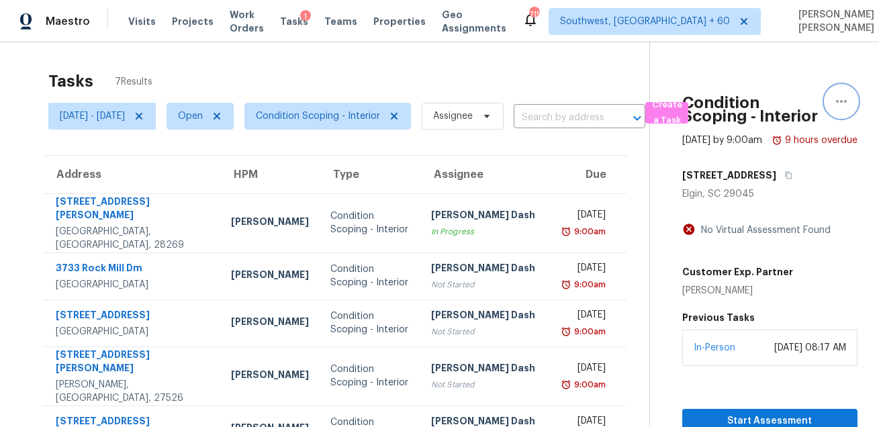
click at [845, 109] on button "button" at bounding box center [841, 101] width 32 height 32
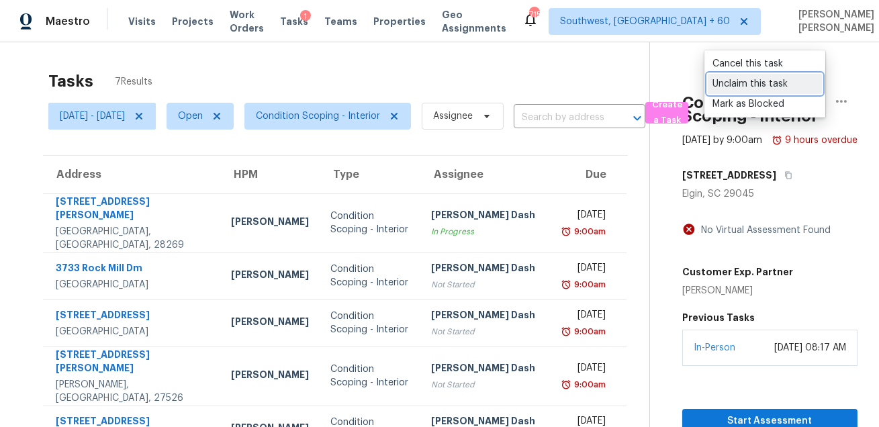
click at [768, 91] on link "Unclaim this task" at bounding box center [765, 84] width 114 height 20
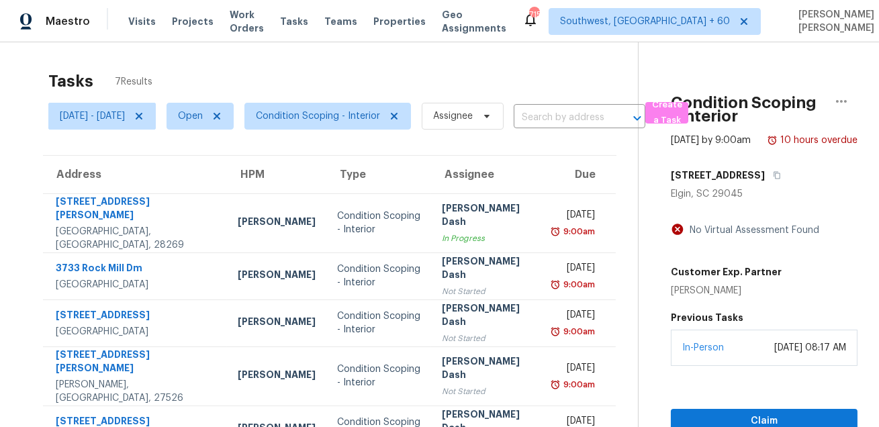
click at [475, 75] on div "Tasks 7 Results" at bounding box center [343, 81] width 590 height 35
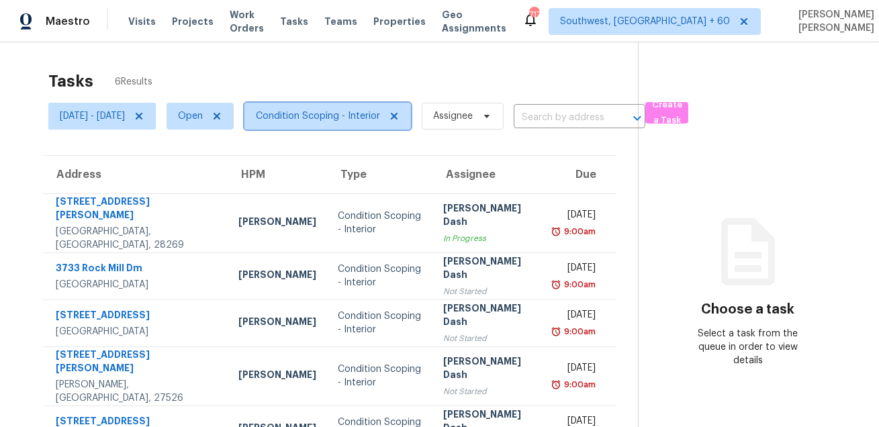
click at [341, 114] on span "Condition Scoping - Interior" at bounding box center [318, 115] width 124 height 13
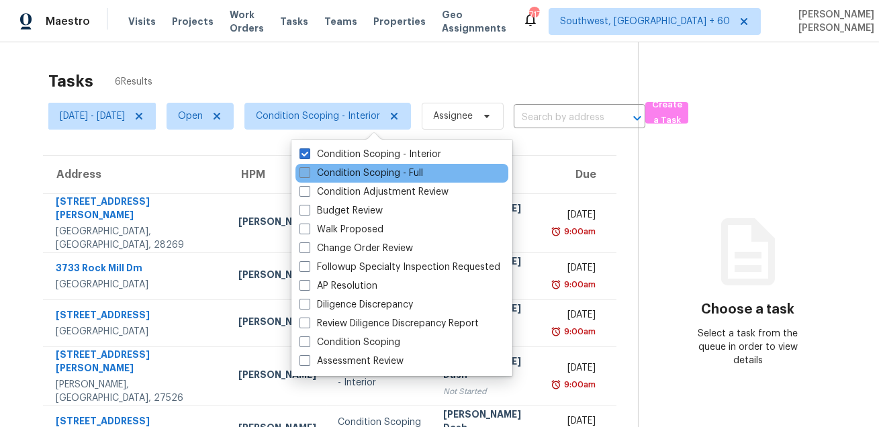
click at [326, 169] on label "Condition Scoping - Full" at bounding box center [362, 173] width 124 height 13
click at [308, 169] on input "Condition Scoping - Full" at bounding box center [304, 171] width 9 height 9
checkbox input "true"
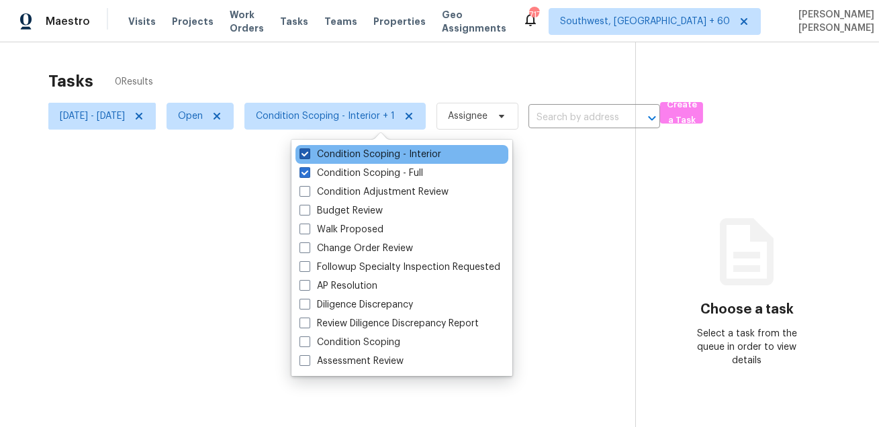
click at [343, 149] on label "Condition Scoping - Interior" at bounding box center [371, 154] width 142 height 13
click at [308, 149] on input "Condition Scoping - Interior" at bounding box center [304, 152] width 9 height 9
checkbox input "false"
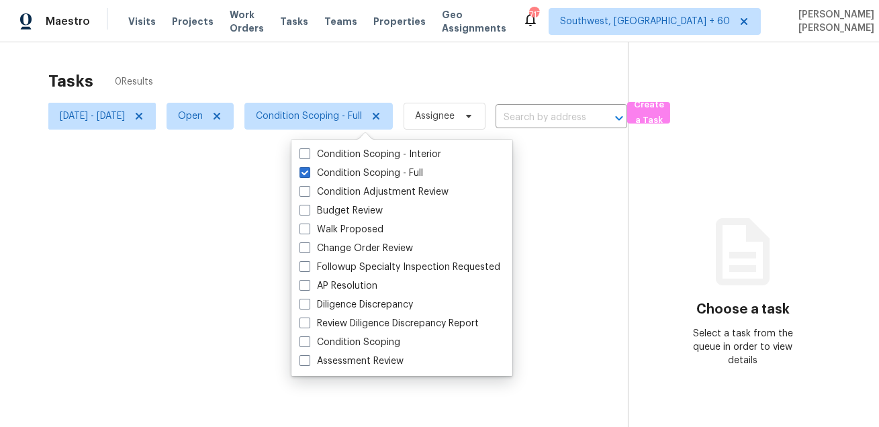
click at [380, 56] on div at bounding box center [439, 213] width 879 height 427
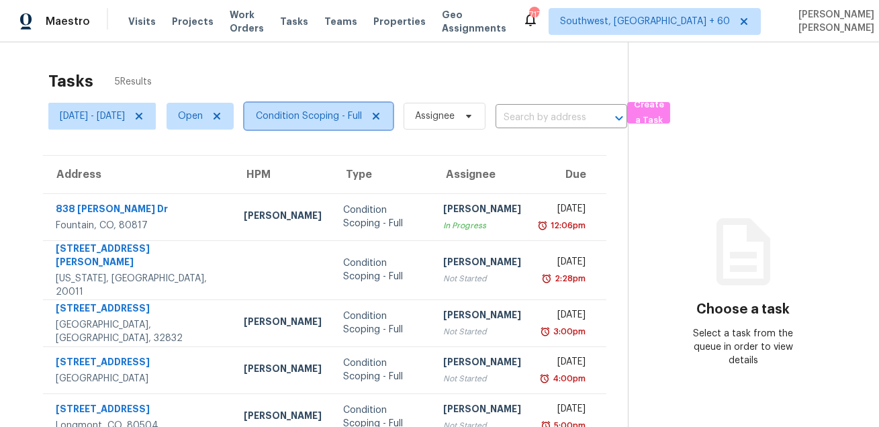
click at [355, 114] on span "Condition Scoping - Full" at bounding box center [309, 115] width 106 height 13
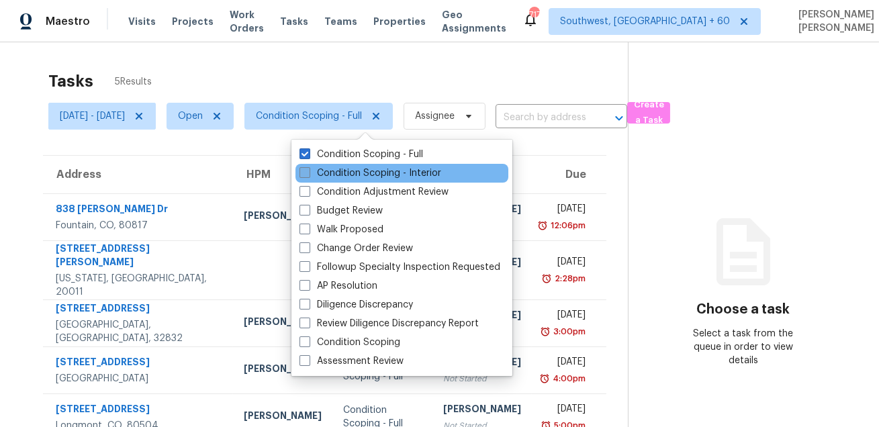
click at [339, 171] on label "Condition Scoping - Interior" at bounding box center [371, 173] width 142 height 13
click at [308, 171] on input "Condition Scoping - Interior" at bounding box center [304, 171] width 9 height 9
checkbox input "true"
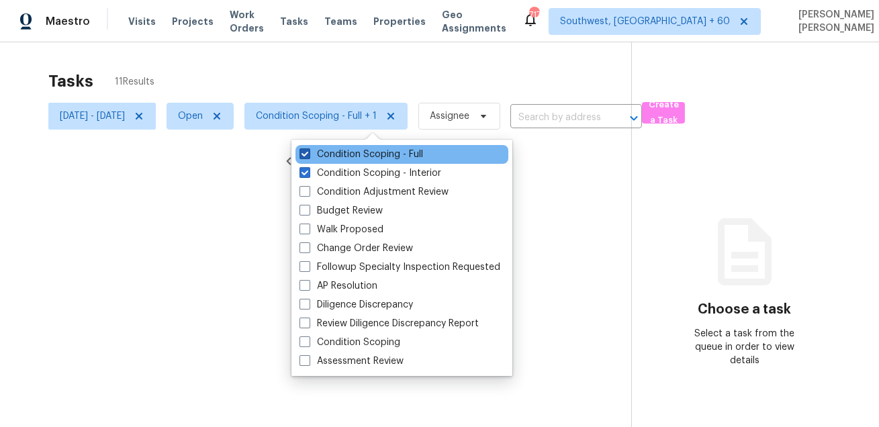
click at [348, 160] on label "Condition Scoping - Full" at bounding box center [362, 154] width 124 height 13
click at [308, 156] on input "Condition Scoping - Full" at bounding box center [304, 152] width 9 height 9
checkbox input "false"
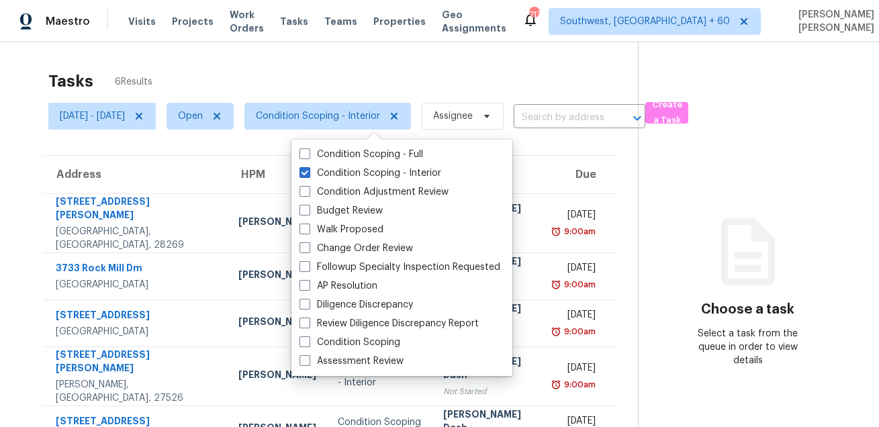
click at [390, 51] on div "Tasks 6 Results [DATE] - [DATE] Open Condition Scoping - Interior Assignee ​ Cr…" at bounding box center [439, 276] width 879 height 469
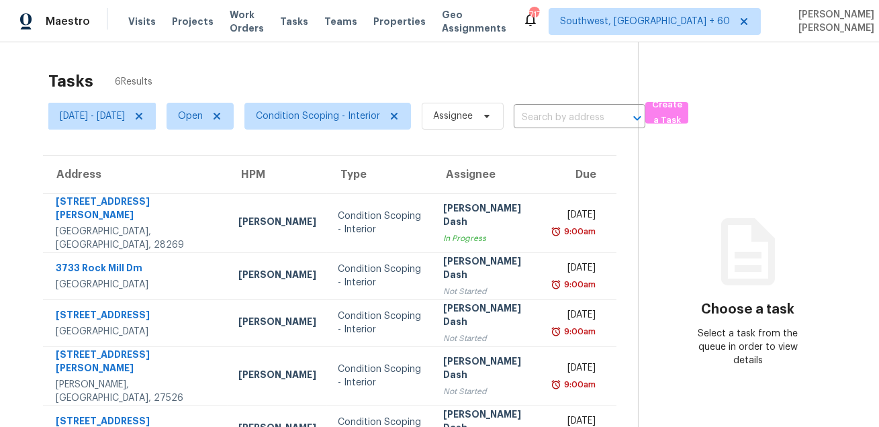
click at [482, 62] on div "Tasks 6 Results [DATE] - [DATE] Open Condition Scoping - Interior Assignee ​ Cr…" at bounding box center [439, 276] width 879 height 469
click at [523, 78] on div "Tasks 6 Results" at bounding box center [343, 81] width 590 height 35
click at [557, 58] on div "Tasks 6 Results [DATE] - [DATE] Open Condition Scoping - Interior Assignee ​ Cr…" at bounding box center [439, 276] width 879 height 469
click at [778, 95] on section "Choose a task Select a task from the queue in order to view details" at bounding box center [748, 276] width 220 height 469
click at [805, 62] on section "Choose a task Select a task from the queue in order to view details" at bounding box center [748, 276] width 220 height 469
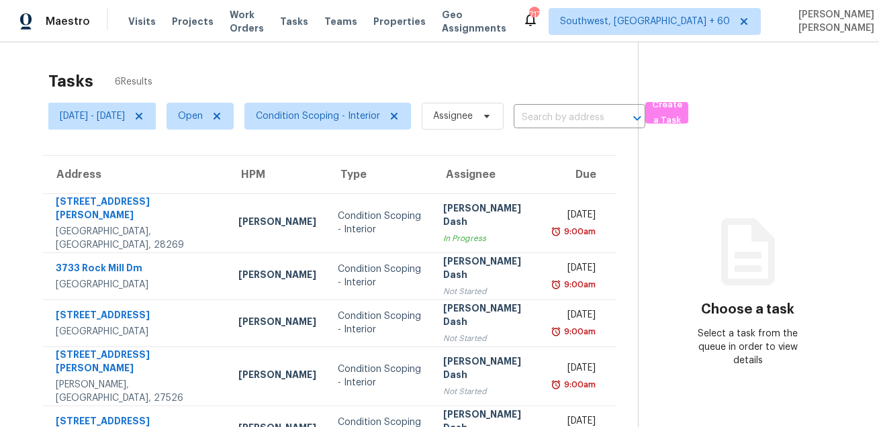
click at [205, 64] on div "Tasks 6 Results" at bounding box center [343, 81] width 590 height 35
click at [34, 109] on section "Tasks 6 Results [DATE] - [DATE] Open Condition Scoping - Interior Assignee ​ Cr…" at bounding box center [329, 287] width 617 height 447
click at [279, 81] on div "Tasks 6 Results" at bounding box center [343, 81] width 590 height 35
